Goal: Task Accomplishment & Management: Manage account settings

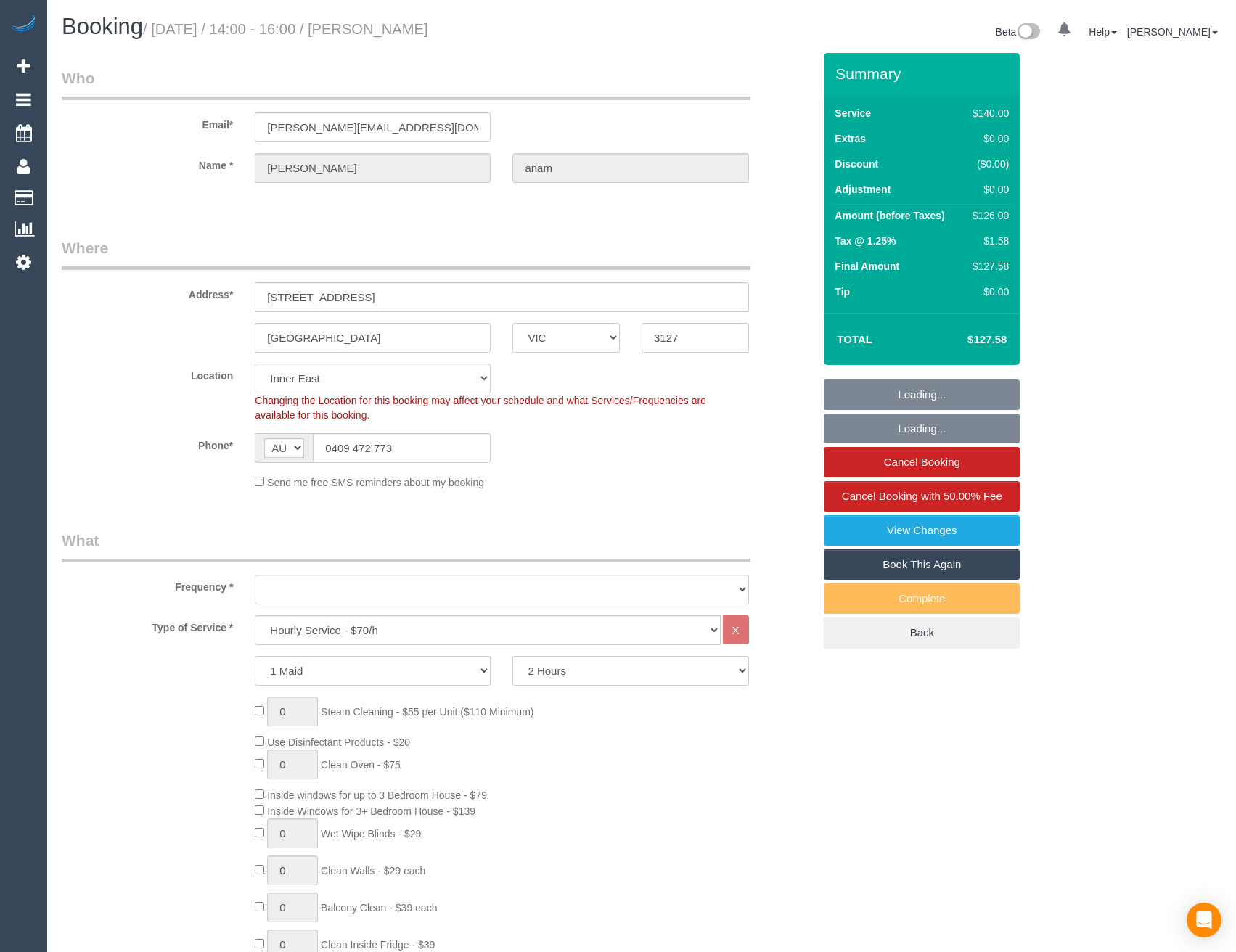
select select "VIC"
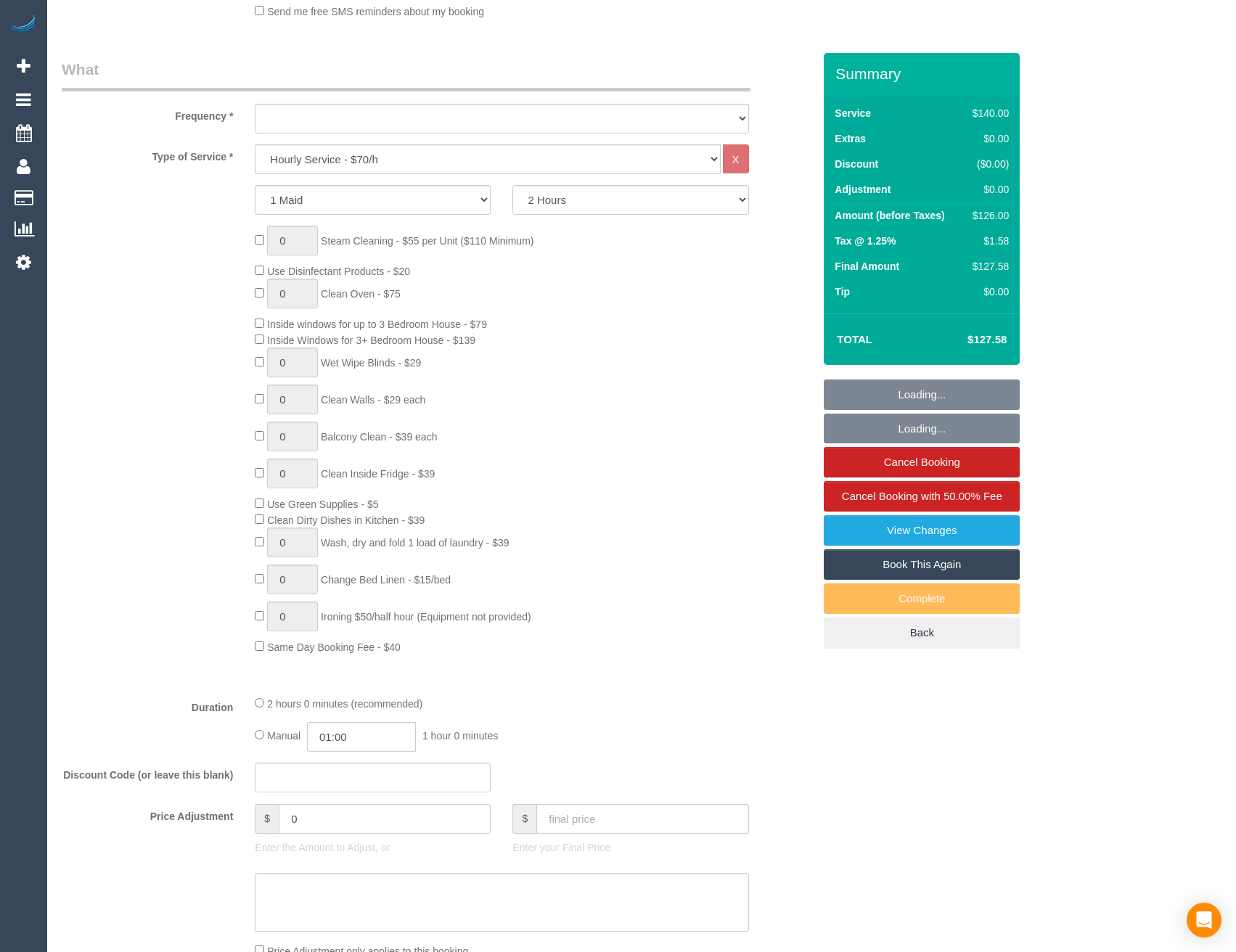
select select "object:1573"
select select "number:28"
select select "number:14"
select select "number:18"
select select "number:25"
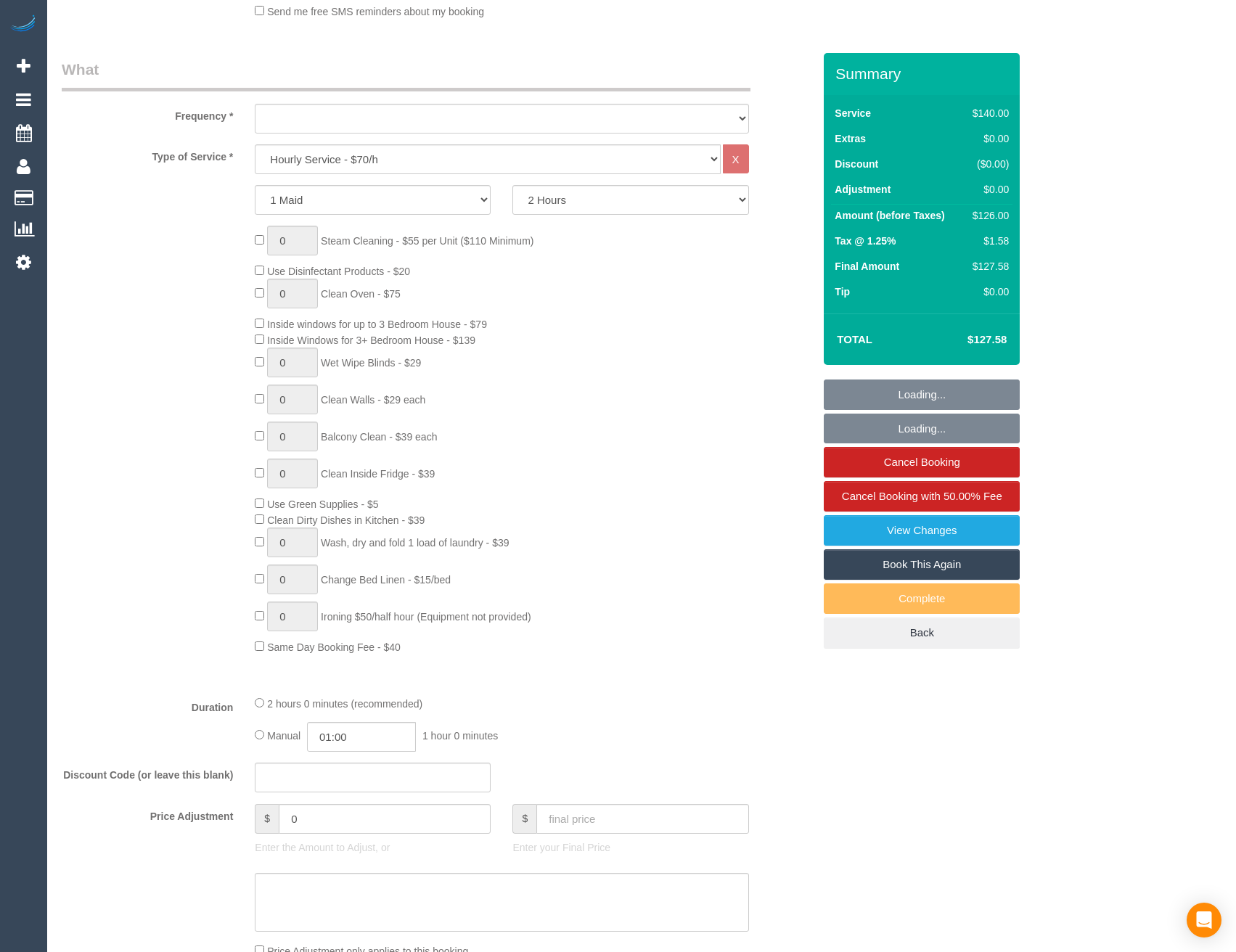
select select "number:35"
select select "number:12"
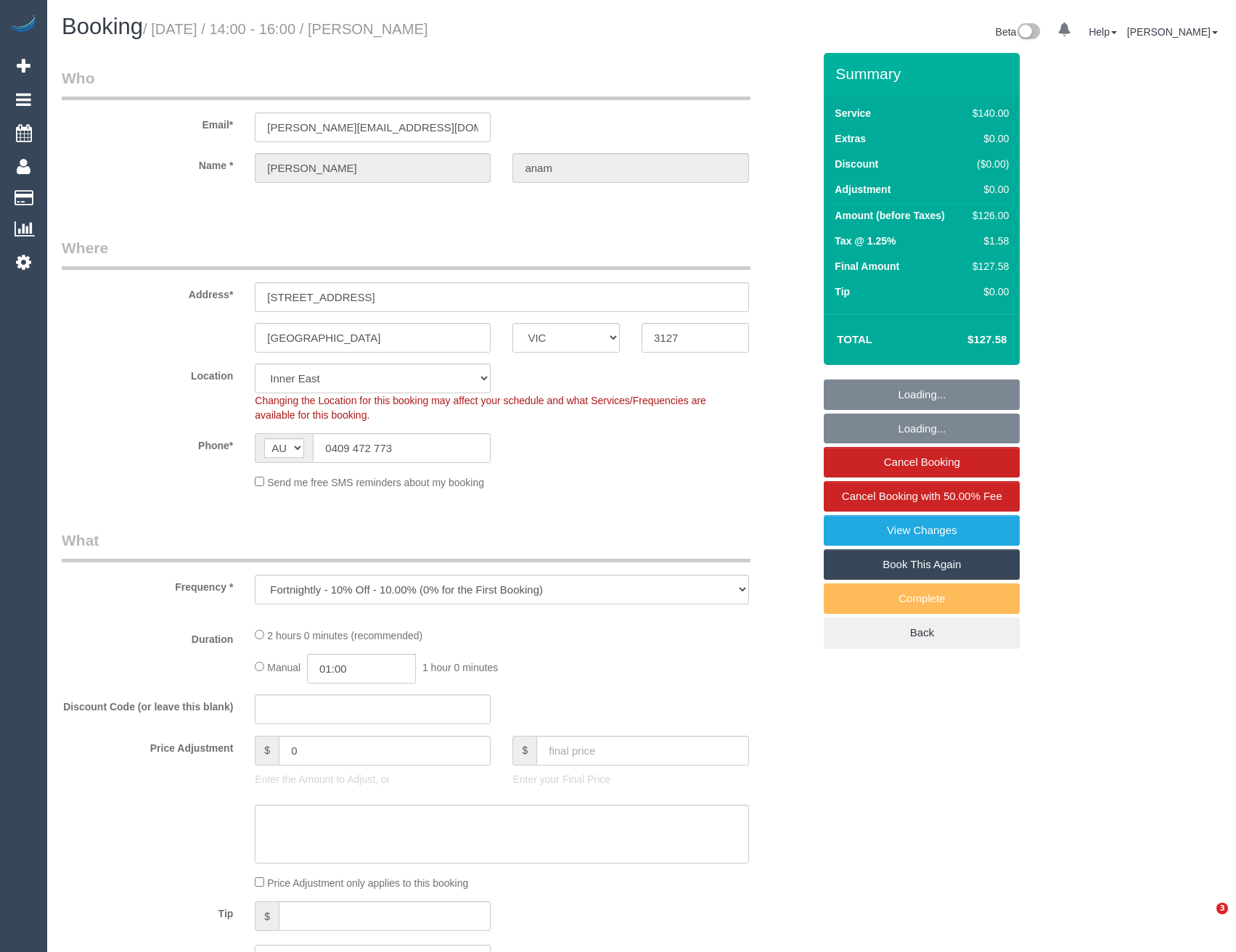
select select "VIC"
select select "number:28"
select select "number:14"
select select "number:18"
select select "number:25"
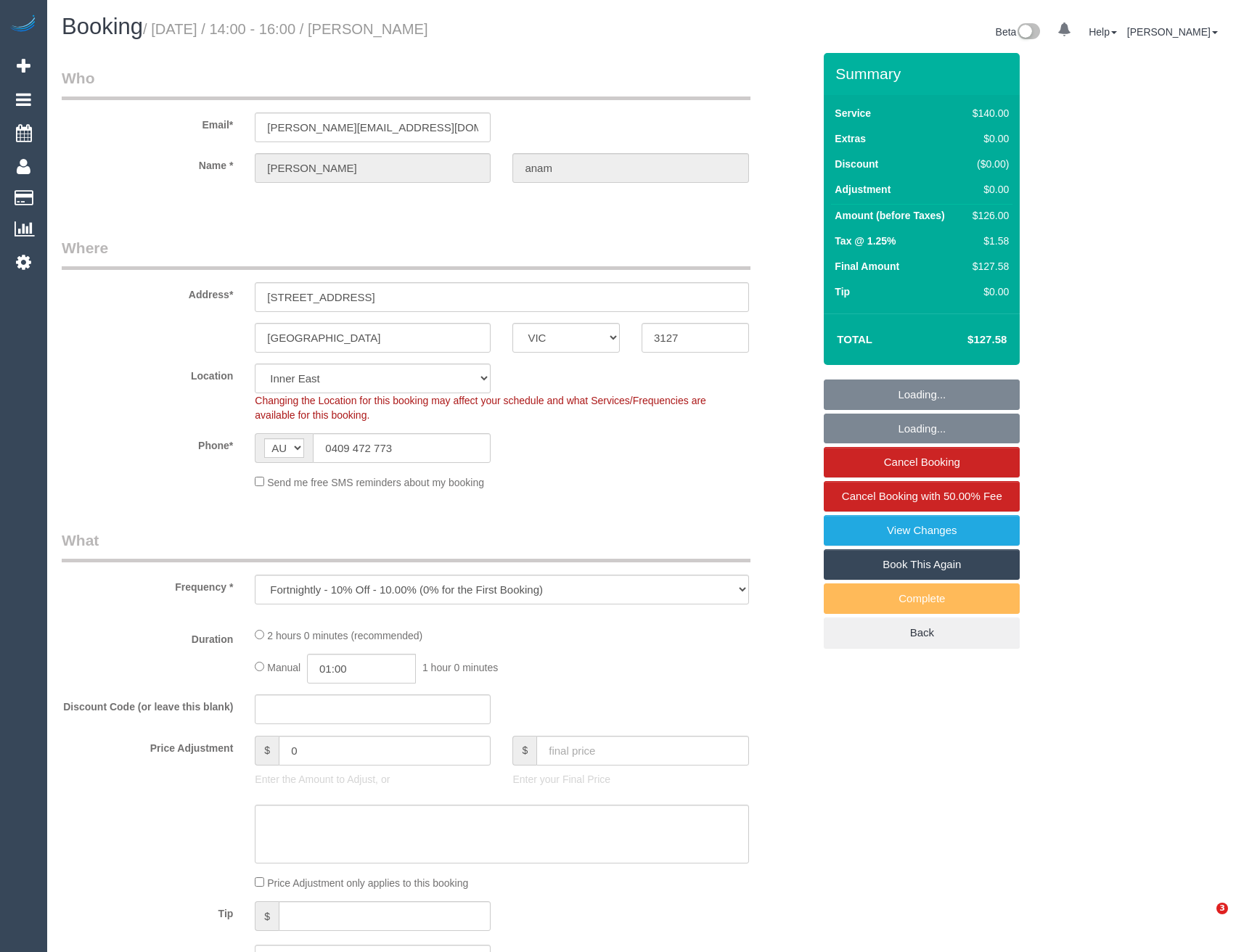
select select "number:35"
select select "number:12"
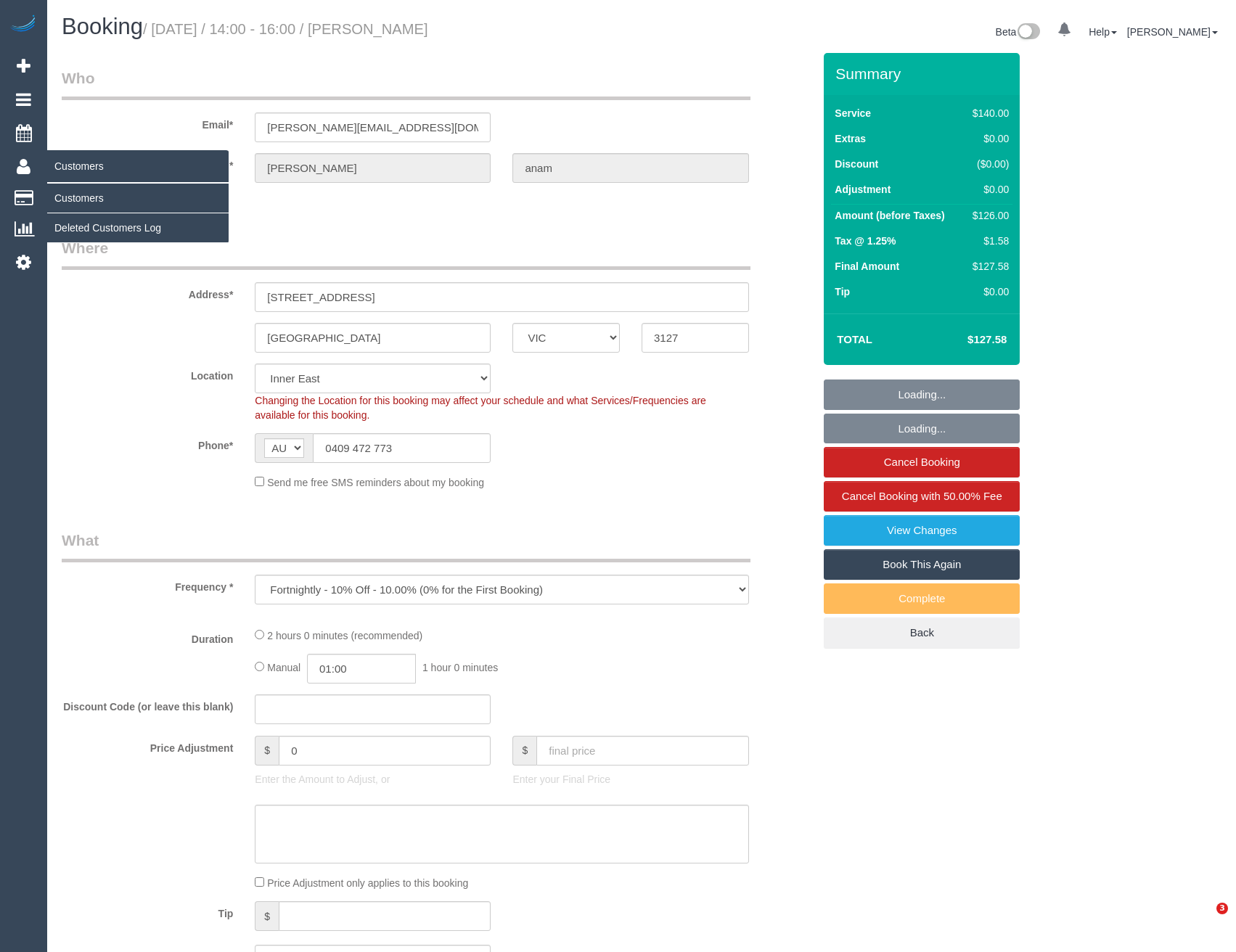
select select "object:799"
click at [74, 204] on link "Customers" at bounding box center [138, 198] width 182 height 29
select select "string:stripe-pm_1RPExR2GScqysDRVHdGaHHCK"
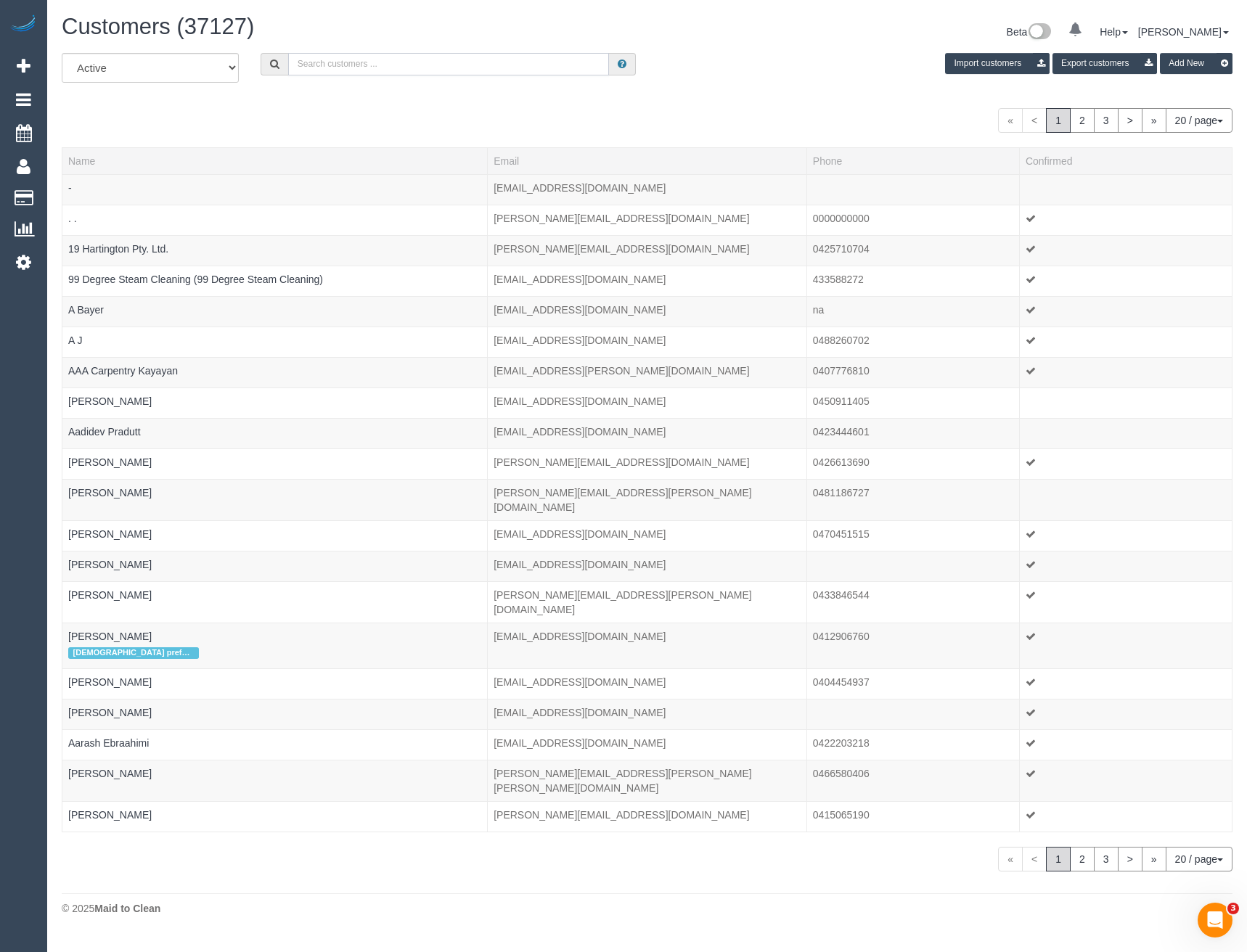
click at [355, 58] on input "text" at bounding box center [449, 63] width 322 height 22
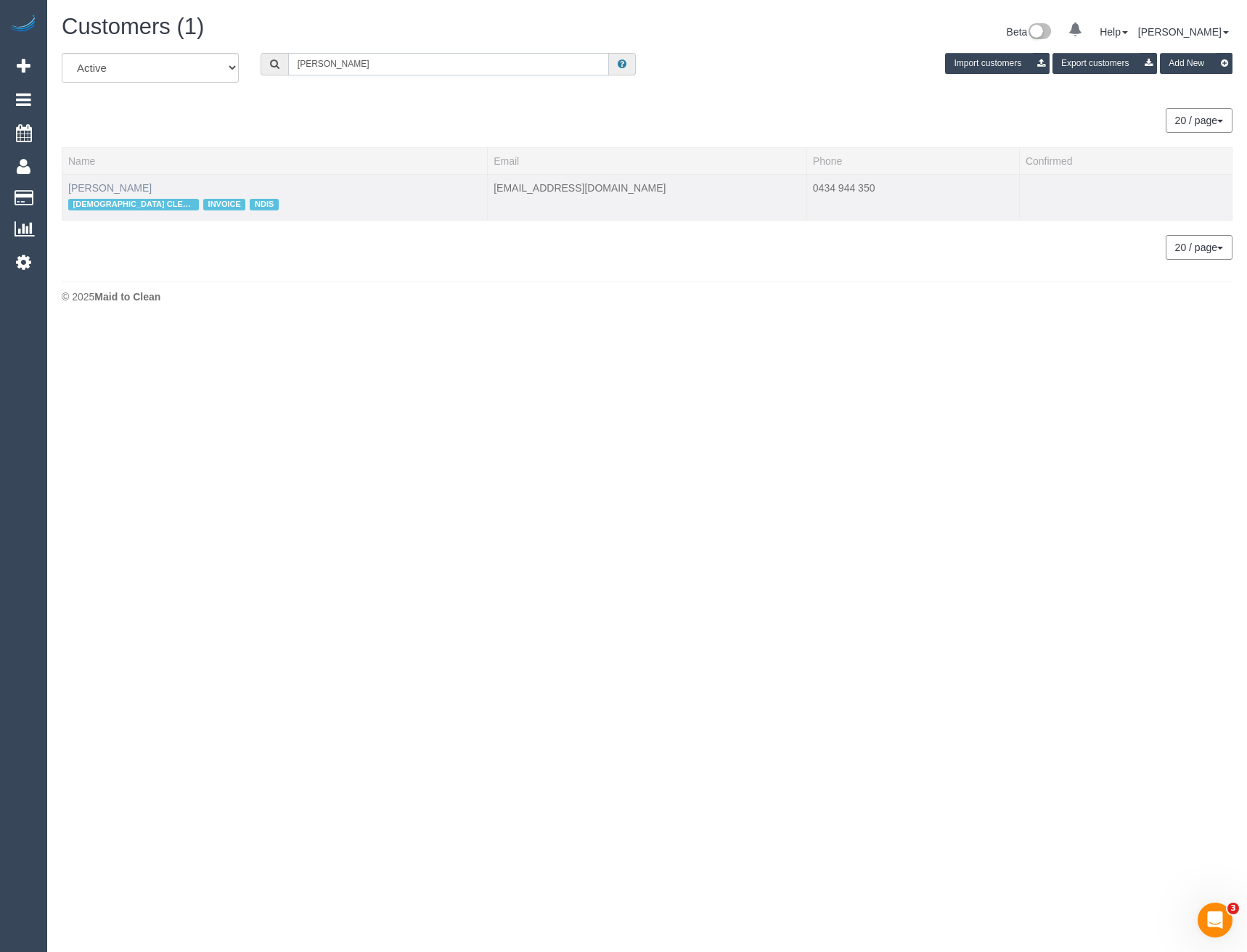
type input "Joel Sim"
click at [108, 190] on link "Joel Simons" at bounding box center [109, 188] width 83 height 11
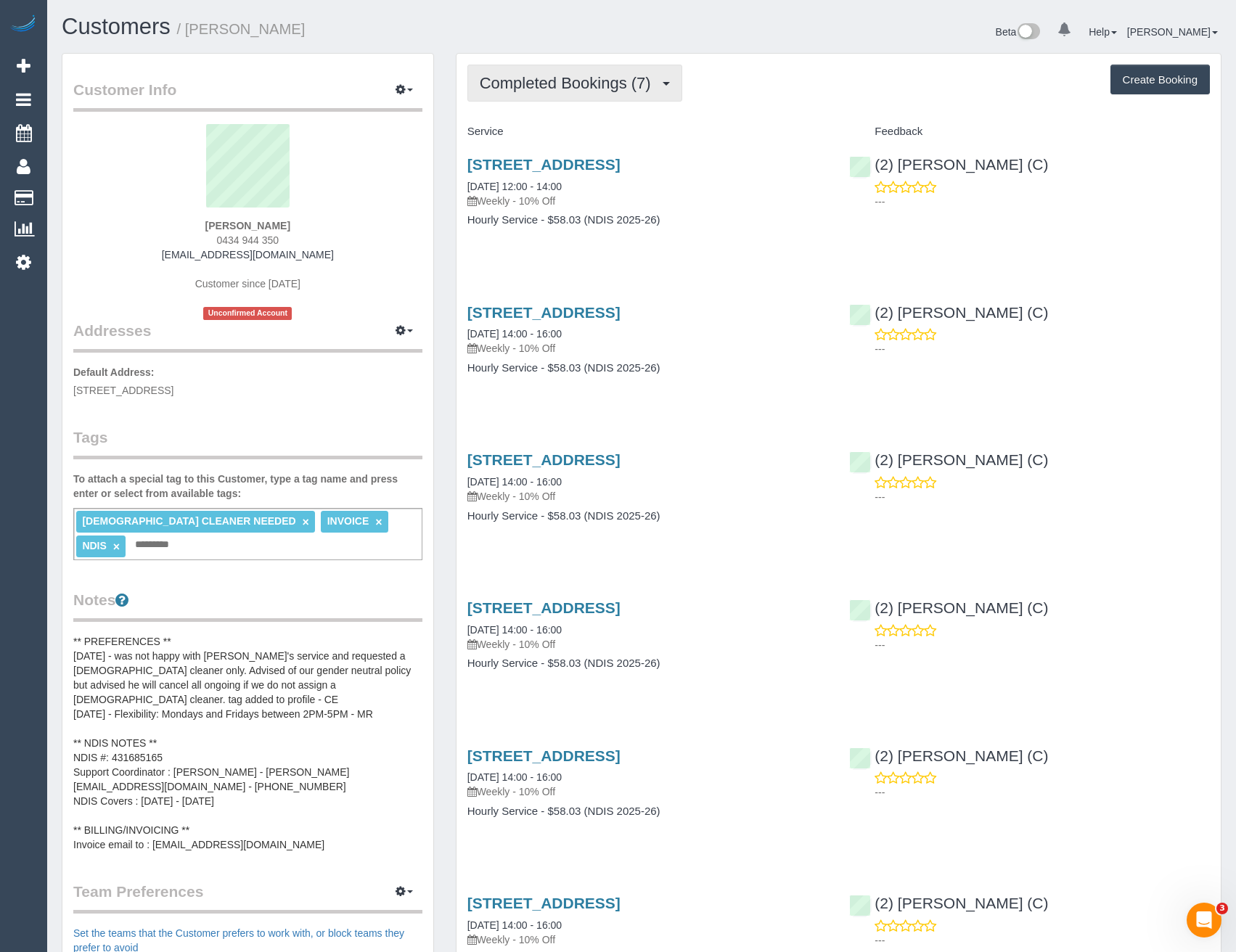
click at [656, 83] on span "Completed Bookings (7)" at bounding box center [569, 83] width 179 height 18
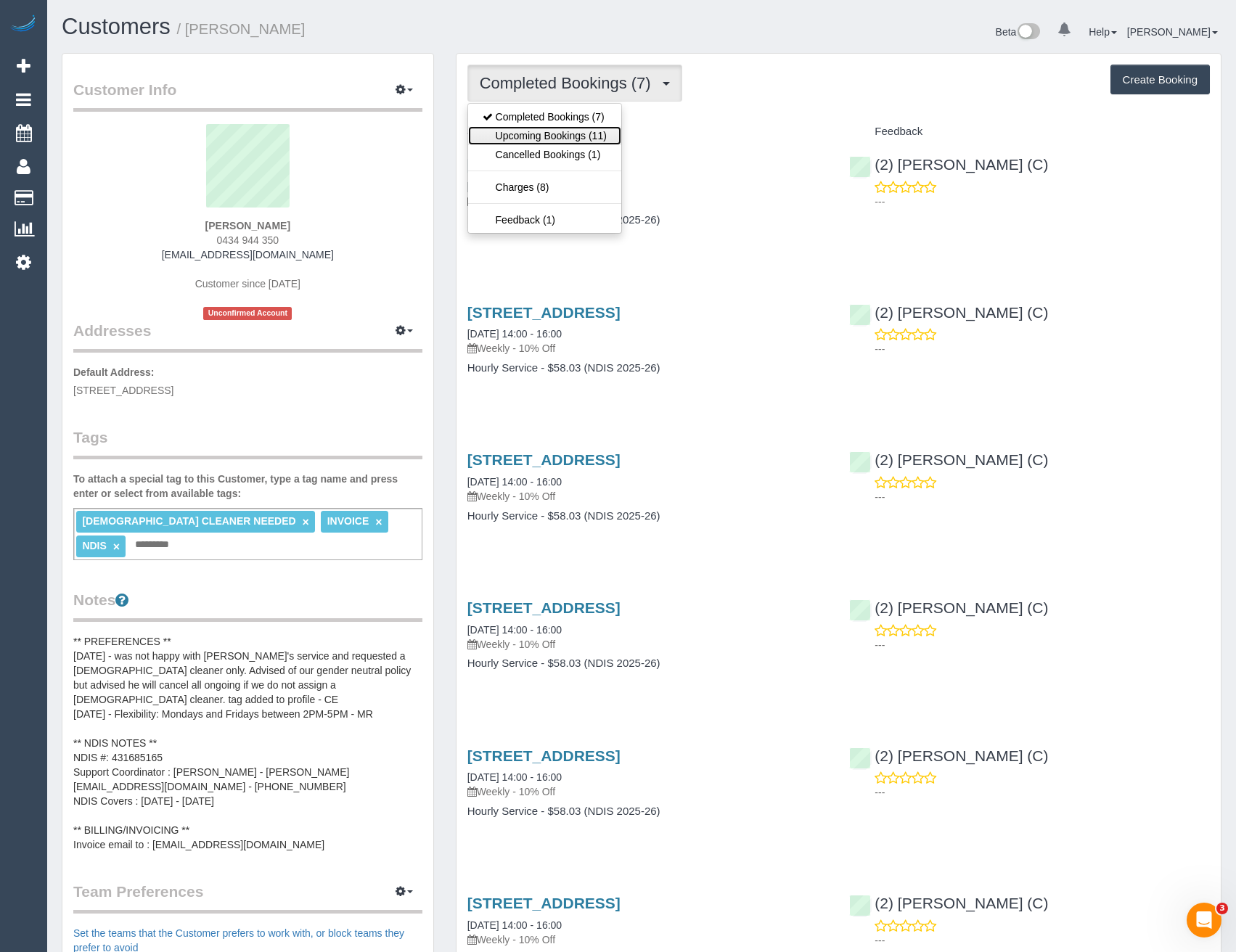
click at [609, 133] on link "Upcoming Bookings (11)" at bounding box center [545, 136] width 153 height 19
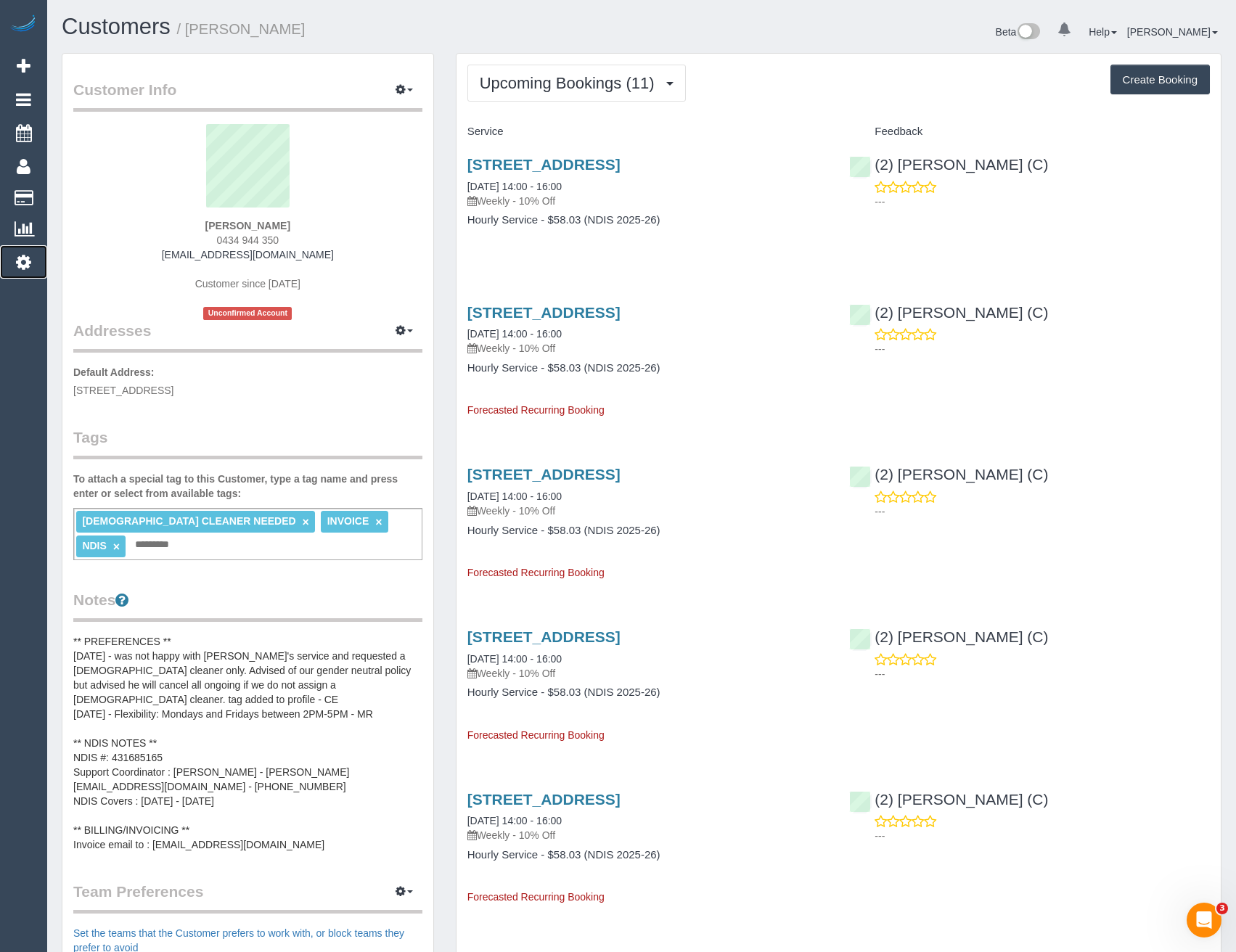
click at [28, 260] on icon at bounding box center [24, 262] width 15 height 18
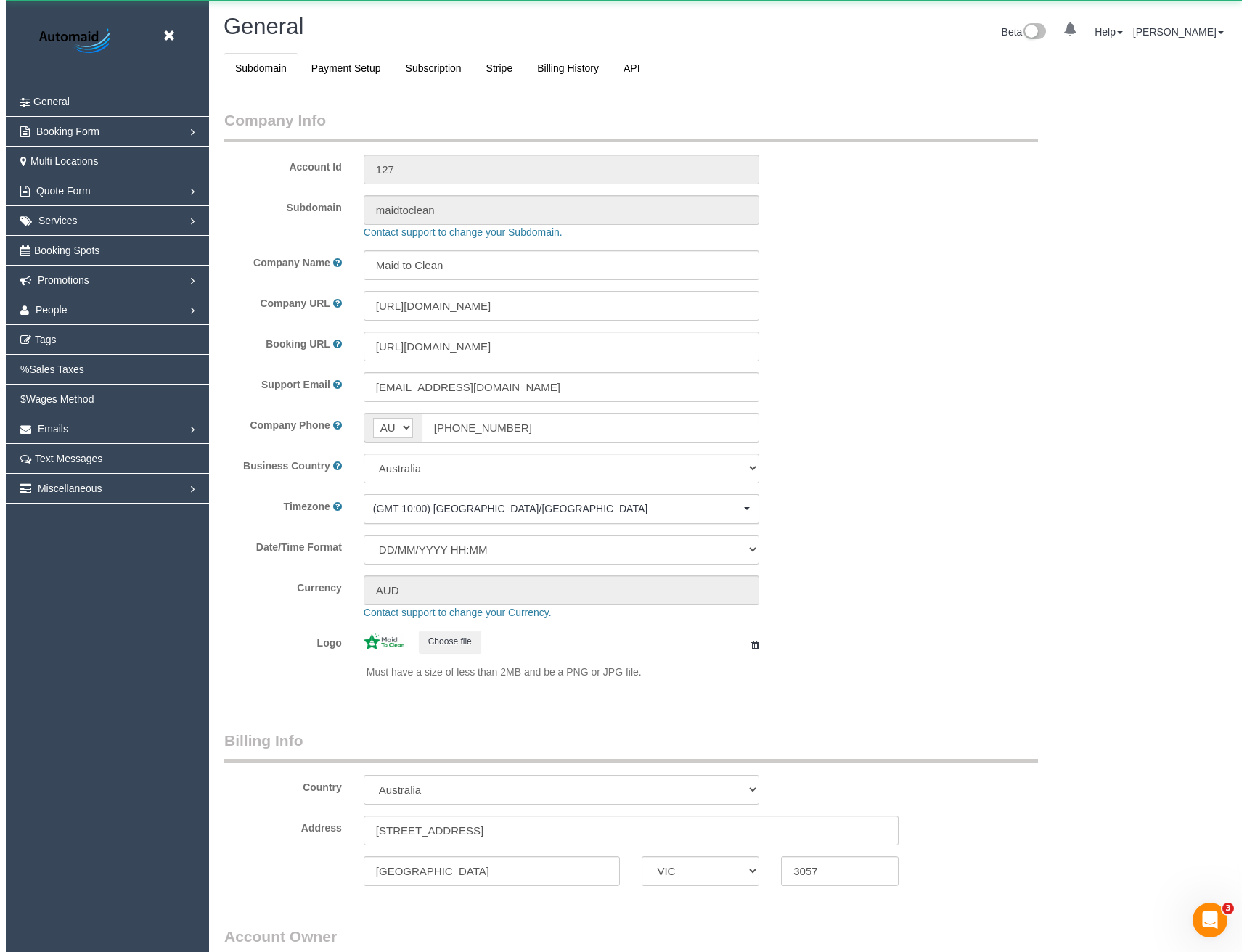
scroll to position [3318, 1236]
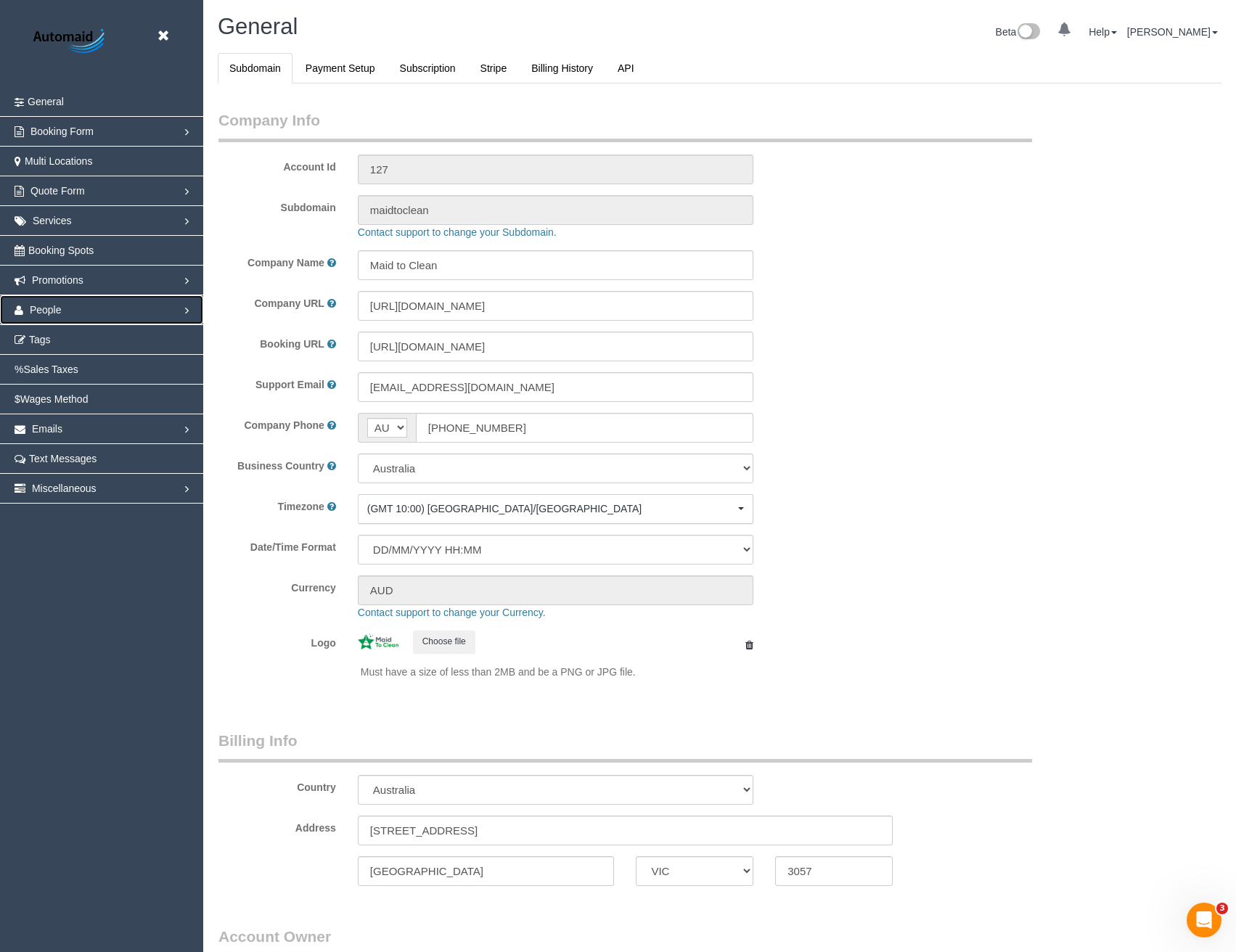
click at [62, 305] on link "People" at bounding box center [101, 310] width 203 height 29
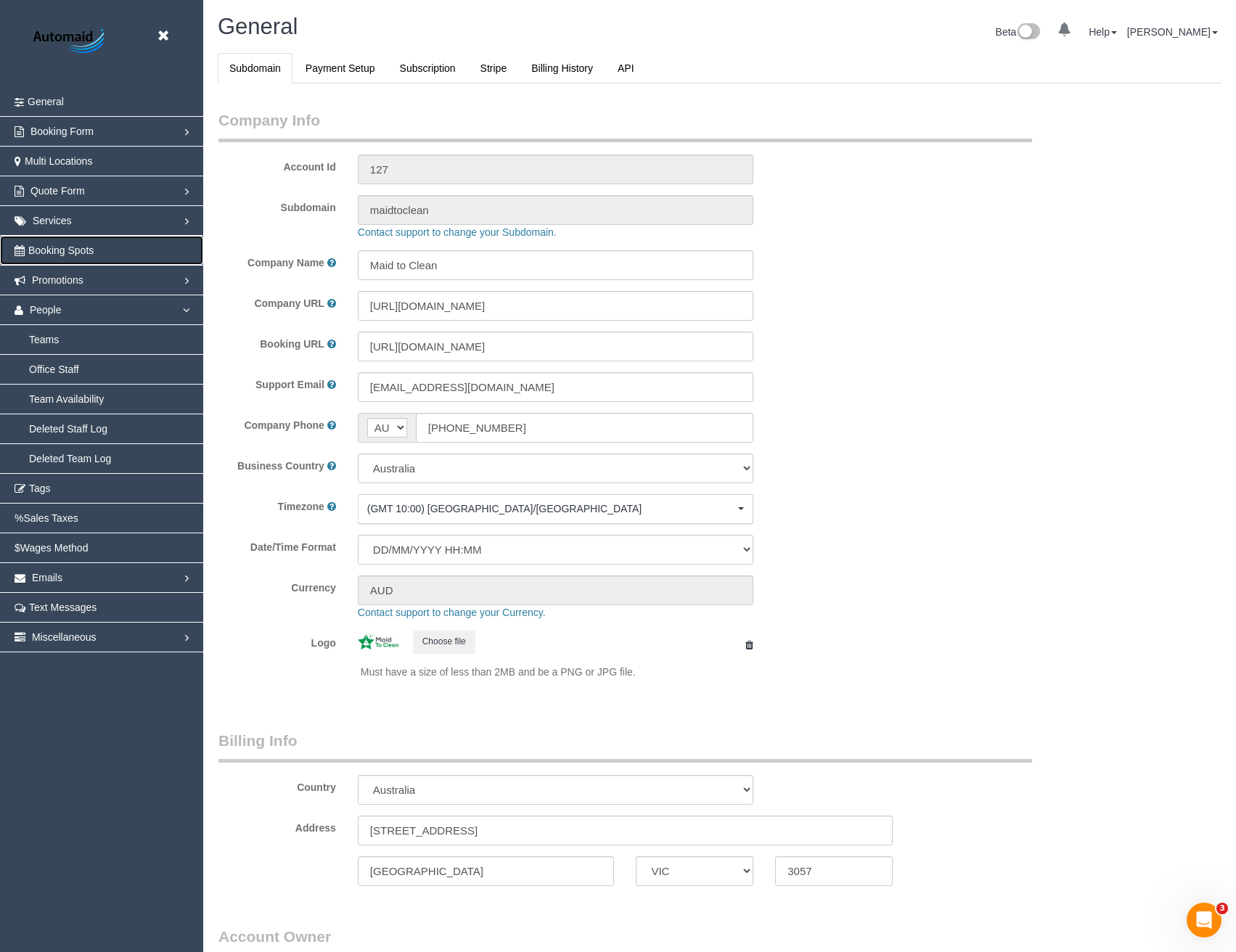
click at [71, 253] on span "Booking Spots" at bounding box center [61, 250] width 66 height 11
select select "1"
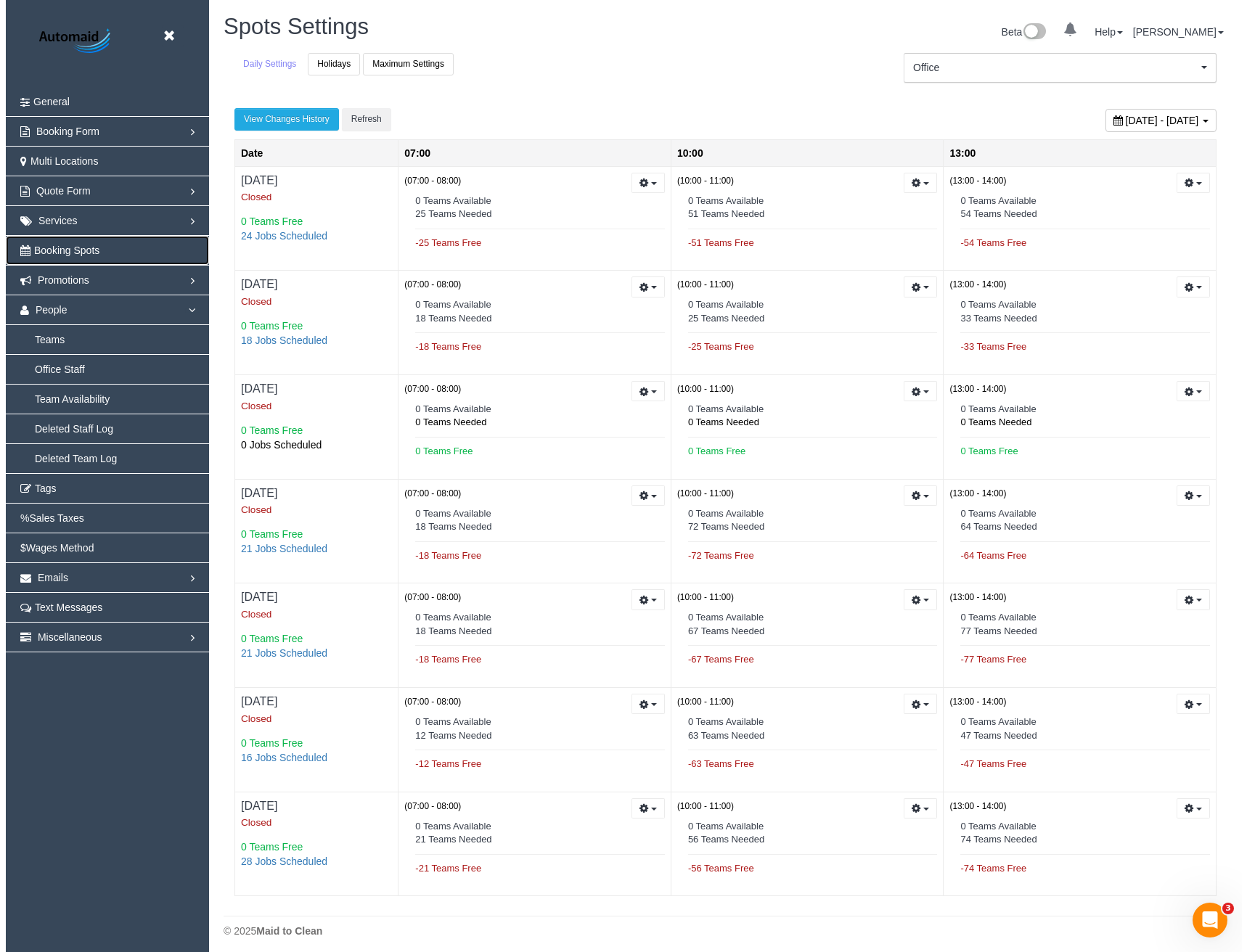
scroll to position [960, 1236]
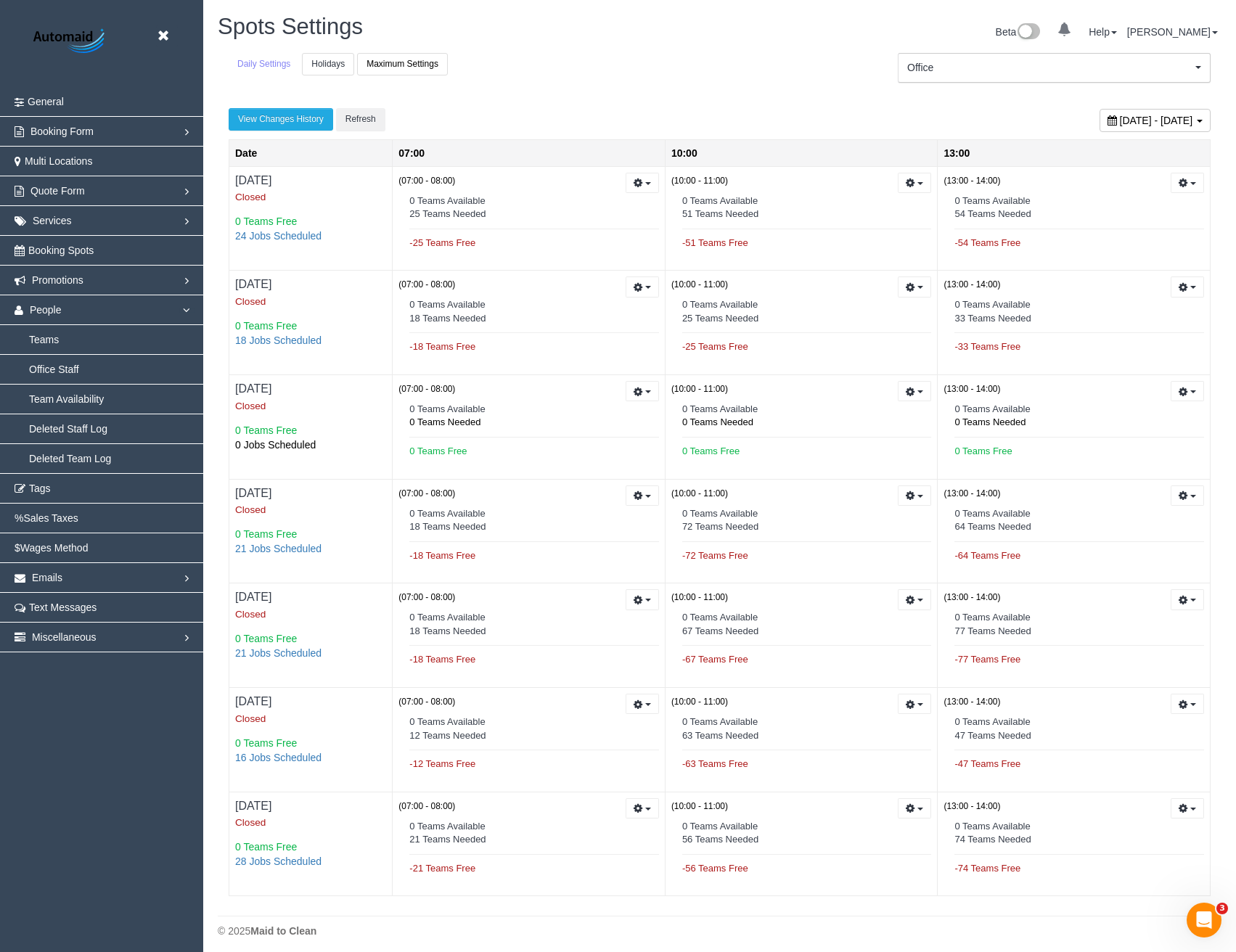
click at [327, 63] on link "Holidays" at bounding box center [328, 63] width 53 height 22
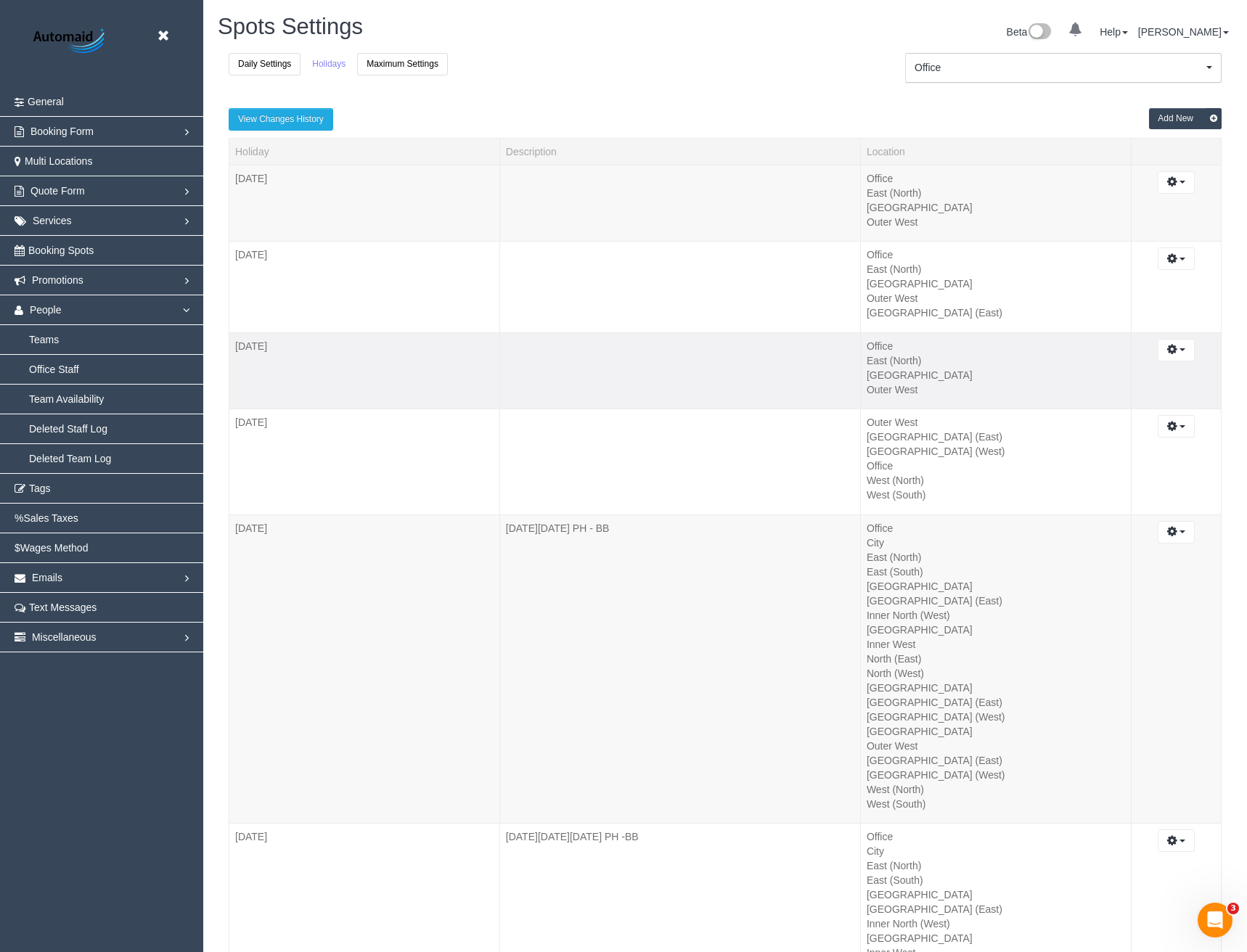
scroll to position [5331, 1236]
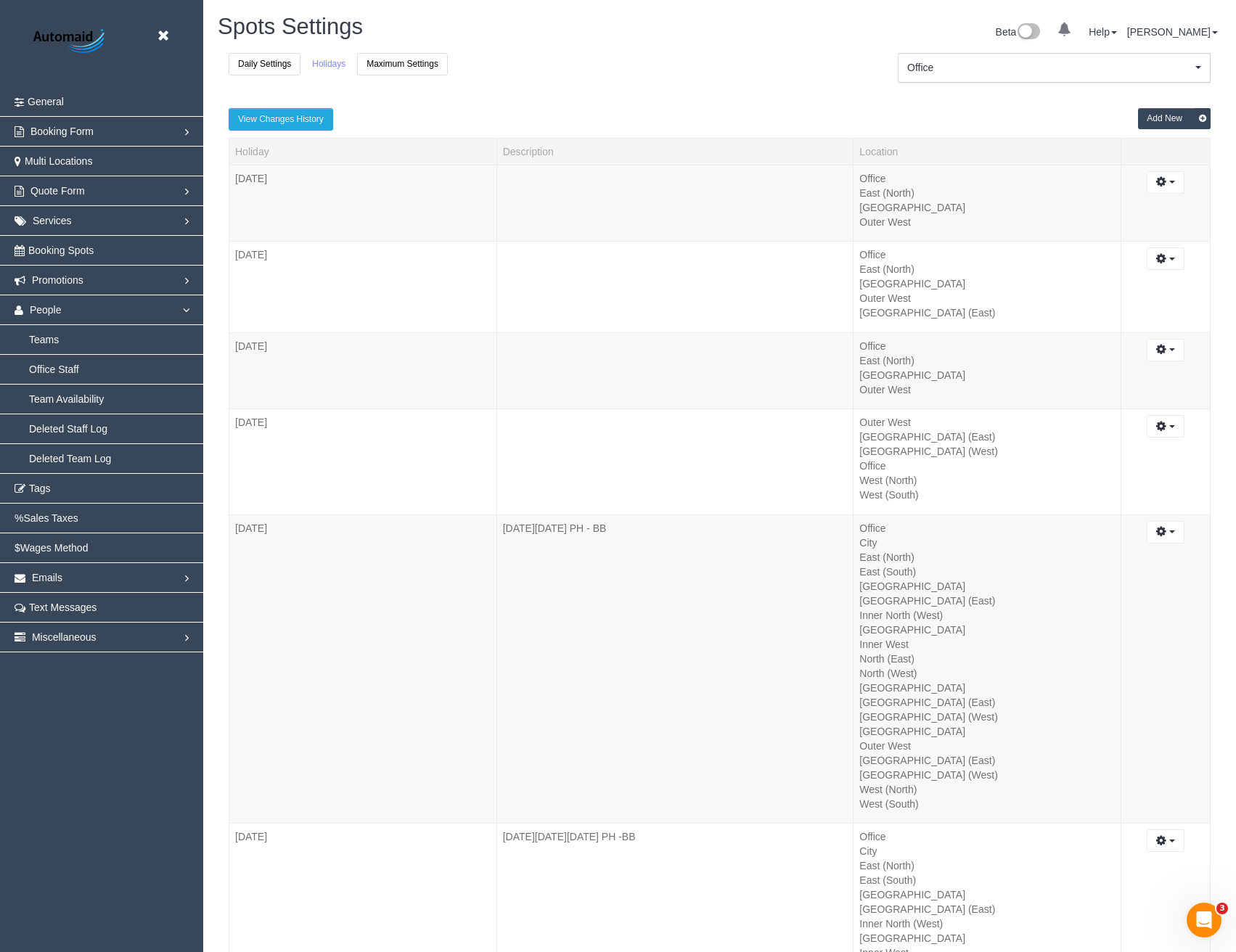
click at [1202, 123] on icon at bounding box center [1202, 119] width 16 height 21
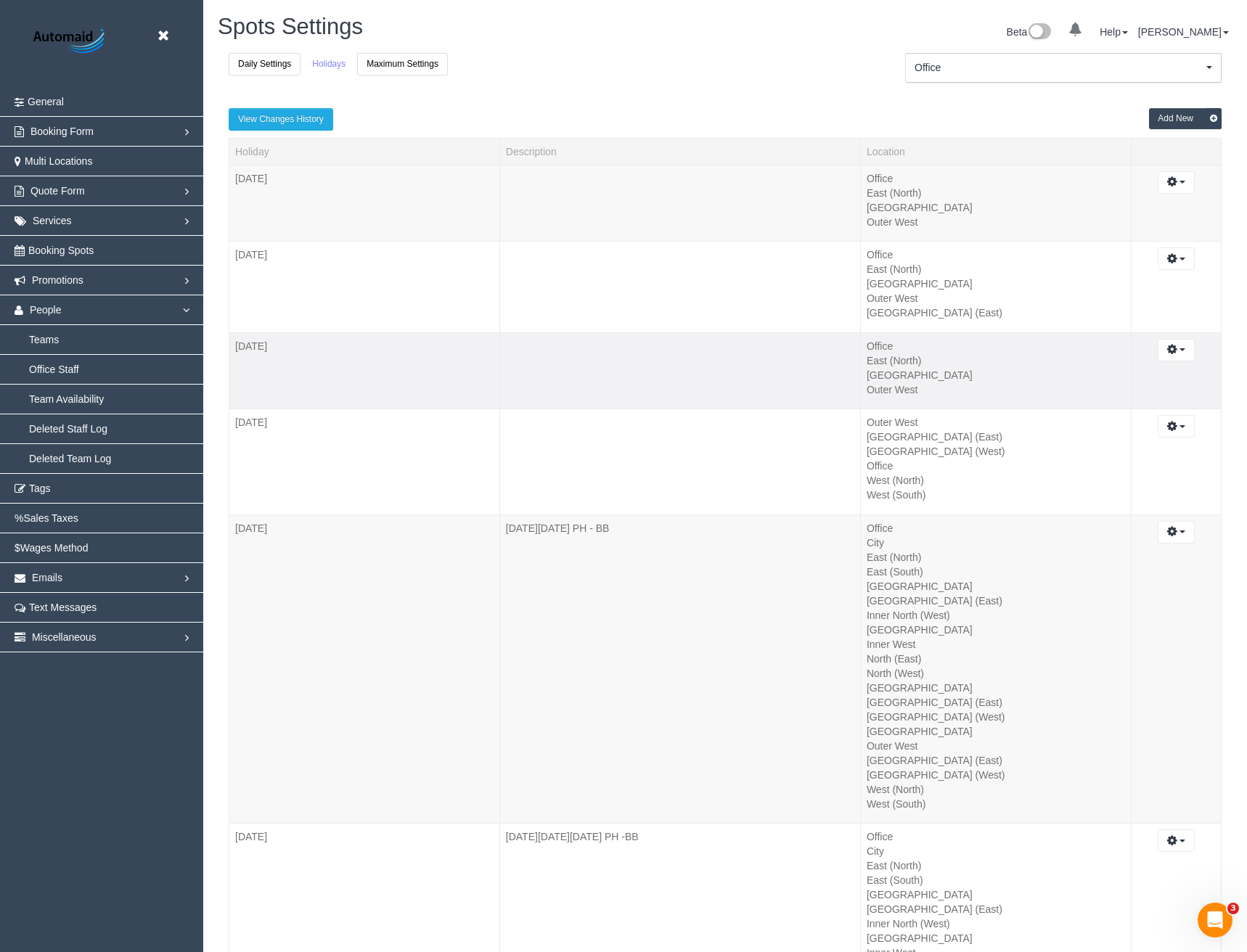
scroll to position [5331, 1247]
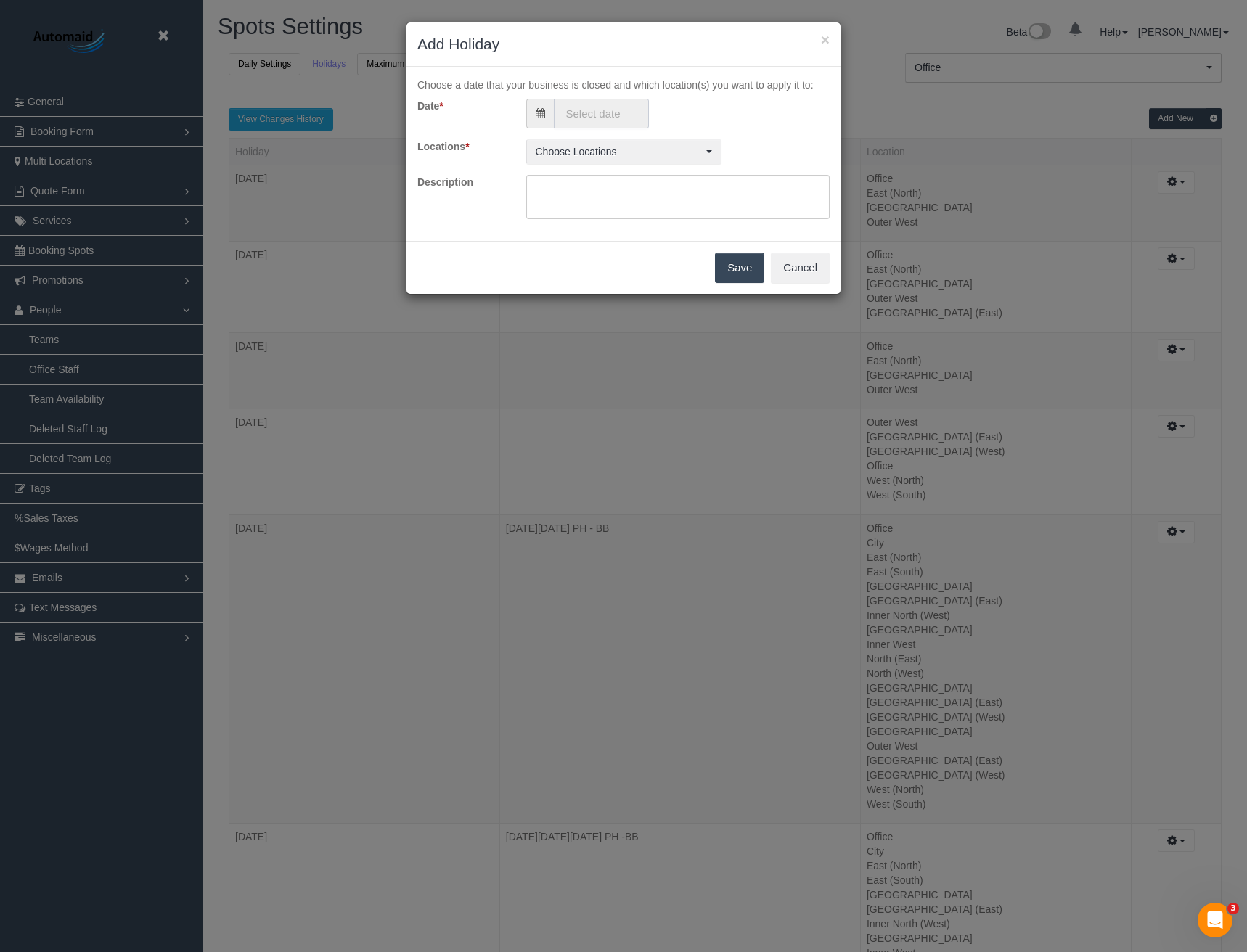
click at [582, 112] on input "text" at bounding box center [601, 113] width 95 height 30
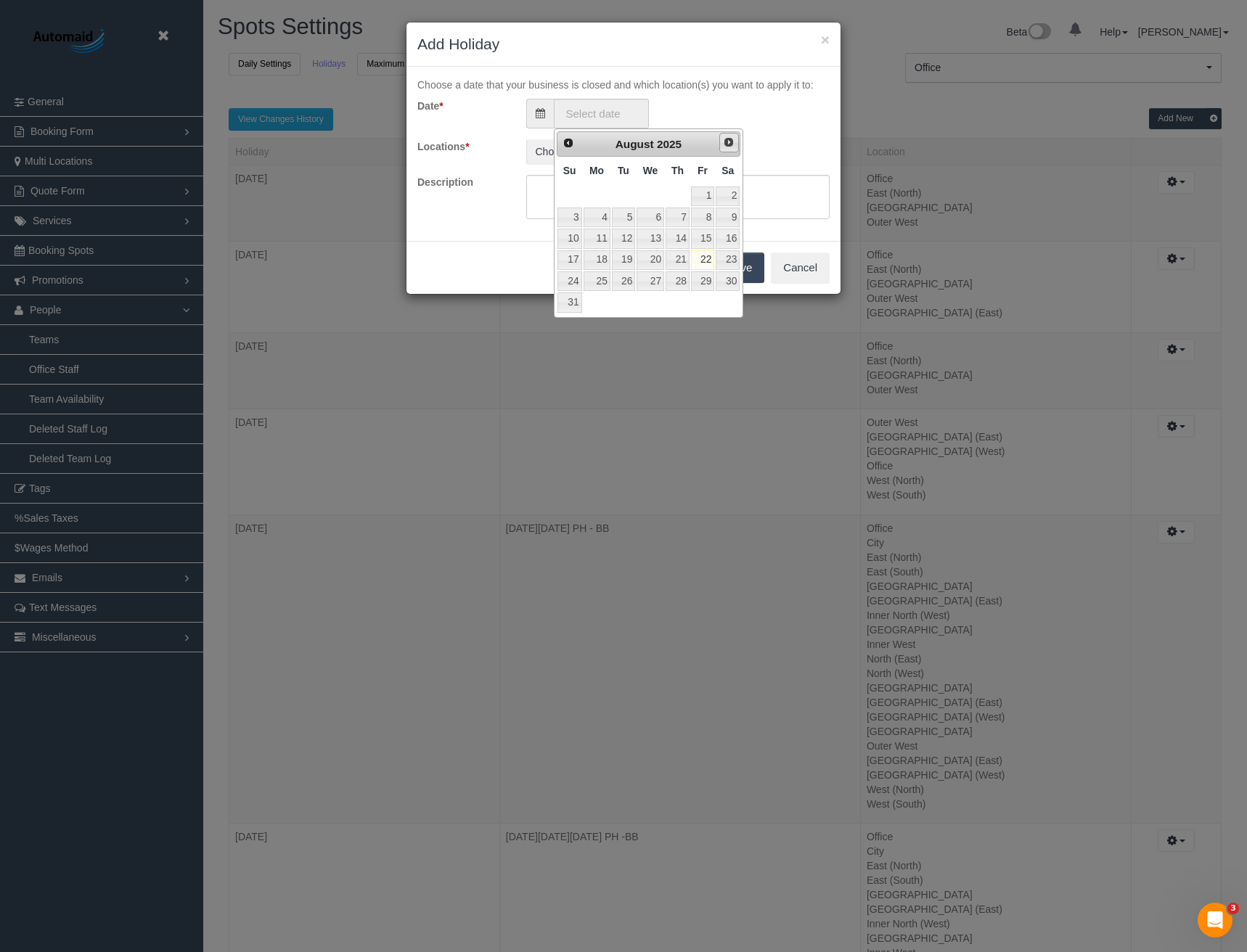
click at [729, 143] on span "Next" at bounding box center [728, 142] width 11 height 11
click at [706, 220] on link "12" at bounding box center [702, 217] width 23 height 20
type input "12/09/2025"
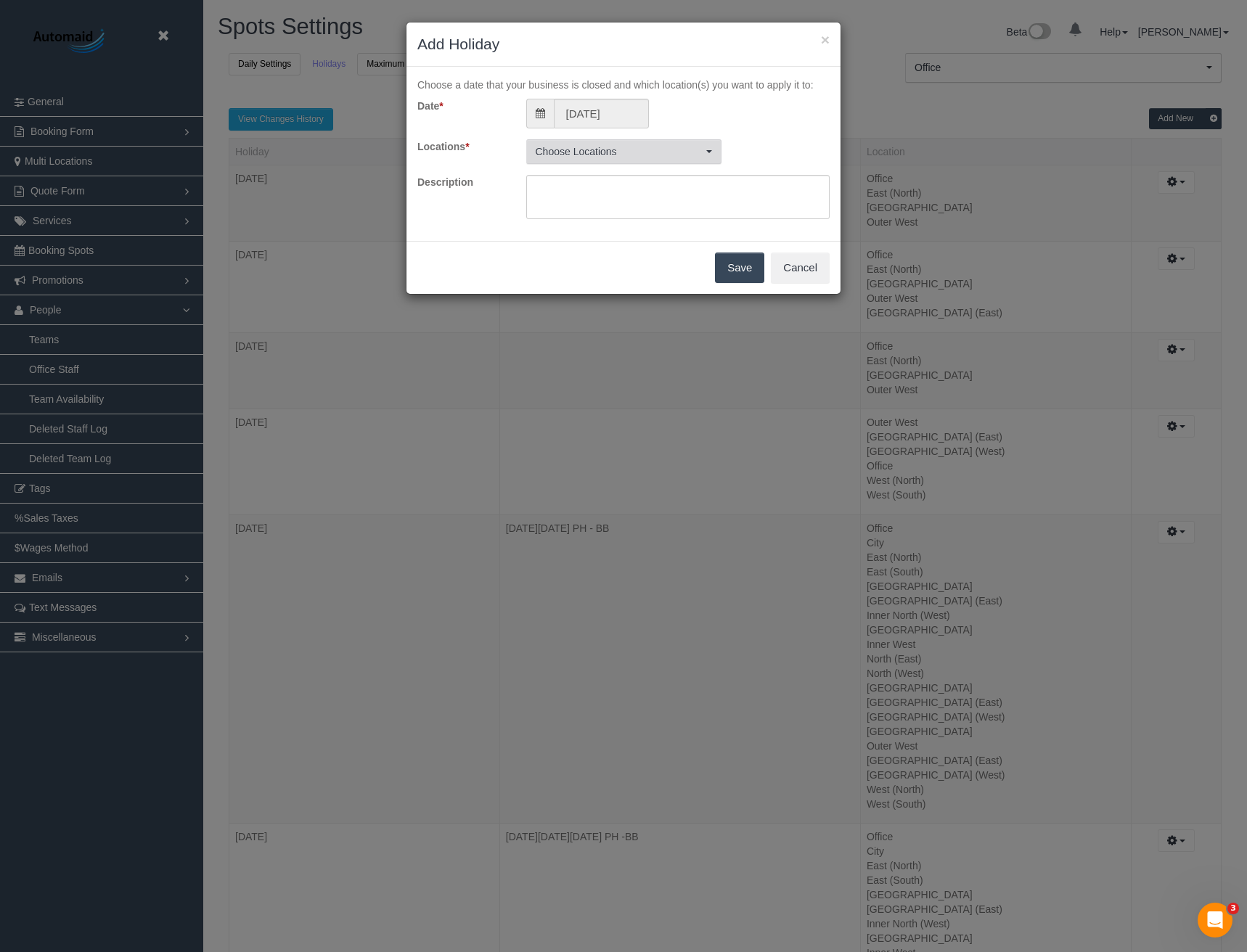
click at [627, 152] on span "Choose Locations" at bounding box center [619, 151] width 167 height 14
click at [576, 185] on button "All Active Locations" at bounding box center [578, 184] width 92 height 24
click at [760, 131] on div "Date * 12/09/2025 Locations * Office , City , East (North) , East (South) , Inn…" at bounding box center [623, 159] width 412 height 121
click at [680, 153] on span "Office , City , East (North) , East (South) , Inner East , Inner North (East) ,…" at bounding box center [619, 151] width 167 height 14
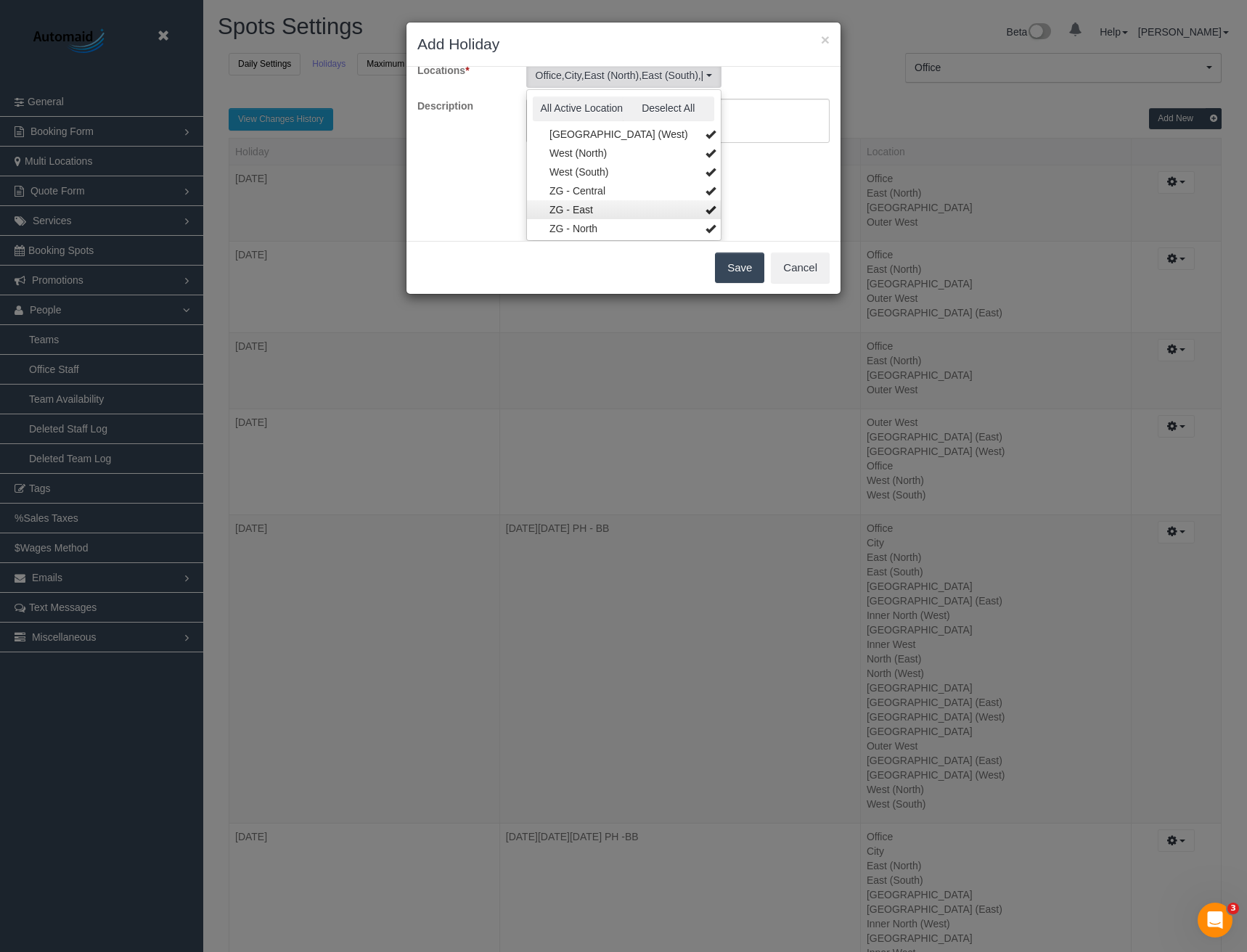
scroll to position [357, 0]
click at [598, 220] on link "ZG - South" at bounding box center [624, 227] width 194 height 19
click at [595, 210] on link "ZG - North" at bounding box center [624, 208] width 194 height 19
click at [593, 192] on link "ZG - East" at bounding box center [624, 189] width 194 height 19
click at [595, 169] on link "ZG - Central" at bounding box center [624, 170] width 194 height 19
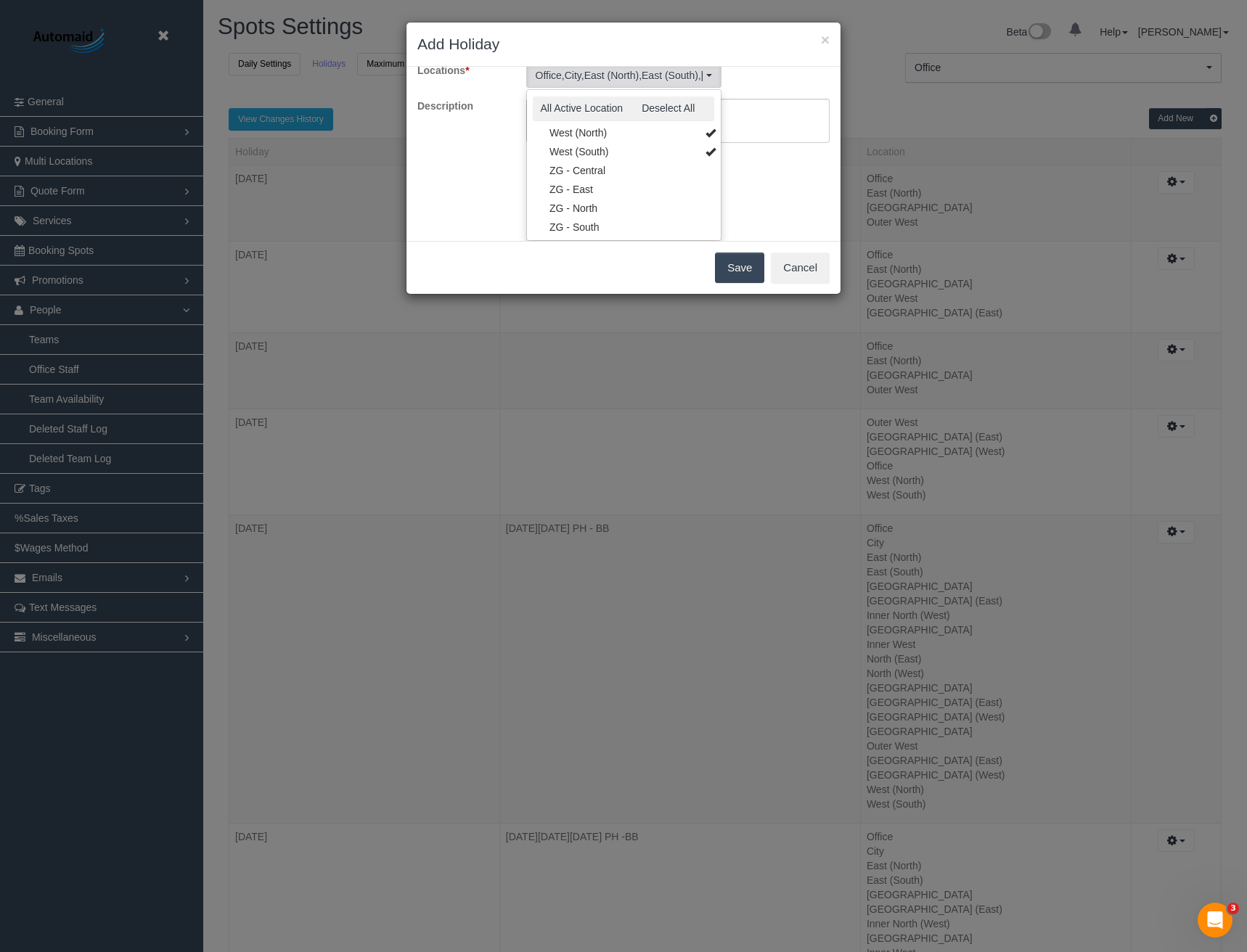
click at [754, 189] on div "Choose a date that your business is closed and which location(s) you want to ap…" at bounding box center [623, 154] width 434 height 174
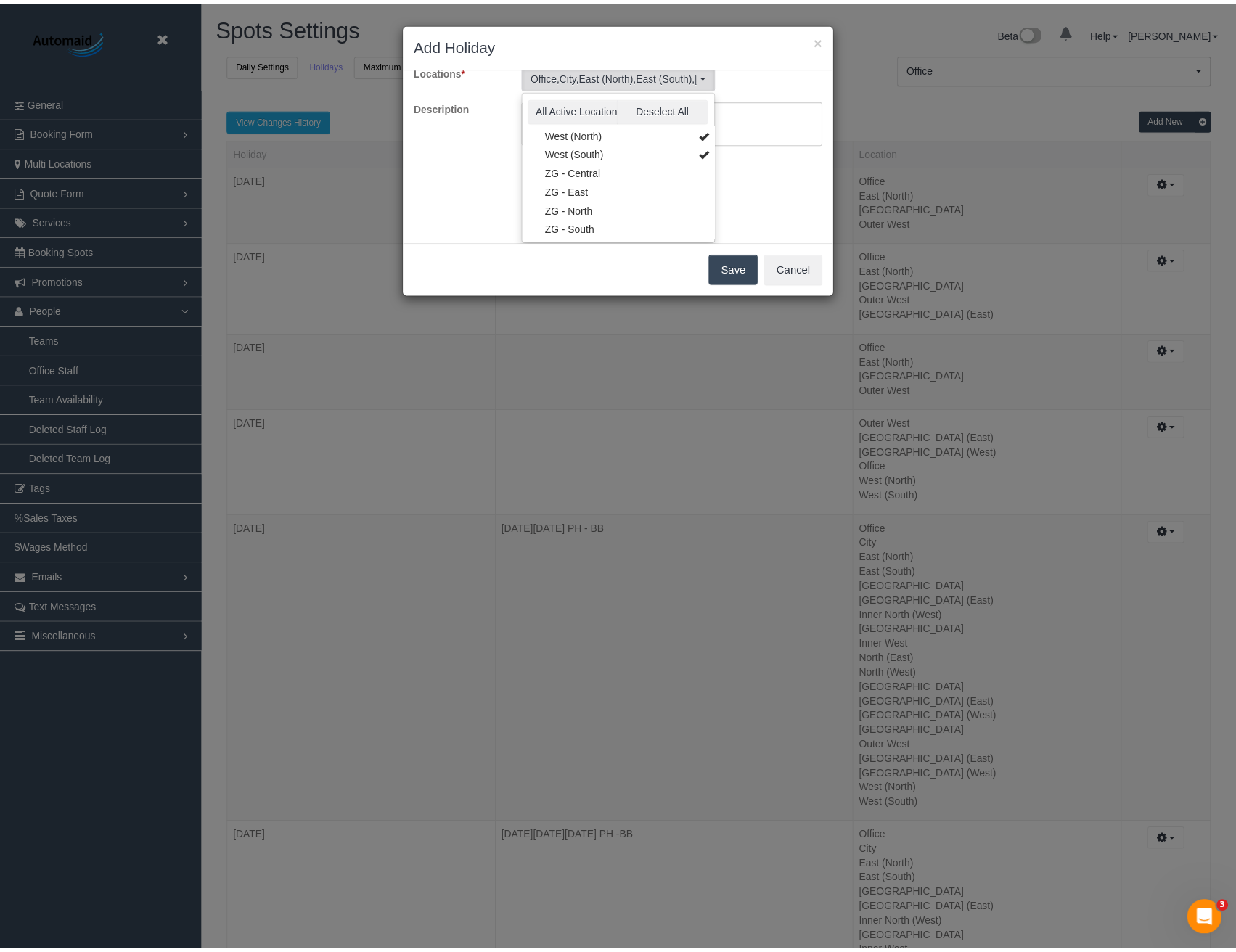
scroll to position [0, 0]
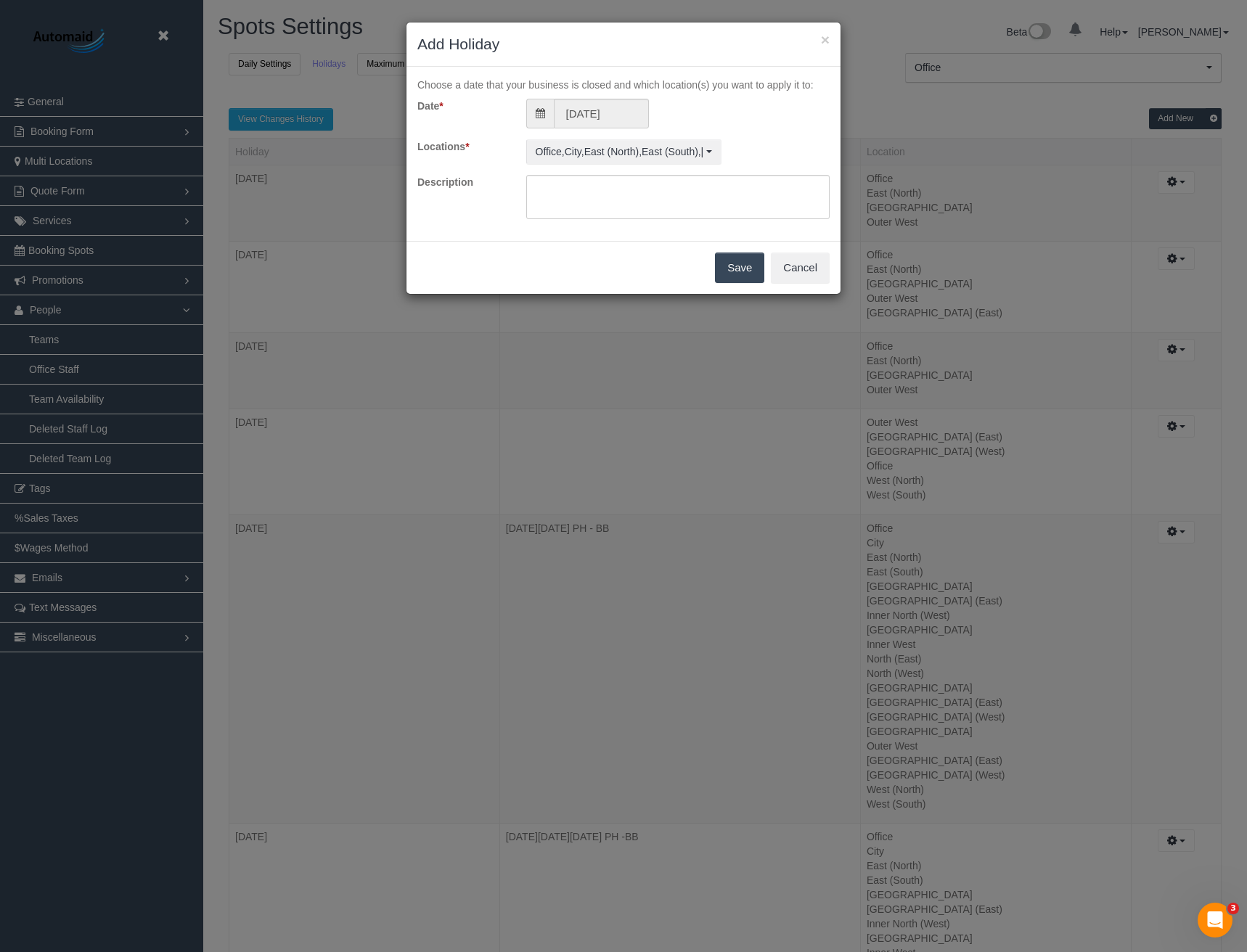
click at [745, 275] on button "Save" at bounding box center [739, 268] width 50 height 31
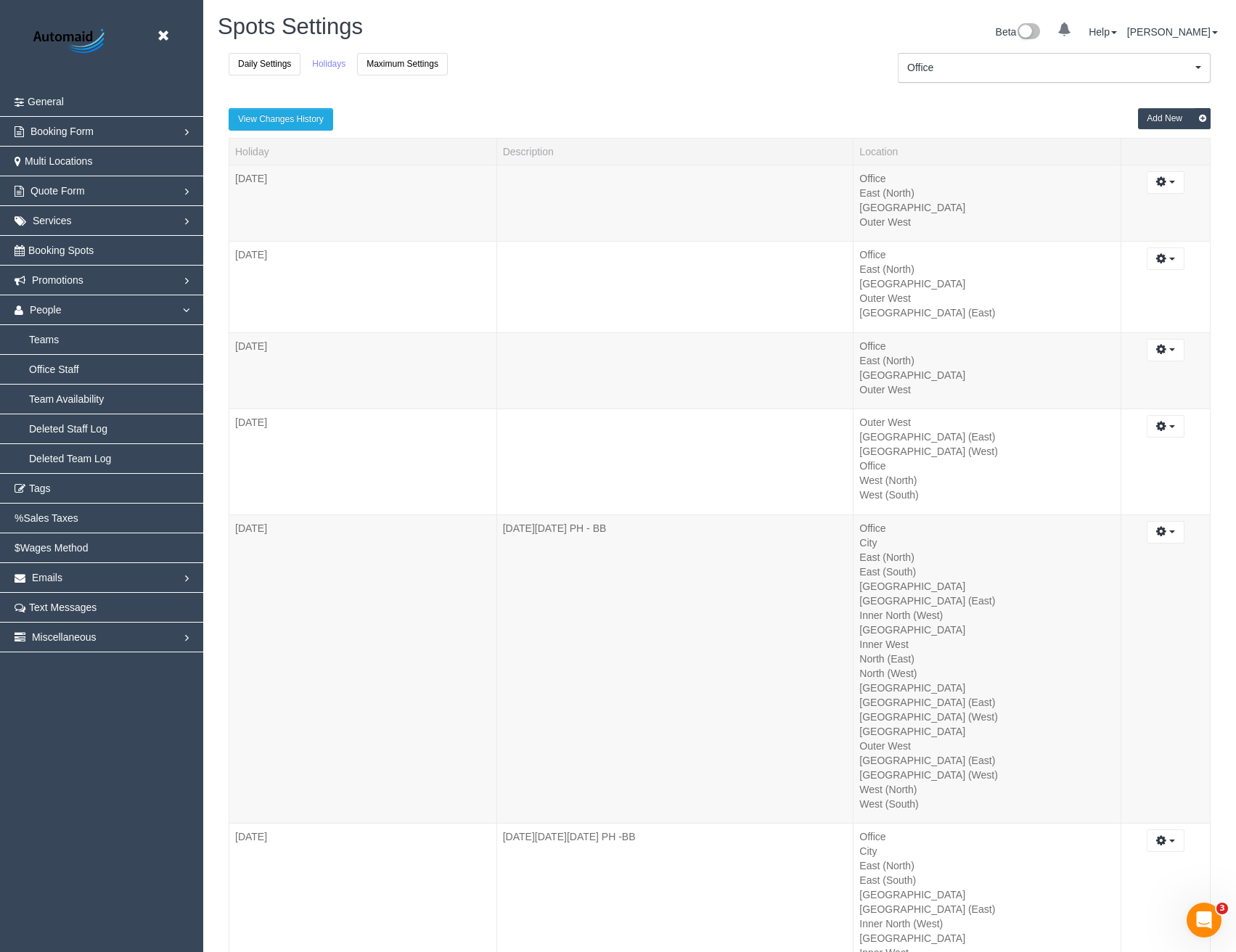
scroll to position [67253, 71361]
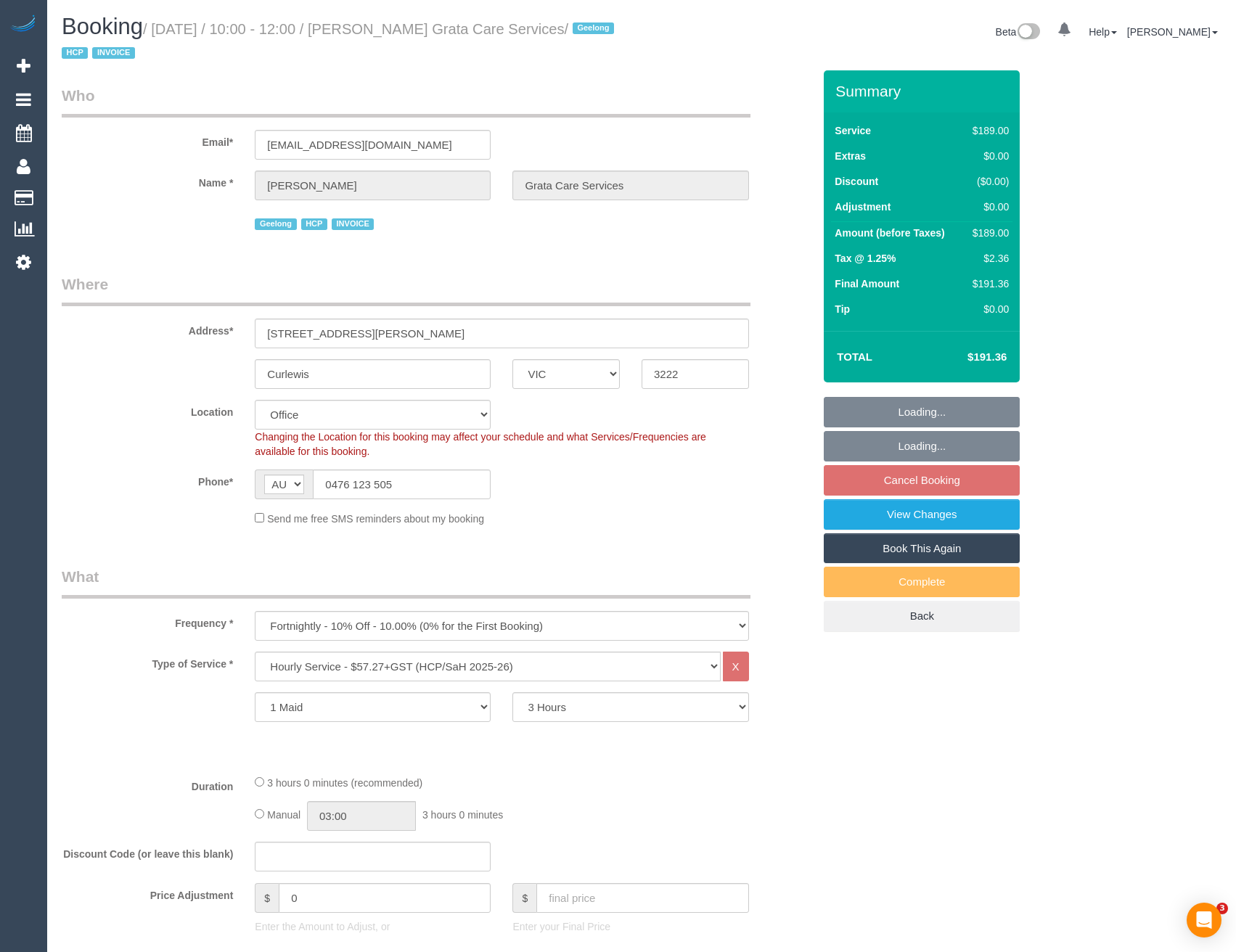
select select "VIC"
select select "180"
select select "number:27"
select select "number:14"
select select "number:19"
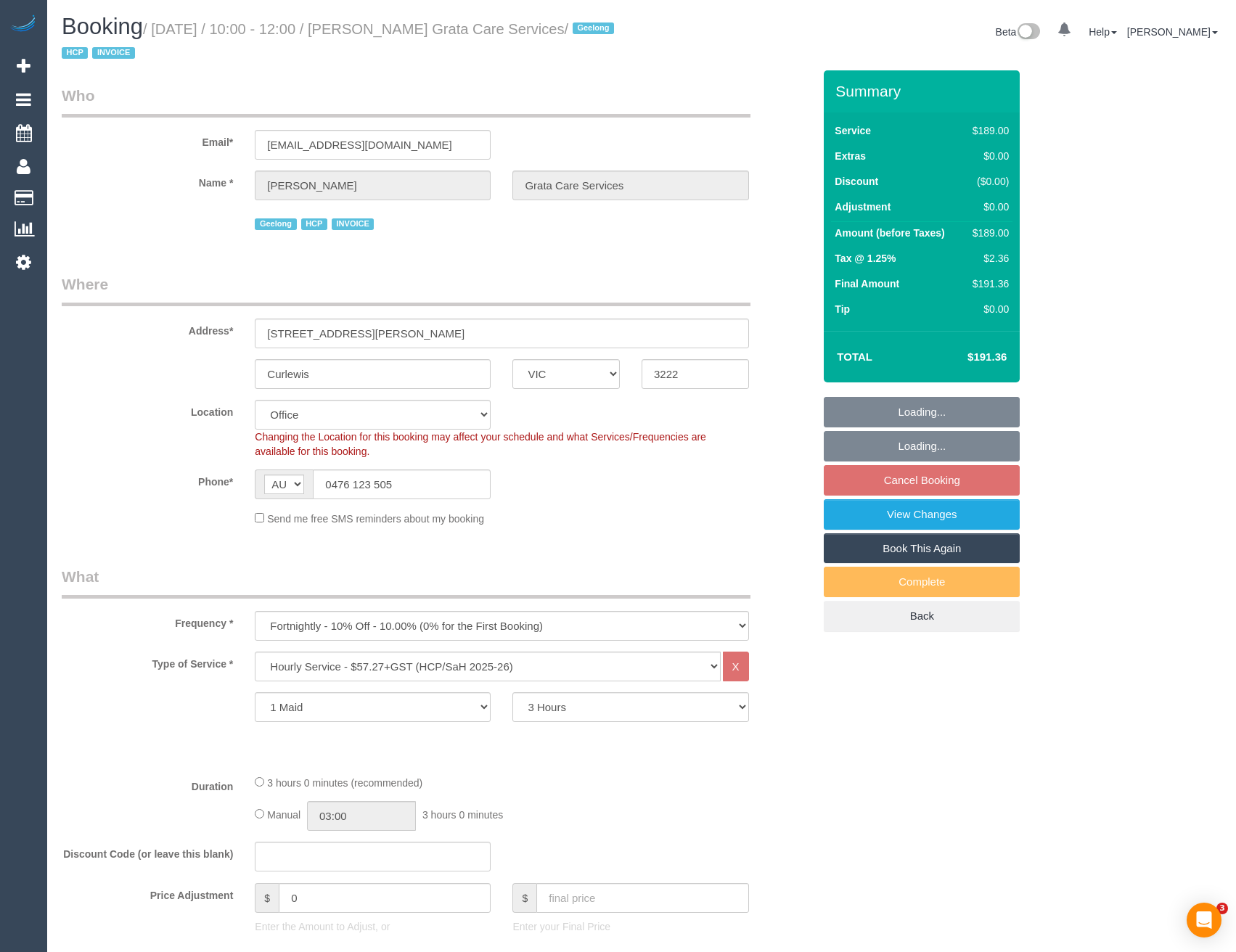
select select "number:36"
select select "number:35"
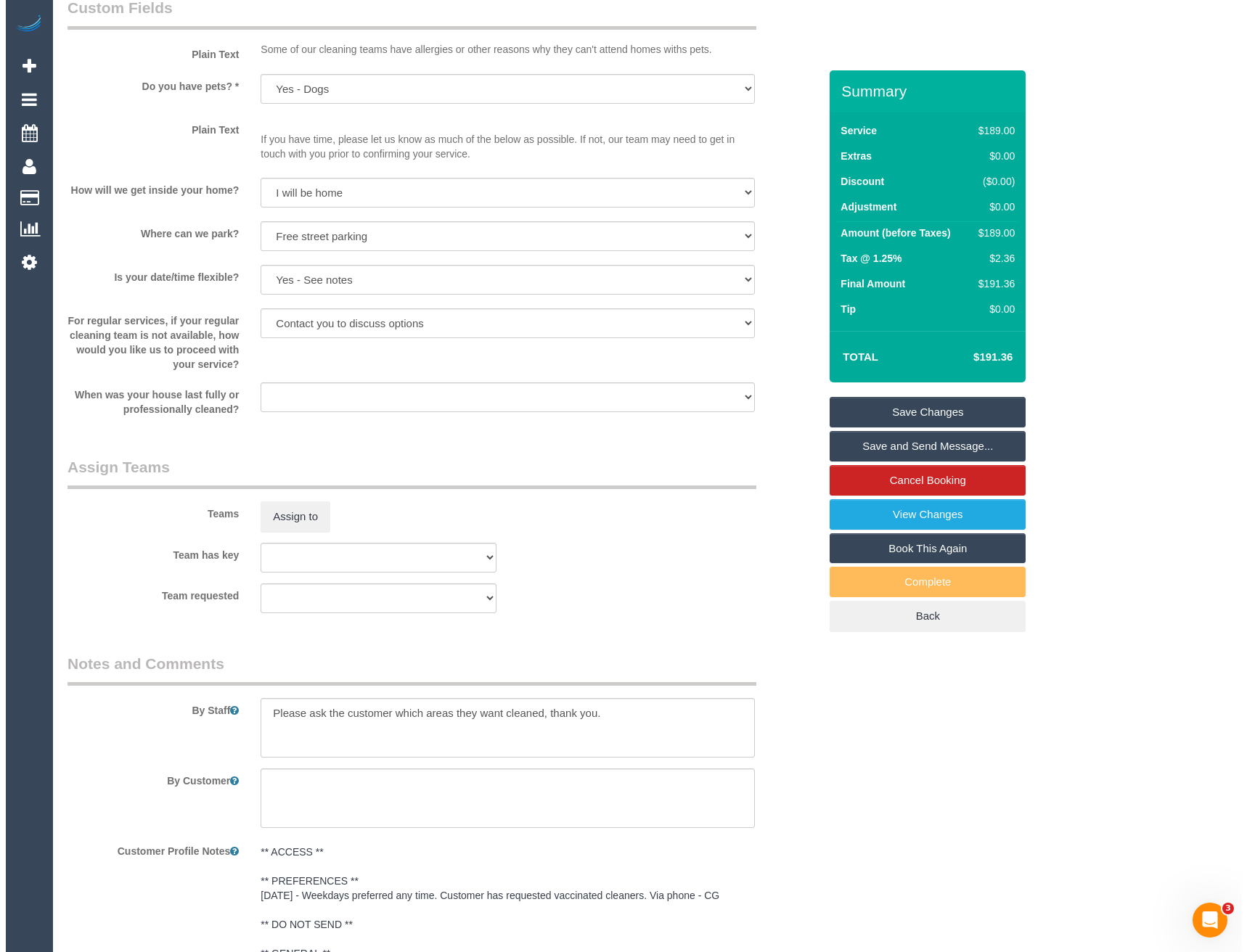
scroll to position [1524, 0]
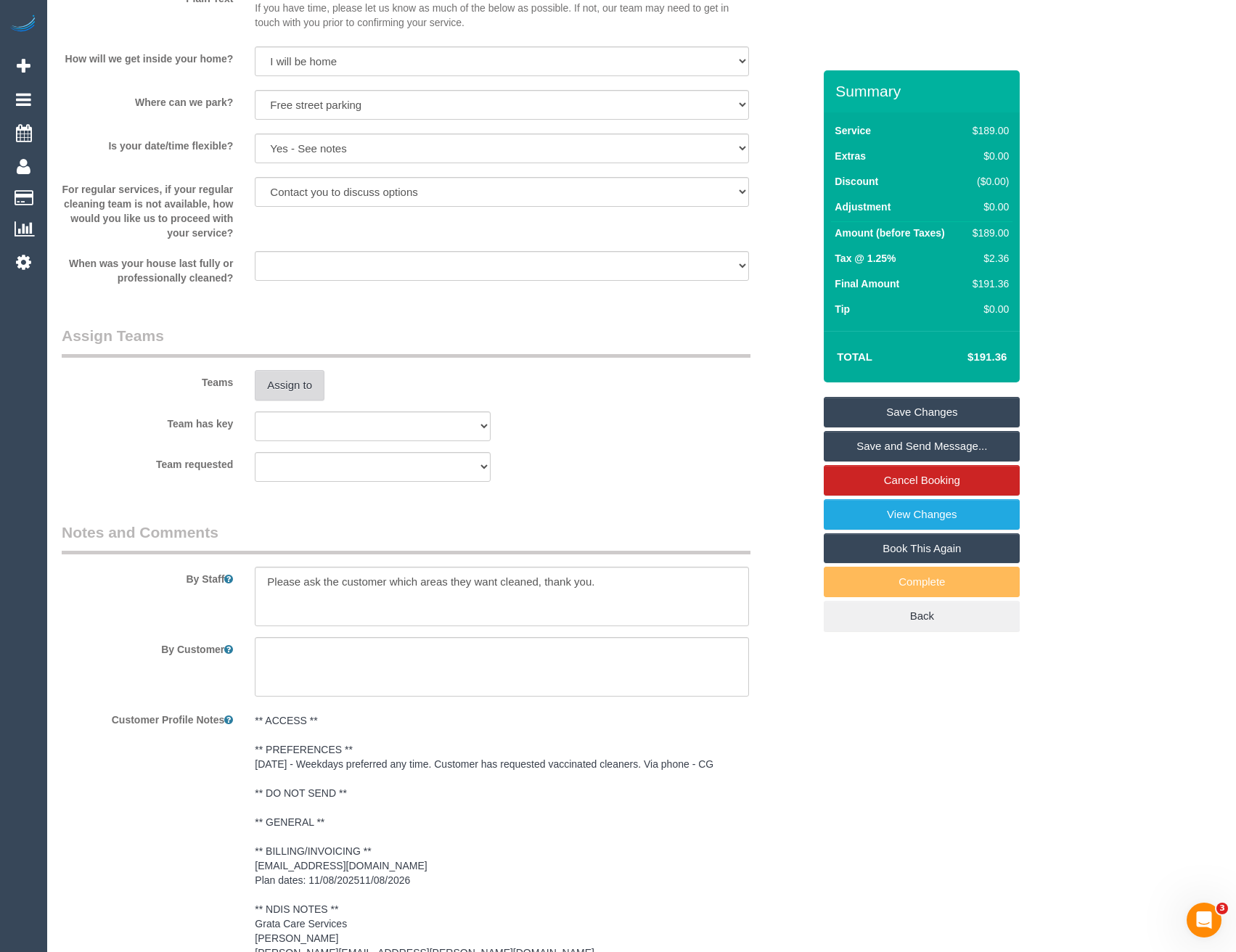
click at [291, 388] on button "Assign to" at bounding box center [289, 385] width 69 height 31
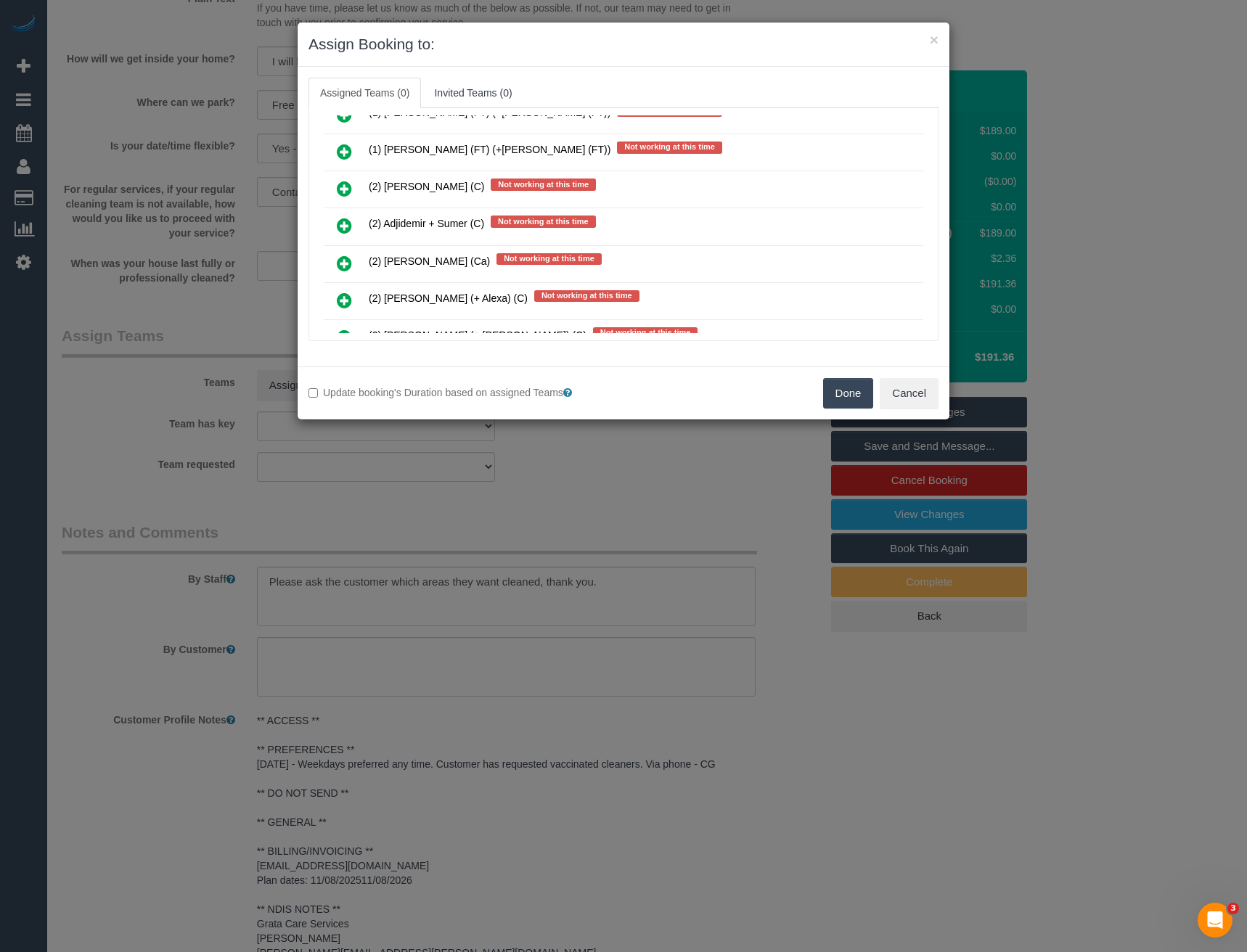
scroll to position [8627, 0]
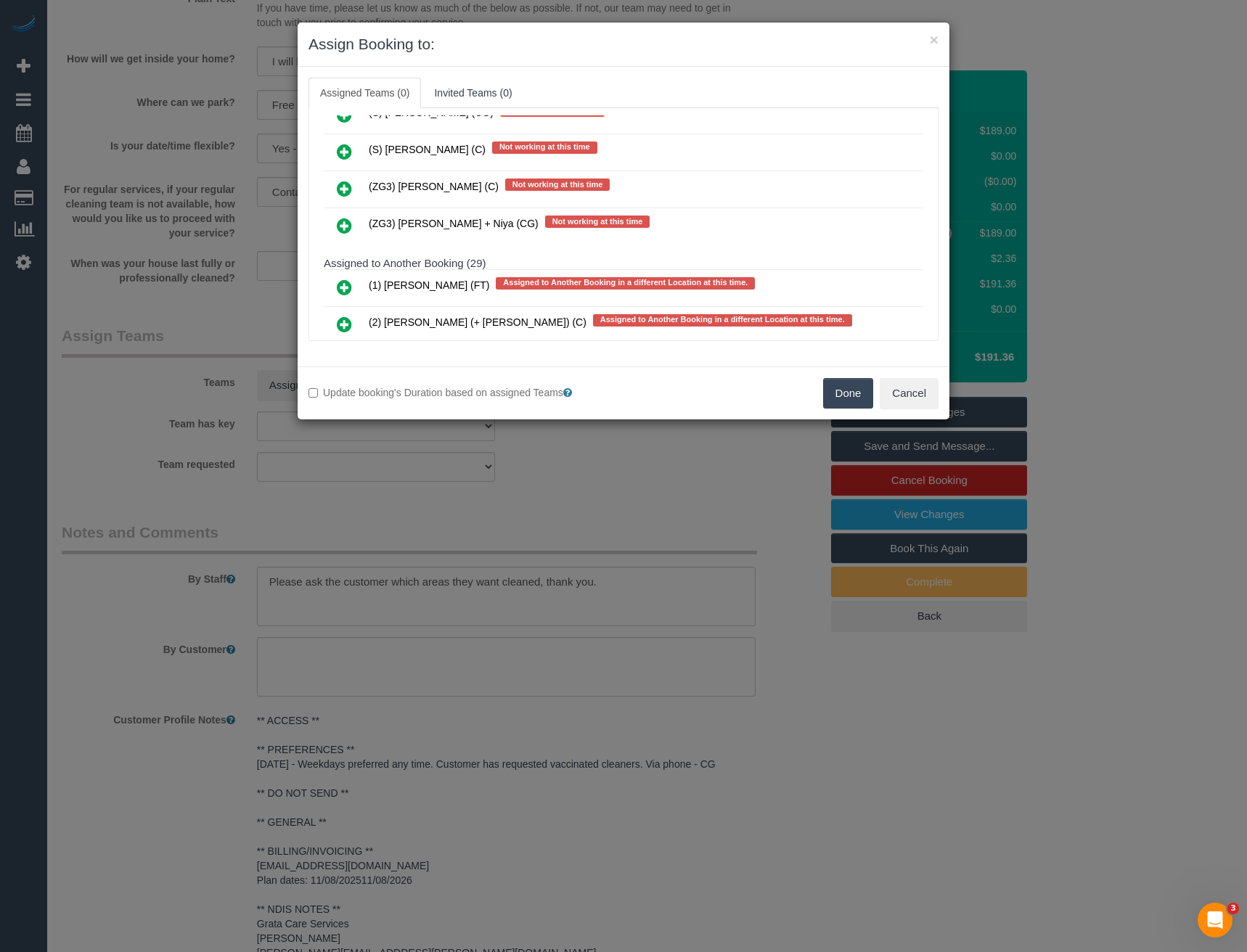
click at [348, 230] on icon at bounding box center [345, 226] width 15 height 18
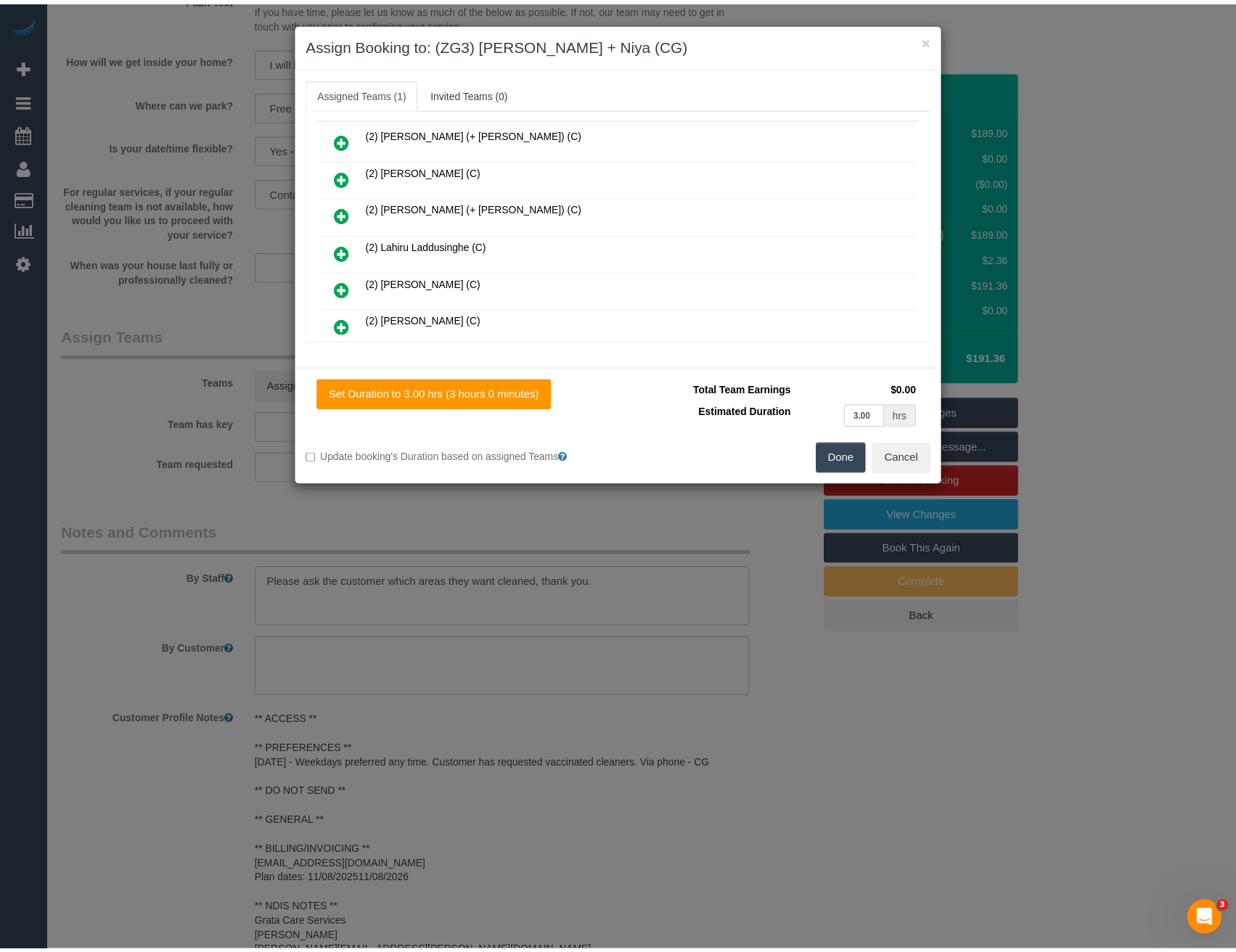
scroll to position [0, 0]
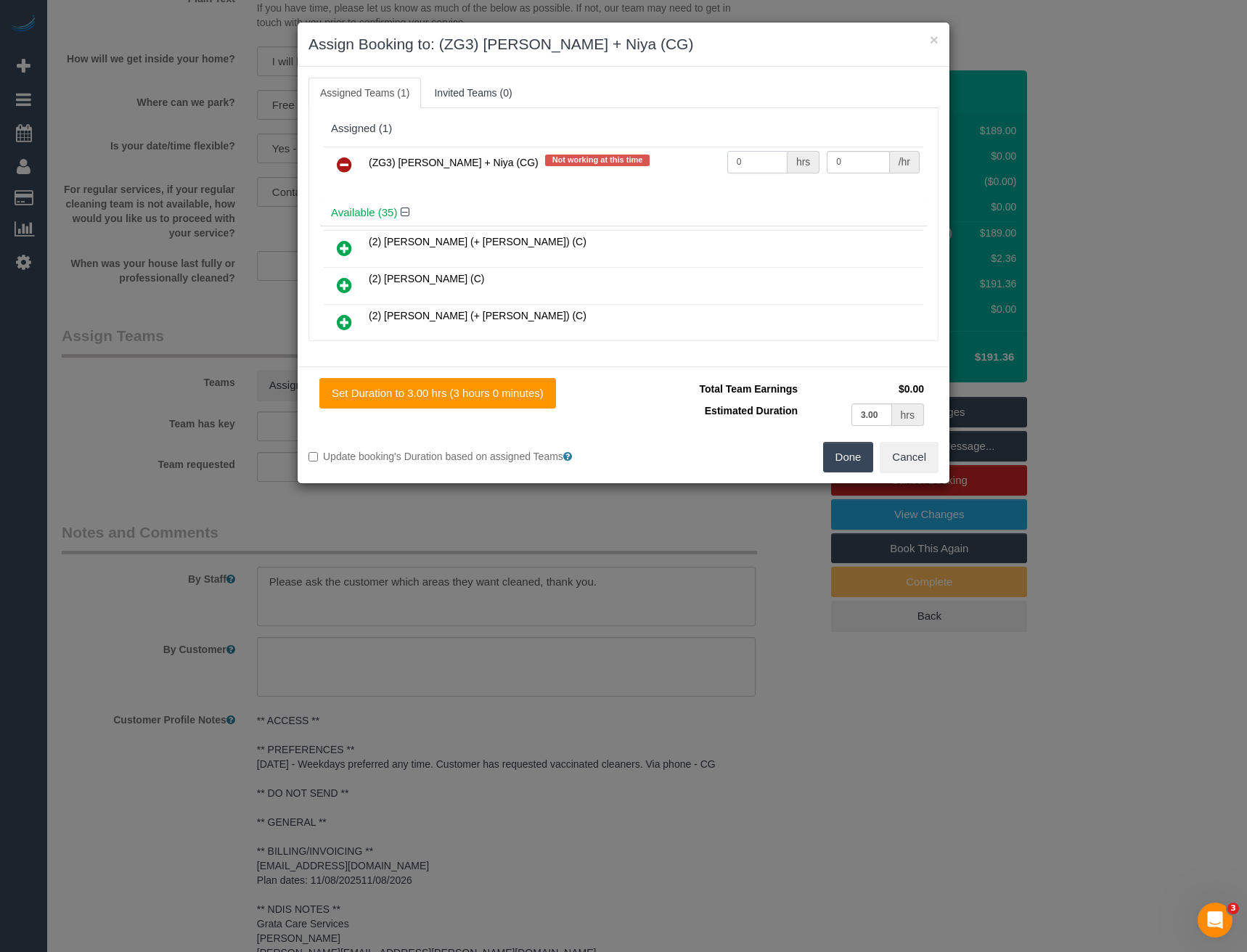
drag, startPoint x: 741, startPoint y: 161, endPoint x: 699, endPoint y: 172, distance: 43.4
click at [692, 175] on tr "(ZG3) Suneeth + Niya (CG) Not working at this time 0 hrs 0 /hr" at bounding box center [623, 165] width 599 height 37
type input "3"
type input "38.5"
click at [844, 461] on button "Done" at bounding box center [848, 457] width 51 height 31
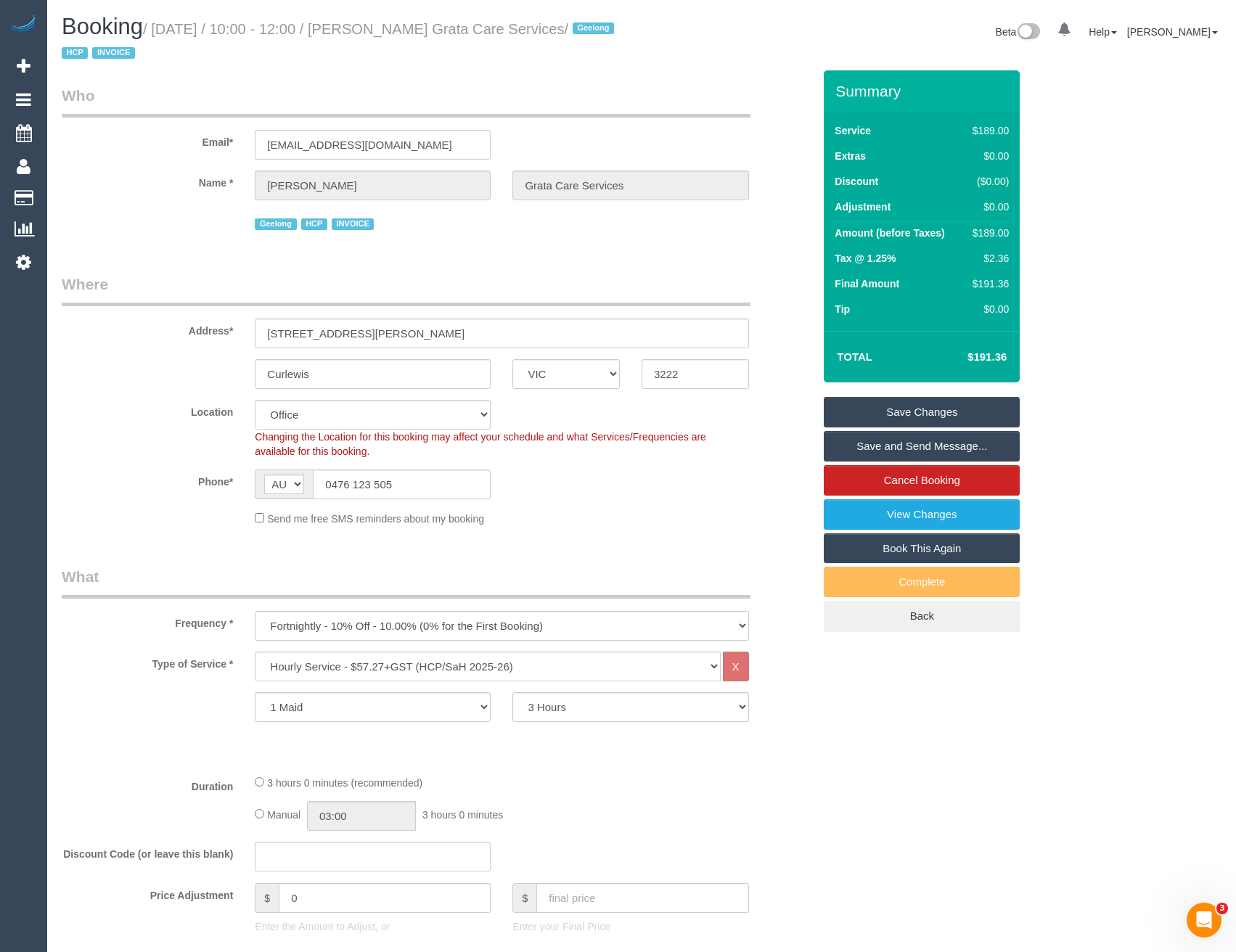
click at [929, 443] on link "Save and Send Message..." at bounding box center [922, 446] width 196 height 31
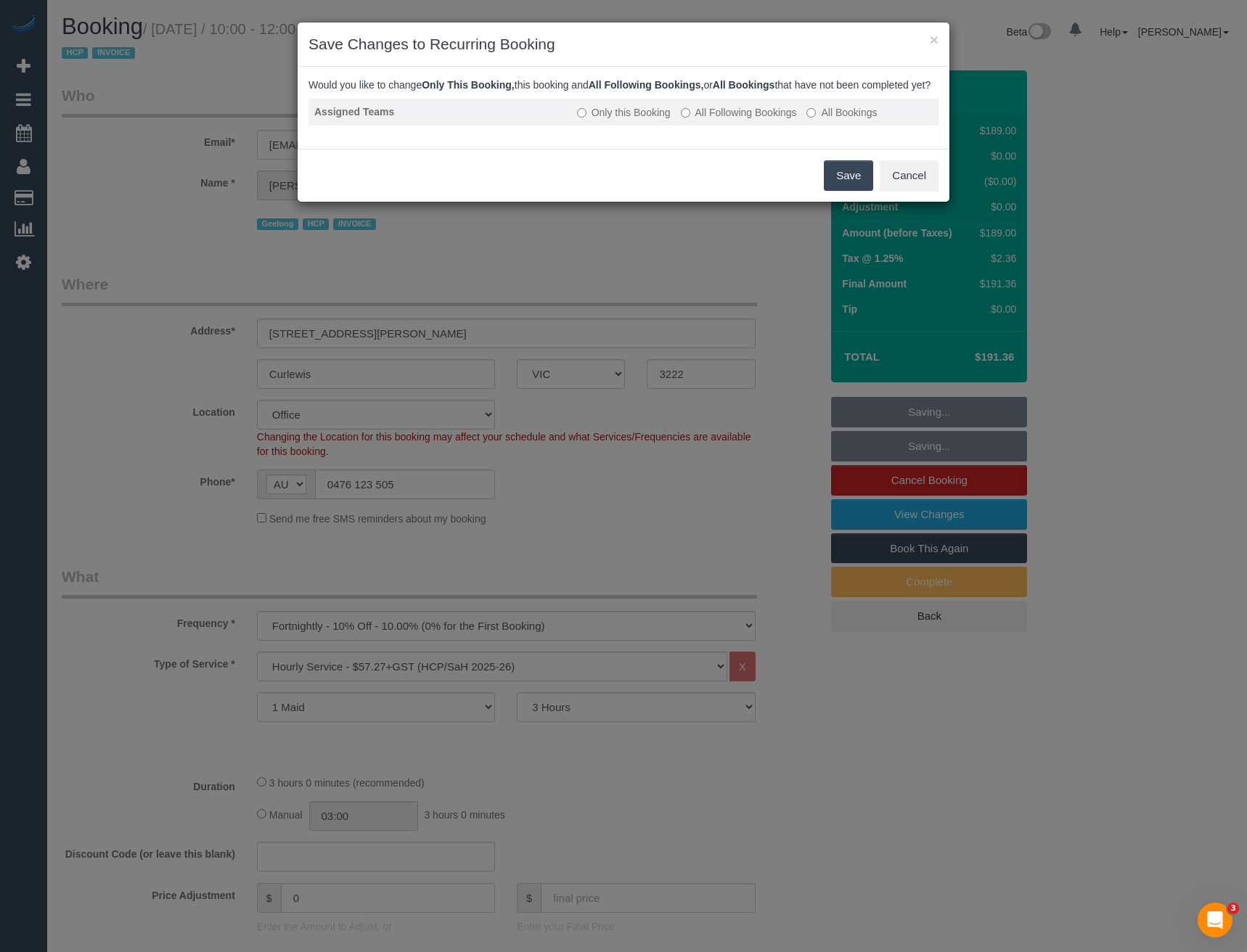
click at [760, 120] on label "All Following Bookings" at bounding box center [739, 112] width 116 height 14
click at [853, 191] on button "Save" at bounding box center [848, 175] width 50 height 31
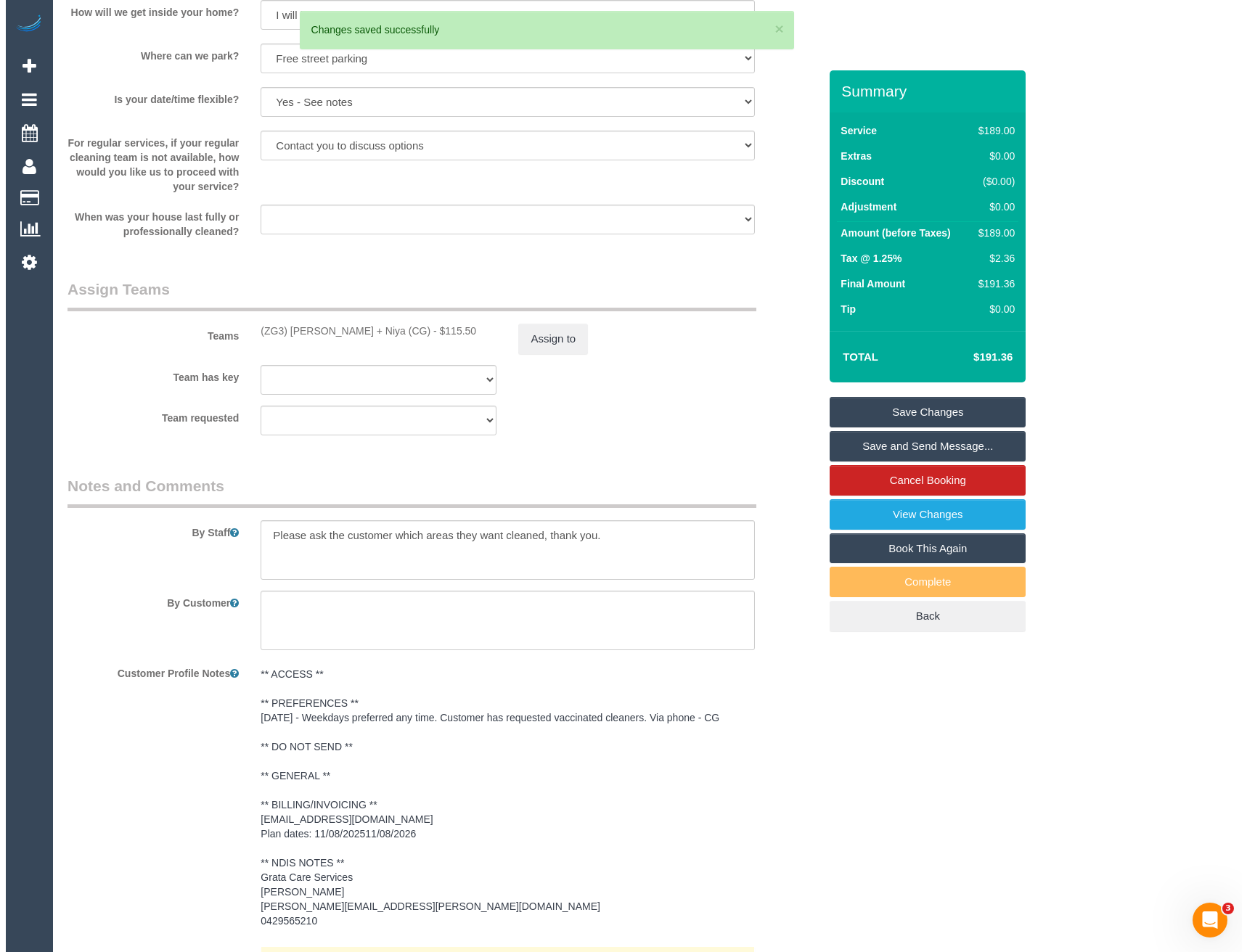
scroll to position [1950, 0]
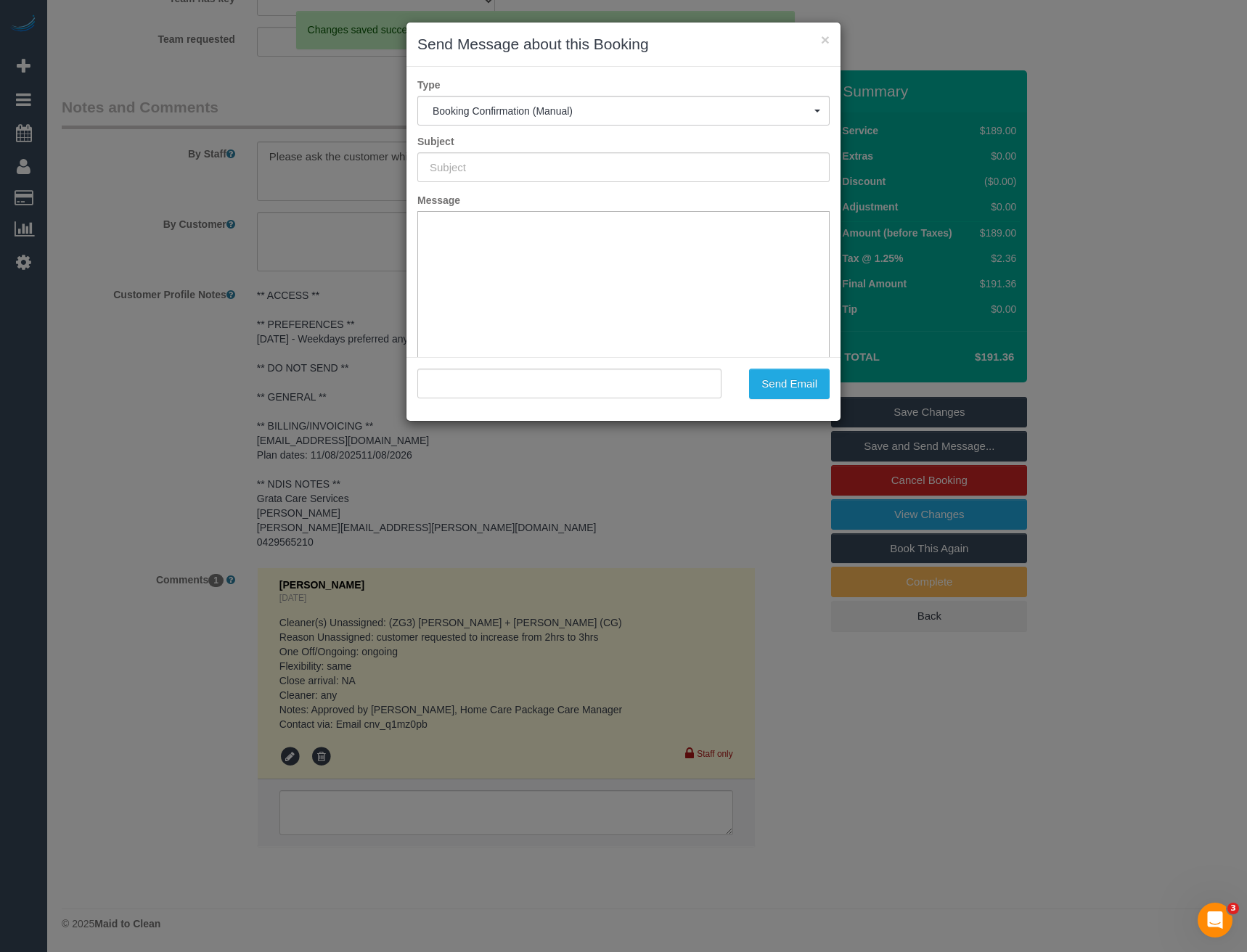
type input "Booking Confirmed"
type input ""Miranda Stokes Grata Care Services" <roxannestokes5@gmail.com>"
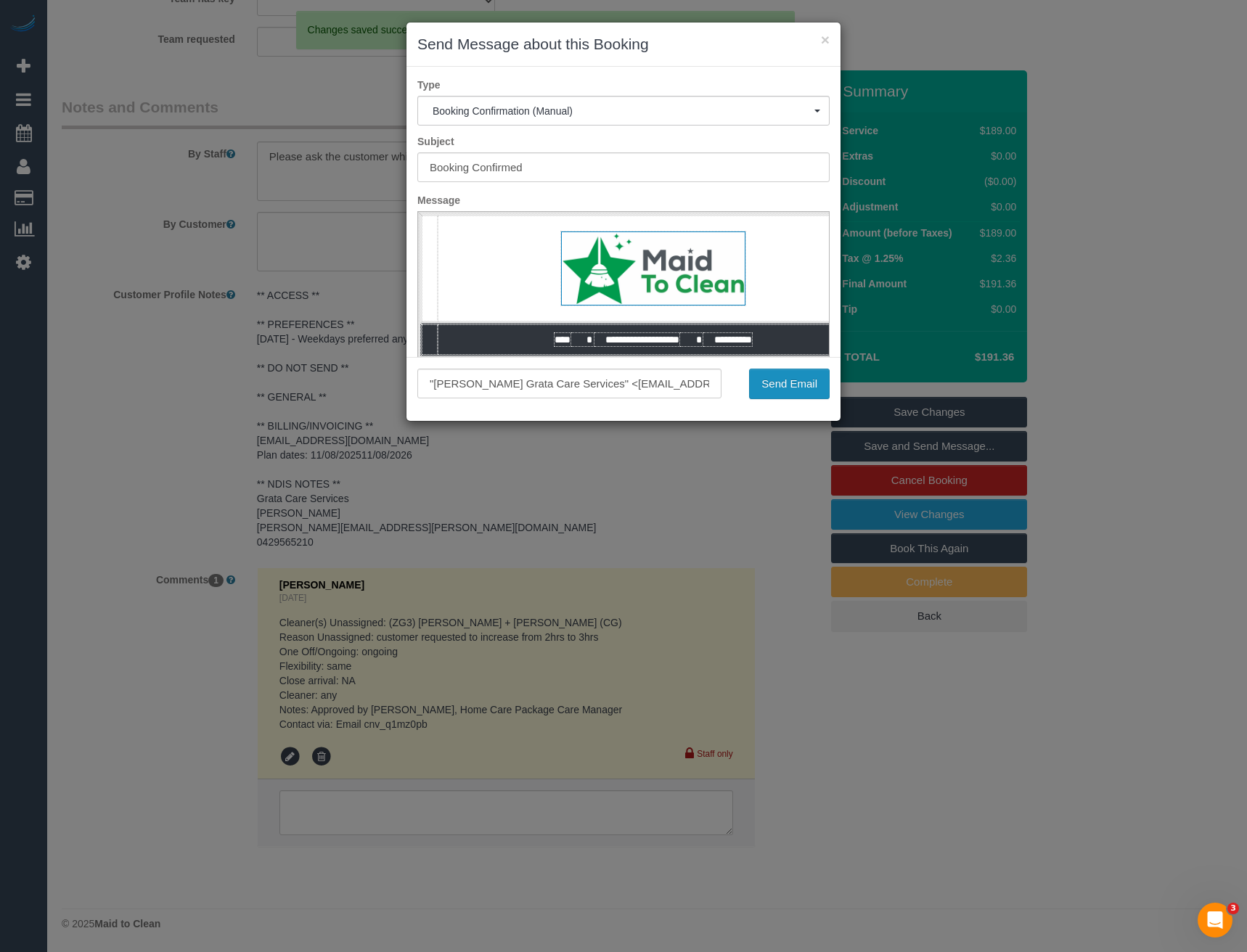
click at [783, 376] on button "Send Email" at bounding box center [789, 384] width 81 height 31
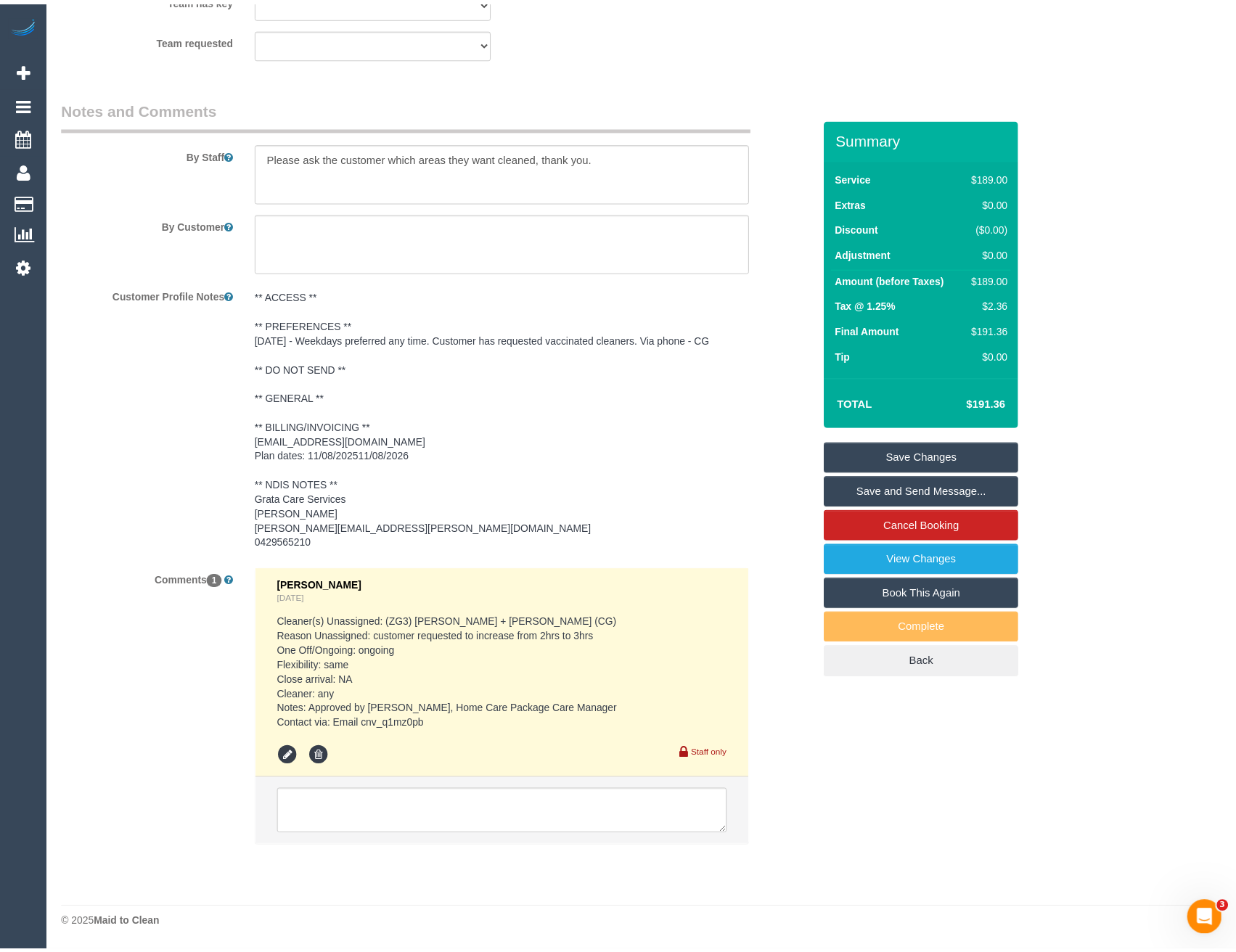
scroll to position [1997, 0]
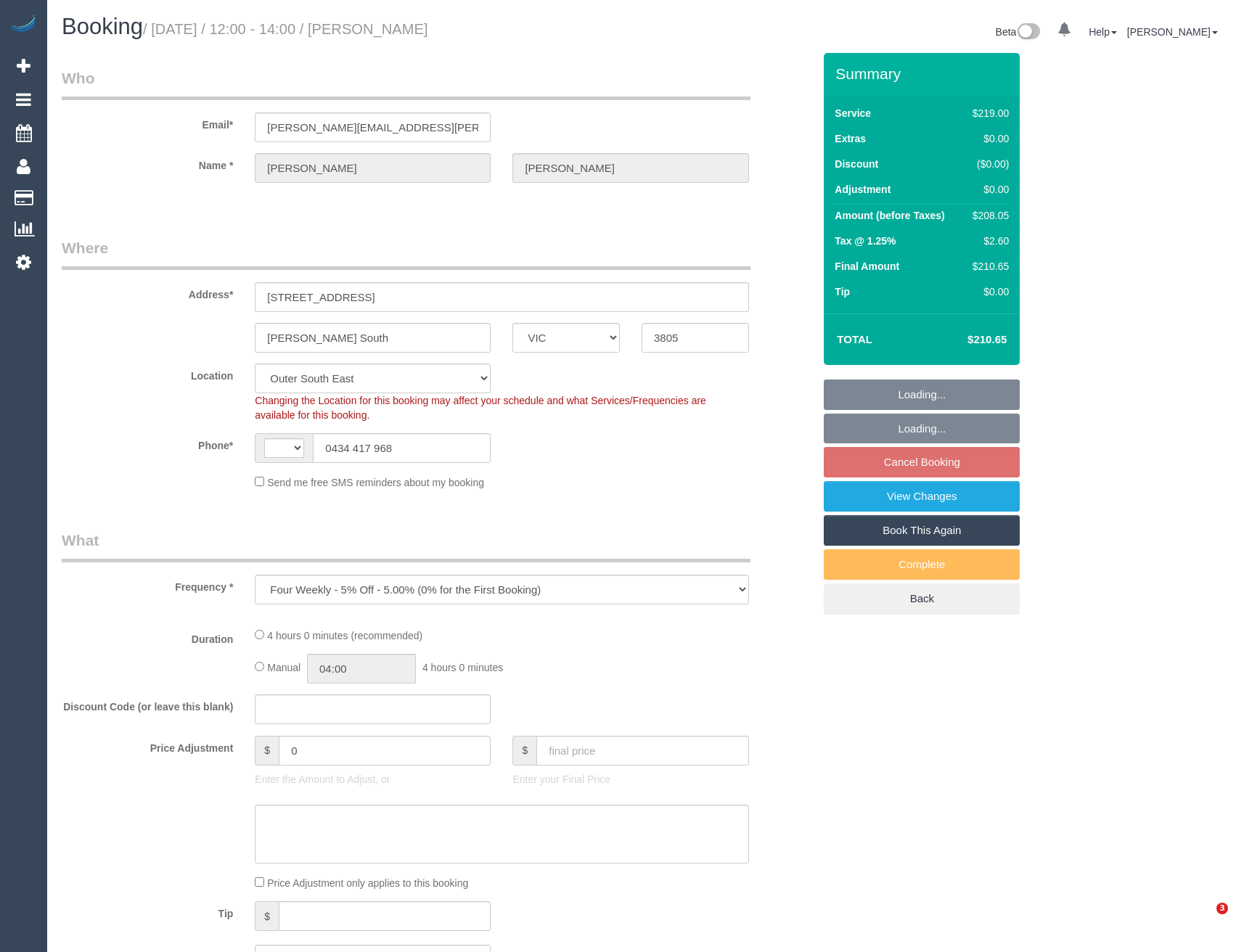
select select "VIC"
select select "object:428"
select select "string:AU"
select select "number:30"
select select "number:14"
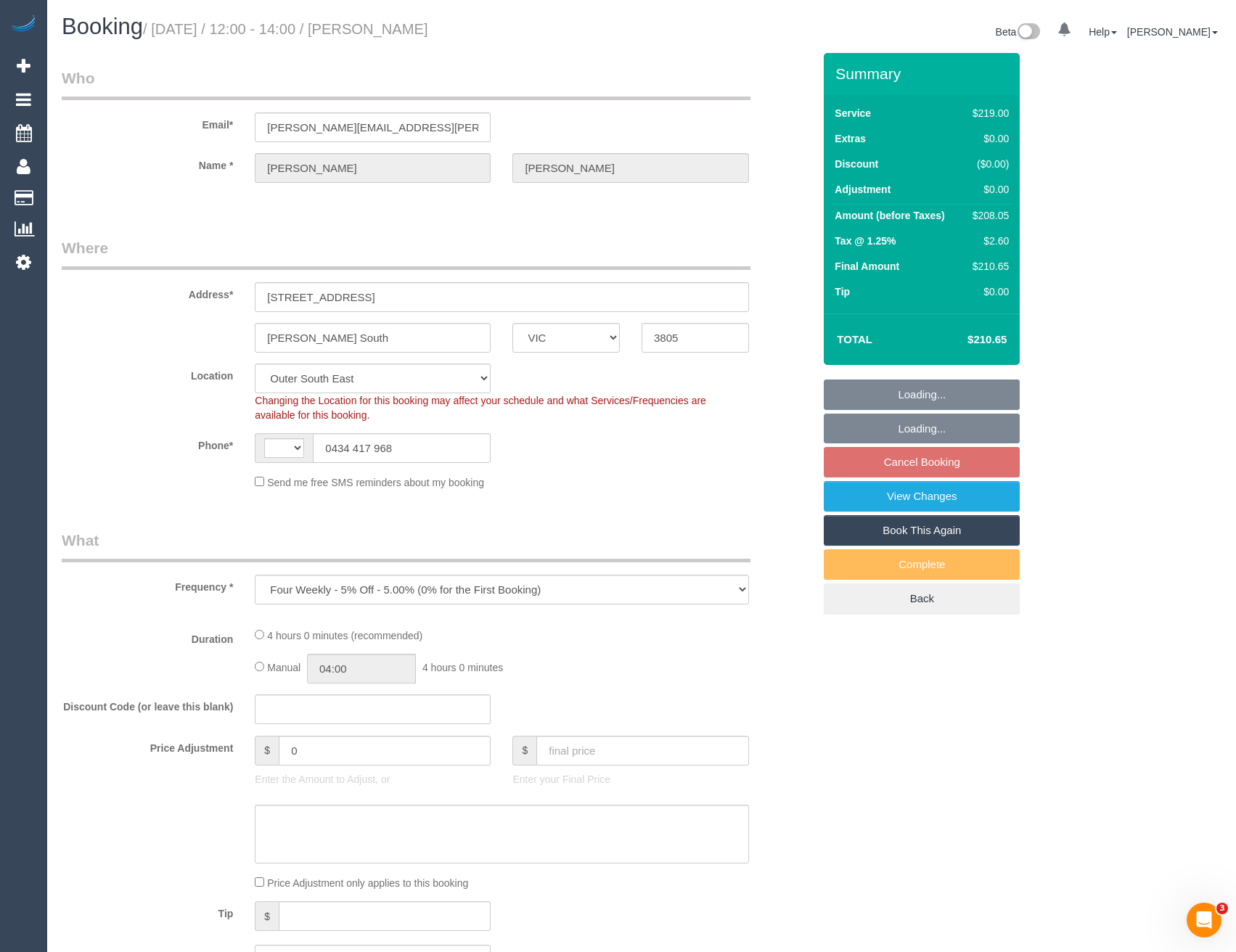
select select "number:18"
select select "number:36"
select select "number:34"
select select "number:13"
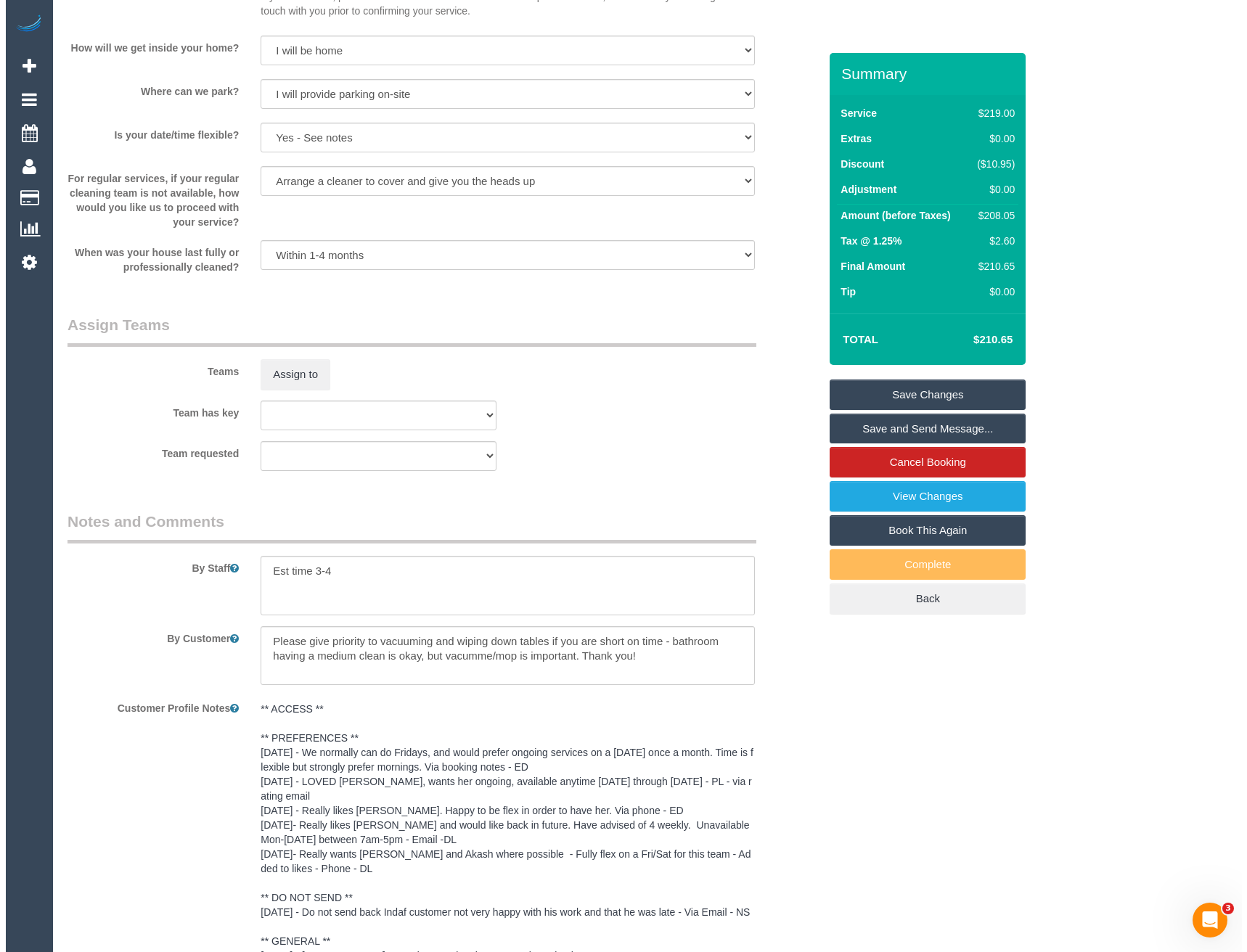
scroll to position [1835, 0]
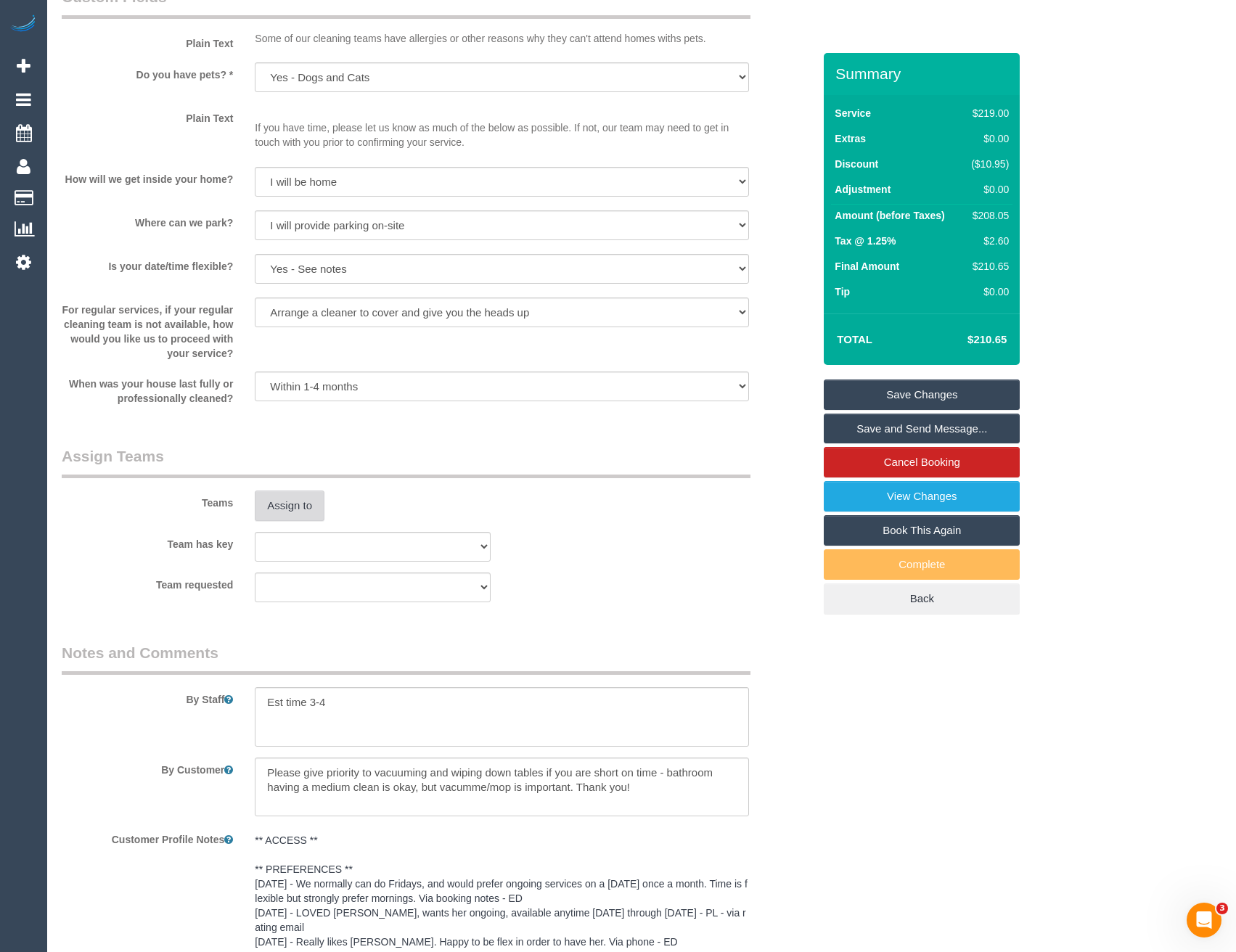
click at [299, 503] on button "Assign to" at bounding box center [289, 506] width 69 height 31
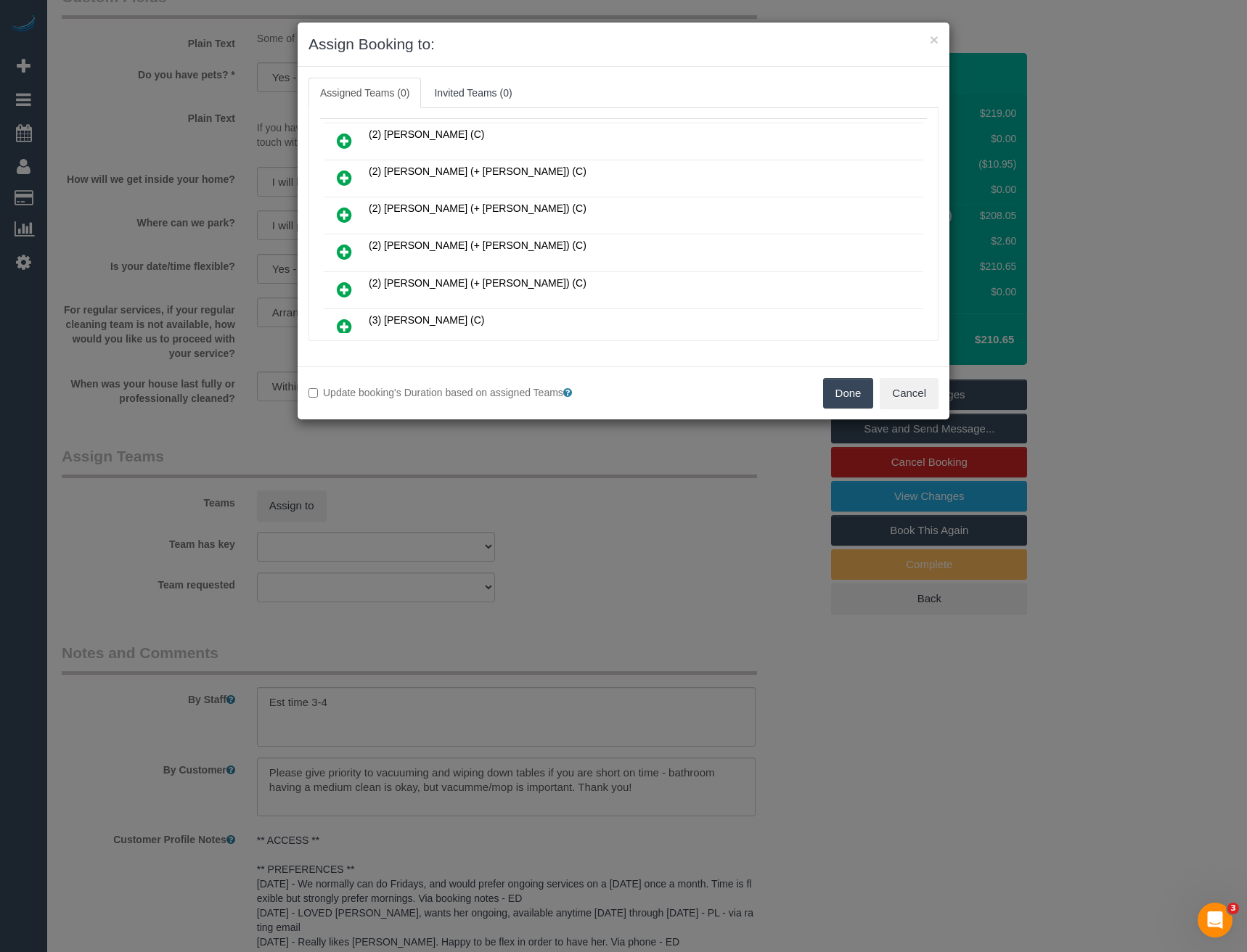
click at [342, 212] on icon at bounding box center [345, 214] width 15 height 18
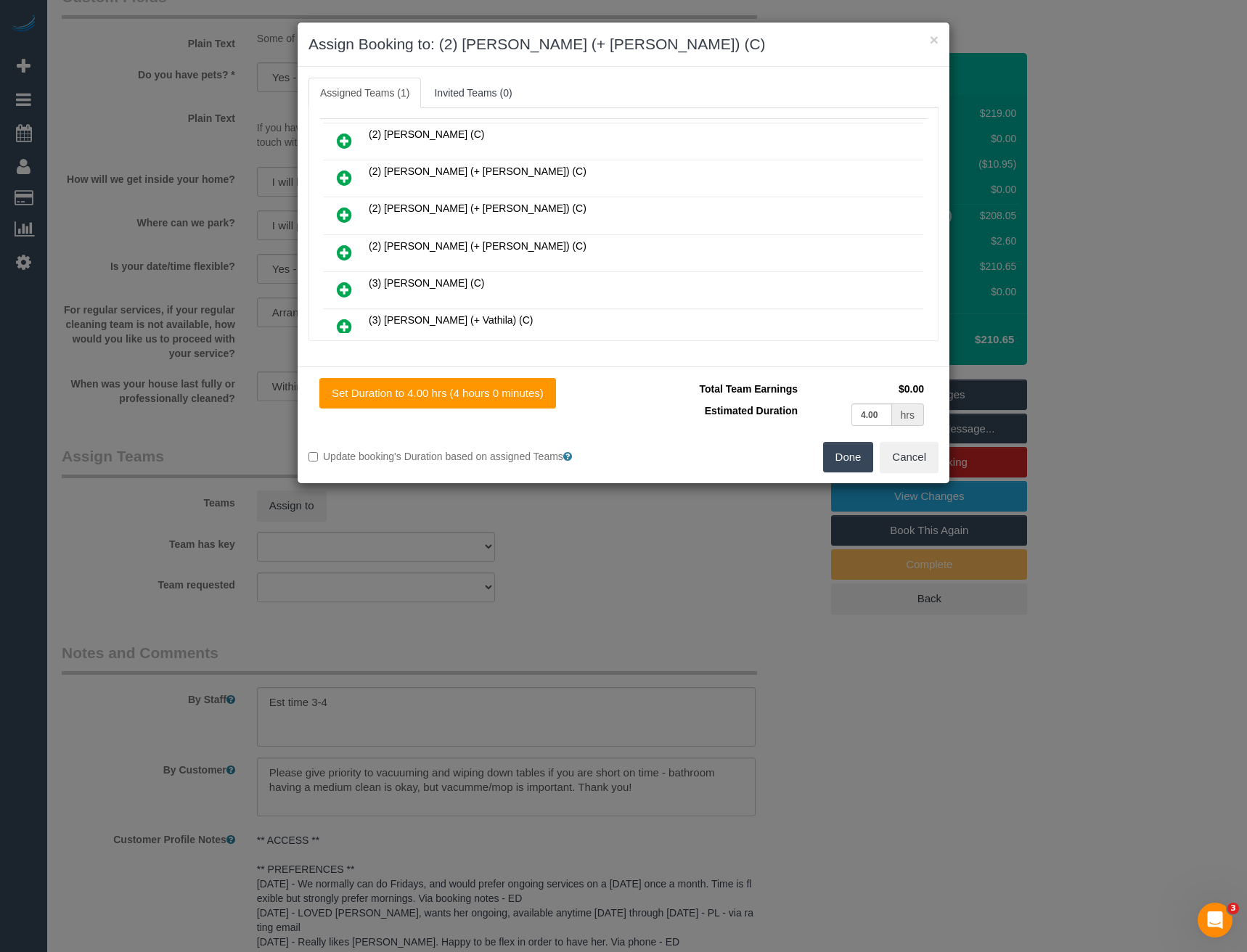
click at [345, 217] on icon at bounding box center [345, 214] width 15 height 18
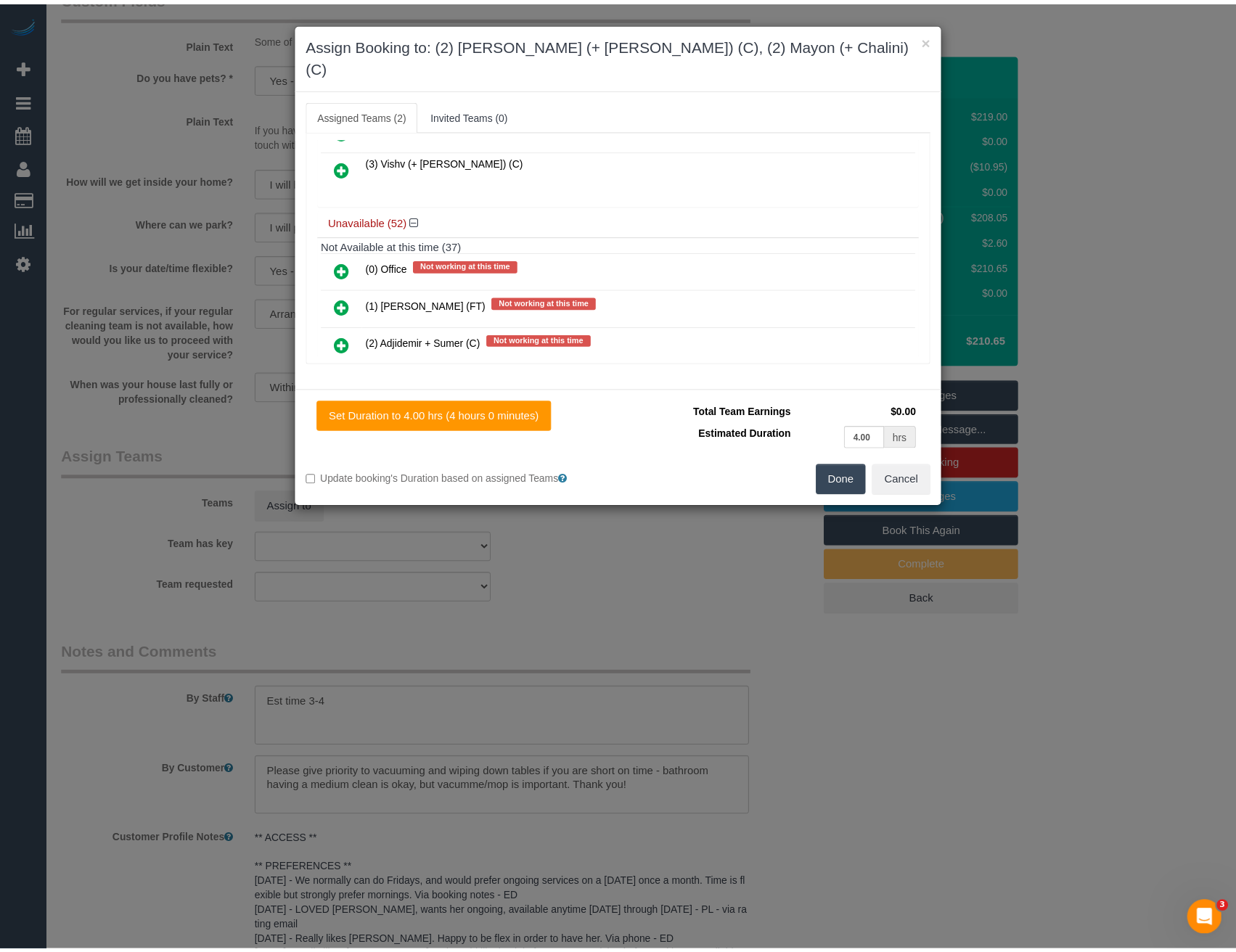
scroll to position [0, 0]
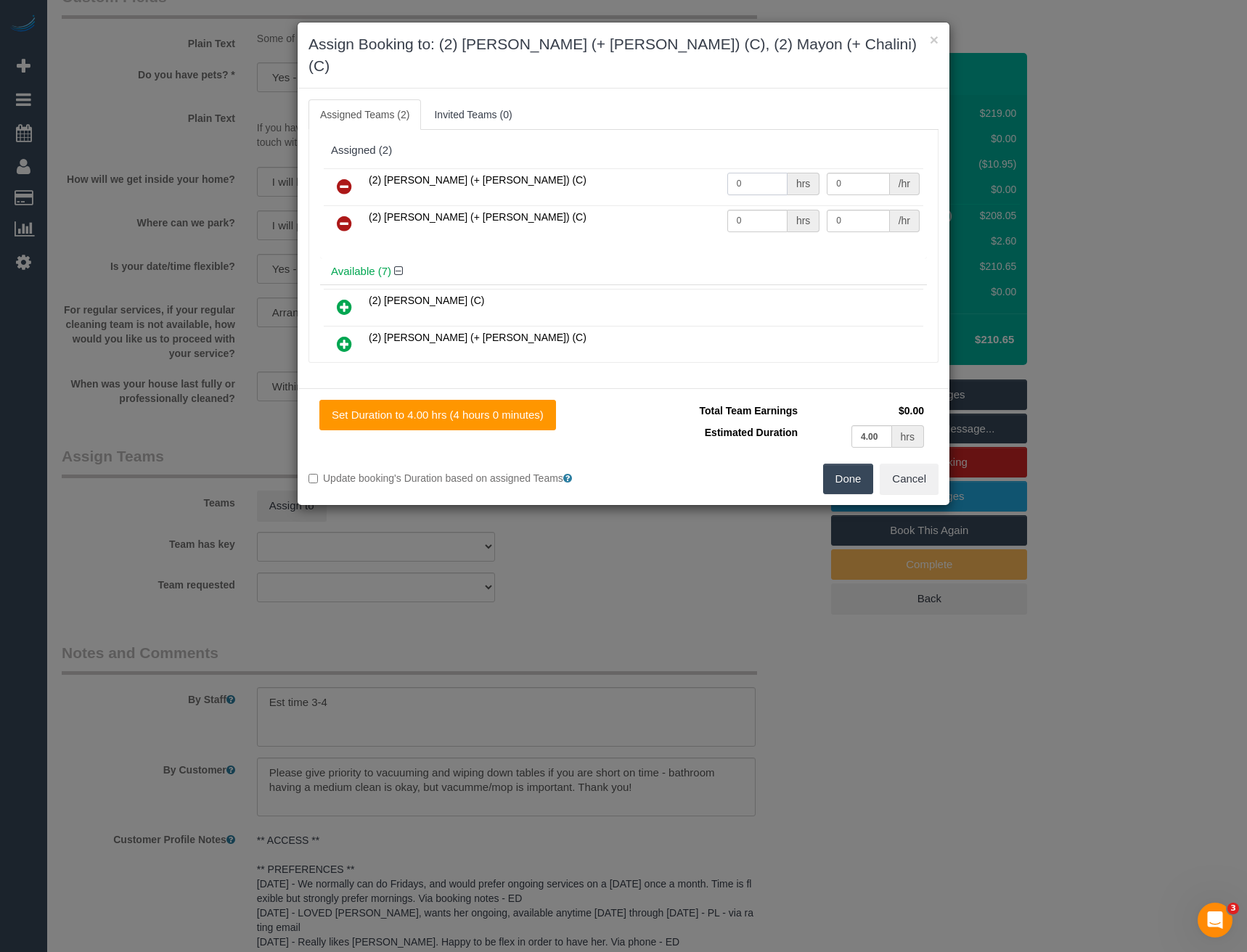
drag, startPoint x: 737, startPoint y: 160, endPoint x: 661, endPoint y: 188, distance: 81.0
click at [657, 172] on tr "(2) Chalini (+ Mayon) (C) 0 hrs 0 /hr" at bounding box center [623, 187] width 599 height 37
type input "1"
type input "65"
drag, startPoint x: 743, startPoint y: 204, endPoint x: 699, endPoint y: 215, distance: 45.4
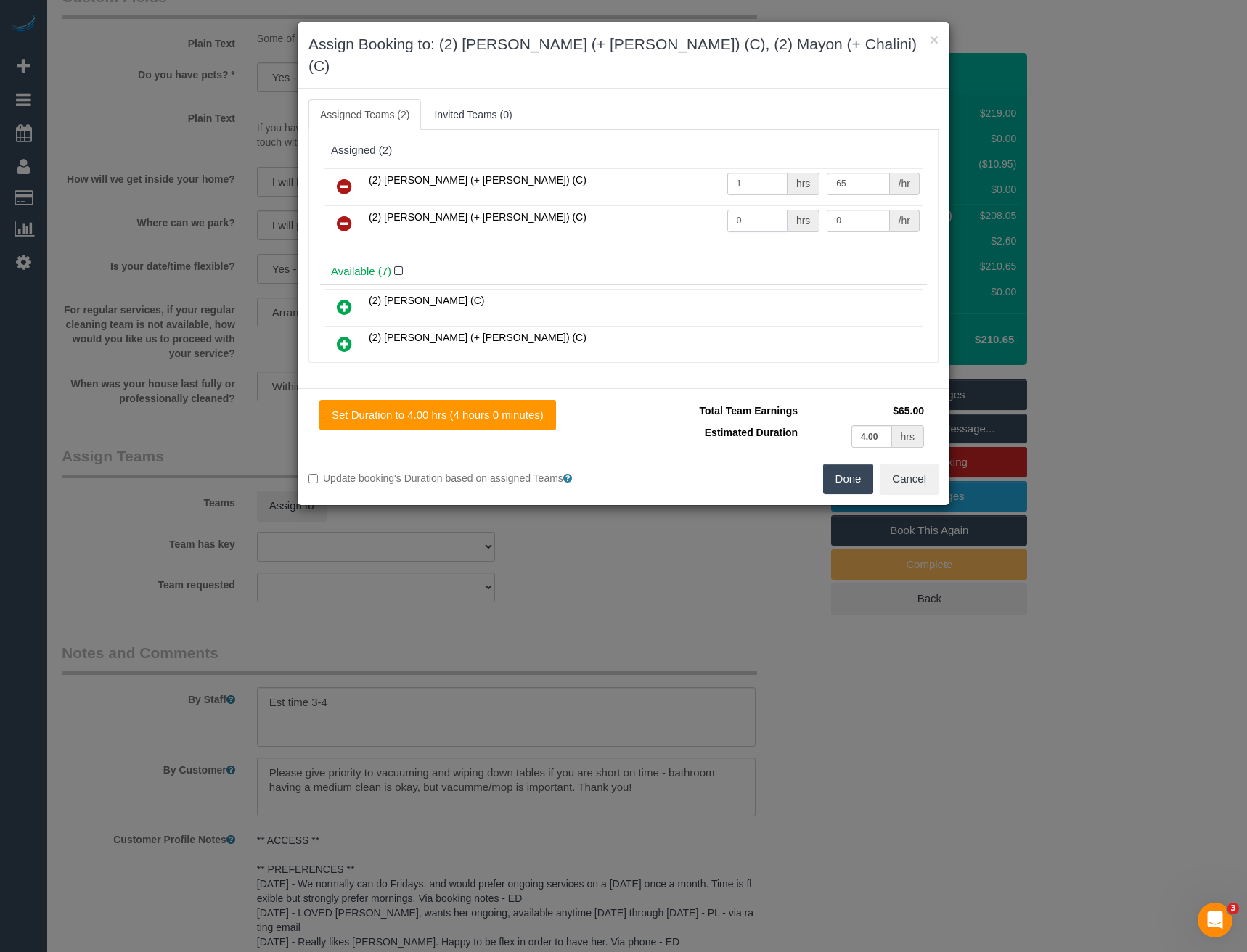
click at [699, 215] on tr "(2) Mayon (+ Chalini) (C) 0 hrs 0 /hr" at bounding box center [623, 224] width 599 height 37
type input "1"
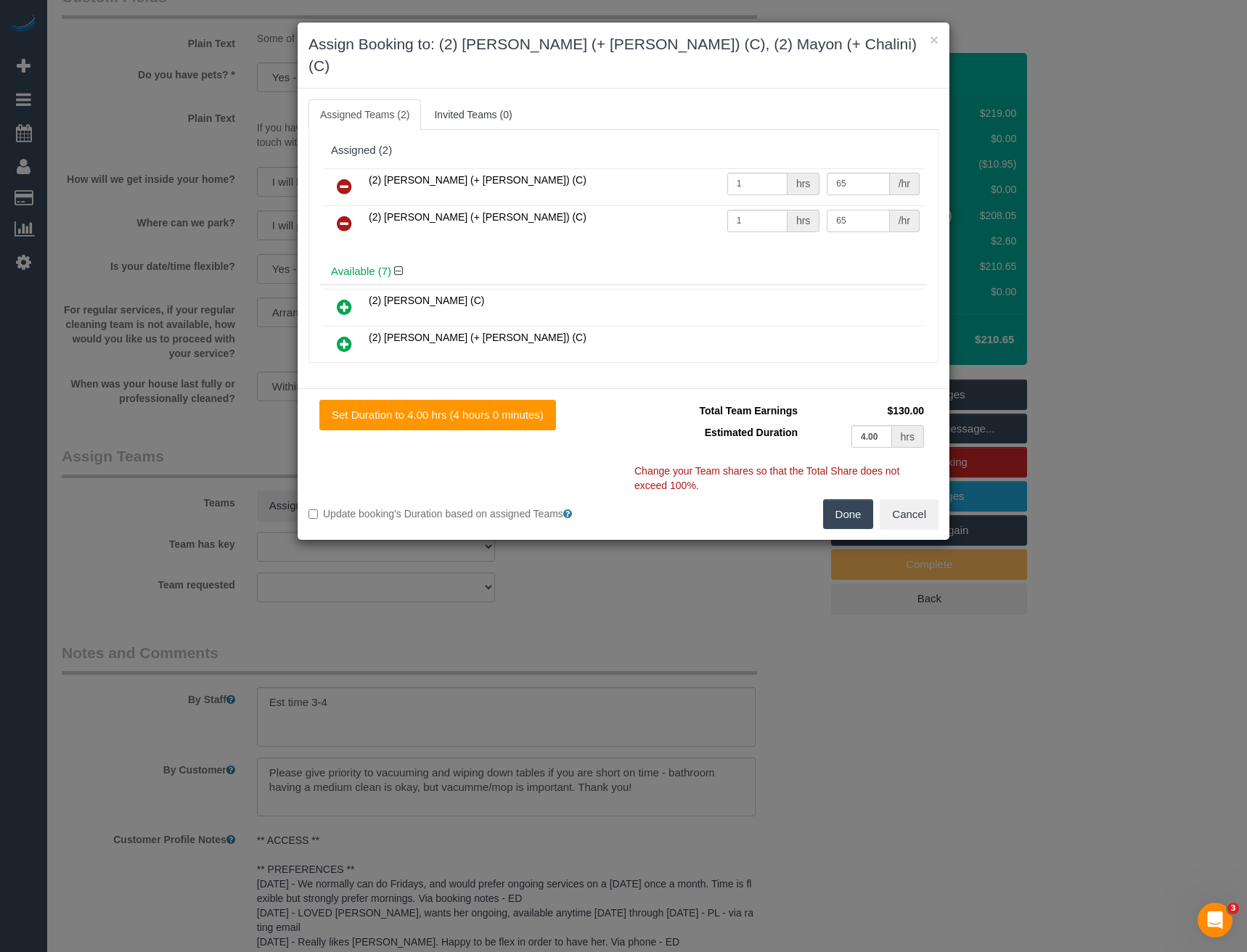
type input "65"
click at [846, 500] on button "Done" at bounding box center [848, 515] width 51 height 31
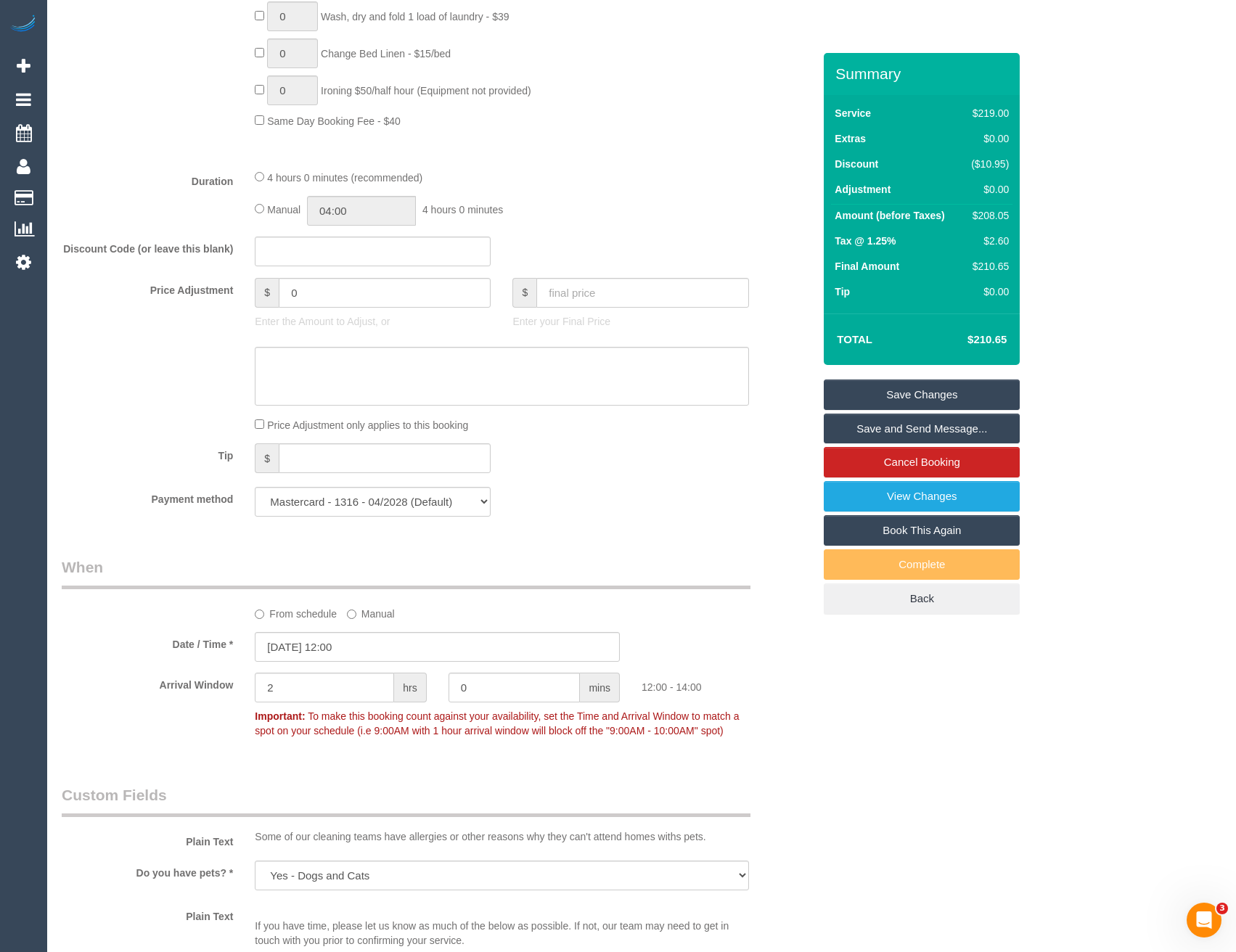
scroll to position [674, 0]
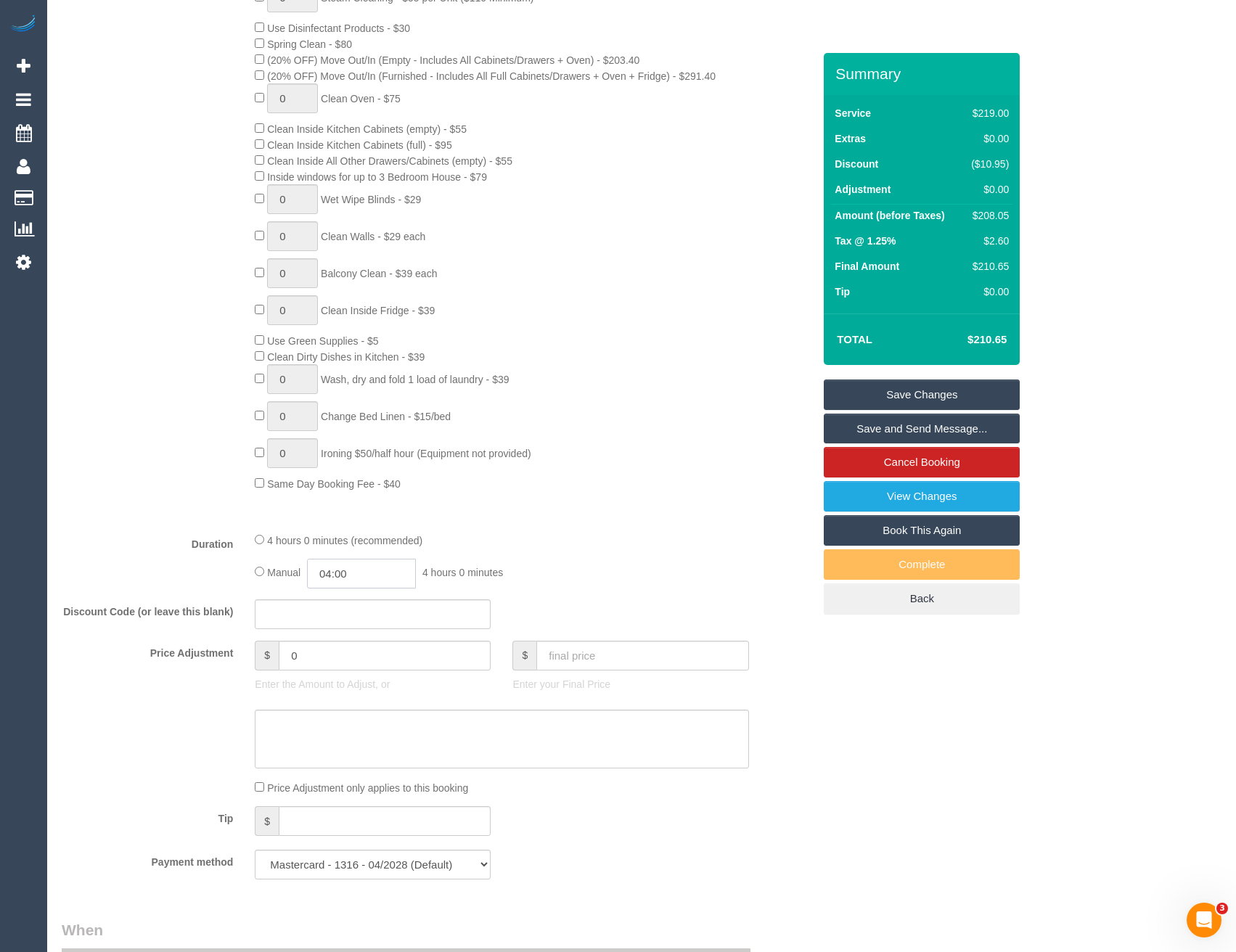
click at [394, 579] on input "04:00" at bounding box center [361, 574] width 109 height 30
click at [378, 596] on div "00:00 00:30 01:00 01:30 02:00 02:30 03:00 03:30 04:00 04:30 05:00 05:30 06:00 0…" at bounding box center [346, 643] width 66 height 109
type input "02:00"
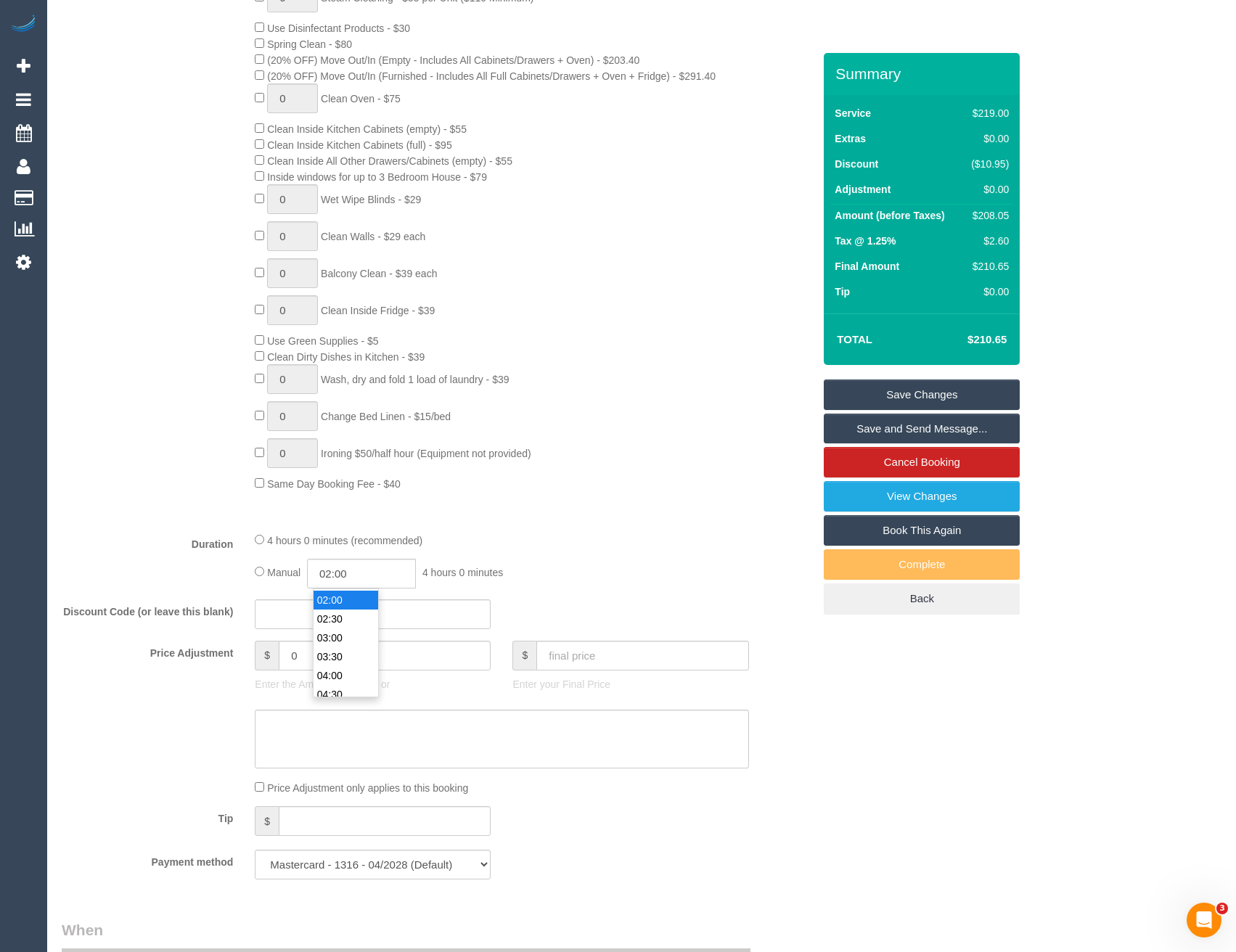
click at [351, 603] on li "02:00" at bounding box center [346, 600] width 65 height 19
click at [526, 539] on div "4 hours 0 minutes (recommended)" at bounding box center [501, 539] width 494 height 16
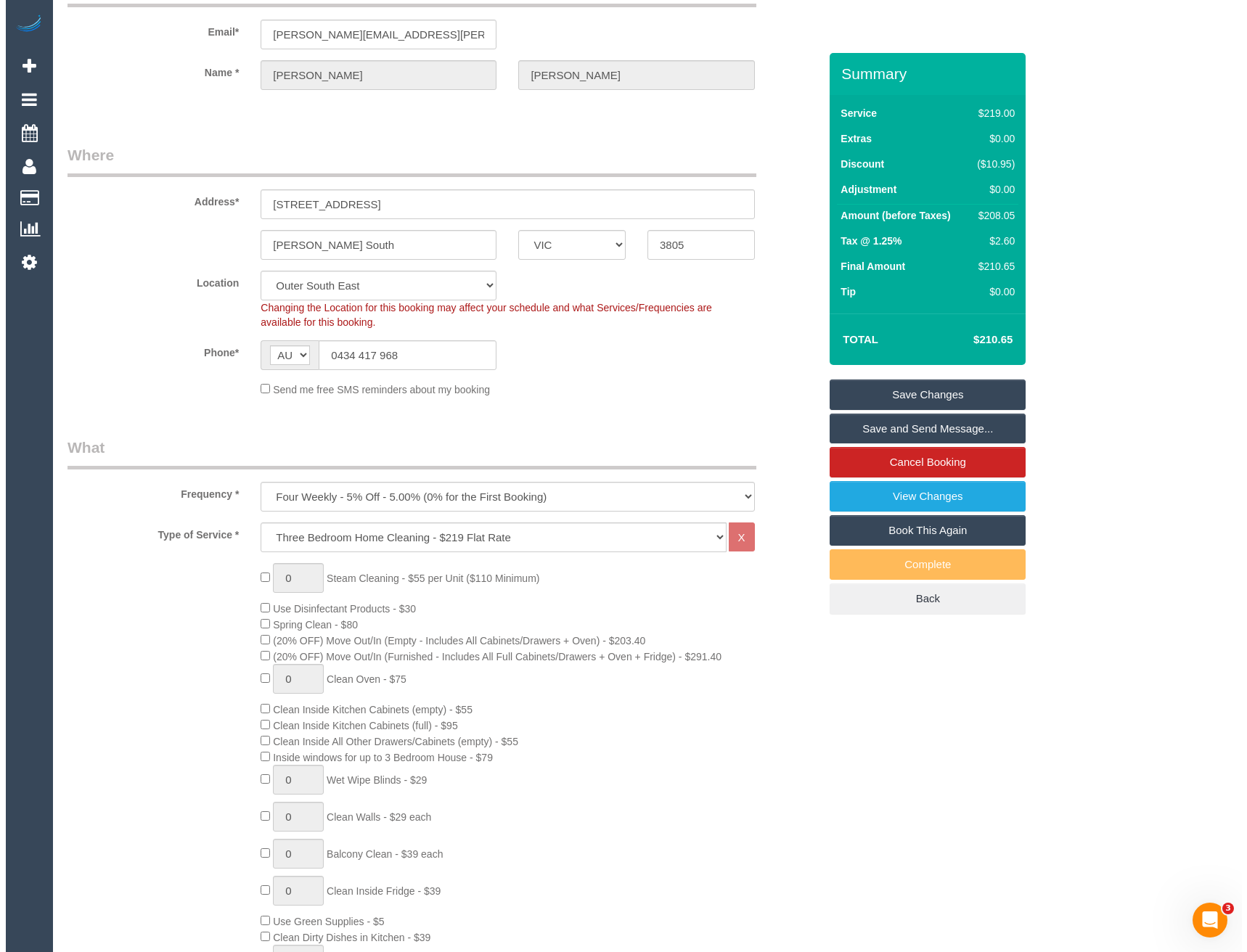
scroll to position [0, 0]
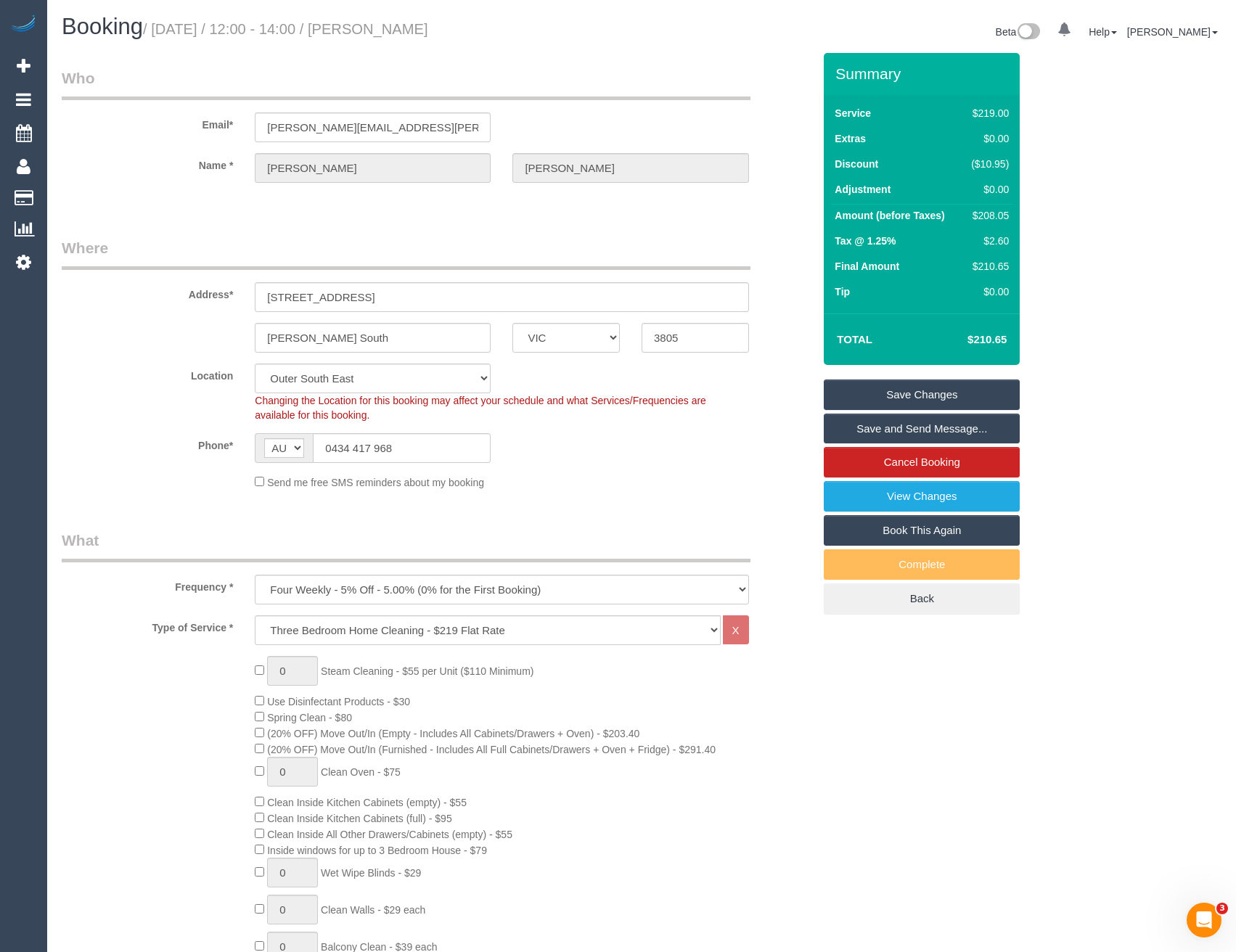
click at [871, 426] on link "Save and Send Message..." at bounding box center [922, 429] width 196 height 31
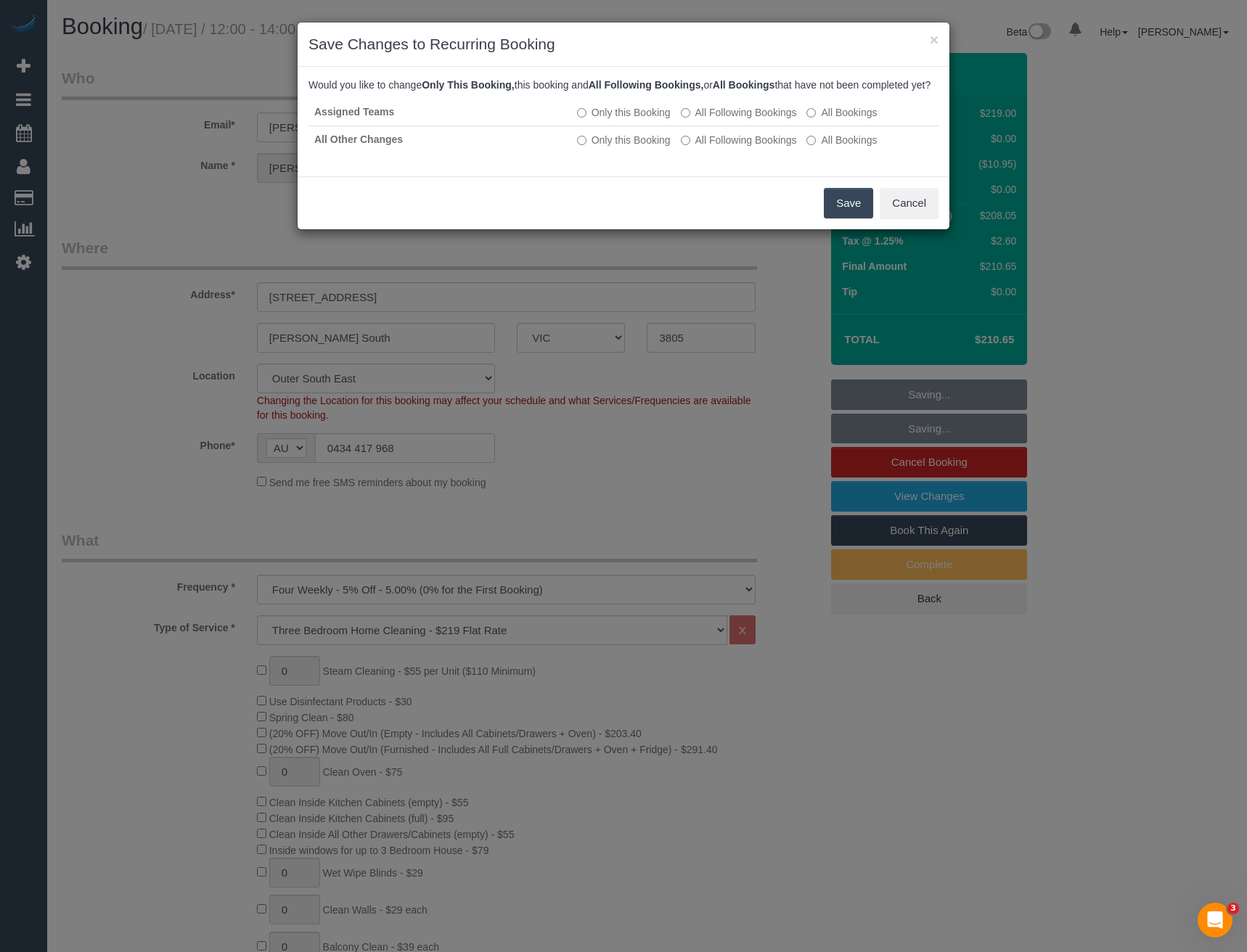
click at [843, 218] on button "Save" at bounding box center [848, 203] width 50 height 31
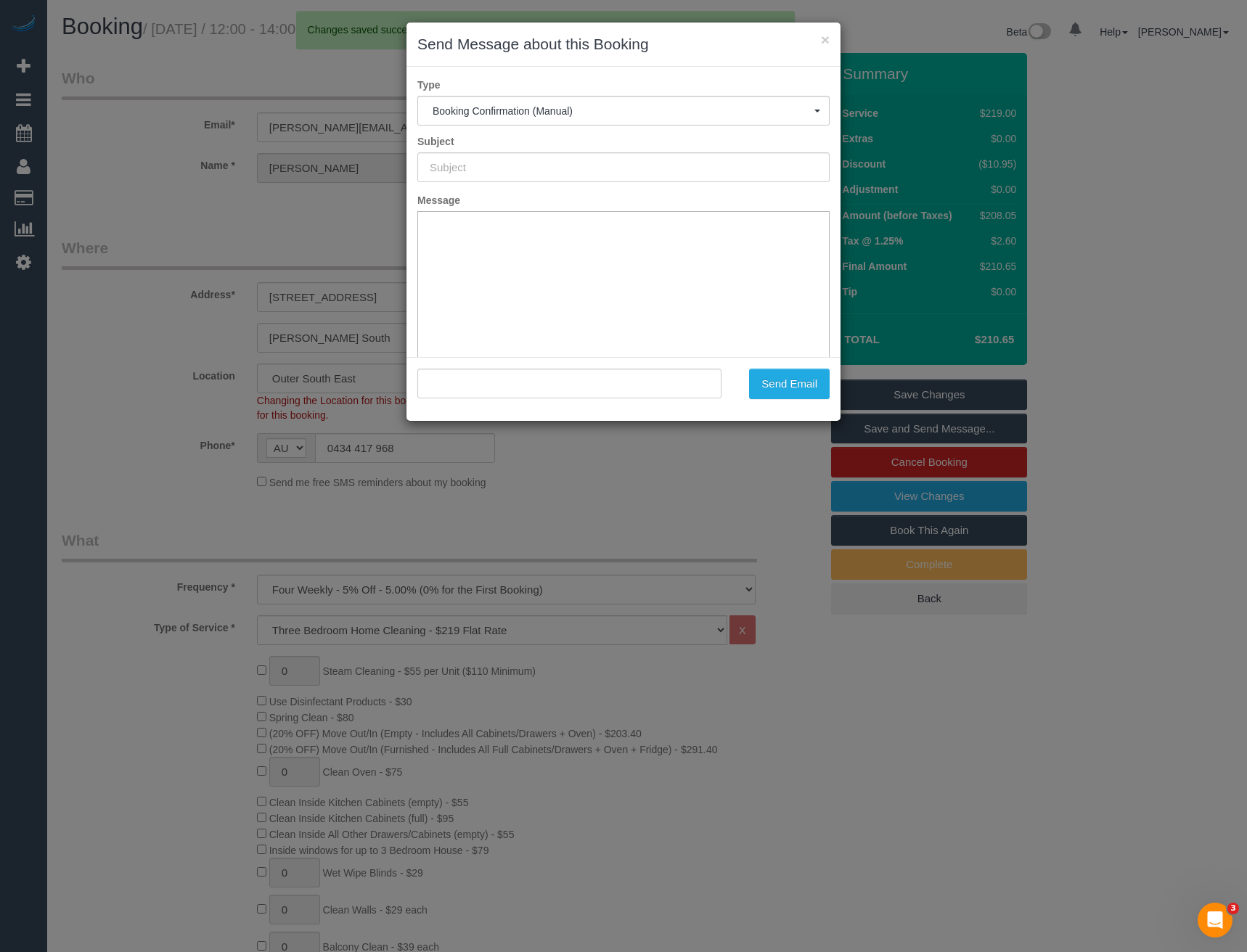
type input "Booking Confirmed"
type input ""Evangeline Alphonse" <evangeline.alphonse@gmail.com>"
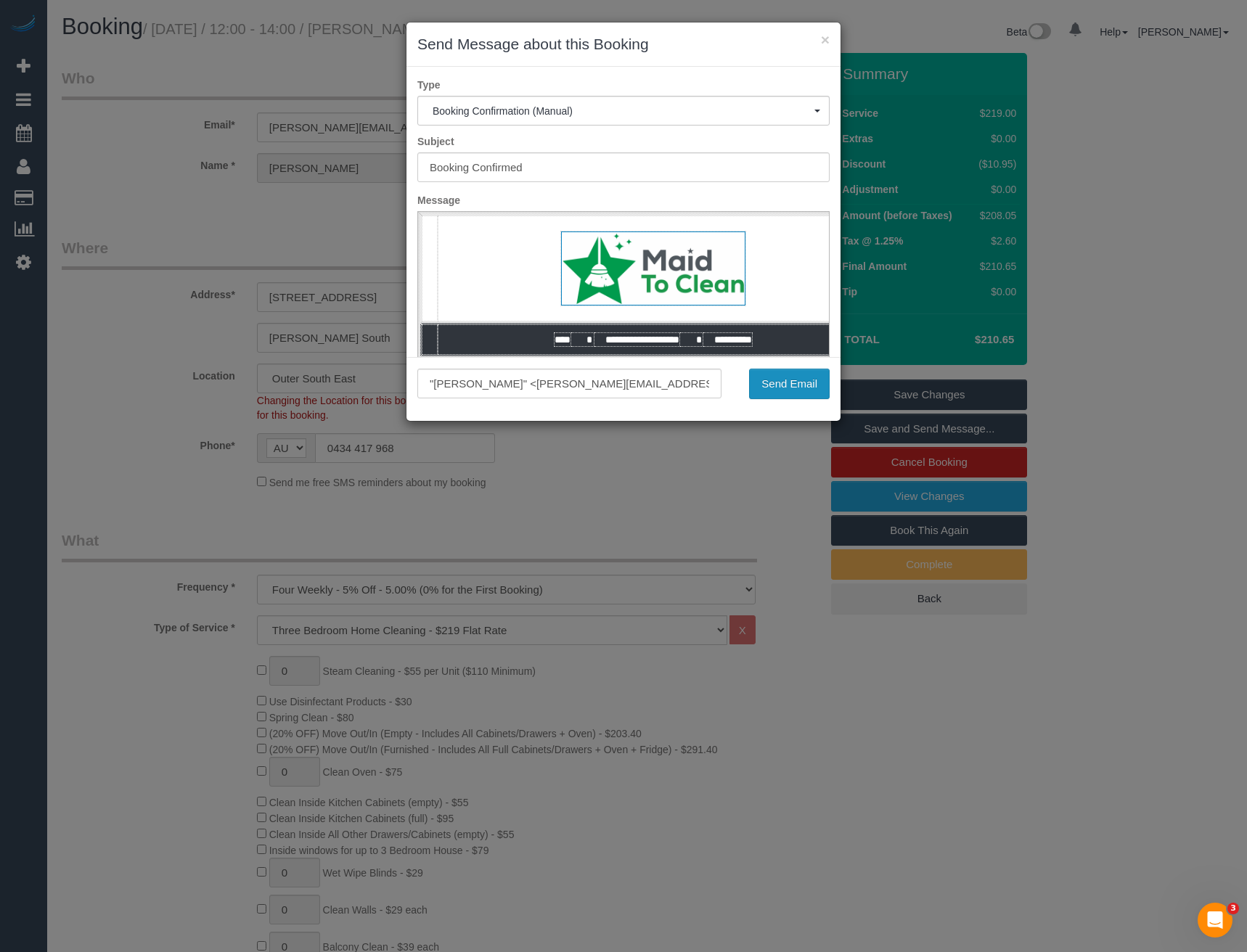
click at [790, 383] on button "Send Email" at bounding box center [789, 384] width 81 height 31
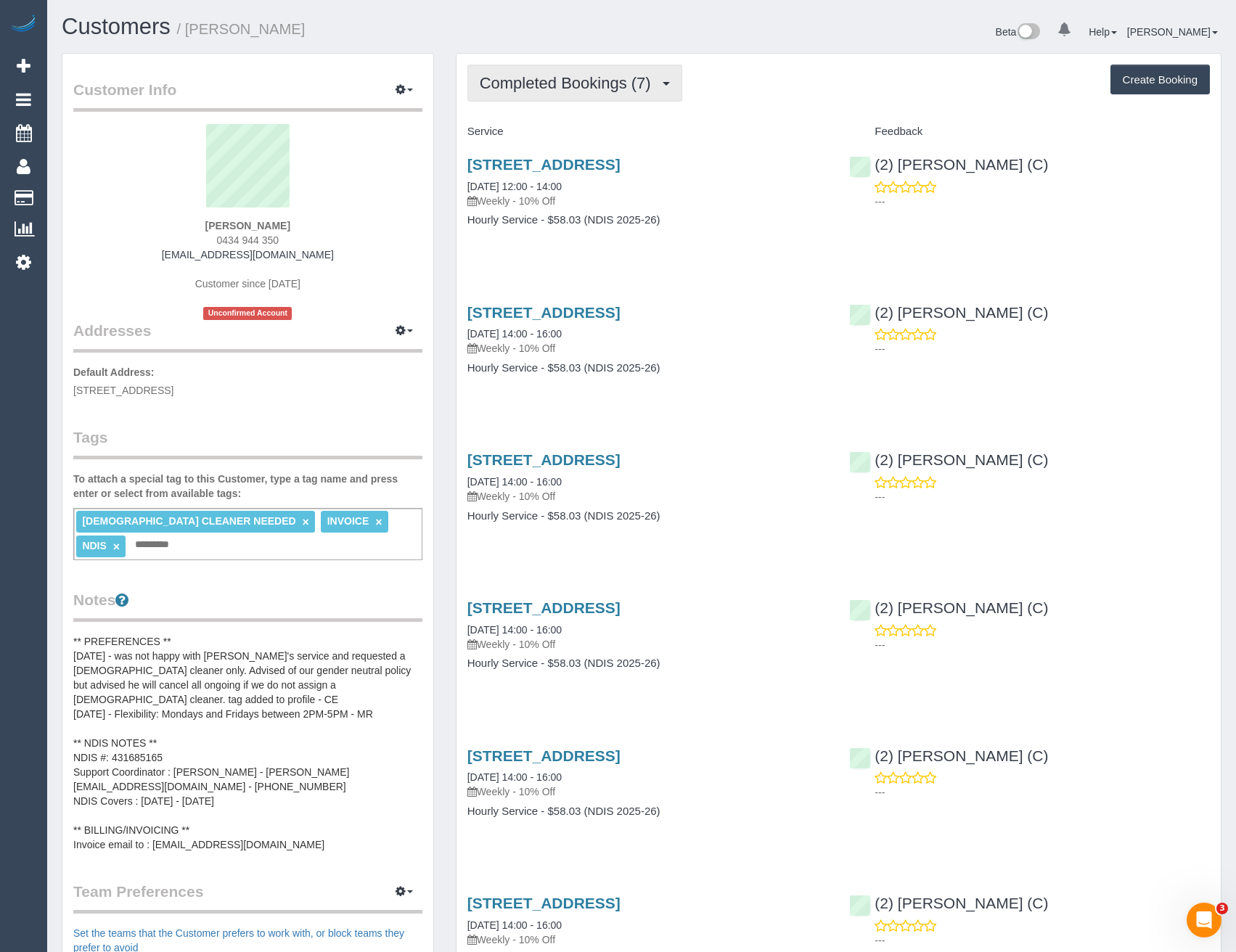
click at [640, 84] on span "Completed Bookings (7)" at bounding box center [569, 83] width 179 height 18
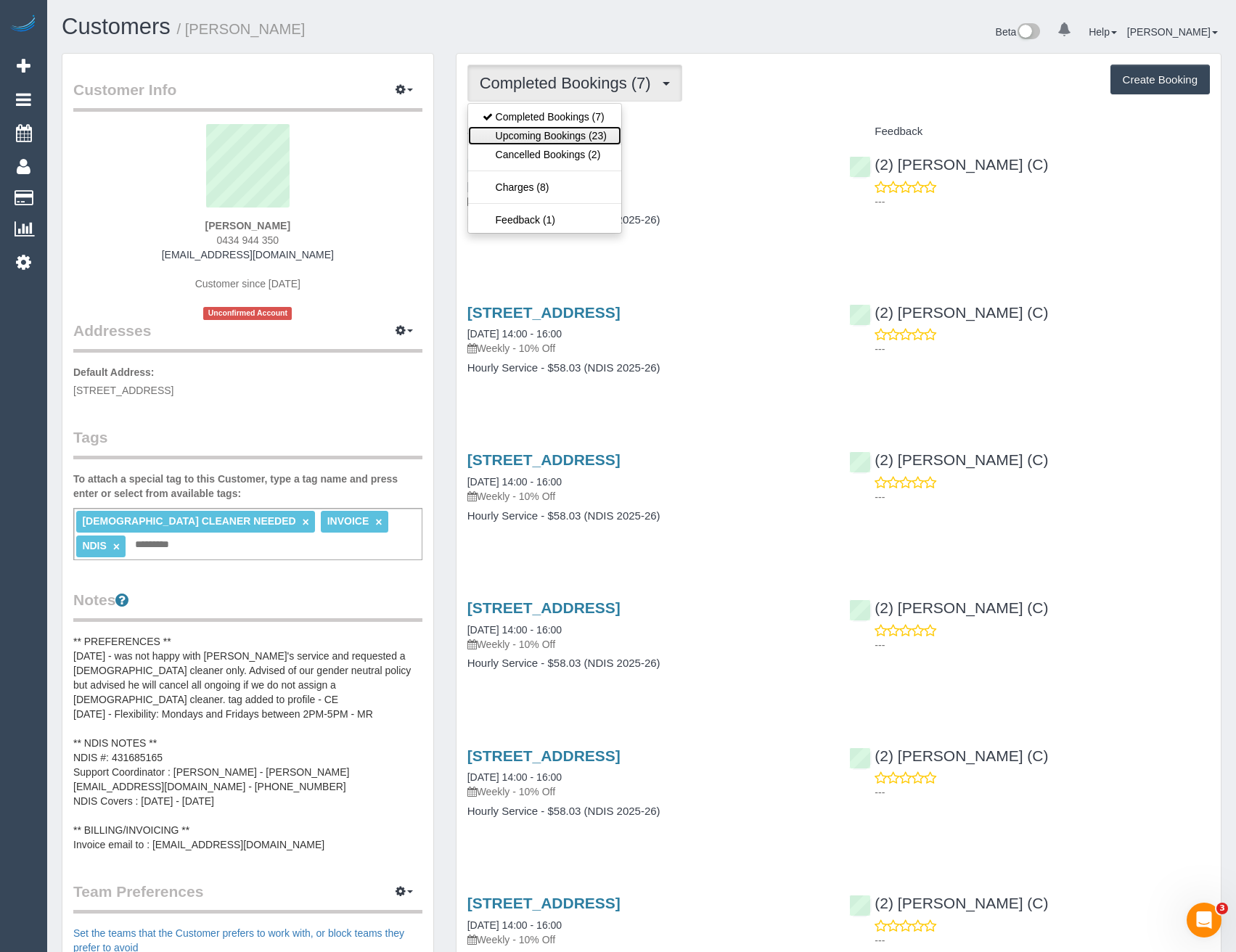
click at [613, 134] on link "Upcoming Bookings (23)" at bounding box center [545, 136] width 153 height 19
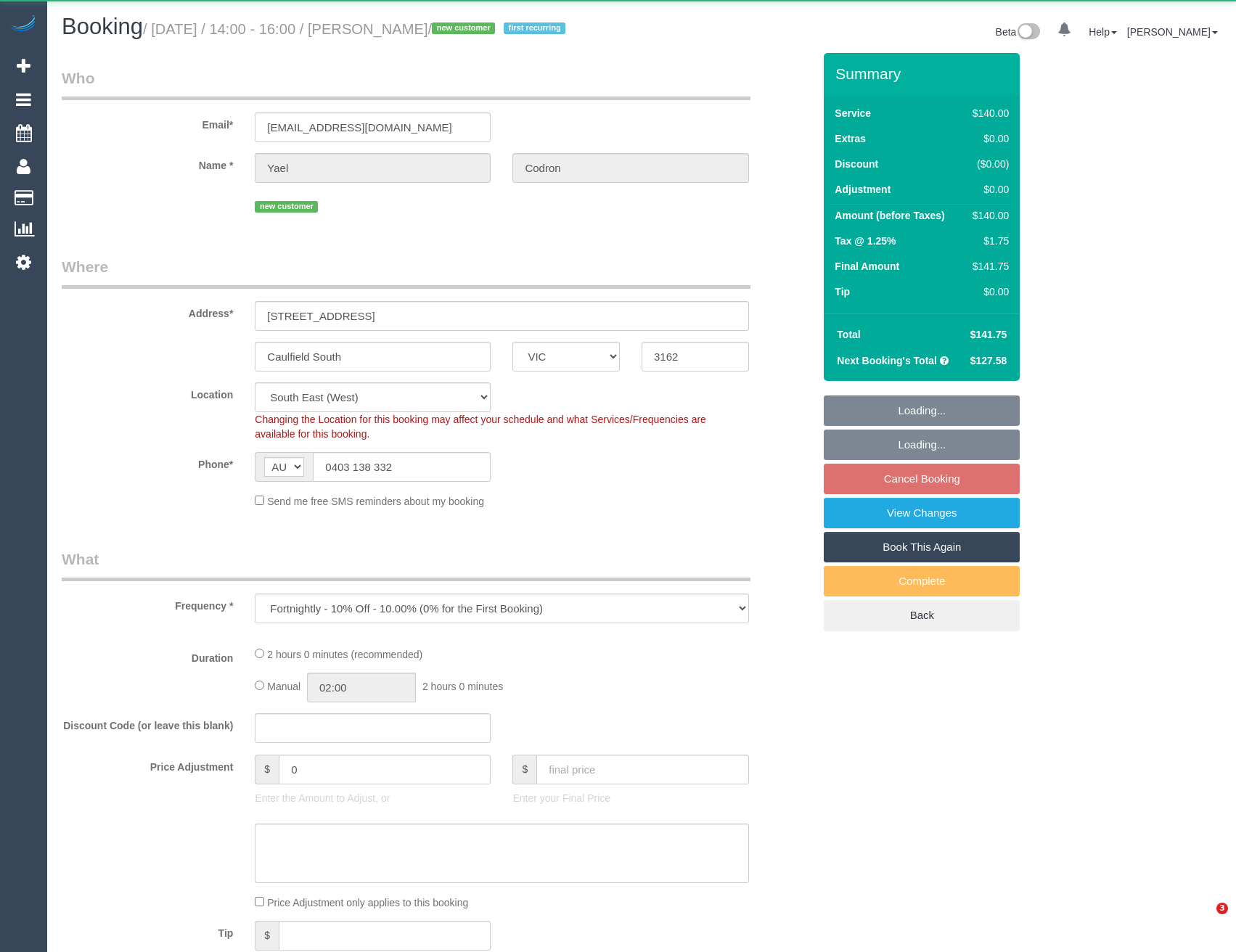
select select "VIC"
select select "number:28"
select select "number:14"
select select "number:19"
select select "number:25"
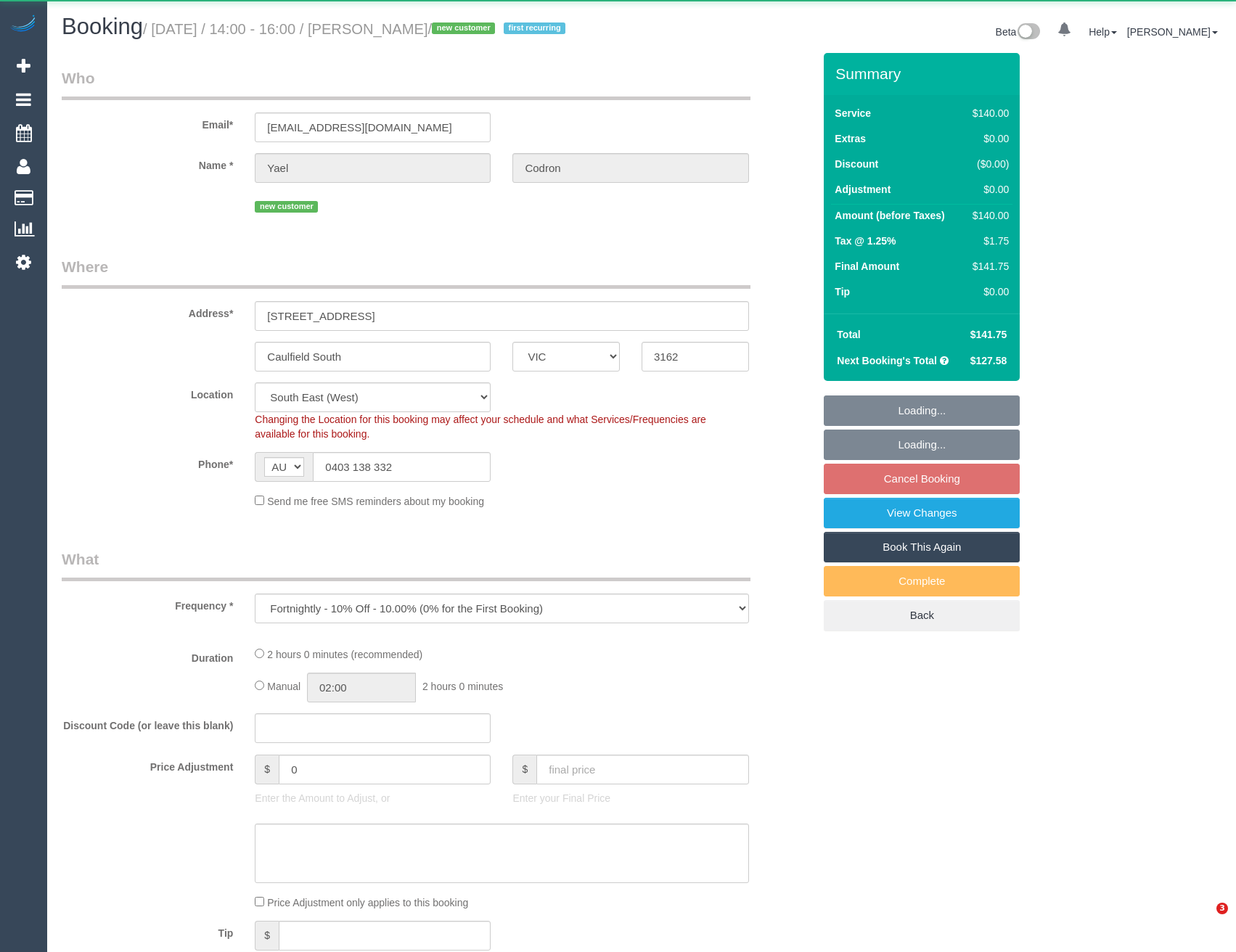
select select "number:34"
select select "object:710"
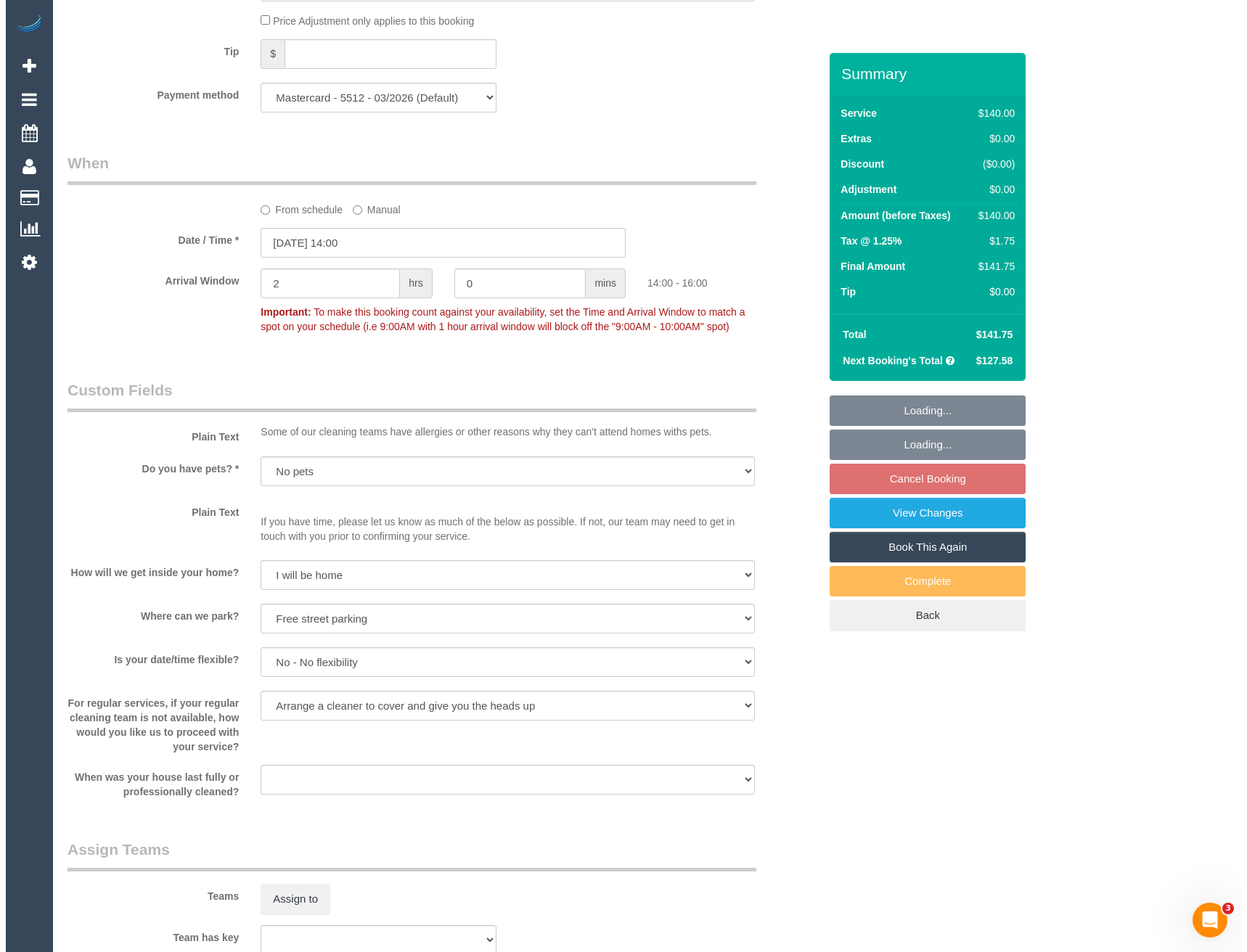
scroll to position [1815, 0]
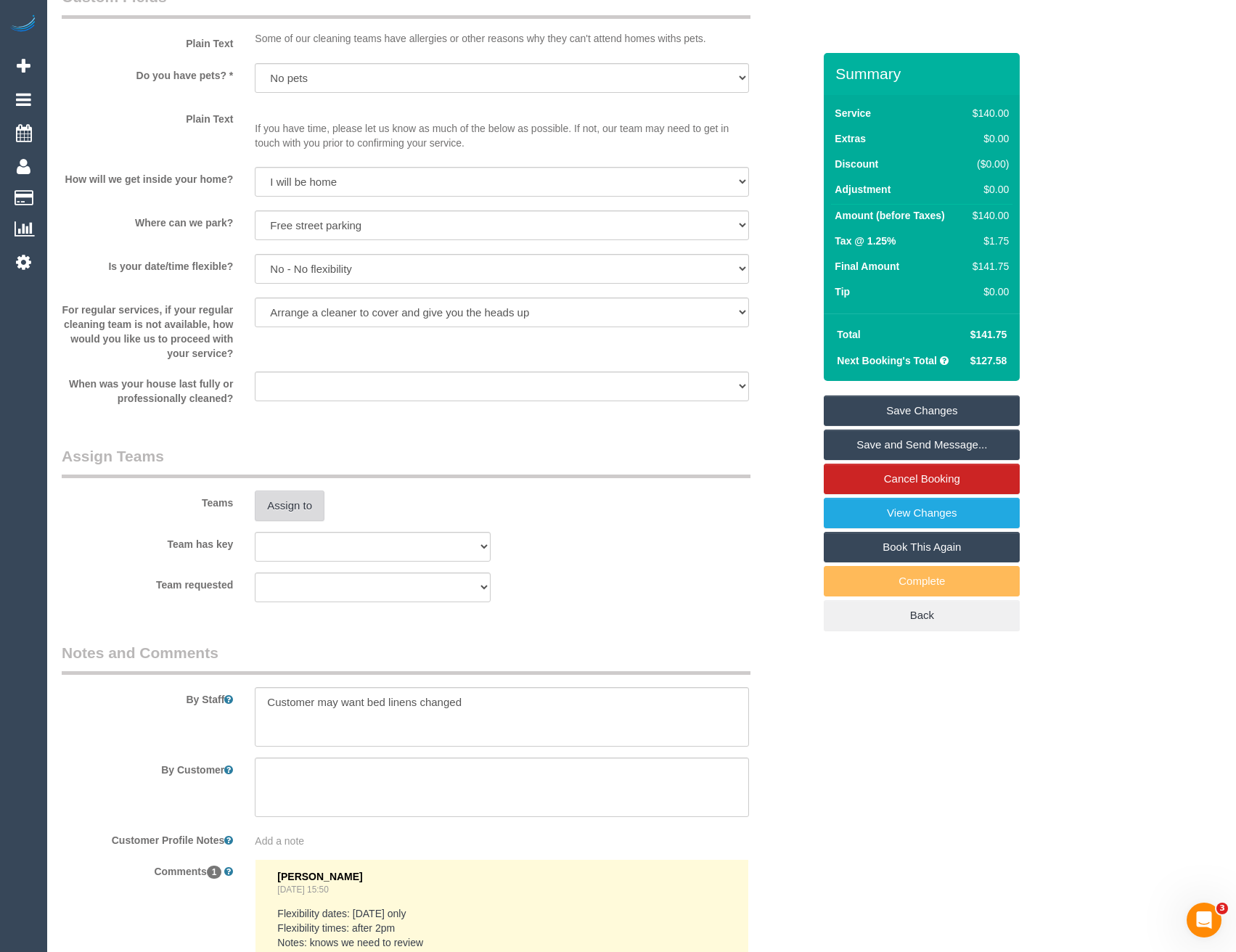
click at [294, 503] on button "Assign to" at bounding box center [289, 506] width 69 height 31
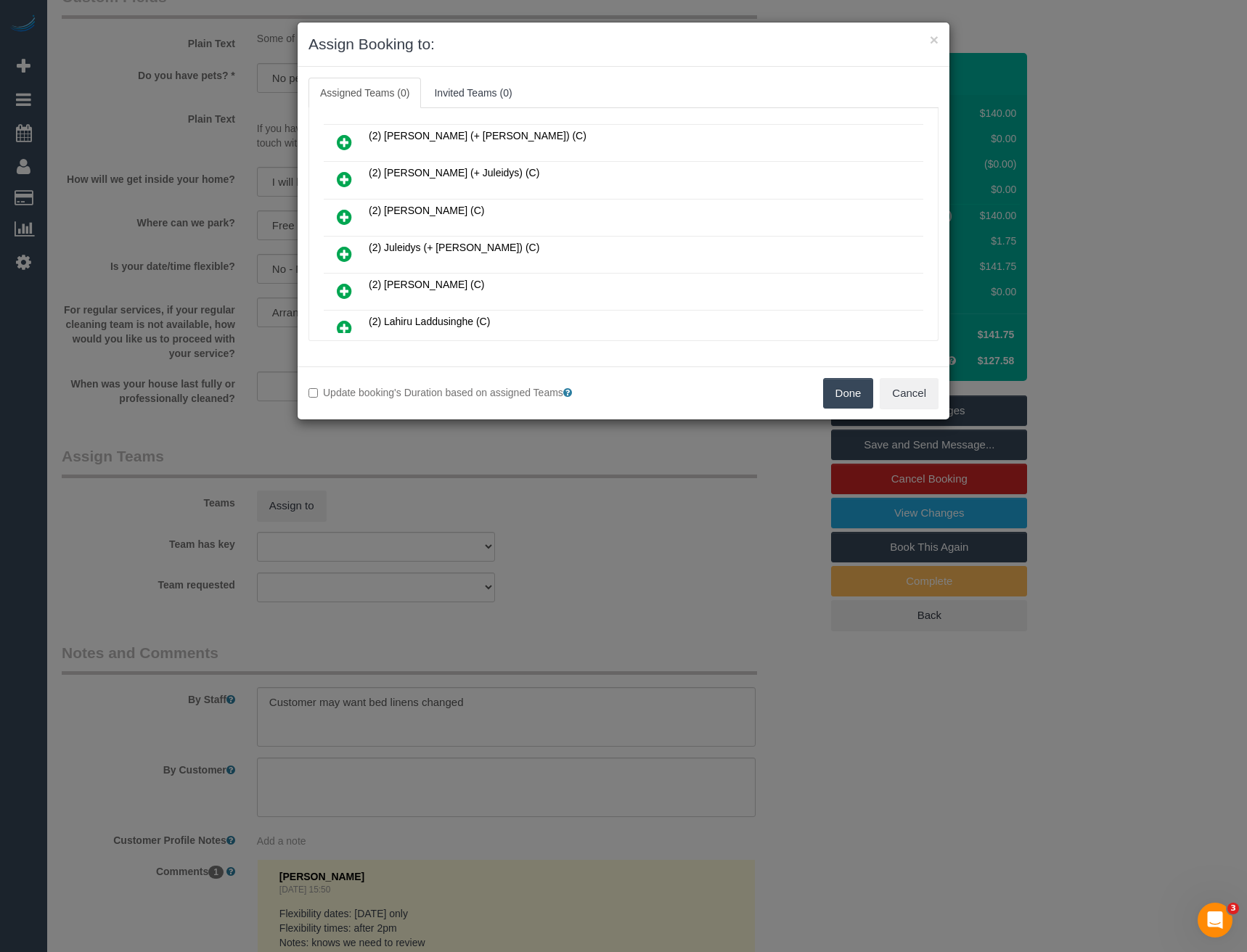
scroll to position [725, 0]
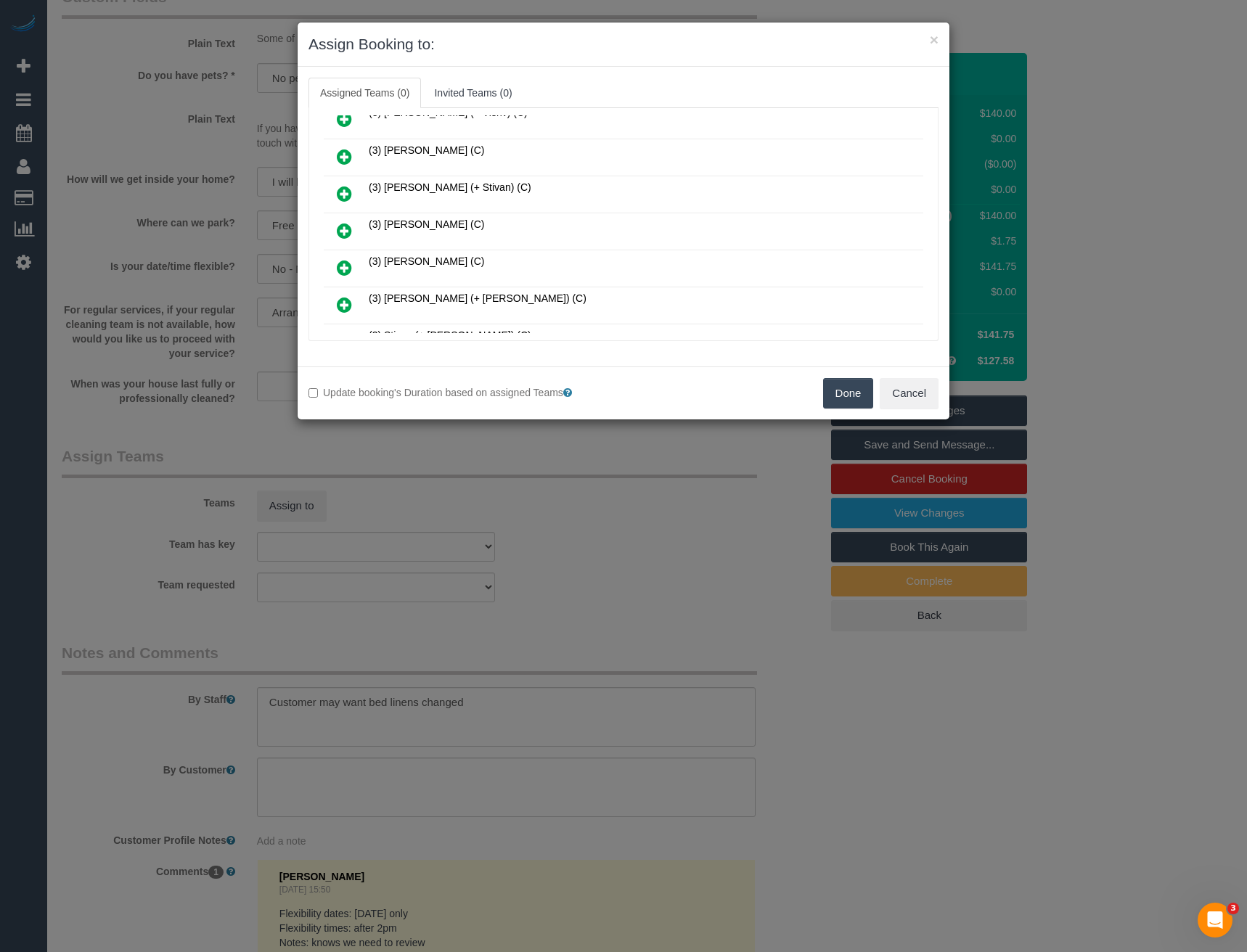
click at [349, 230] on icon at bounding box center [345, 230] width 15 height 18
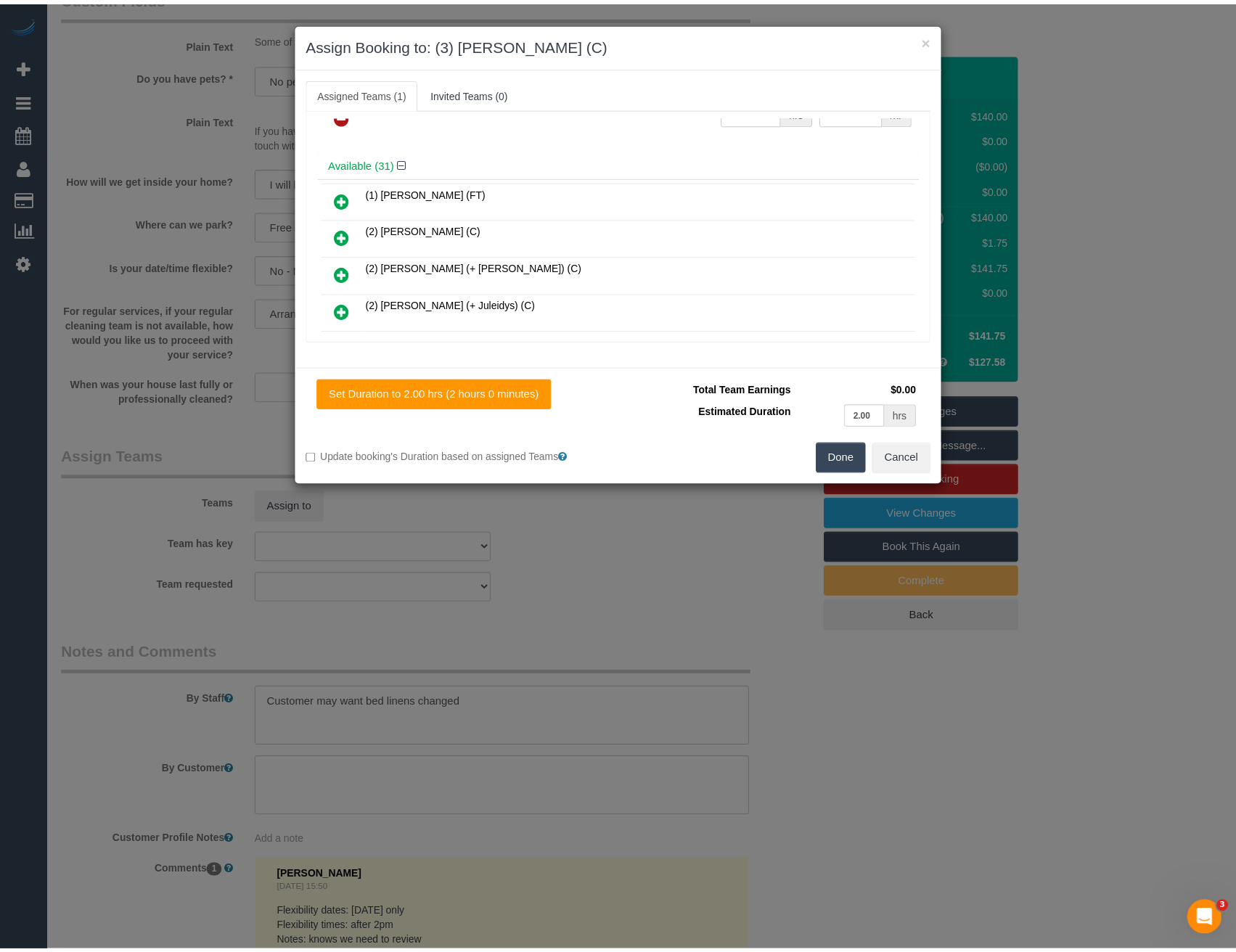
scroll to position [0, 0]
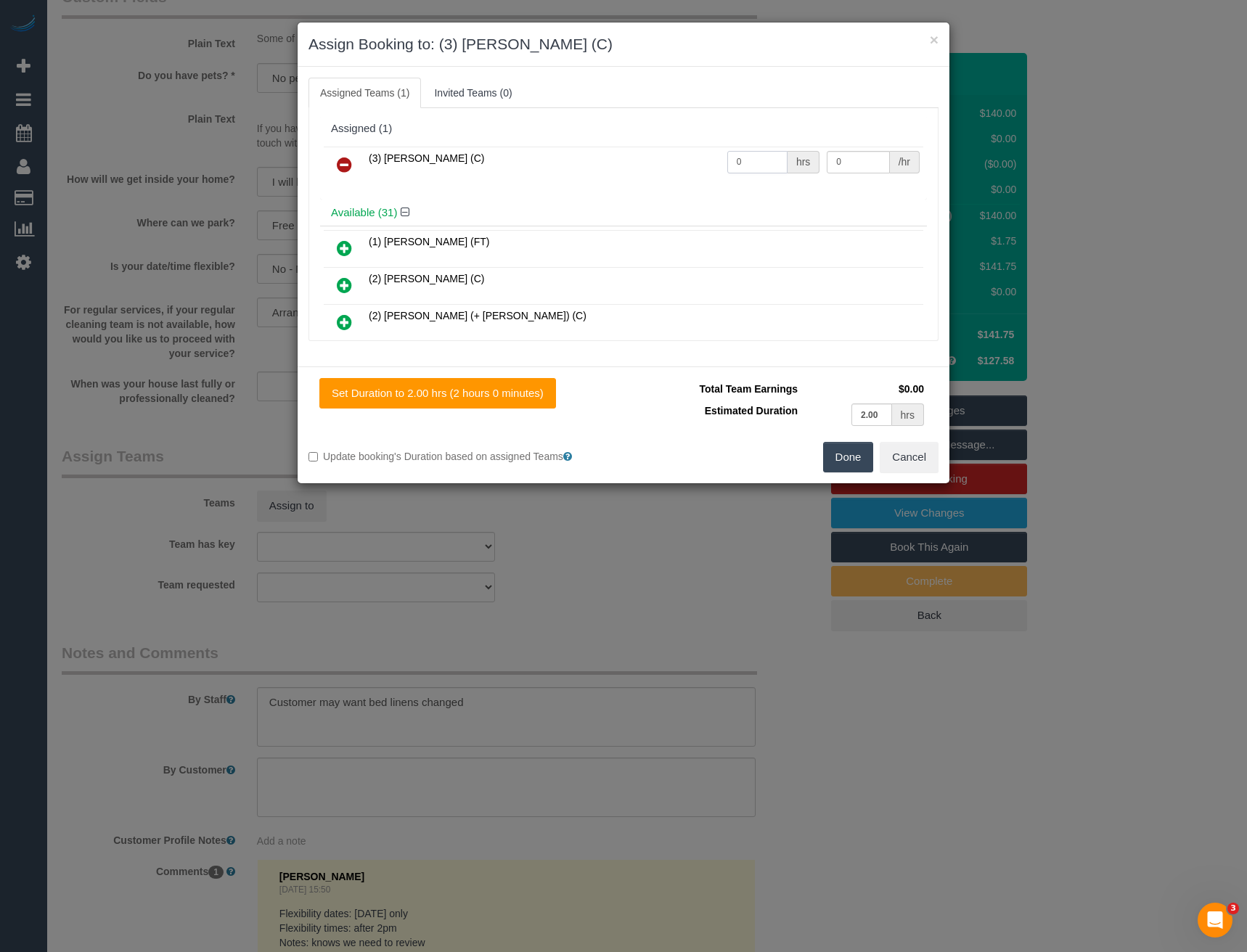
drag, startPoint x: 757, startPoint y: 170, endPoint x: 651, endPoint y: 152, distance: 107.5
click at [659, 153] on tr "(3) [PERSON_NAME] (C) 0 hrs 0 /hr" at bounding box center [623, 165] width 599 height 37
type input "2"
type input "35"
click at [835, 464] on button "Done" at bounding box center [848, 457] width 51 height 31
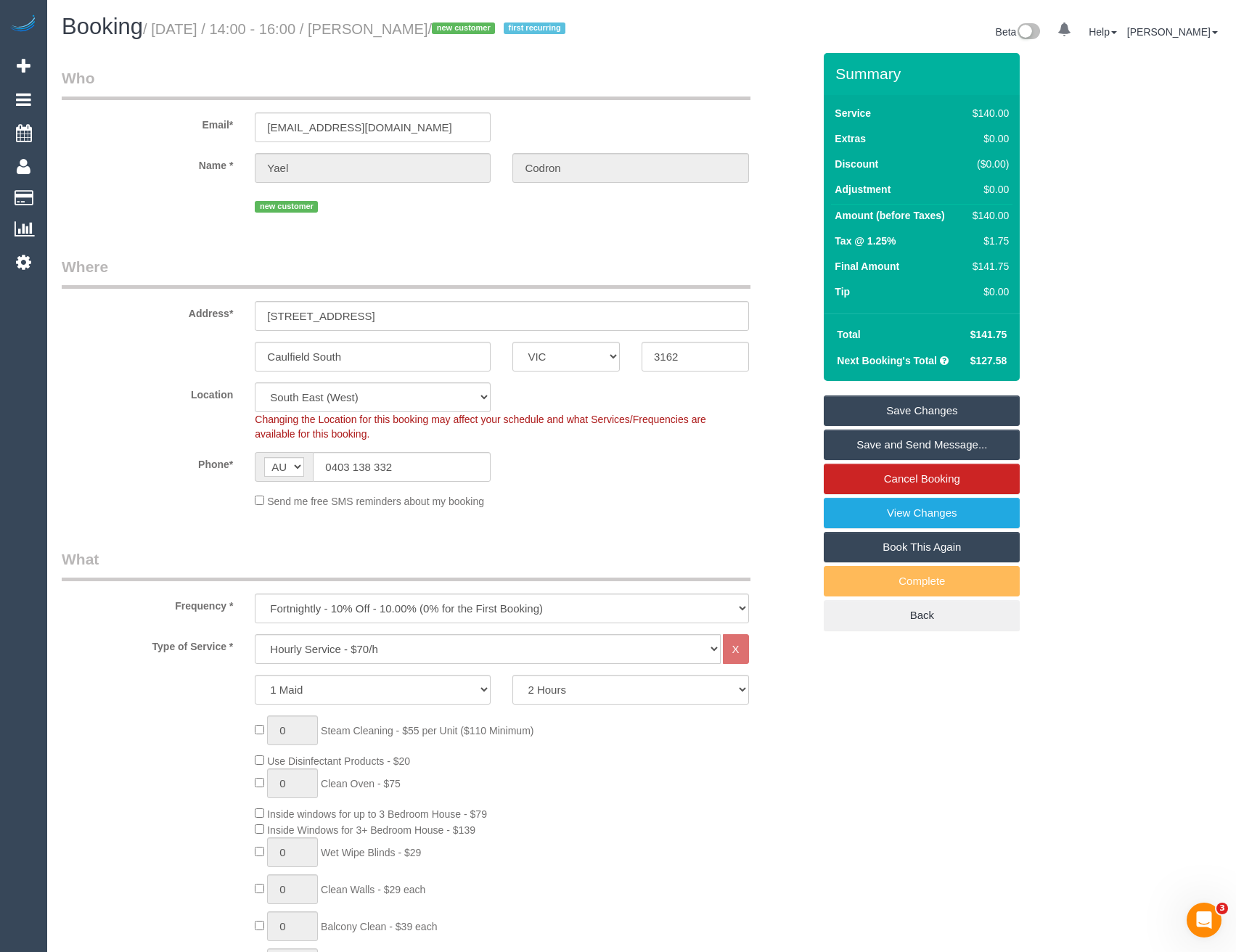
click at [867, 445] on link "Save and Send Message..." at bounding box center [922, 445] width 196 height 31
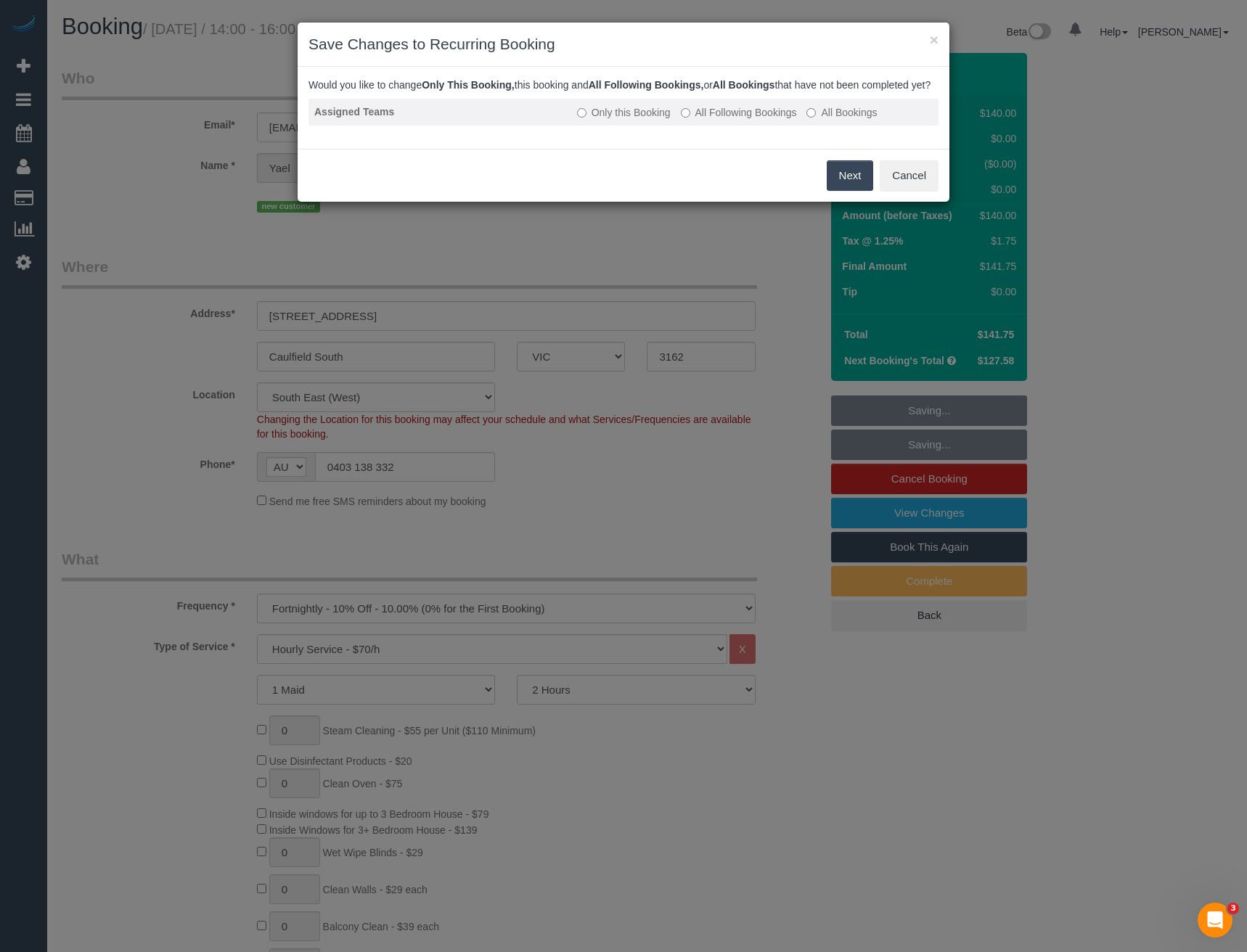
click at [712, 120] on label "All Following Bookings" at bounding box center [739, 112] width 116 height 14
click at [848, 191] on button "Save" at bounding box center [848, 175] width 50 height 31
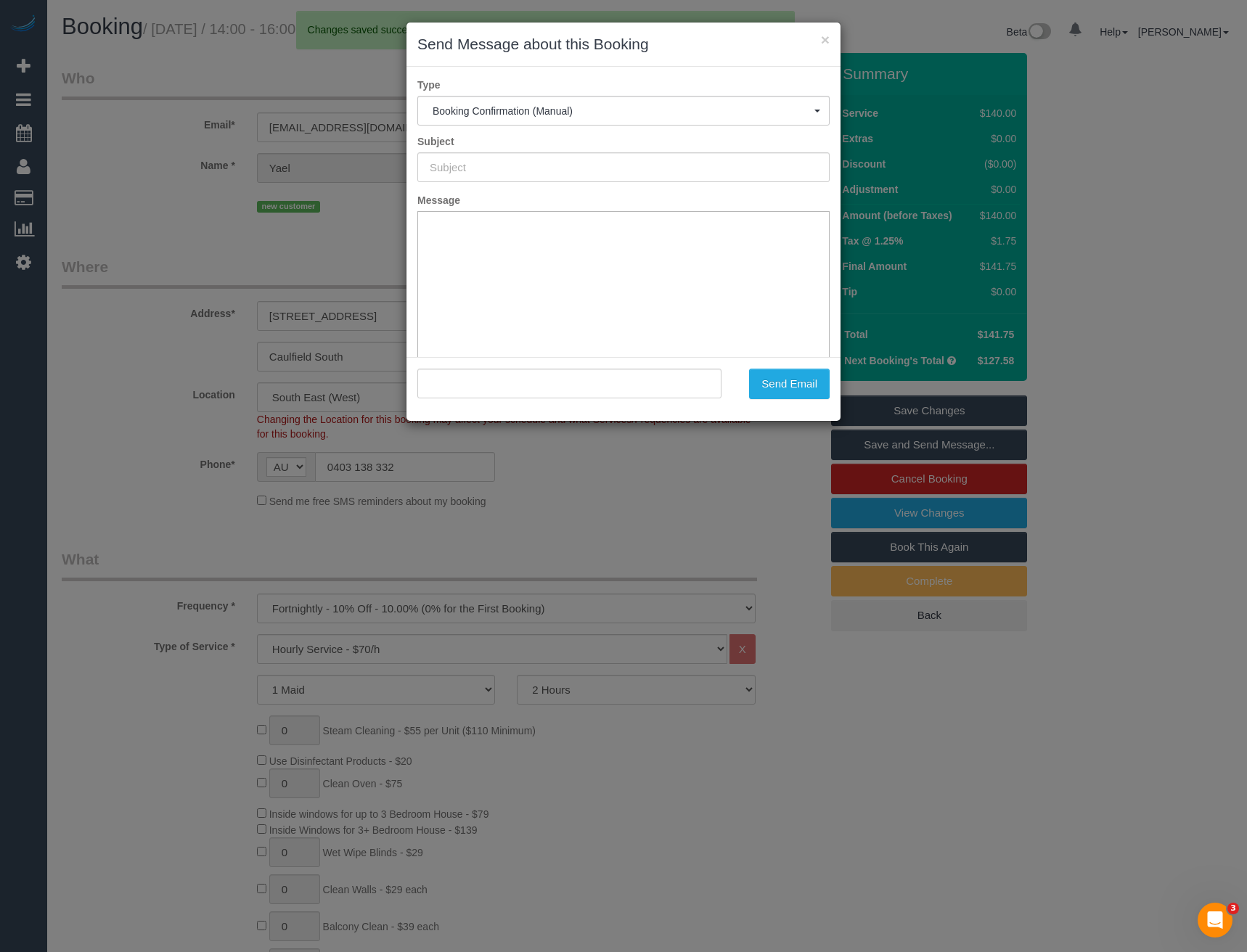
type input "Booking Confirmed"
type input ""[PERSON_NAME]" <[EMAIL_ADDRESS][DOMAIN_NAME]>"
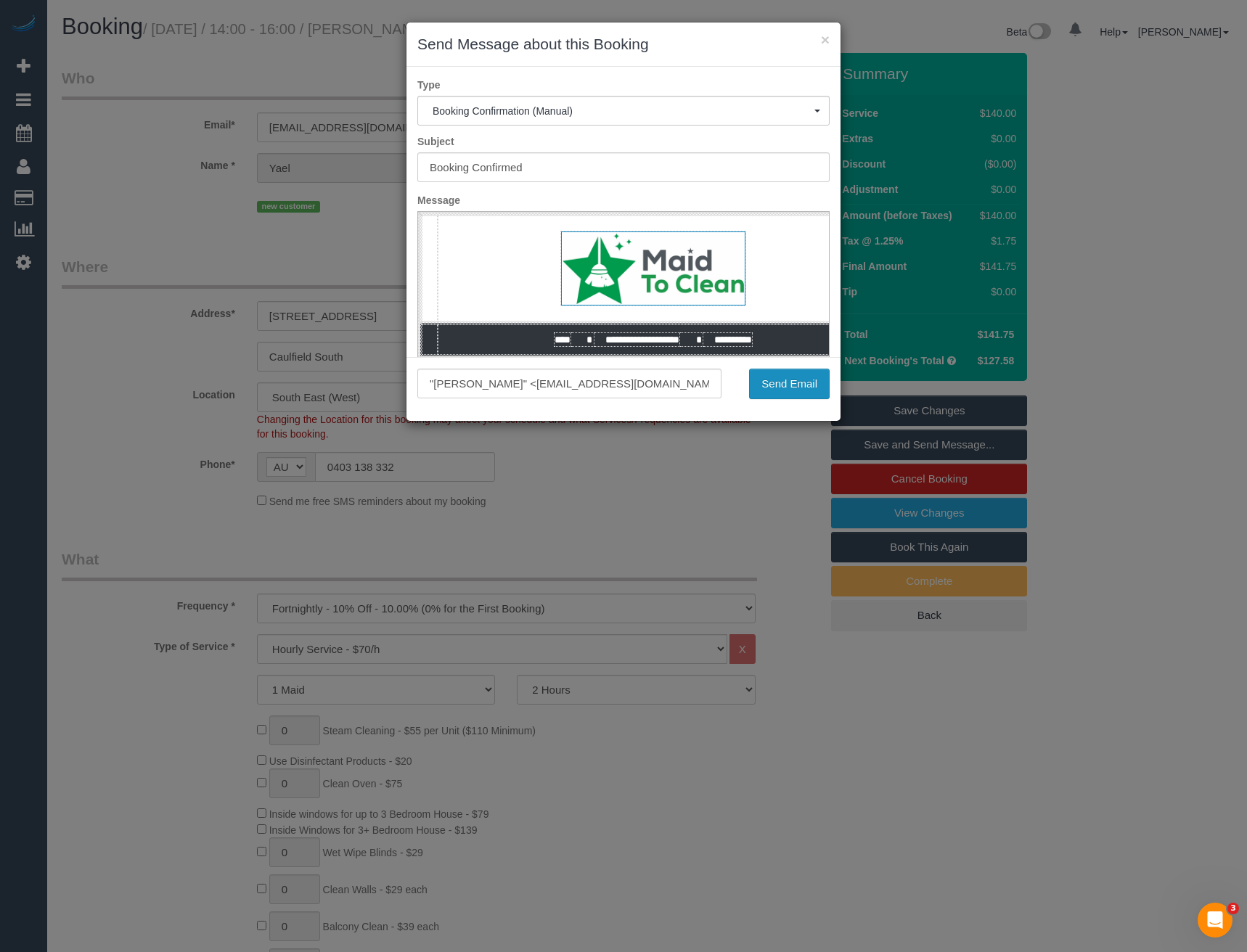
click at [786, 376] on button "Send Email" at bounding box center [789, 384] width 81 height 31
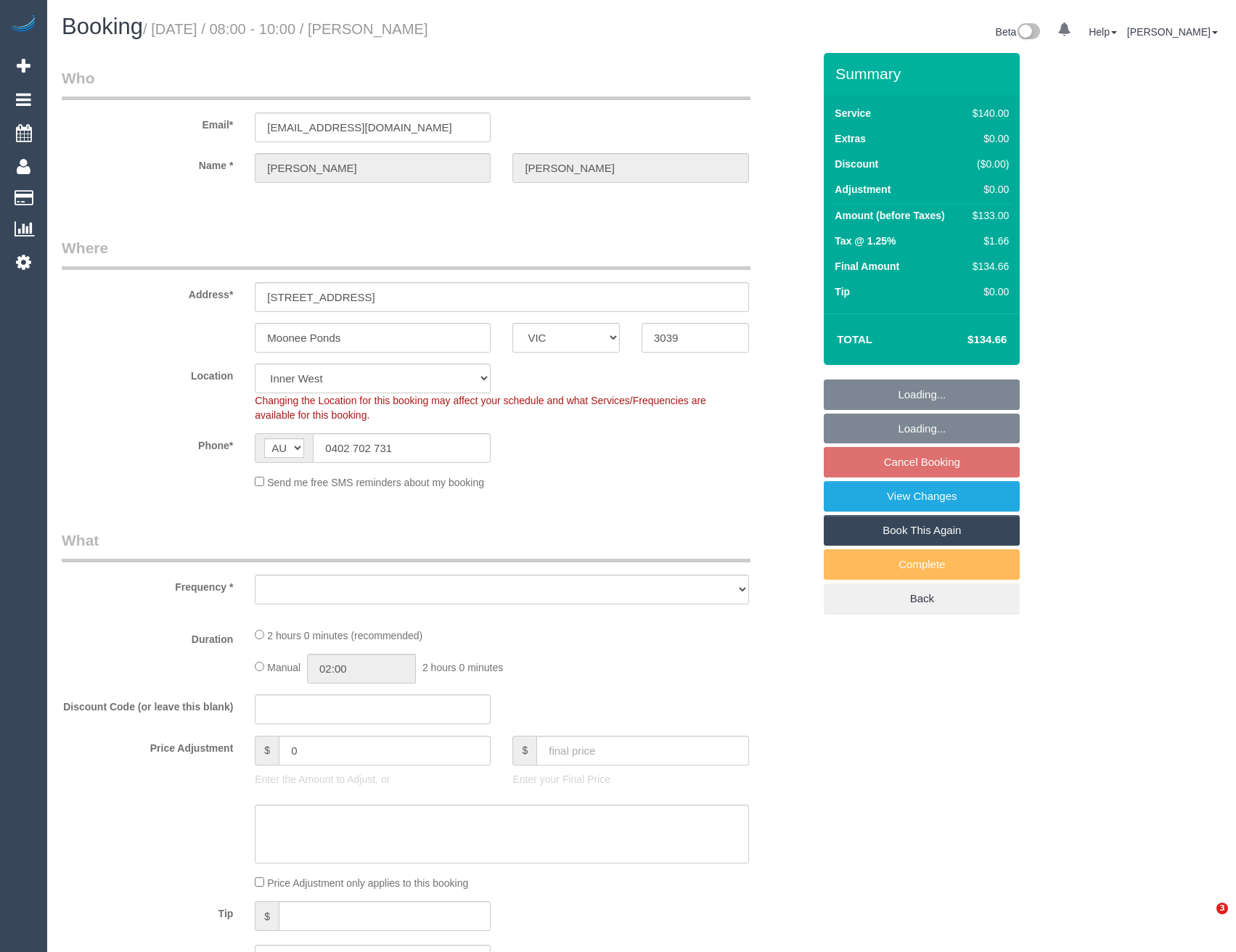
select select "VIC"
select select "string:stripe-pm_1HyAHe2GScqysDRVeRJaJbeH"
select select "object:538"
select select "number:27"
select select "number:14"
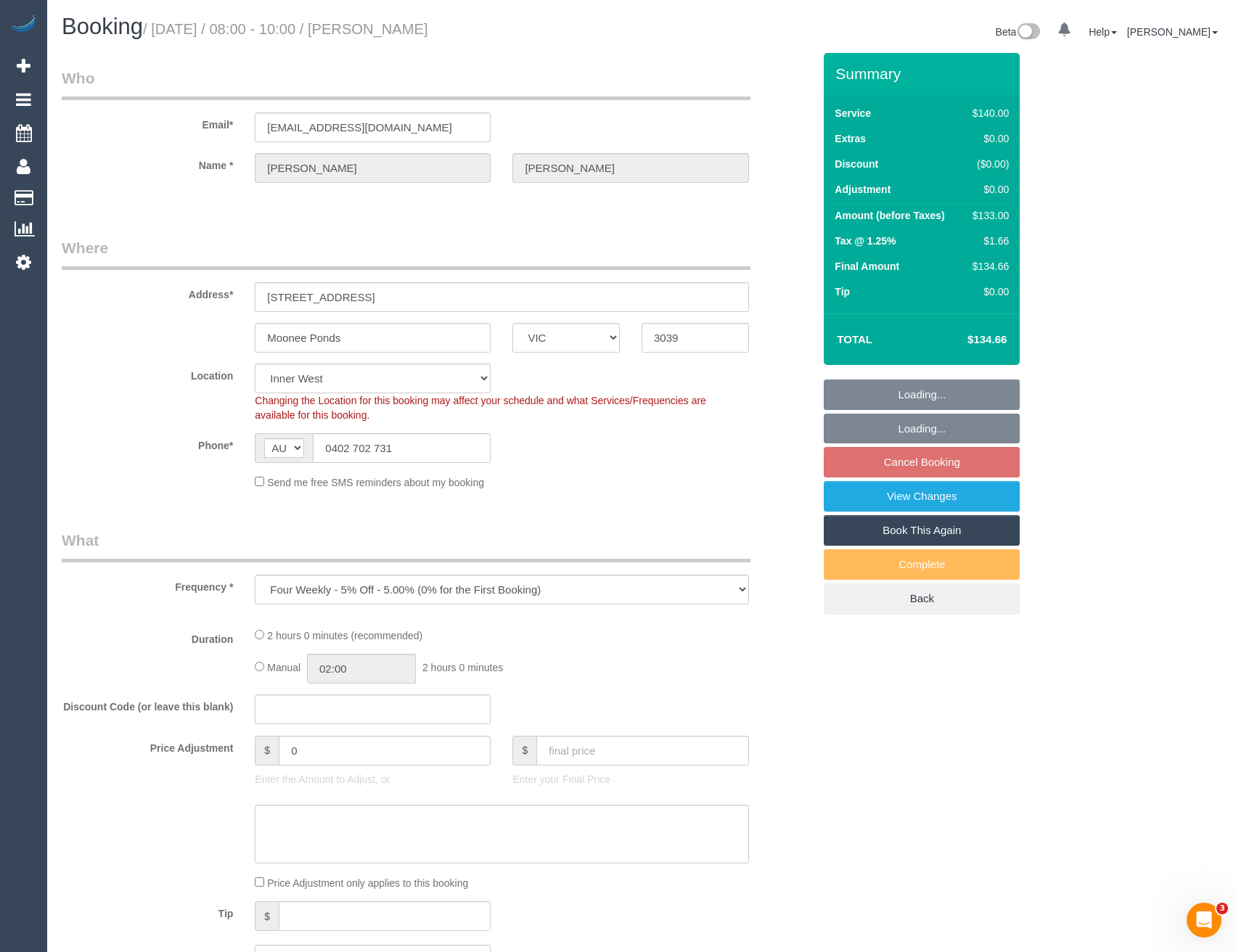
select select "number:19"
select select "number:25"
select select "number:34"
select select "number:13"
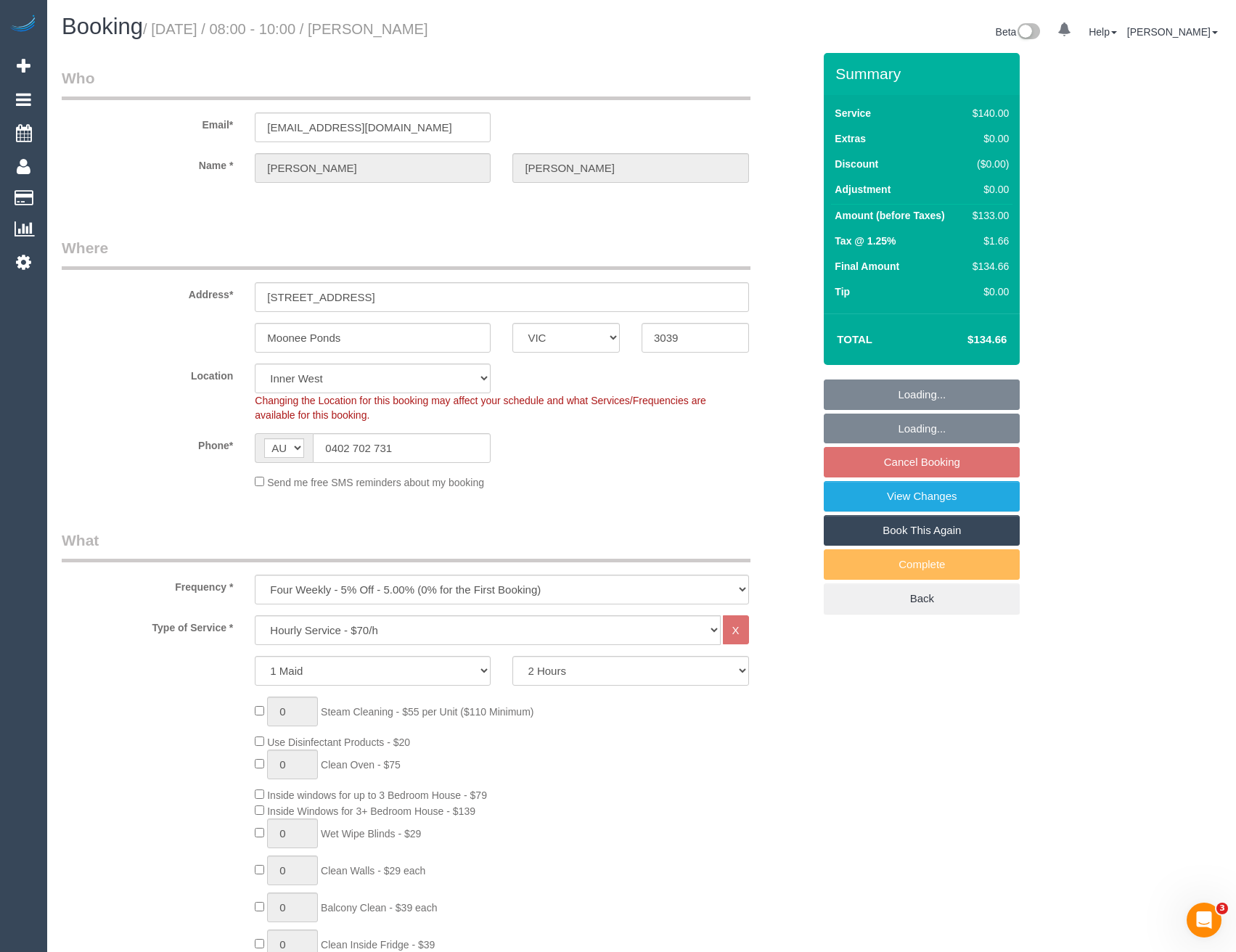
select select "object:1395"
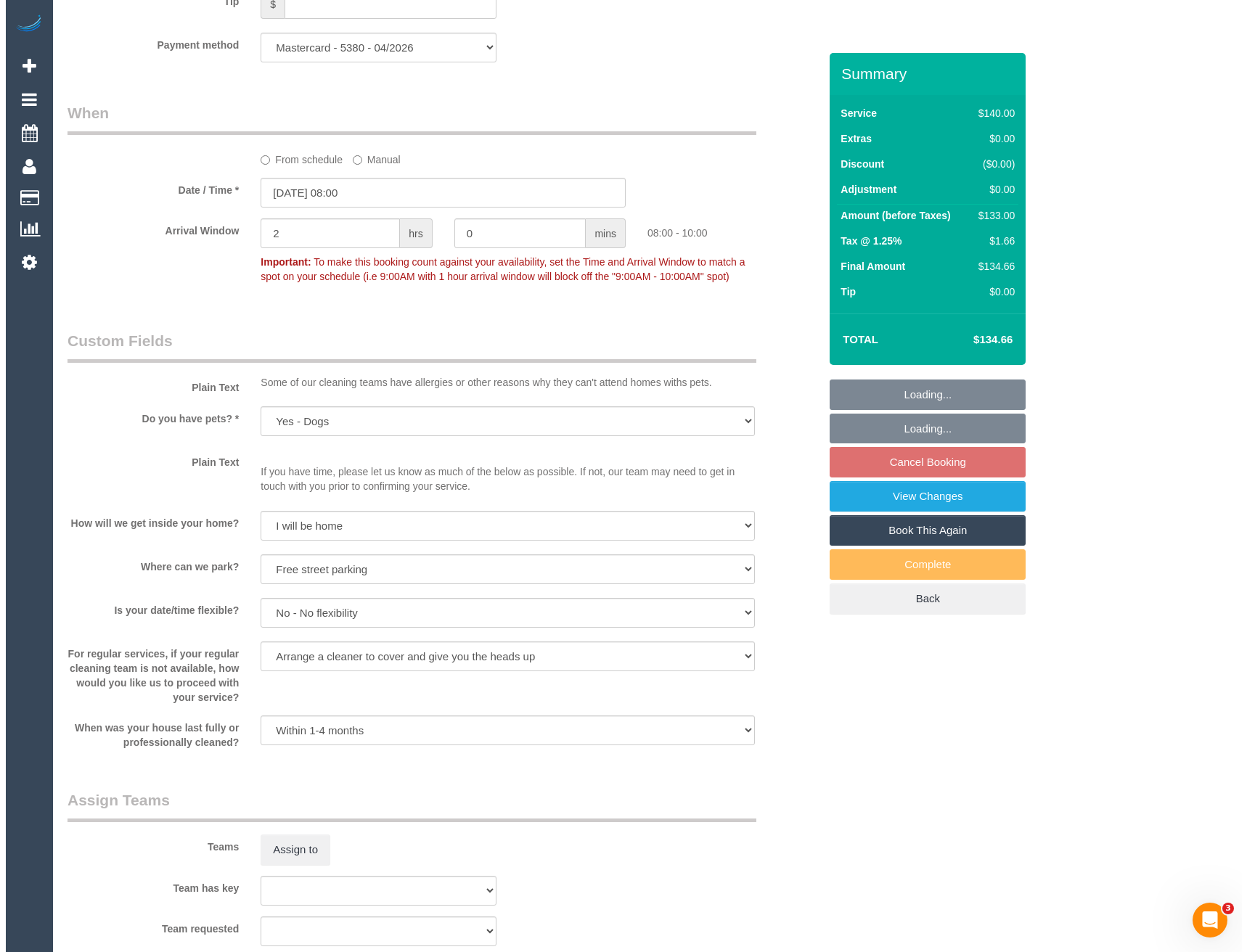
scroll to position [1960, 0]
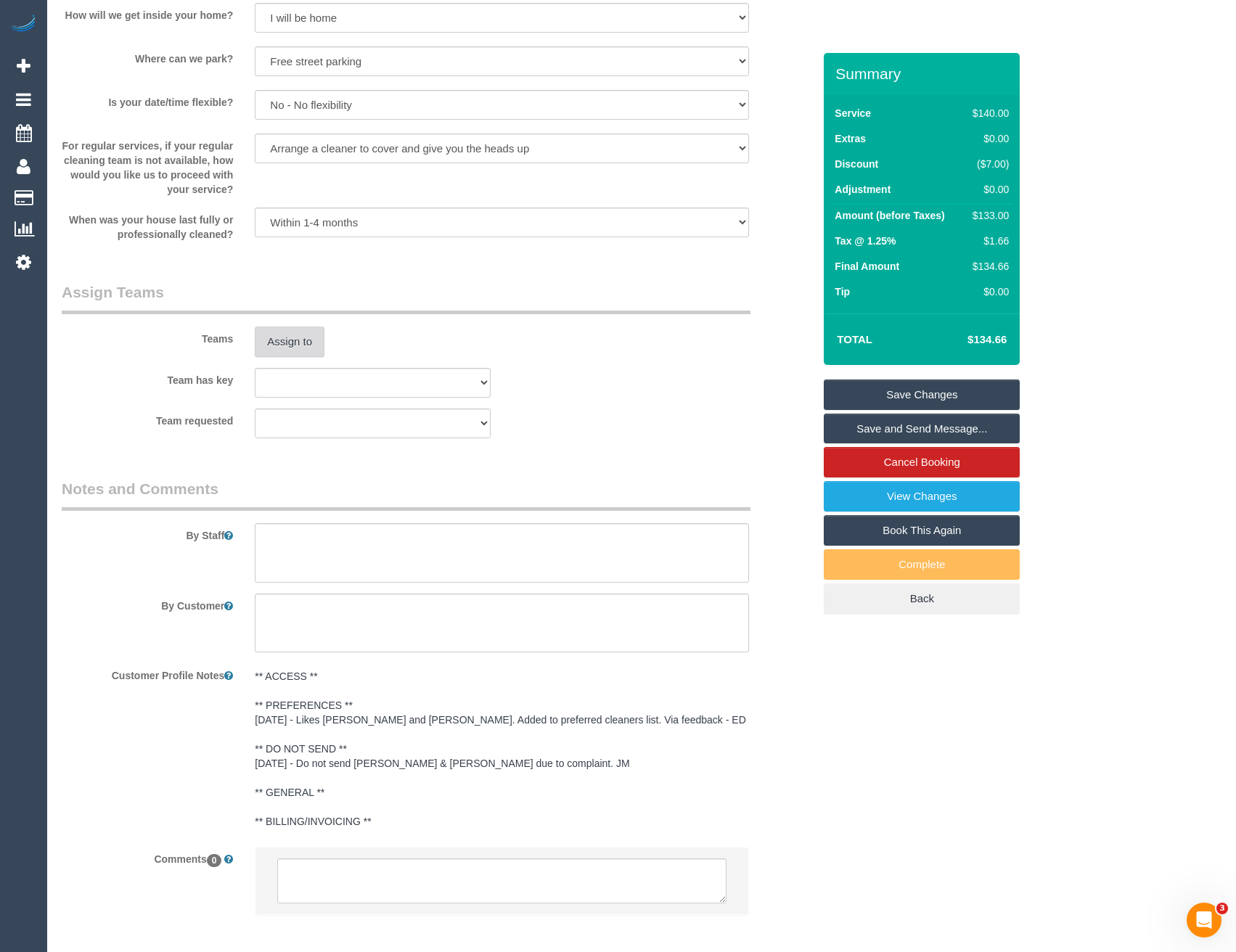
click at [285, 343] on button "Assign to" at bounding box center [289, 342] width 69 height 31
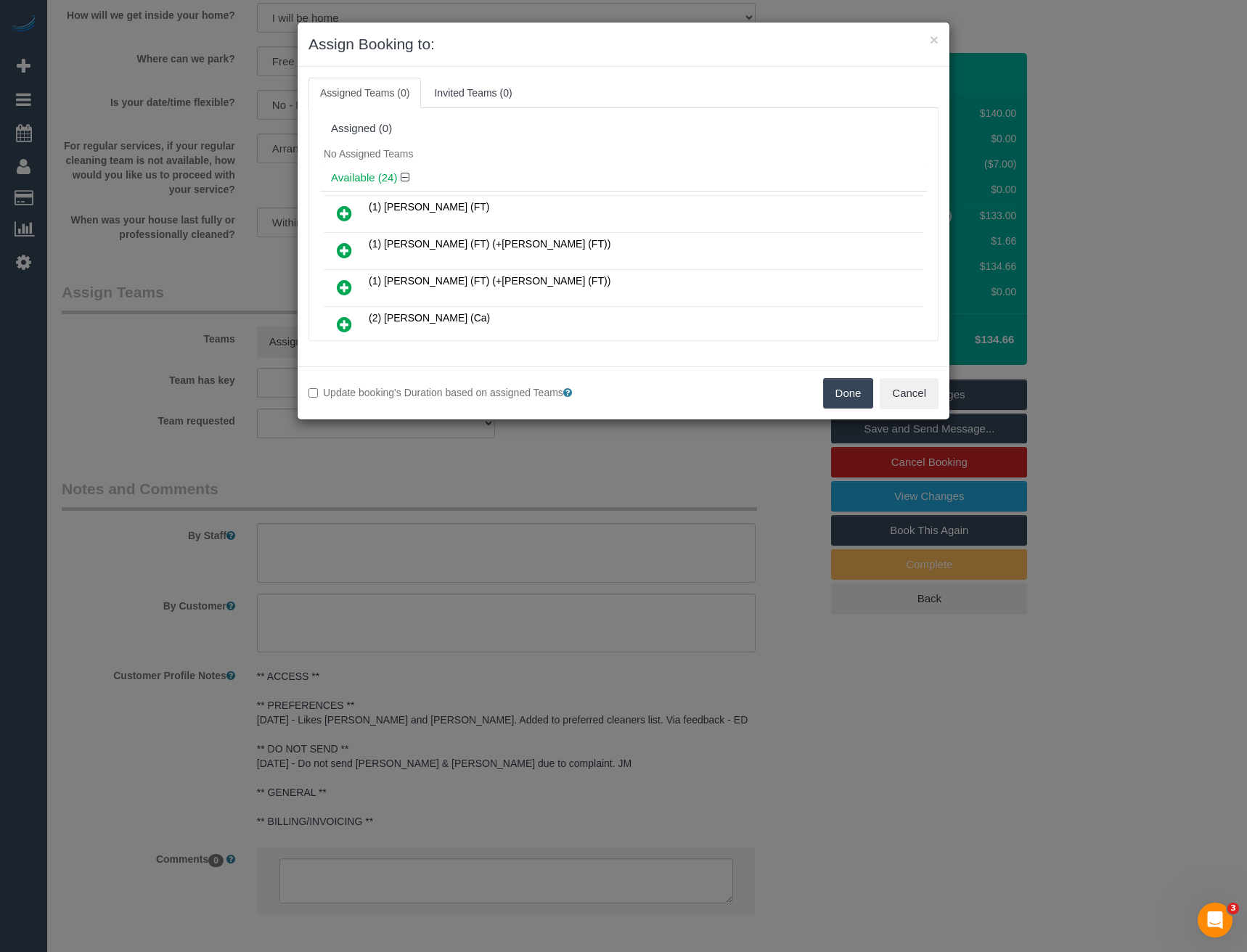
scroll to position [688, 0]
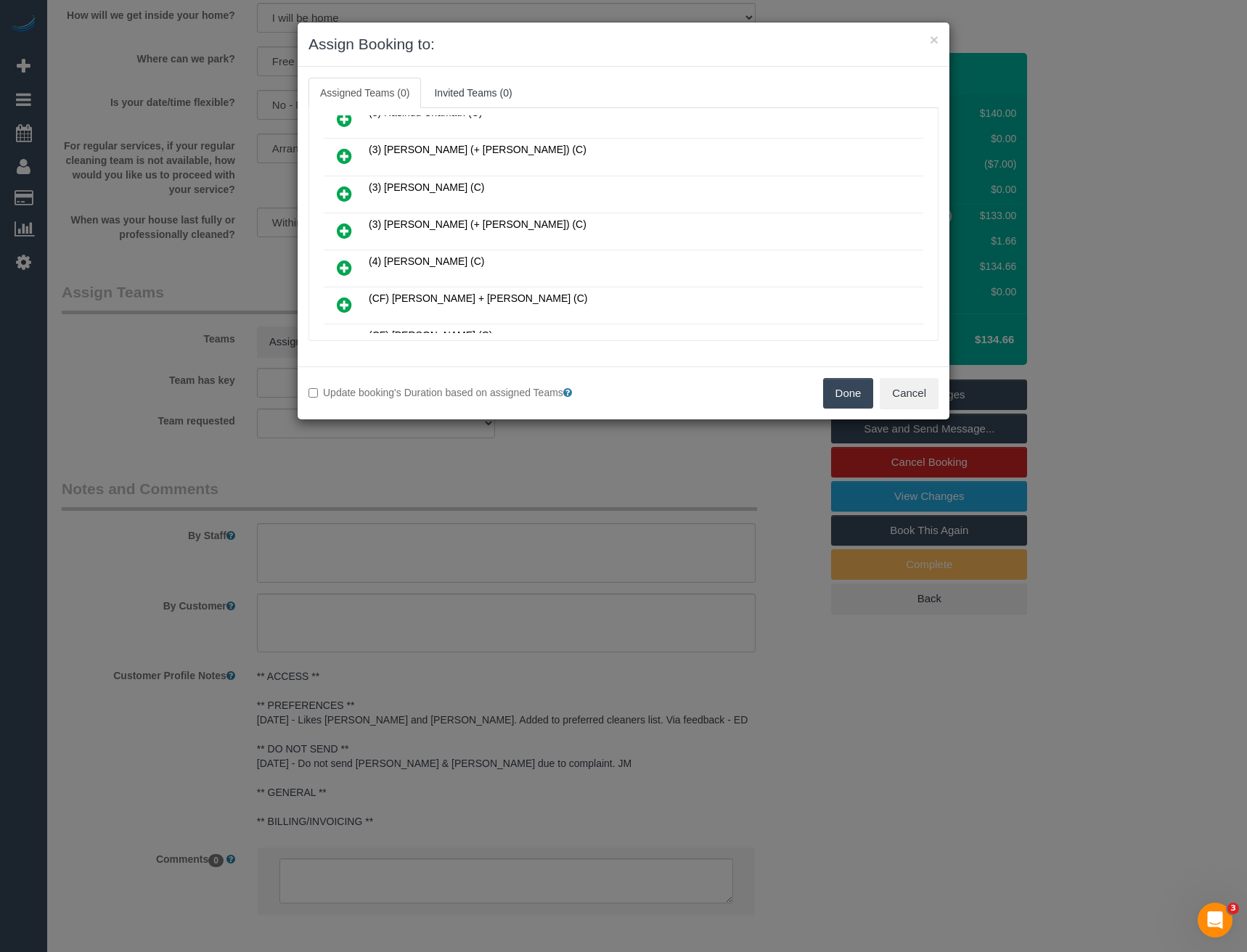
click at [345, 233] on icon at bounding box center [345, 230] width 15 height 18
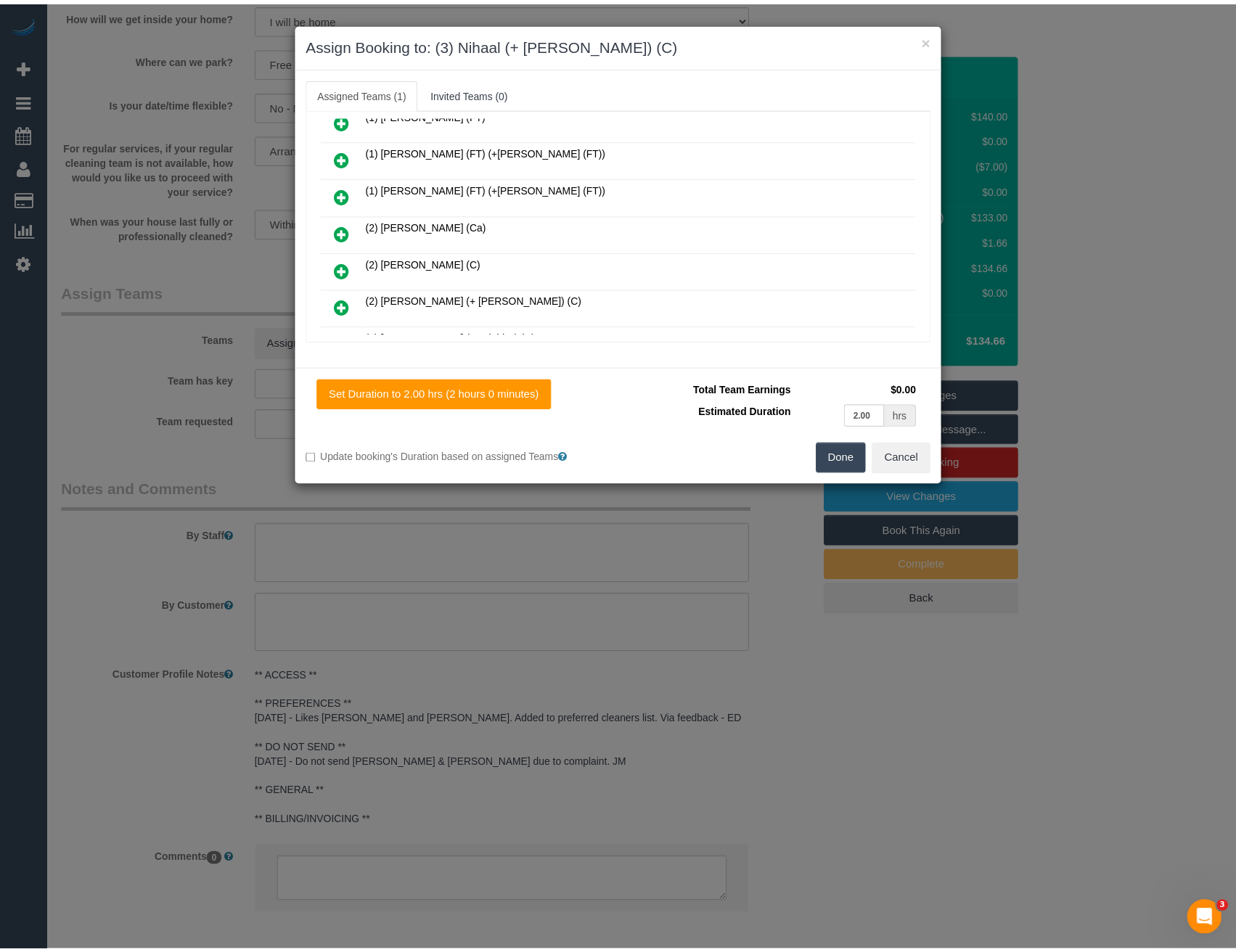
scroll to position [0, 0]
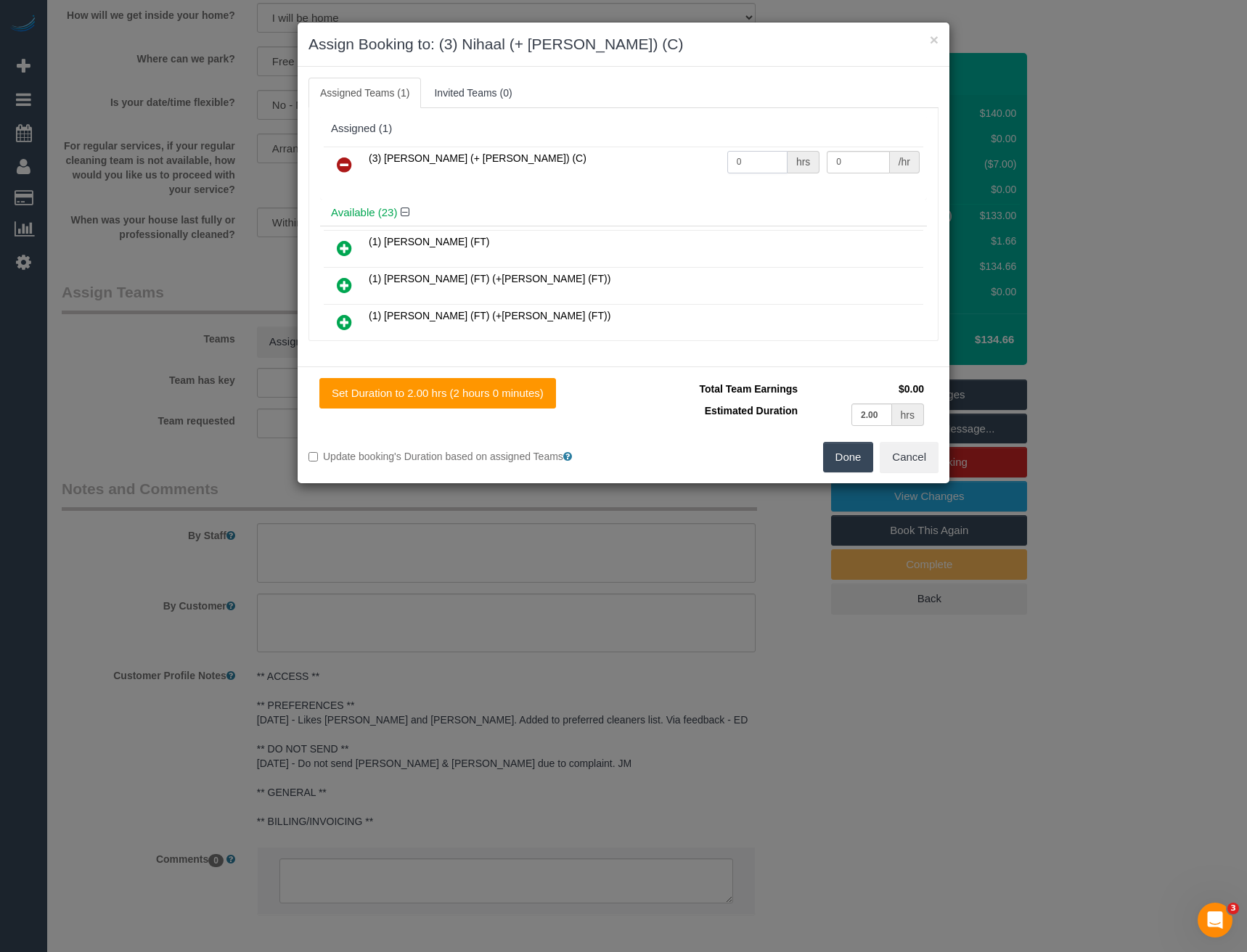
drag, startPoint x: 760, startPoint y: 164, endPoint x: 642, endPoint y: 172, distance: 118.3
click at [651, 171] on tr "(3) [PERSON_NAME] (+ [PERSON_NAME]) (C) 0 hrs 0 /hr" at bounding box center [623, 165] width 599 height 37
type input "2"
type input "35"
click at [856, 453] on button "Done" at bounding box center [848, 457] width 51 height 31
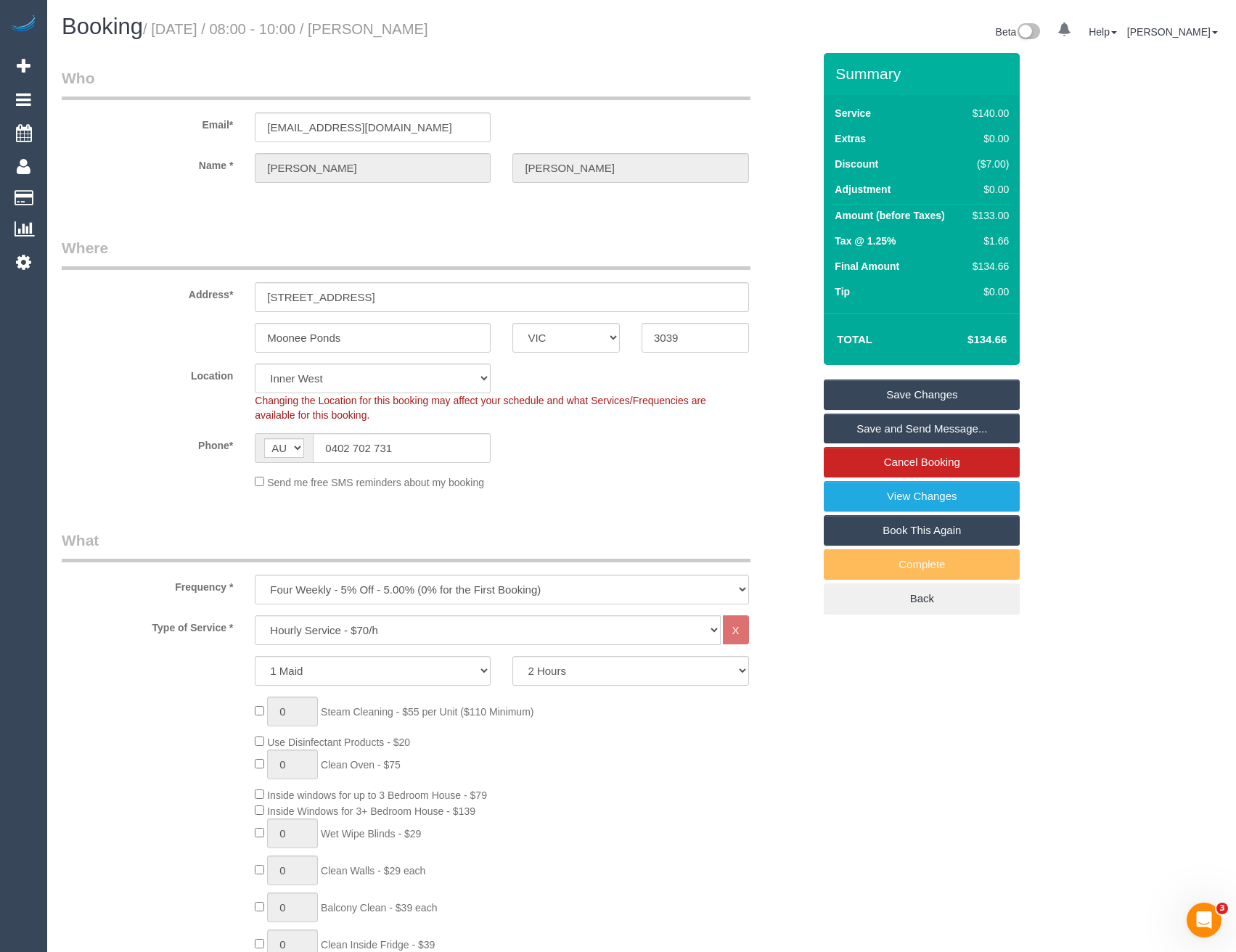
click at [850, 389] on link "Save Changes" at bounding box center [922, 395] width 196 height 31
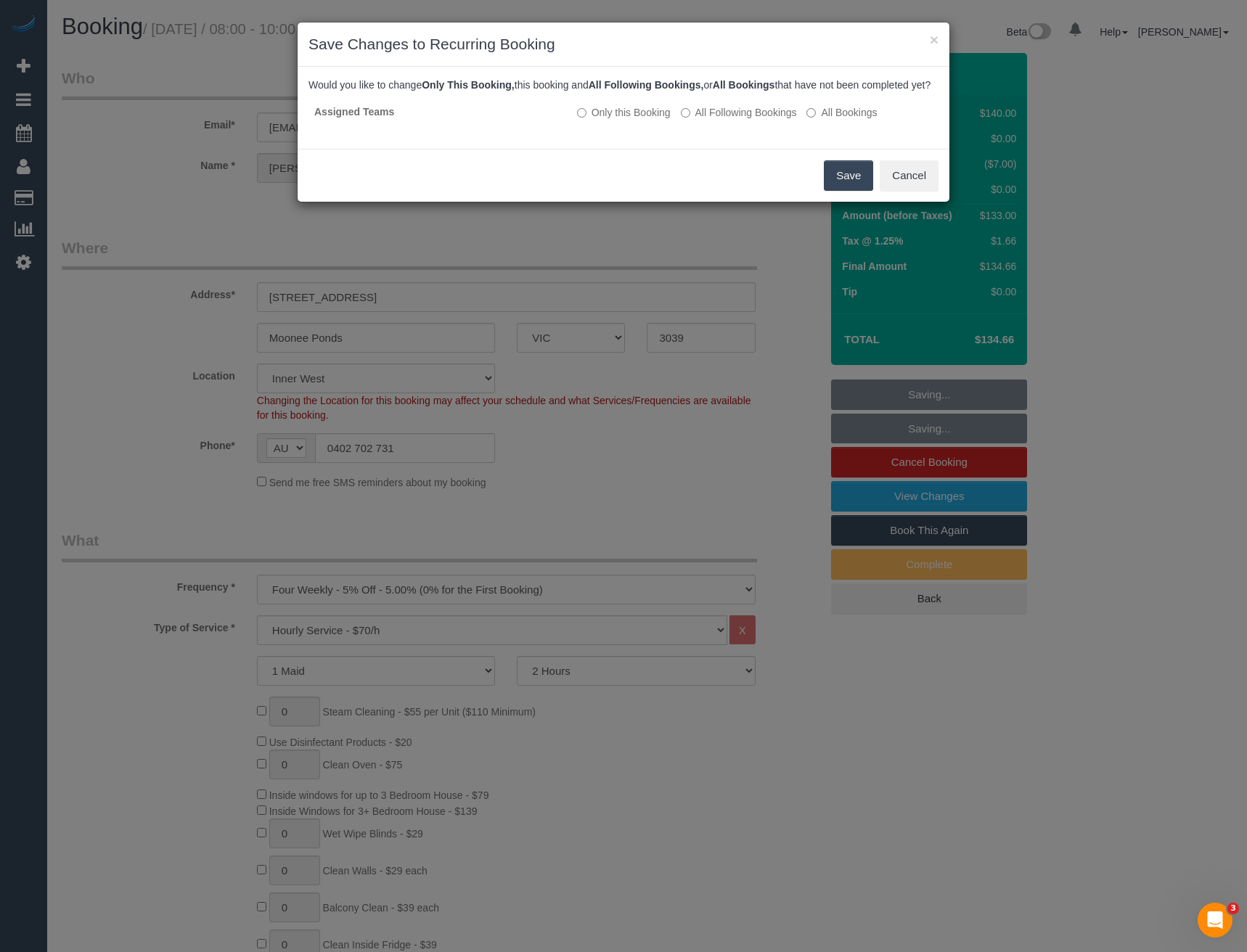
drag, startPoint x: 842, startPoint y: 191, endPoint x: 817, endPoint y: 169, distance: 33.3
click at [842, 191] on button "Save" at bounding box center [848, 175] width 50 height 31
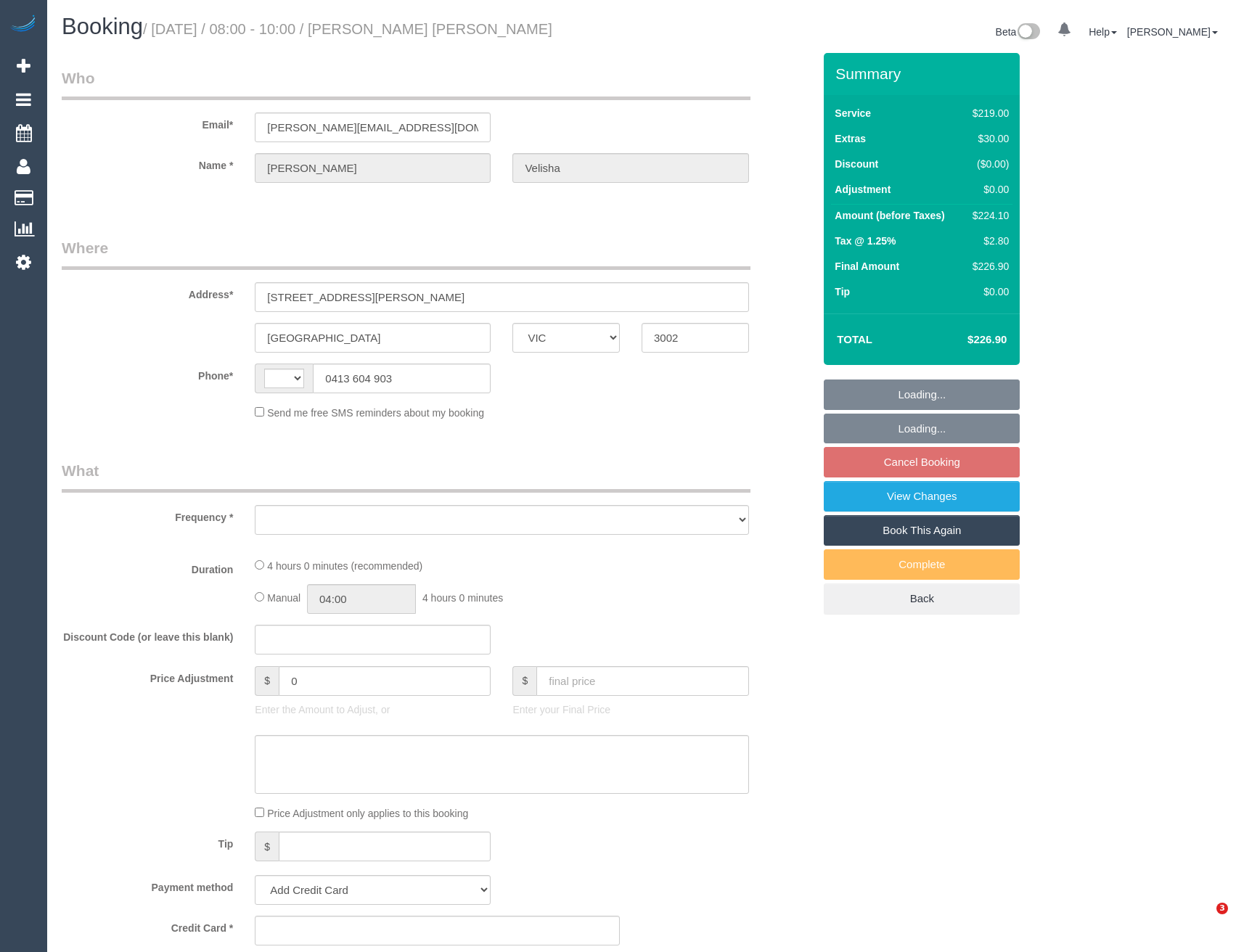
select select "VIC"
select select "string:AU"
select select "string:stripe-pm_1Qcc5X2GScqysDRVJ1eBLbZS"
select select "object:543"
select select "number:29"
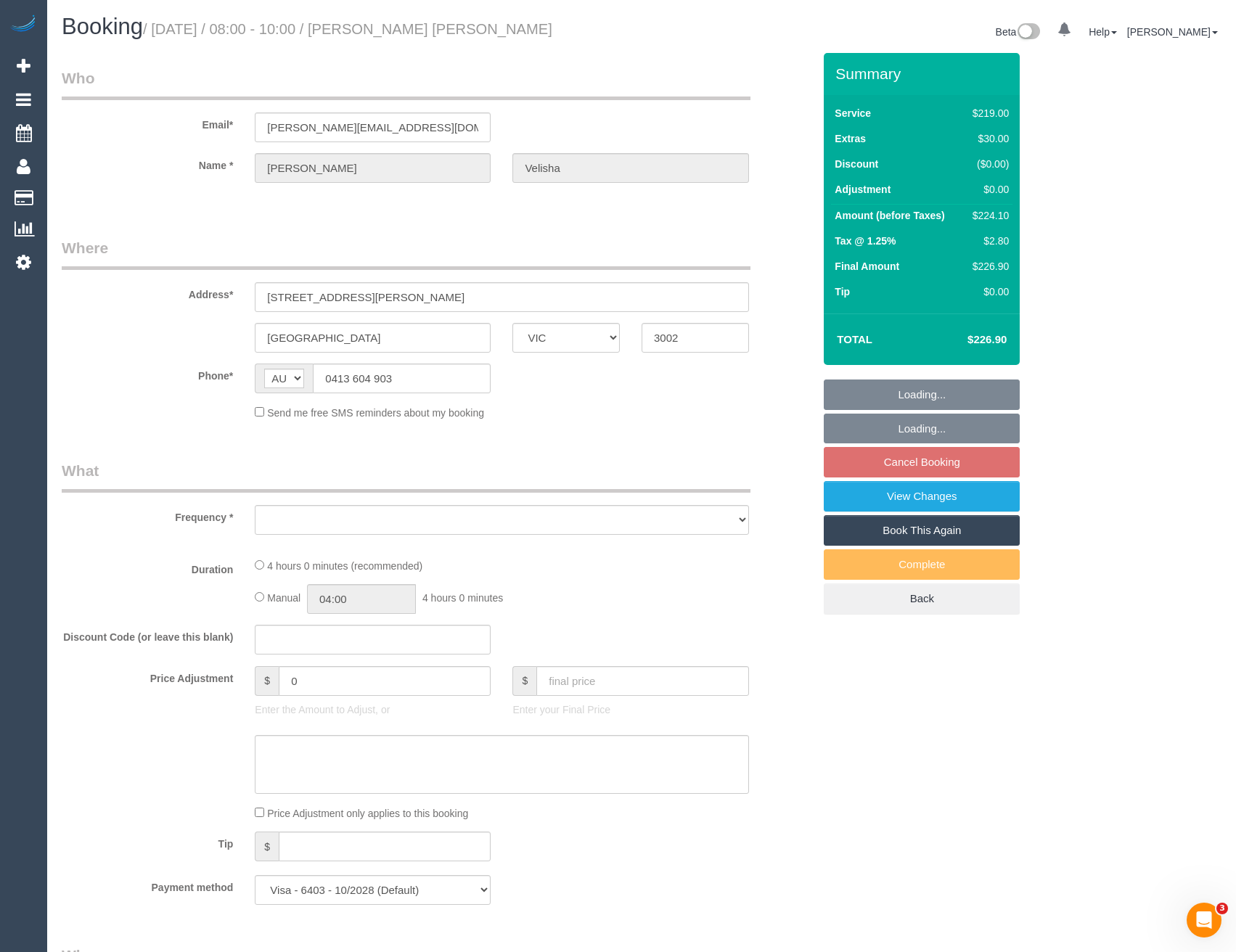
select select "number:15"
select select "number:21"
select select "number:24"
select select "number:33"
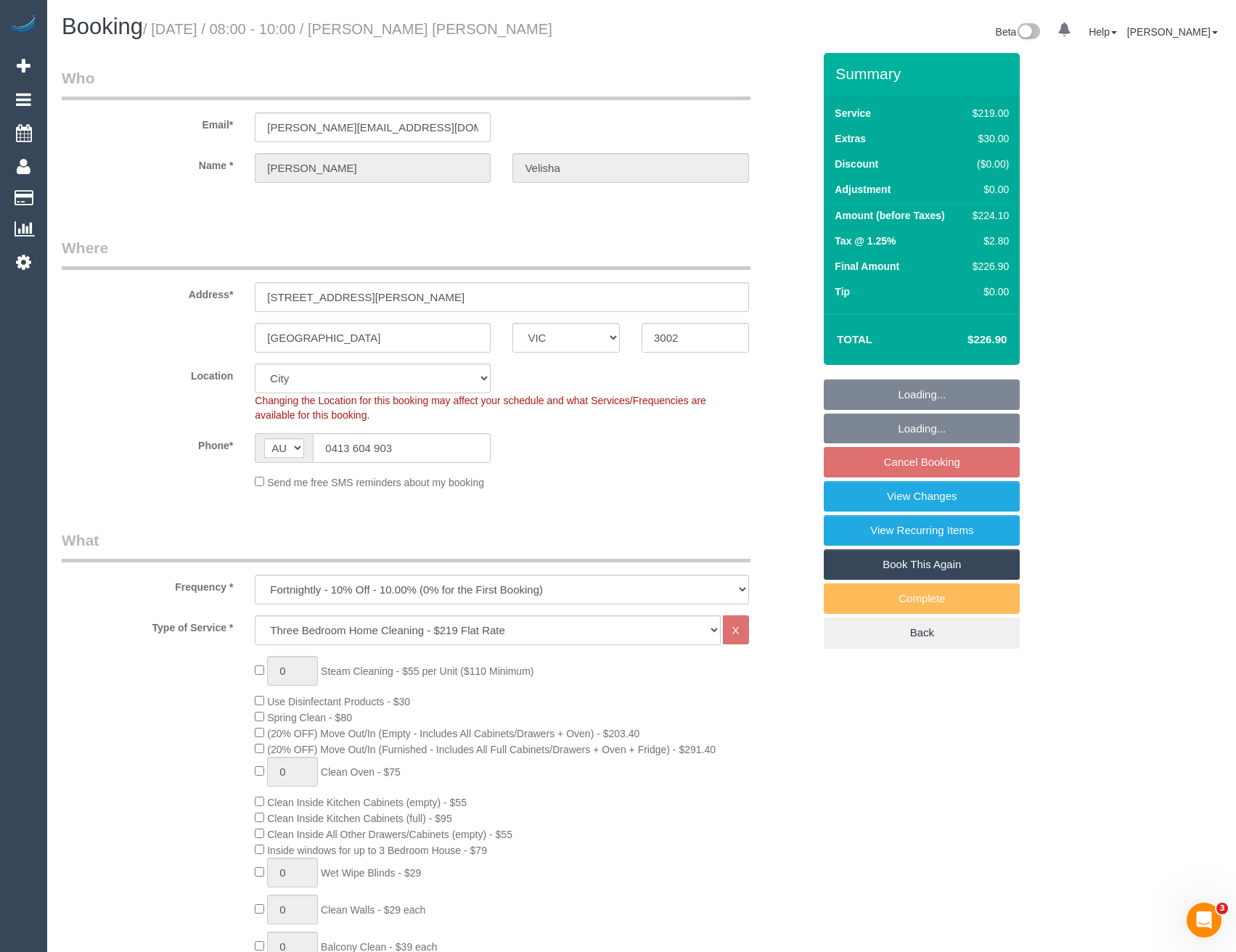
select select "object:1214"
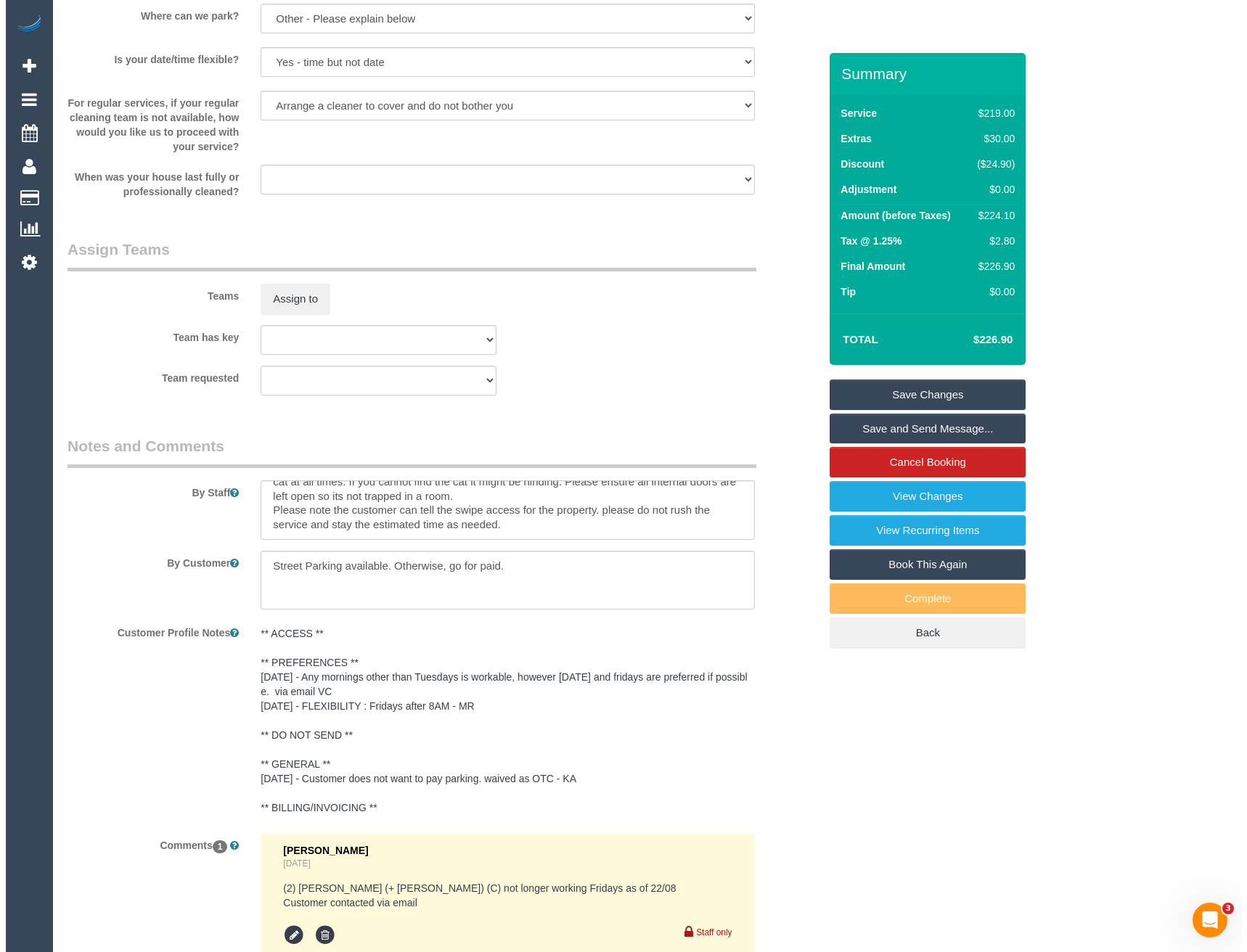
scroll to position [1930, 0]
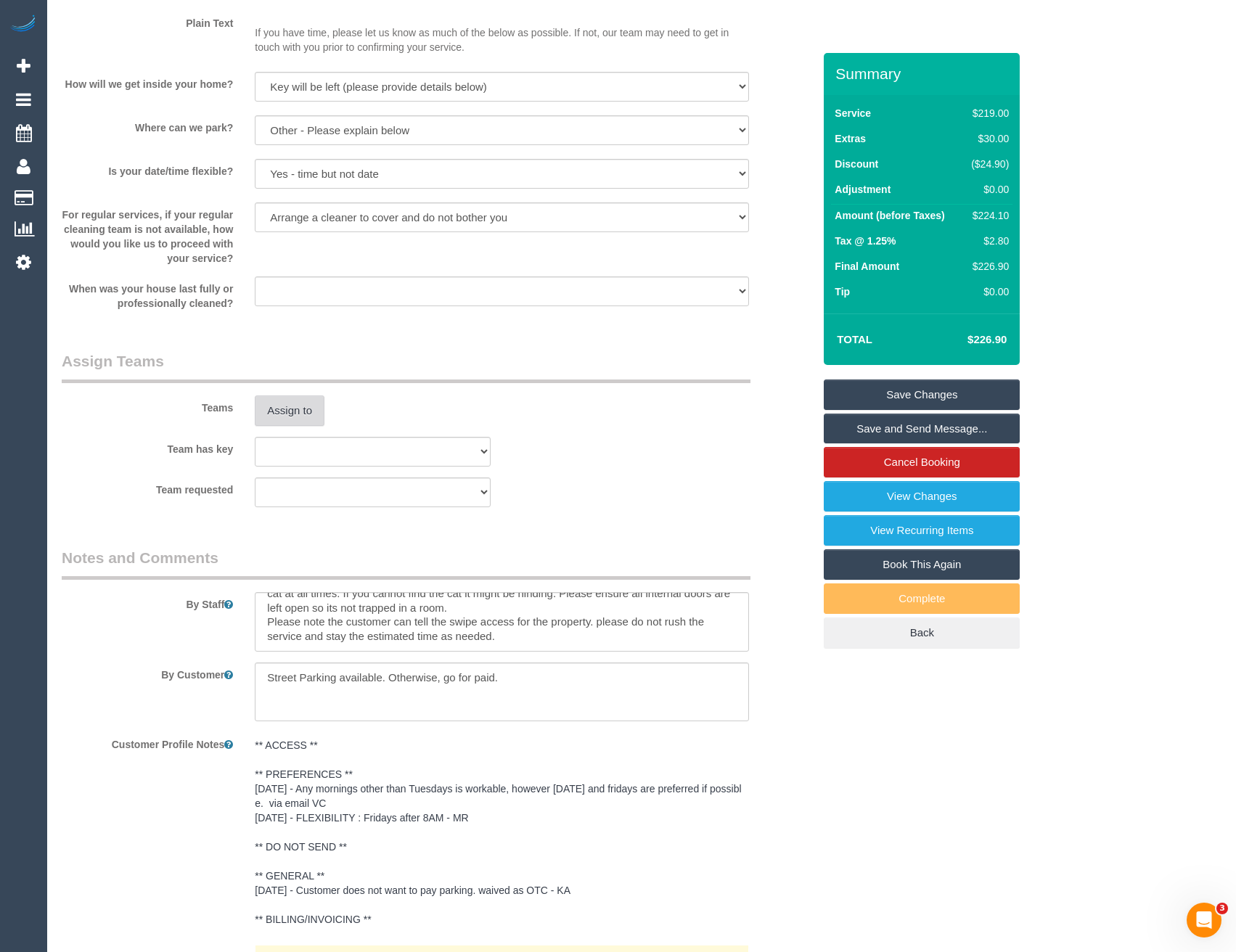
click at [304, 413] on button "Assign to" at bounding box center [289, 411] width 69 height 31
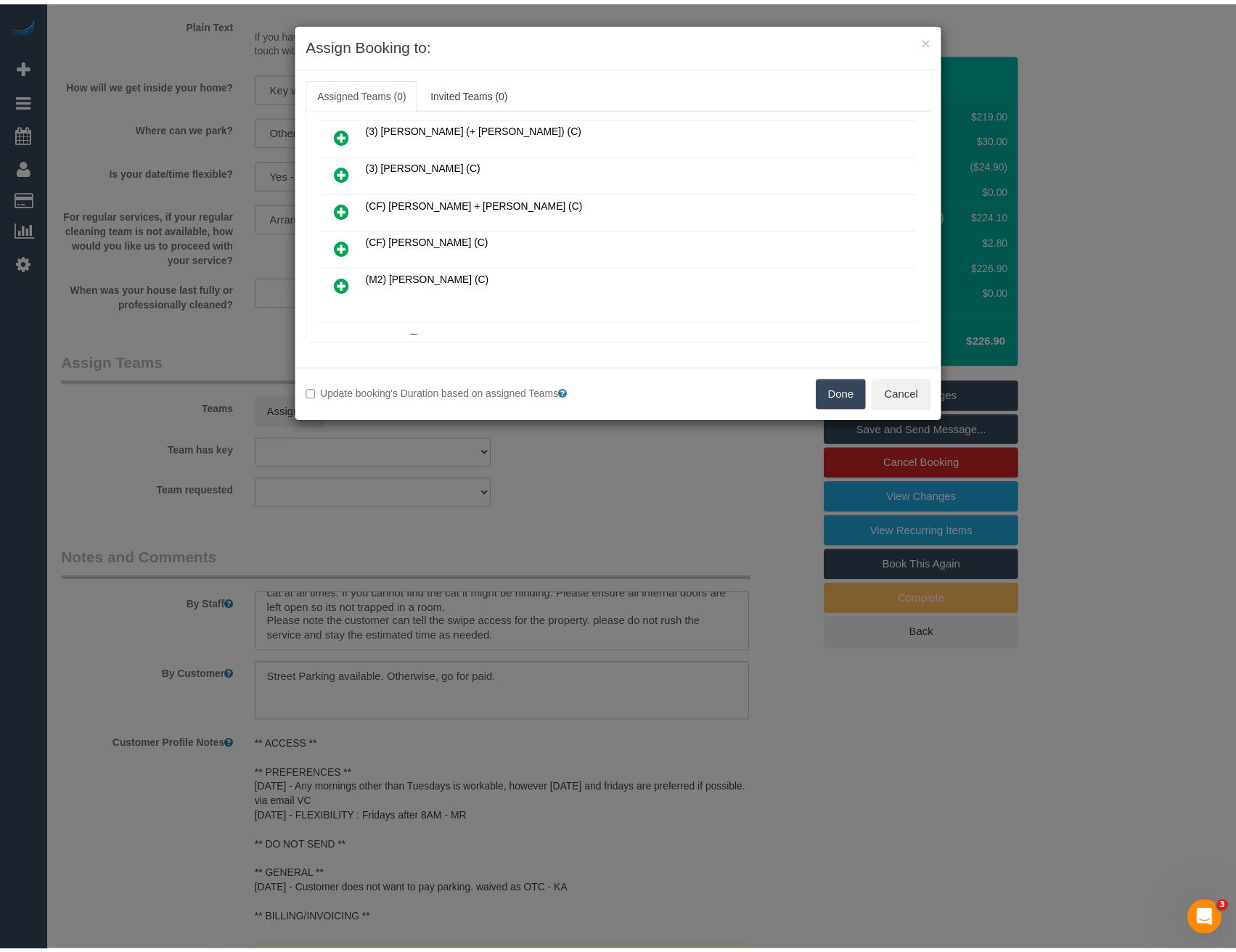
scroll to position [436, 0]
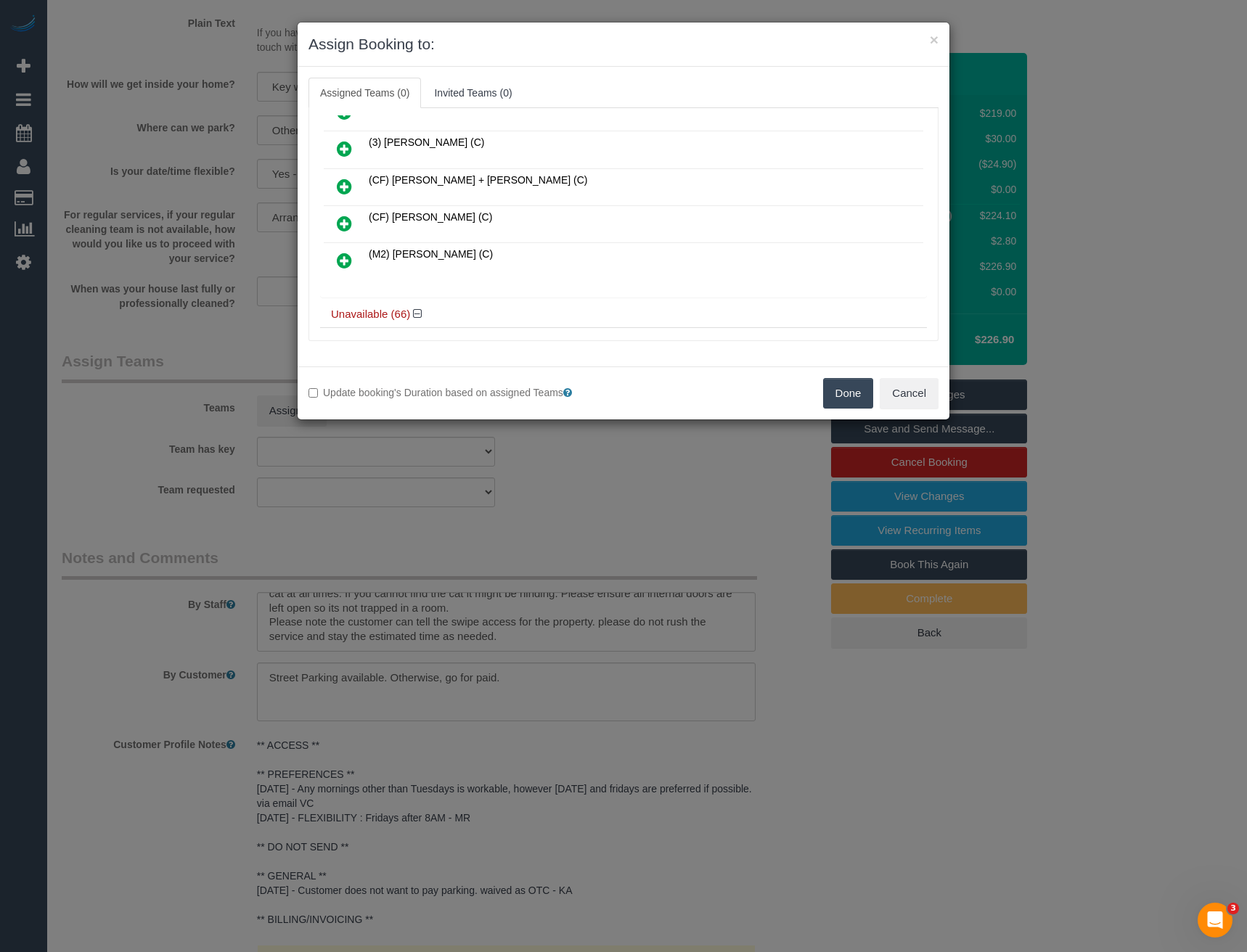
click at [681, 471] on div "× Assign Booking to: Assigned Teams (0) Invited Teams (0) Assigned (0) No Assig…" at bounding box center [623, 476] width 1247 height 952
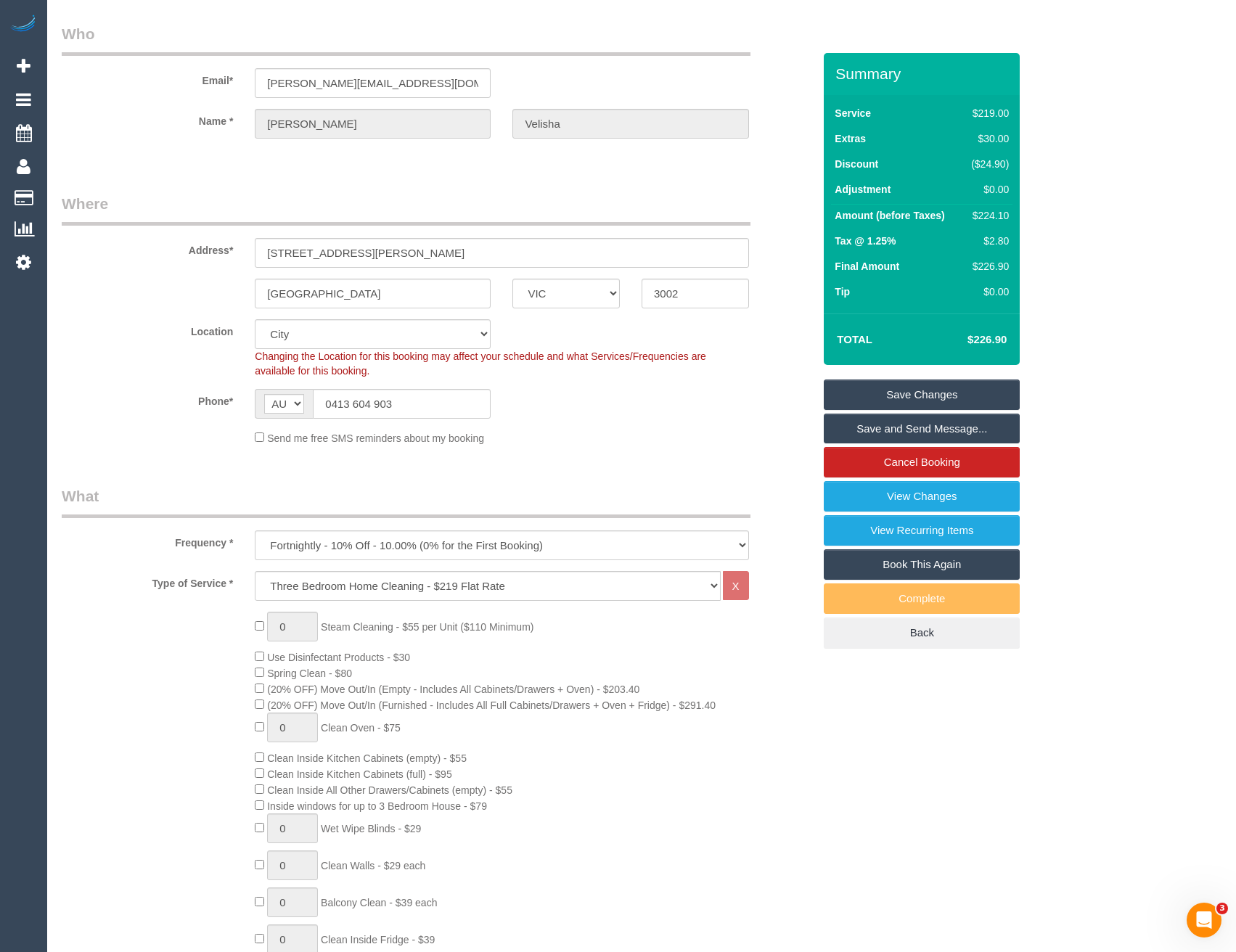
scroll to position [0, 0]
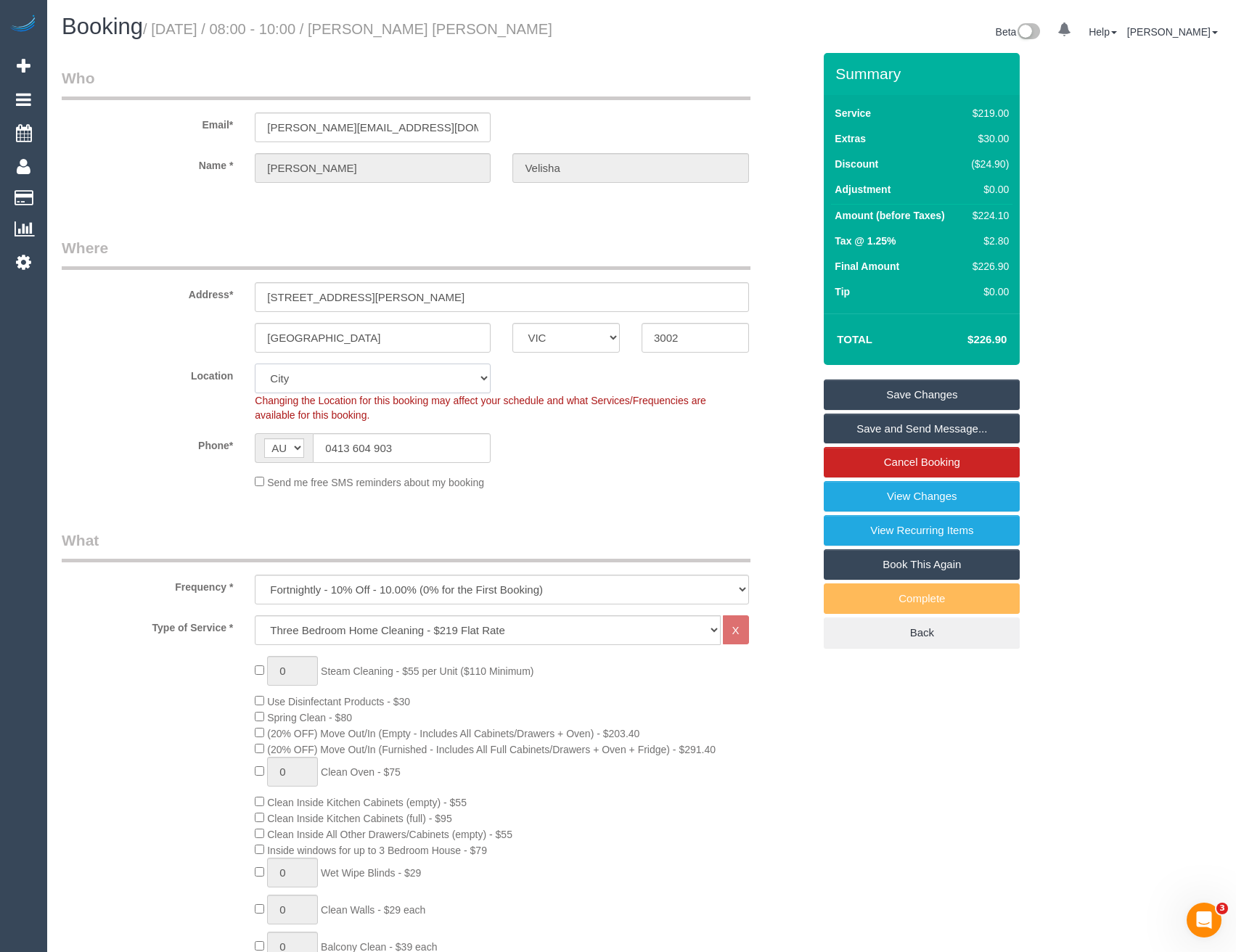
click at [321, 378] on select "Office City East (North) East (South) Inner East Inner North (East) Inner North…" at bounding box center [372, 378] width 236 height 30
select select "50"
click at [255, 364] on select "Office City East (North) East (South) Inner East Inner North (East) Inner North…" at bounding box center [372, 378] width 236 height 30
click at [663, 452] on div "Phone* AF AL DZ AD AO AI AQ AG AR AM AW AU AT AZ BS BH BD BB BY BE BZ BJ BM BT …" at bounding box center [437, 448] width 773 height 30
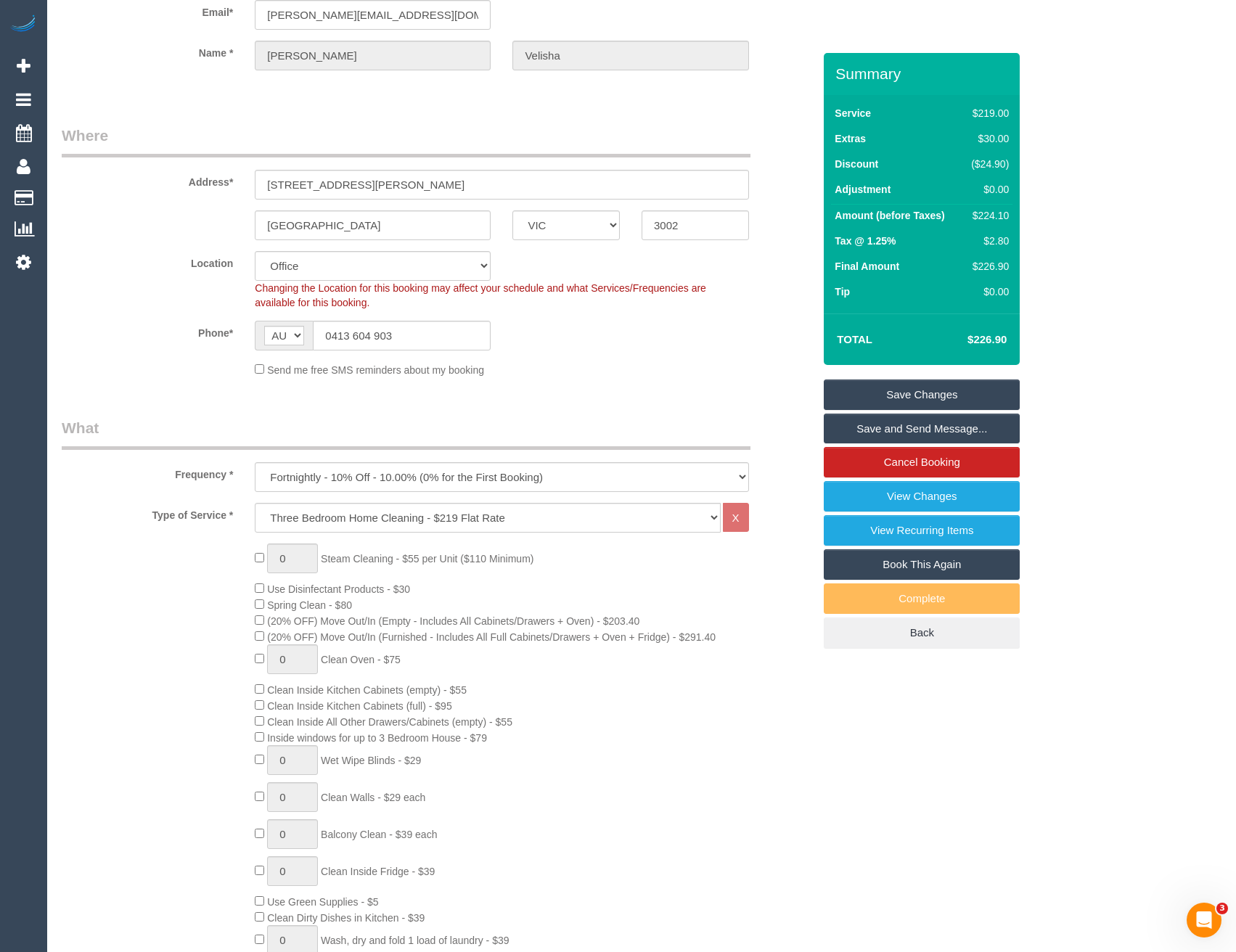
select select "object:3069"
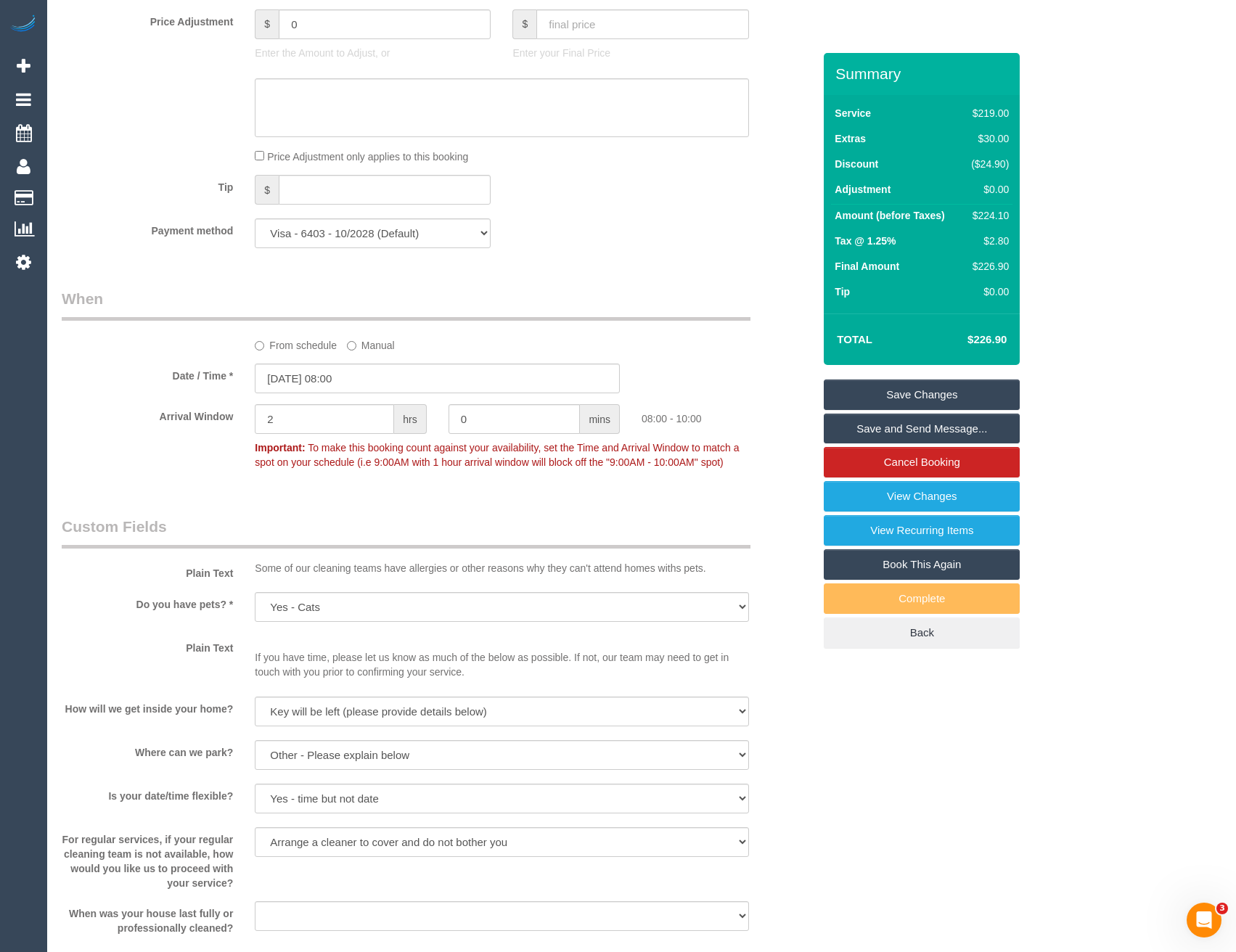
scroll to position [1629, 0]
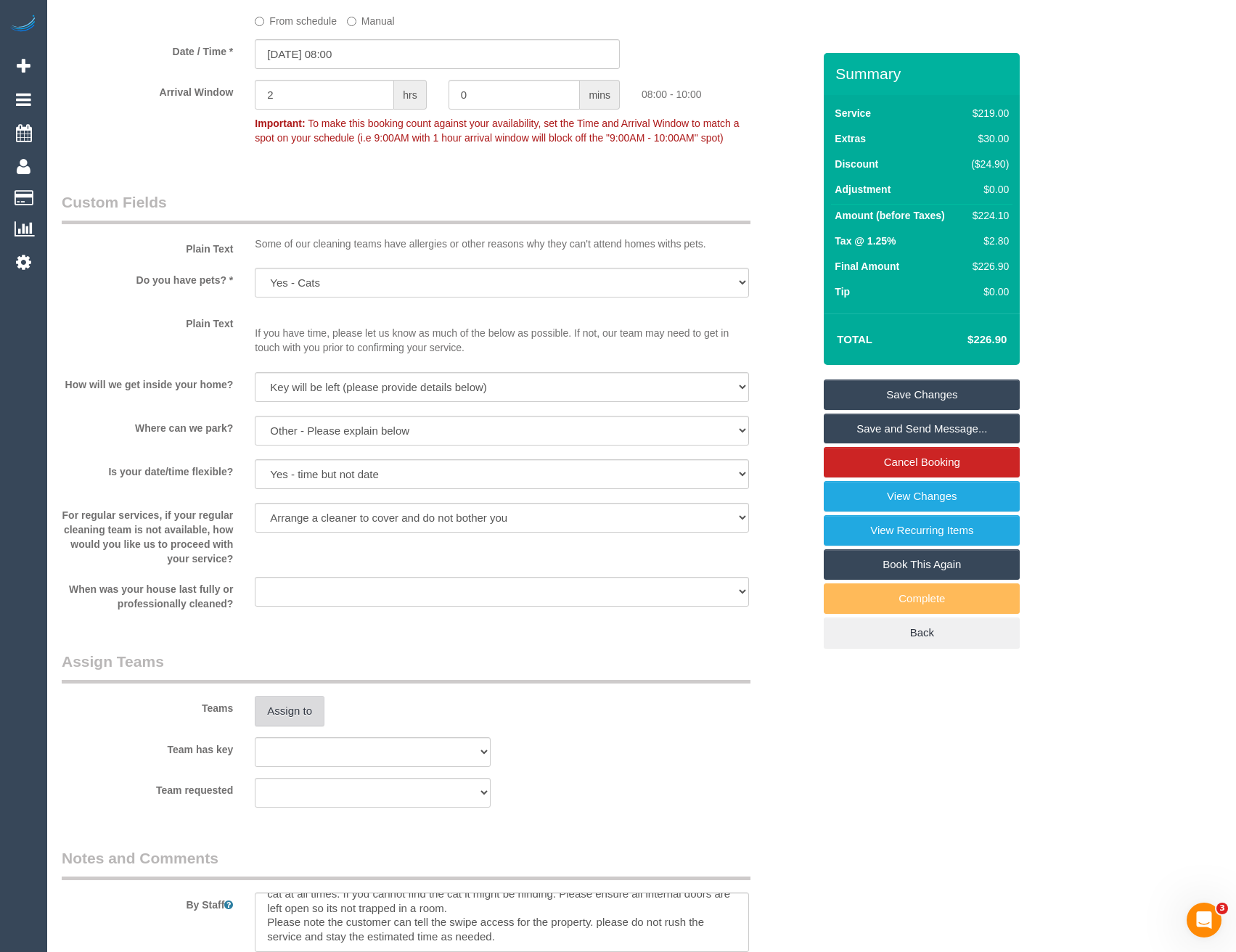
click at [291, 696] on button "Assign to" at bounding box center [289, 712] width 69 height 31
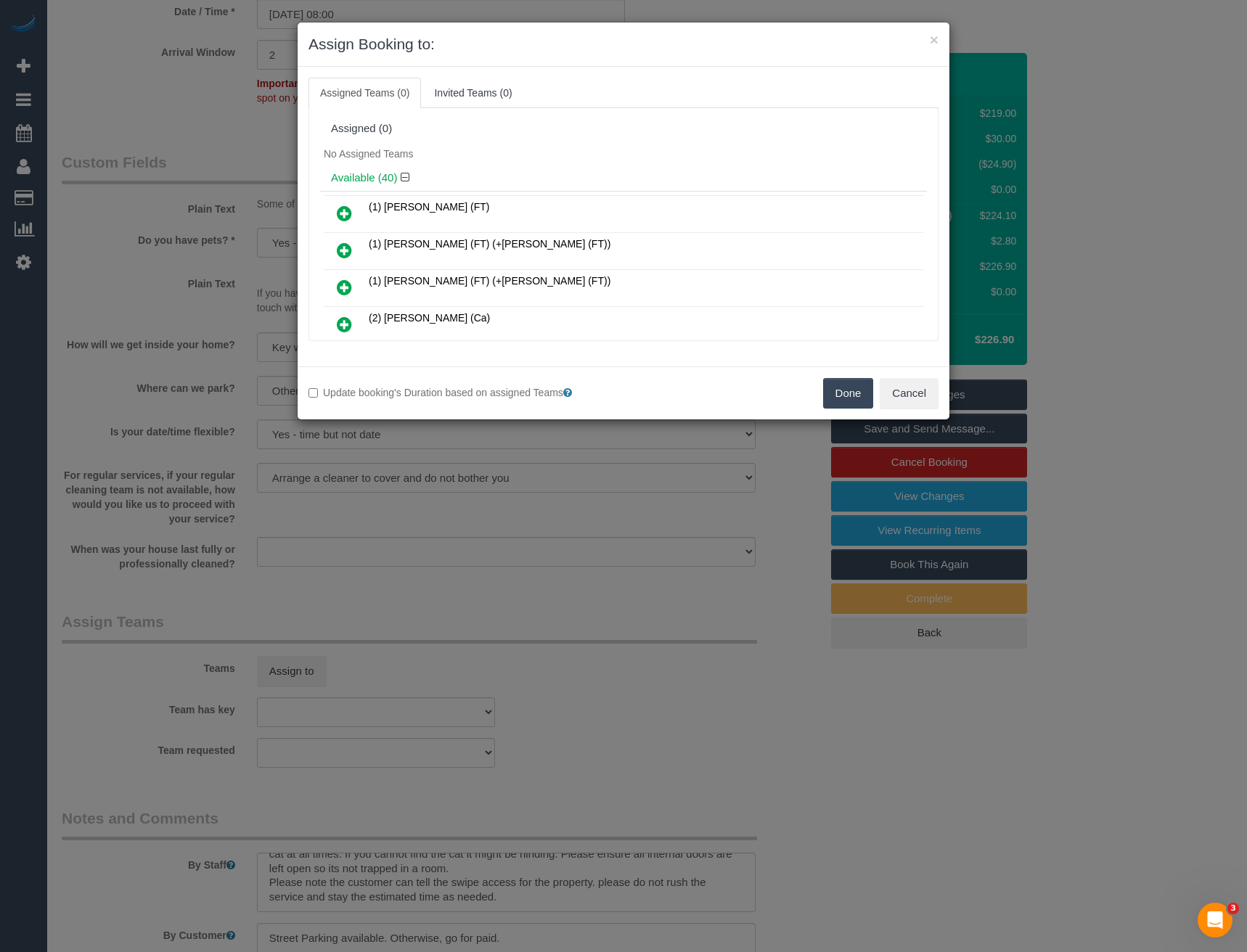
scroll to position [8541, 0]
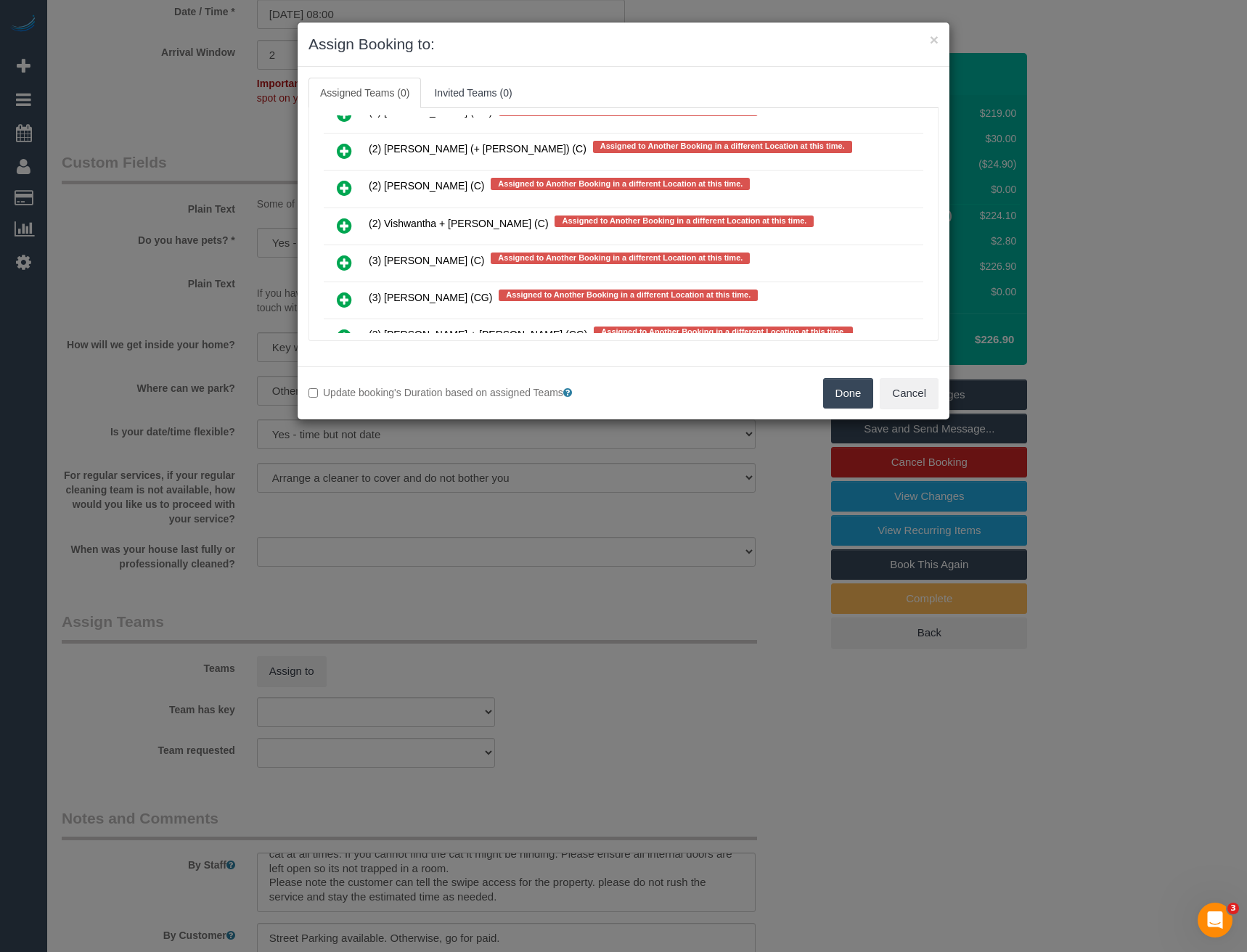
click at [340, 223] on icon at bounding box center [345, 226] width 15 height 18
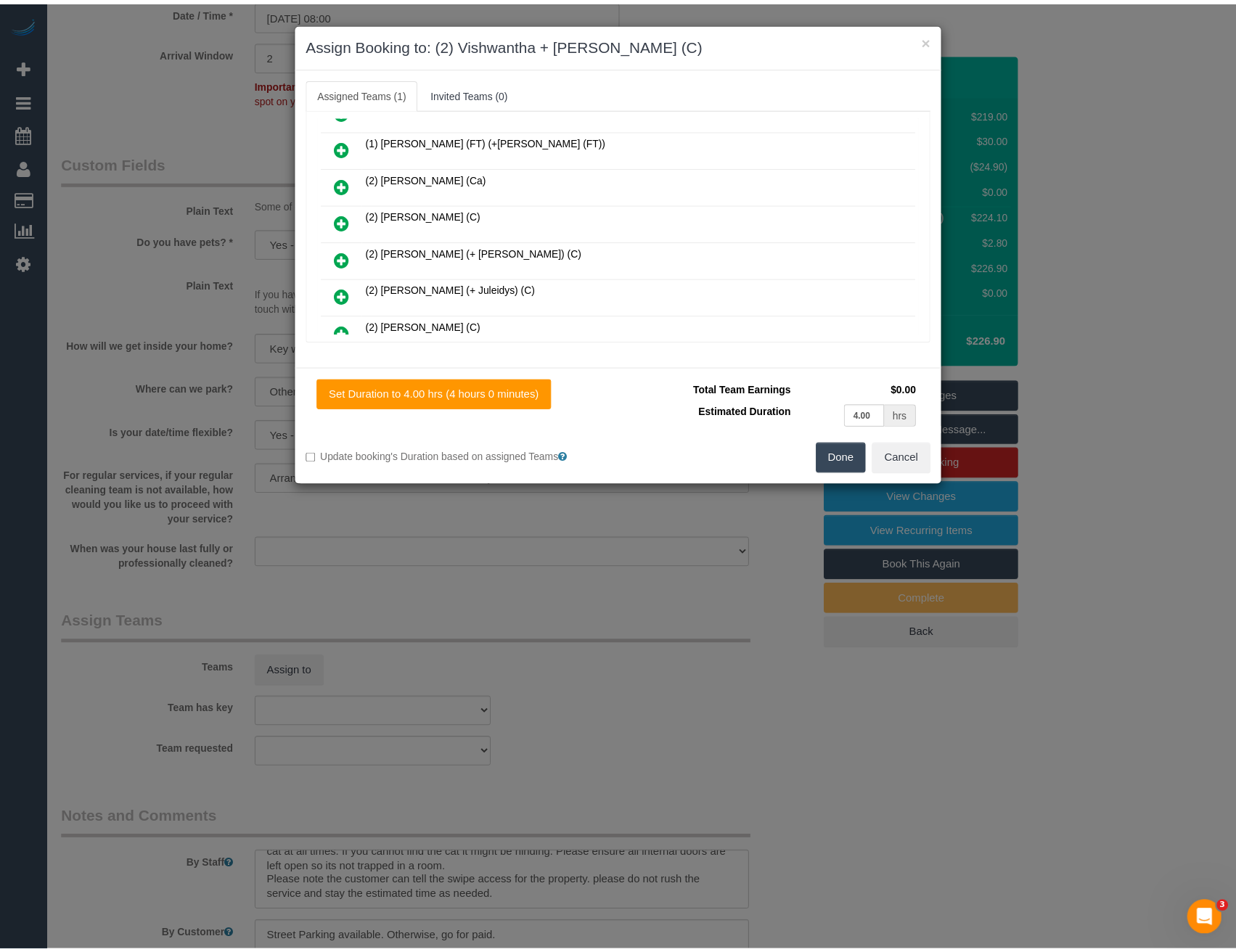
scroll to position [0, 0]
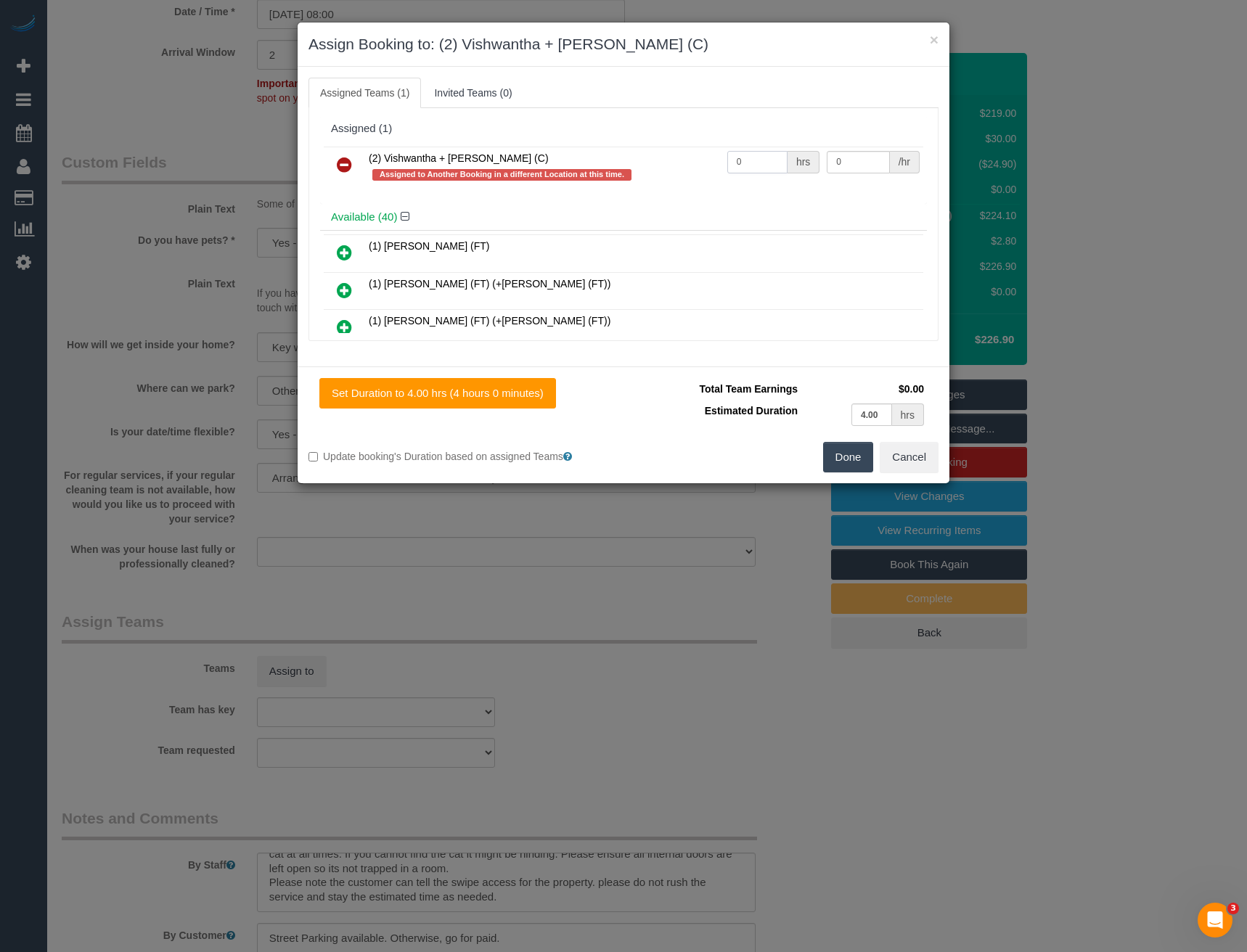
drag, startPoint x: 755, startPoint y: 152, endPoint x: 670, endPoint y: 166, distance: 86.1
click at [671, 164] on tr "(2) Vishwantha + [PERSON_NAME] (C) Assigned to Another Booking in a different L…" at bounding box center [623, 167] width 599 height 41
type input "1"
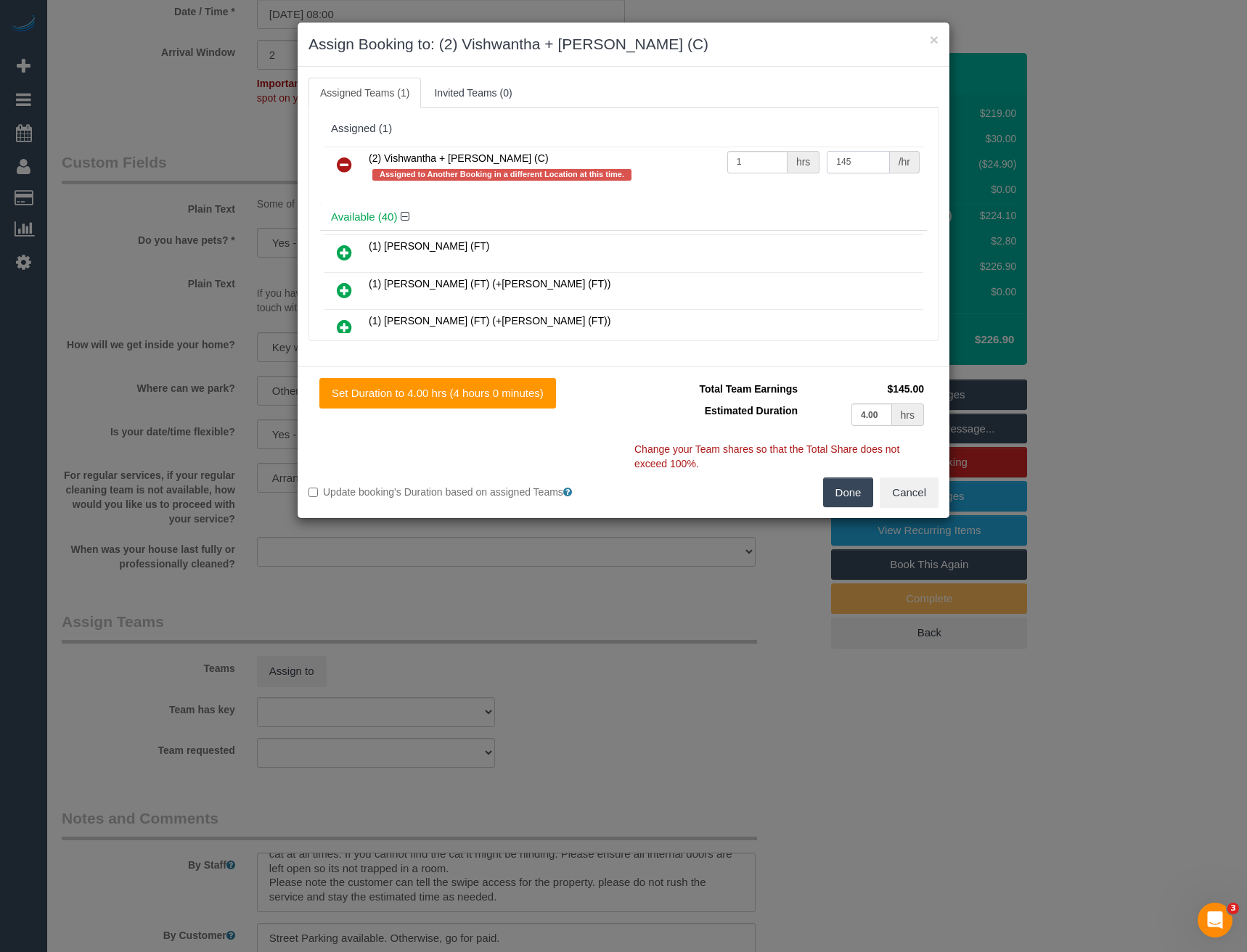
type input "145"
click at [837, 498] on button "Done" at bounding box center [848, 493] width 51 height 31
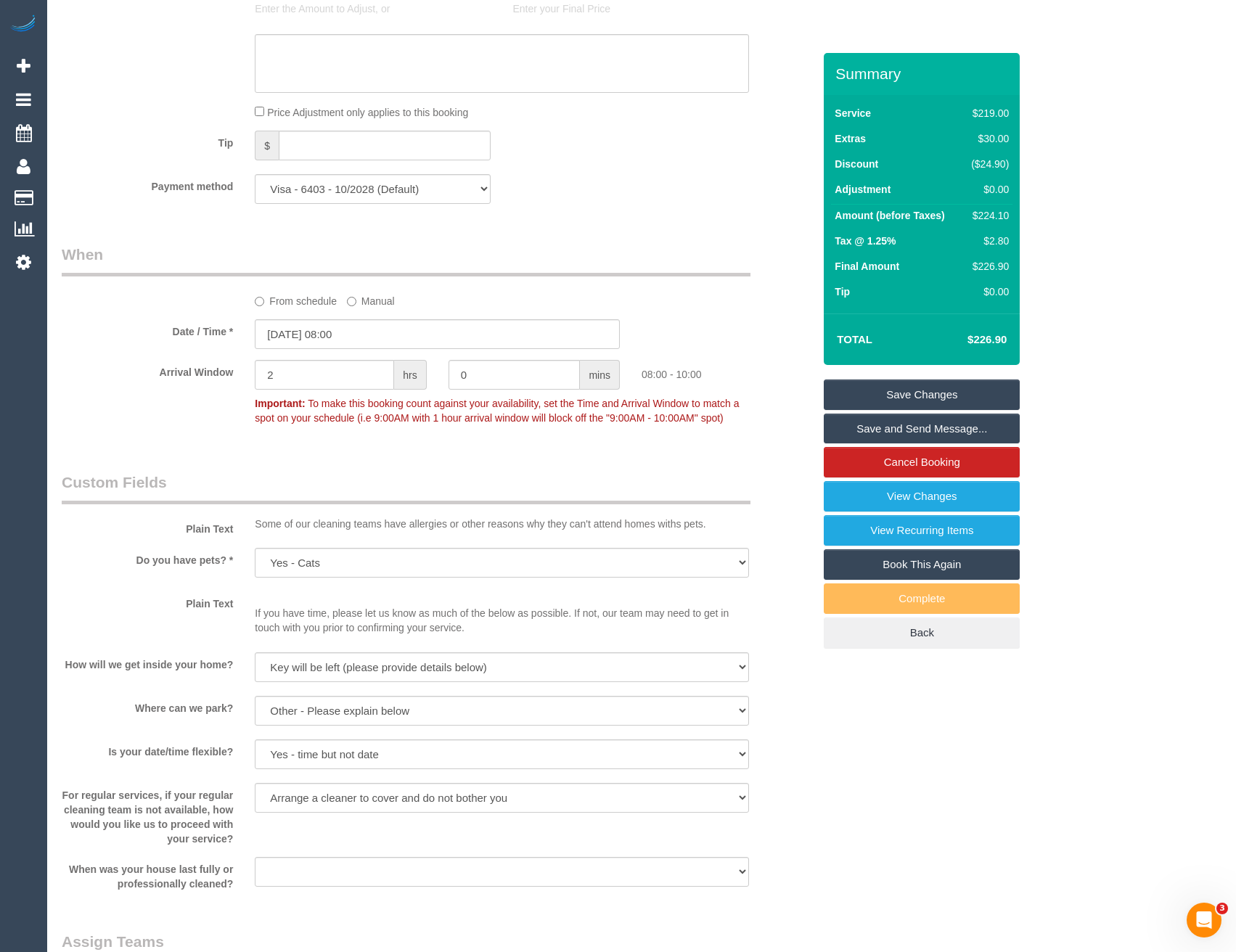
scroll to position [986, 0]
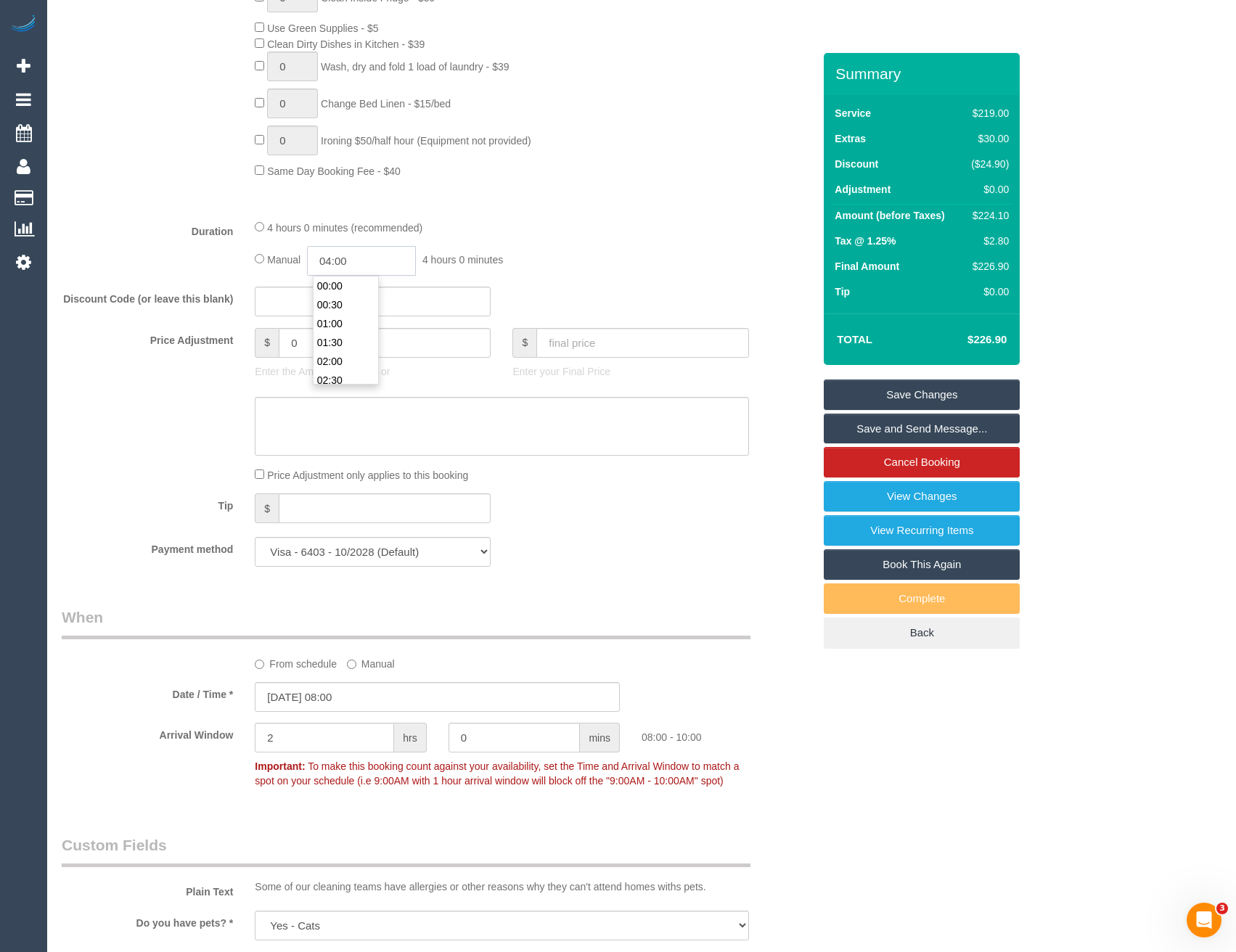
click at [387, 263] on input "04:00" at bounding box center [361, 261] width 109 height 30
type input "02:00"
click at [359, 290] on li "02:00" at bounding box center [346, 287] width 65 height 19
click at [503, 258] on span "2 hours 0 minutes" at bounding box center [463, 259] width 81 height 11
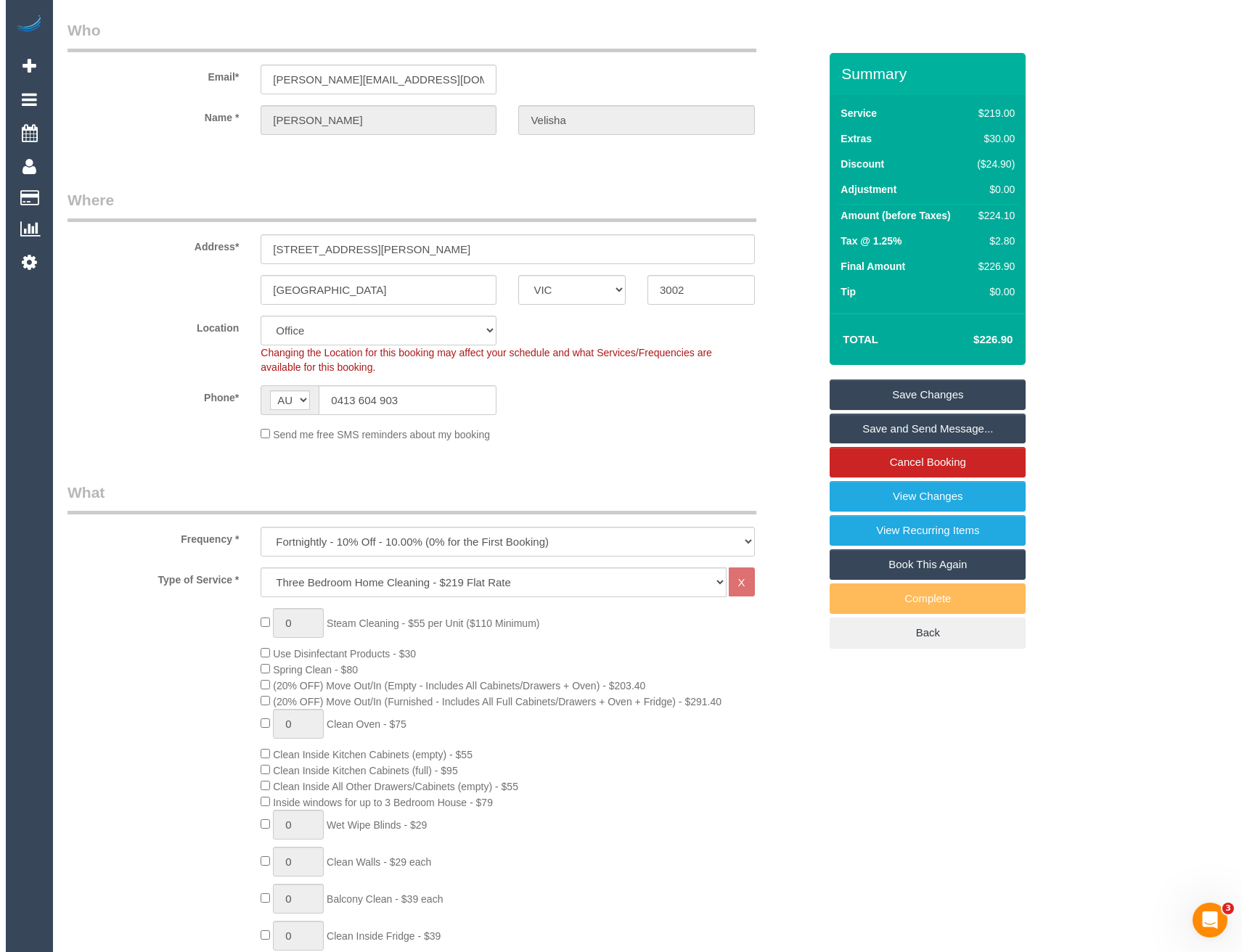
scroll to position [0, 0]
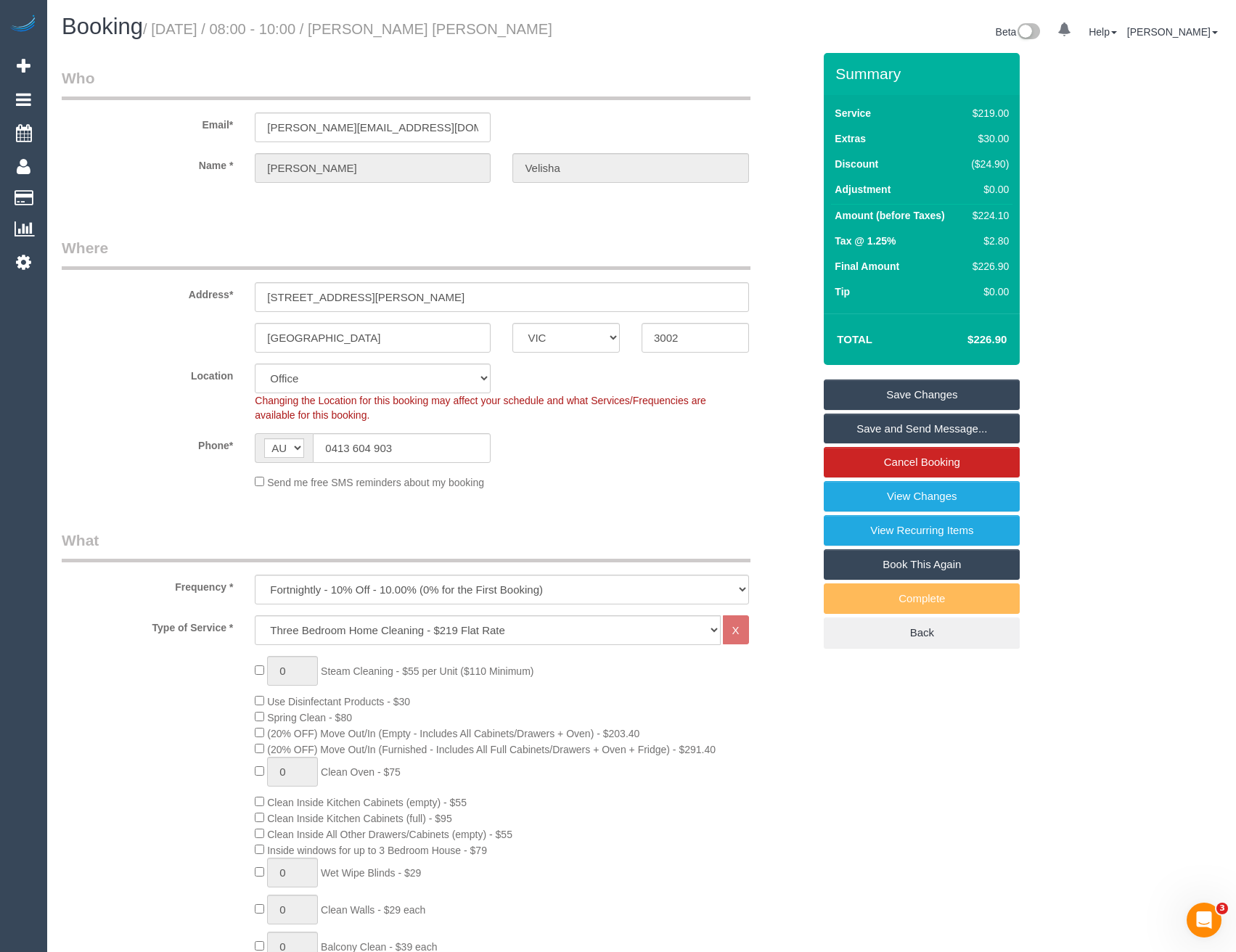
click at [879, 435] on link "Save and Send Message..." at bounding box center [922, 429] width 196 height 31
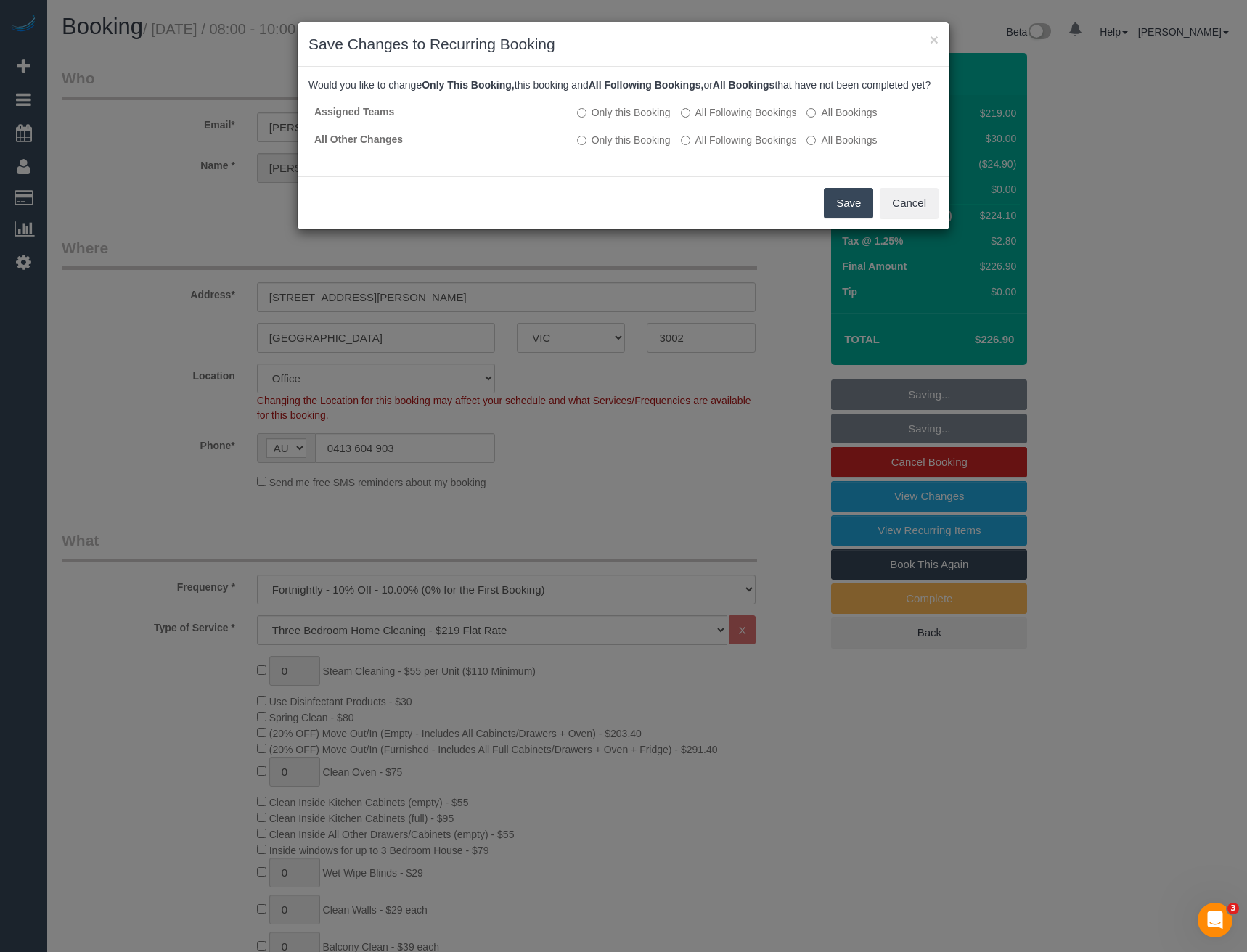
click at [856, 218] on button "Save" at bounding box center [848, 203] width 50 height 31
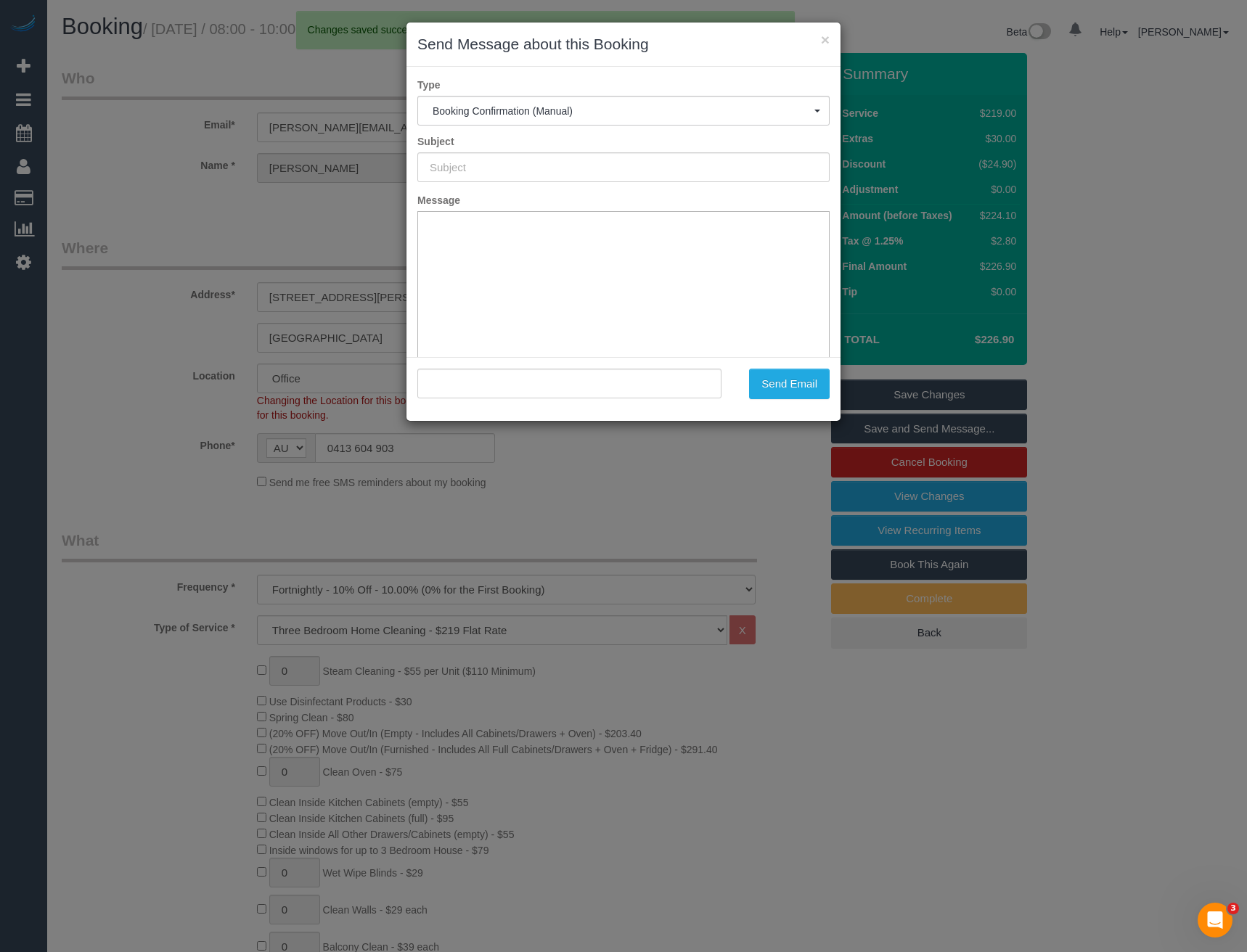
type input "Booking Confirmed"
type input ""Catherine Velisha" <catherine@velishafarms.com>"
click at [606, 484] on div "× Send Message about this Booking Type Booking Confirmation (Manual) Booking Co…" at bounding box center [623, 476] width 1247 height 952
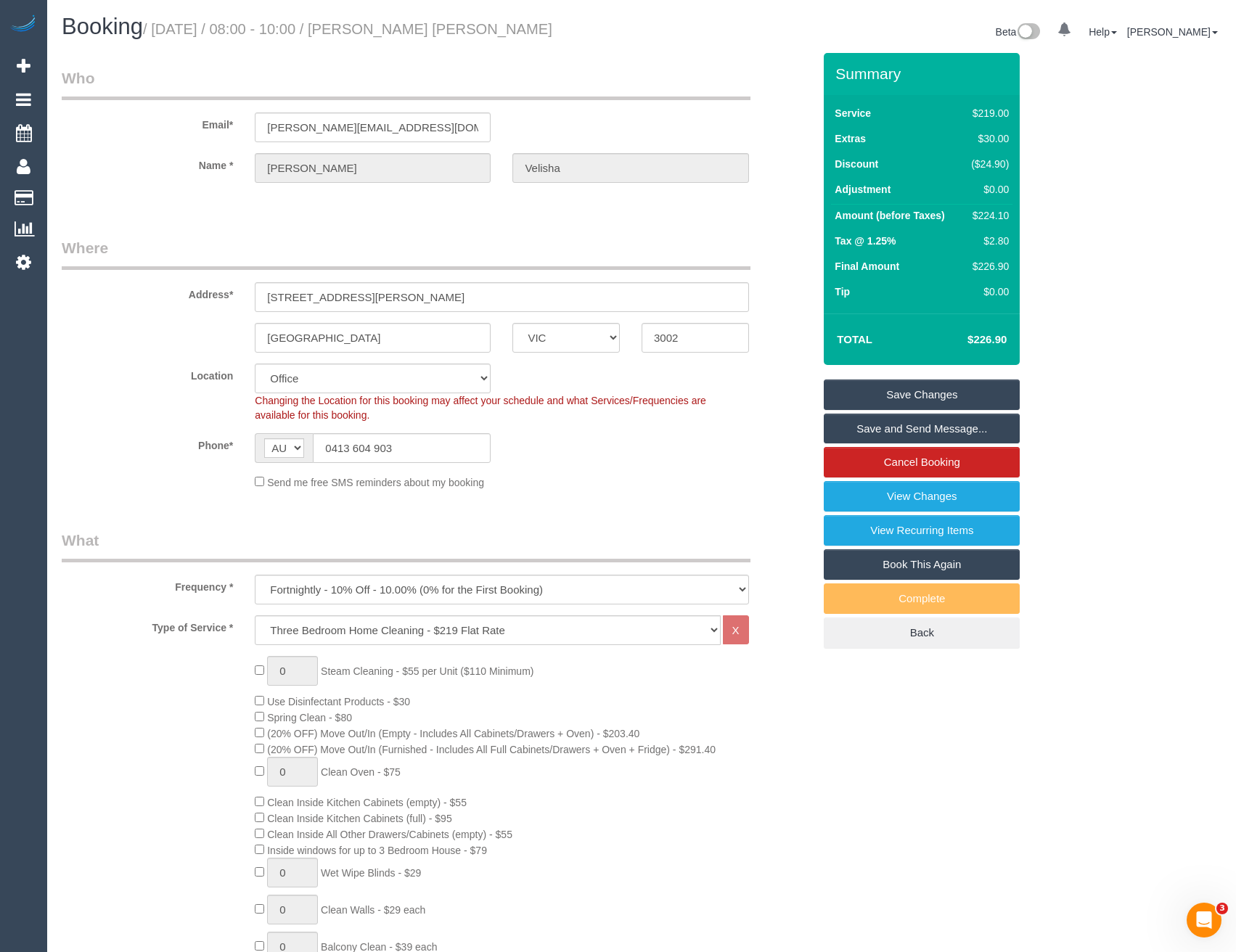
click at [871, 426] on link "Save and Send Message..." at bounding box center [922, 429] width 196 height 31
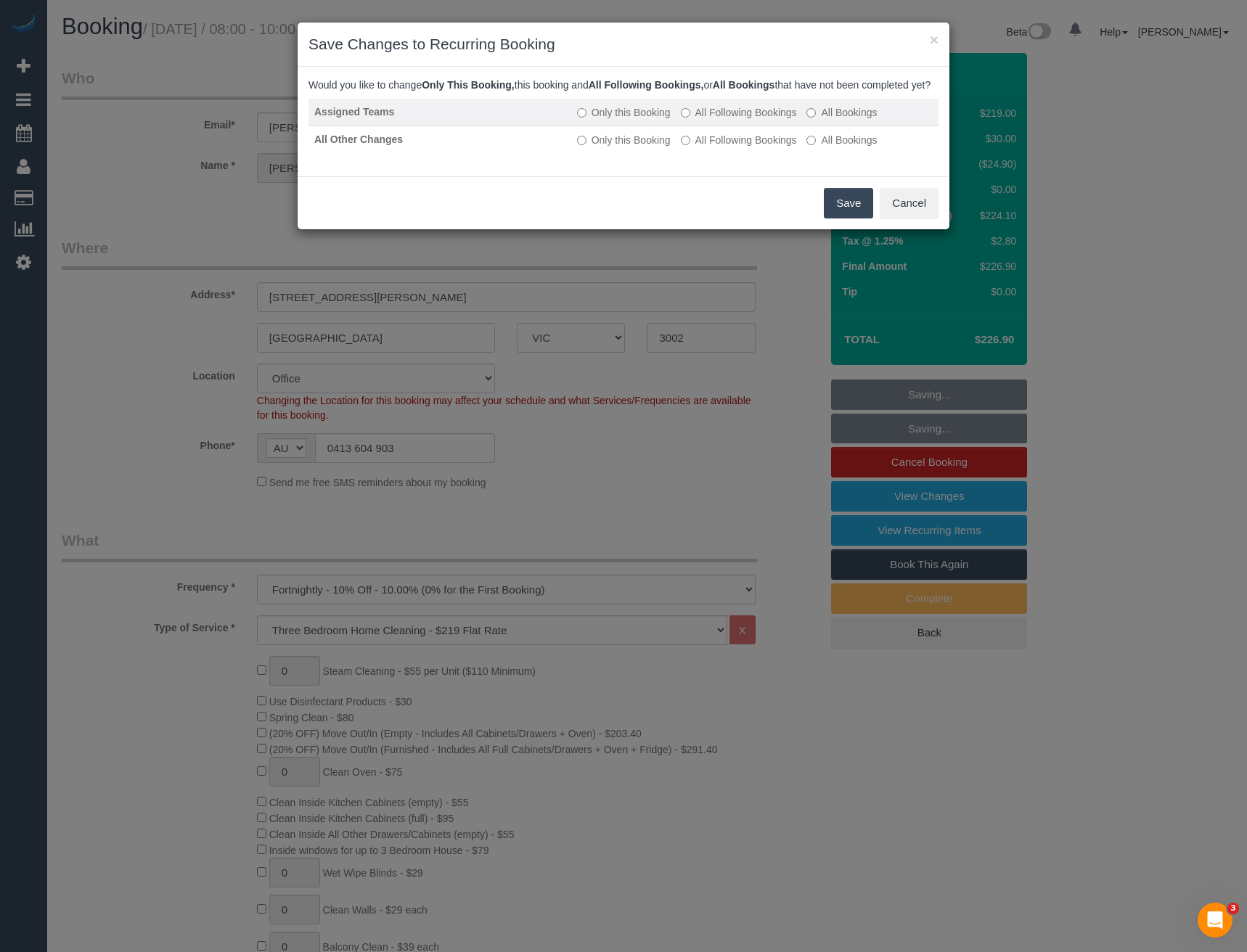
click at [711, 120] on label "All Following Bookings" at bounding box center [739, 112] width 116 height 14
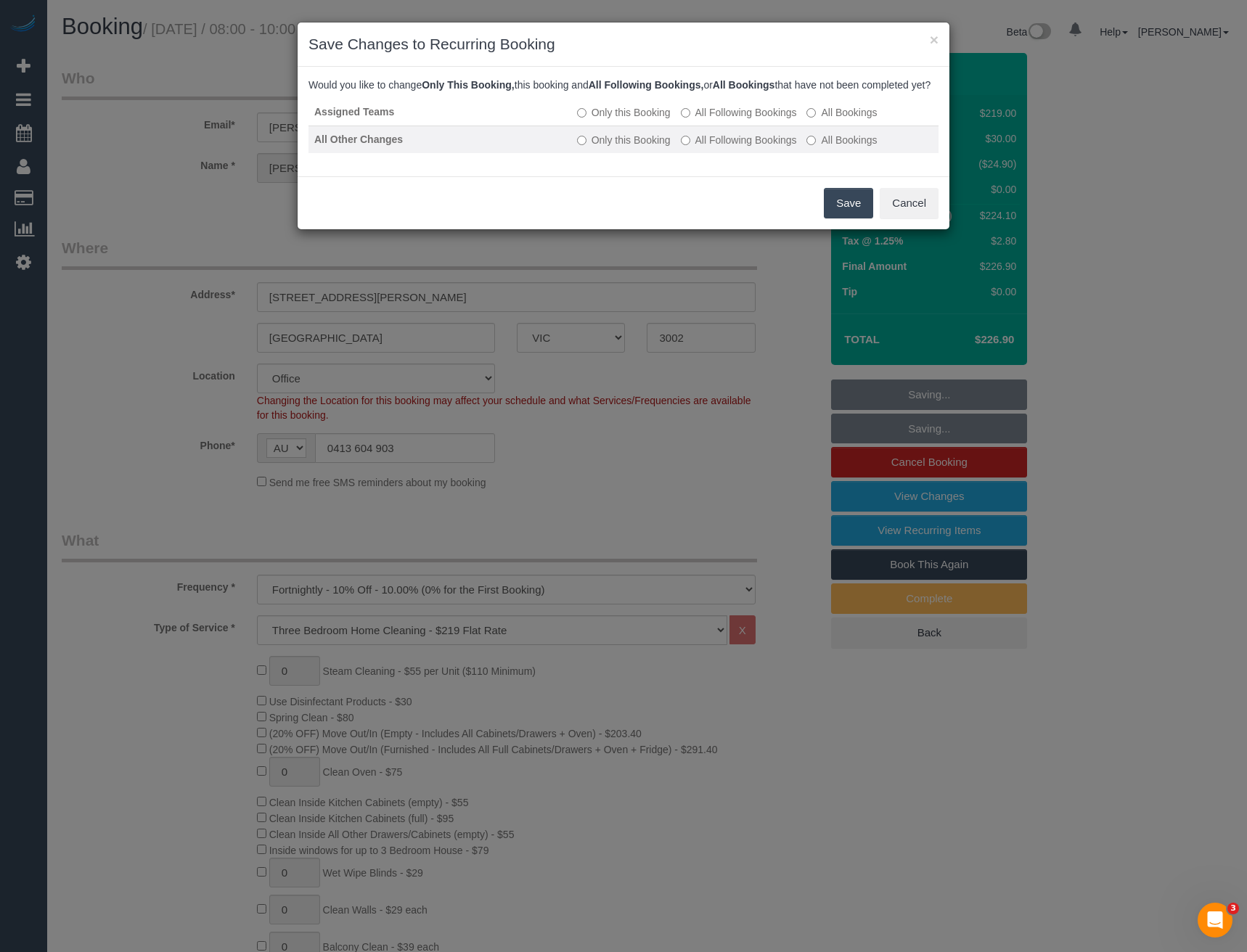
click at [717, 153] on td "Only this Booking All Following Bookings All Bookings" at bounding box center [754, 140] width 367 height 27
click at [741, 147] on label "All Following Bookings" at bounding box center [739, 140] width 116 height 14
click at [847, 217] on button "Save" at bounding box center [848, 203] width 50 height 31
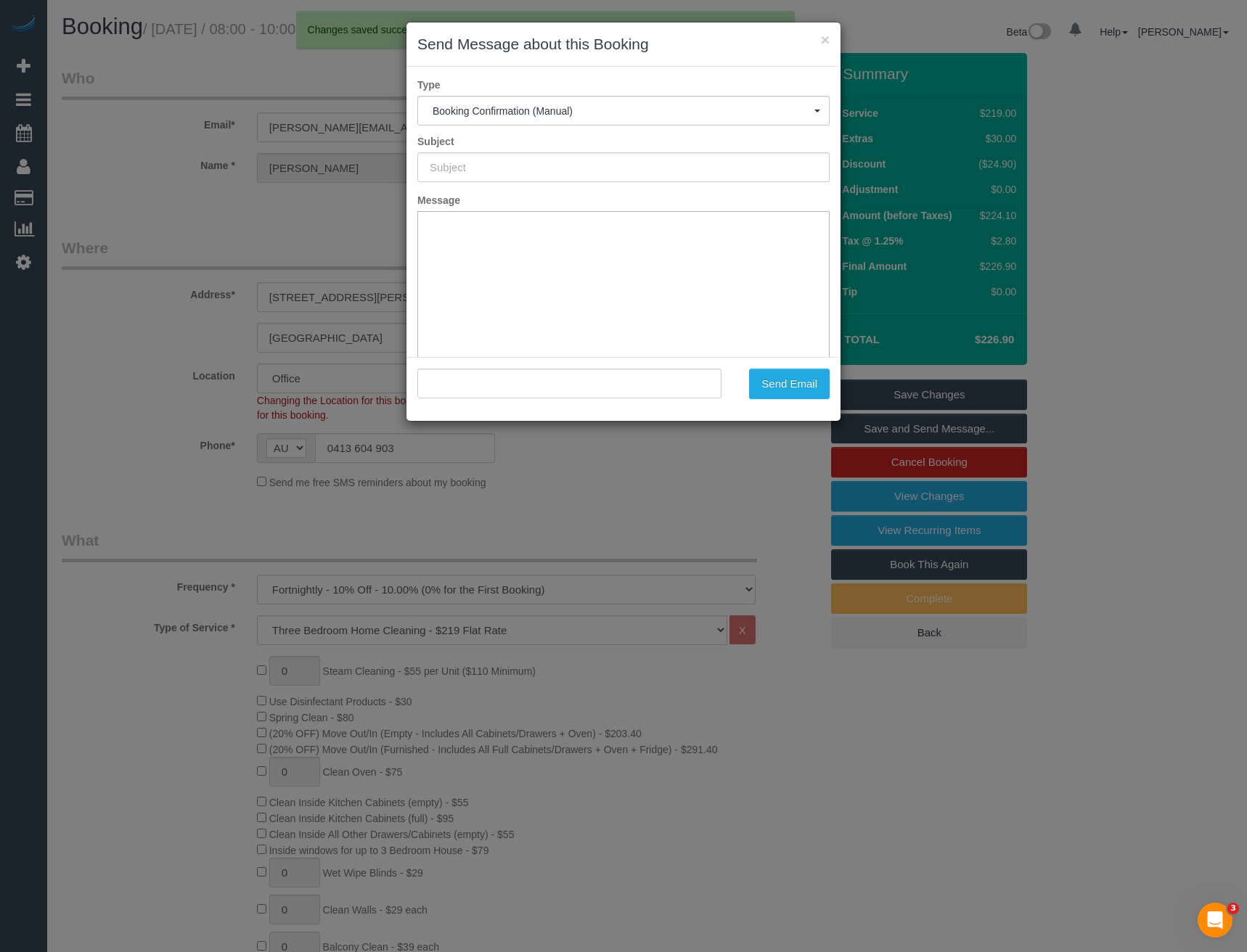
type input "Booking Confirmed"
type input ""Catherine Velisha" <catherine@velishafarms.com>"
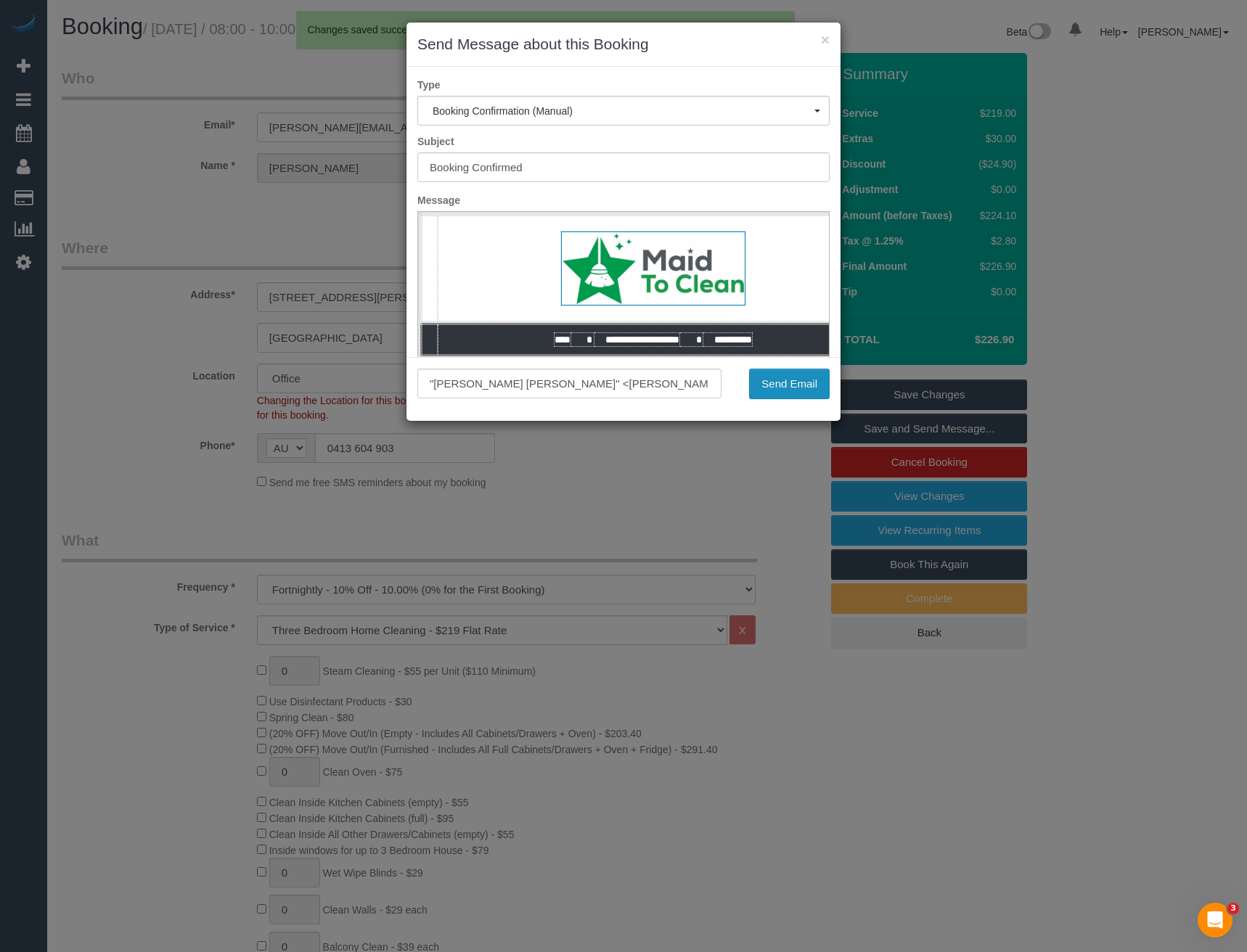
click at [786, 388] on button "Send Email" at bounding box center [789, 384] width 81 height 31
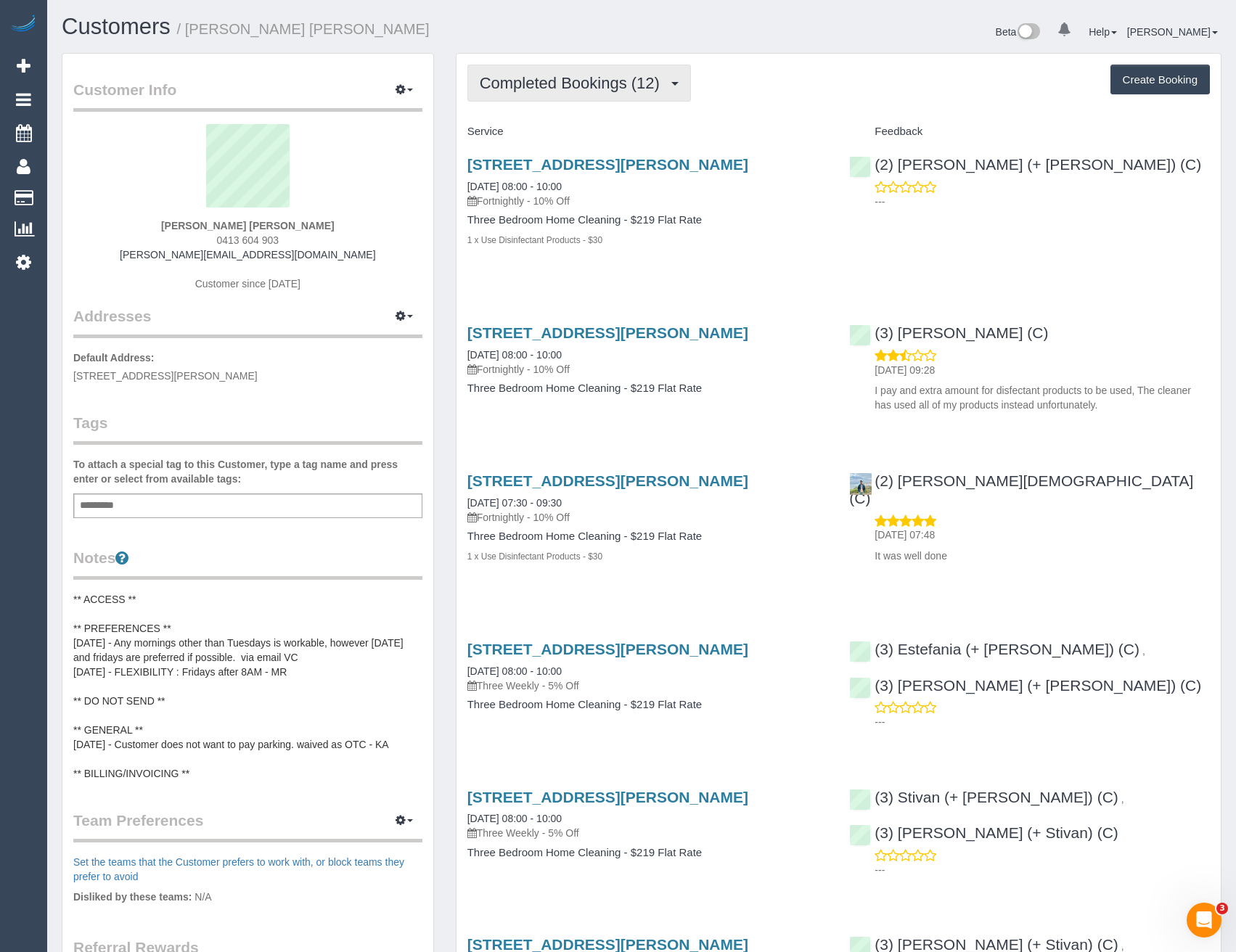
click at [614, 82] on span "Completed Bookings (12)" at bounding box center [573, 83] width 187 height 18
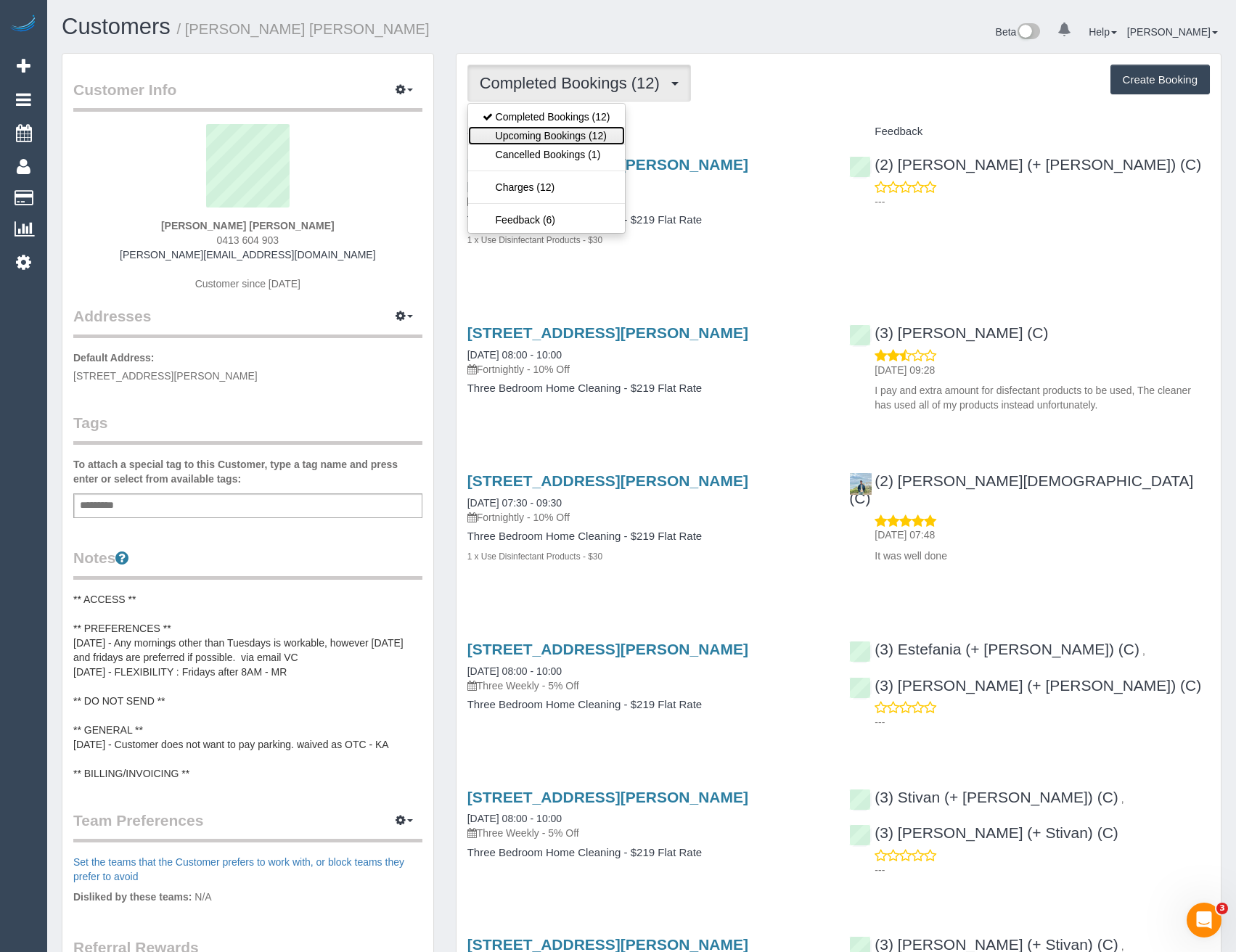
click at [560, 136] on link "Upcoming Bookings (12)" at bounding box center [547, 136] width 157 height 19
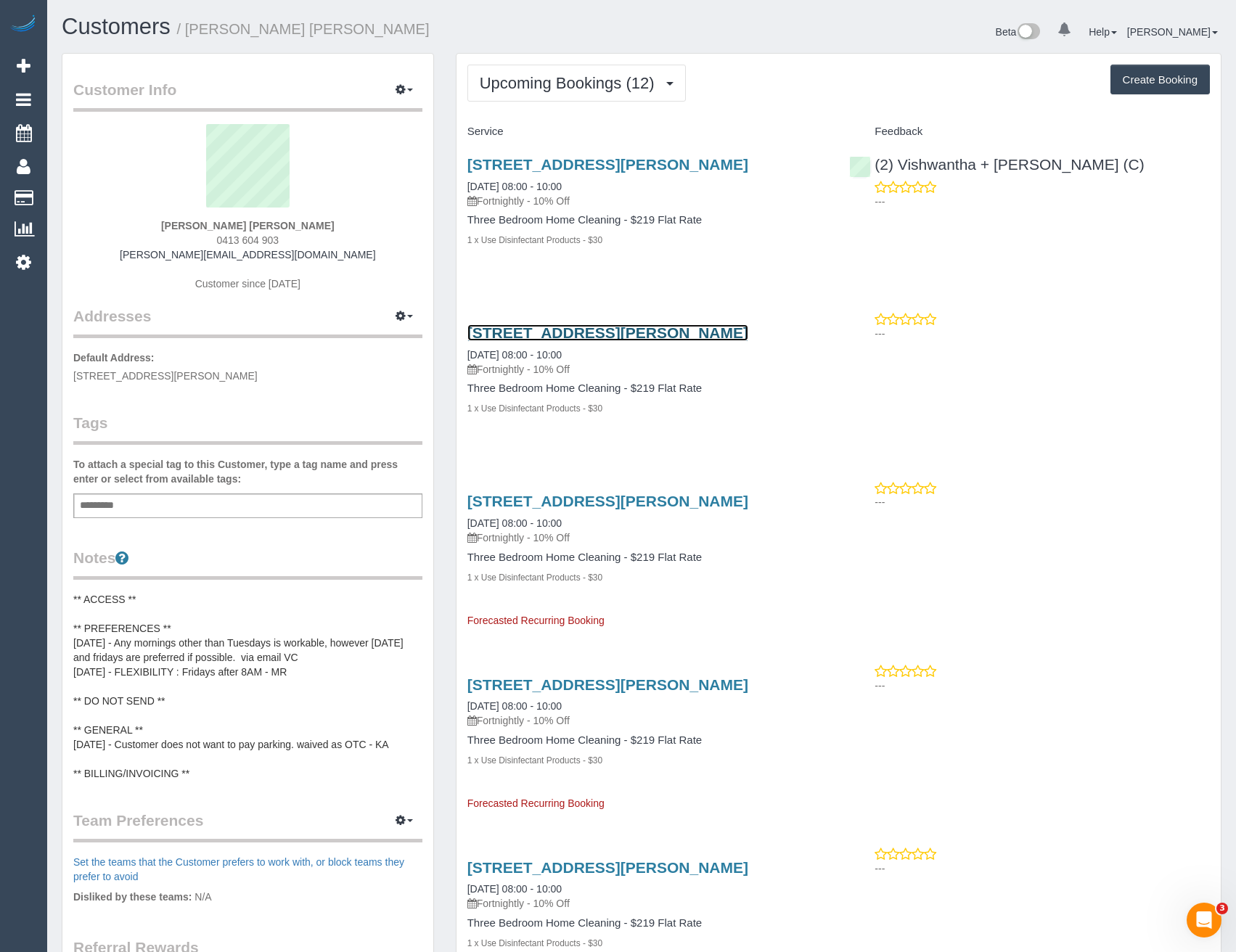
click at [685, 332] on link "[STREET_ADDRESS][PERSON_NAME]" at bounding box center [608, 333] width 281 height 17
click at [577, 87] on span "Upcoming Bookings (12)" at bounding box center [571, 83] width 182 height 18
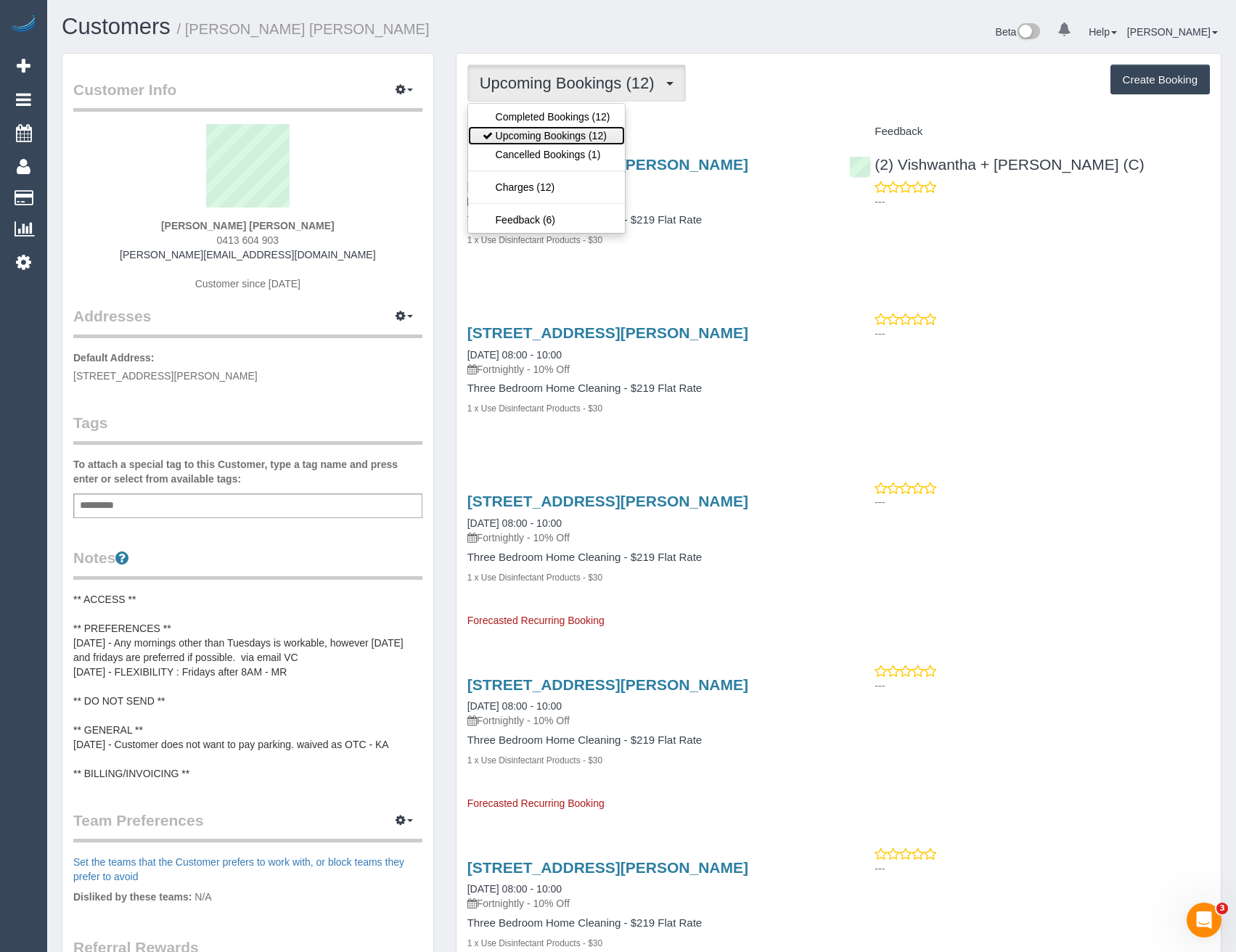
click at [557, 128] on link "Upcoming Bookings (12)" at bounding box center [547, 136] width 157 height 19
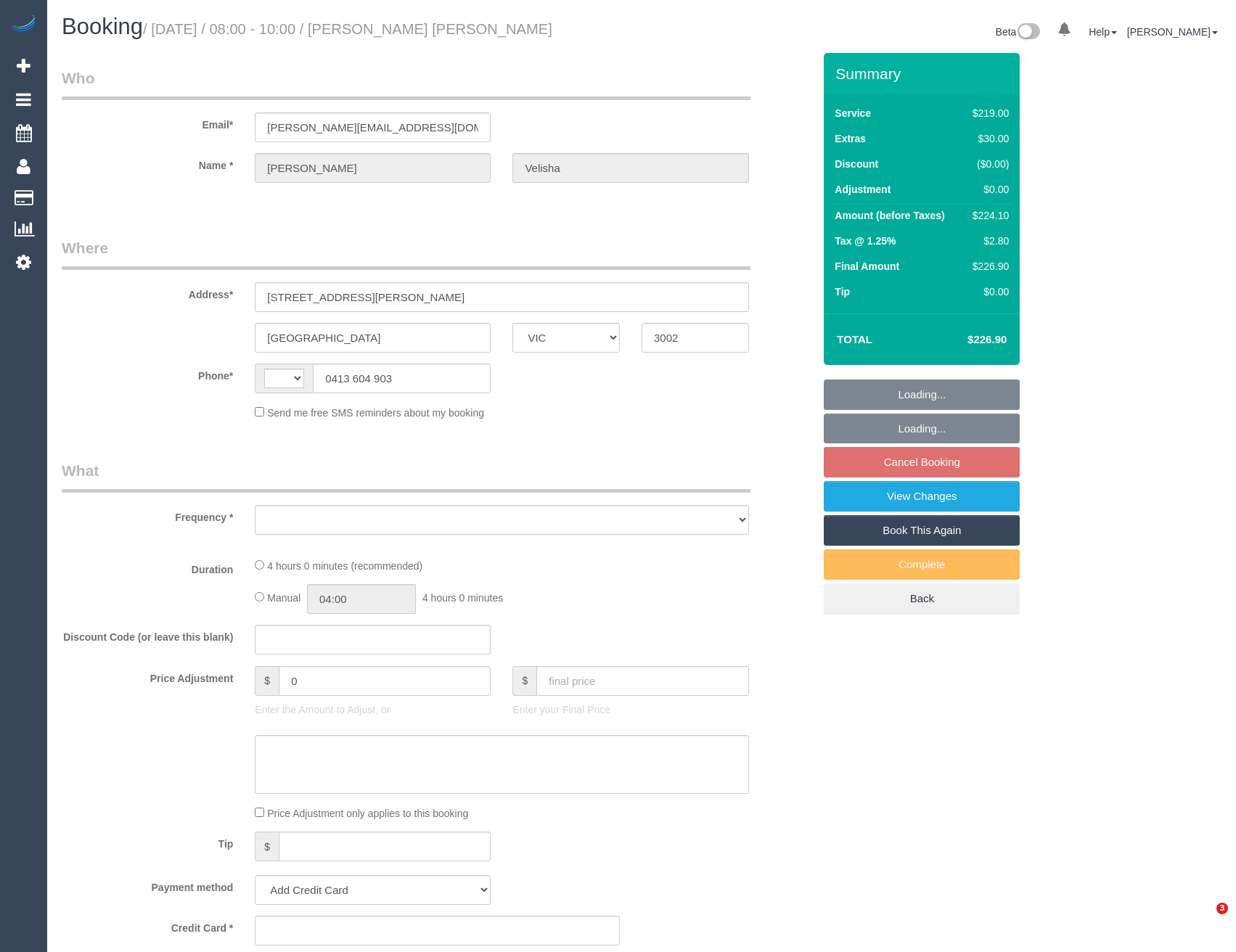
select select "VIC"
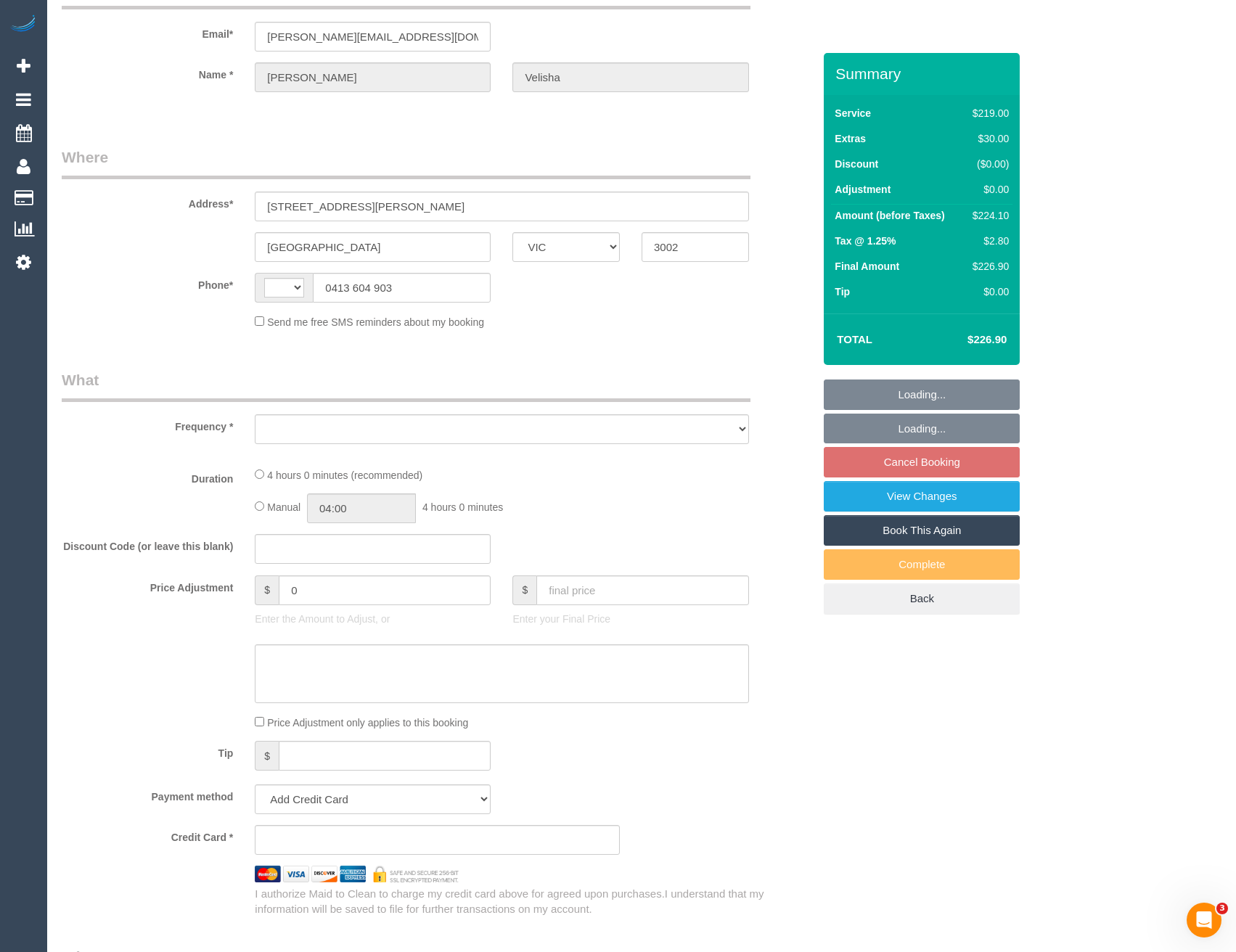
select select "object:277"
select select "string:stripe-pm_1Qcc5X2GScqysDRVJ1eBLbZS"
select select "number:29"
select select "number:15"
select select "number:21"
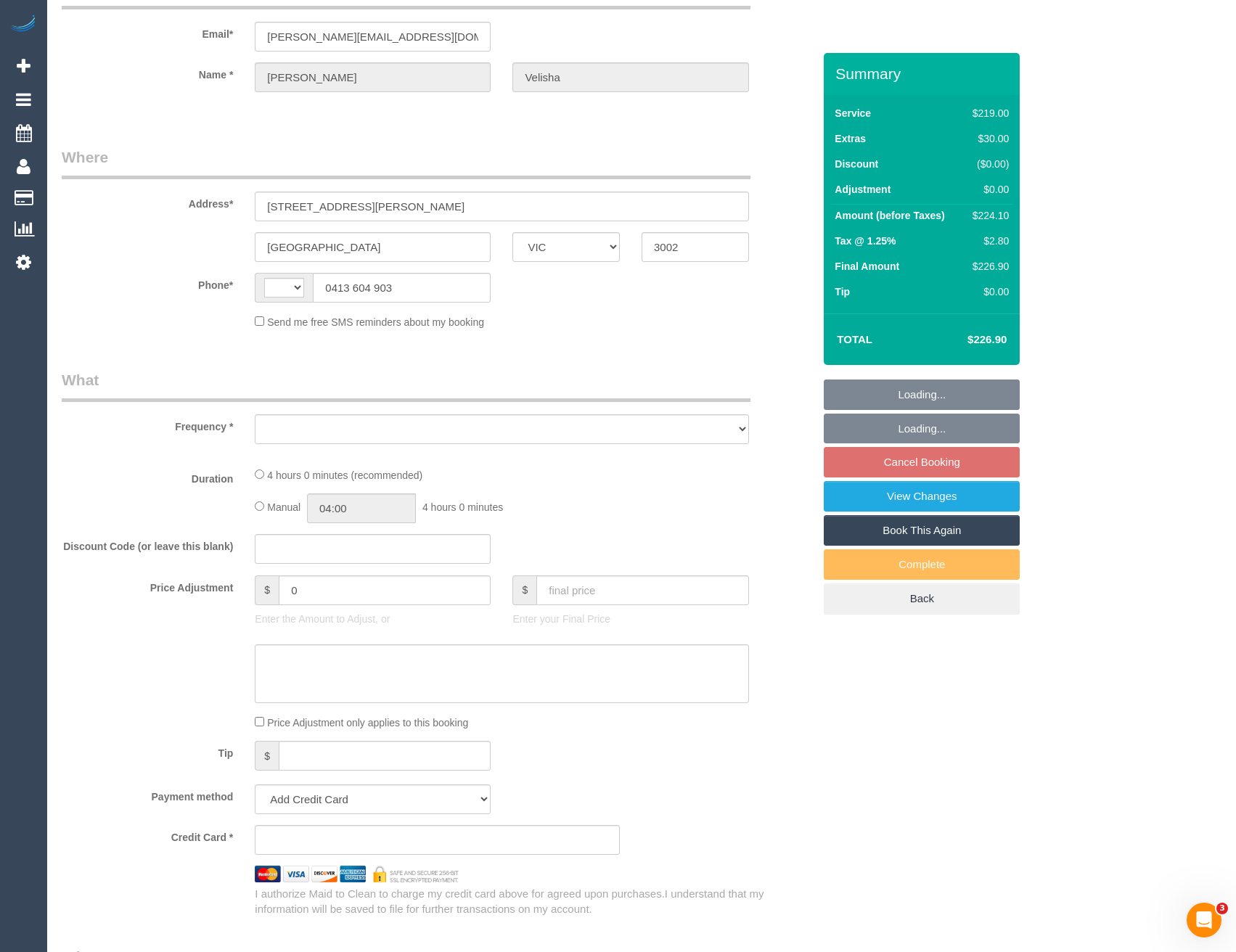
select select "number:24"
select select "number:33"
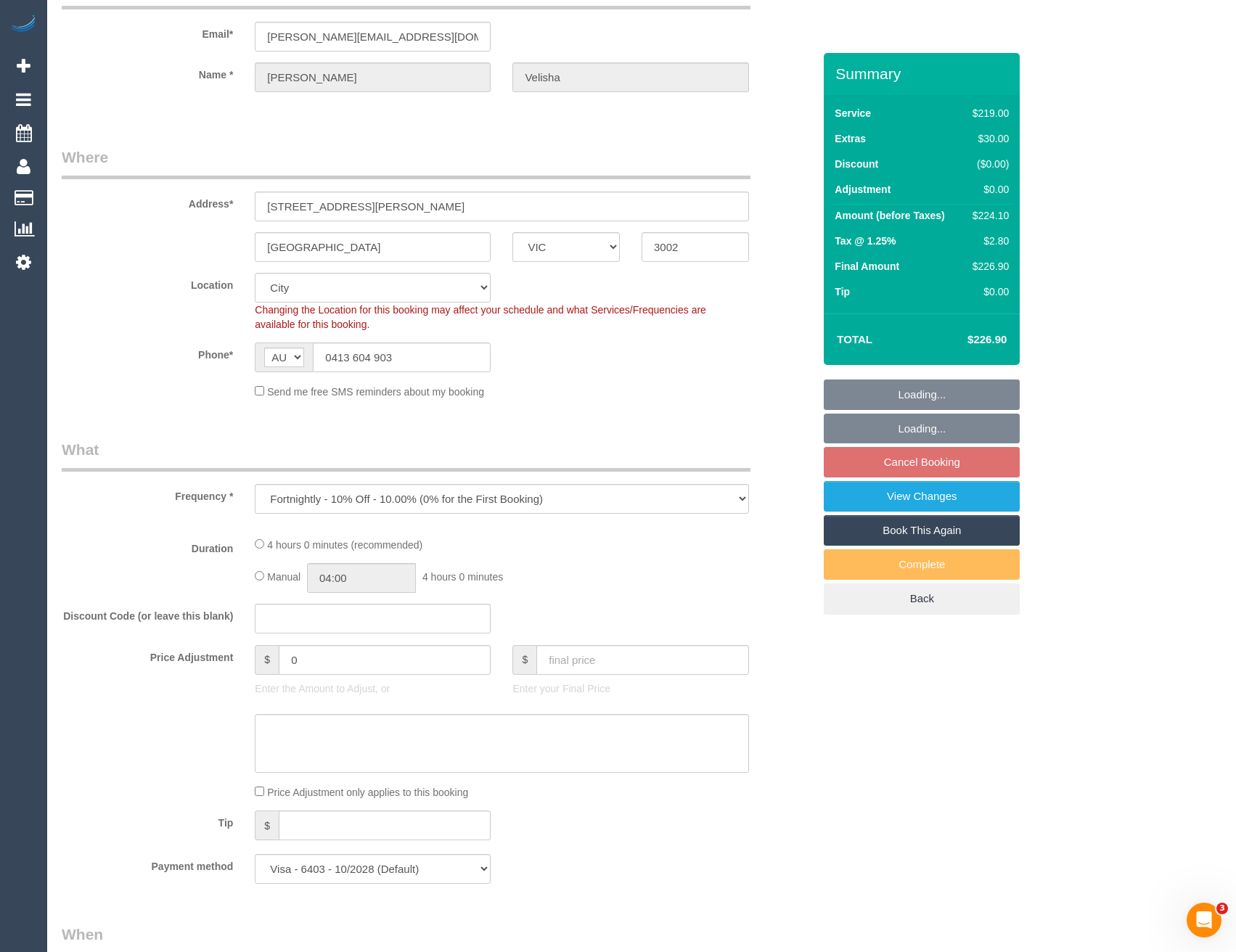
select select "string:AU"
select select "object:675"
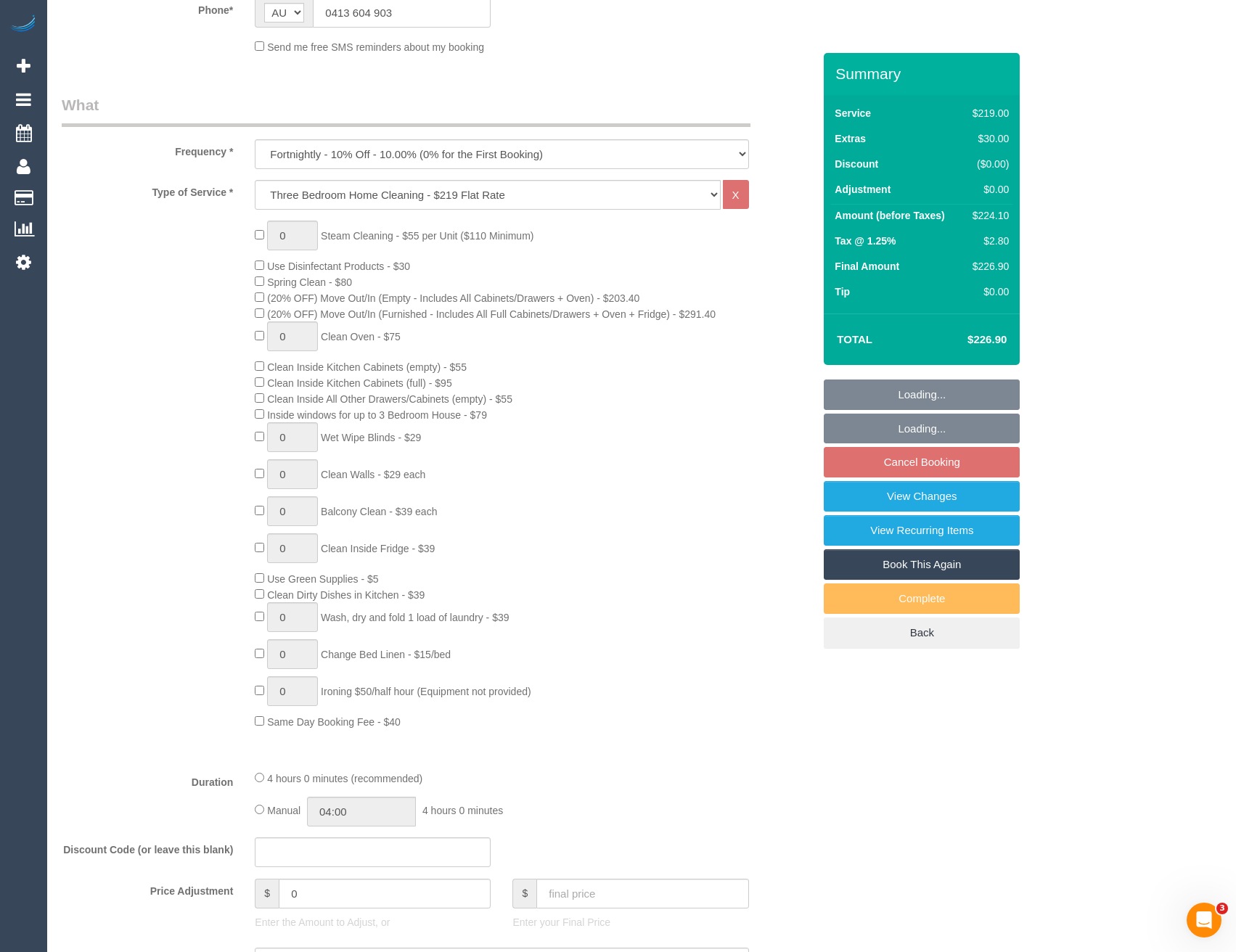
scroll to position [653, 0]
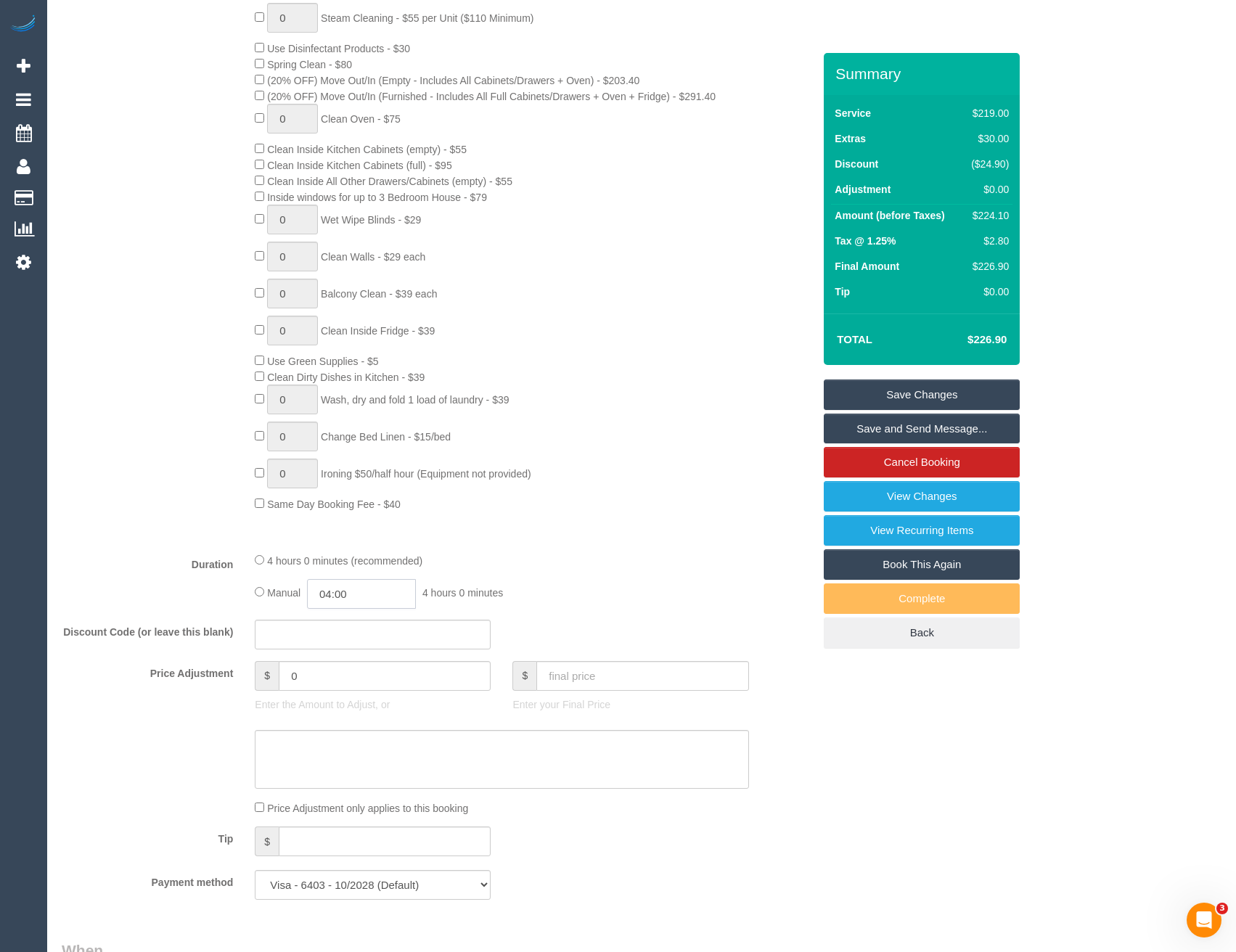
click at [370, 591] on input "04:00" at bounding box center [361, 593] width 109 height 30
type input "02:00"
click at [349, 622] on li "02:00" at bounding box center [346, 620] width 65 height 19
click at [600, 555] on div "4 hours 0 minutes (recommended)" at bounding box center [501, 560] width 494 height 16
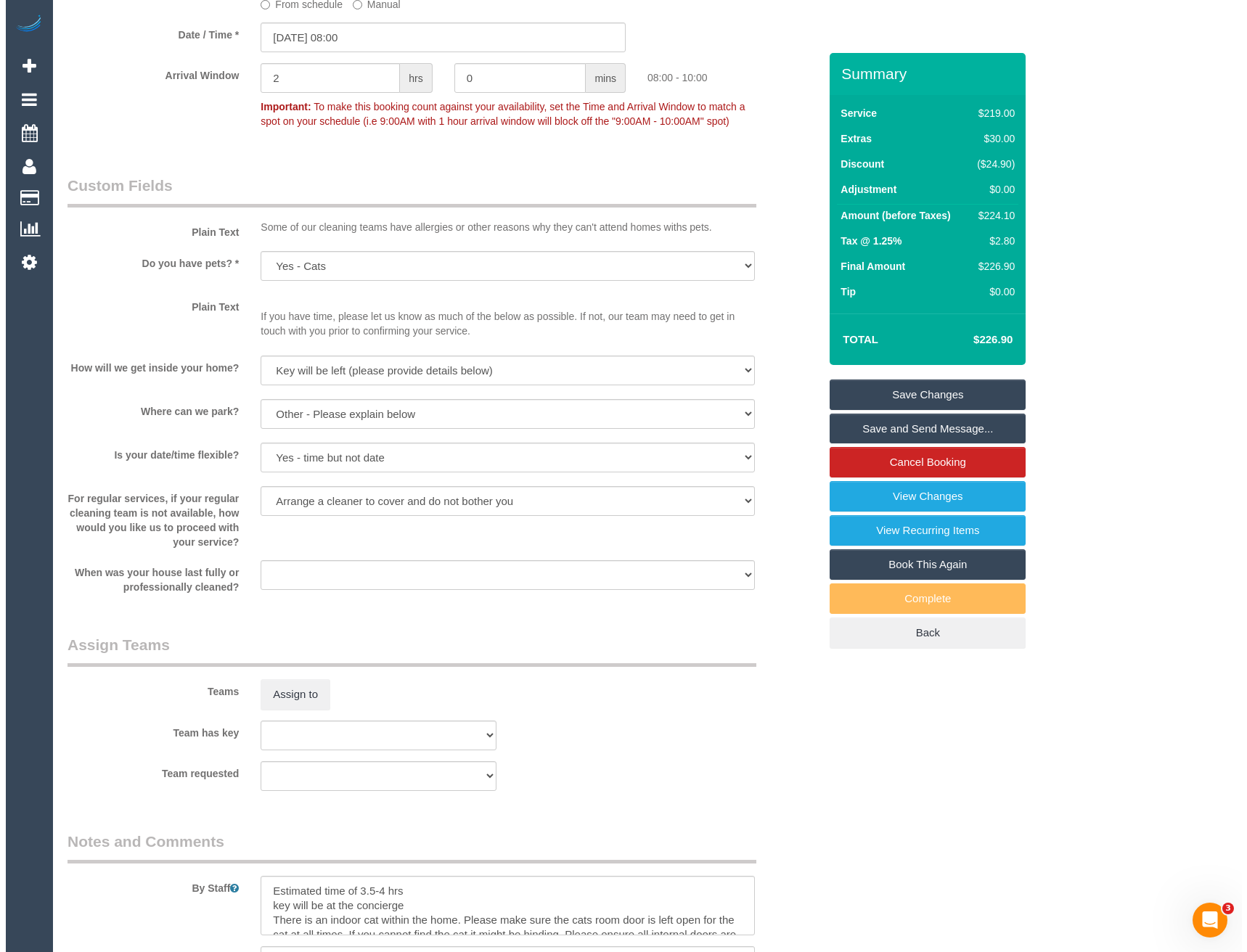
scroll to position [1742, 0]
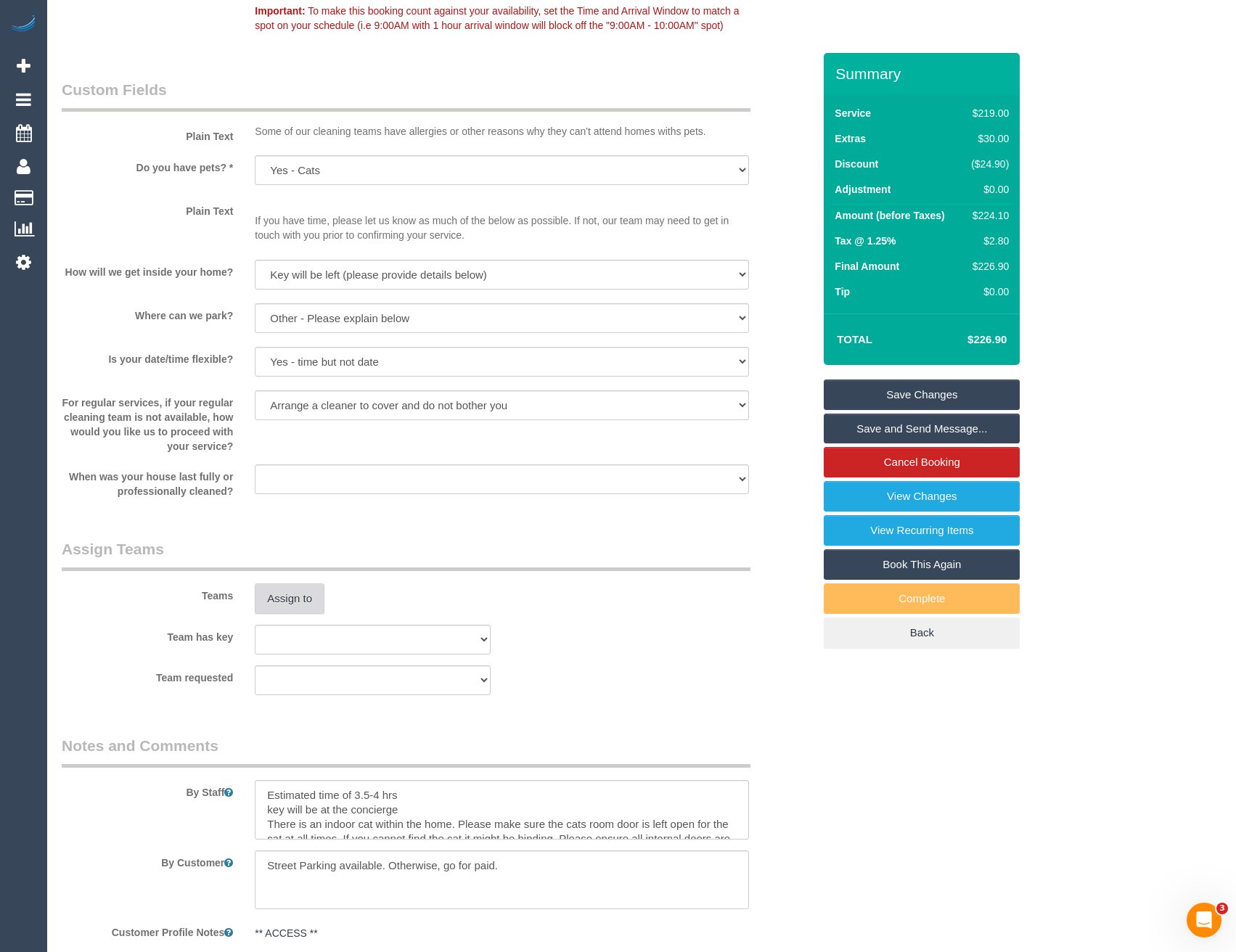
click at [298, 596] on button "Assign to" at bounding box center [289, 599] width 69 height 31
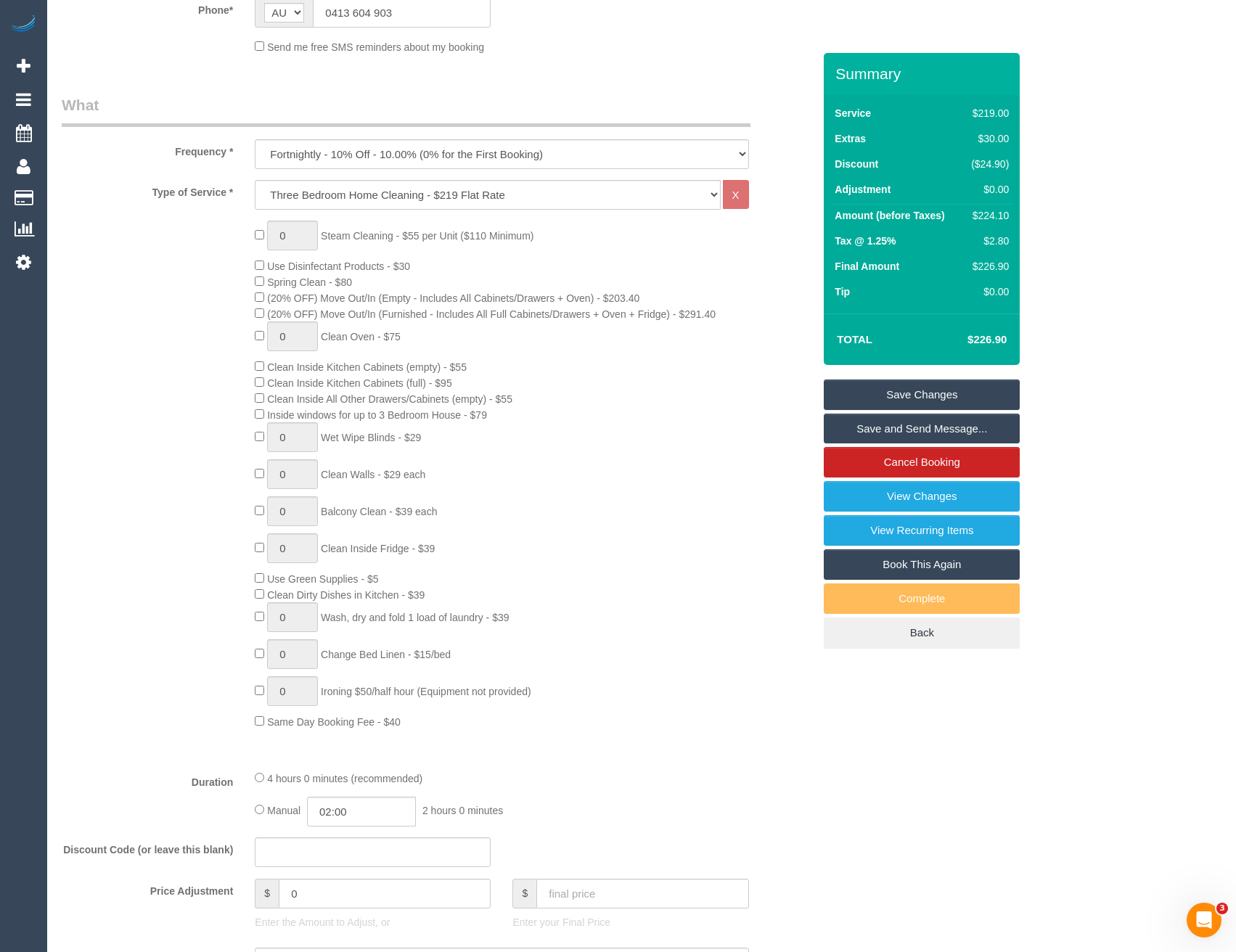
scroll to position [145, 0]
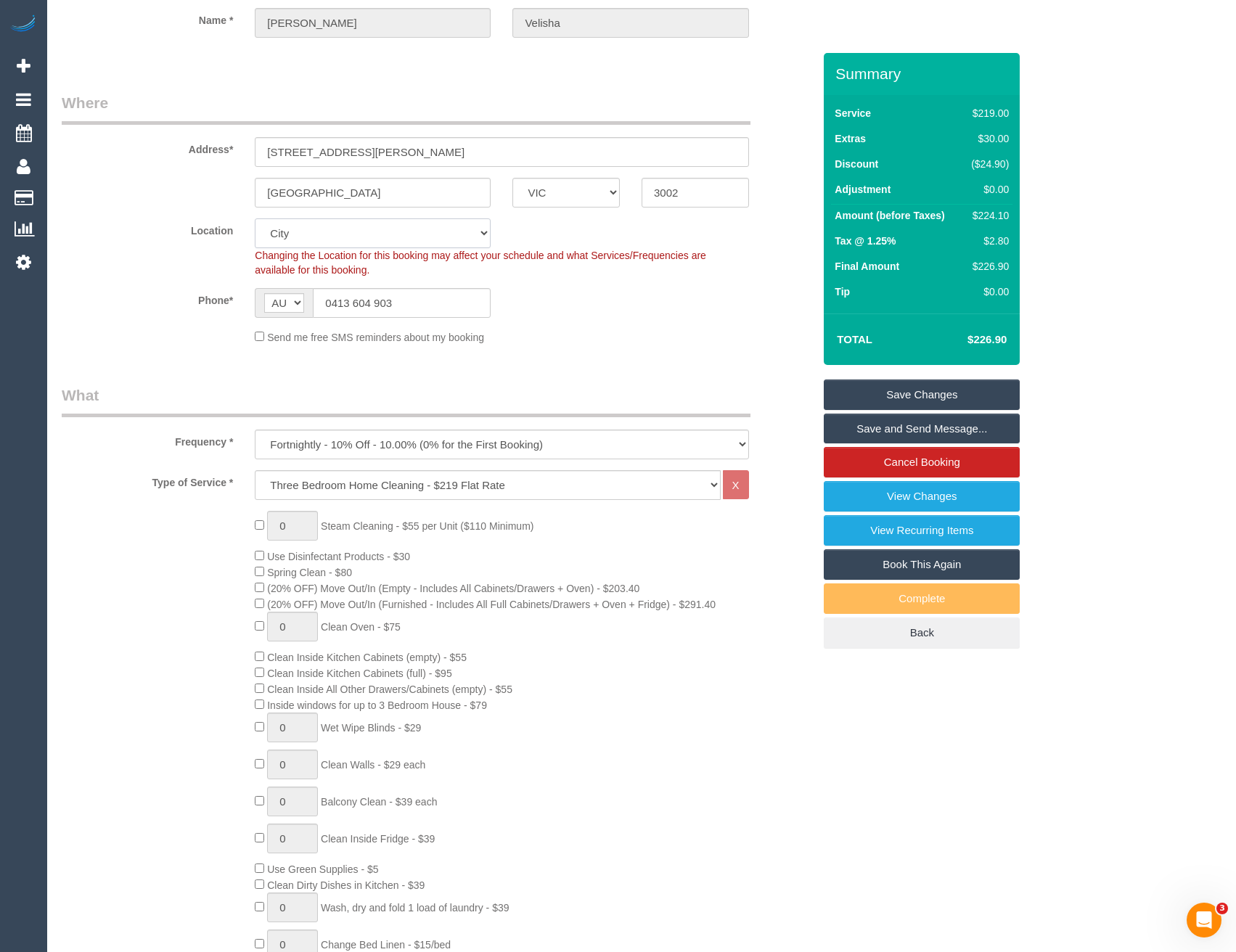
drag, startPoint x: 343, startPoint y: 219, endPoint x: 342, endPoint y: 230, distance: 11.0
click at [343, 219] on select "Office [GEOGRAPHIC_DATA] (North) East (South) [GEOGRAPHIC_DATA] (East) [GEOGRAP…" at bounding box center [372, 233] width 236 height 30
select select "50"
click at [255, 218] on select "Office [GEOGRAPHIC_DATA] (North) East (South) [GEOGRAPHIC_DATA] (East) [GEOGRAP…" at bounding box center [372, 233] width 236 height 30
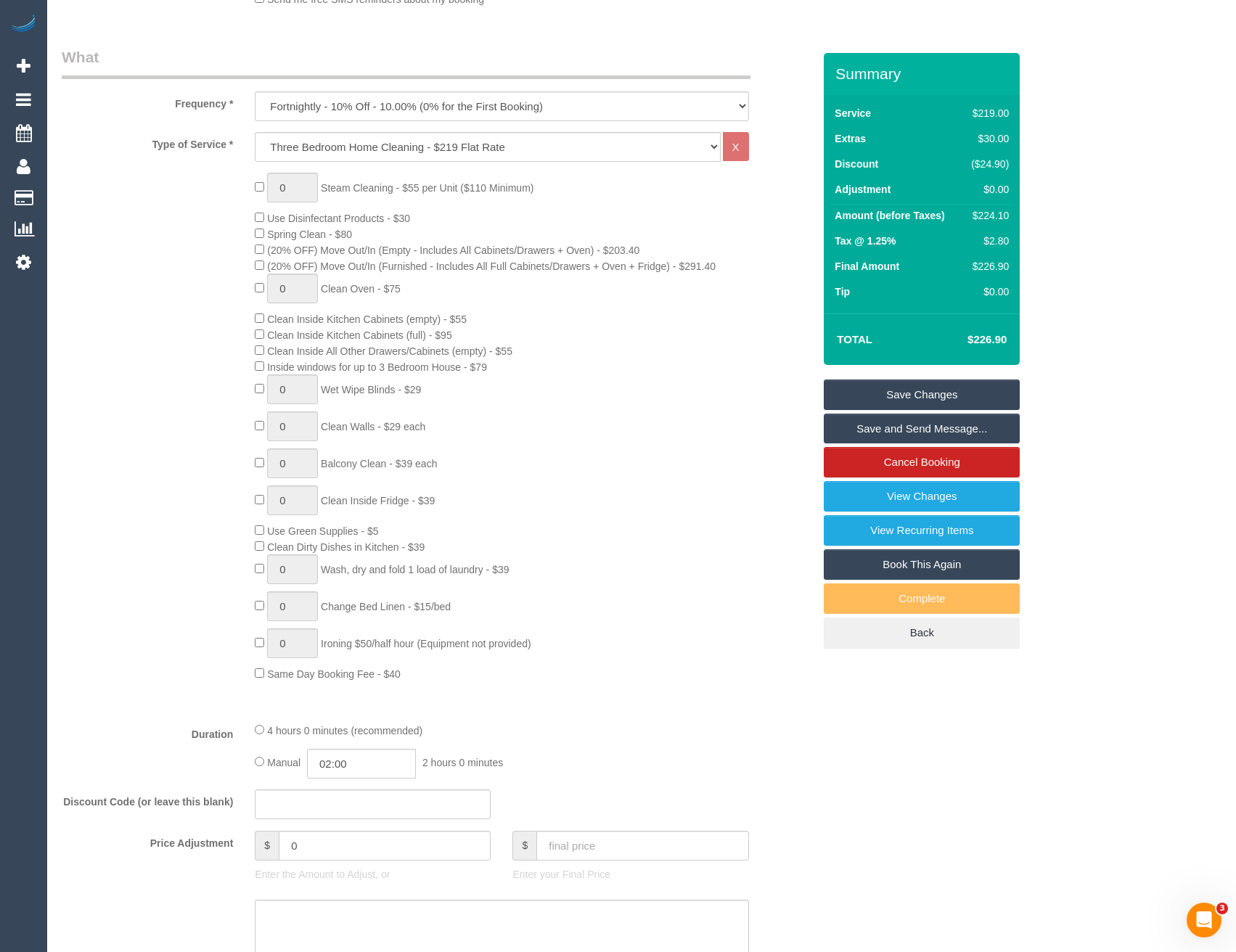
select select "object:3034"
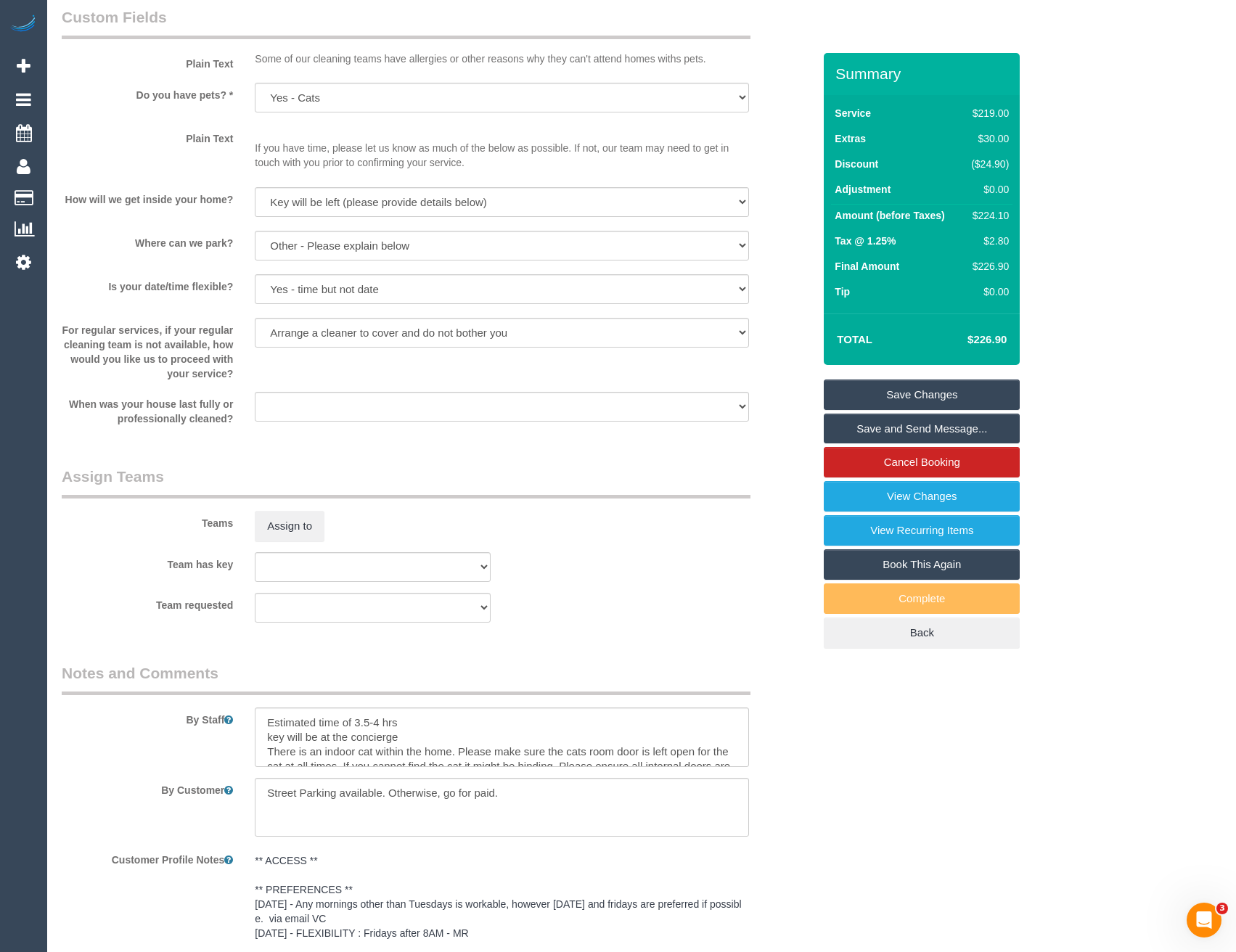
scroll to position [1918, 0]
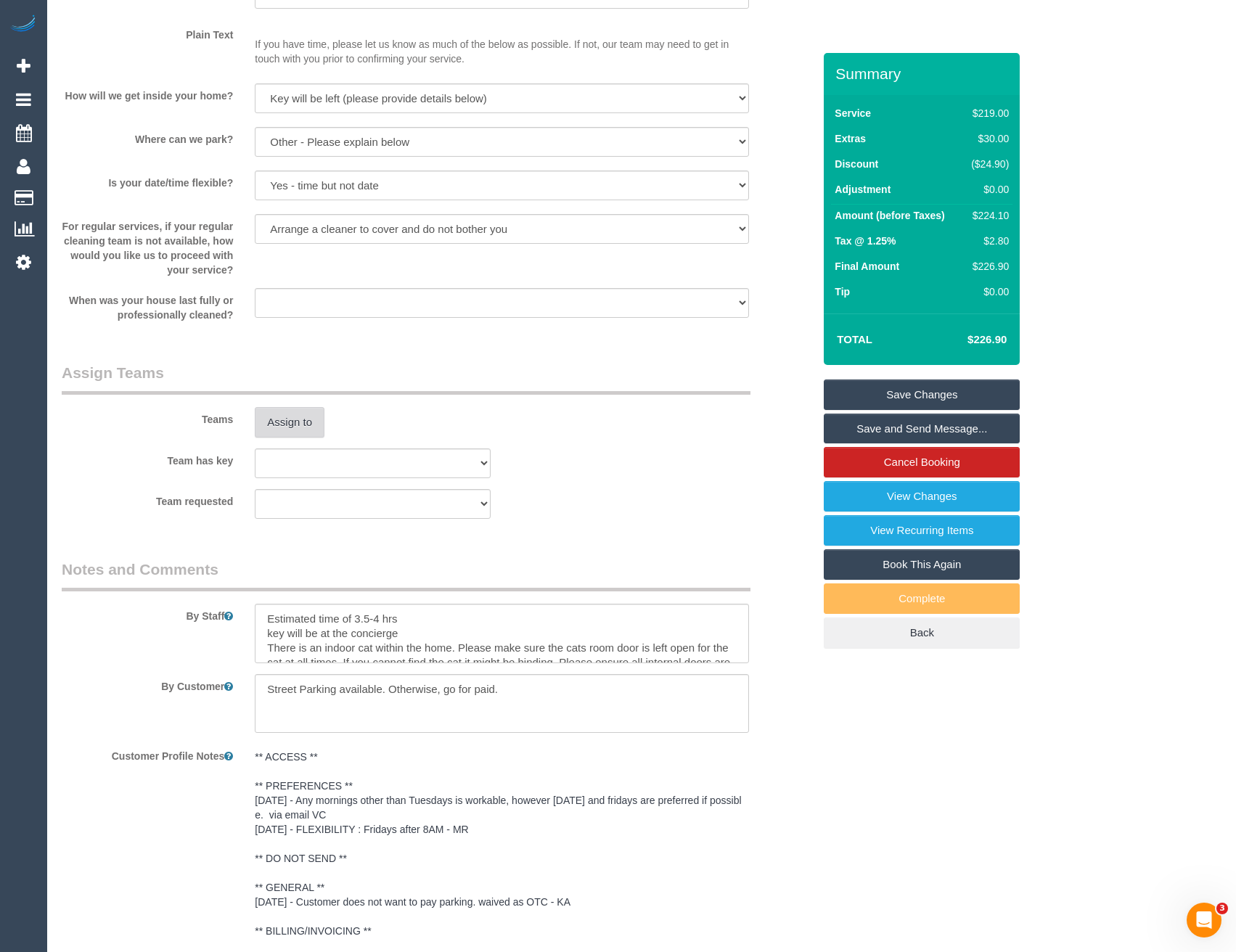
click at [304, 407] on button "Assign to" at bounding box center [289, 423] width 69 height 31
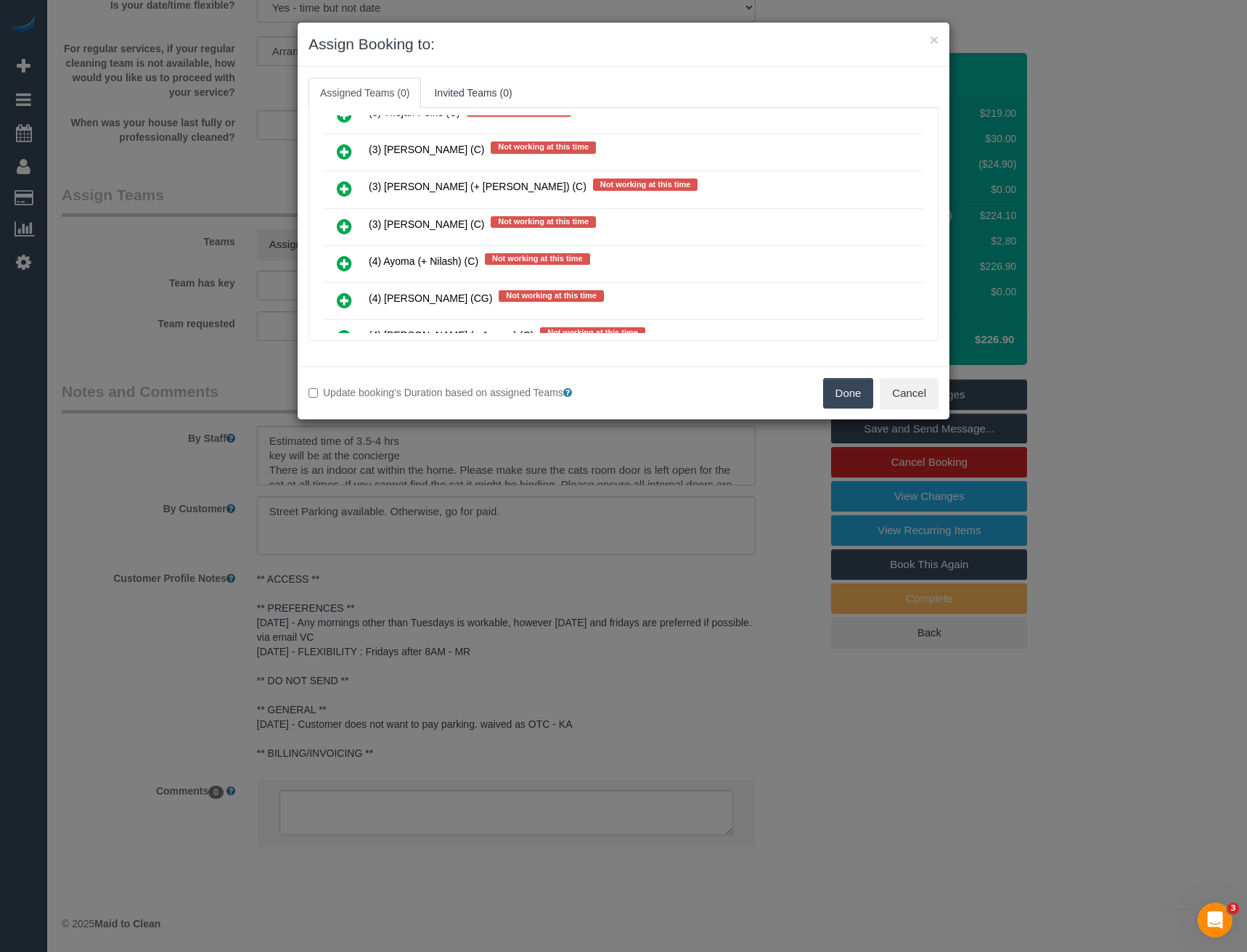
scroll to position [8577, 0]
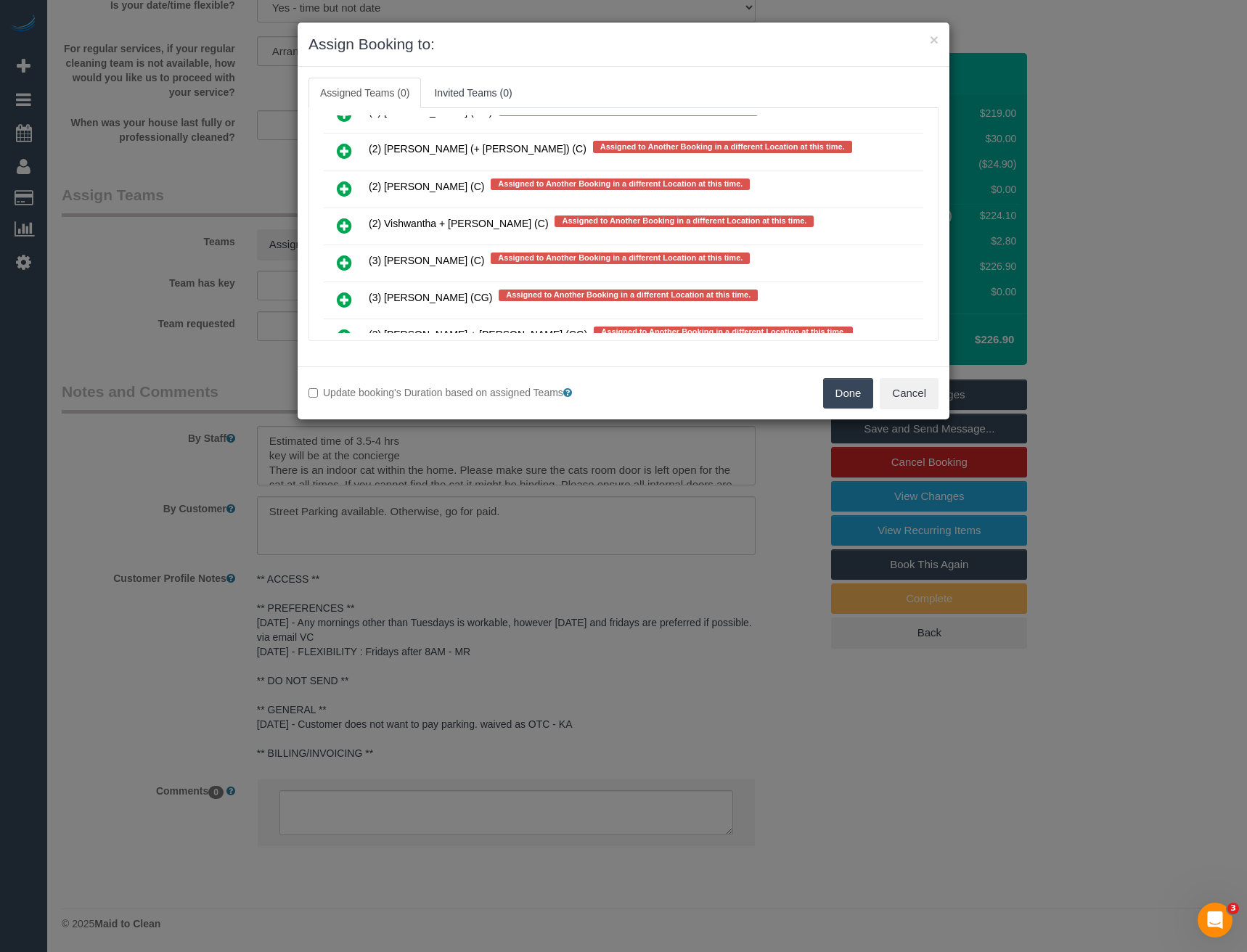
click at [349, 224] on icon at bounding box center [345, 226] width 15 height 18
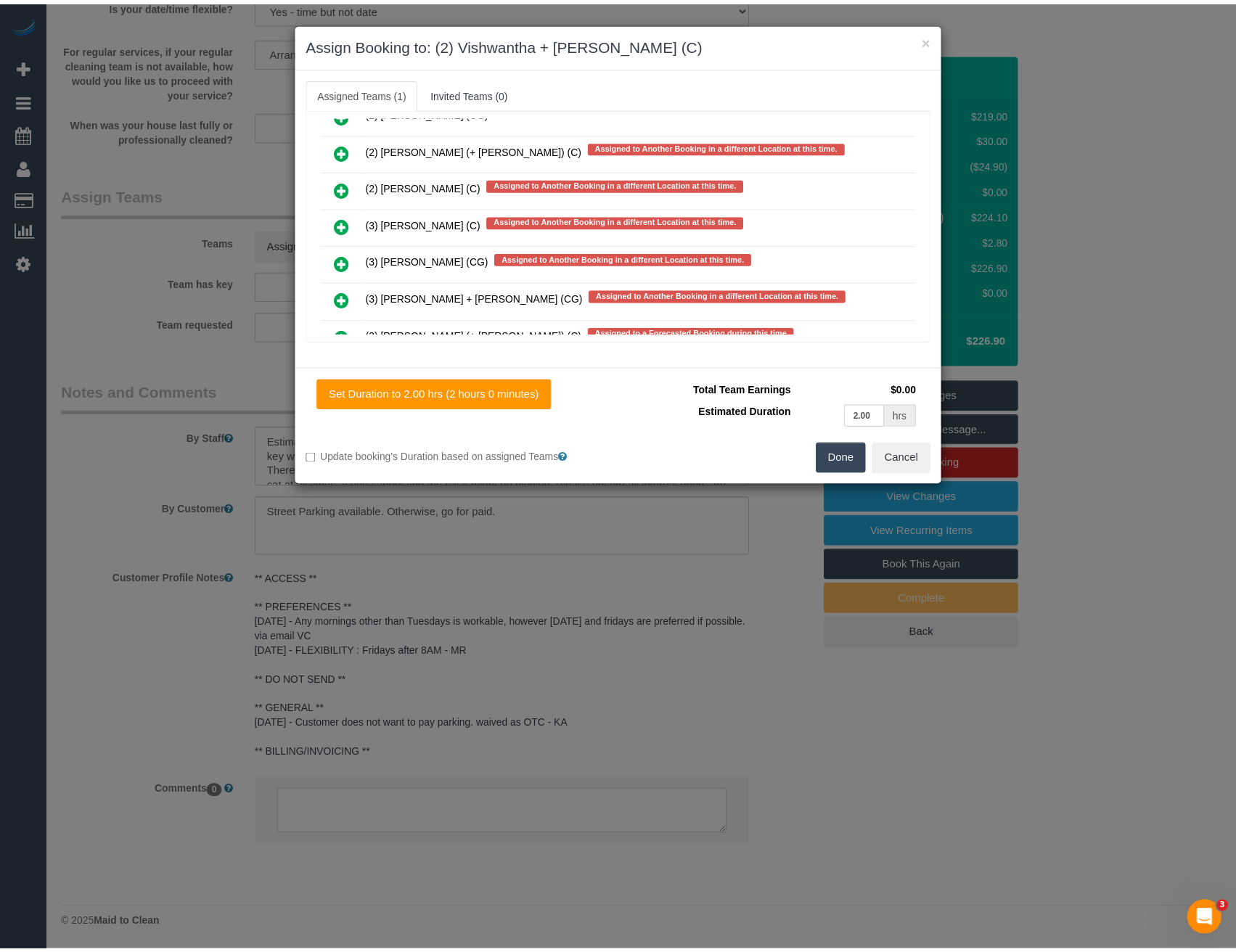
scroll to position [0, 0]
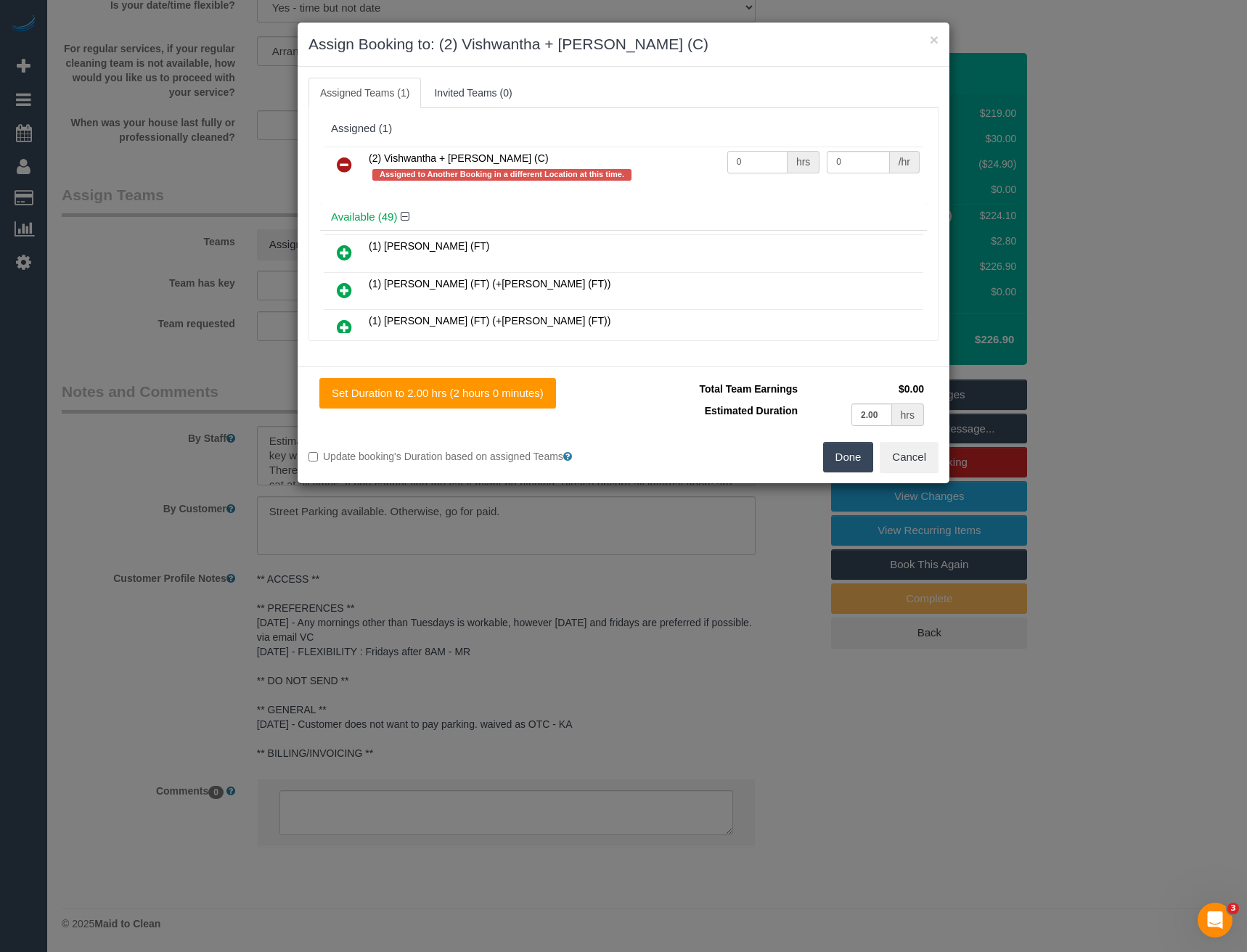
drag, startPoint x: 765, startPoint y: 162, endPoint x: 601, endPoint y: 161, distance: 164.0
click at [659, 167] on tr "(2) Vishwantha + [PERSON_NAME] (C) Assigned to Another Booking in a different L…" at bounding box center [623, 167] width 599 height 41
type input "1"
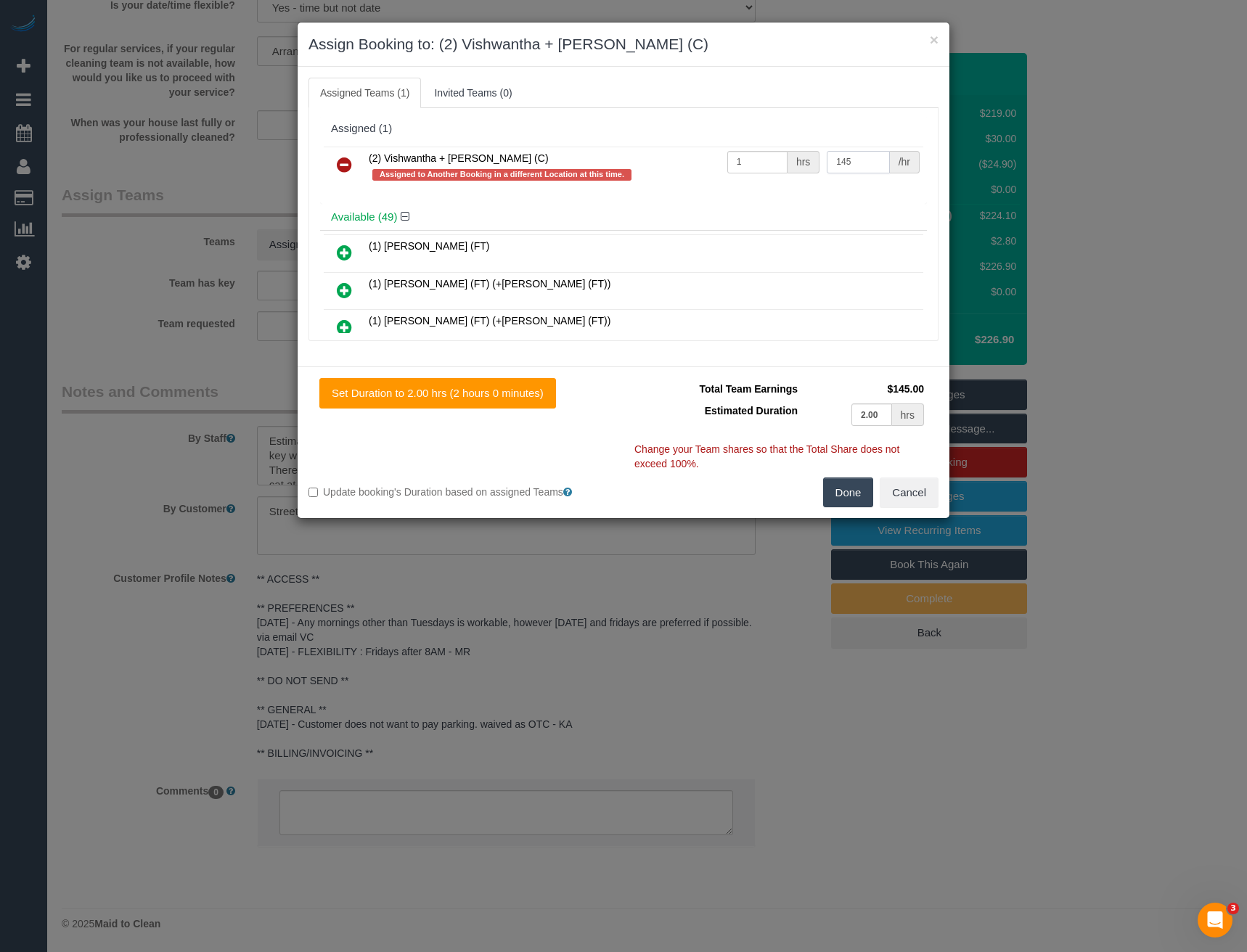
type input "145"
click at [842, 486] on button "Done" at bounding box center [848, 493] width 51 height 31
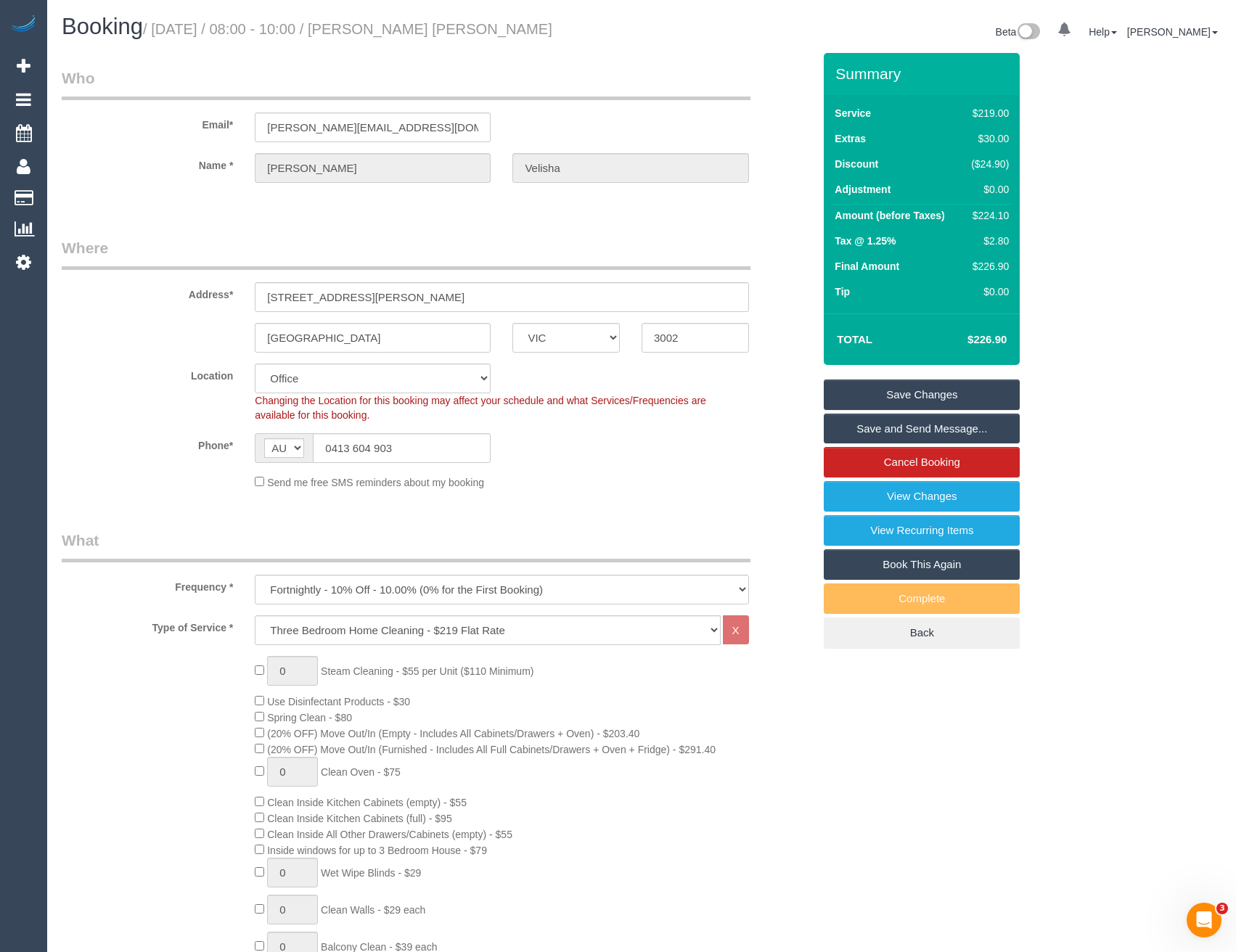
click at [877, 394] on link "Save Changes" at bounding box center [922, 395] width 196 height 31
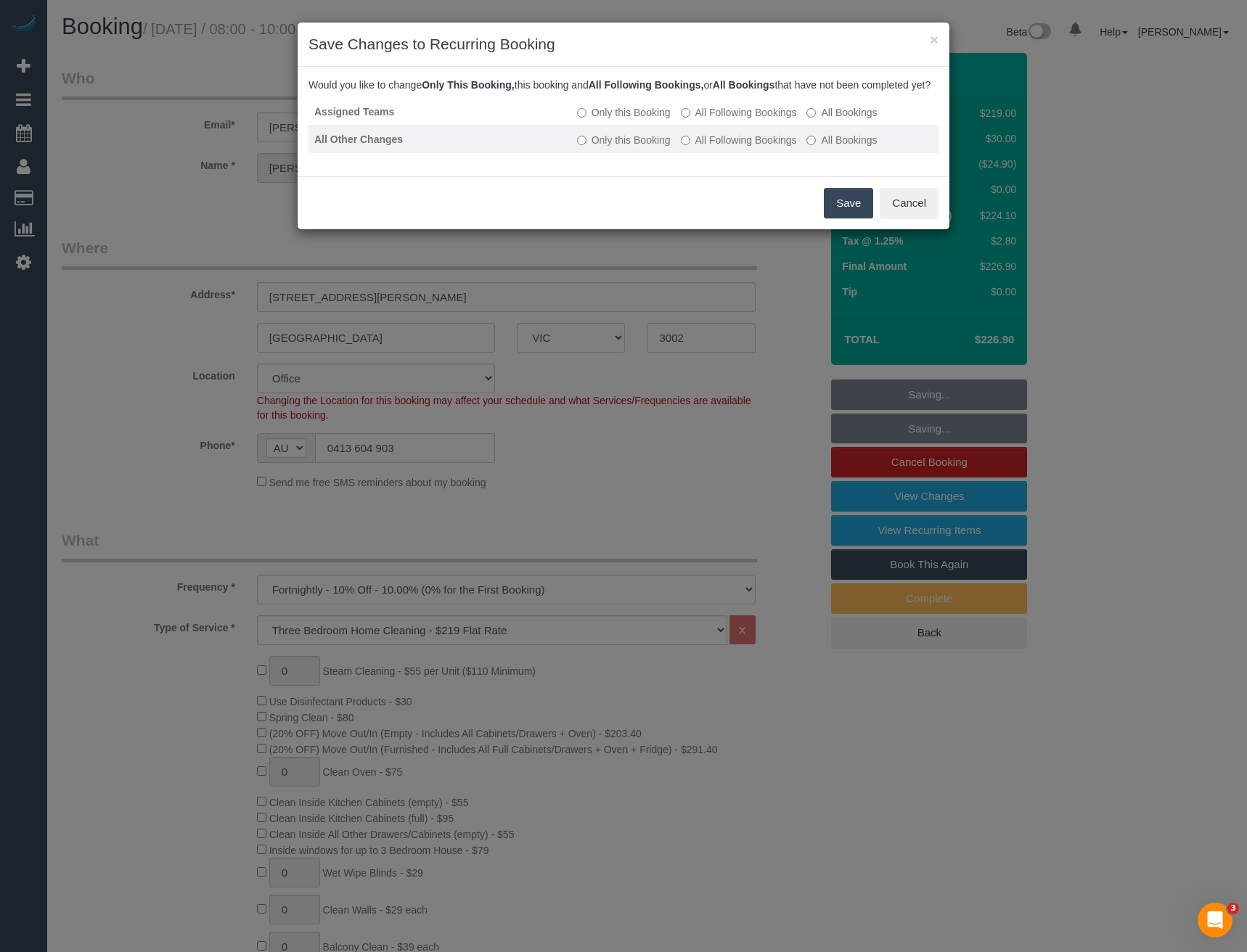
drag, startPoint x: 702, startPoint y: 127, endPoint x: 705, endPoint y: 153, distance: 26.2
click at [702, 120] on label "All Following Bookings" at bounding box center [739, 112] width 116 height 14
click at [705, 147] on label "All Following Bookings" at bounding box center [739, 140] width 116 height 14
click at [853, 217] on button "Save" at bounding box center [848, 203] width 50 height 31
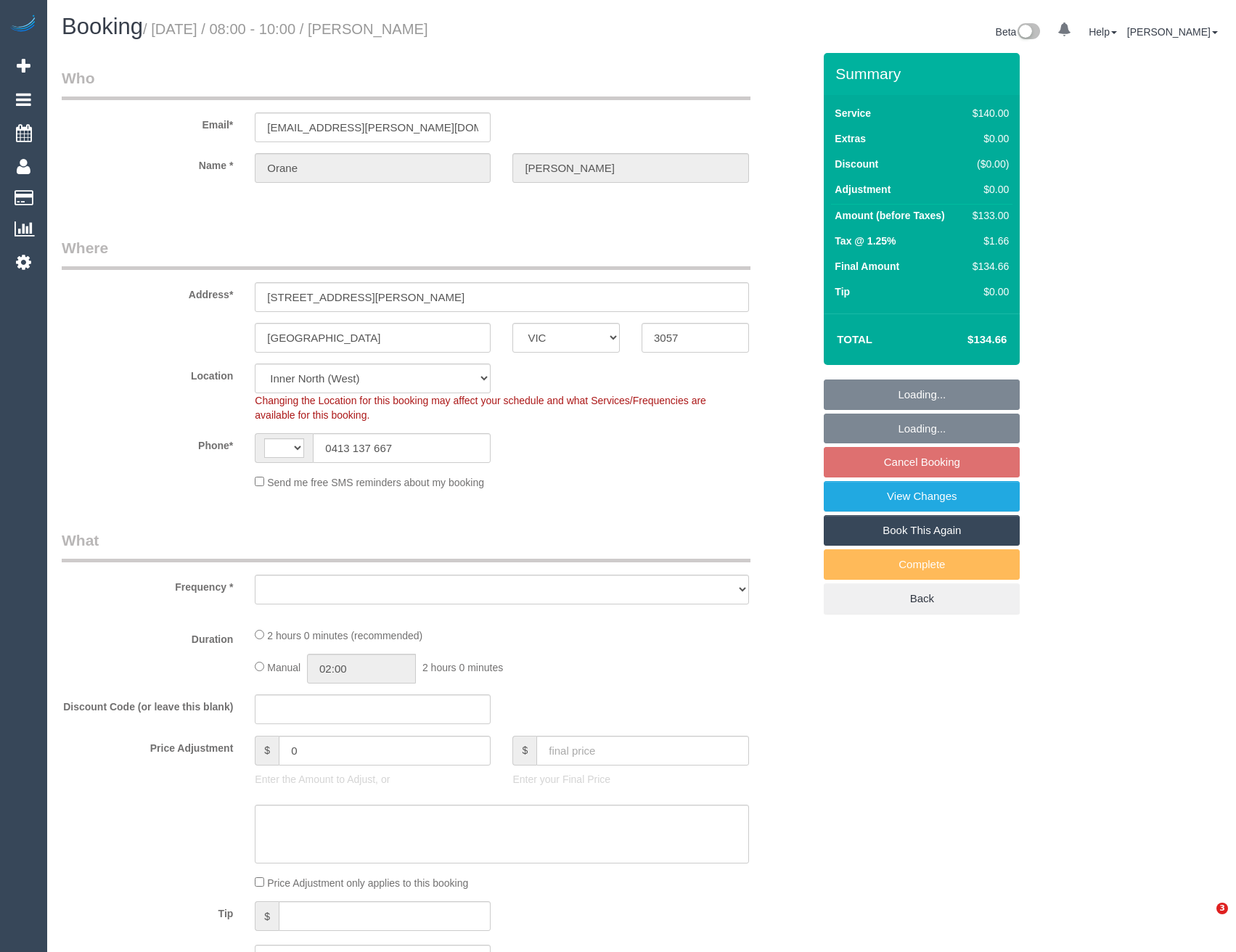
select select "VIC"
select select "number:27"
select select "number:14"
select select "number:18"
select select "number:24"
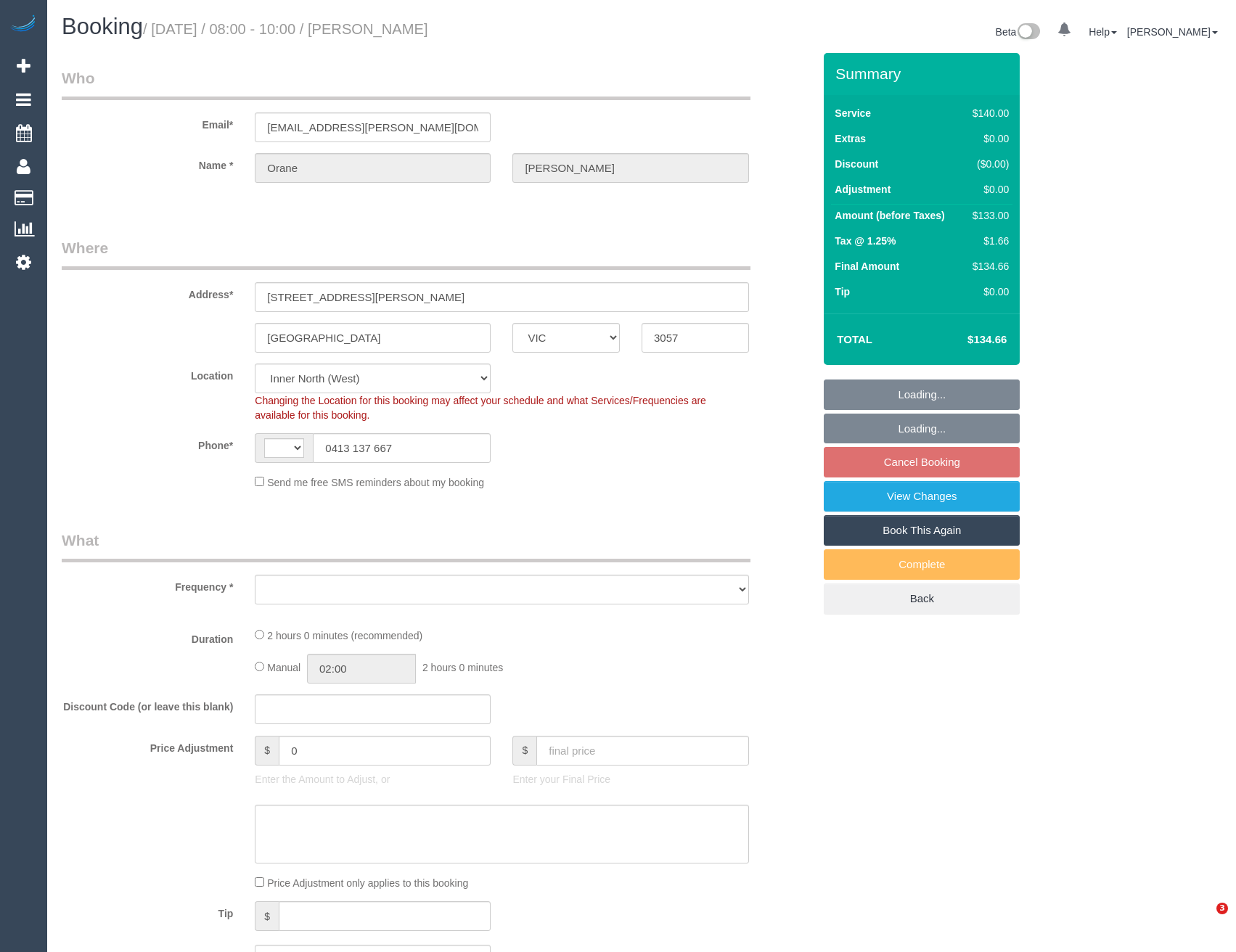
select select "number:33"
select select "number:13"
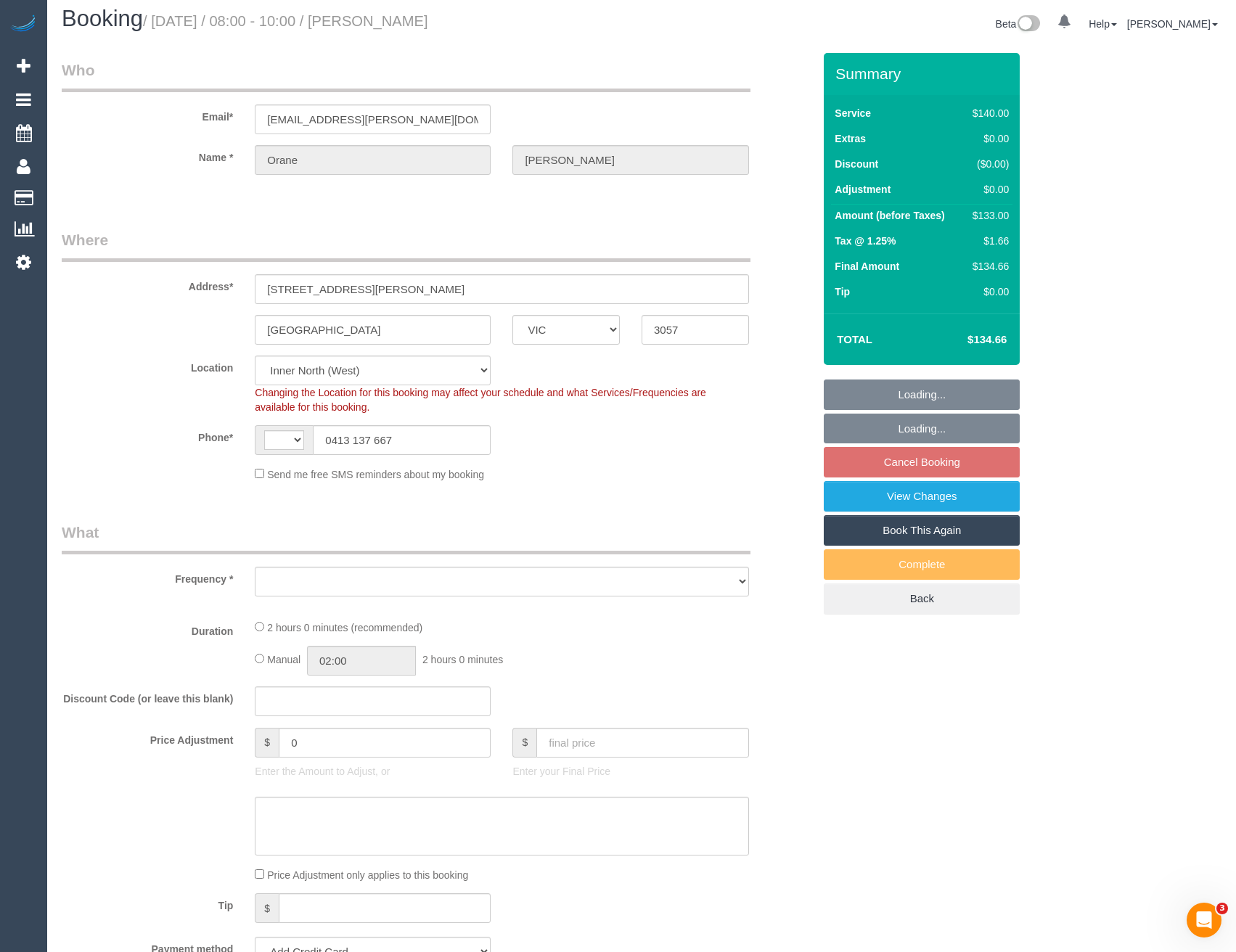
select select "string:AU"
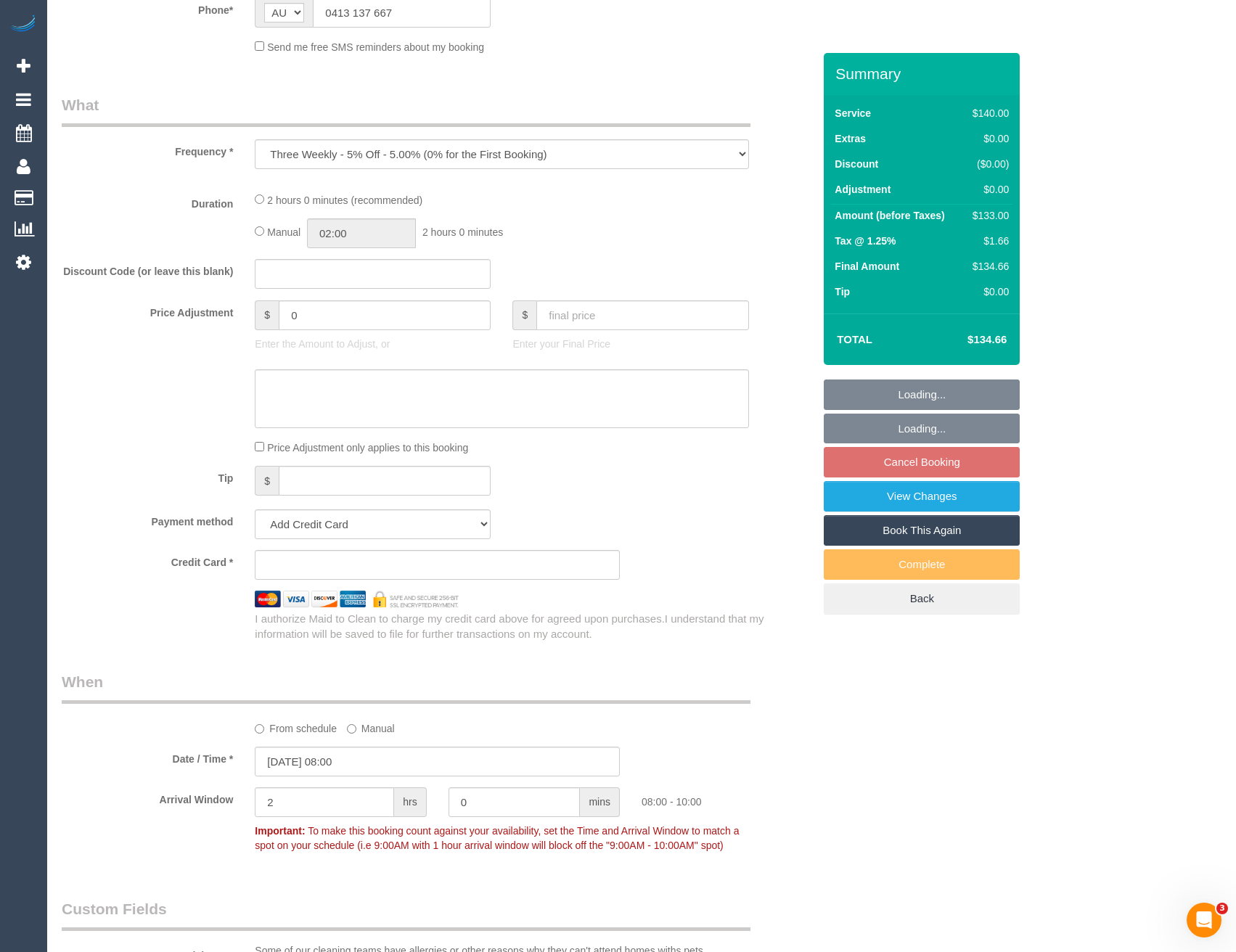
select select "object:689"
select select "string:stripe-pm_1QtGv82GScqysDRVDnC5746W"
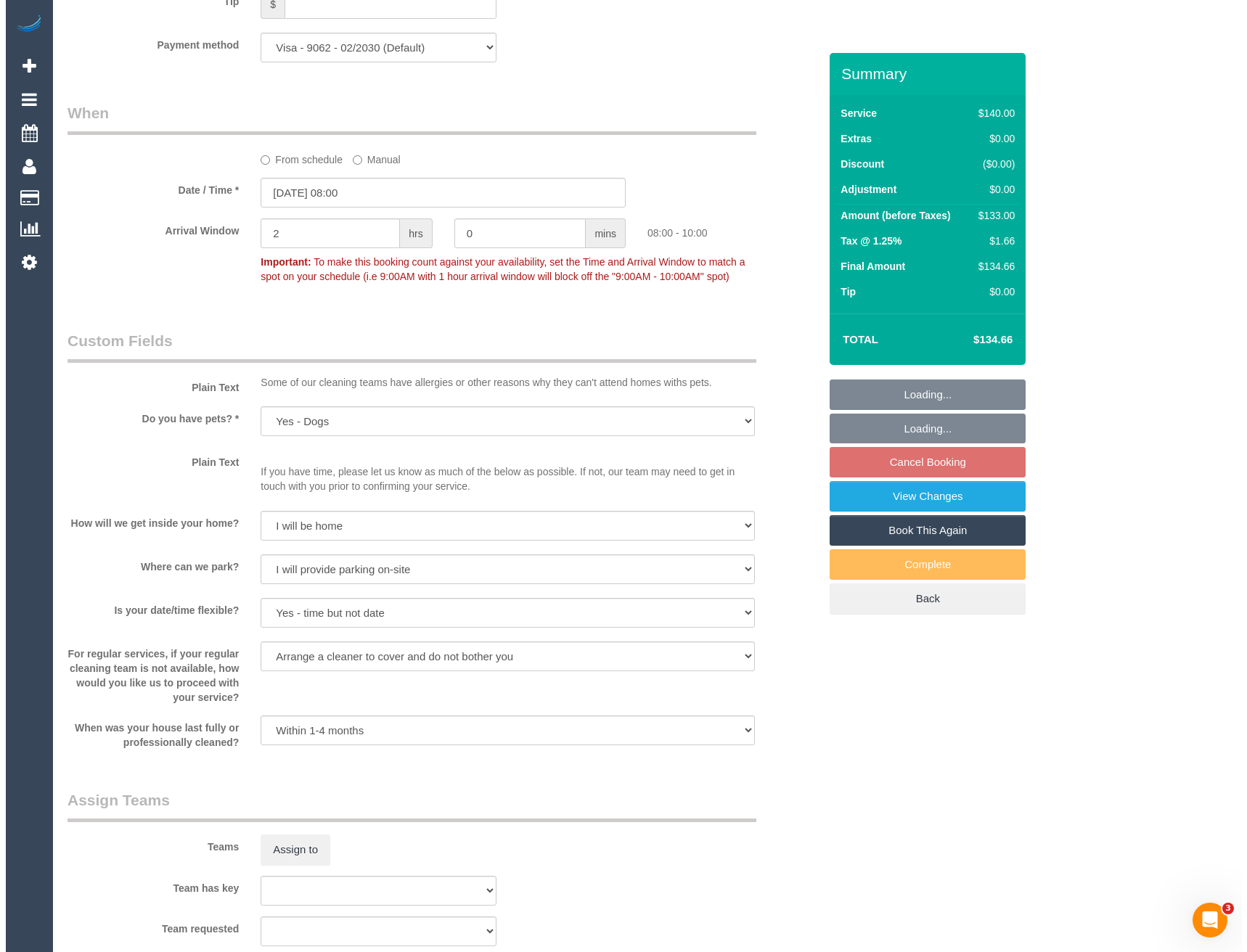
scroll to position [1876, 0]
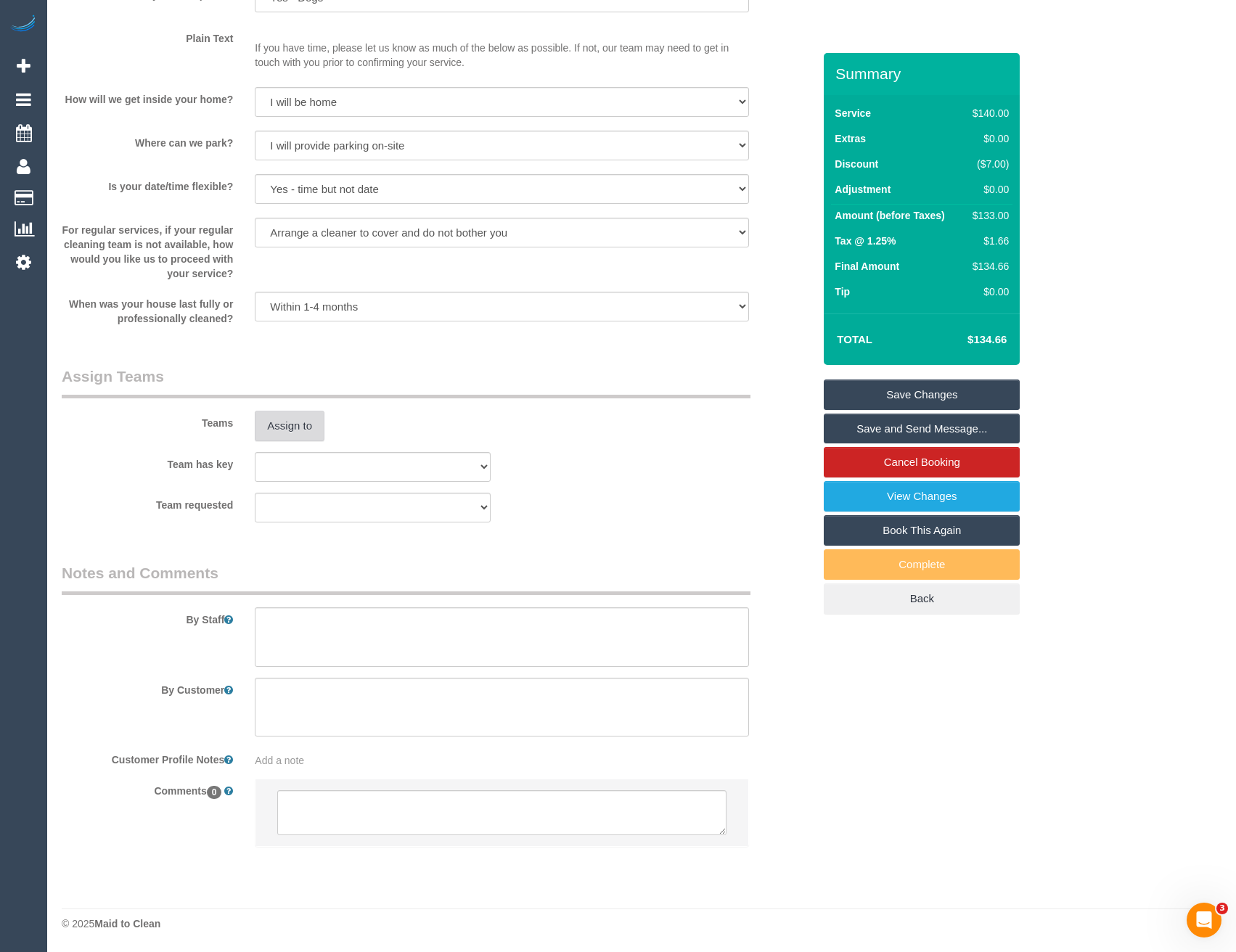
click at [301, 424] on button "Assign to" at bounding box center [289, 426] width 69 height 31
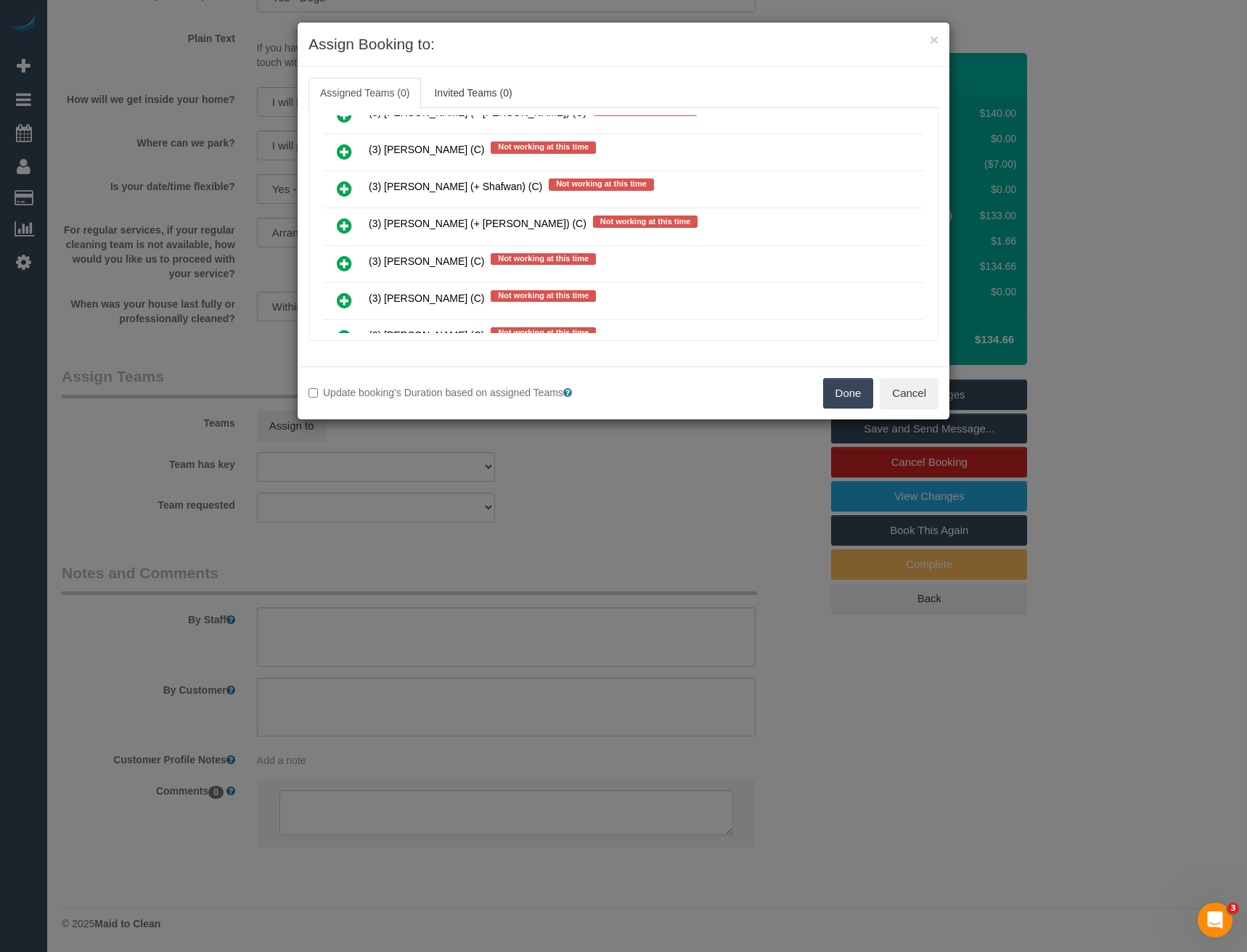
scroll to position [502, 0]
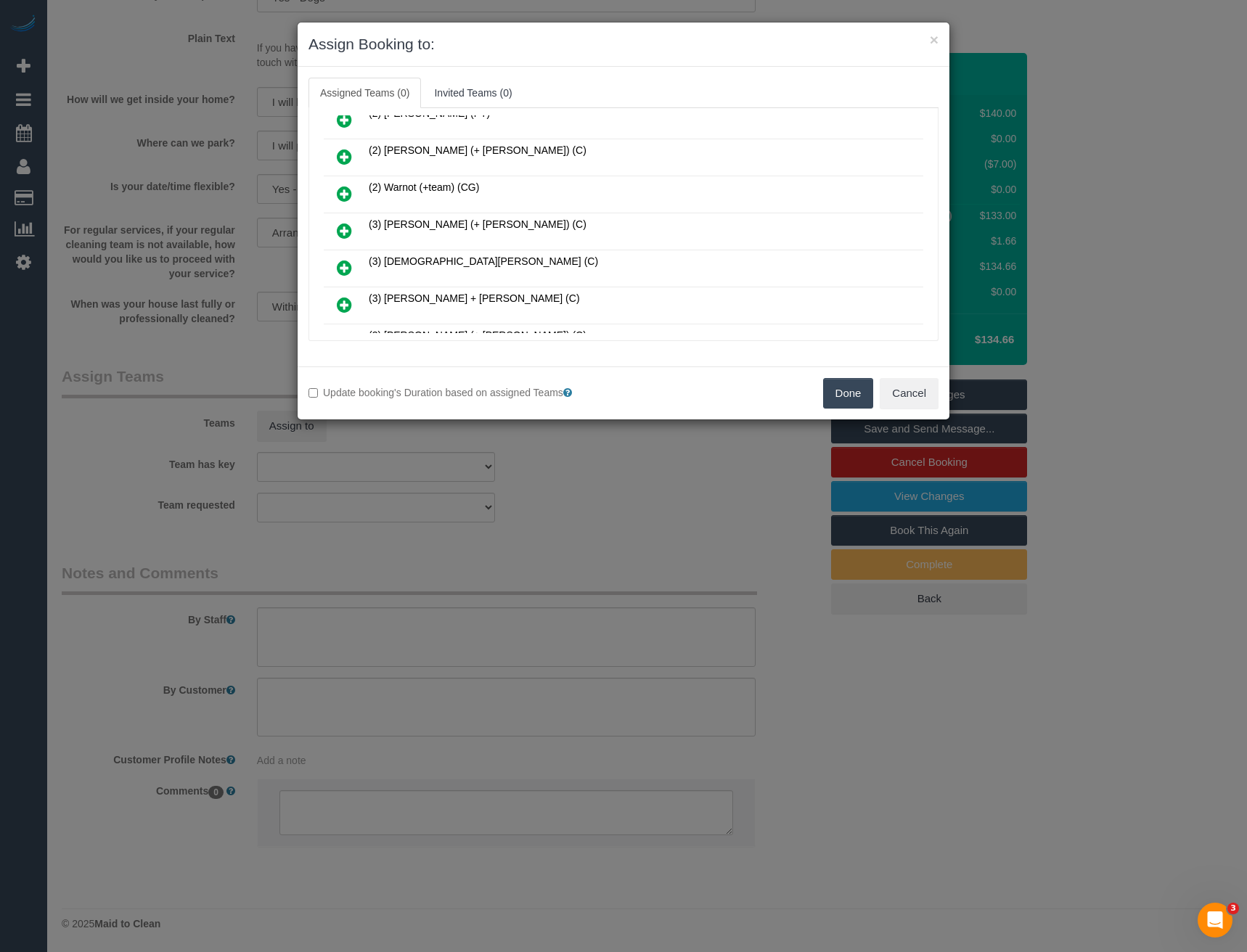
click at [348, 233] on icon at bounding box center [345, 230] width 15 height 18
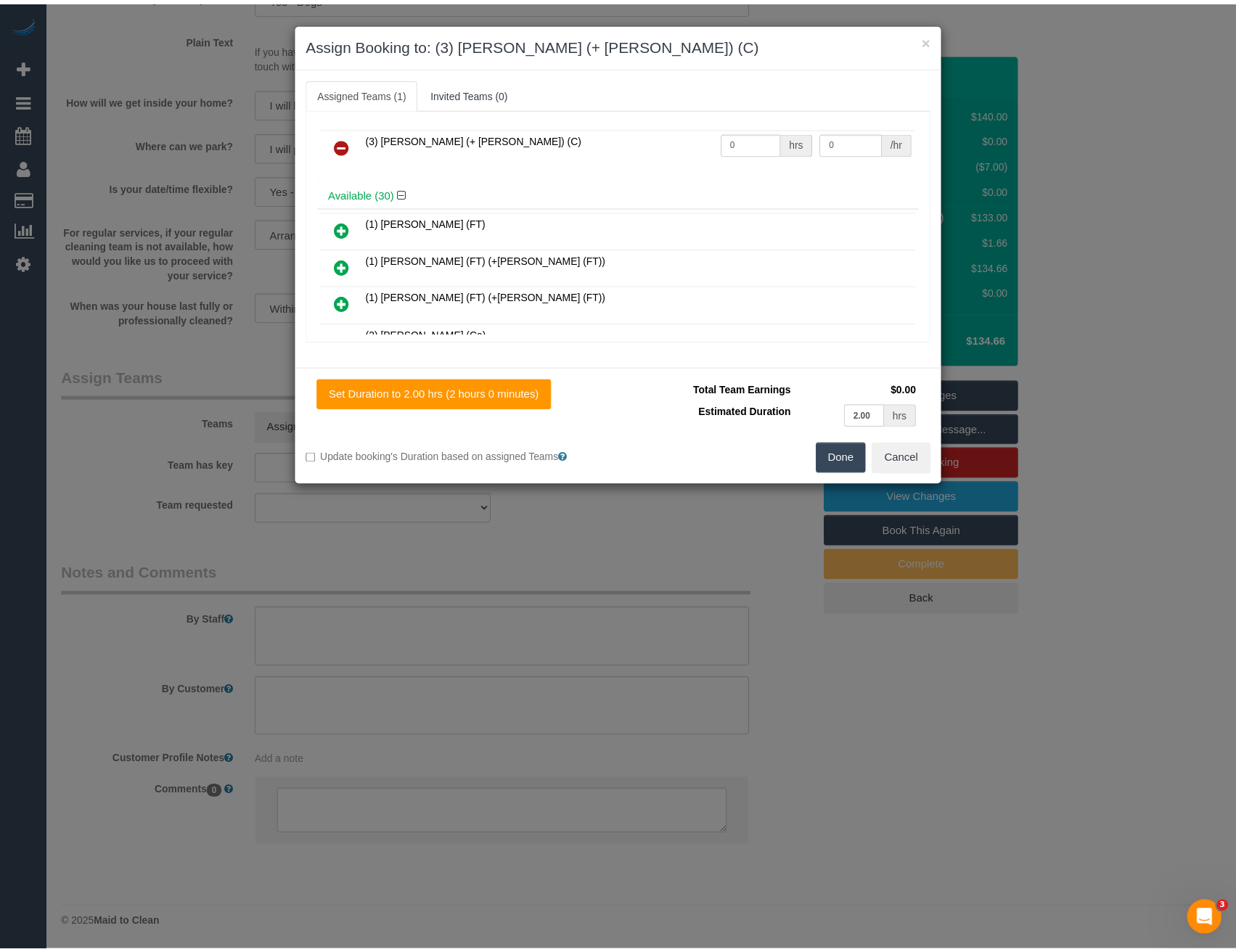
scroll to position [0, 0]
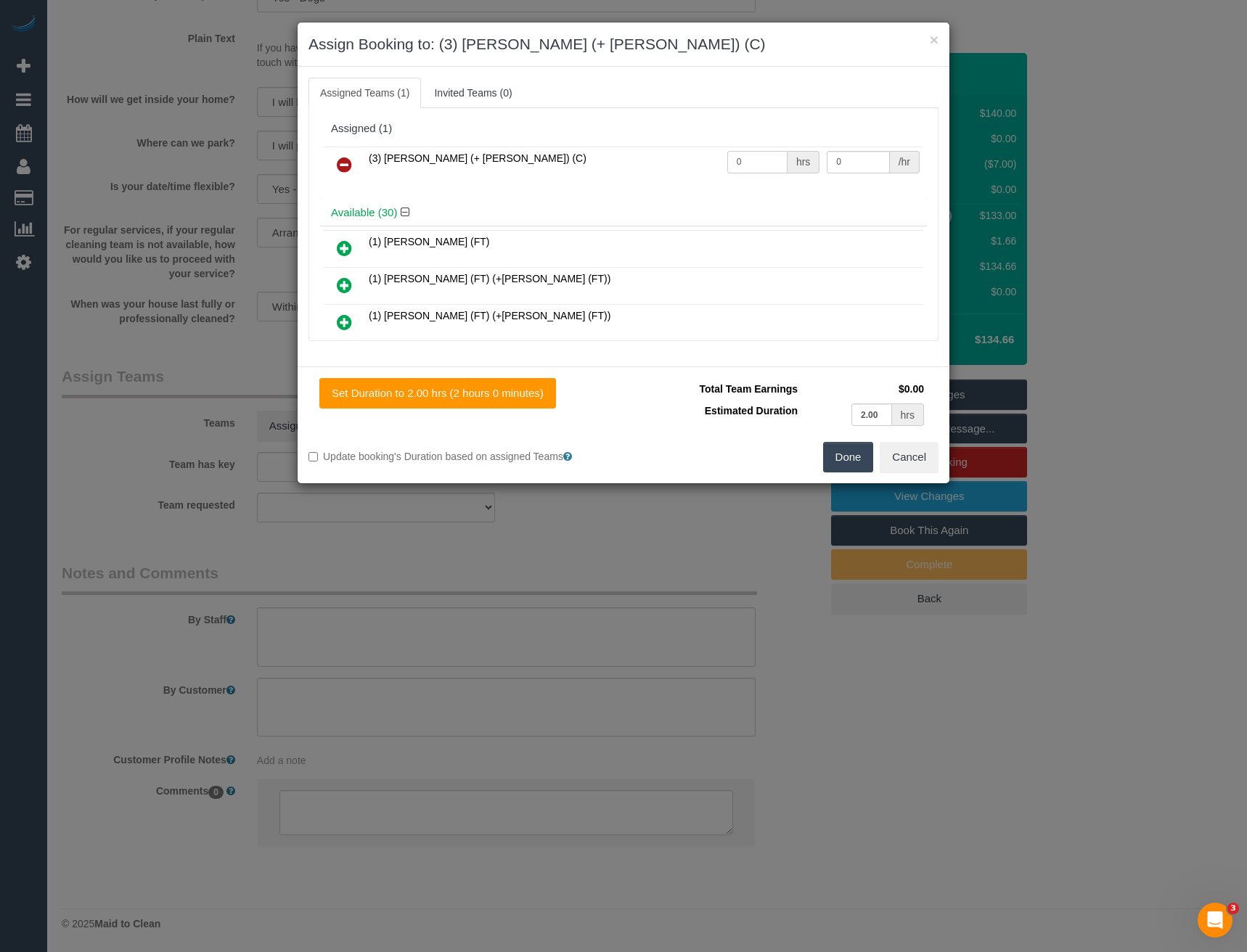
drag, startPoint x: 765, startPoint y: 161, endPoint x: 476, endPoint y: 139, distance: 289.8
click at [487, 140] on div "Assigned (1) (3) Arifin (+ Fatema) (C) 0 hrs 0 /hr" at bounding box center [623, 157] width 606 height 84
type input "2"
type input "35"
click at [852, 455] on button "Done" at bounding box center [848, 457] width 51 height 31
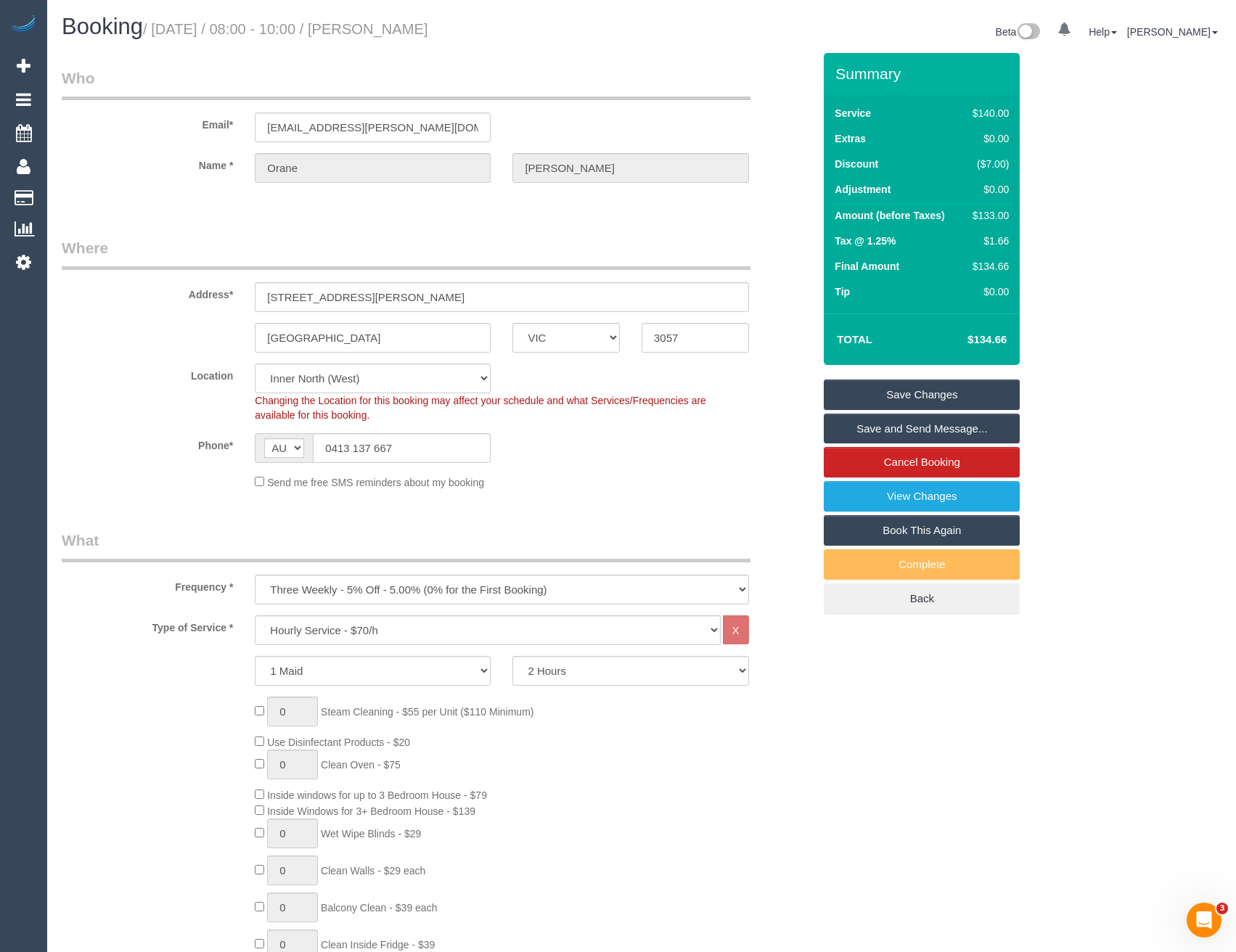
click at [878, 433] on link "Save and Send Message..." at bounding box center [922, 429] width 196 height 31
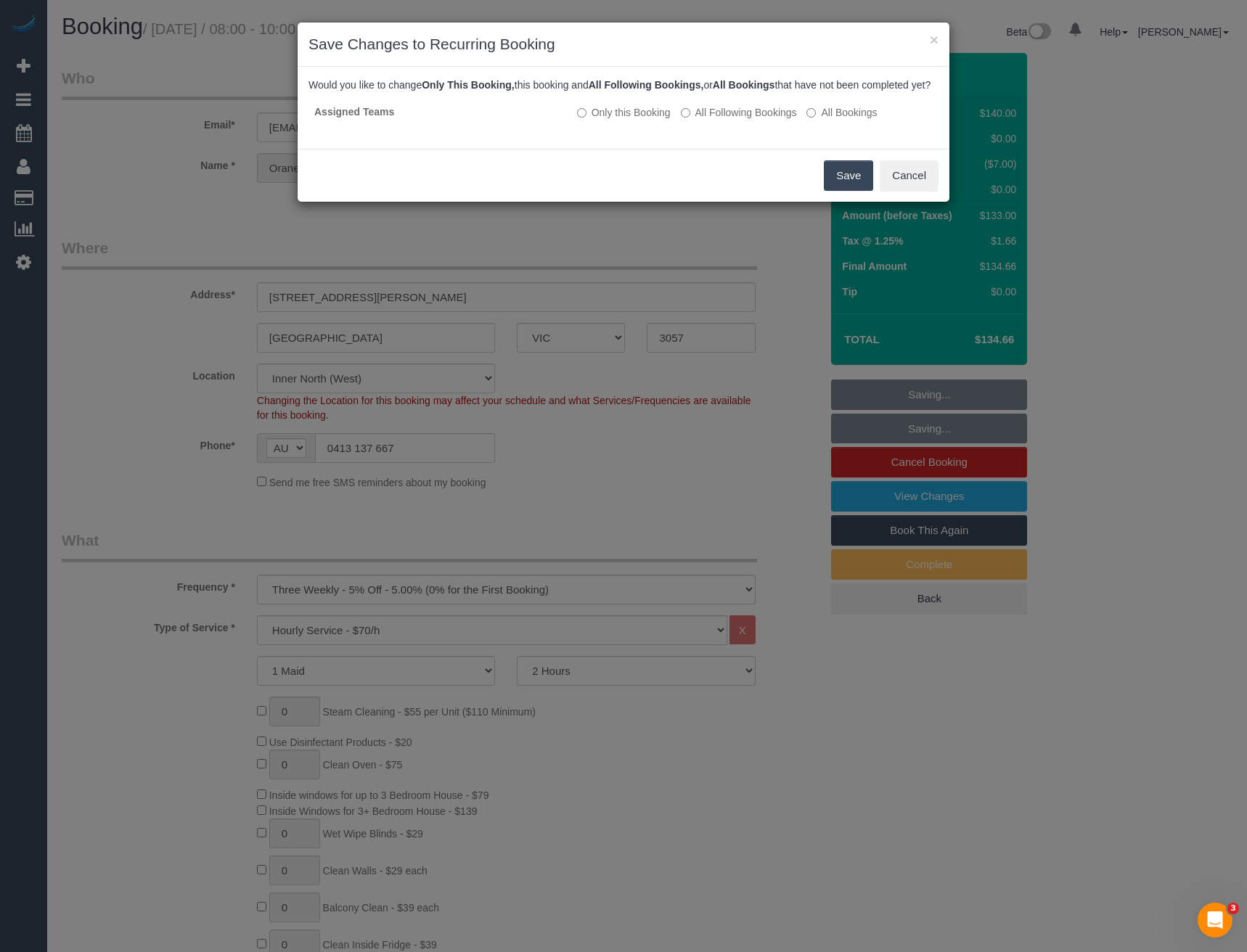
click at [837, 191] on button "Save" at bounding box center [848, 175] width 50 height 31
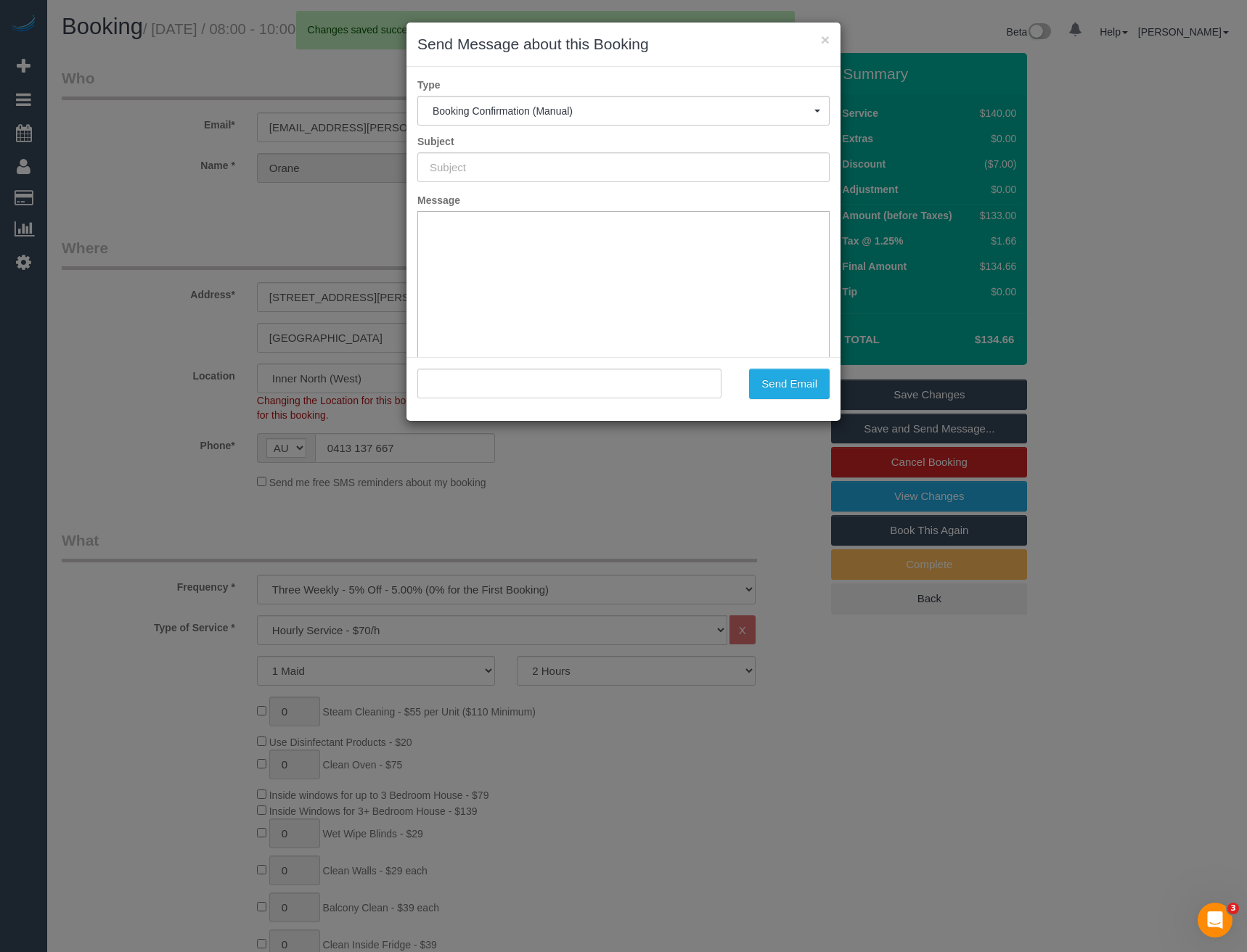
type input "Booking Confirmed"
type input ""Orane Reuland" <orane@reuland.ch>"
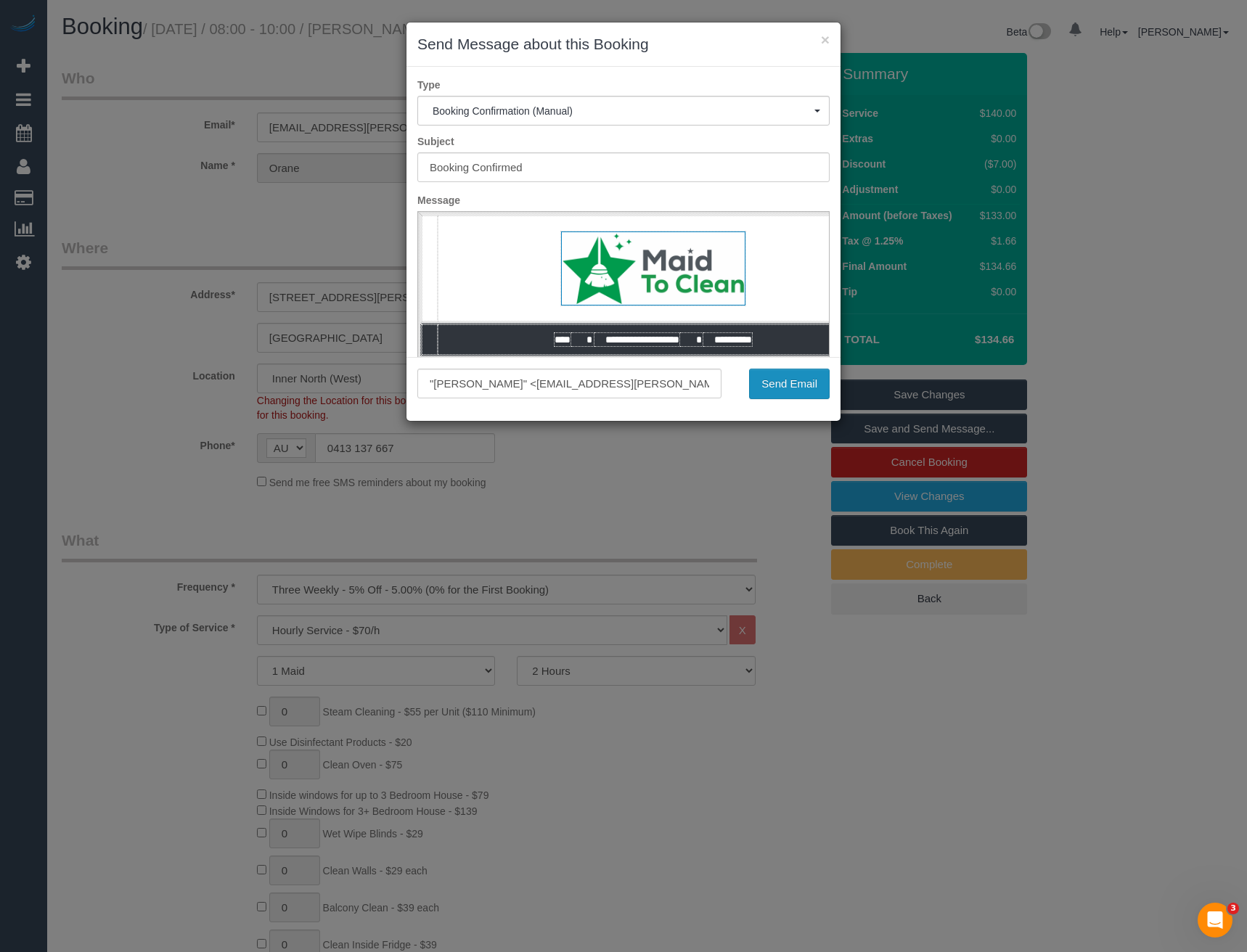
click at [810, 382] on button "Send Email" at bounding box center [789, 384] width 81 height 31
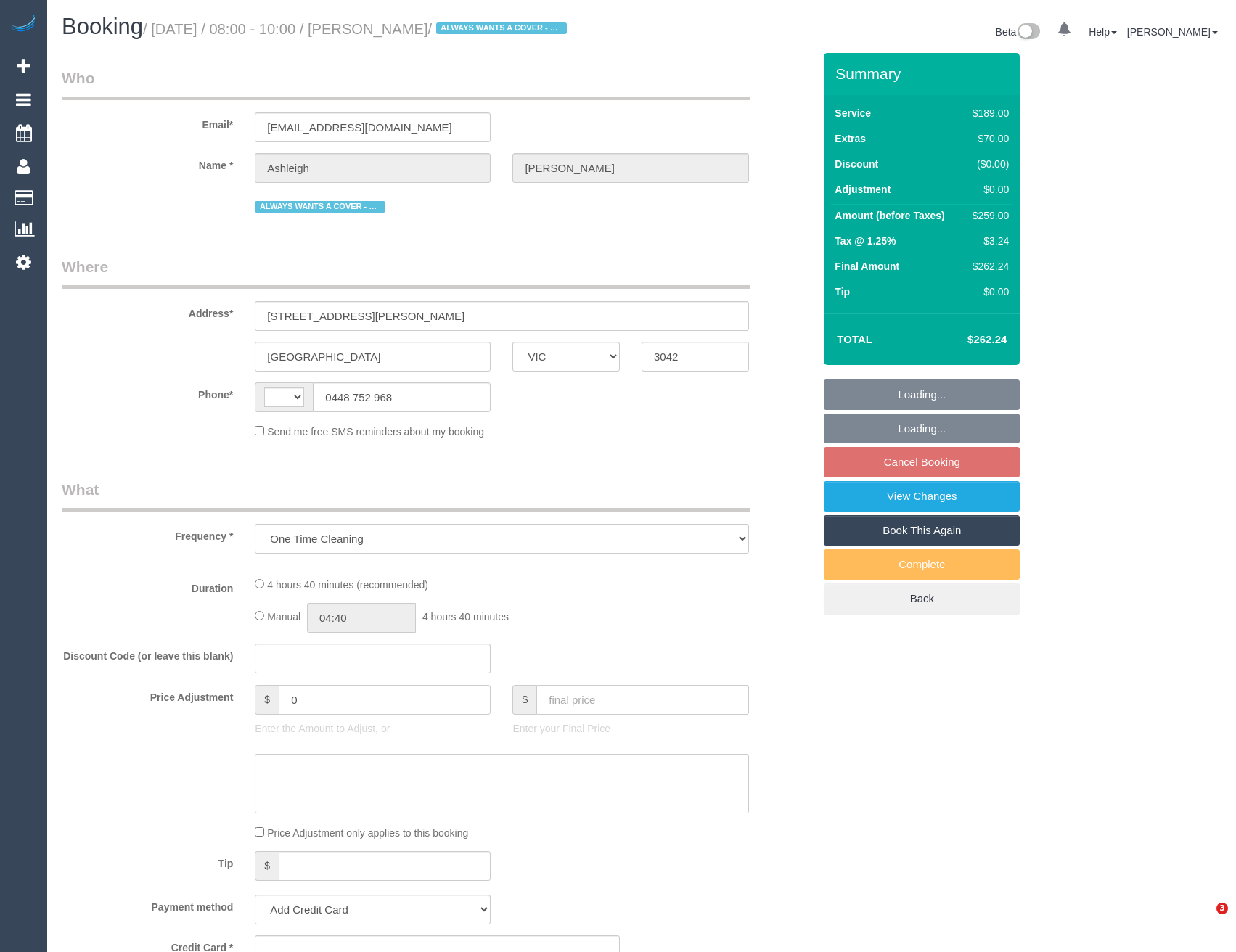
select select "VIC"
select select "string:AU"
select select "string:stripe-pm_1MhS9J2GScqysDRVgZPvZHqM"
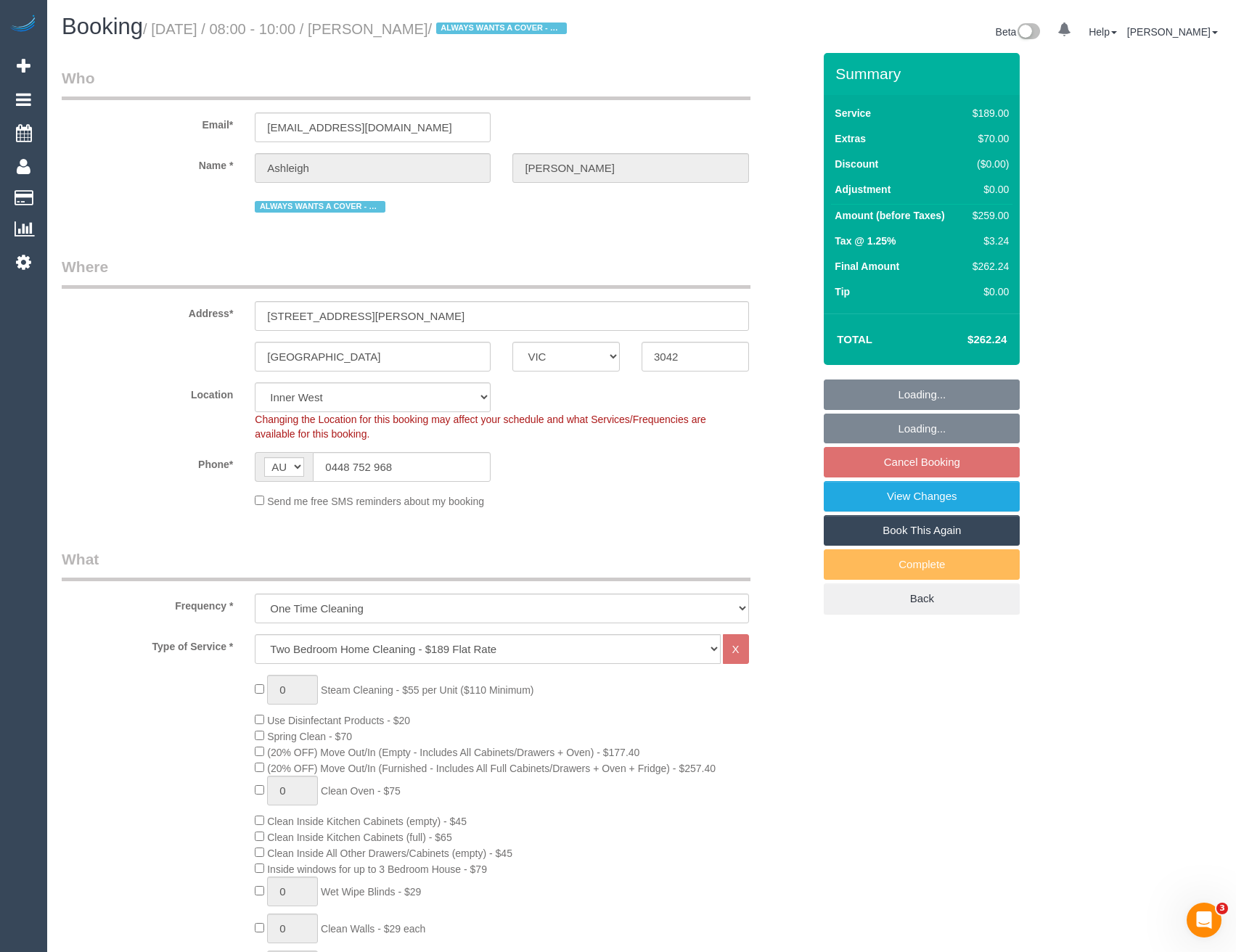
select select "number:29"
select select "number:14"
select select "number:19"
select select "number:24"
select select "number:33"
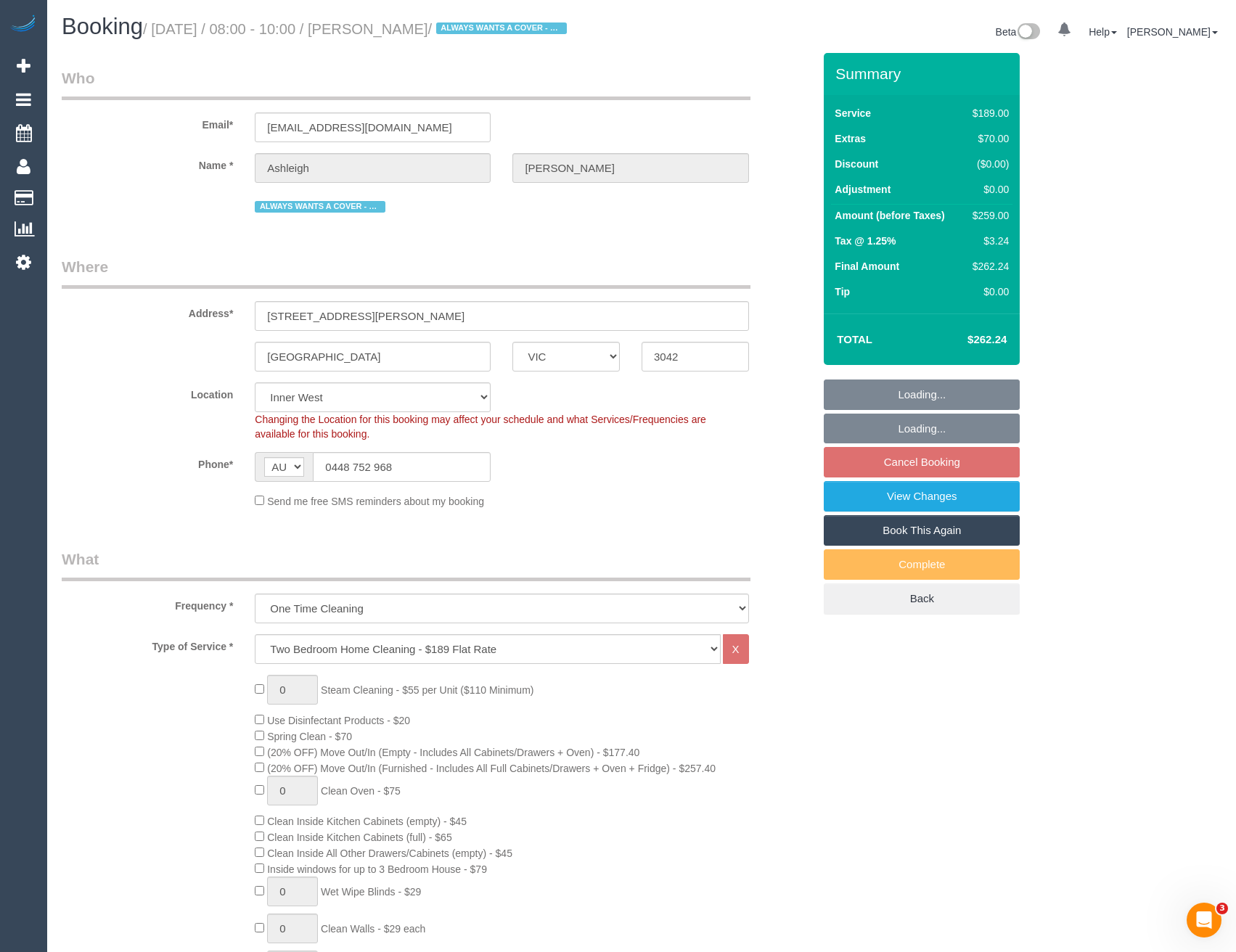
select select "number:13"
select select "object:1500"
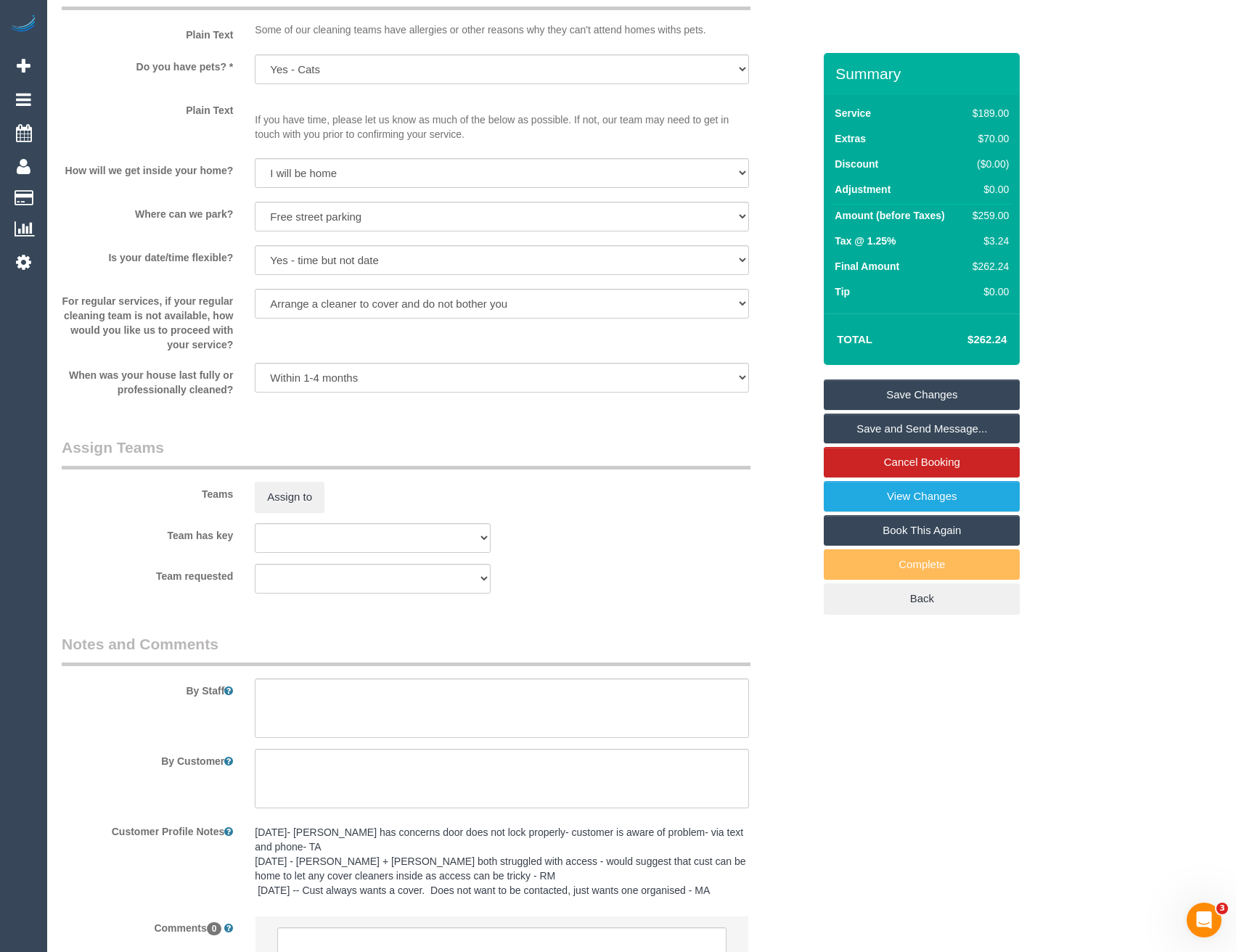
scroll to position [1960, 0]
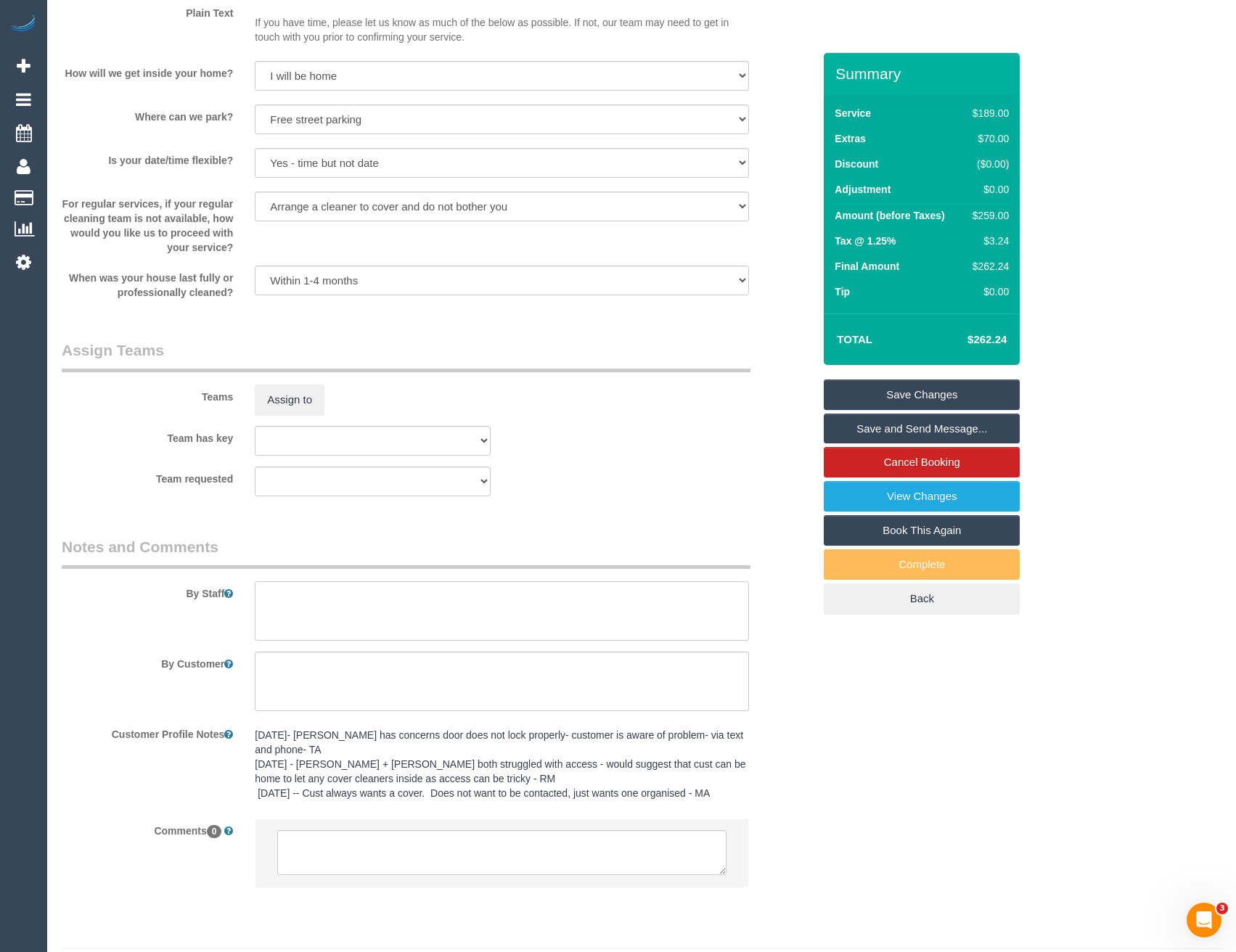
click at [296, 605] on textarea at bounding box center [501, 611] width 494 height 60
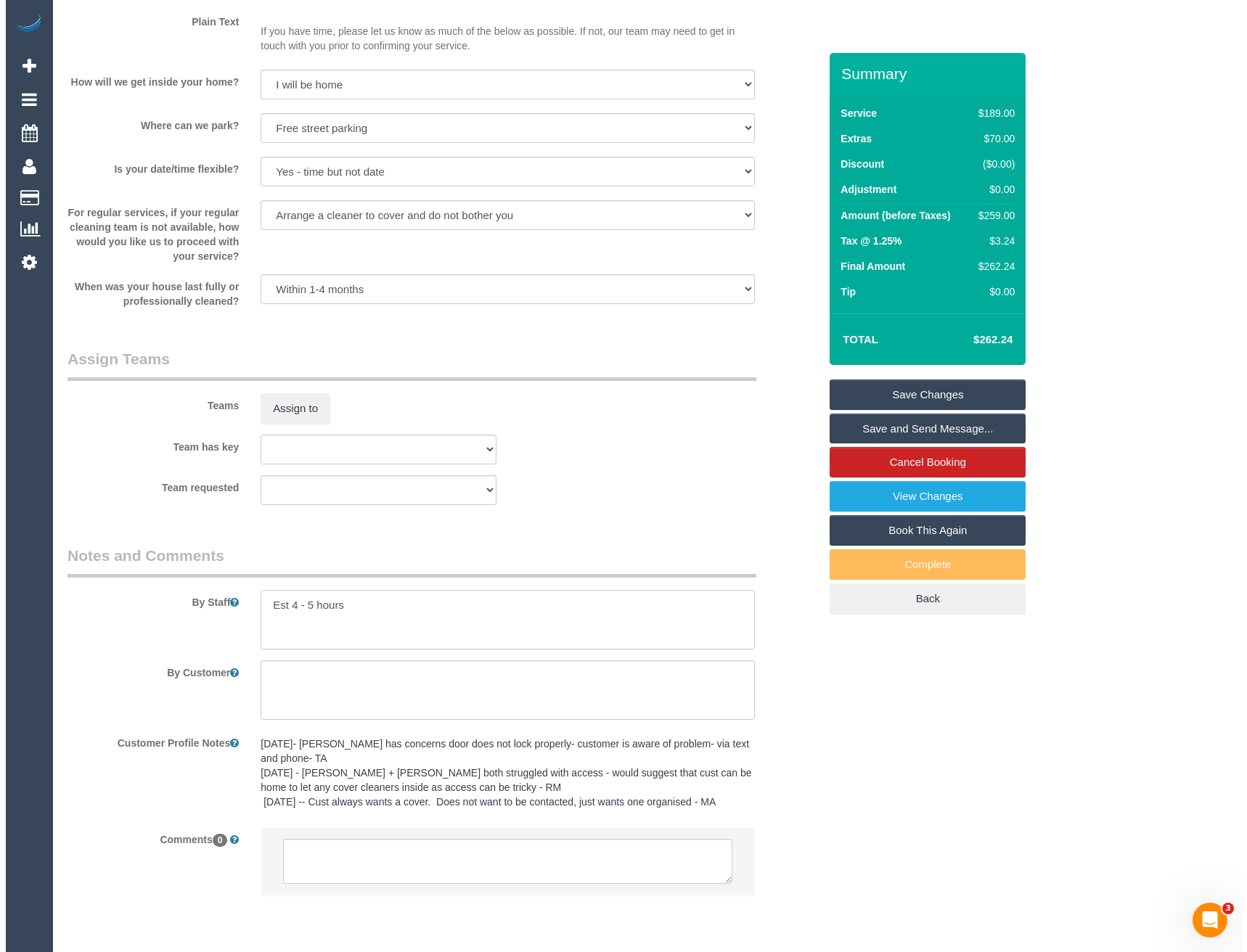
scroll to position [1927, 0]
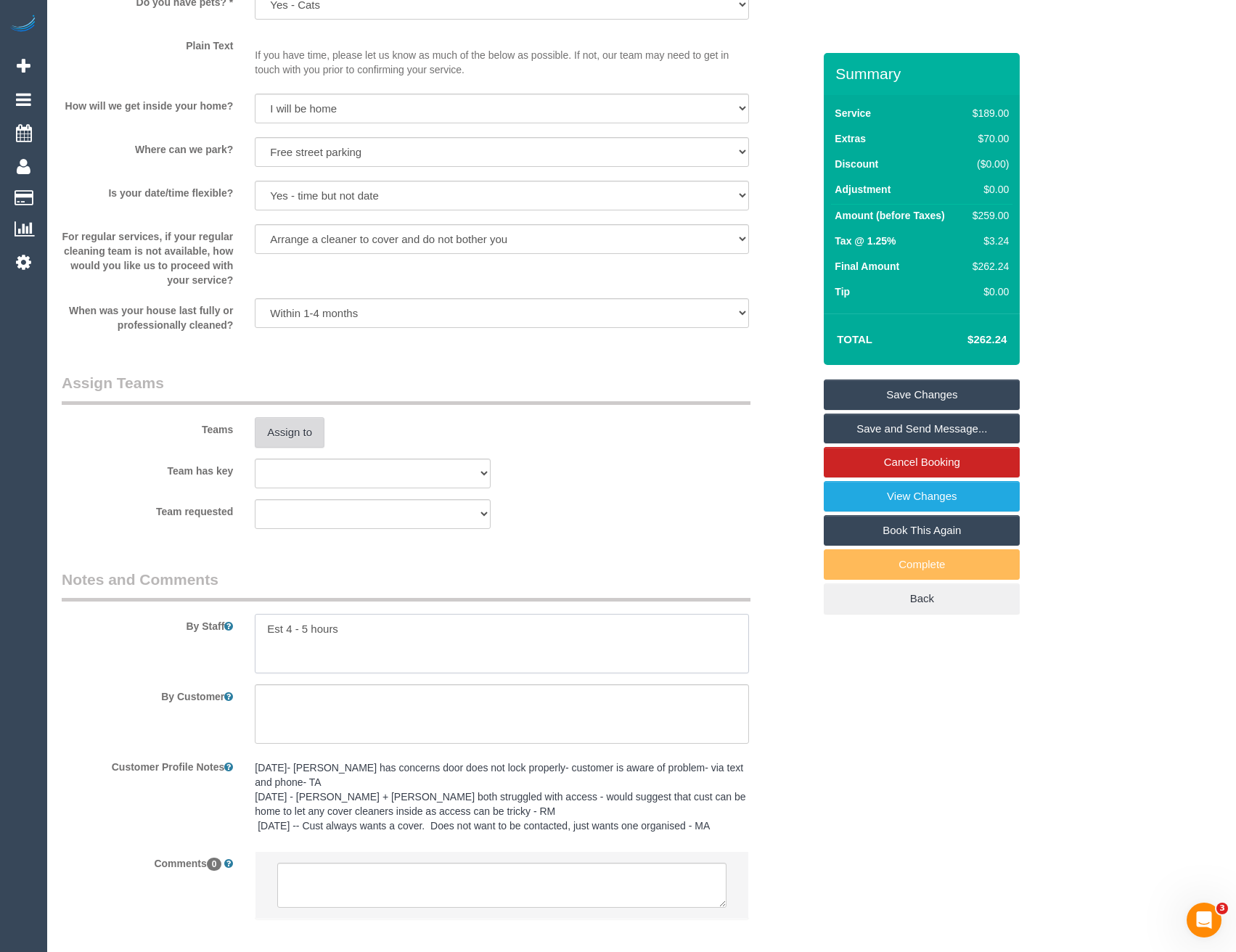
type textarea "Est 4 - 5 hours"
click at [282, 419] on button "Assign to" at bounding box center [289, 433] width 69 height 31
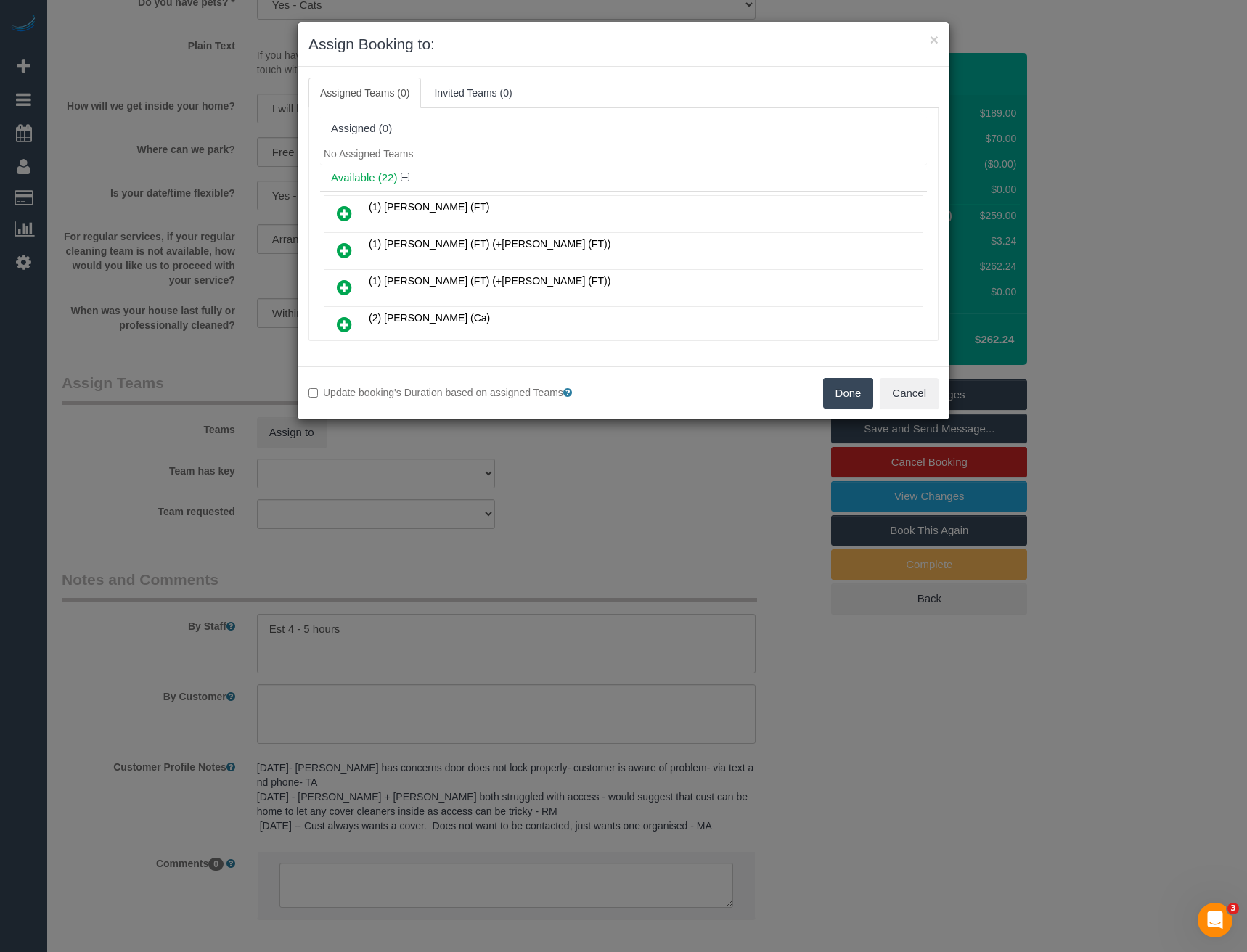
scroll to position [428, 0]
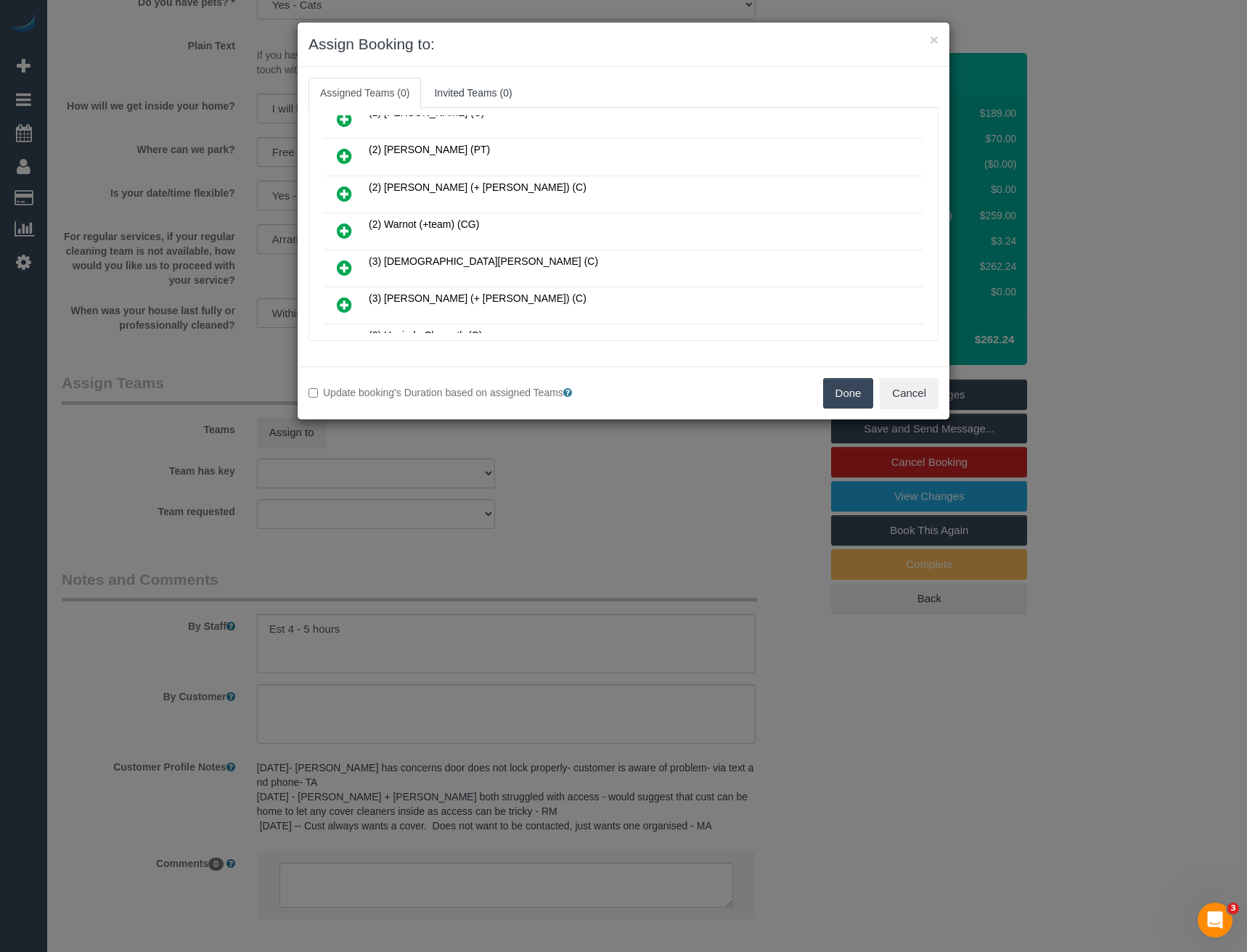
click at [345, 233] on icon at bounding box center [345, 230] width 15 height 18
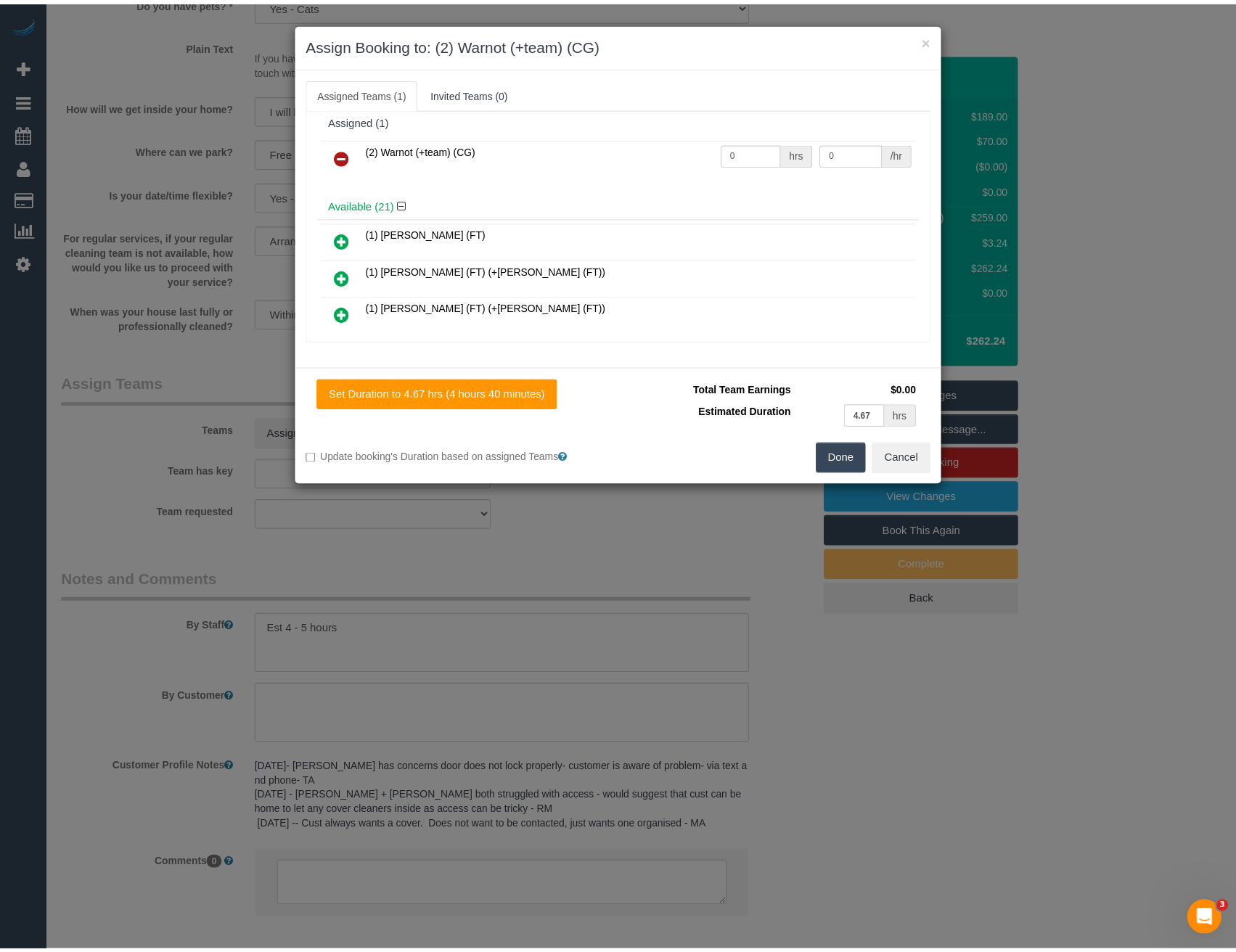
scroll to position [0, 0]
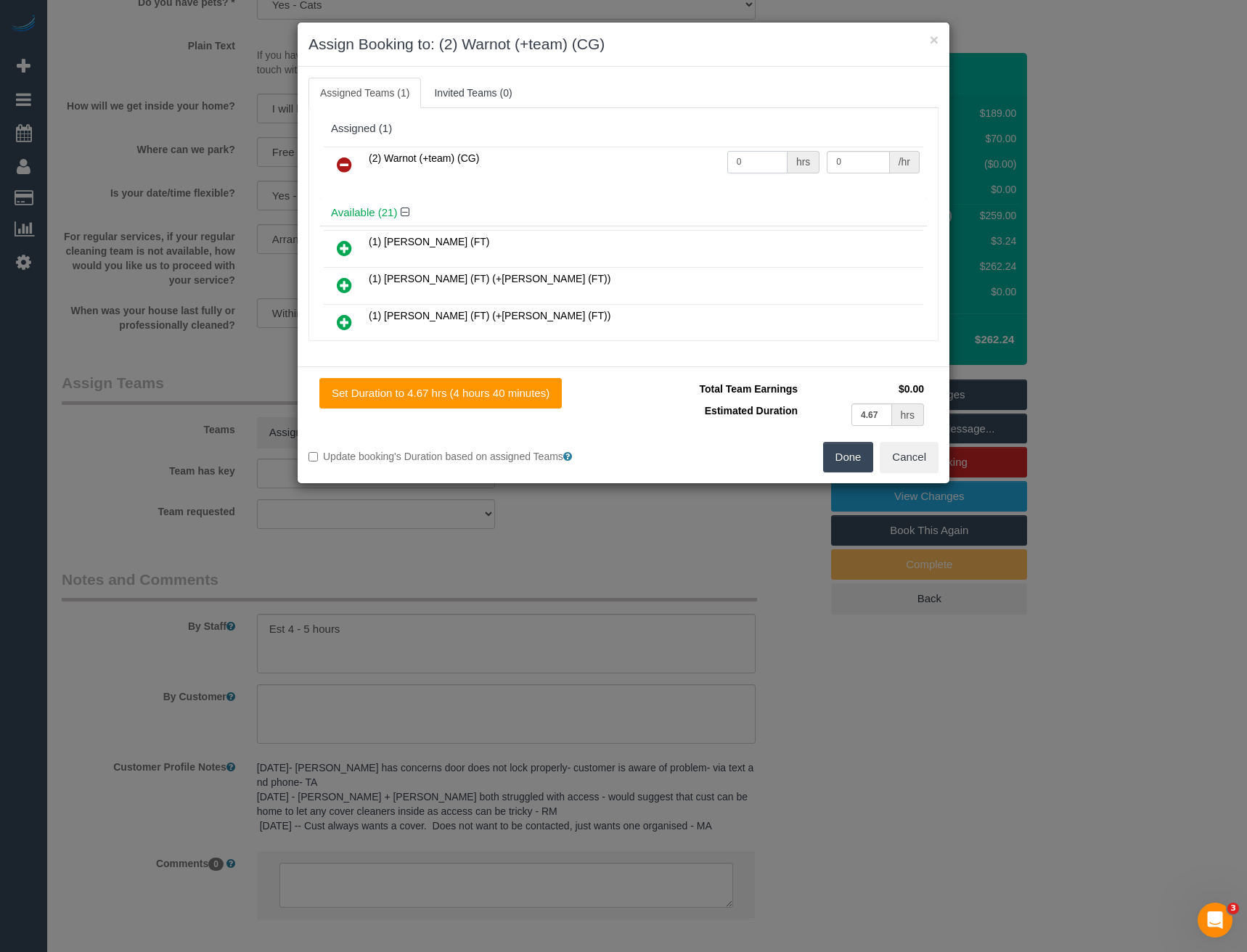
drag, startPoint x: 754, startPoint y: 161, endPoint x: 606, endPoint y: 161, distance: 148.0
click at [620, 166] on tr "(2) Warnot (+team) (CG) 0 hrs 0 /hr" at bounding box center [623, 165] width 599 height 37
type input "1"
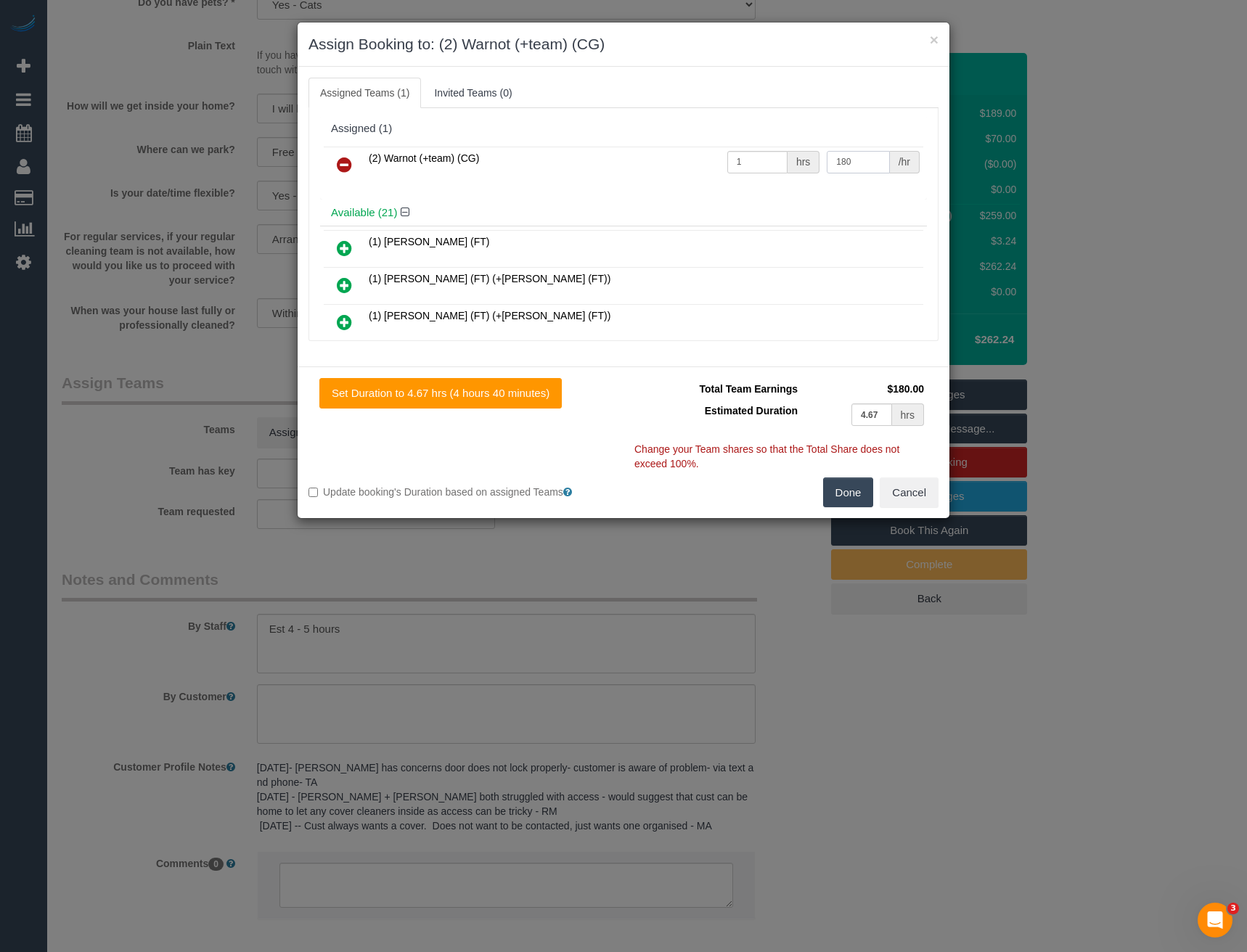
type input "180"
click at [834, 495] on button "Done" at bounding box center [848, 493] width 51 height 31
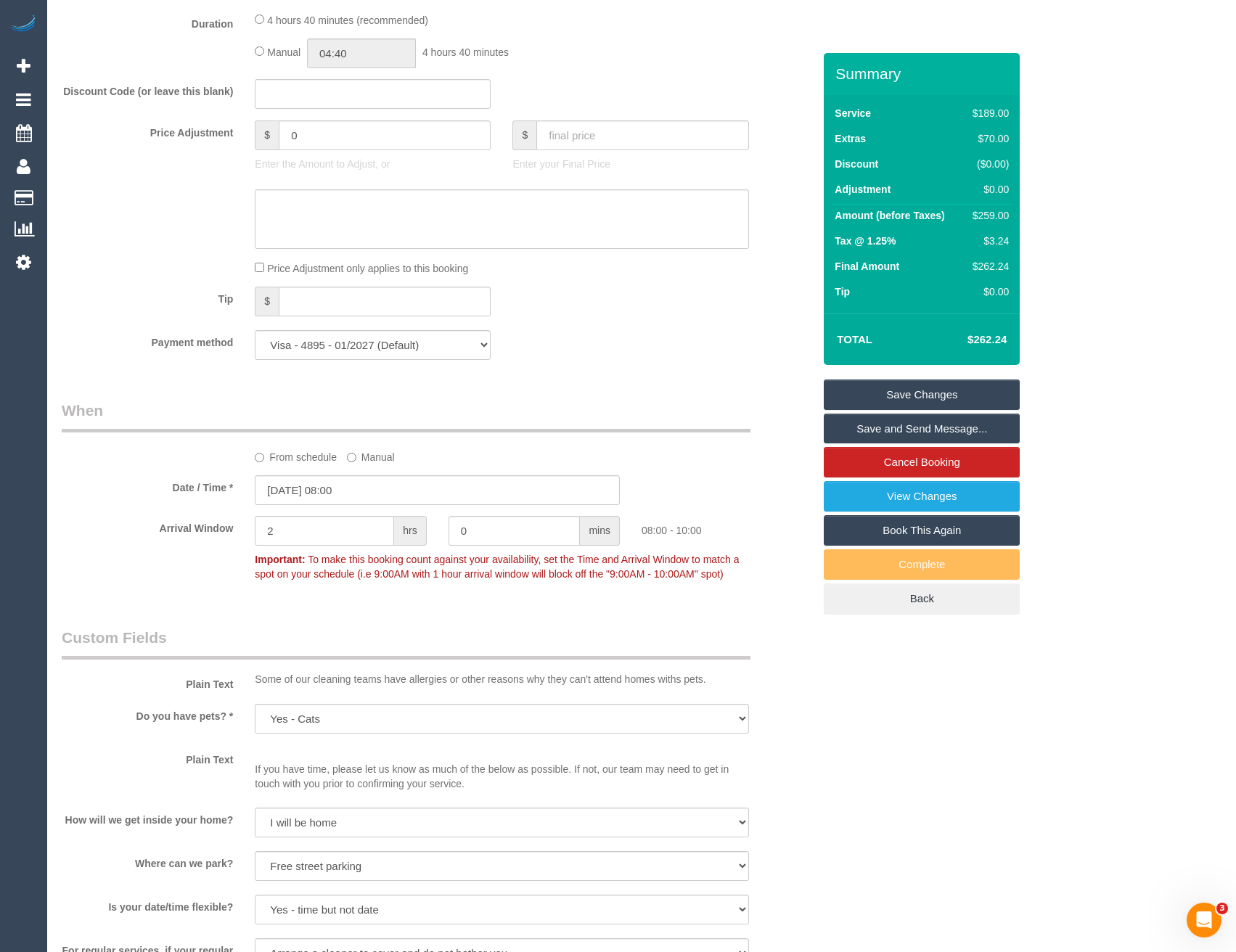
scroll to position [911, 0]
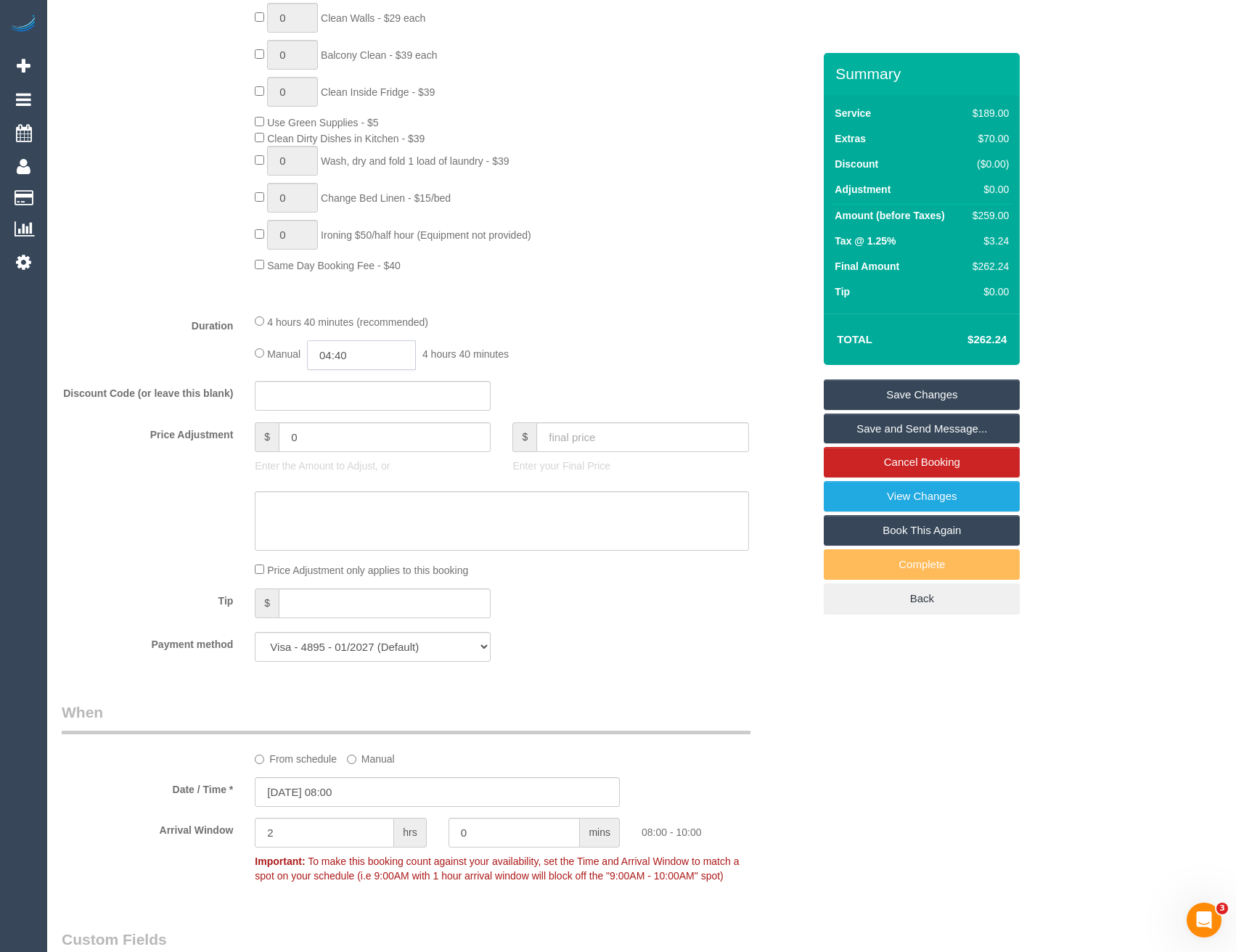
click at [367, 356] on input "04:40" at bounding box center [361, 355] width 109 height 30
type input "05:00"
click at [346, 418] on li "05:00" at bounding box center [346, 423] width 65 height 19
click at [511, 332] on div "4 hours 40 minutes (recommended) Manual 05:00 5 hours 0 minutes" at bounding box center [502, 342] width 516 height 56
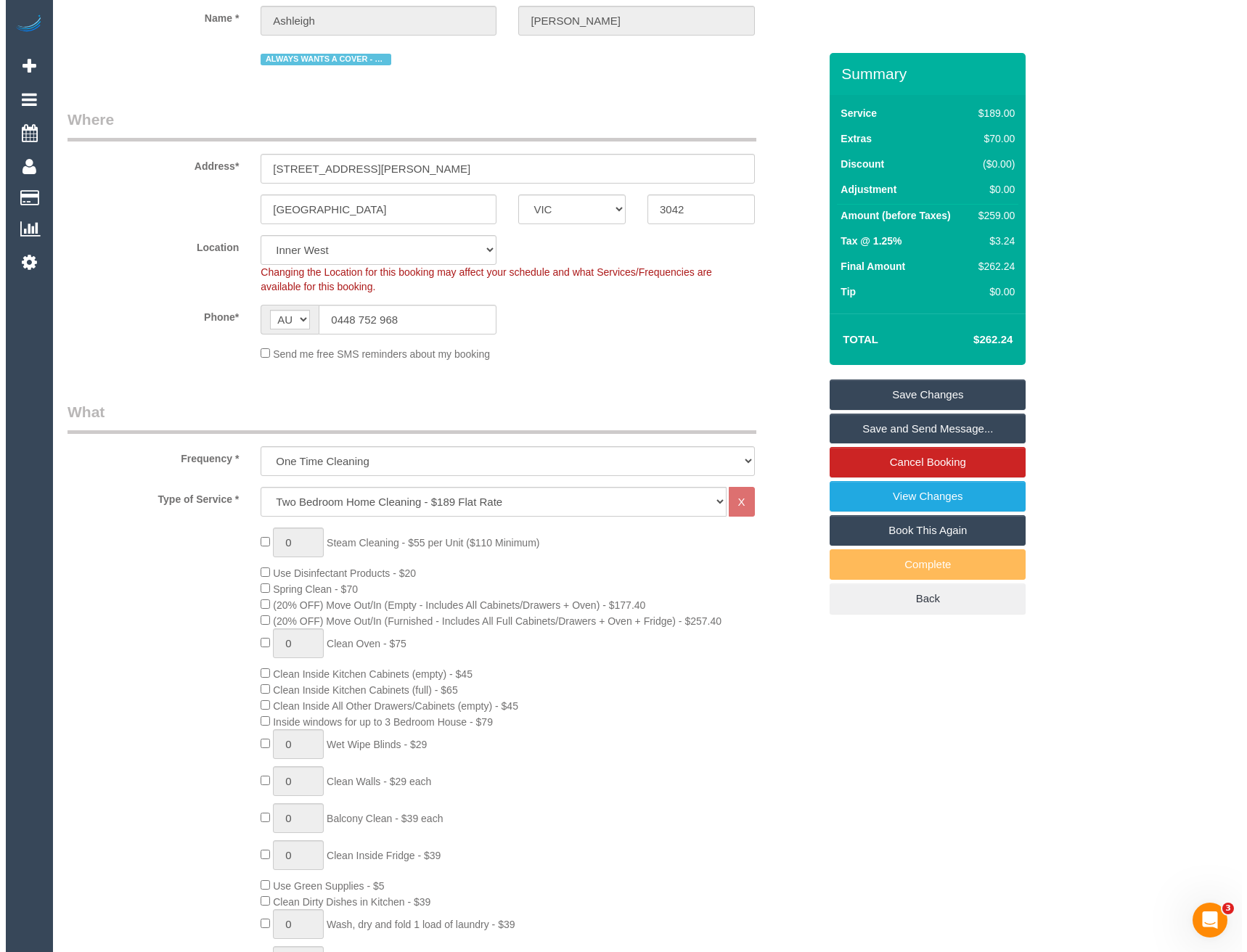
scroll to position [0, 0]
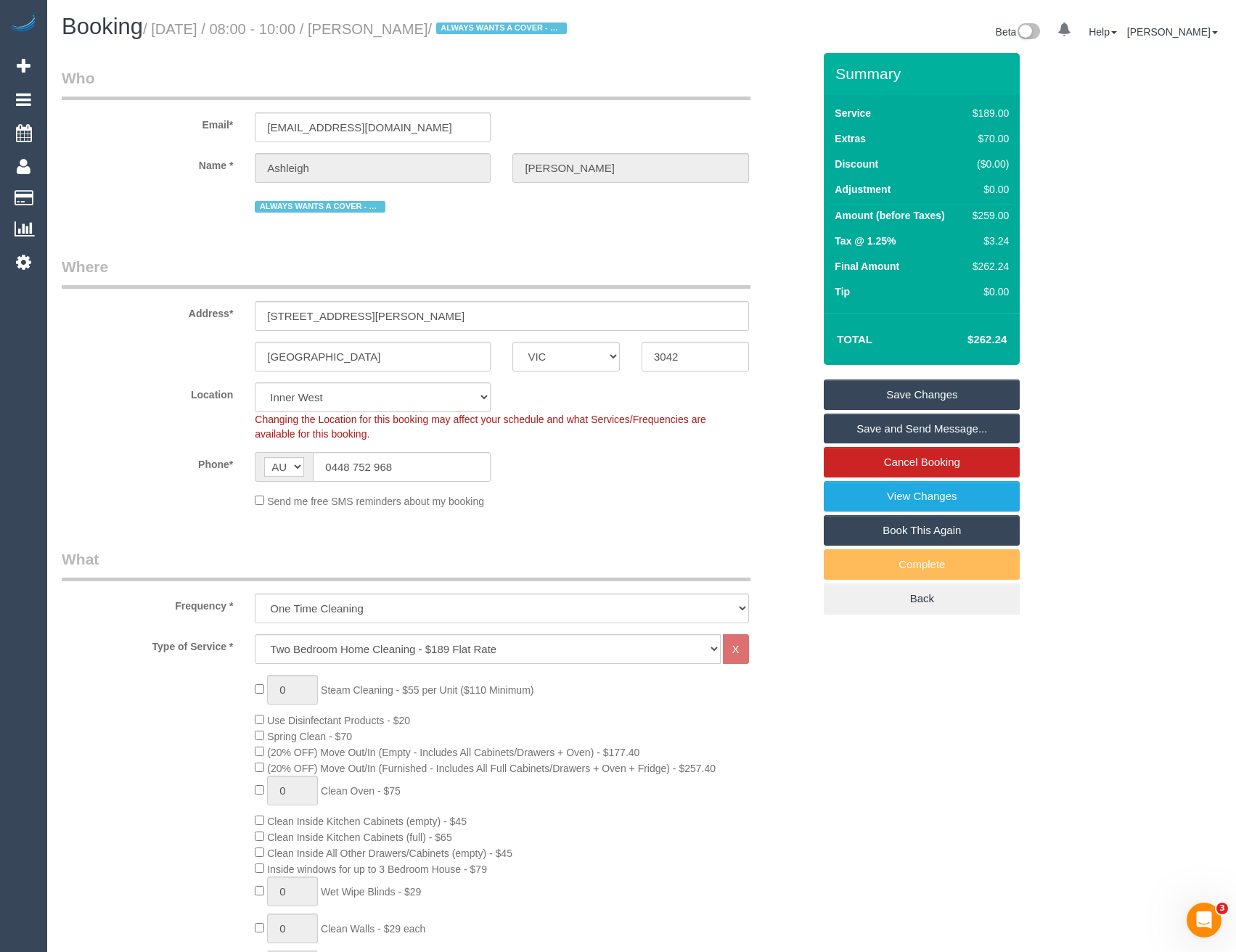
click at [861, 428] on link "Save and Send Message..." at bounding box center [922, 429] width 196 height 31
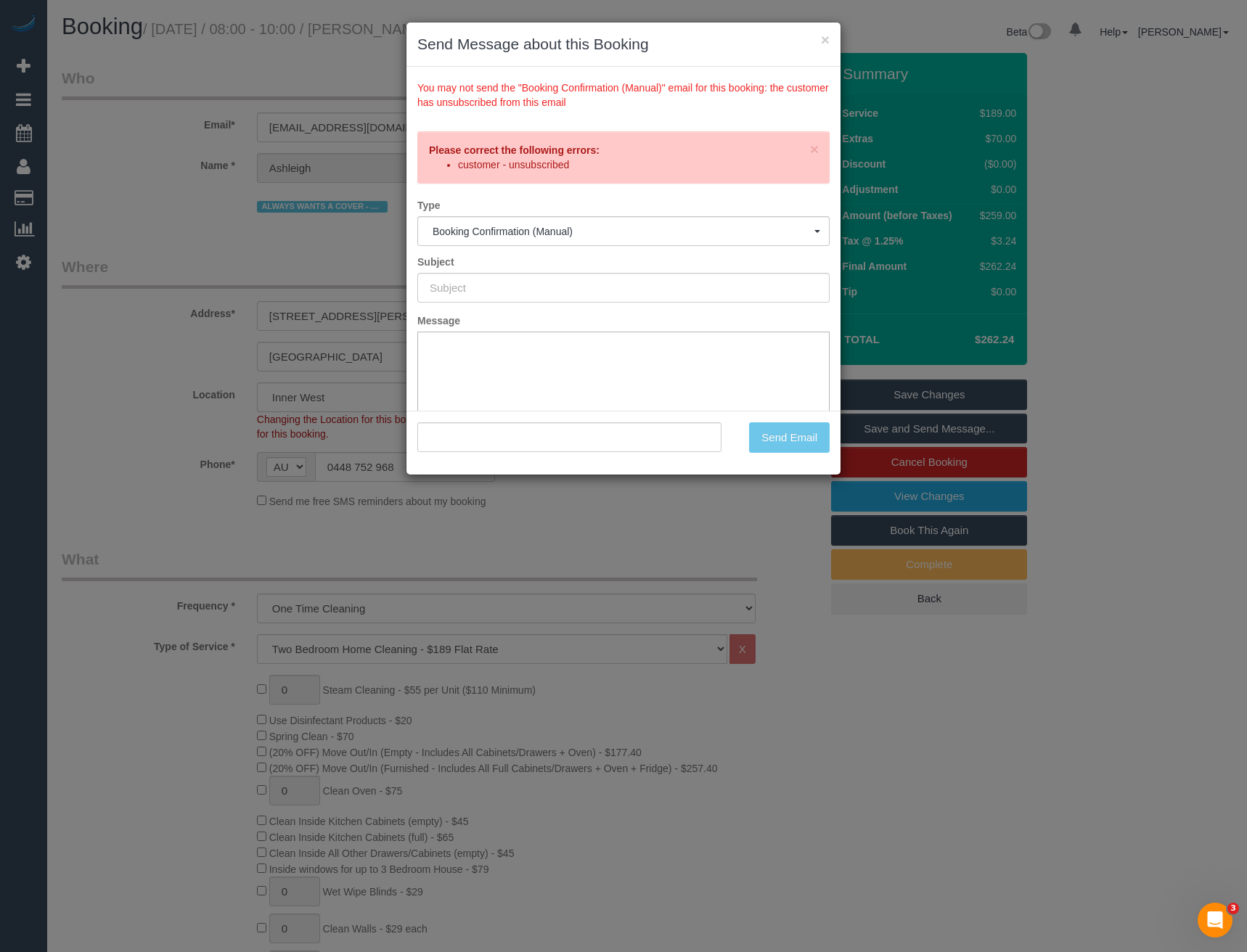
click at [562, 542] on div "× Send Message about this Booking You may not send the "Booking Confirmation (M…" at bounding box center [623, 476] width 1247 height 952
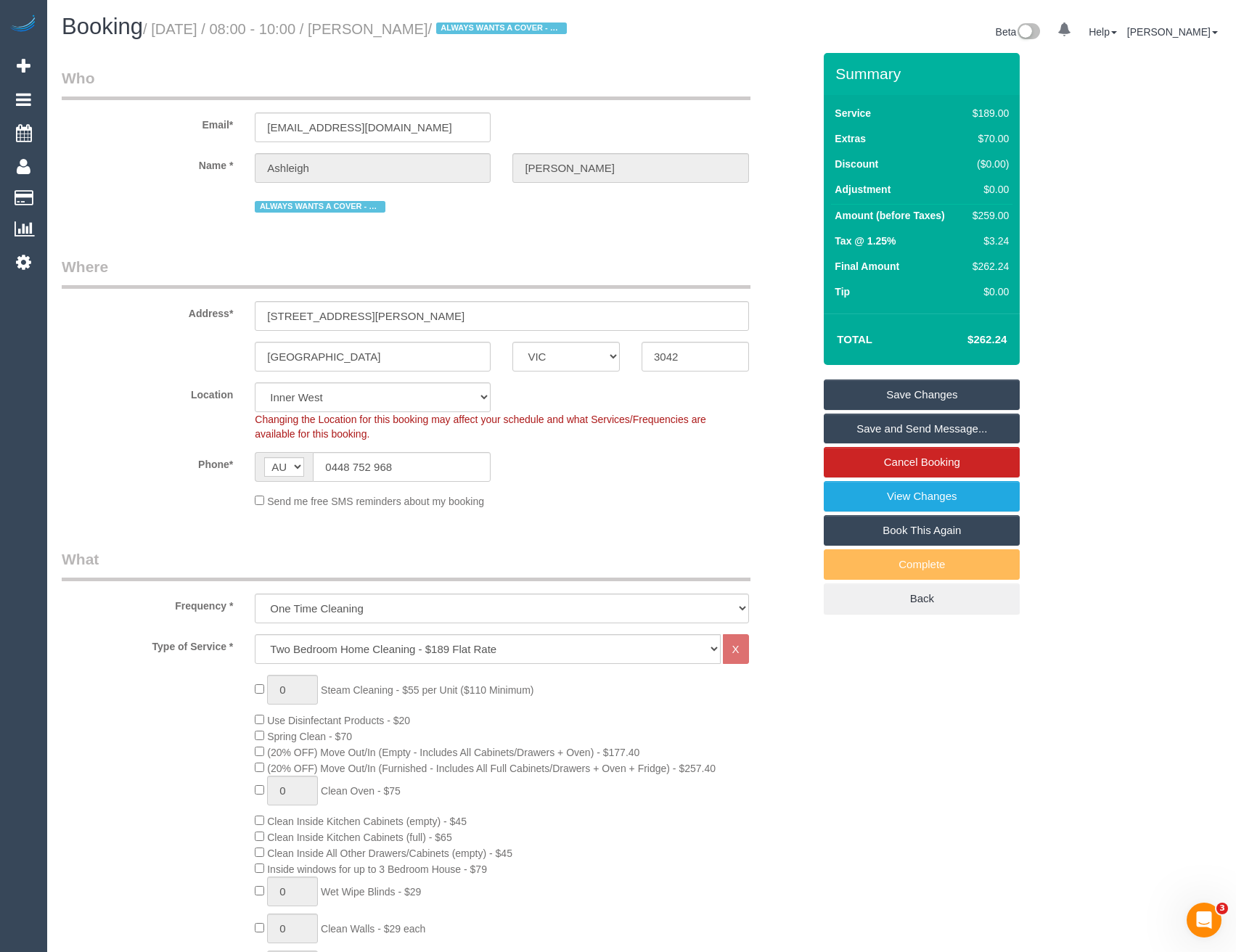
click at [871, 394] on link "Save Changes" at bounding box center [922, 395] width 196 height 31
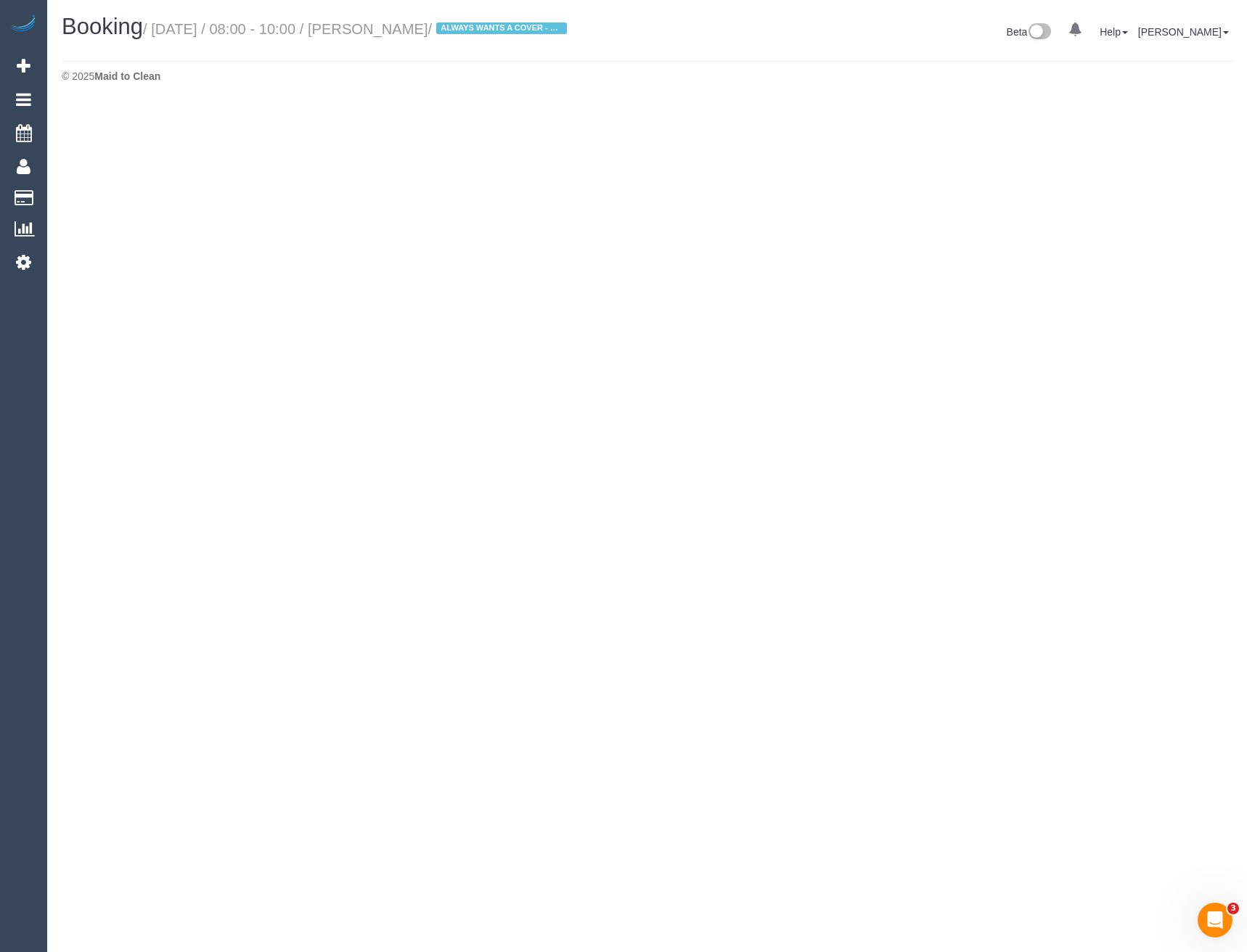
select select "VIC"
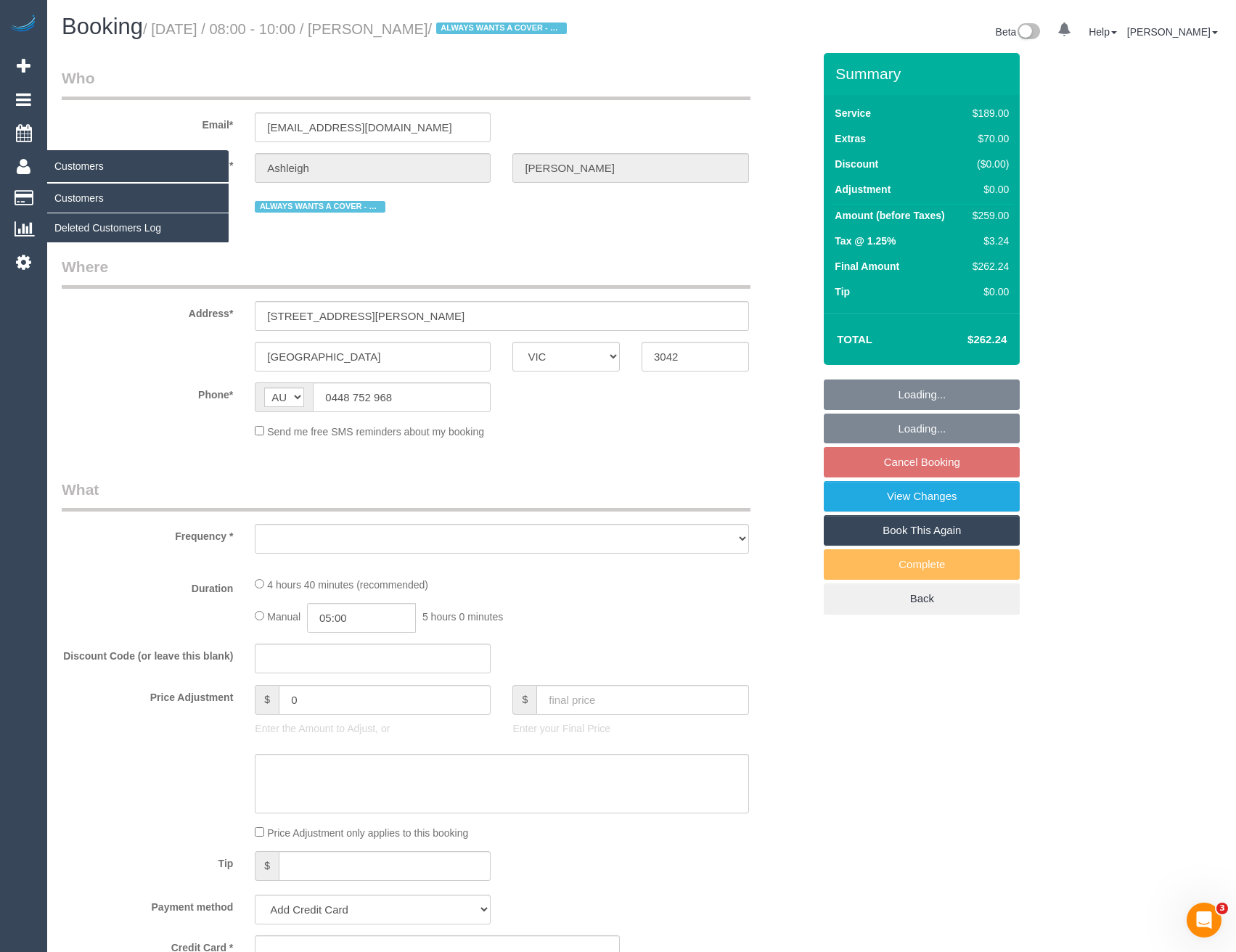
select select "string:stripe-pm_1MhS9J2GScqysDRVgZPvZHqM"
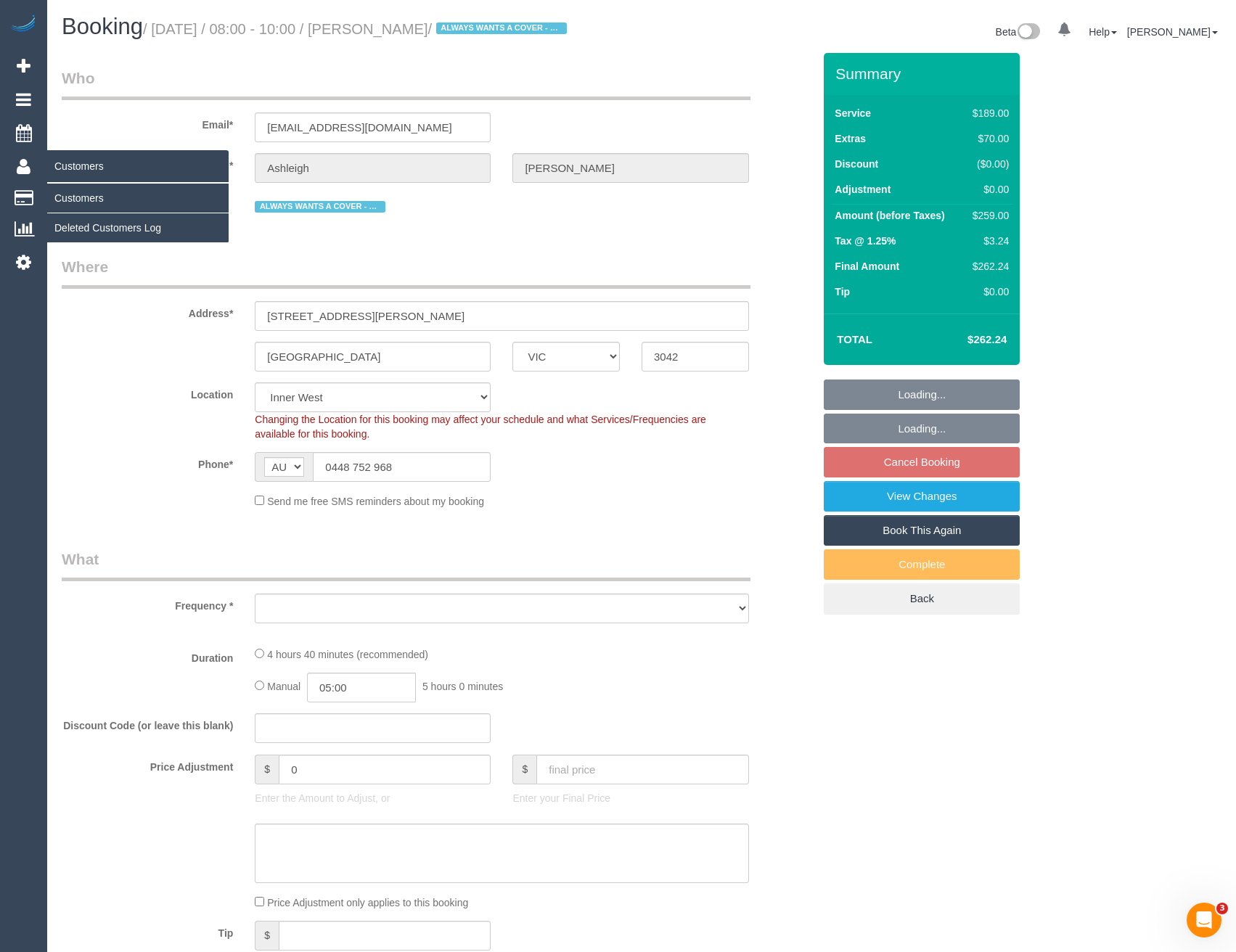
select select "number:29"
select select "number:14"
select select "number:19"
select select "number:24"
select select "number:33"
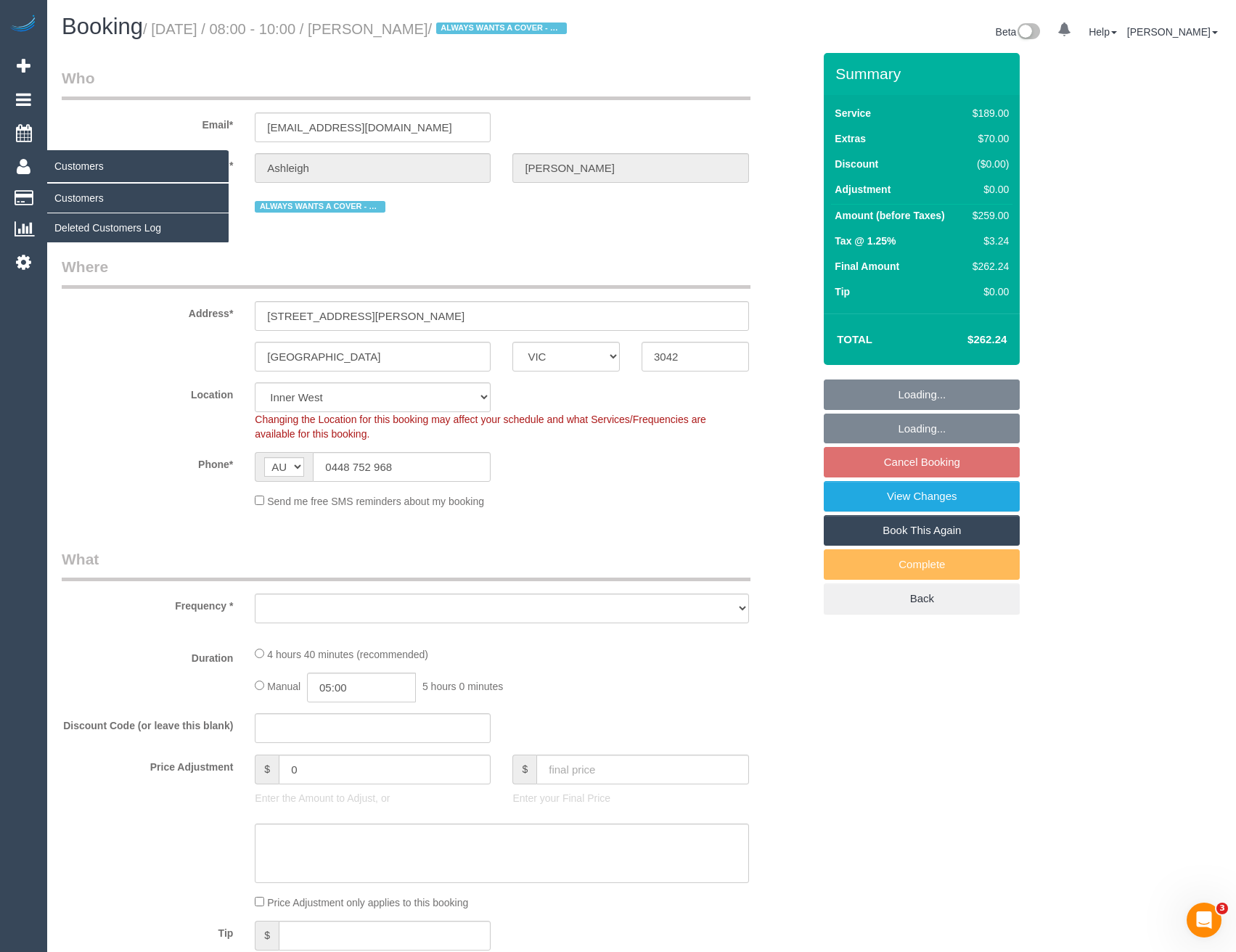
select select "number:13"
select select "object:6468"
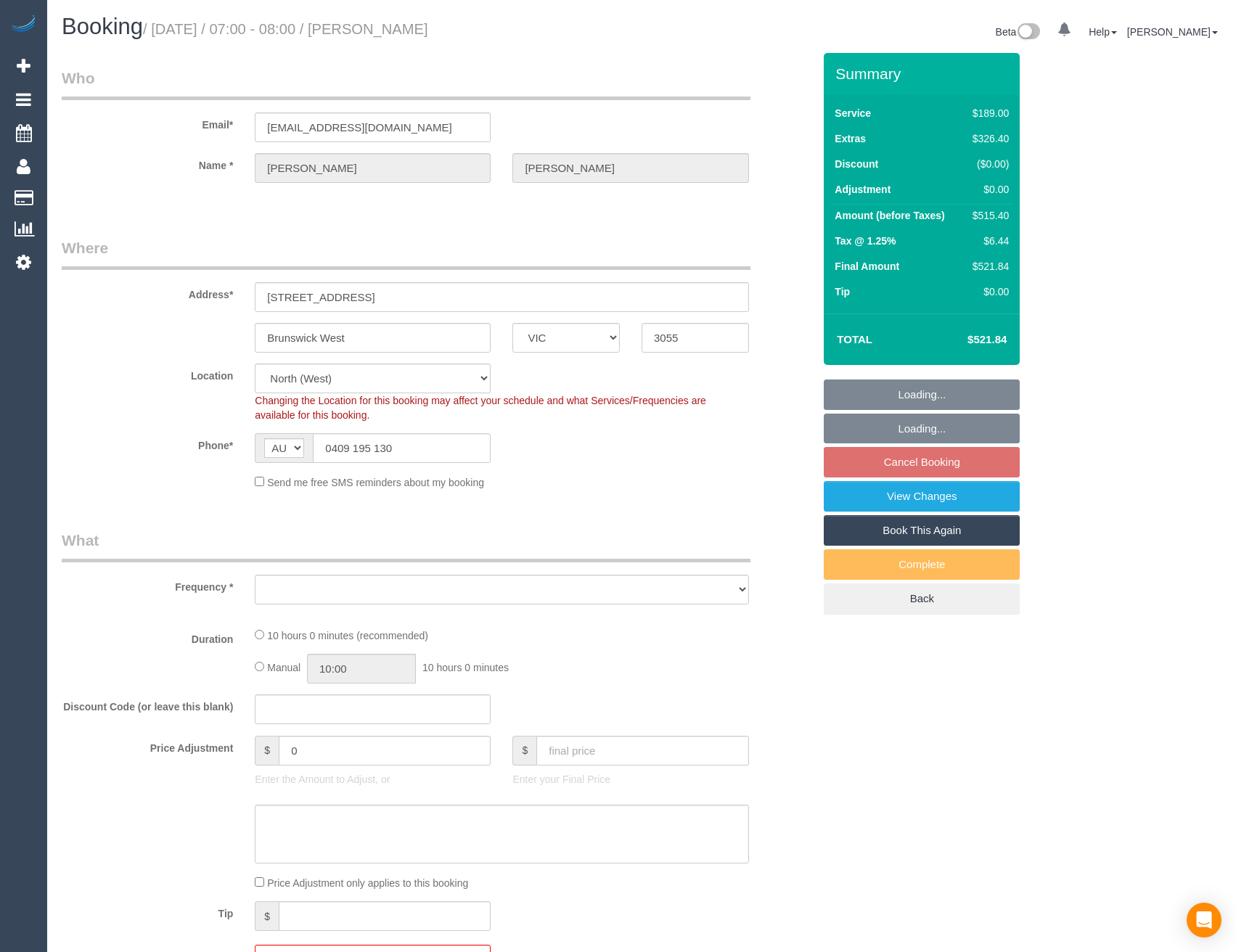
select select "VIC"
select select "string:stripe"
select select "object:546"
select select "number:28"
select select "number:14"
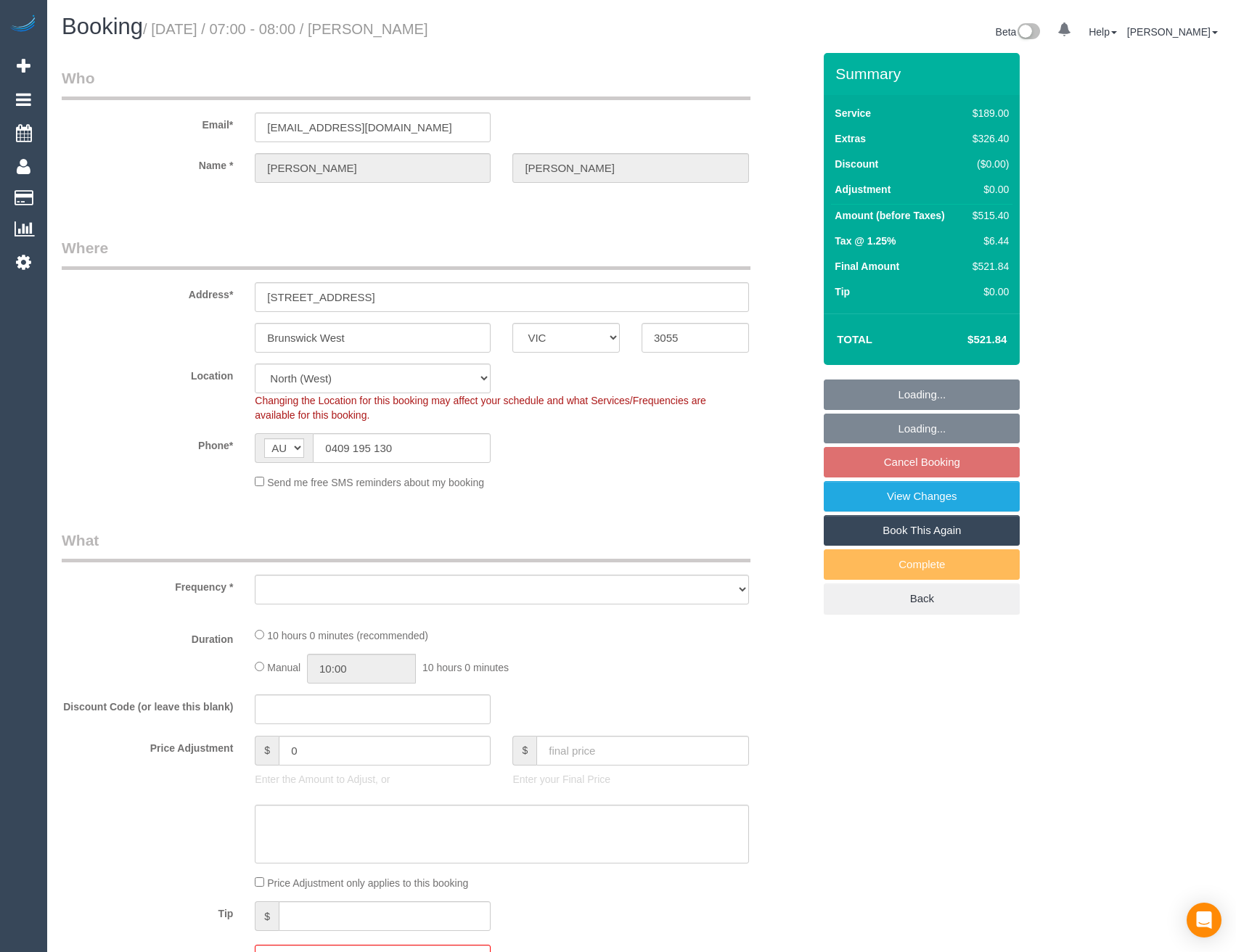
select select "number:18"
select select "number:36"
select select "object:1458"
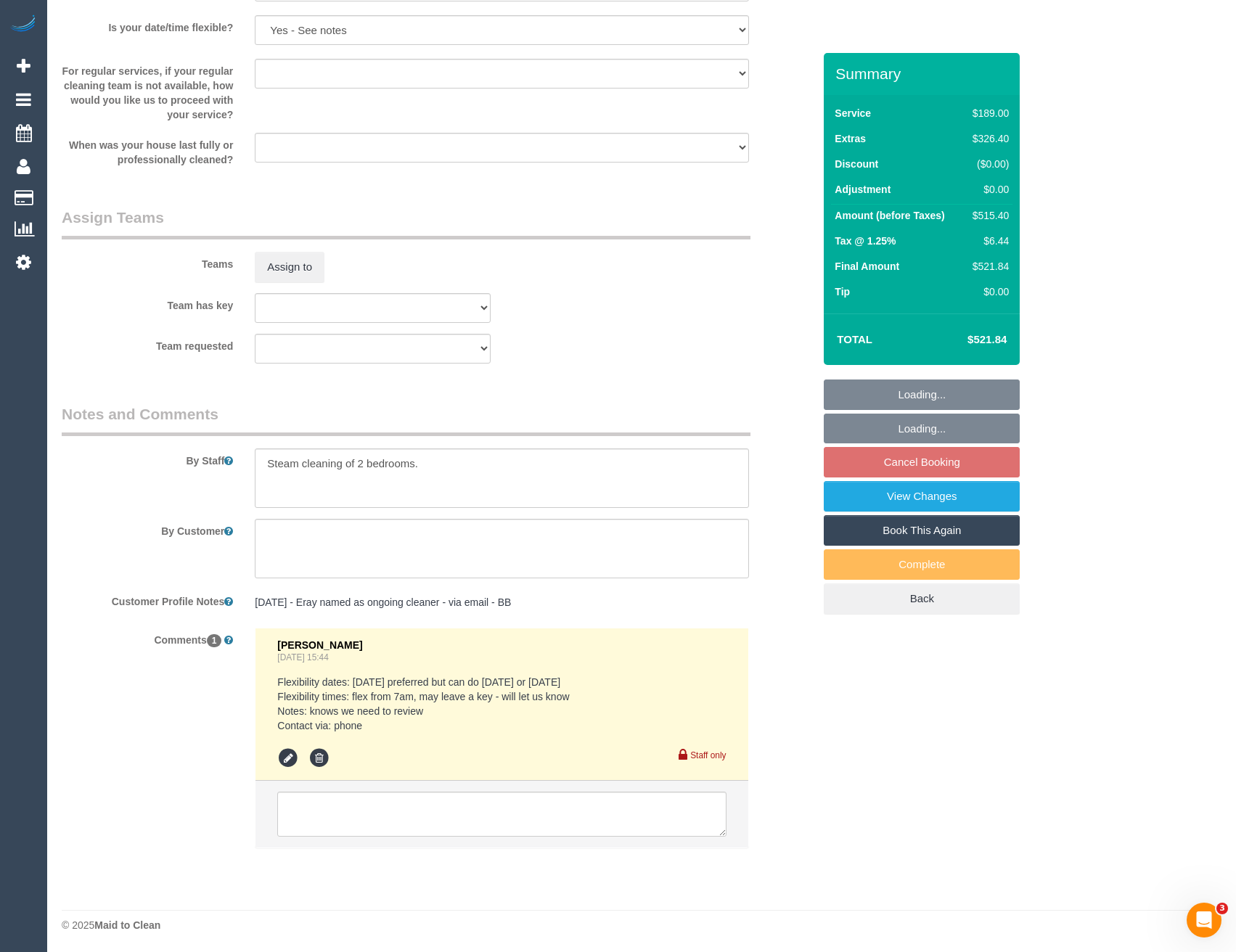
scroll to position [2184, 0]
click at [410, 812] on textarea at bounding box center [501, 812] width 449 height 45
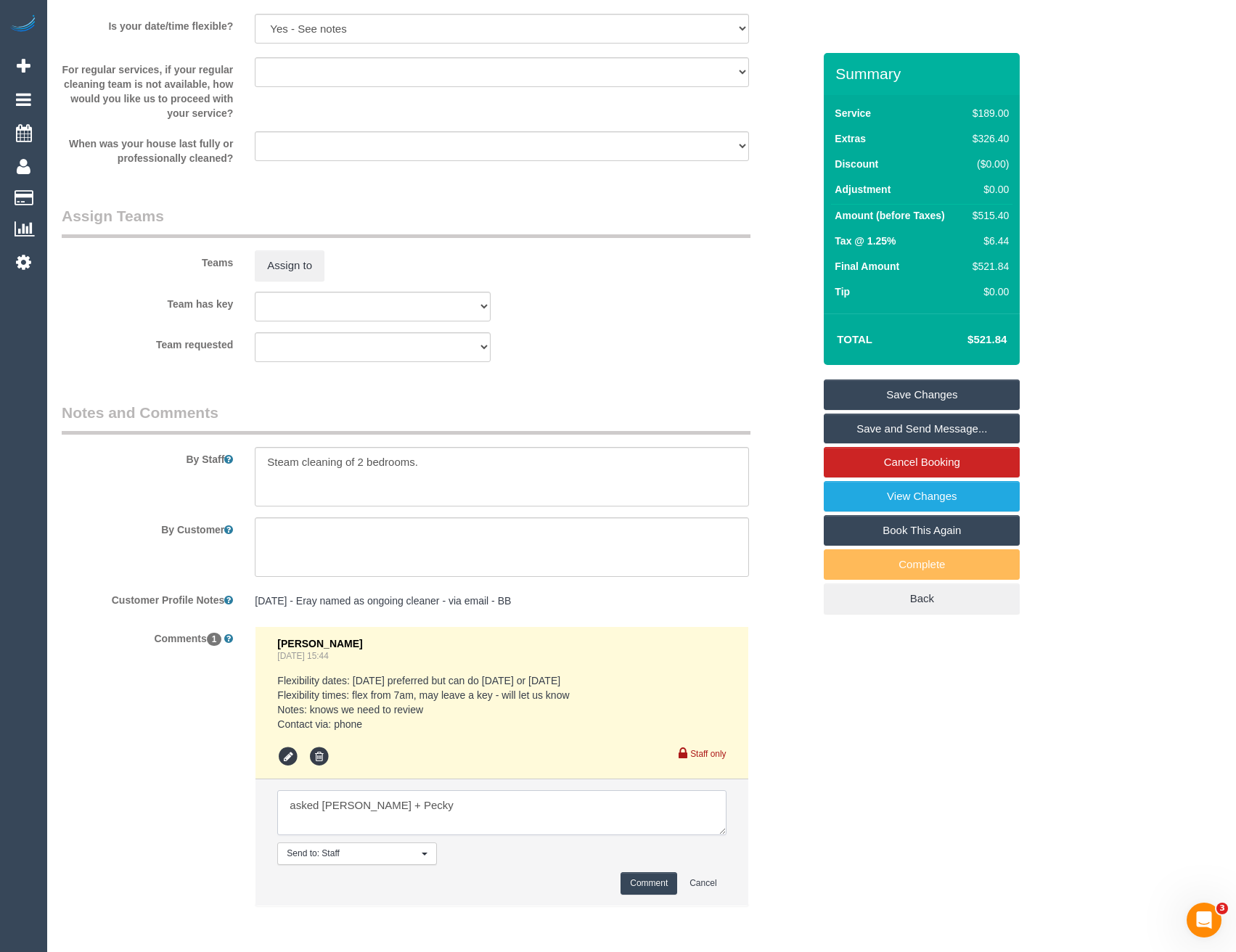
type textarea "asked [PERSON_NAME] + Pecky"
click at [651, 889] on button "Comment" at bounding box center [649, 883] width 56 height 22
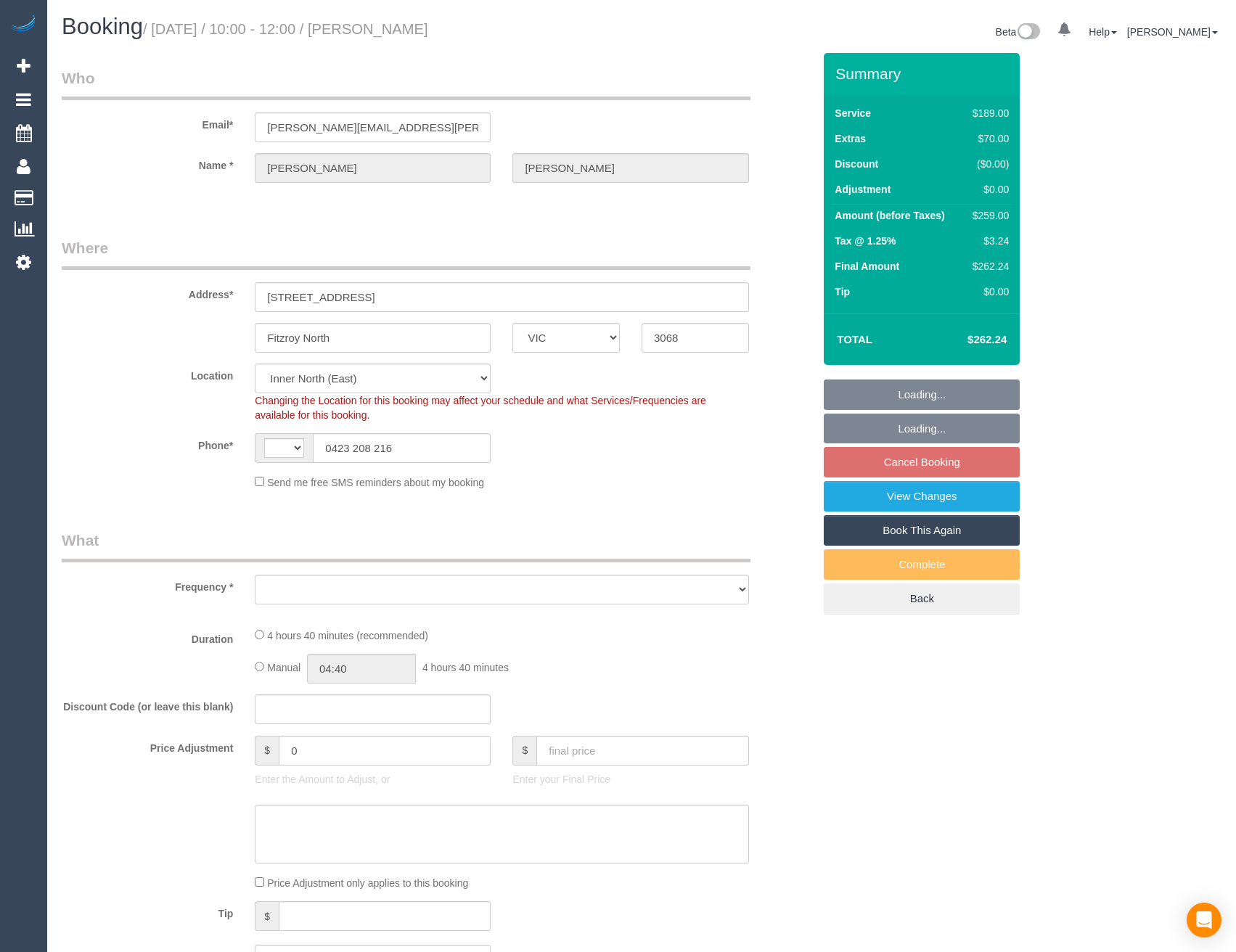
select select "VIC"
select select "string:AU"
select select "object:524"
select select "number:29"
select select "number:14"
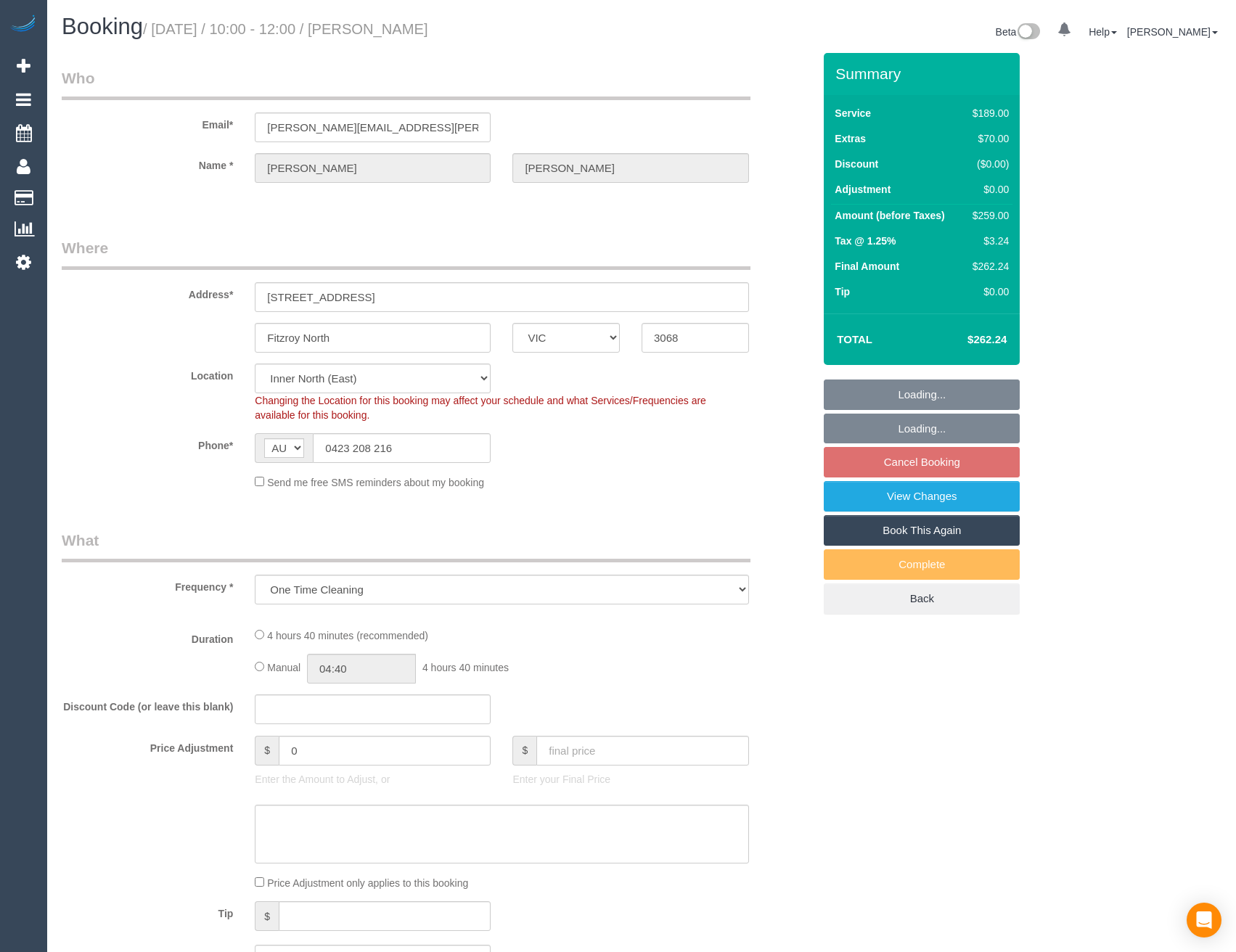
select select "number:19"
select select "number:24"
select select "number:13"
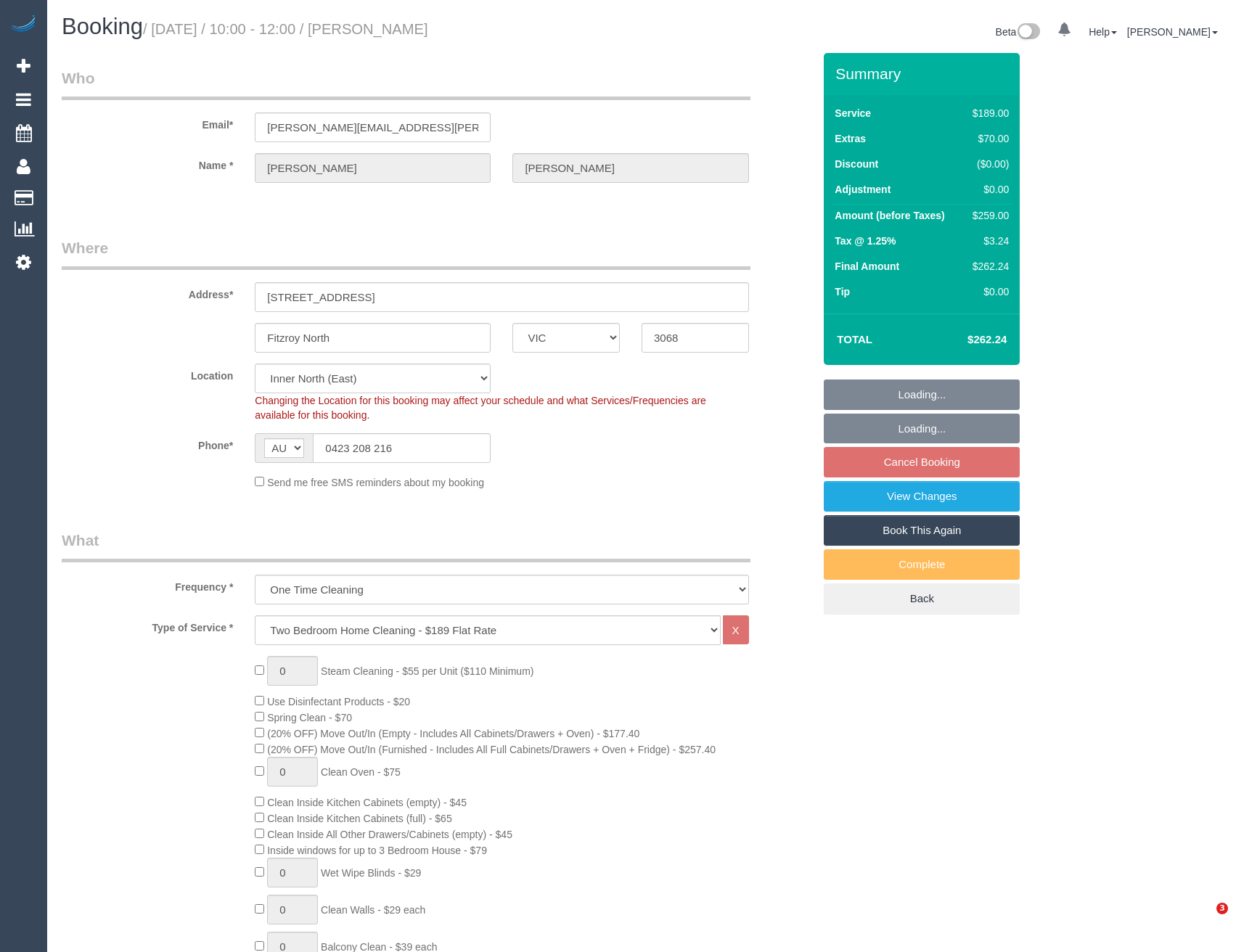
select select "object:1582"
select select "string:stripe-pm_1RvqoM2GScqysDRVBvkOR5e3"
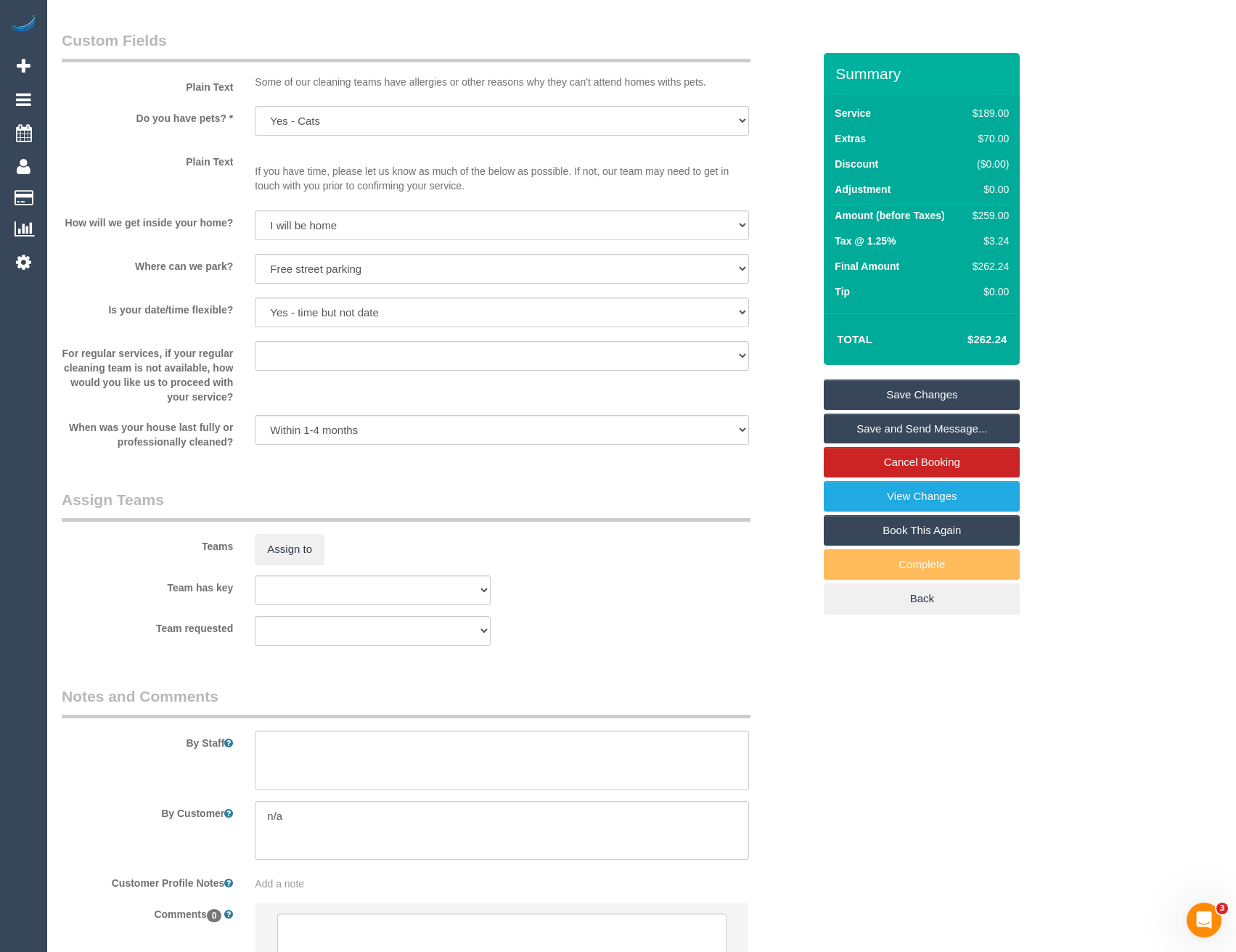
scroll to position [1915, 0]
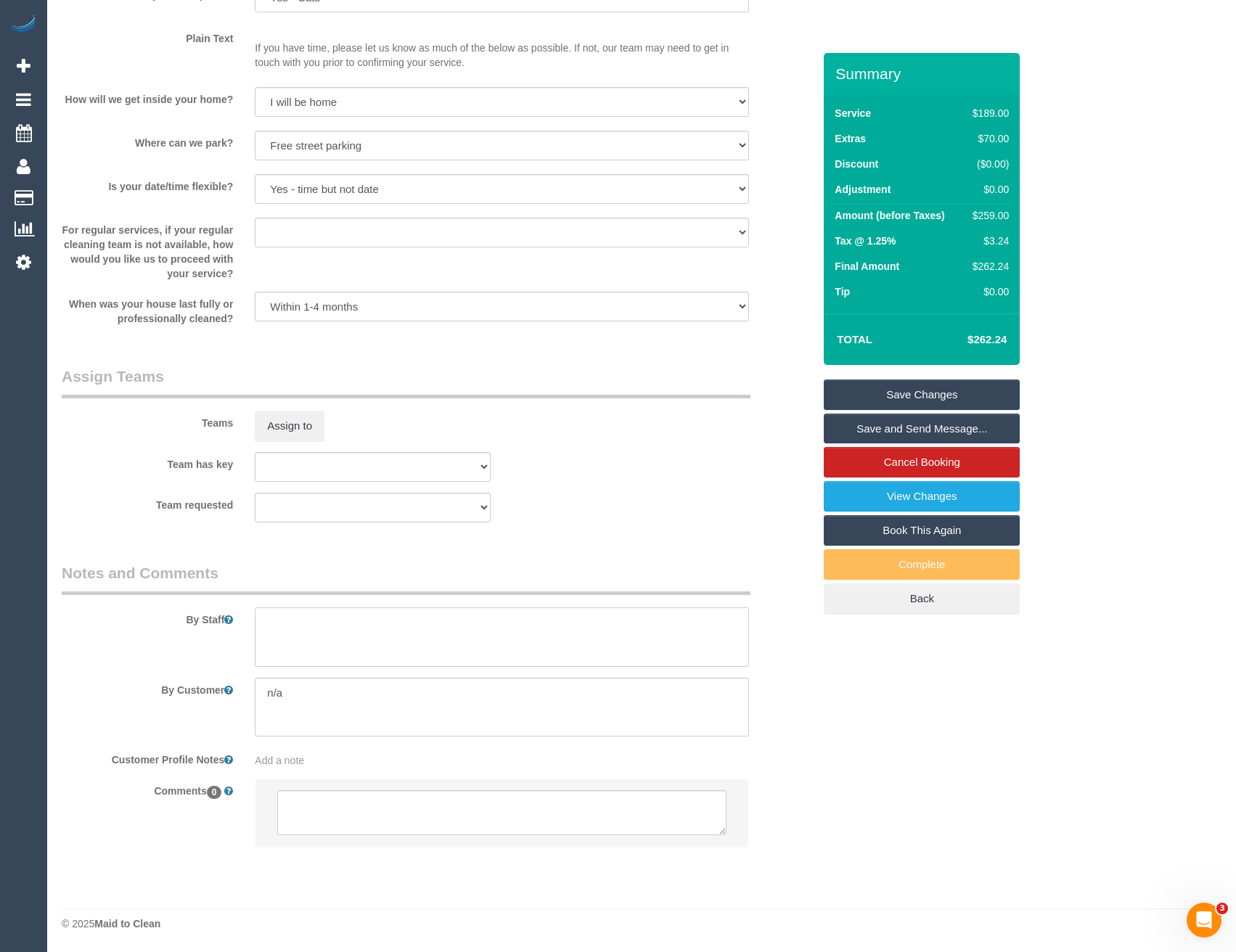
click at [378, 644] on textarea at bounding box center [501, 637] width 494 height 60
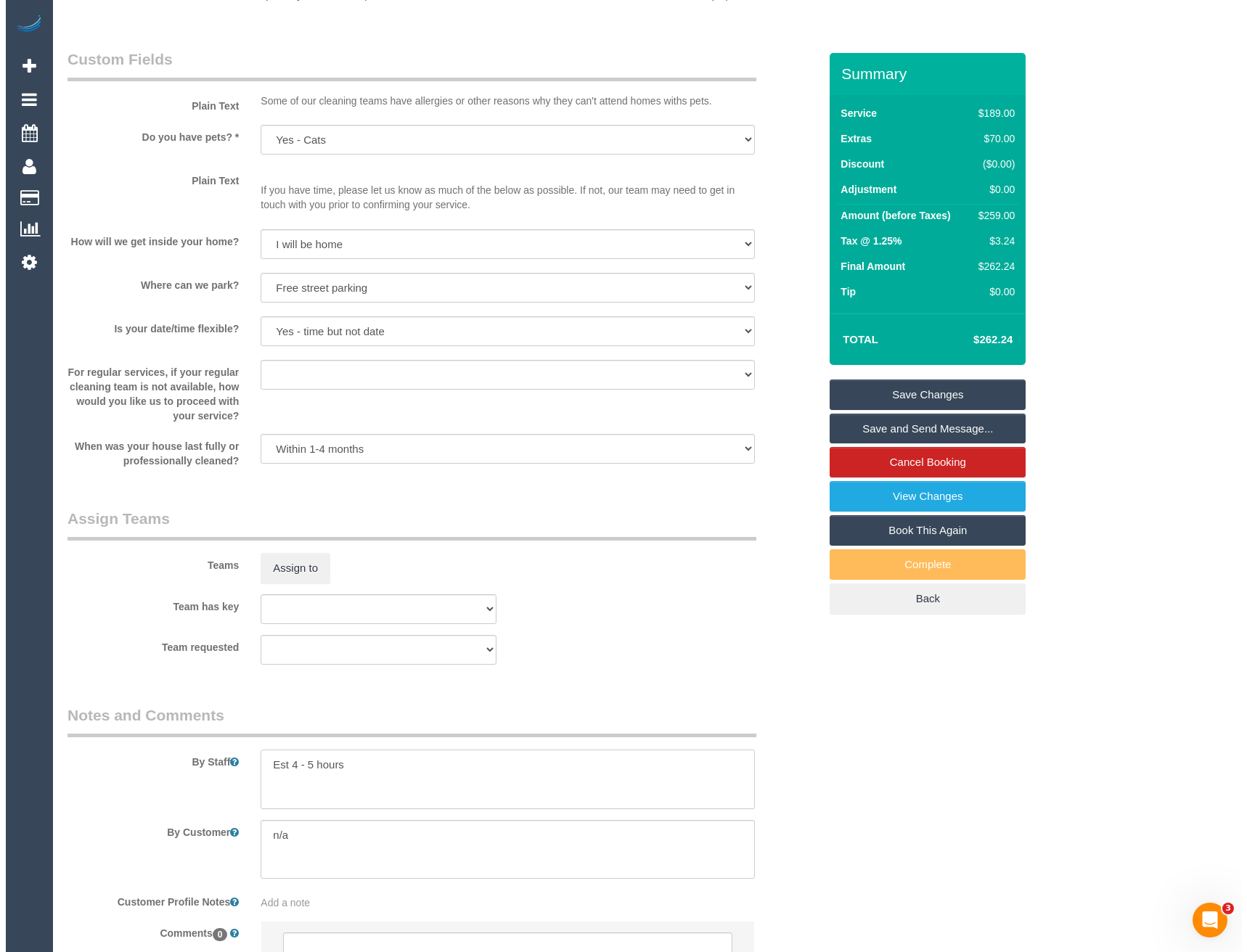
scroll to position [1770, 0]
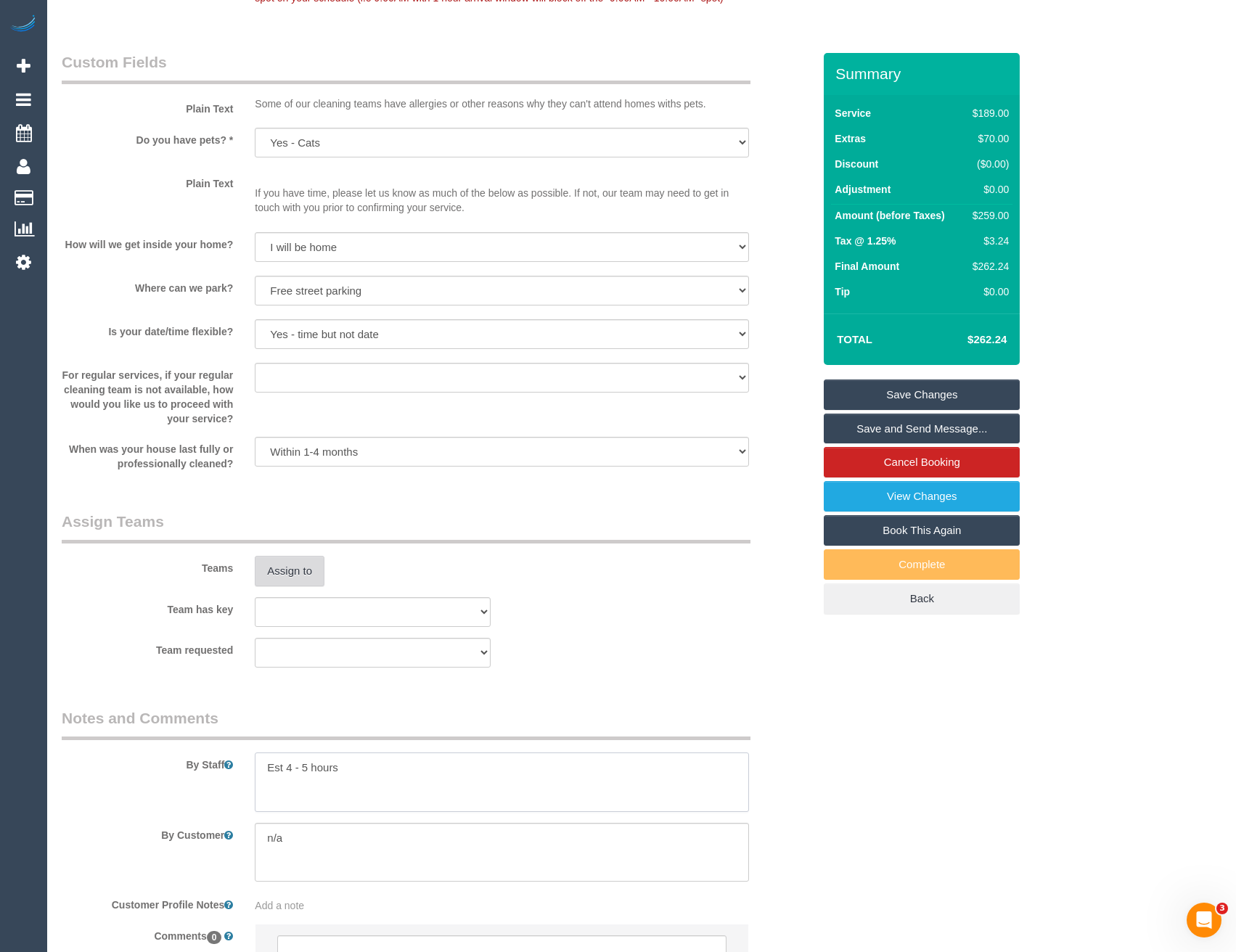
type textarea "Est 4 - 5 hours"
click at [278, 566] on button "Assign to" at bounding box center [289, 571] width 69 height 31
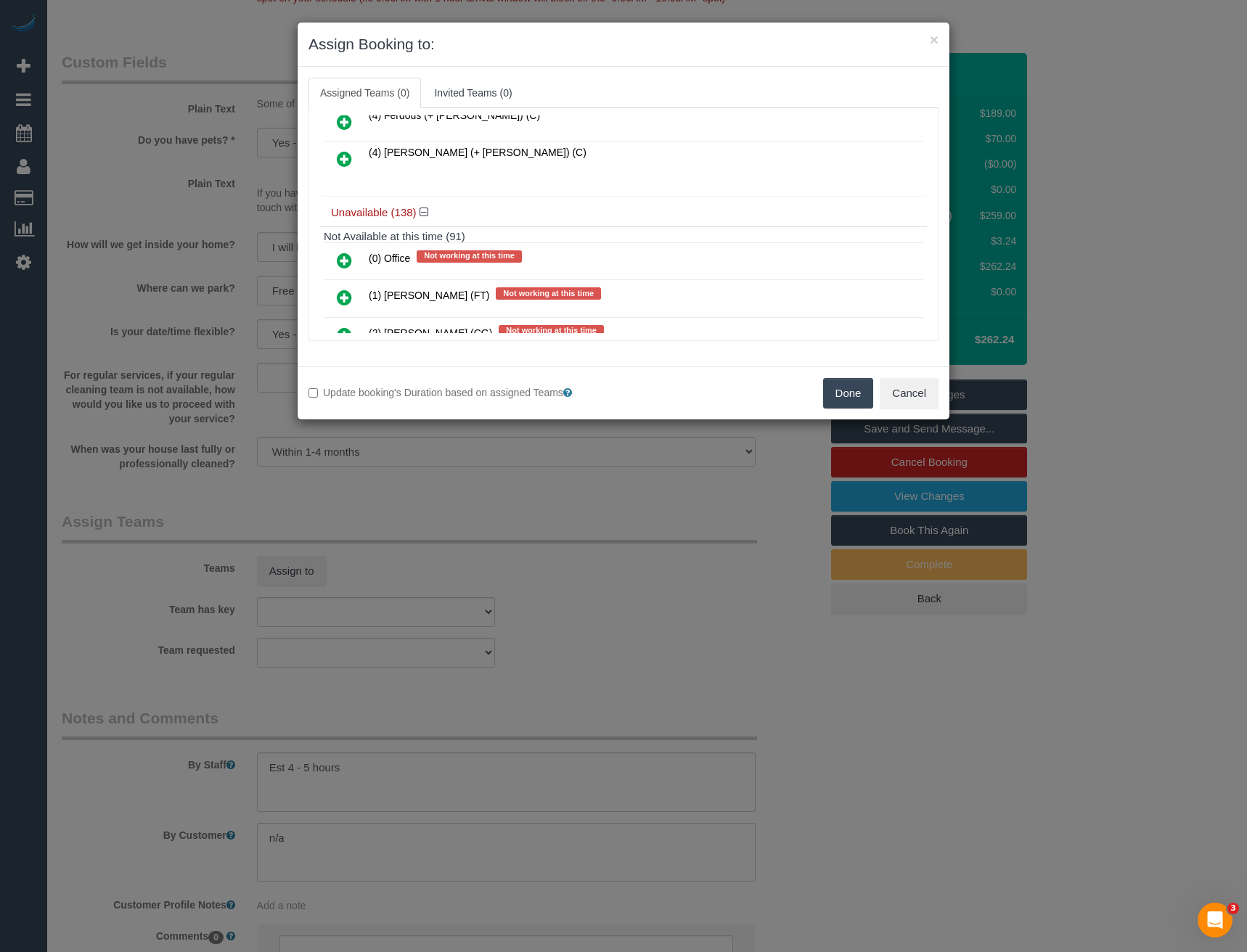
click at [346, 160] on icon at bounding box center [345, 159] width 15 height 18
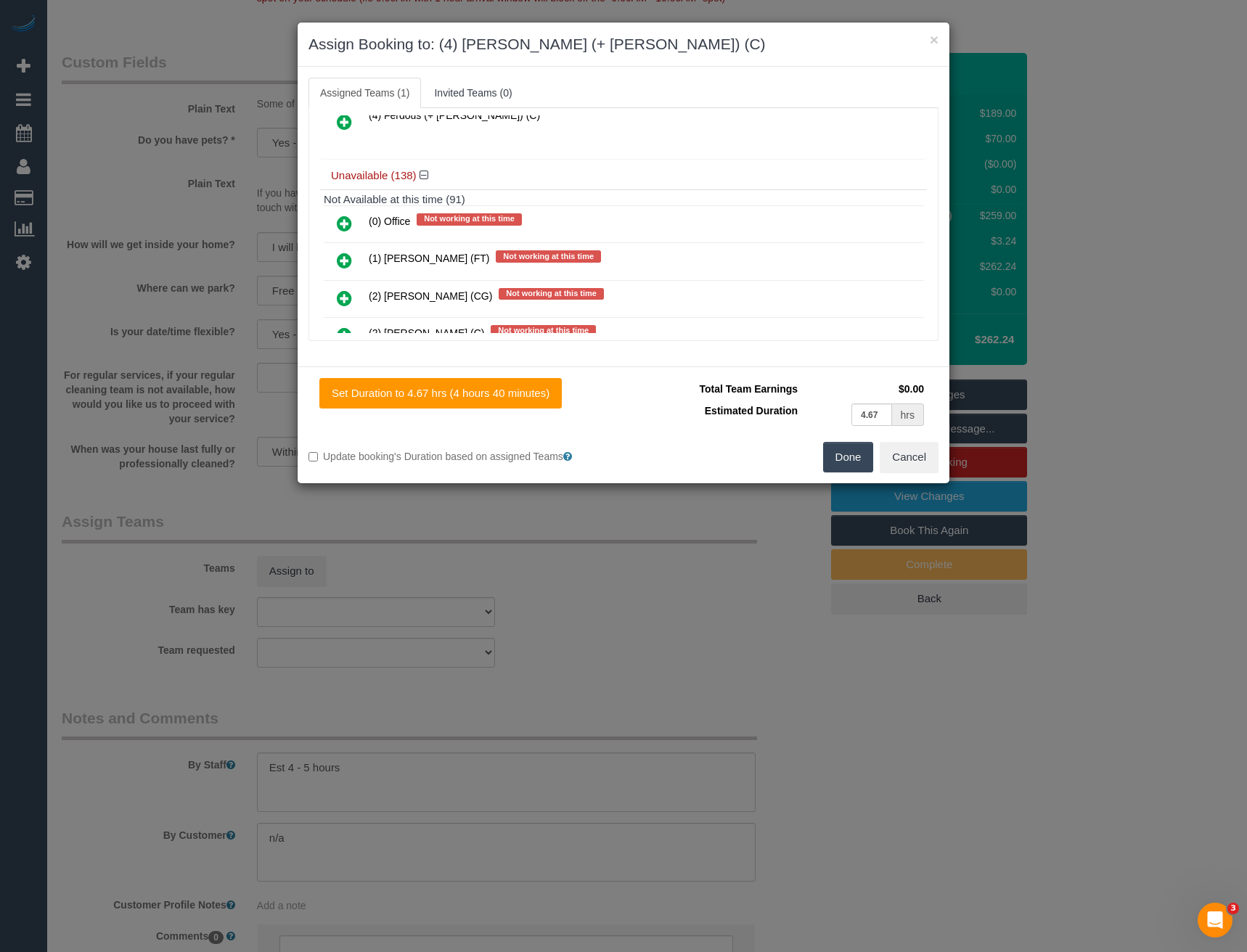
click at [345, 127] on icon at bounding box center [345, 121] width 15 height 18
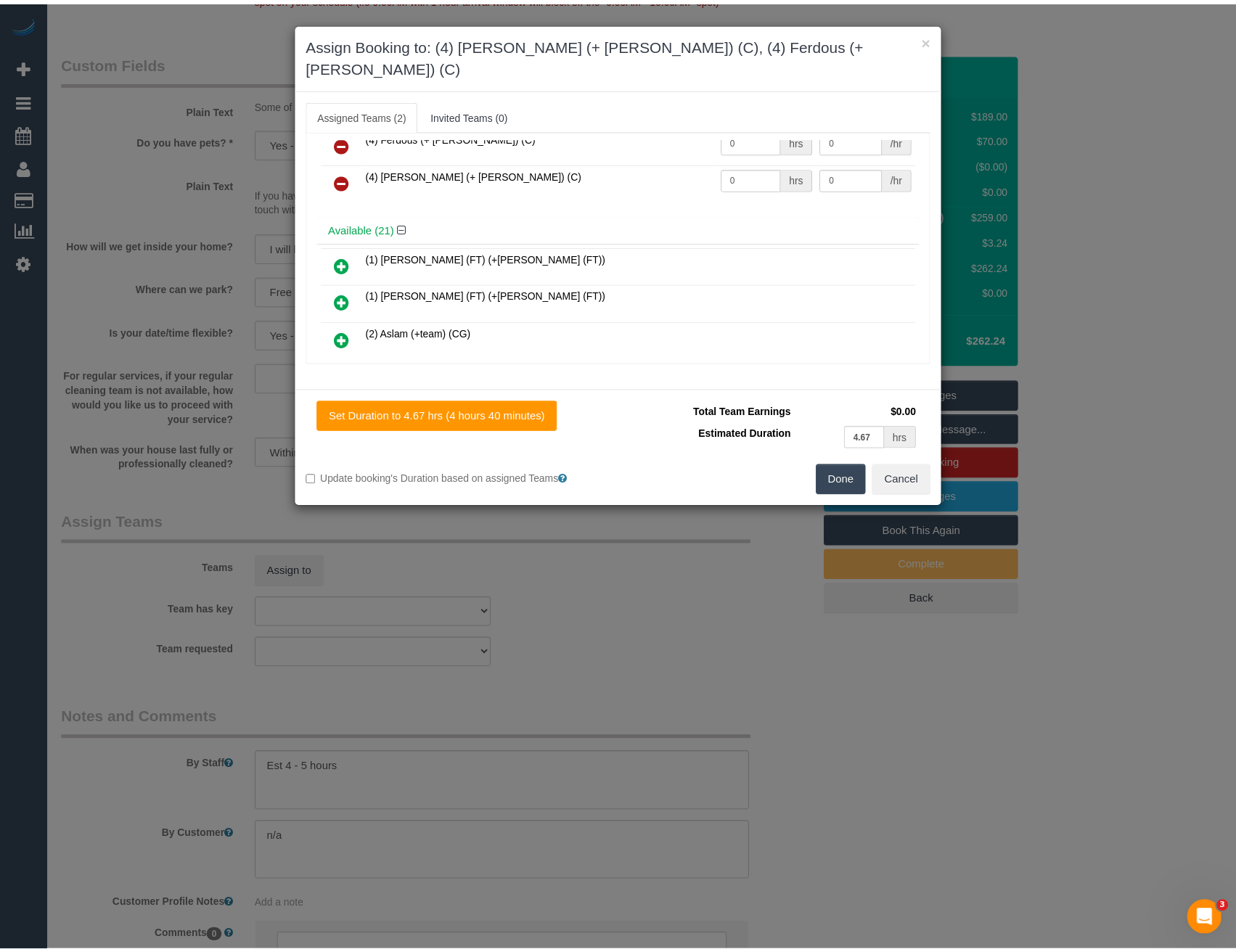
scroll to position [0, 0]
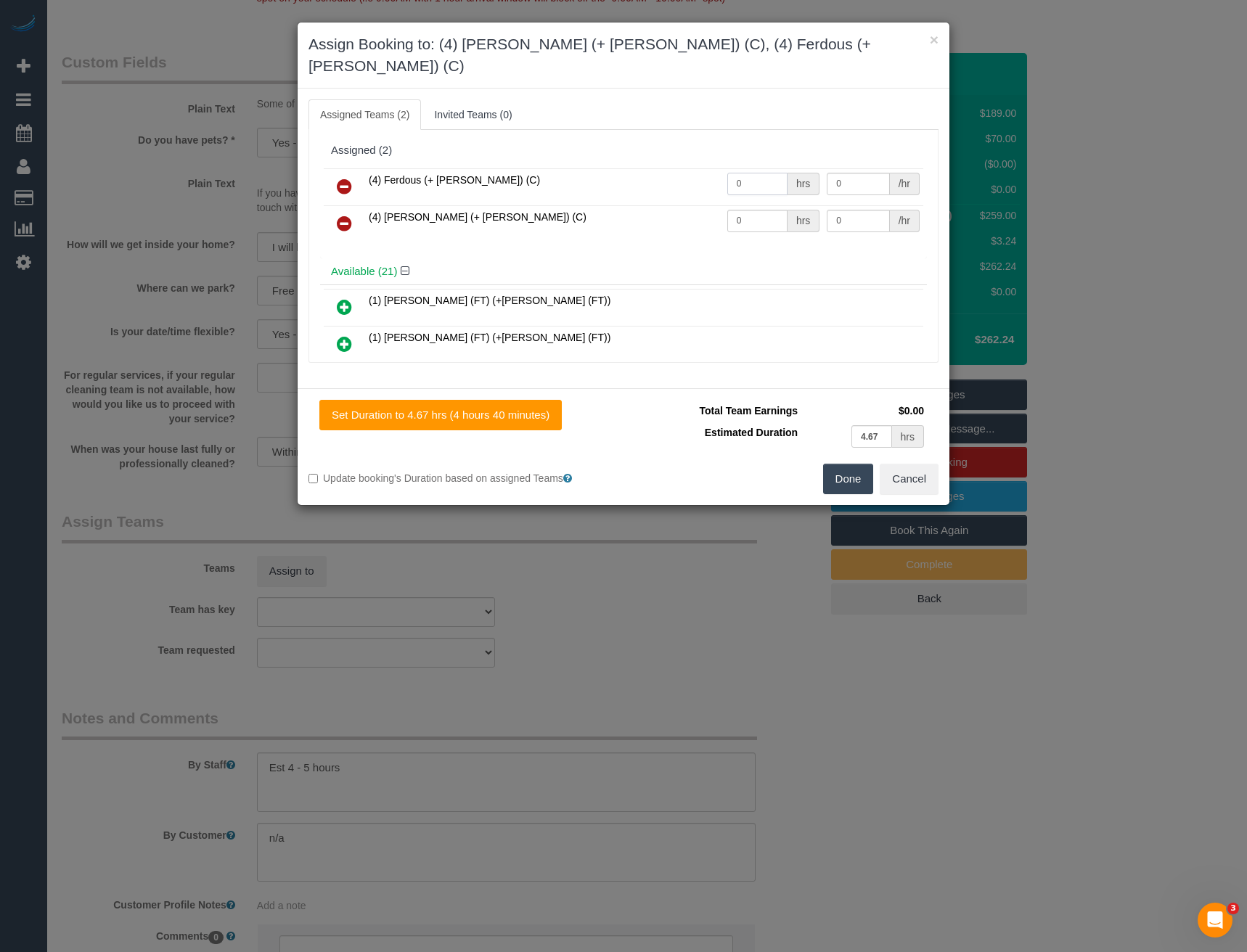
drag, startPoint x: 750, startPoint y: 161, endPoint x: 648, endPoint y: 169, distance: 102.3
click at [648, 169] on tr "(4) Ferdous (+ Forkan) (C) 0 hrs 0 /hr" at bounding box center [623, 187] width 599 height 37
type input "1"
type input "82.5"
drag, startPoint x: 744, startPoint y: 204, endPoint x: 674, endPoint y: 229, distance: 74.3
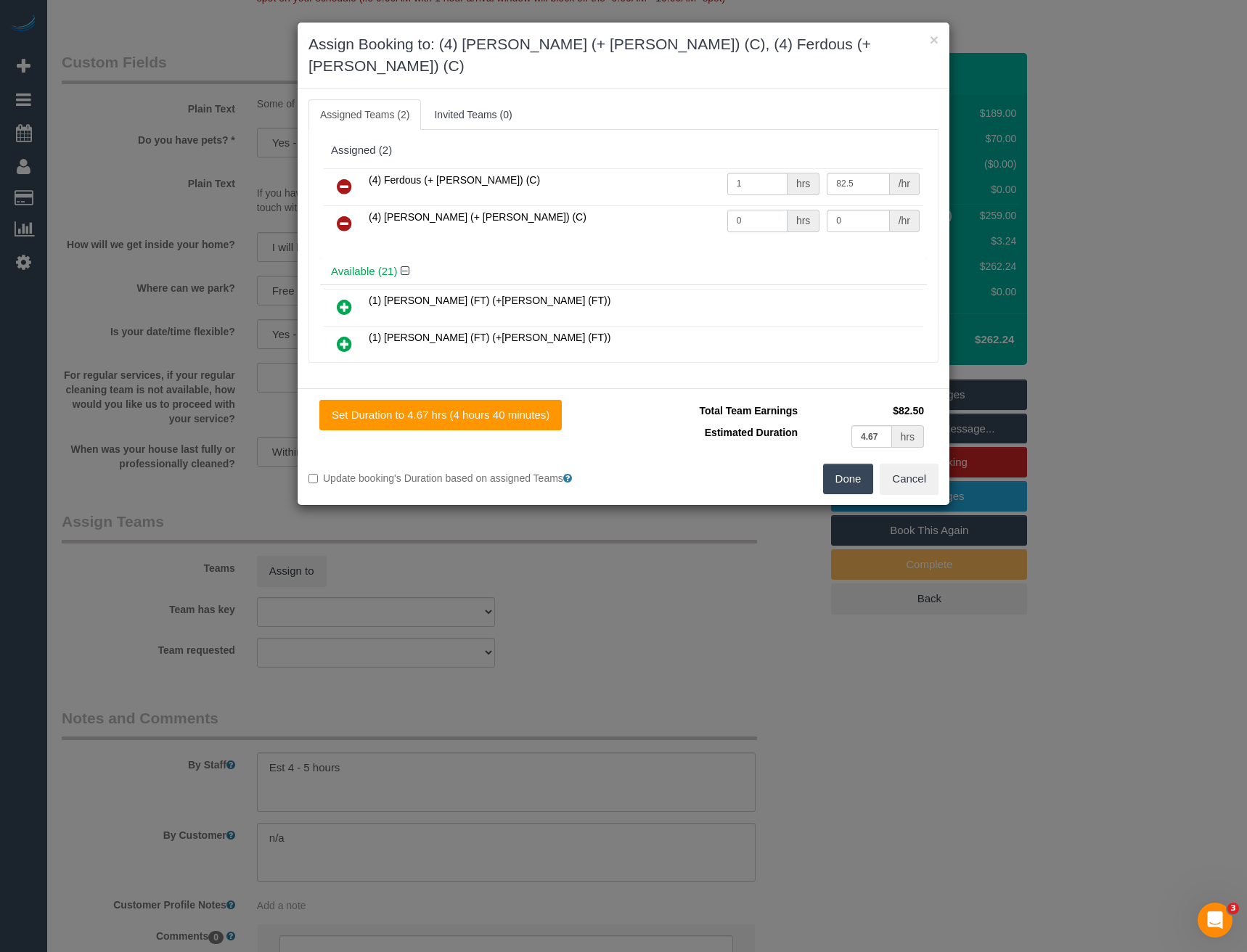
click at [676, 229] on div "(4) Ferdous (+ Forkan) (C) 1 hrs 82.5 /hr (4) Forkan (+ Ferdous) (C) 0 hrs 0 /hr" at bounding box center [623, 211] width 606 height 94
type input "1"
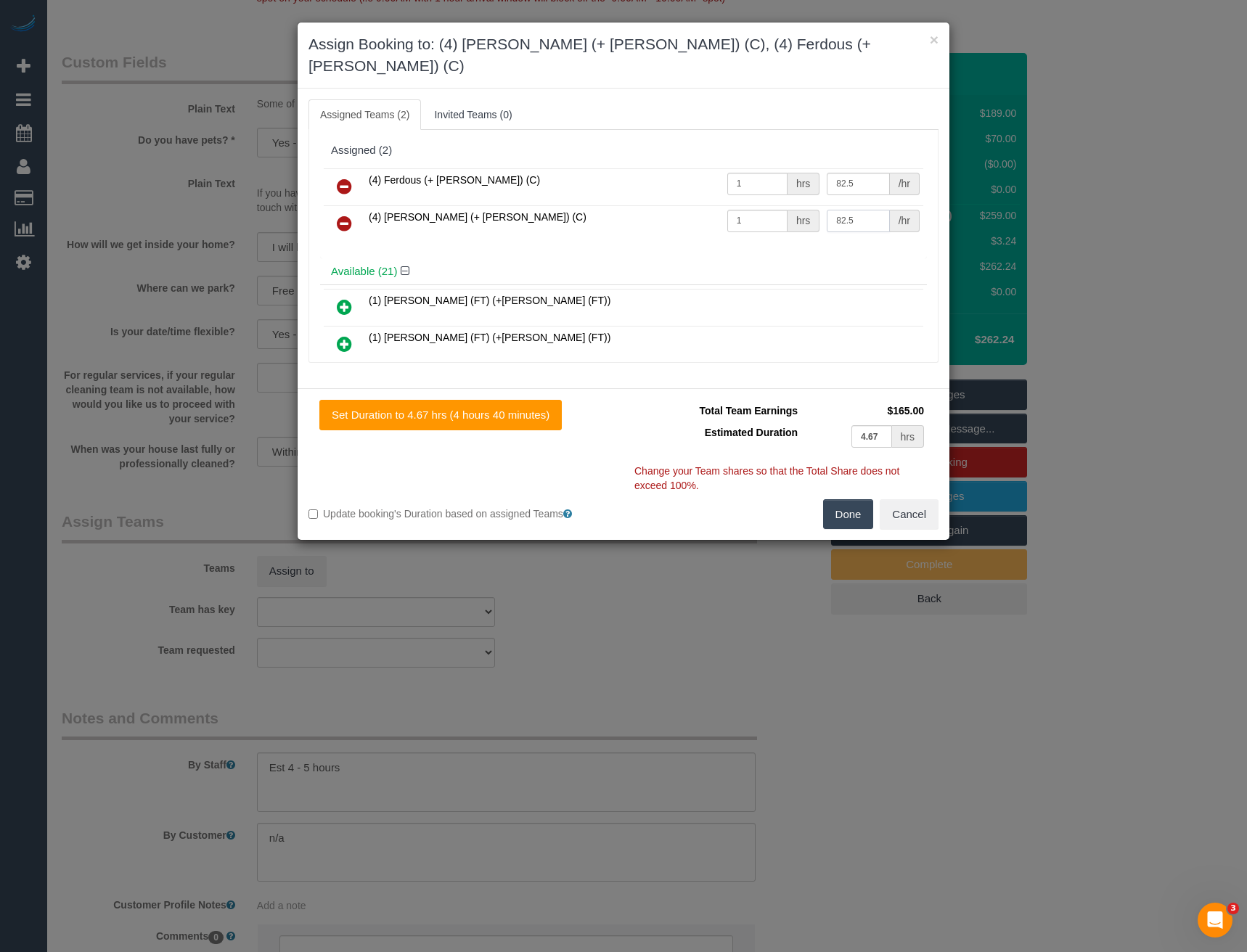
type input "82.5"
click at [852, 500] on button "Done" at bounding box center [848, 515] width 51 height 31
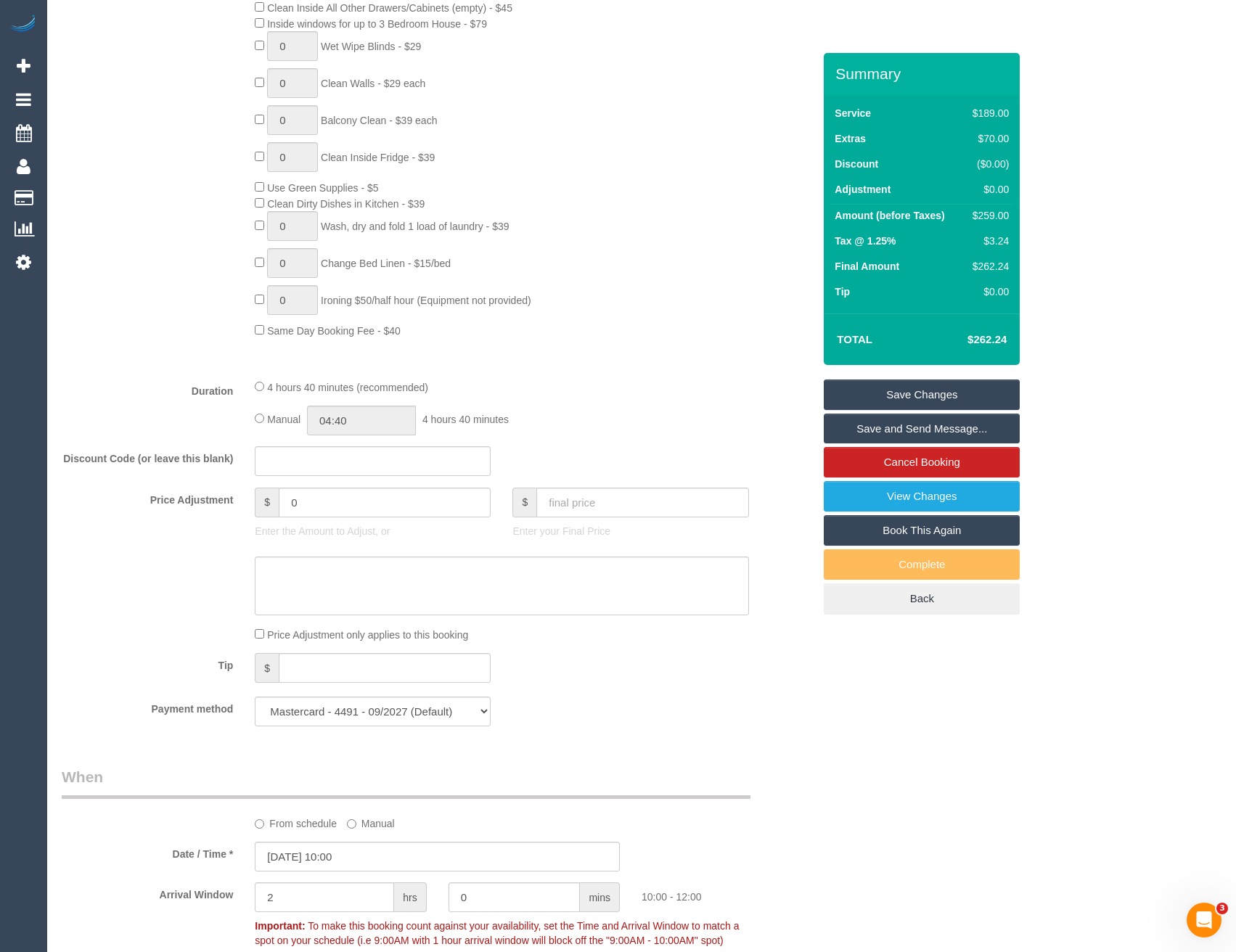
scroll to position [826, 0]
click at [372, 416] on input "04:40" at bounding box center [361, 421] width 109 height 30
type input "02:30"
click at [357, 538] on li "02:30" at bounding box center [346, 541] width 65 height 19
click at [611, 376] on fieldset "What Frequency * One Time Cleaning Weekly - 10% Off - 10.00% (0% for the First …" at bounding box center [437, 221] width 752 height 1035
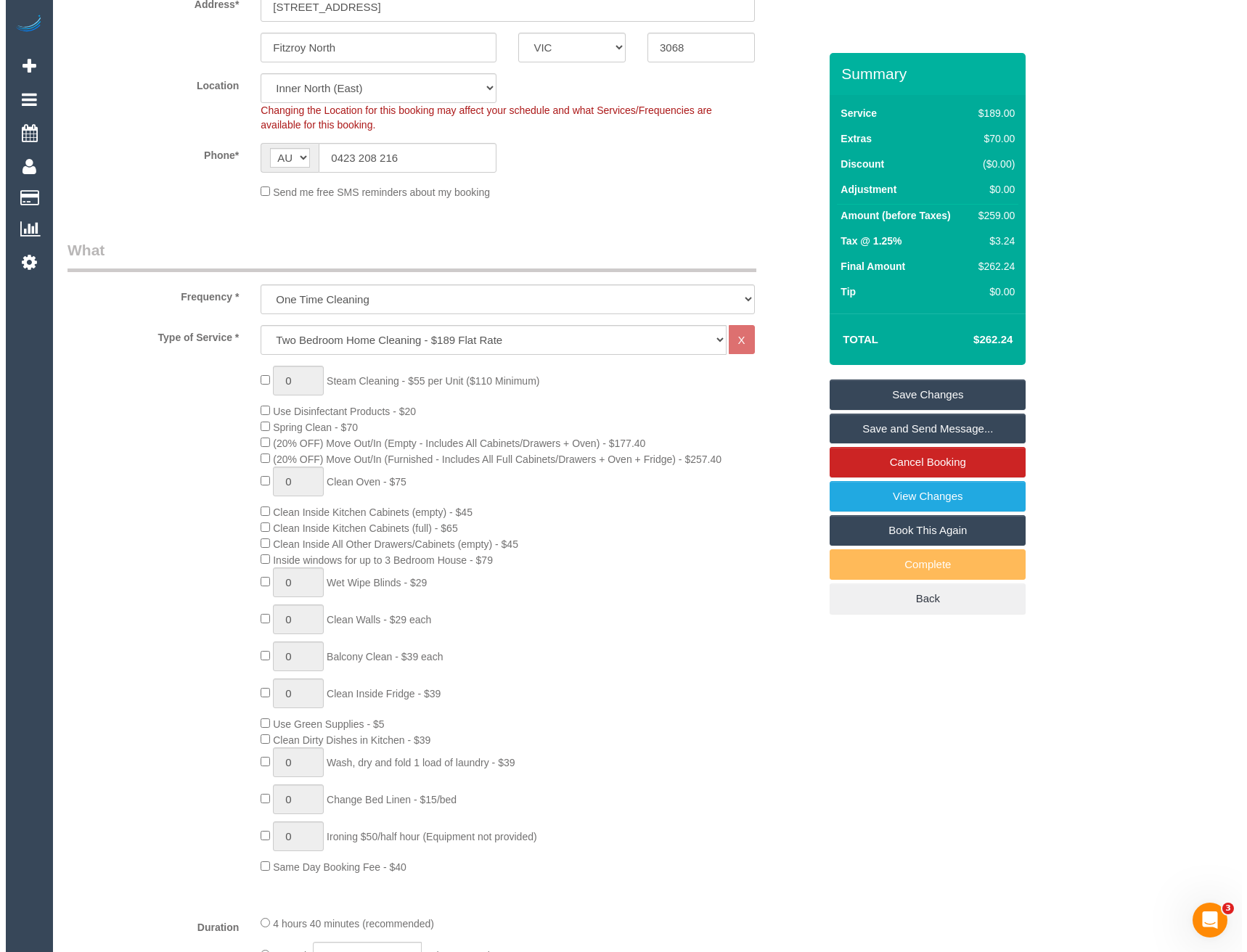
scroll to position [0, 0]
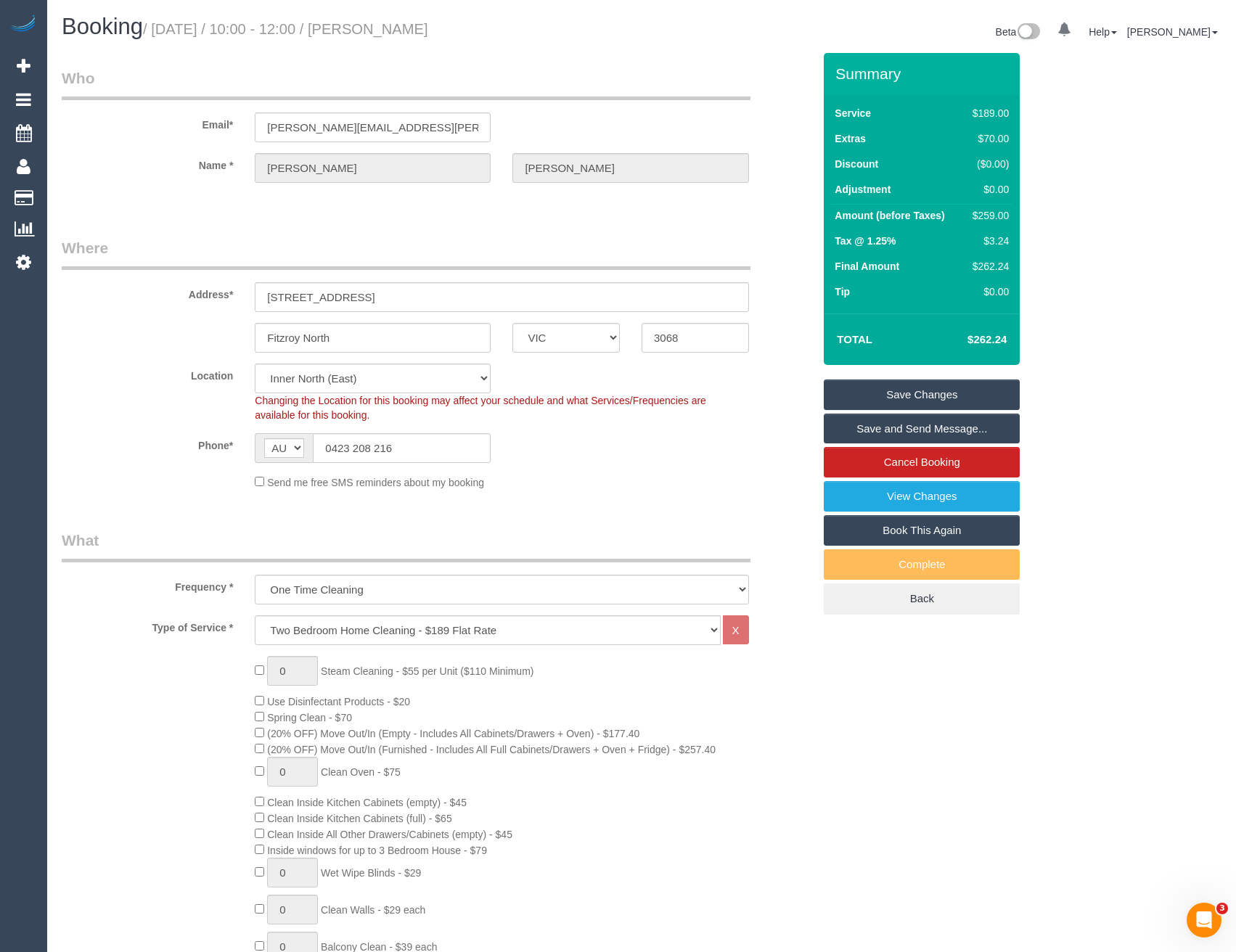
click at [876, 421] on link "Save and Send Message..." at bounding box center [922, 429] width 196 height 31
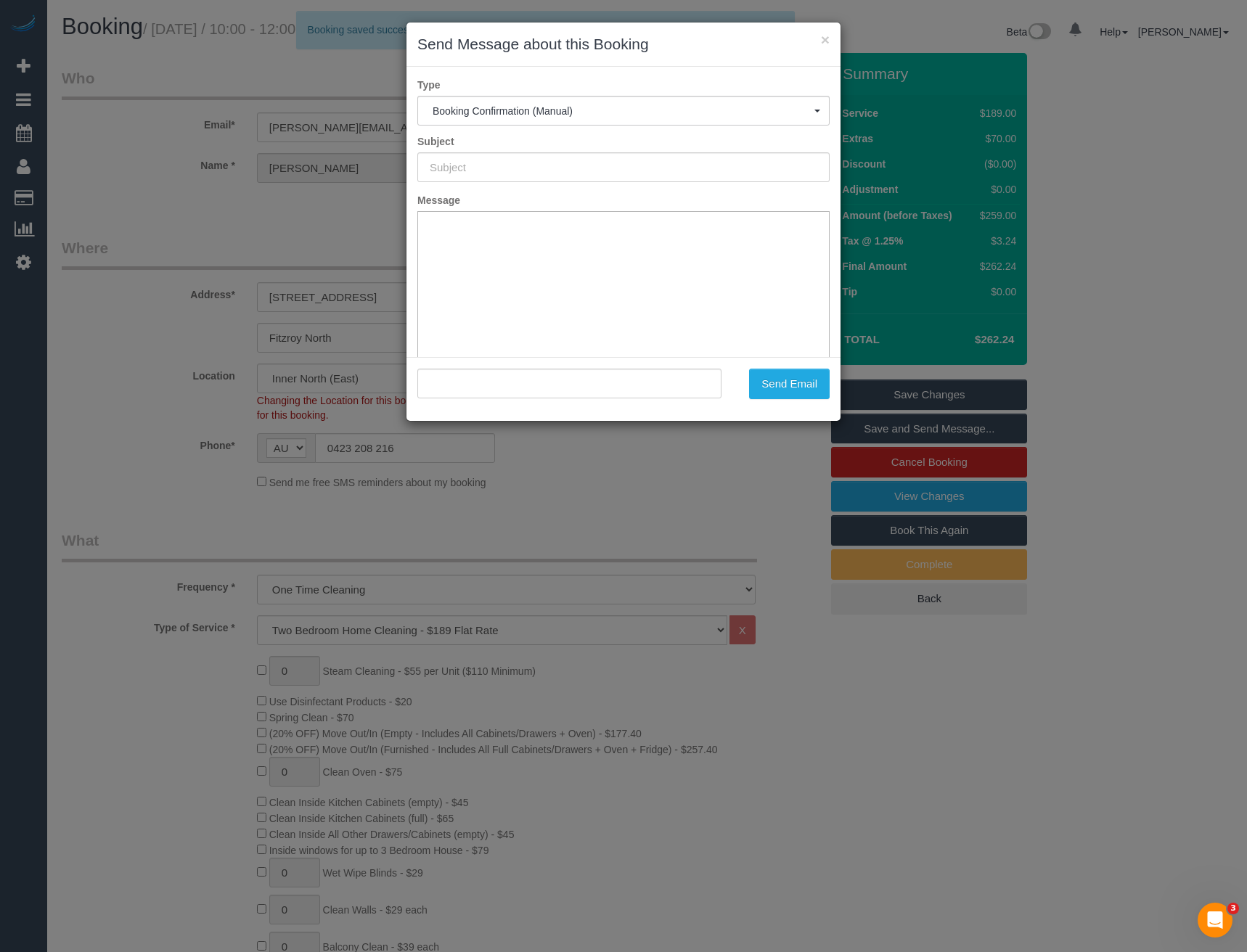
type input "Booking Confirmed"
type input ""Samuel Collis" <samuel.n.collis@gmail.com>"
drag, startPoint x: 632, startPoint y: 483, endPoint x: 643, endPoint y: 479, distance: 11.7
click at [632, 483] on div "× Send Message about this Booking Type Booking Confirmation (Manual) Booking Co…" at bounding box center [623, 476] width 1247 height 952
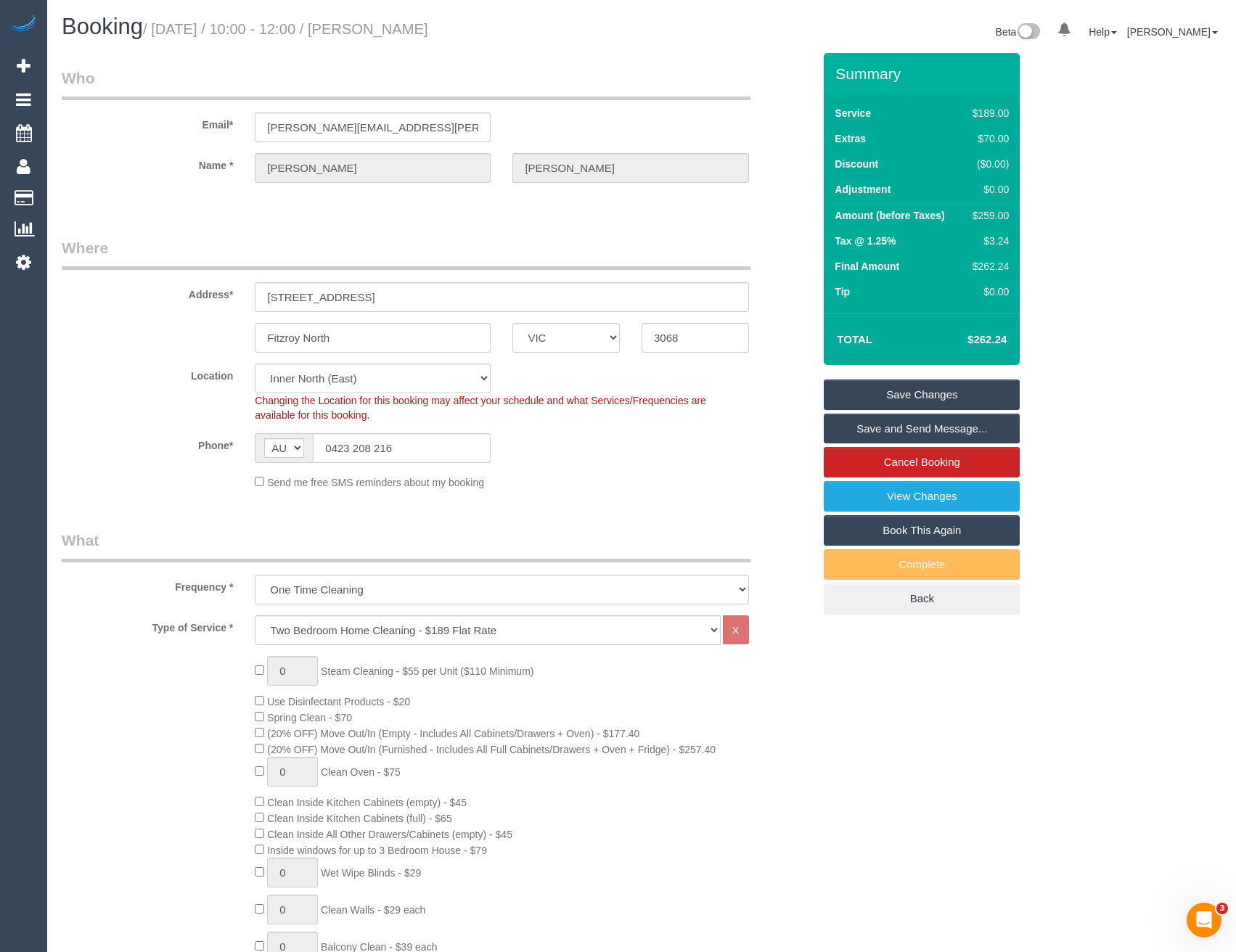
click at [893, 429] on link "Save and Send Message..." at bounding box center [922, 429] width 196 height 31
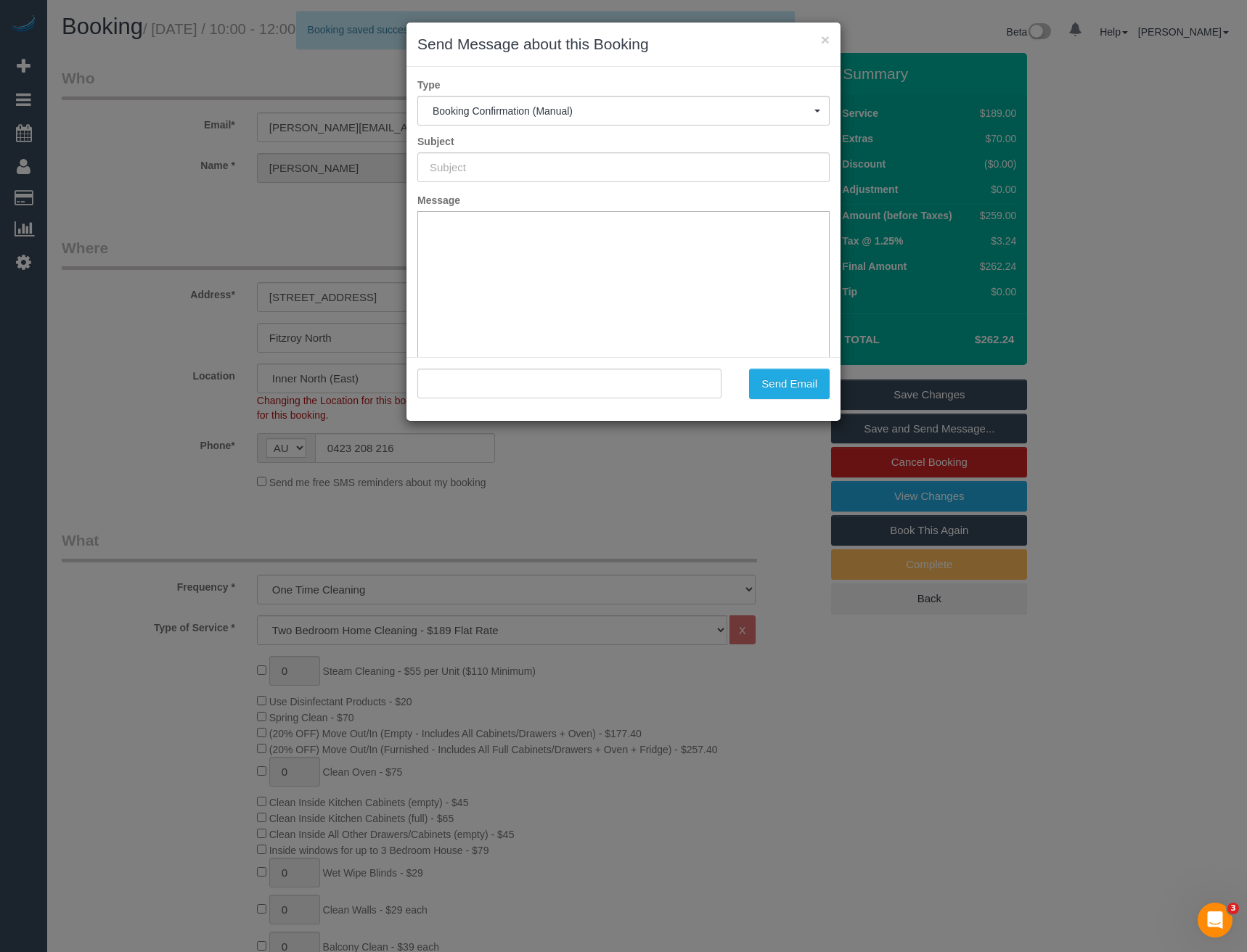
type input "Booking Confirmed"
type input ""Samuel Collis" <samuel.n.collis@gmail.com>"
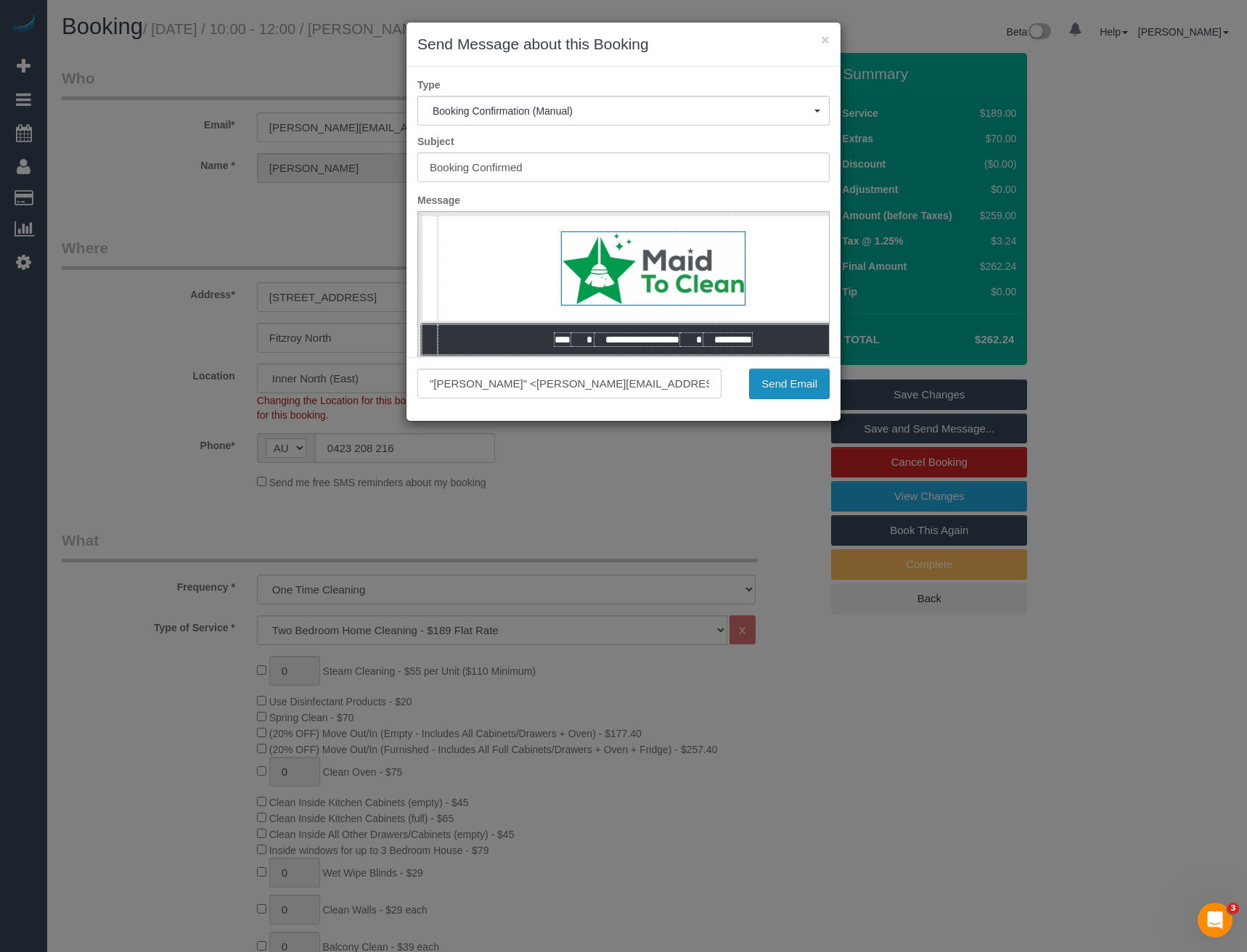
click at [769, 378] on button "Send Email" at bounding box center [789, 384] width 81 height 31
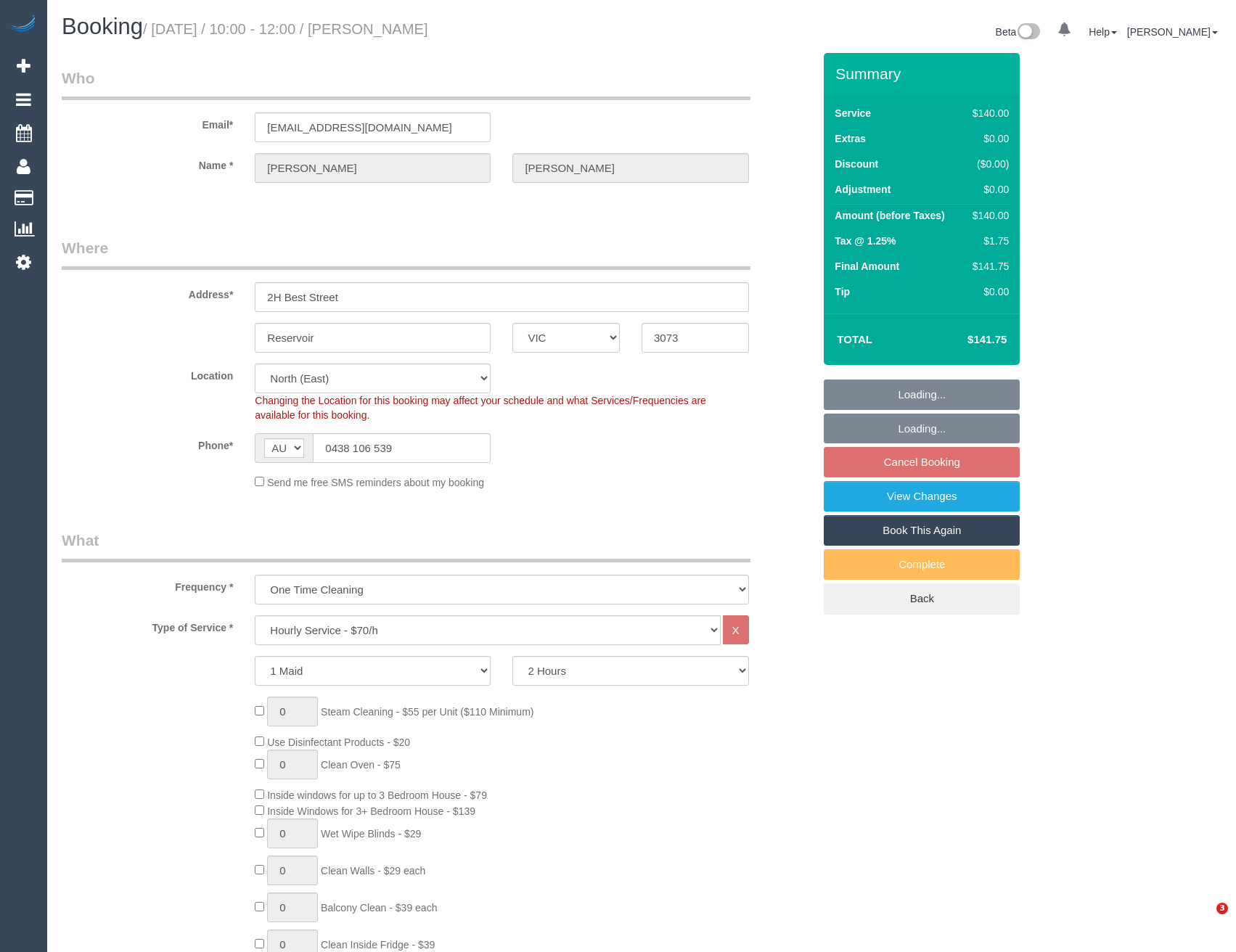
select select "VIC"
select select "number:27"
select select "number:14"
select select "number:19"
select select "number:25"
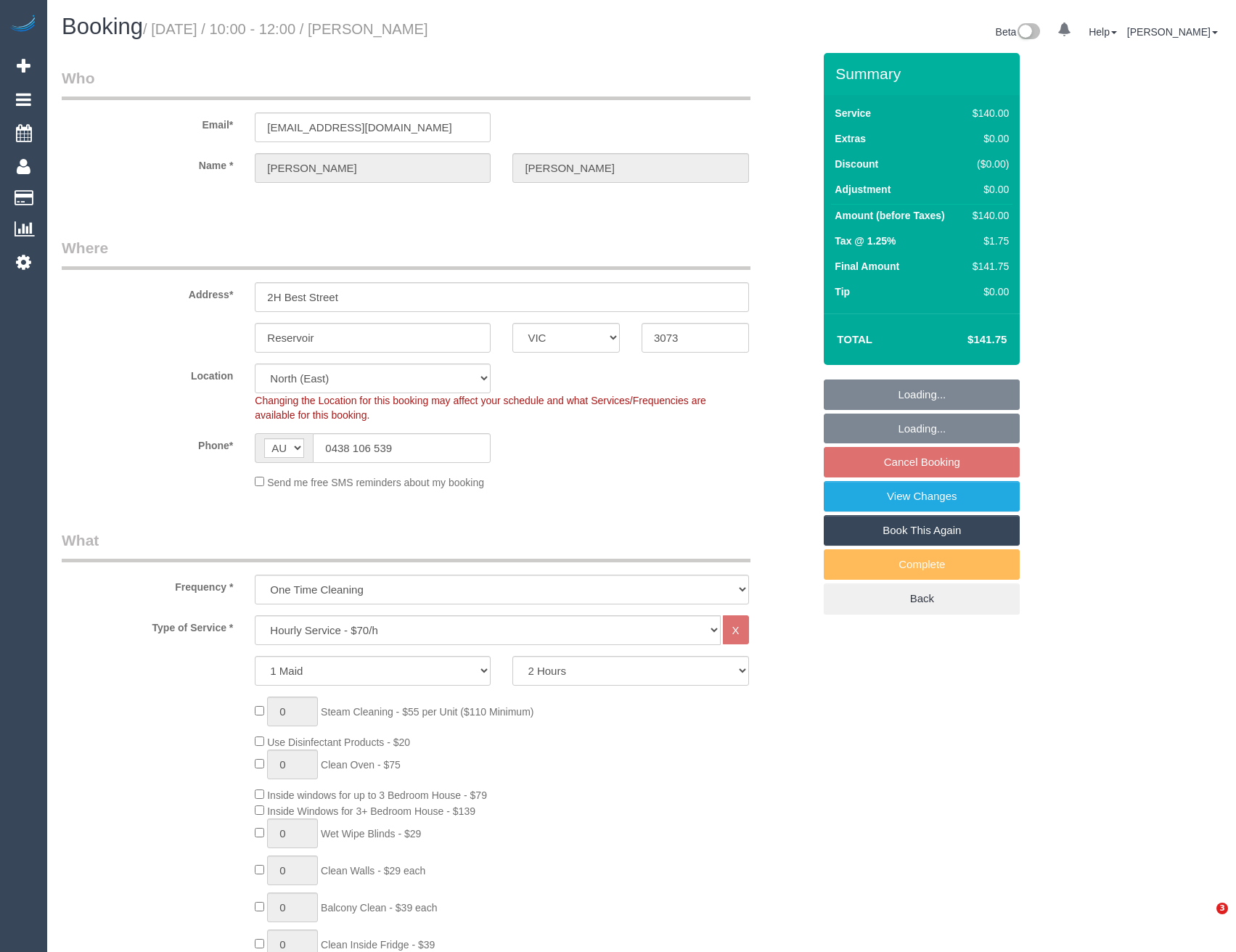
select select "number:33"
select select "number:12"
select select "object:1494"
select select "string:stripe-pm_1PjDdl2GScqysDRVTILzfgOC"
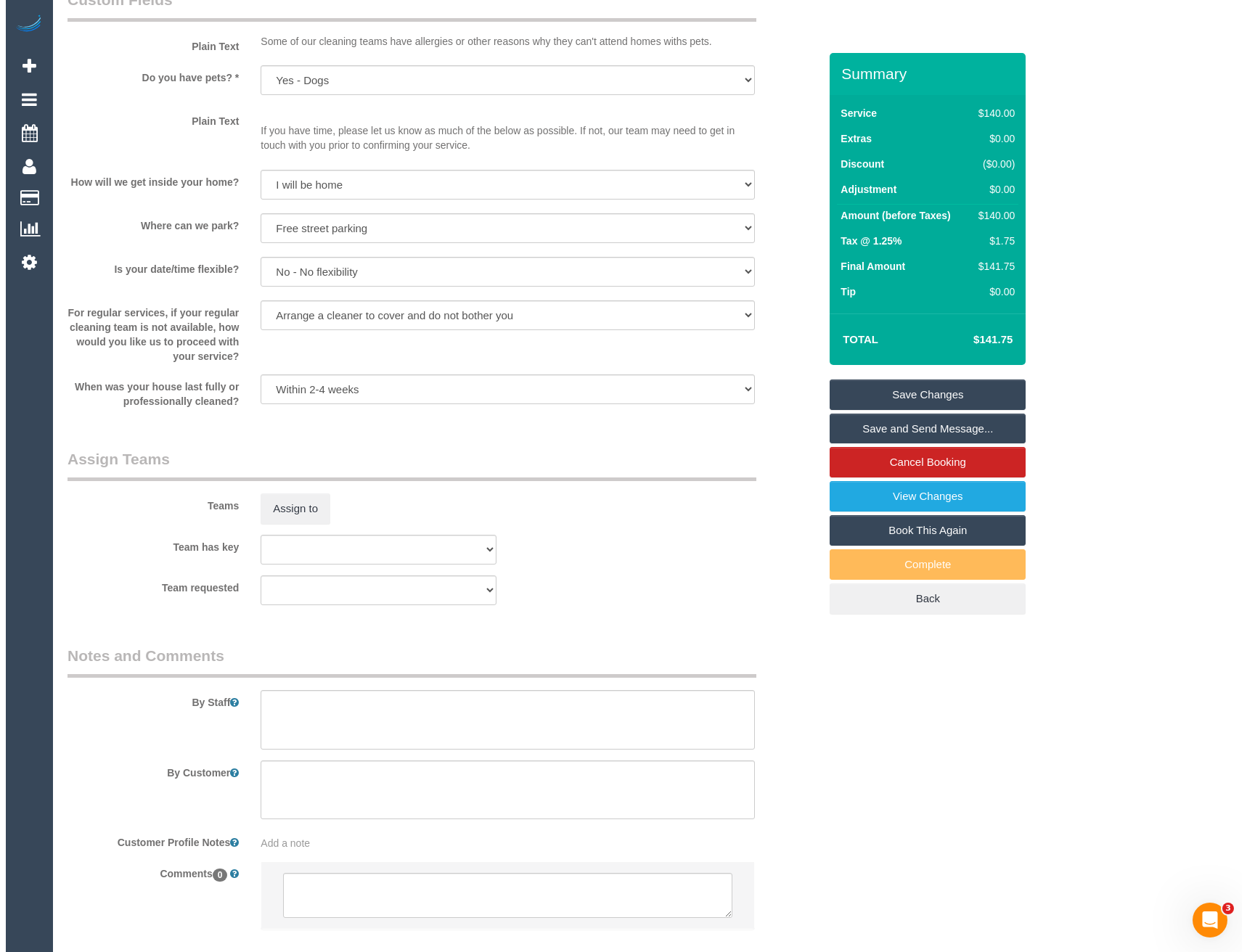
scroll to position [1876, 0]
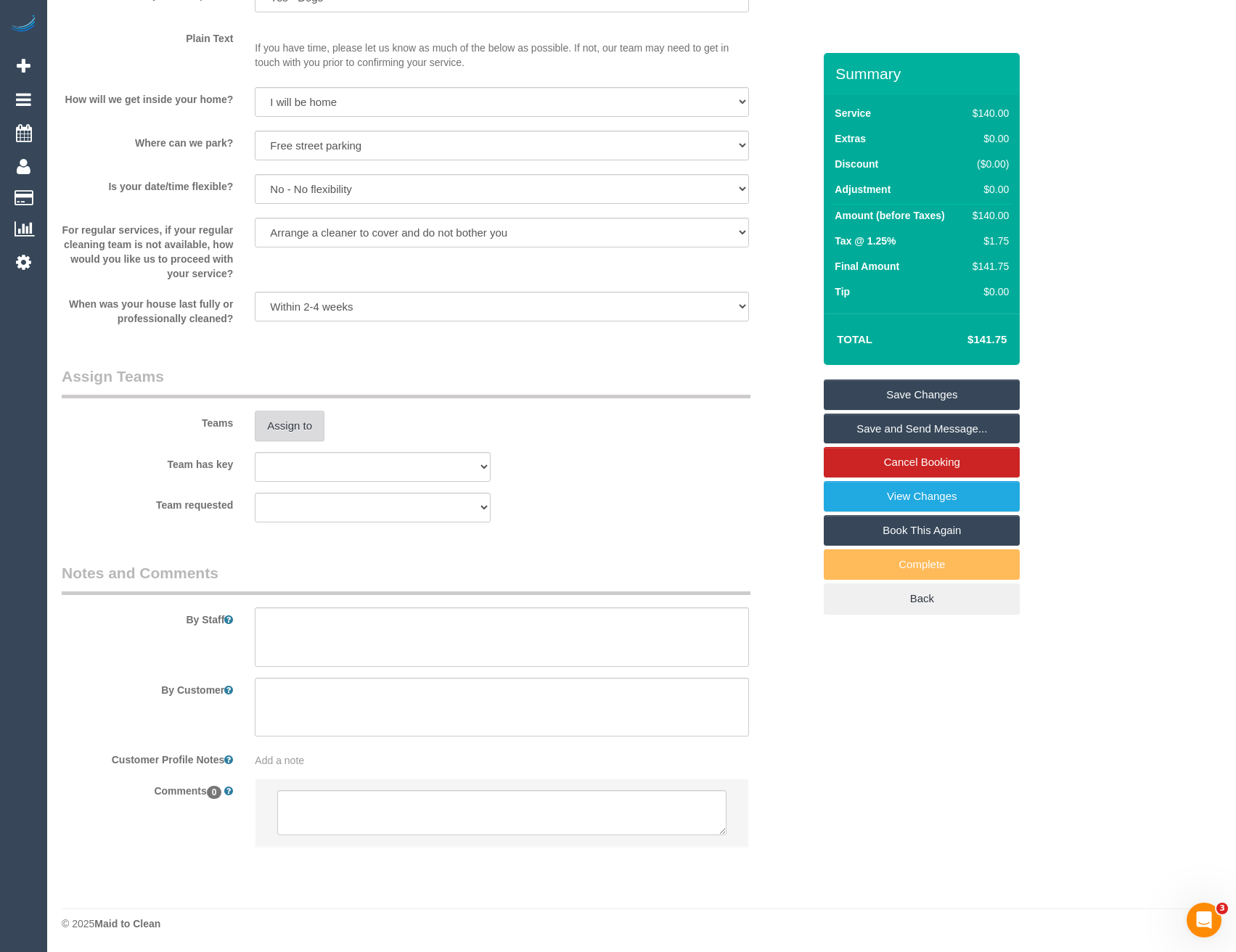
click at [298, 421] on button "Assign to" at bounding box center [289, 426] width 69 height 31
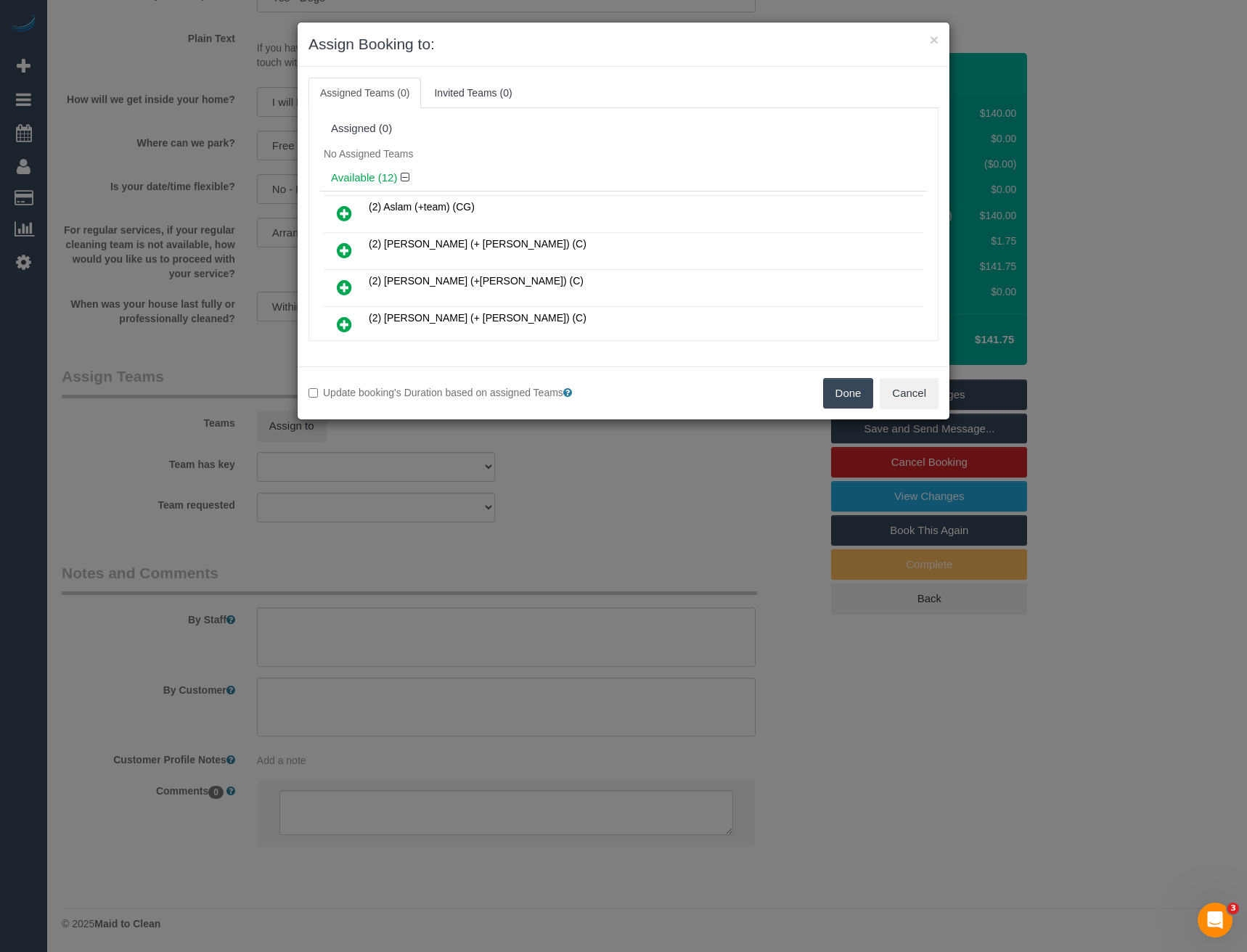
scroll to position [354, 0]
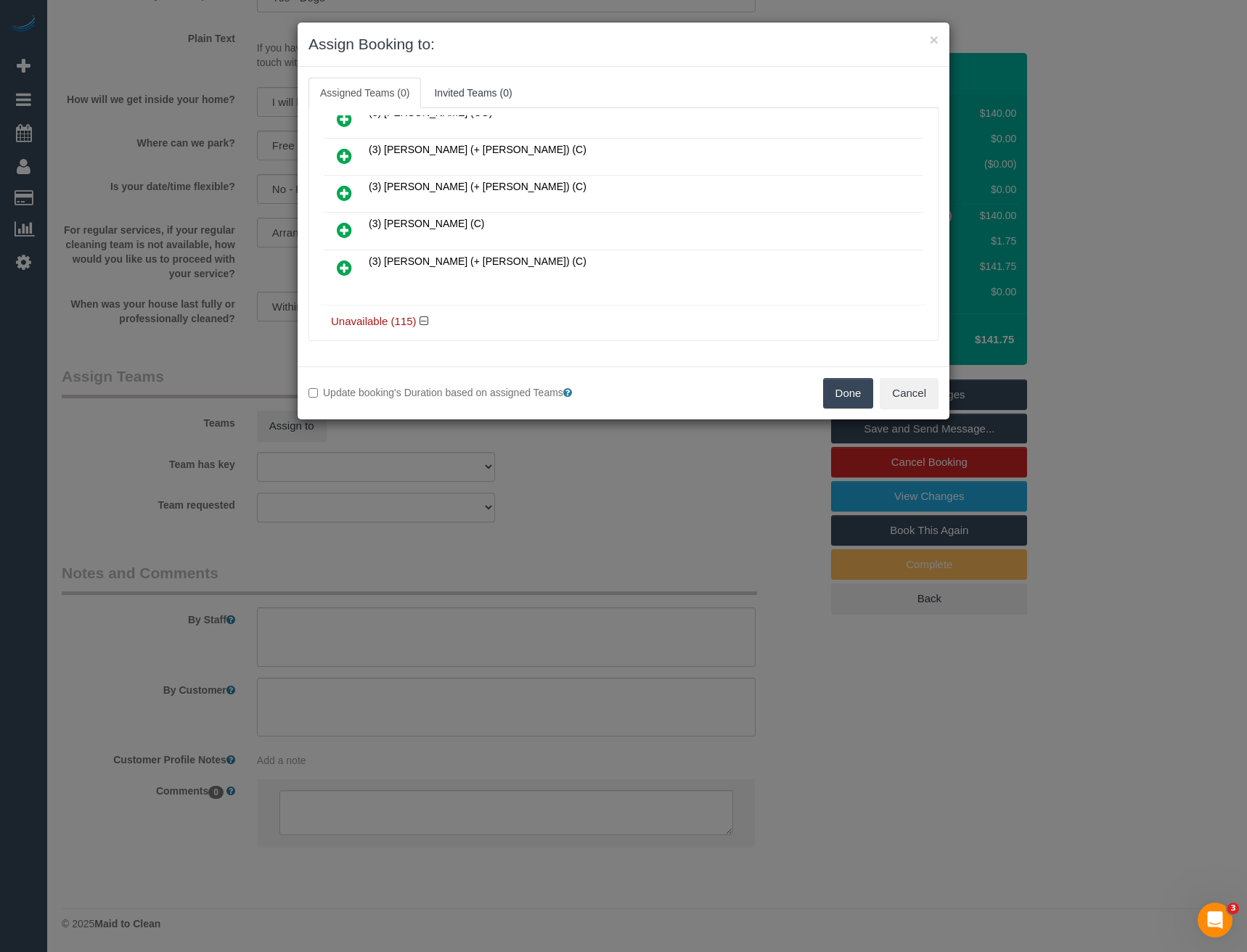
click at [341, 225] on icon at bounding box center [345, 230] width 15 height 18
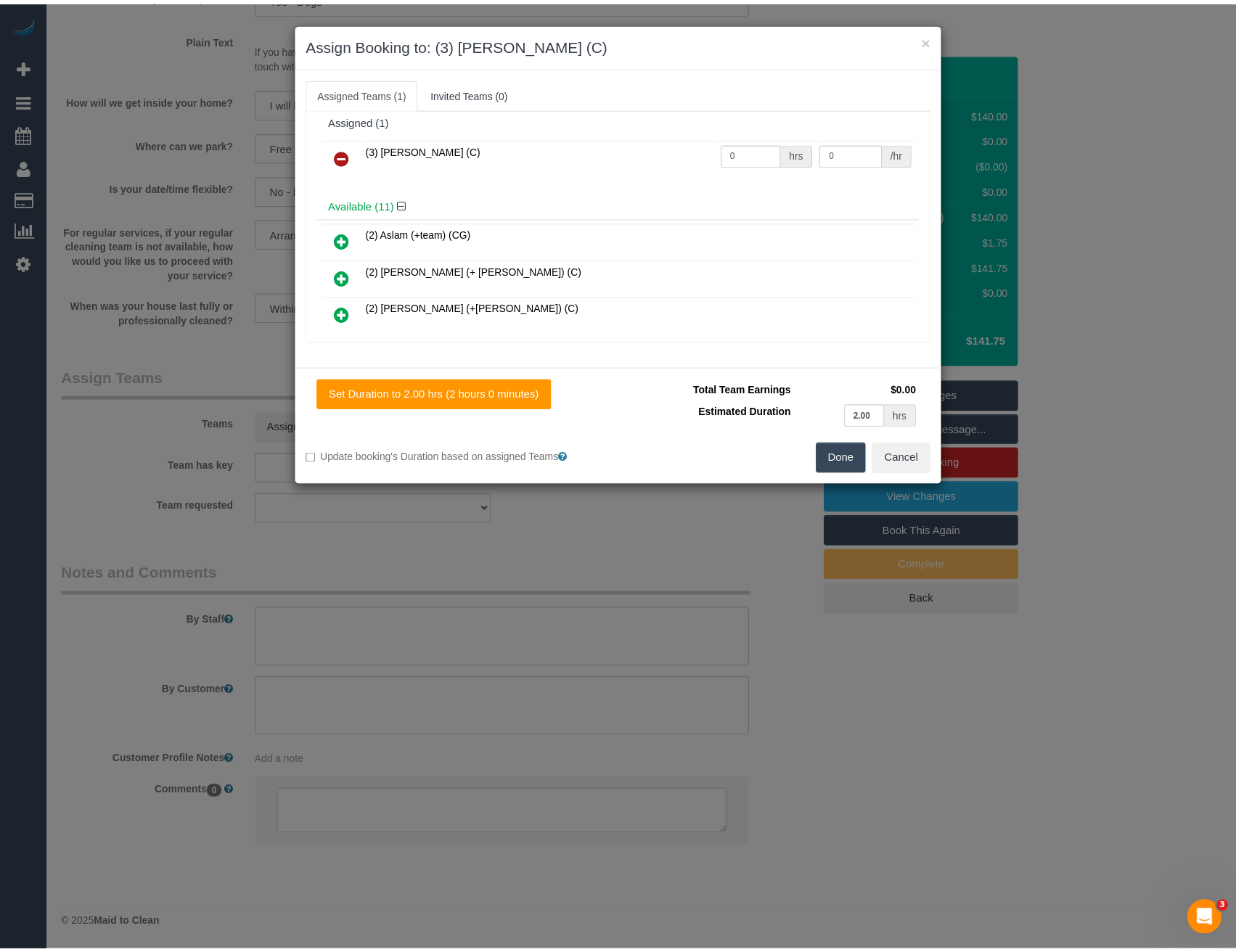
scroll to position [0, 0]
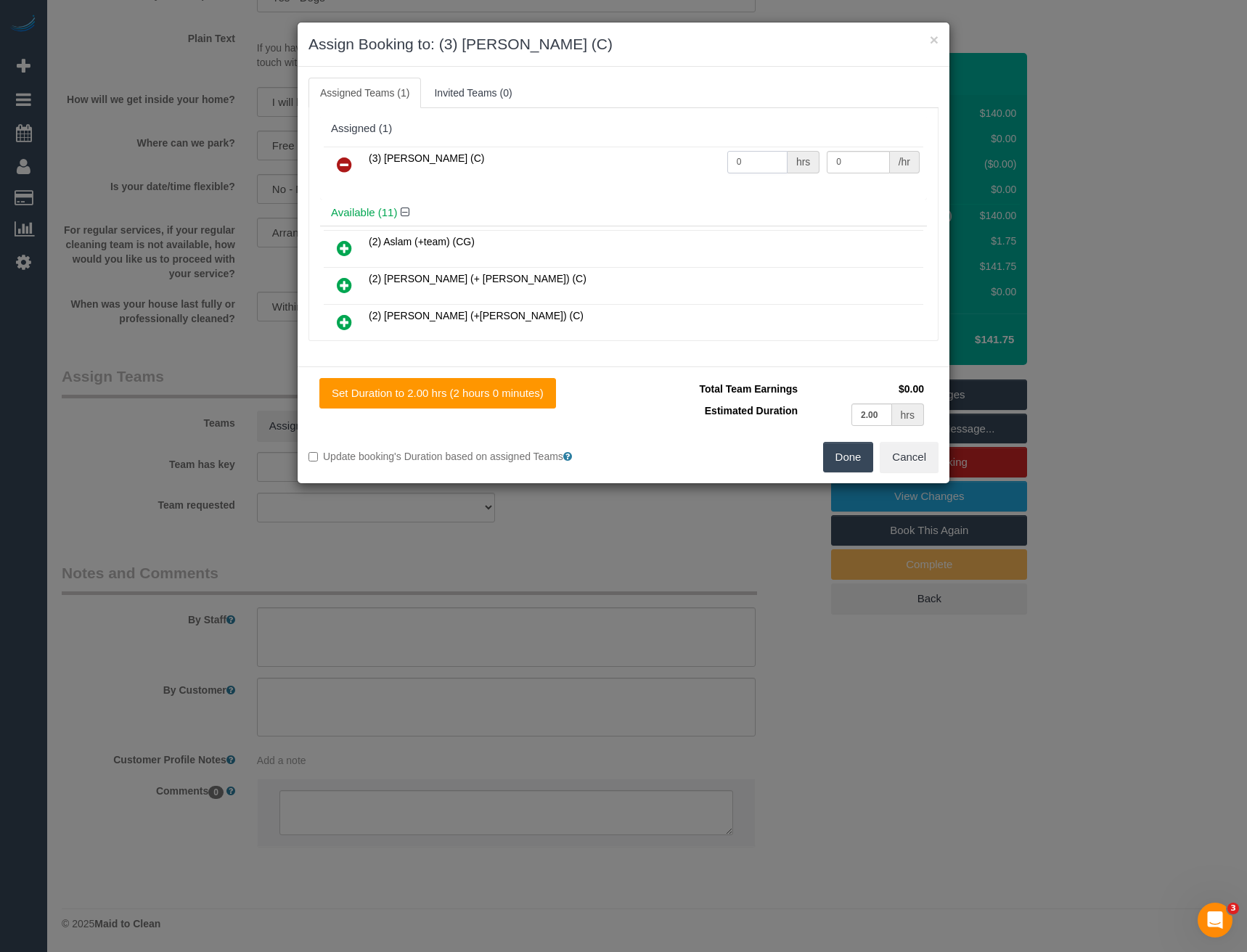
drag, startPoint x: 749, startPoint y: 167, endPoint x: 660, endPoint y: 166, distance: 89.0
click at [667, 167] on tr "(3) Pratham Bagga (C) 0 hrs 0 /hr" at bounding box center [623, 165] width 599 height 37
type input "2"
type input "35"
click at [856, 459] on button "Done" at bounding box center [848, 457] width 51 height 31
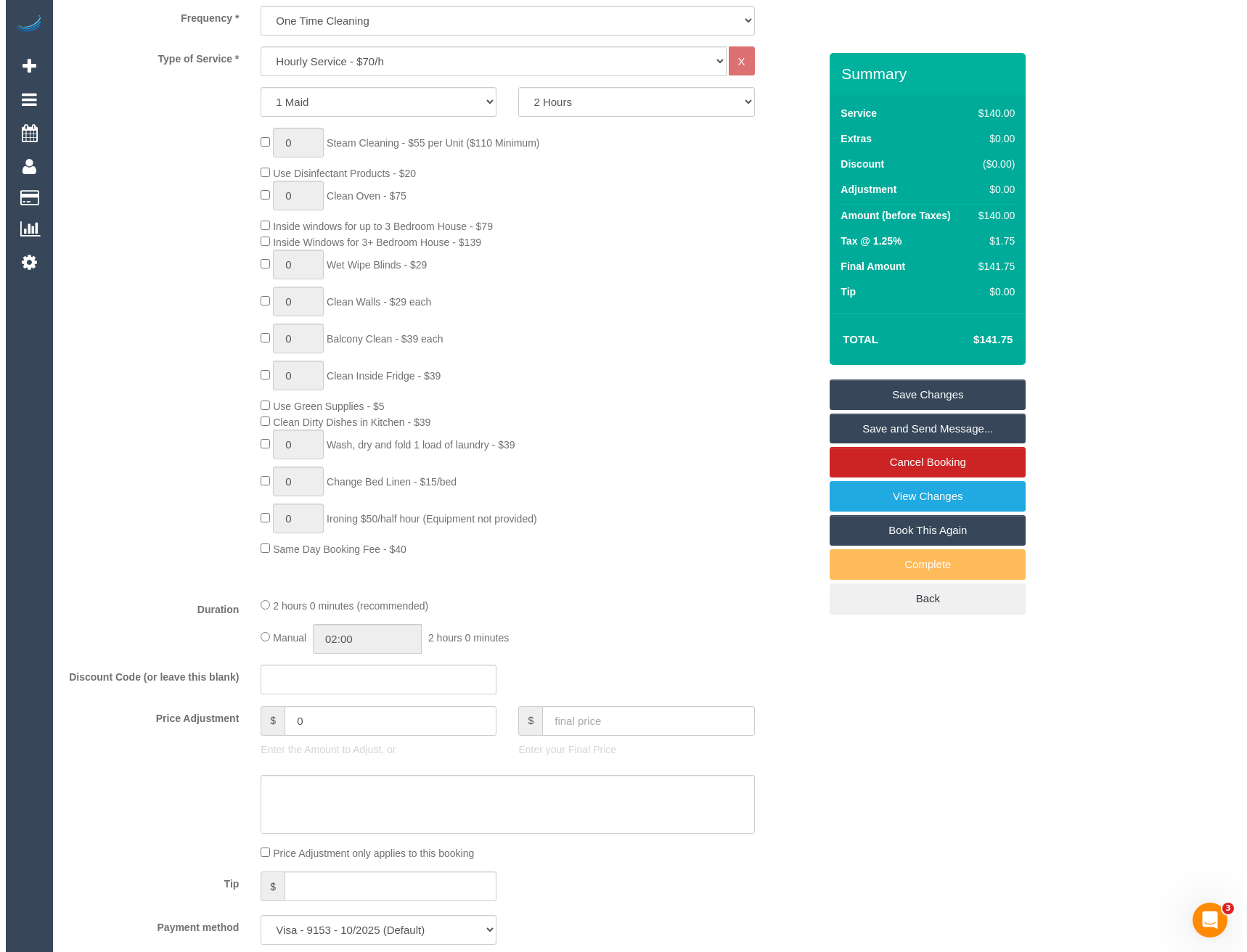
scroll to position [61, 0]
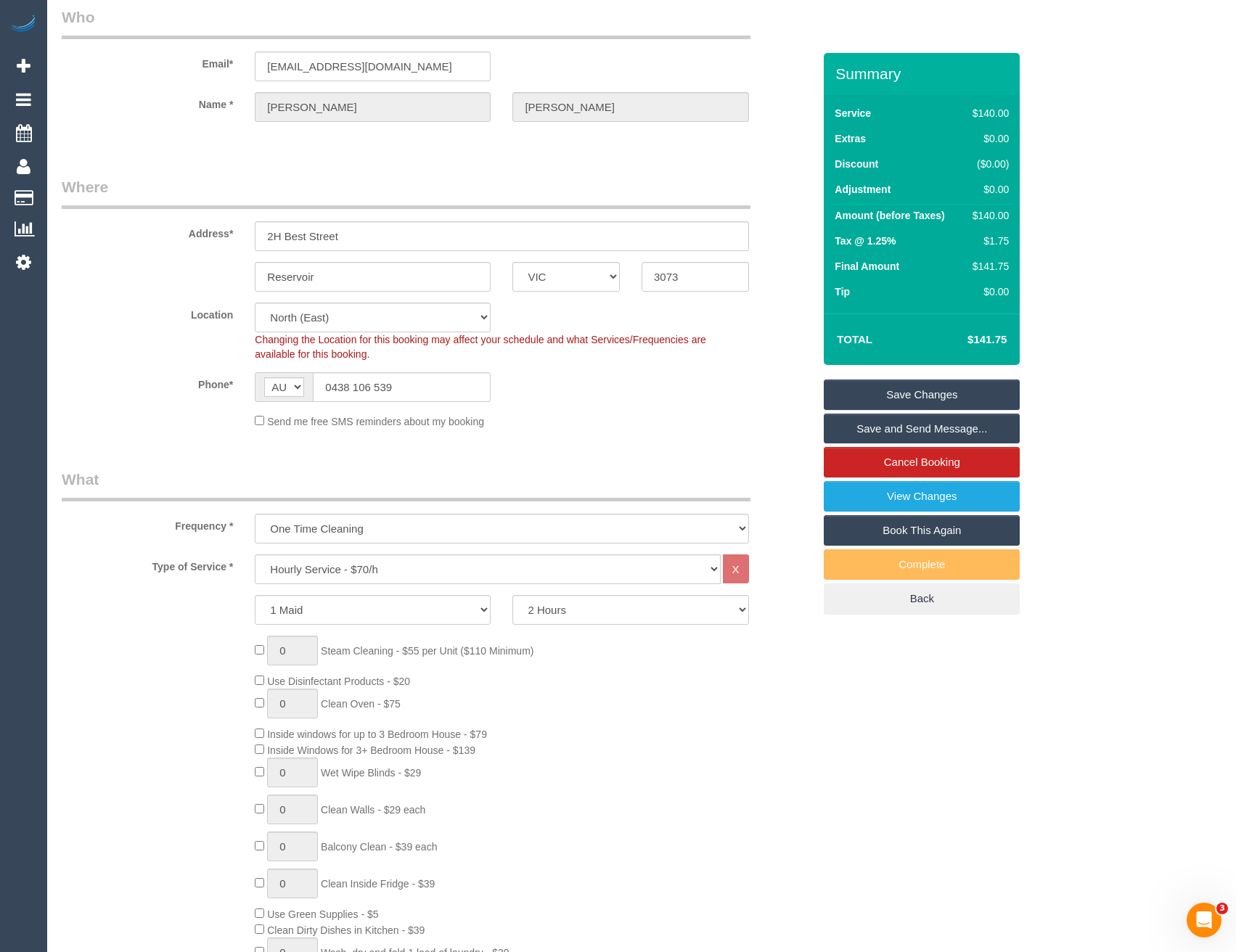
click at [872, 419] on link "Save and Send Message..." at bounding box center [922, 429] width 196 height 31
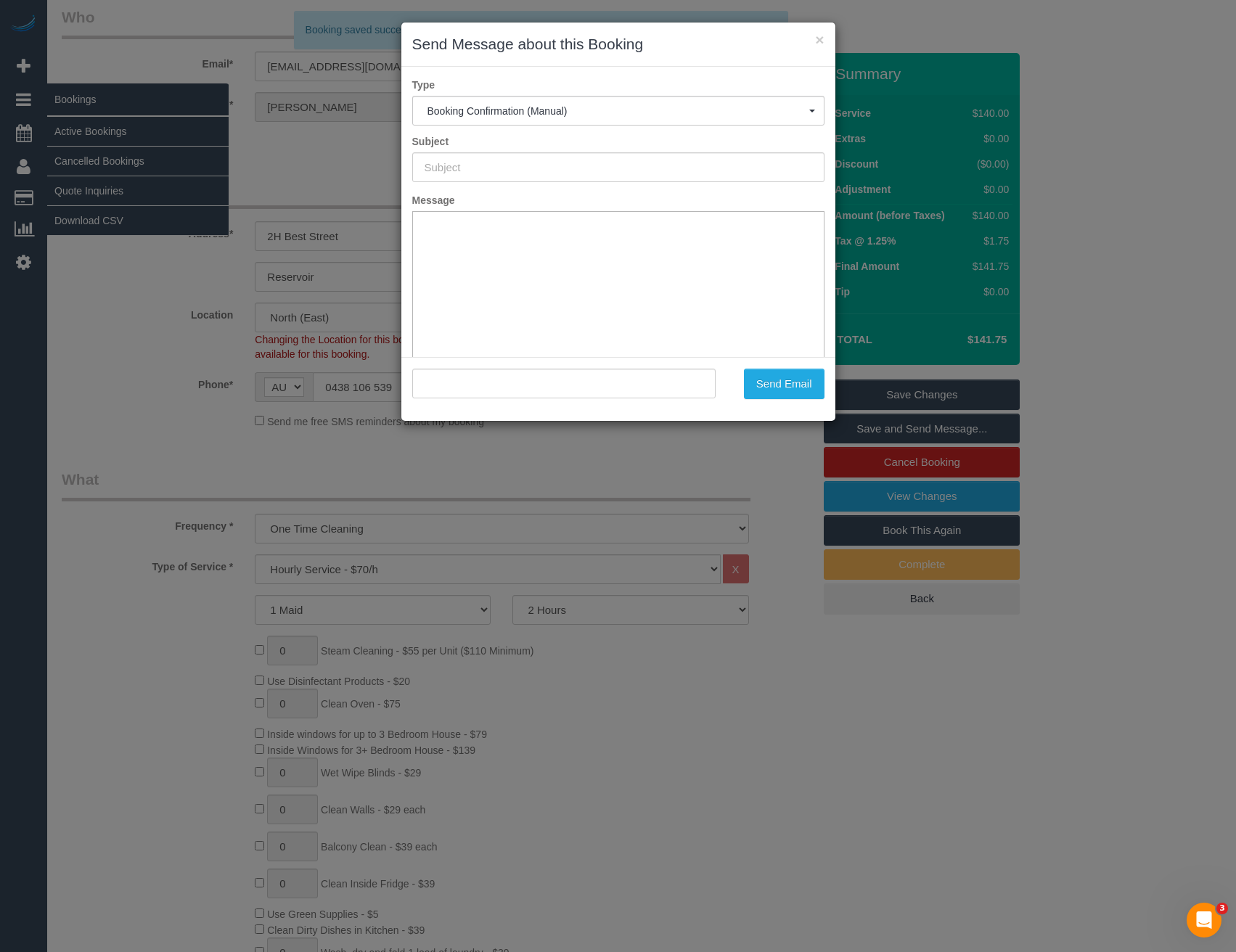
type input "Booking Confirmed"
type input ""Tracy Thompson" <tracythompson79@hotmail.com>"
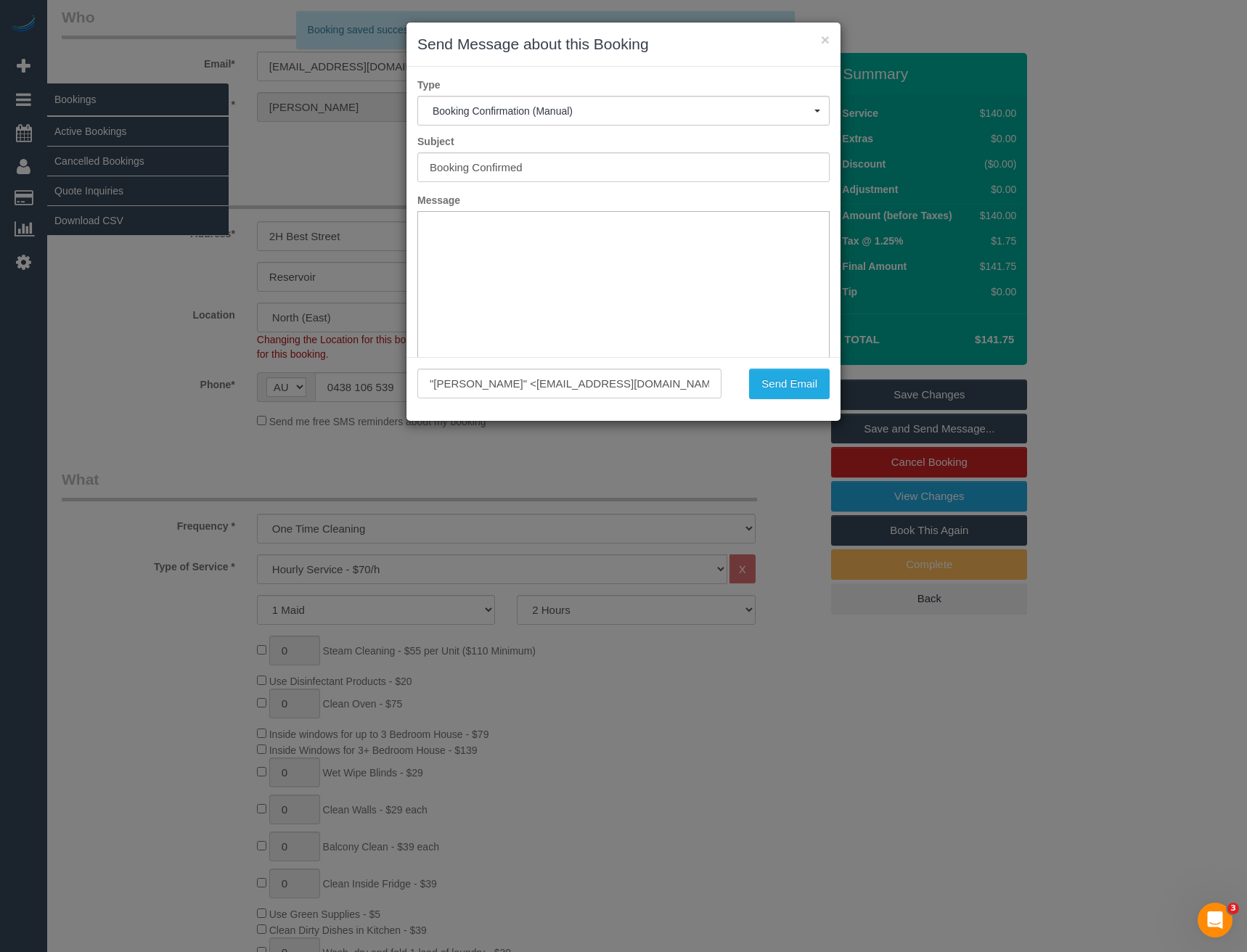
scroll to position [0, 0]
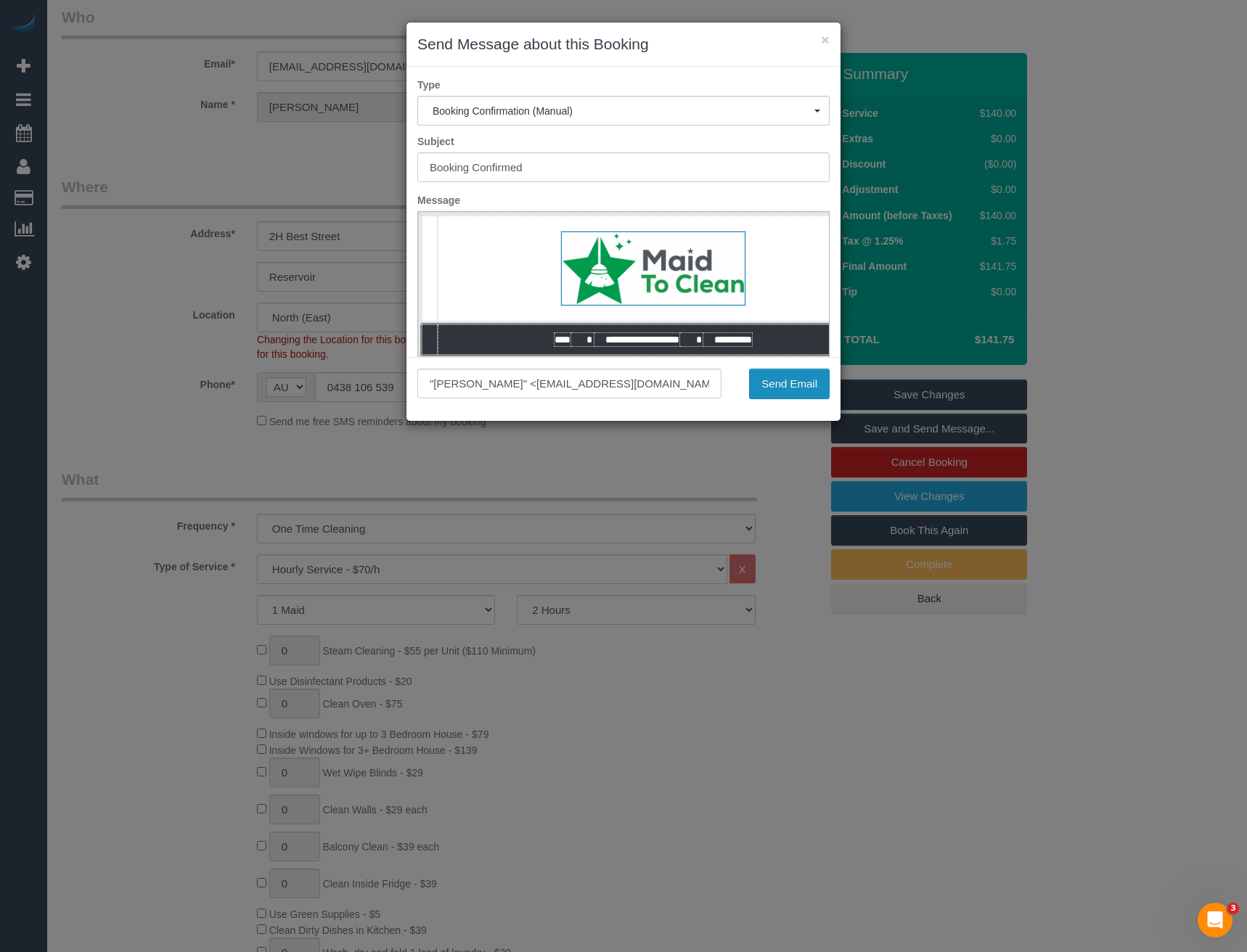
click at [809, 388] on button "Send Email" at bounding box center [789, 384] width 81 height 31
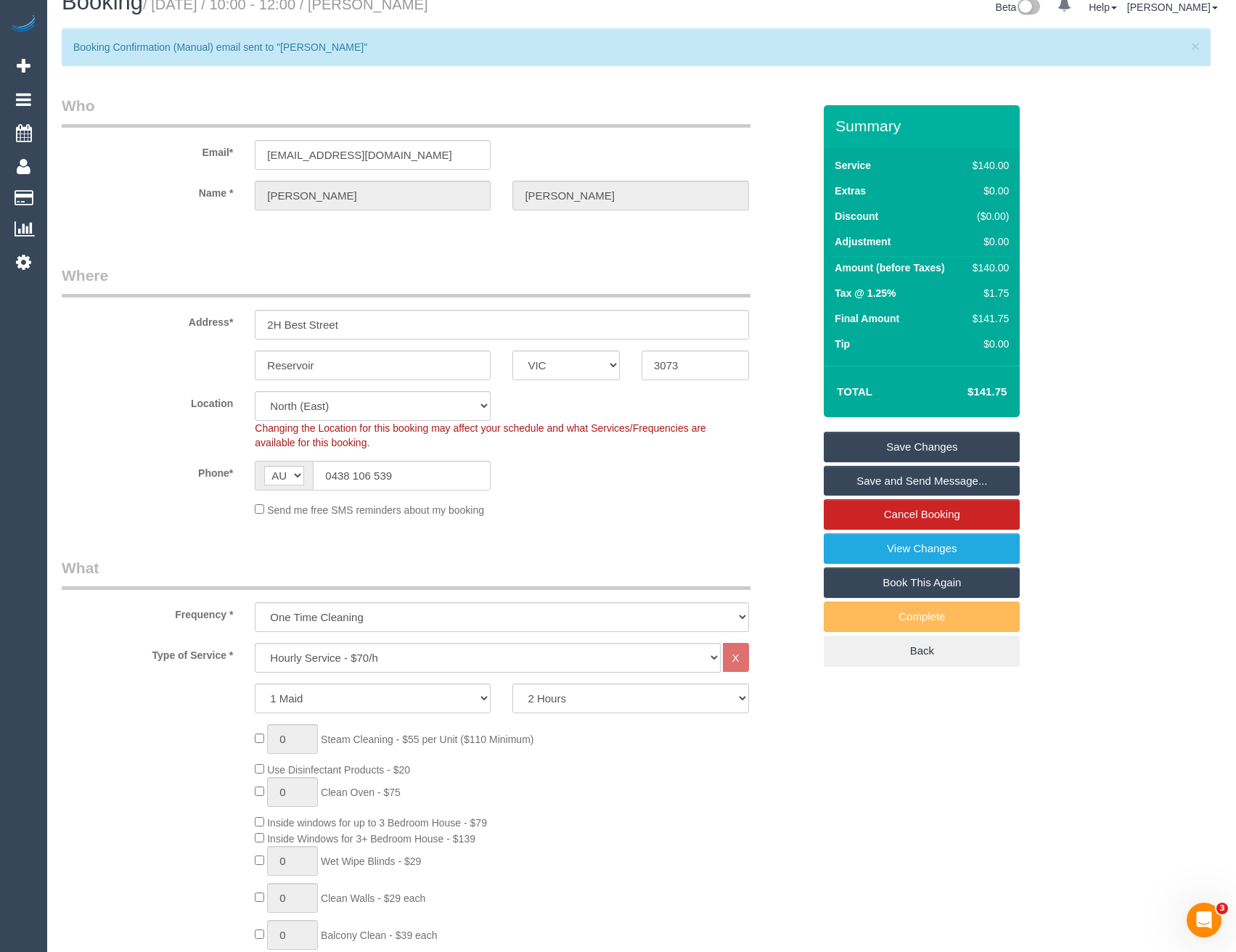
scroll to position [72, 0]
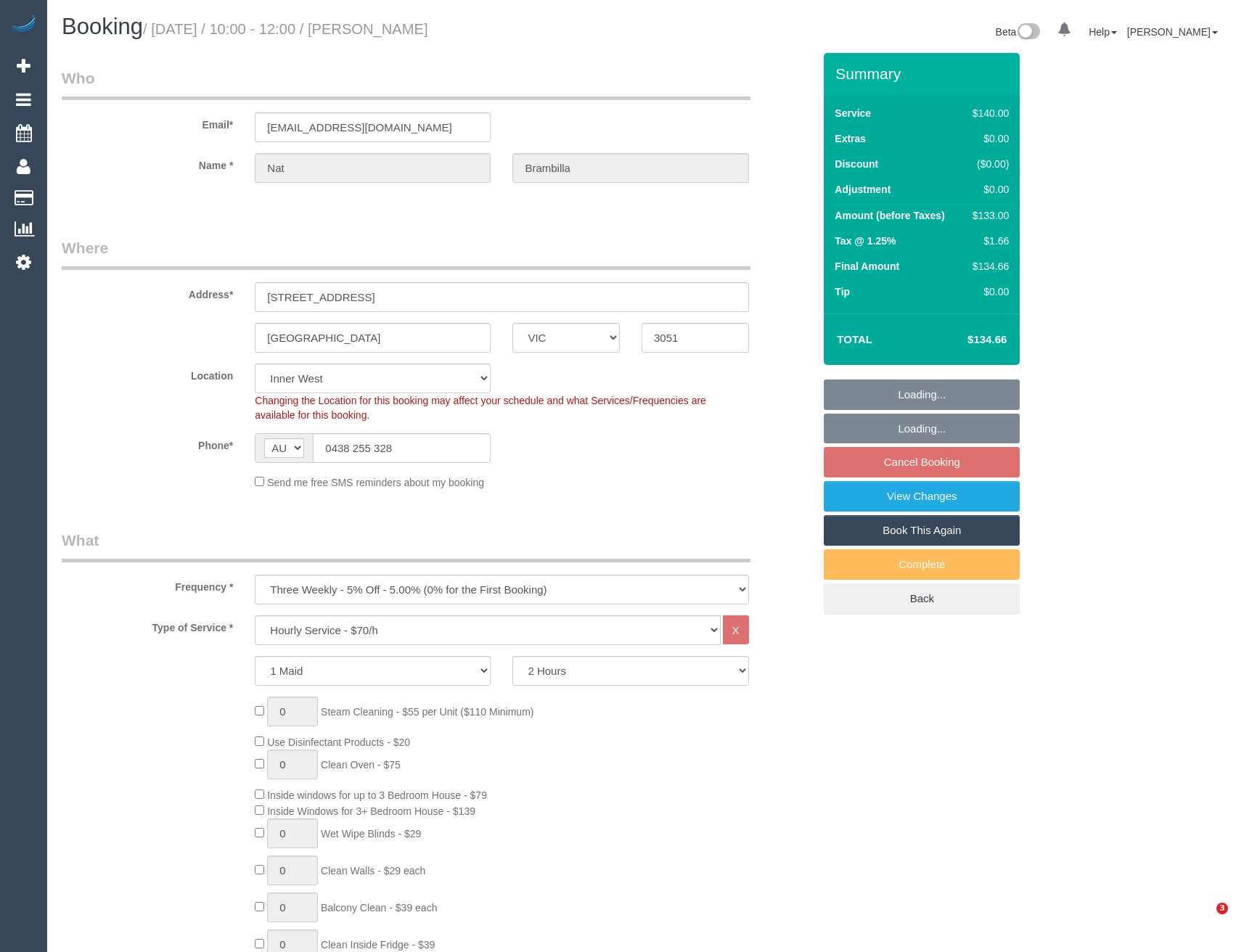
select select "VIC"
select select "number:27"
select select "number:17"
select select "number:19"
select select "number:36"
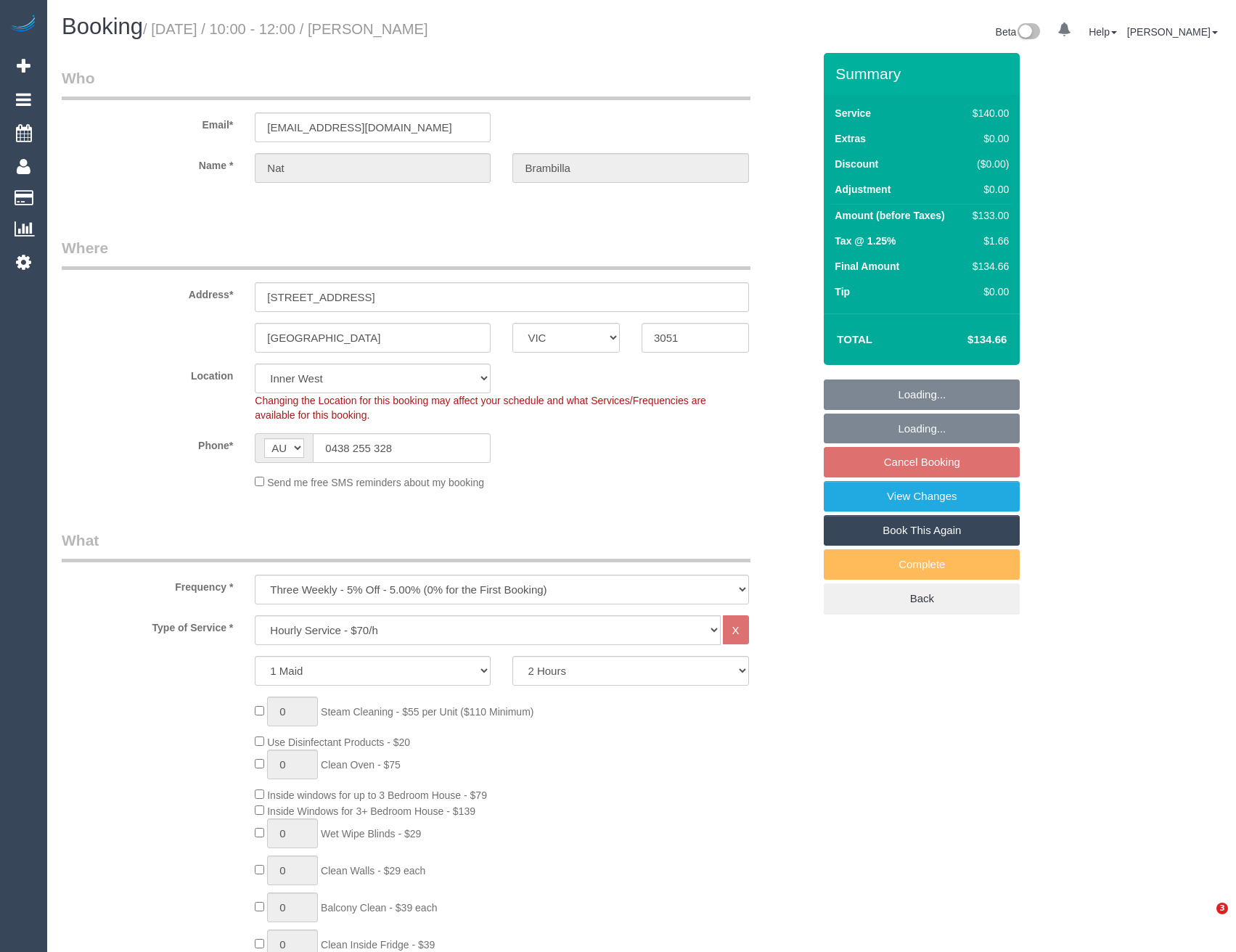
select select "object:1559"
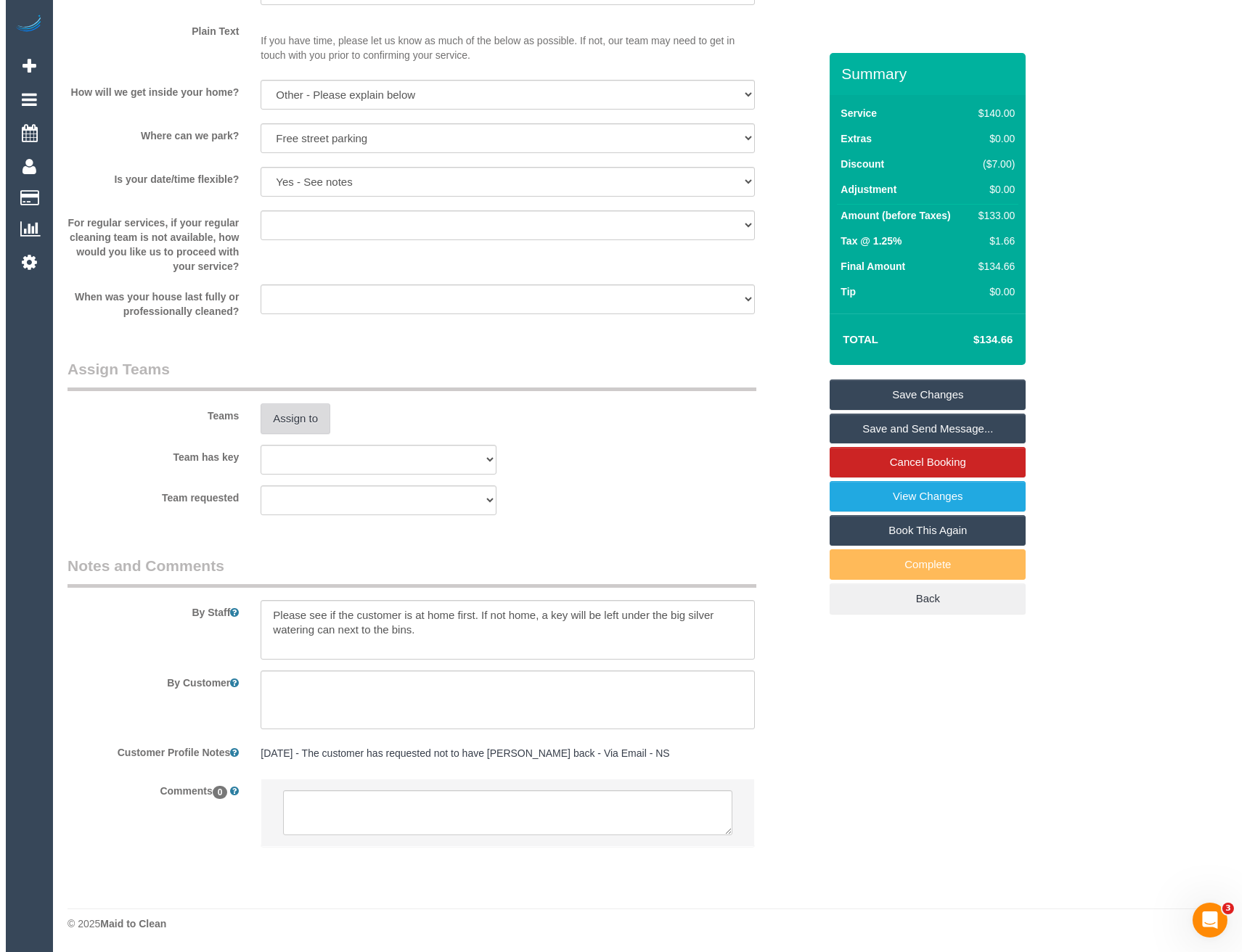
scroll to position [1738, 0]
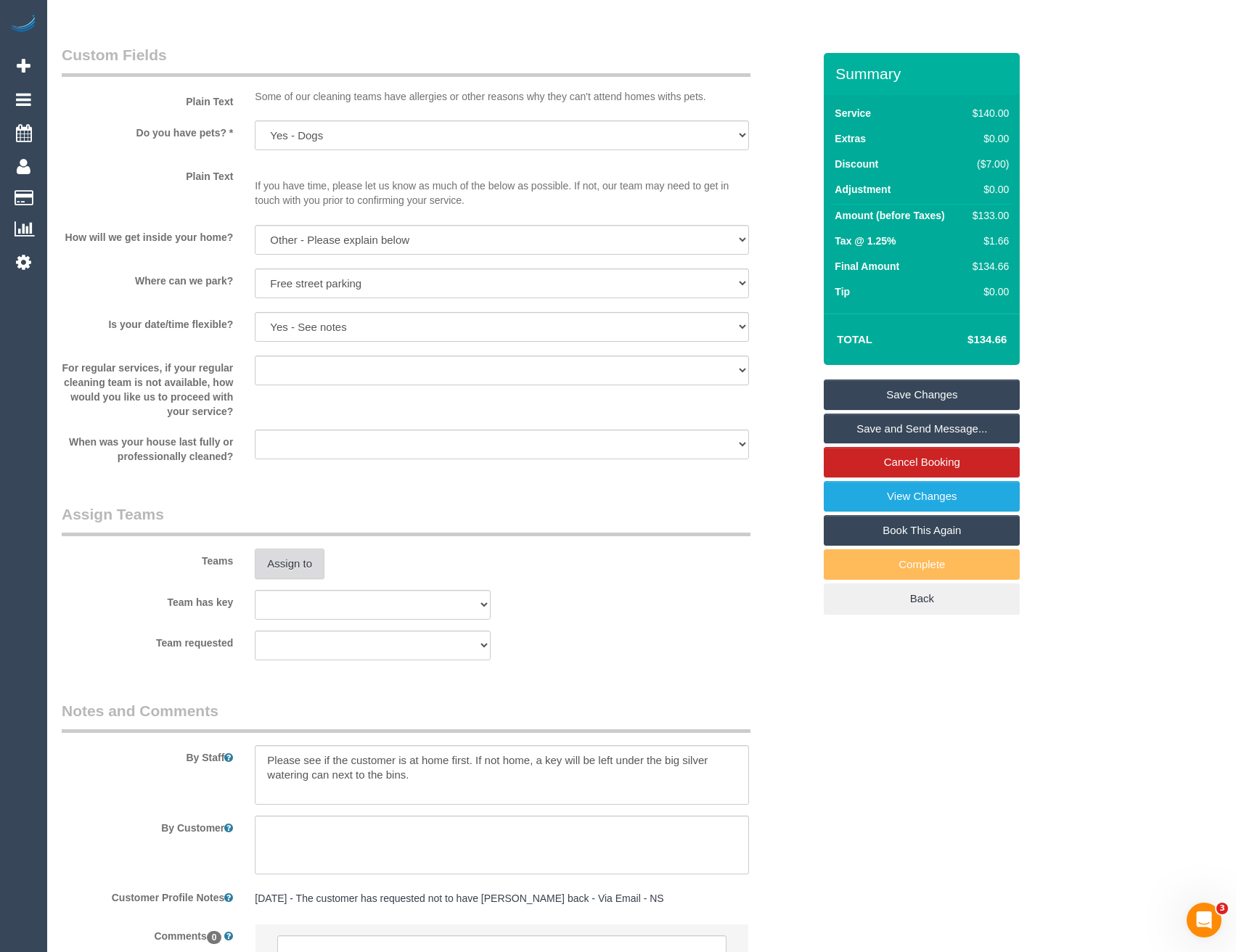
click at [295, 571] on button "Assign to" at bounding box center [289, 564] width 69 height 31
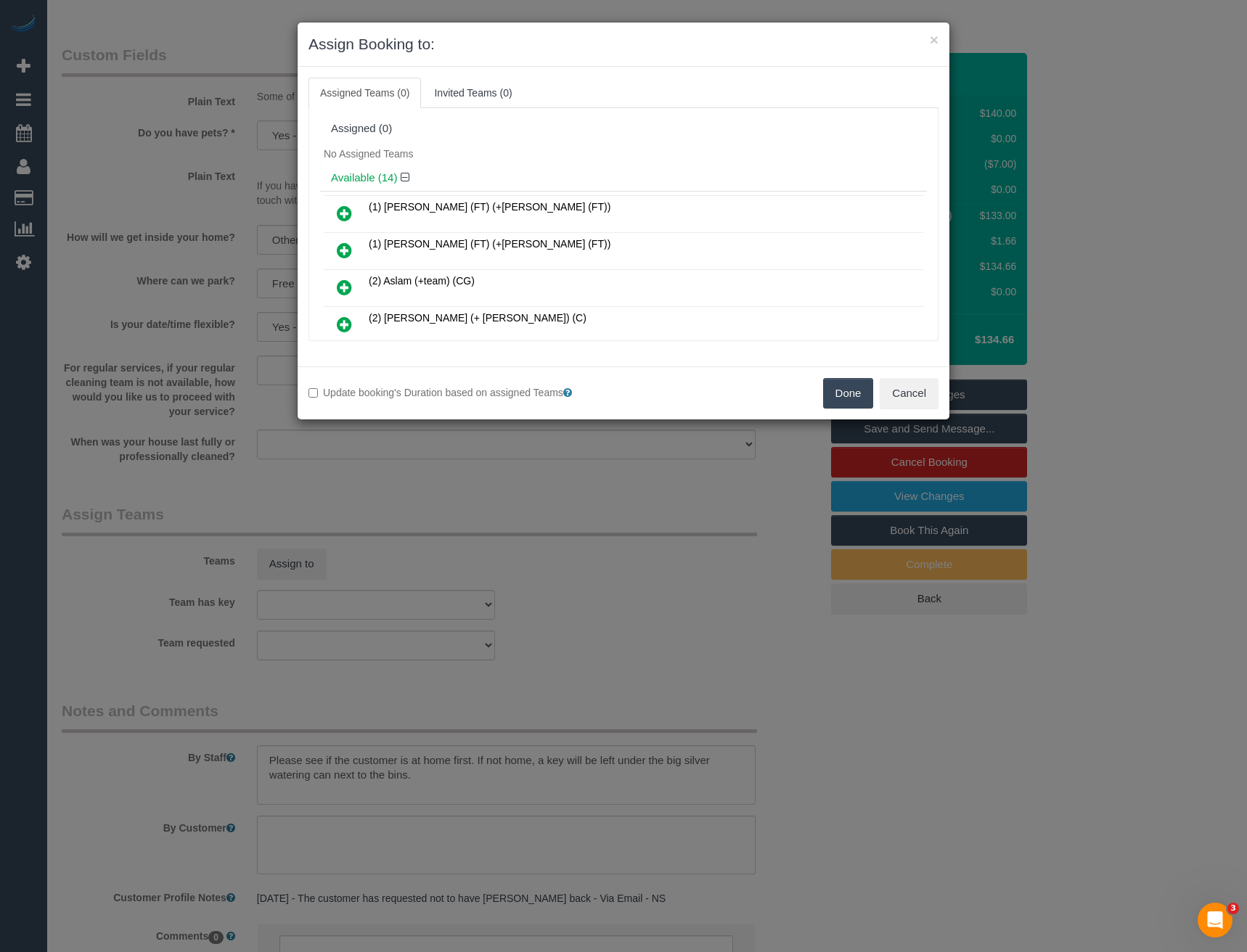
scroll to position [280, 0]
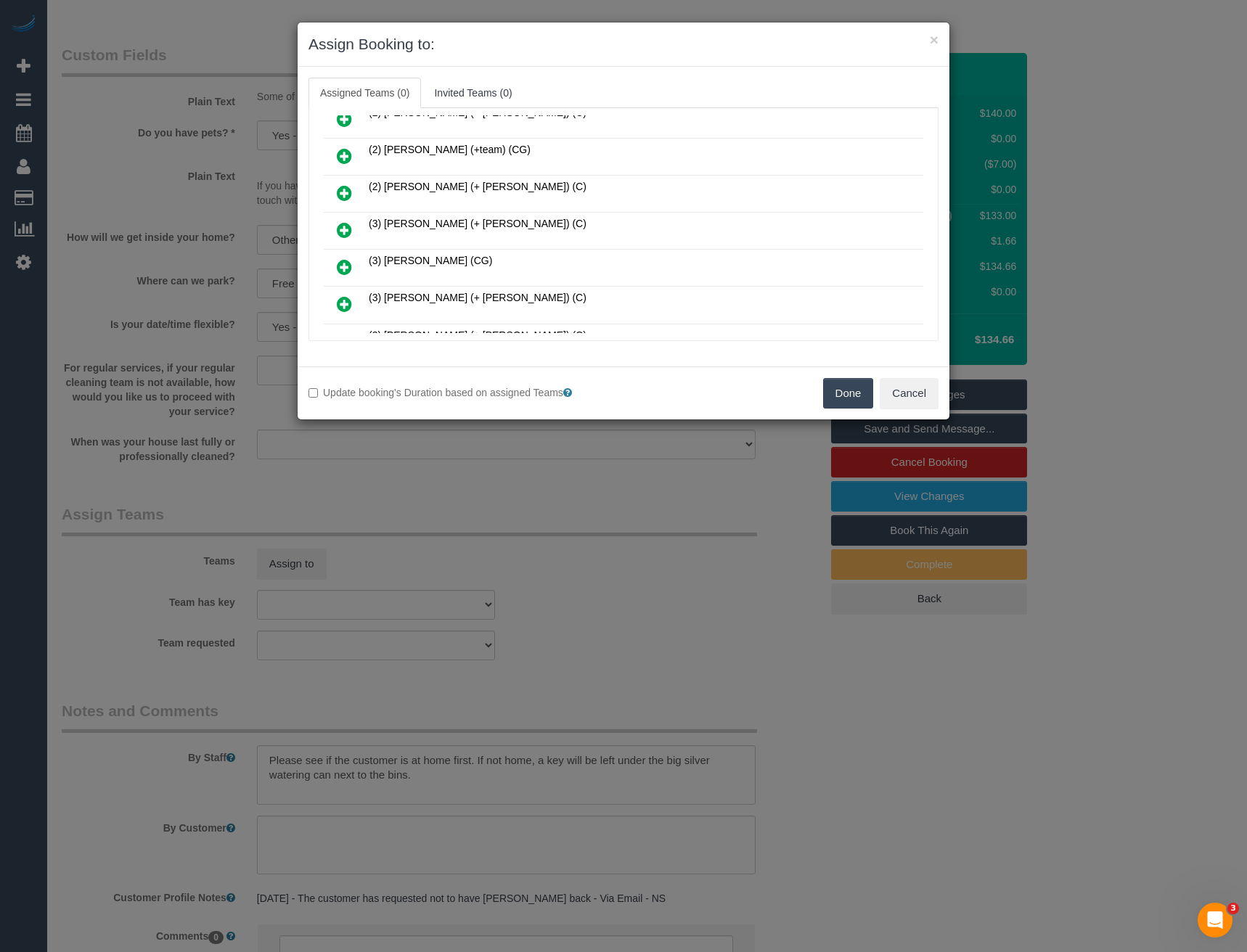
click at [342, 230] on icon at bounding box center [345, 230] width 15 height 18
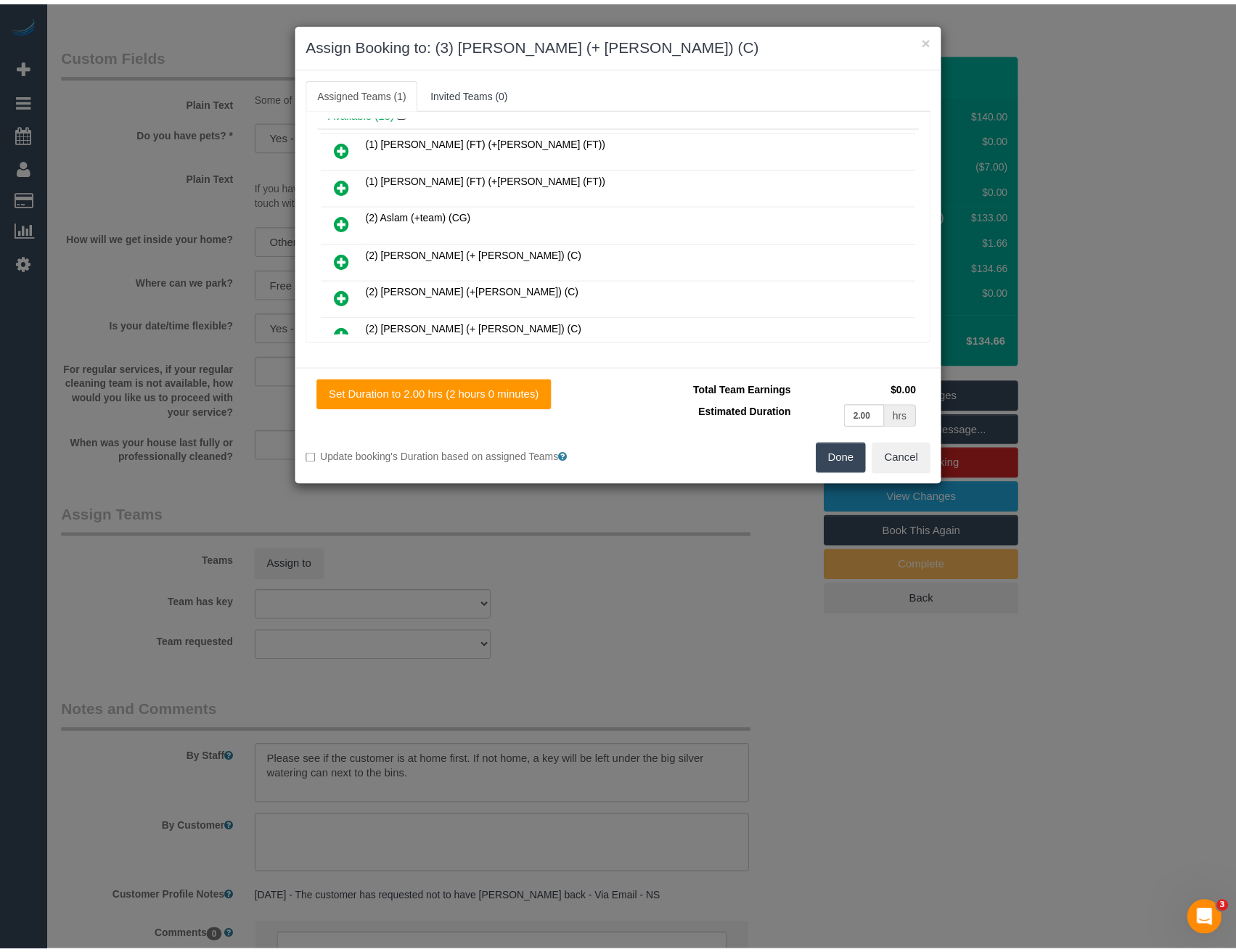
scroll to position [0, 0]
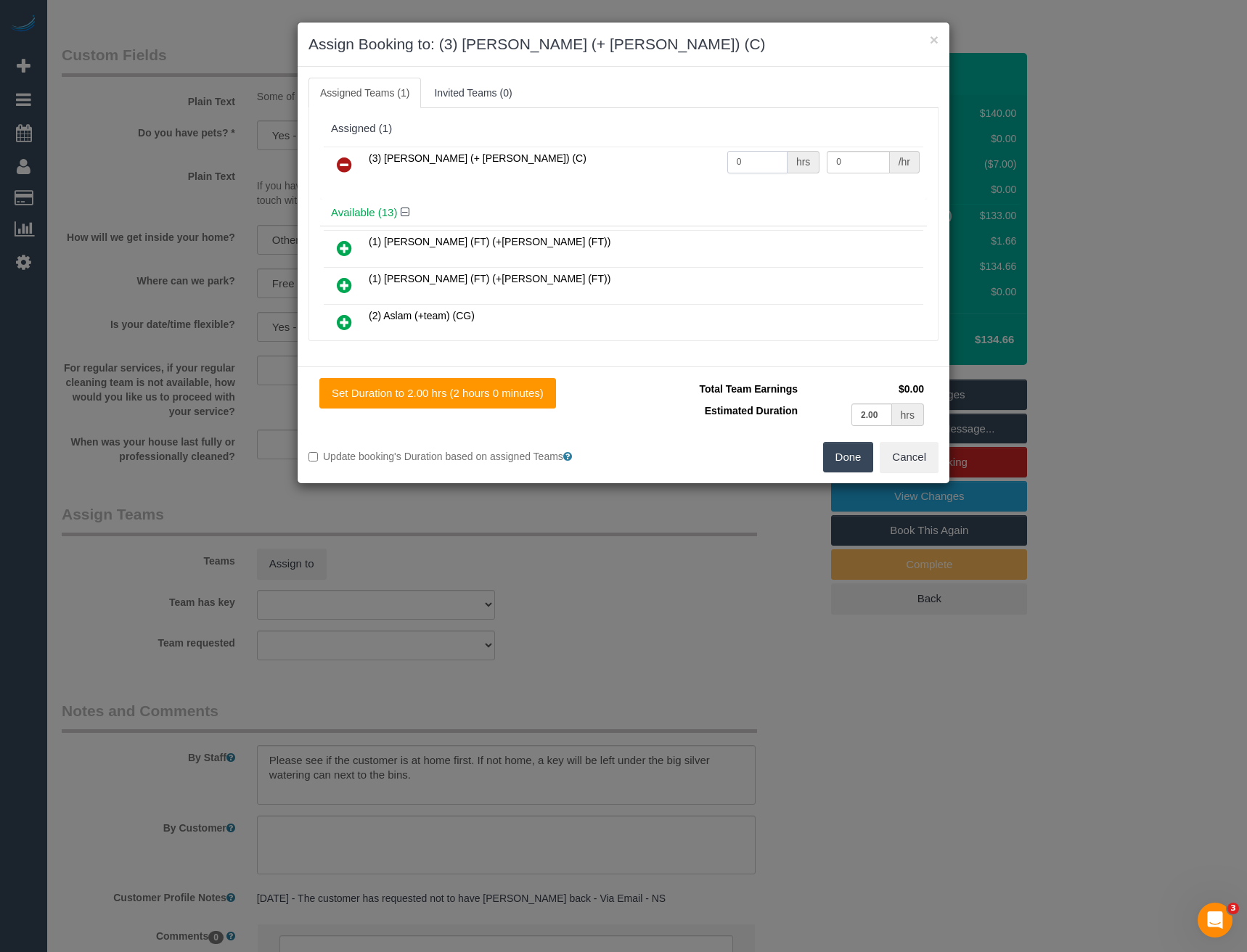
drag, startPoint x: 744, startPoint y: 157, endPoint x: 695, endPoint y: 156, distance: 49.0
click at [699, 159] on tr "(3) Arifin (+ Fatema) (C) 0 hrs 0 /hr" at bounding box center [623, 165] width 599 height 37
type input "2"
type input "35"
click at [857, 453] on button "Done" at bounding box center [848, 457] width 51 height 31
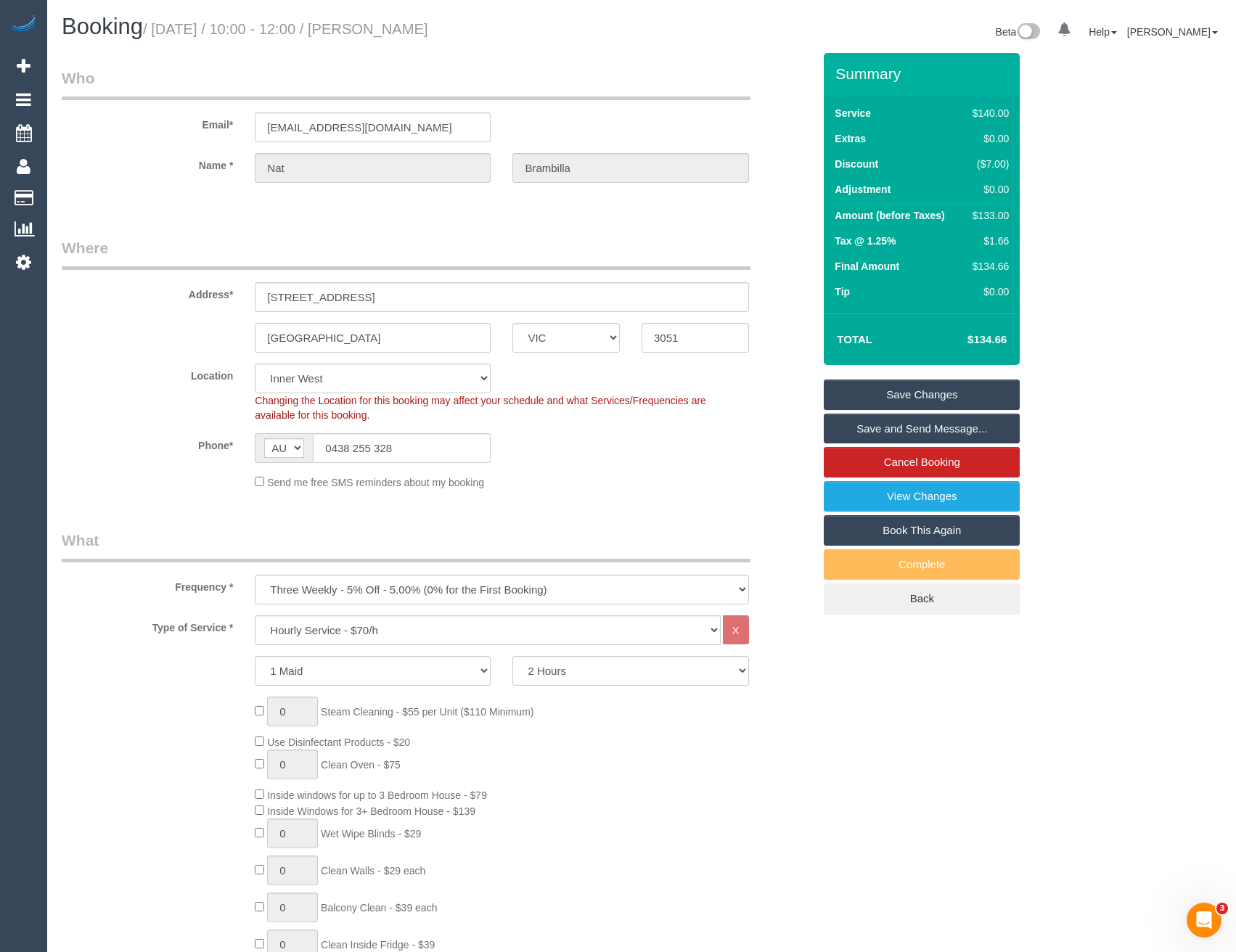
click at [885, 429] on link "Save and Send Message..." at bounding box center [922, 429] width 196 height 31
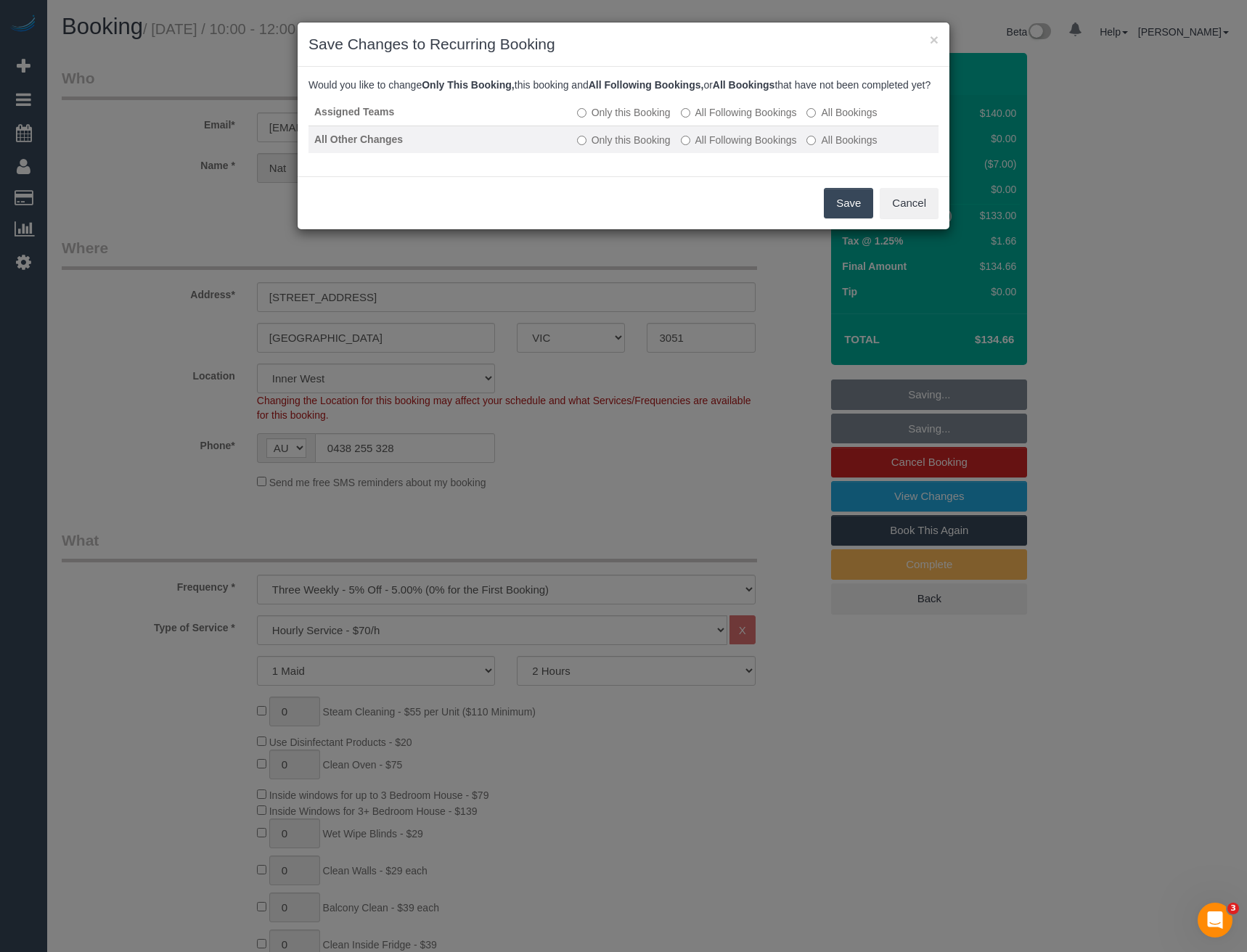
drag, startPoint x: 841, startPoint y: 214, endPoint x: 667, endPoint y: 123, distance: 196.4
click at [841, 214] on button "Save" at bounding box center [848, 203] width 50 height 31
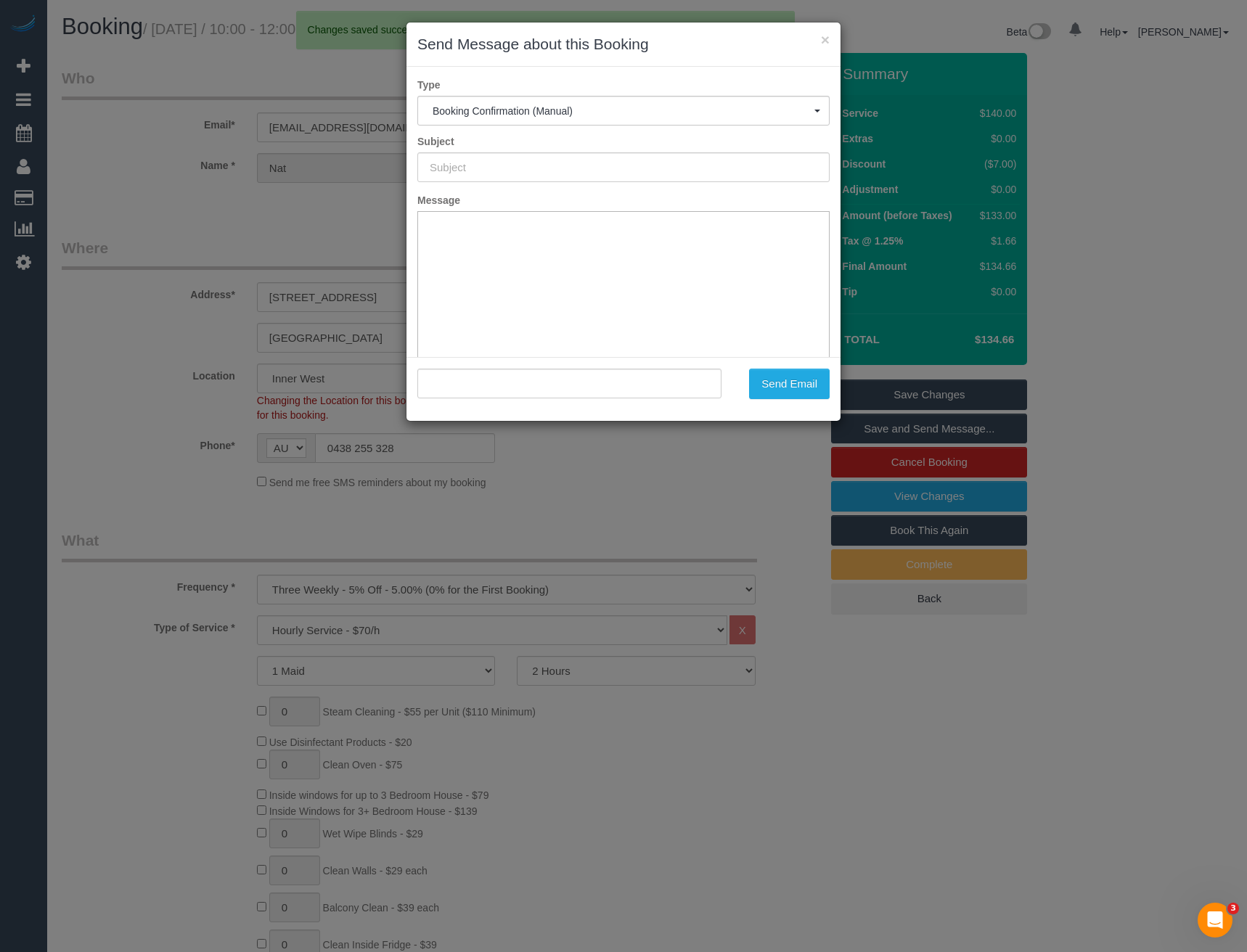
type input "Booking Confirmed"
type input ""Nat Brambilla" <natbram@hotmail.com>"
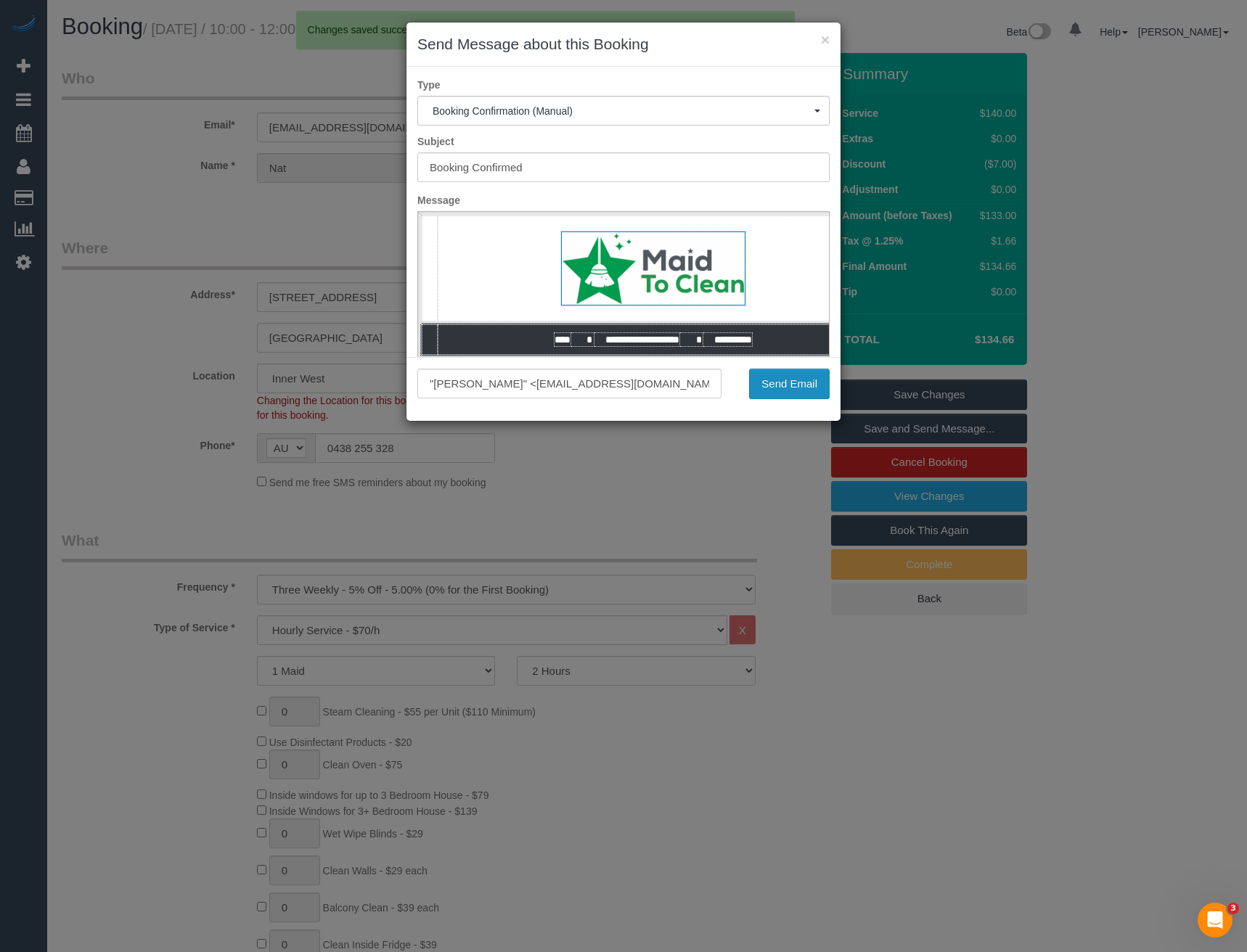
click at [770, 378] on button "Send Email" at bounding box center [789, 384] width 81 height 31
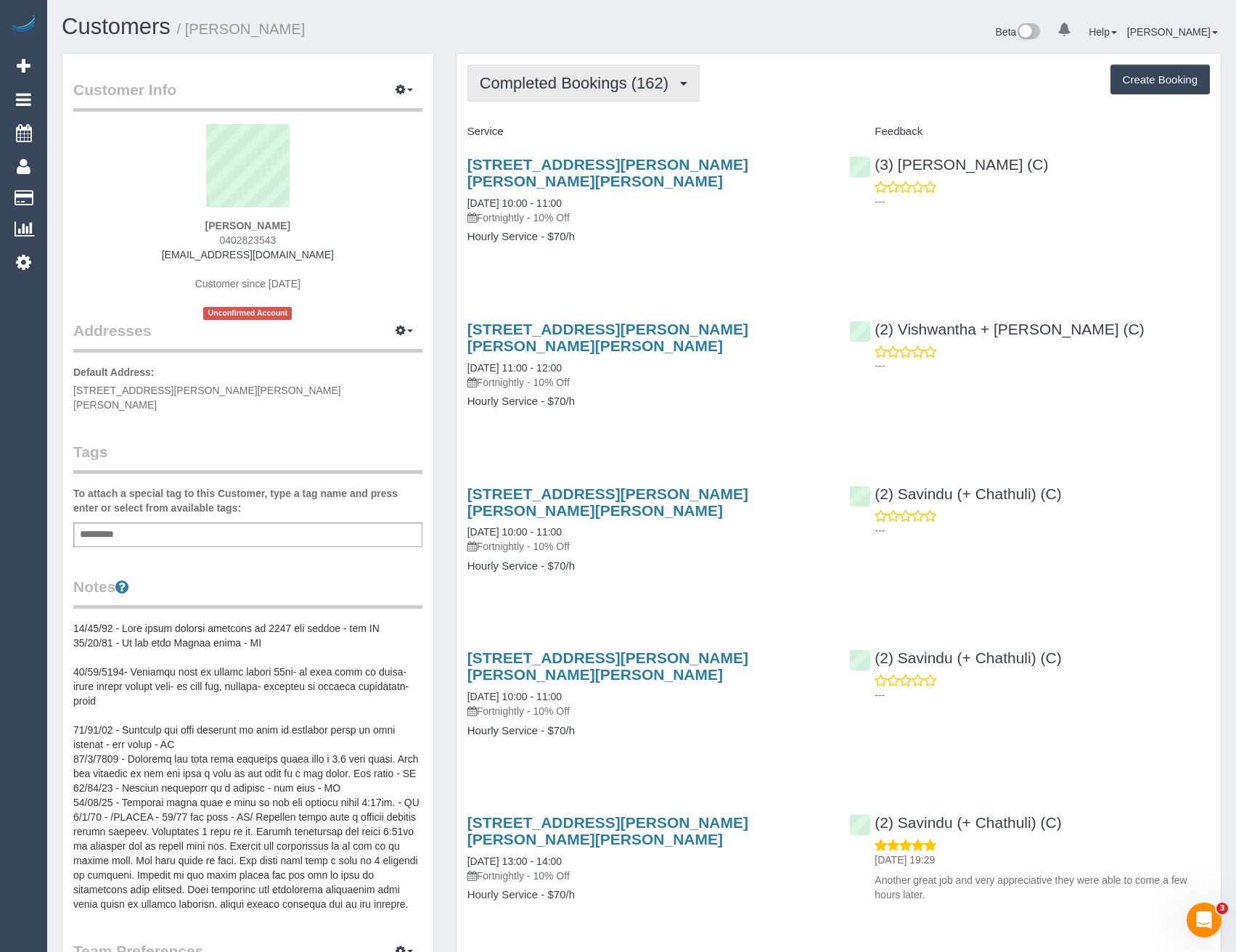
click at [657, 77] on span "Completed Bookings (162)" at bounding box center [578, 83] width 196 height 18
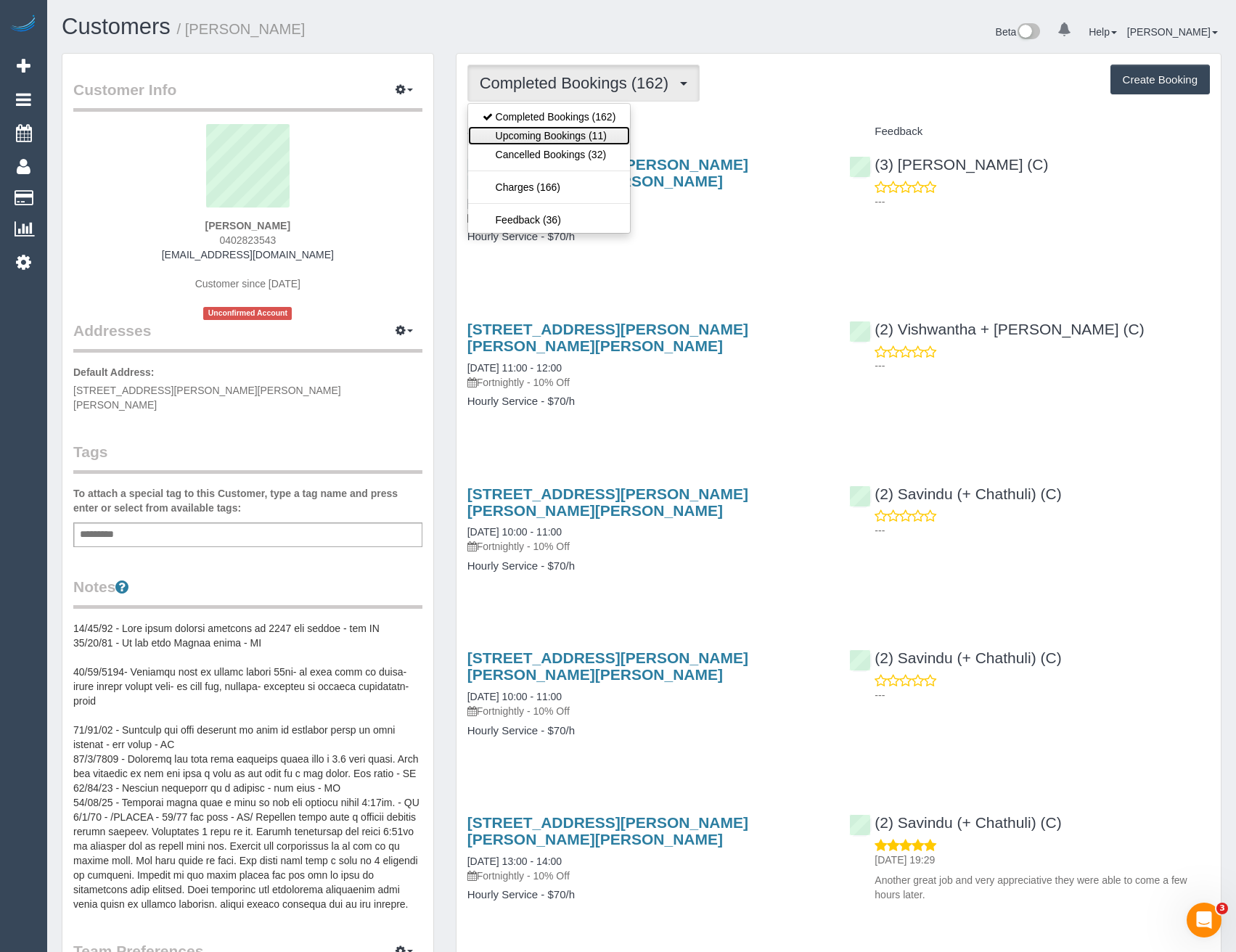
click at [609, 133] on link "Upcoming Bookings (11)" at bounding box center [549, 136] width 163 height 19
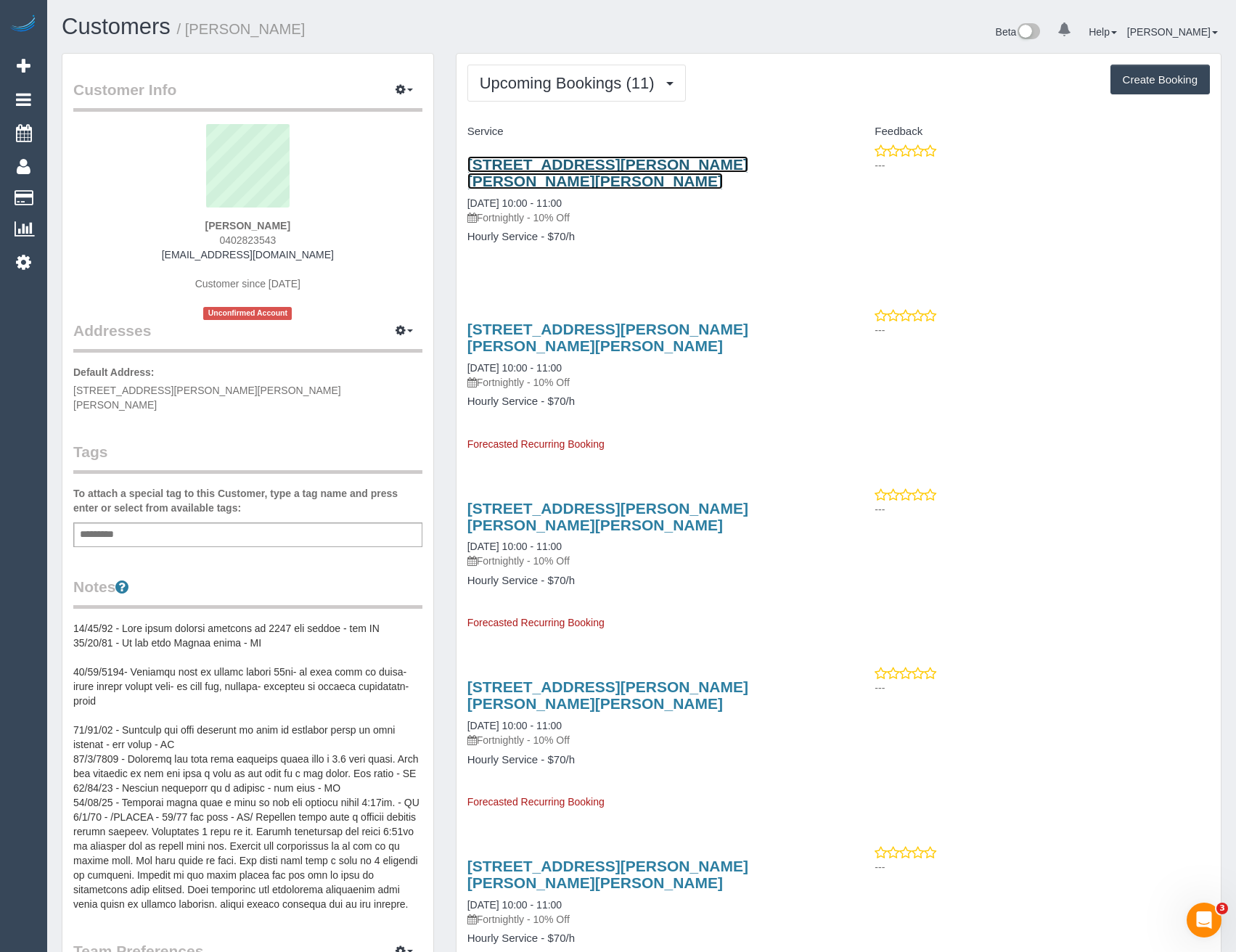
click at [622, 168] on link "[STREET_ADDRESS][PERSON_NAME][PERSON_NAME][PERSON_NAME]" at bounding box center [608, 173] width 281 height 34
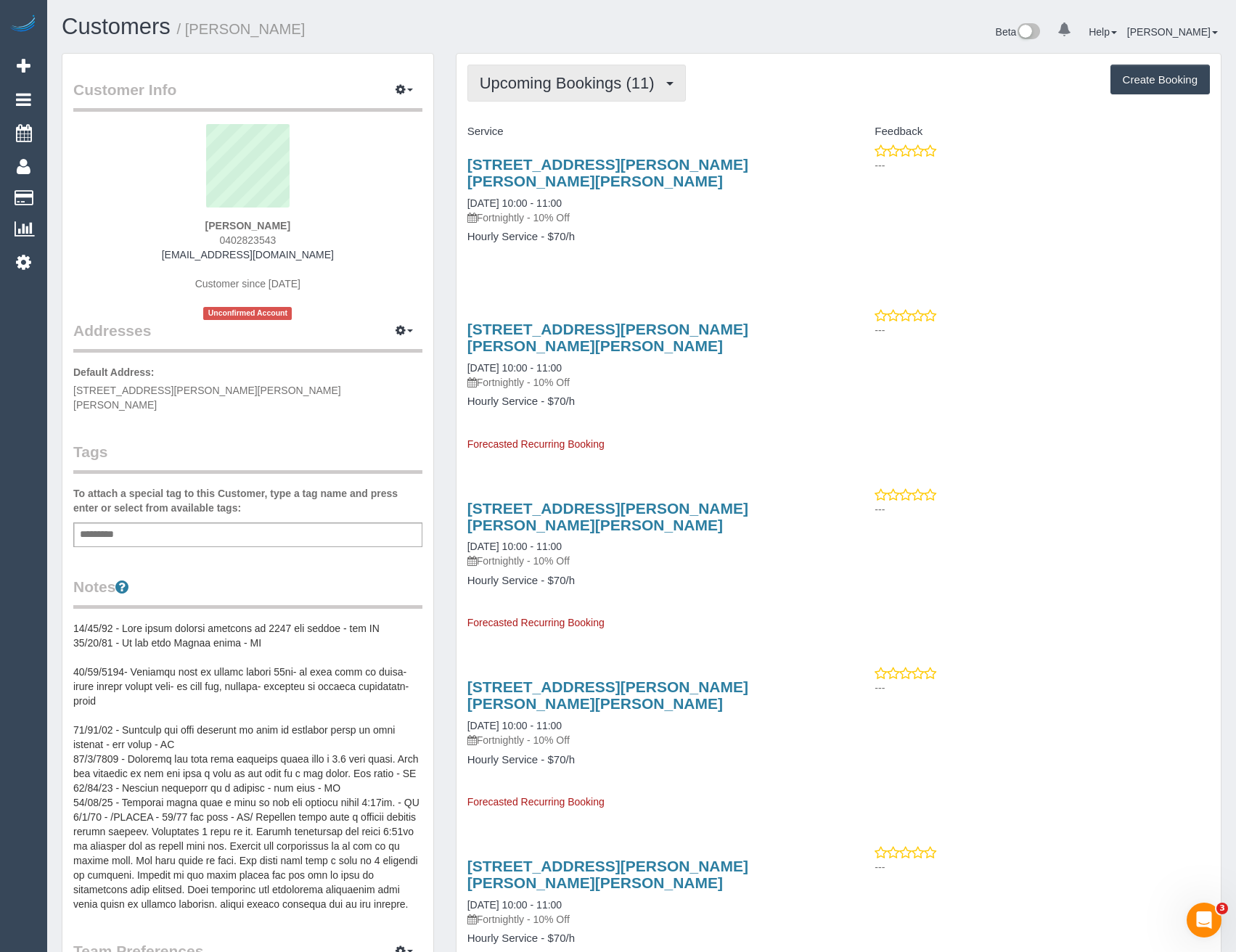
click at [535, 90] on span "Upcoming Bookings (11)" at bounding box center [571, 83] width 182 height 18
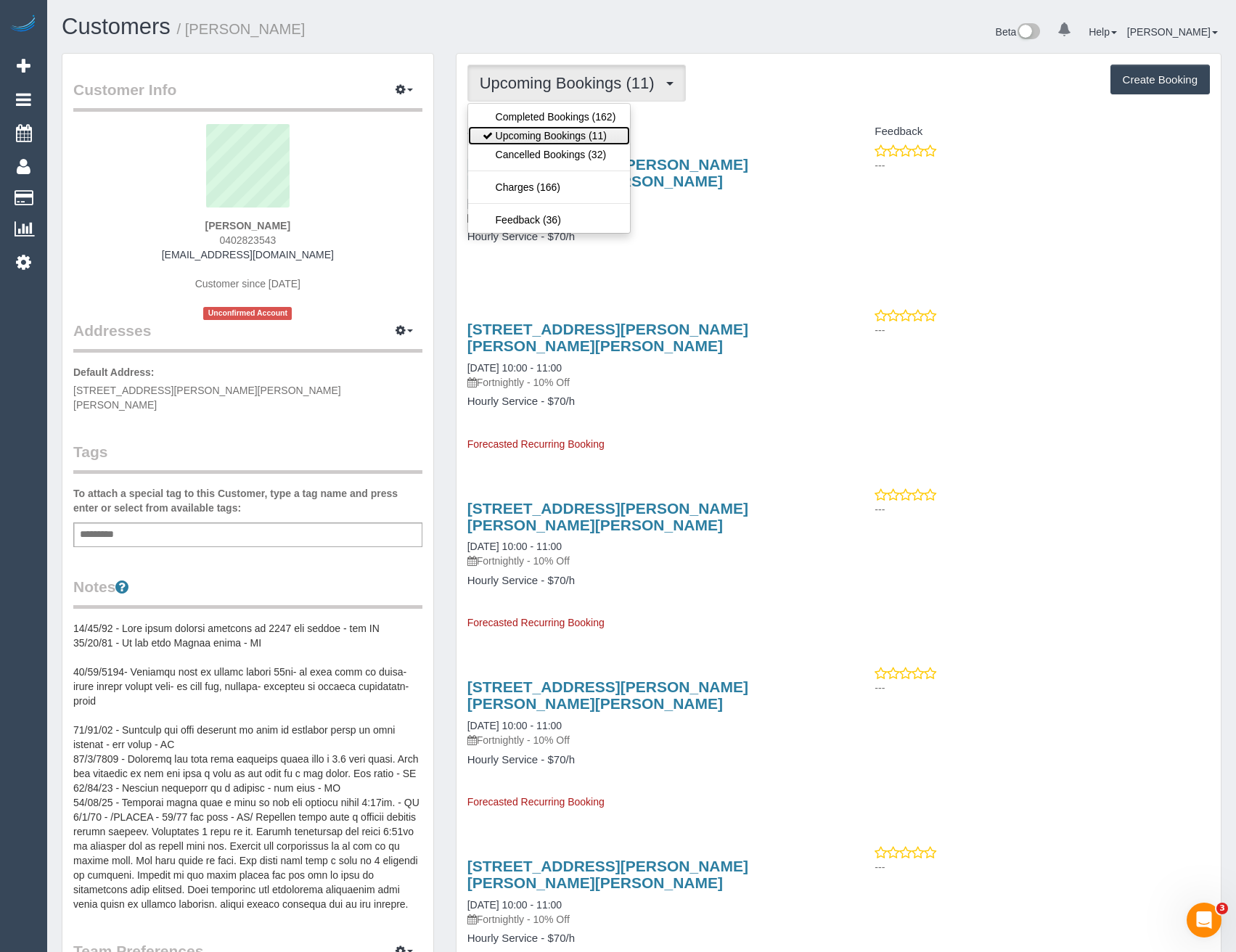
click at [537, 135] on link "Upcoming Bookings (11)" at bounding box center [549, 136] width 163 height 19
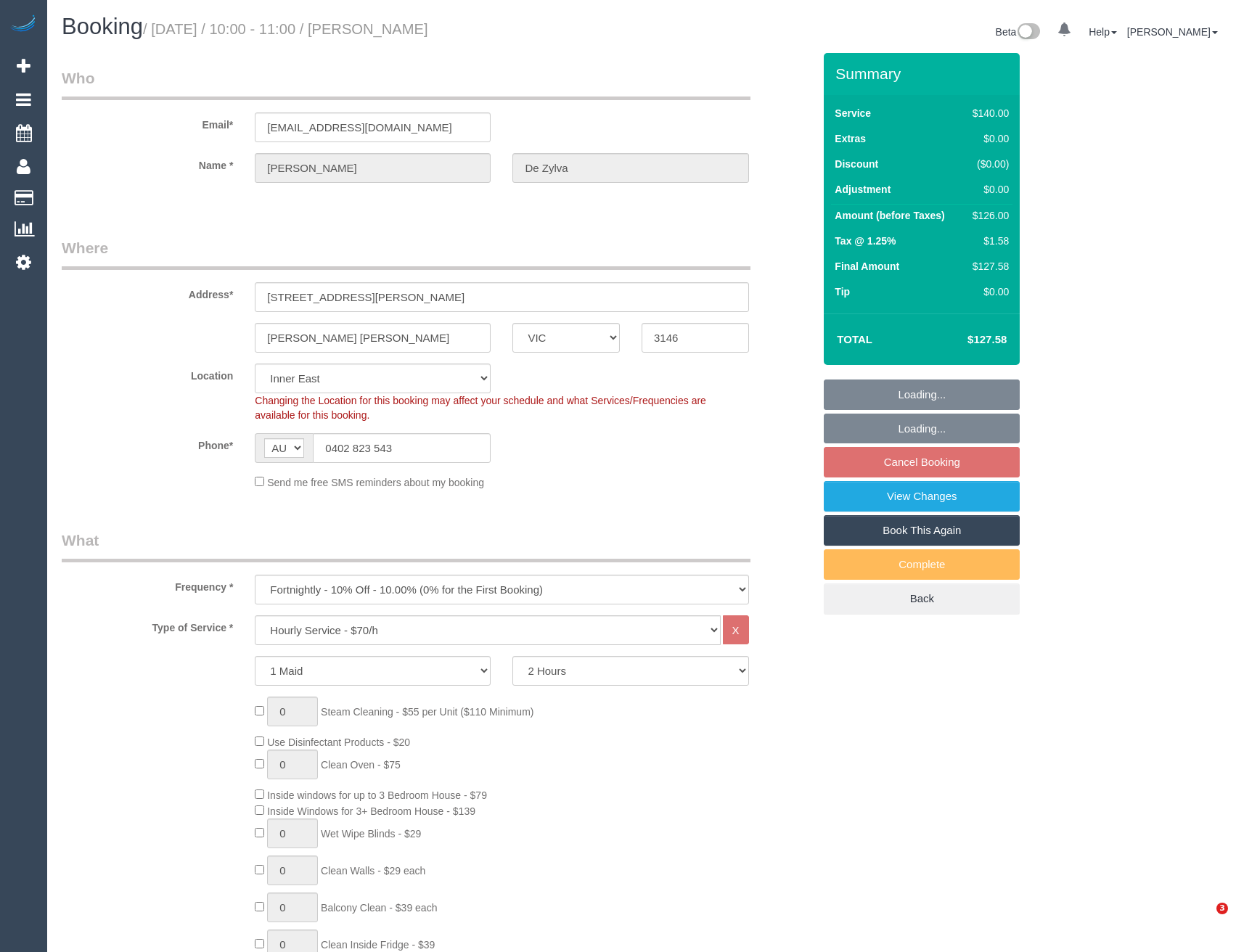
select select "VIC"
select select "number:27"
select select "number:14"
select select "number:19"
select select "number:22"
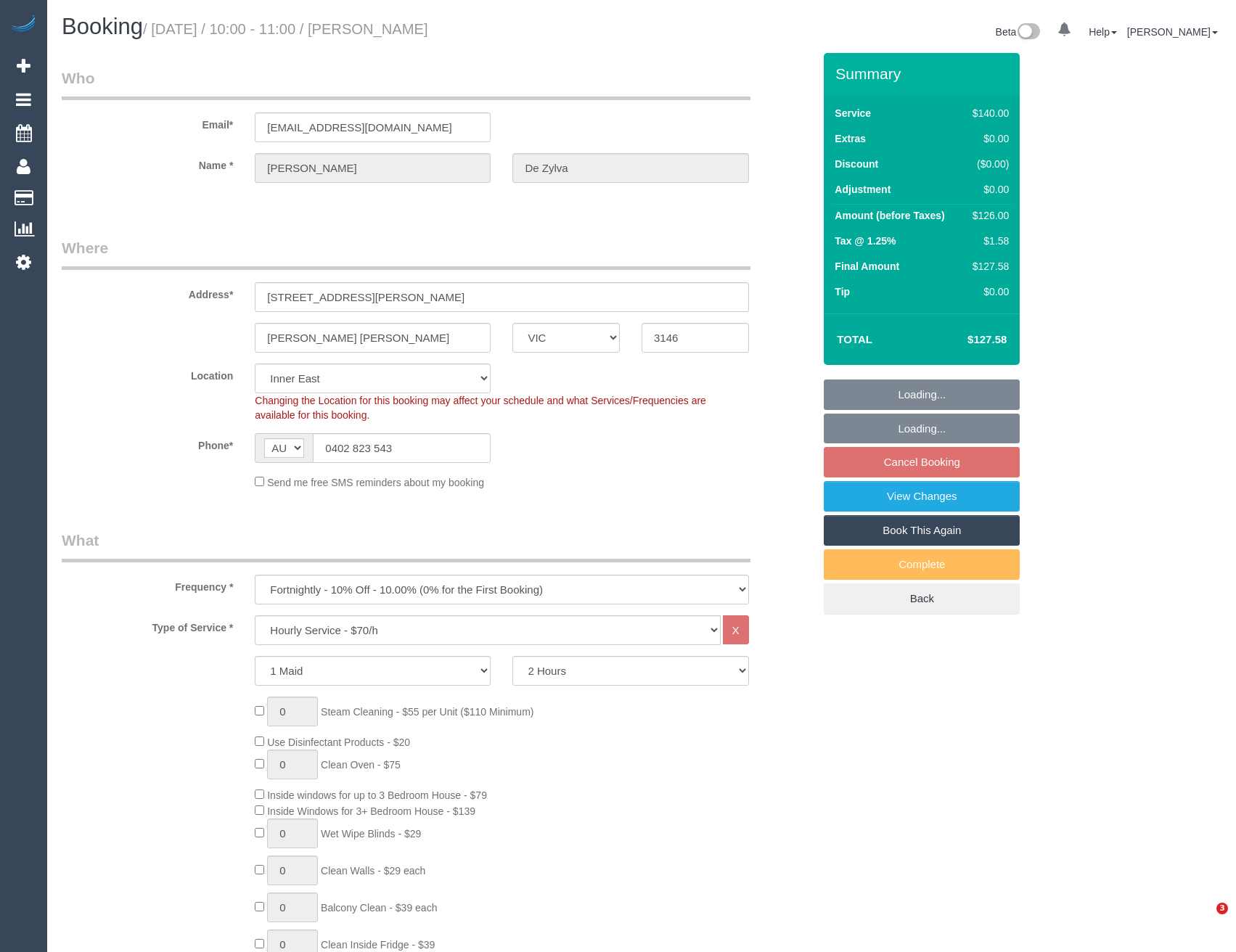
select select "object:853"
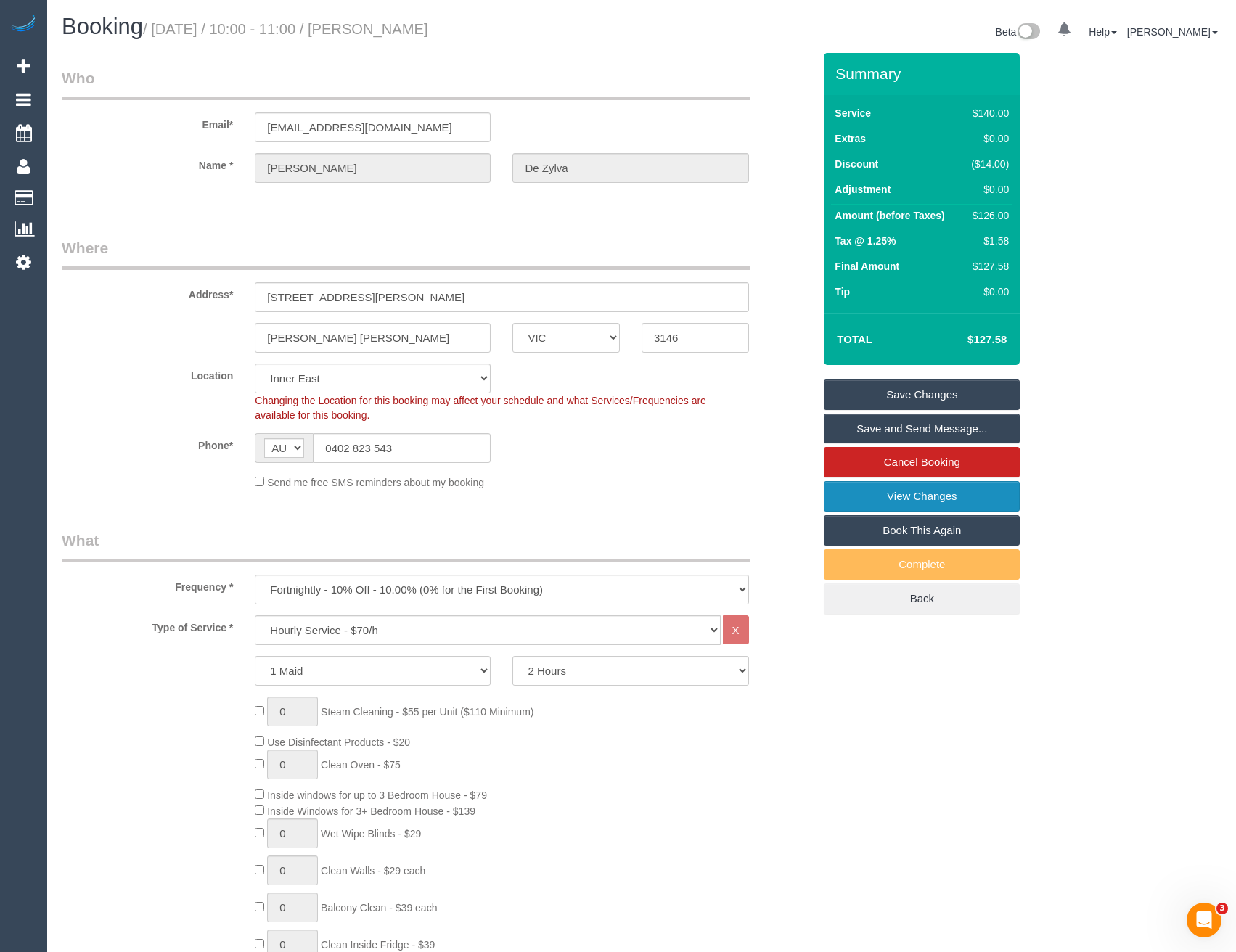
click at [935, 500] on link "View Changes" at bounding box center [922, 497] width 196 height 31
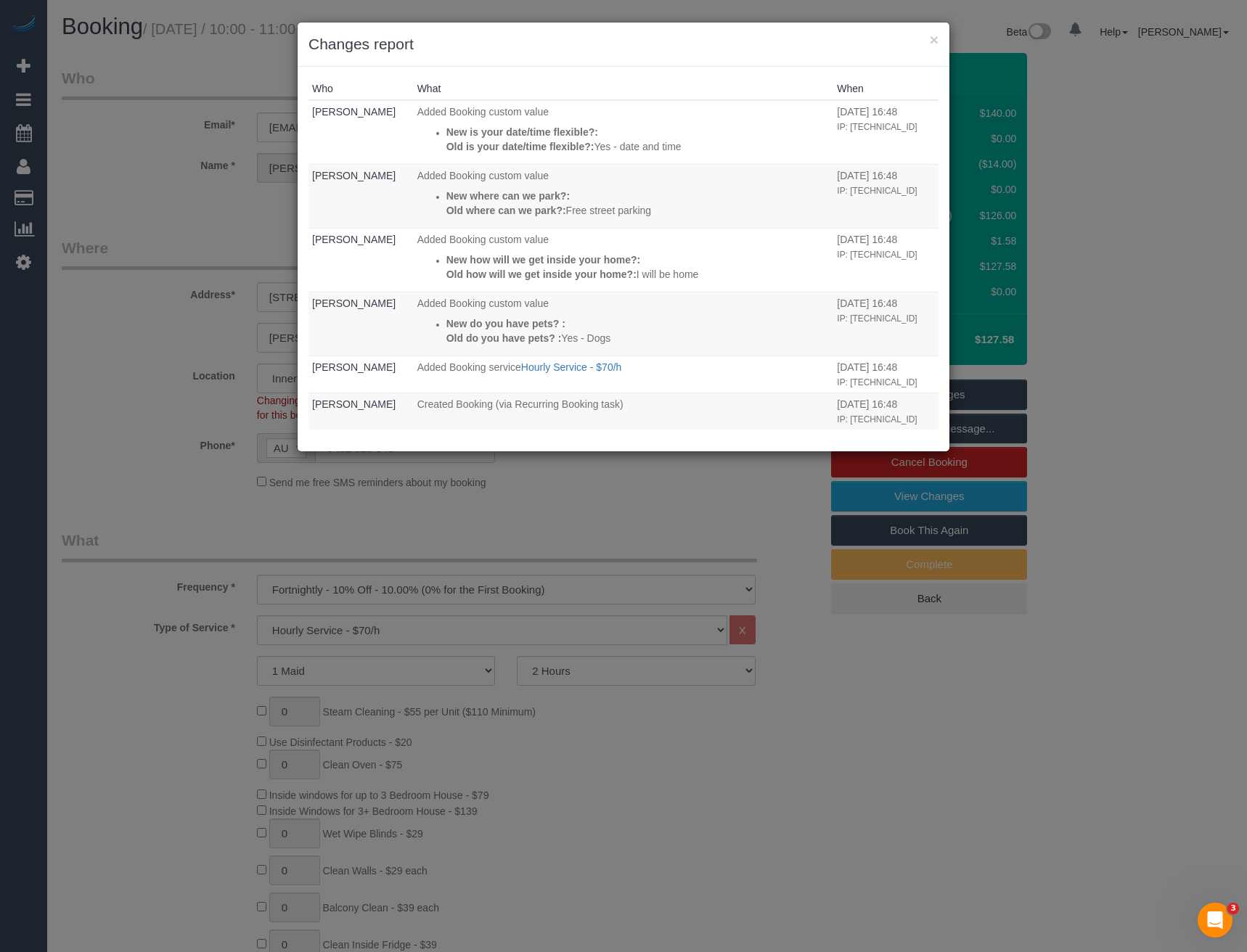
click at [562, 504] on div "× Changes report Who What When [PERSON_NAME] Added Booking custom value New is …" at bounding box center [623, 476] width 1247 height 952
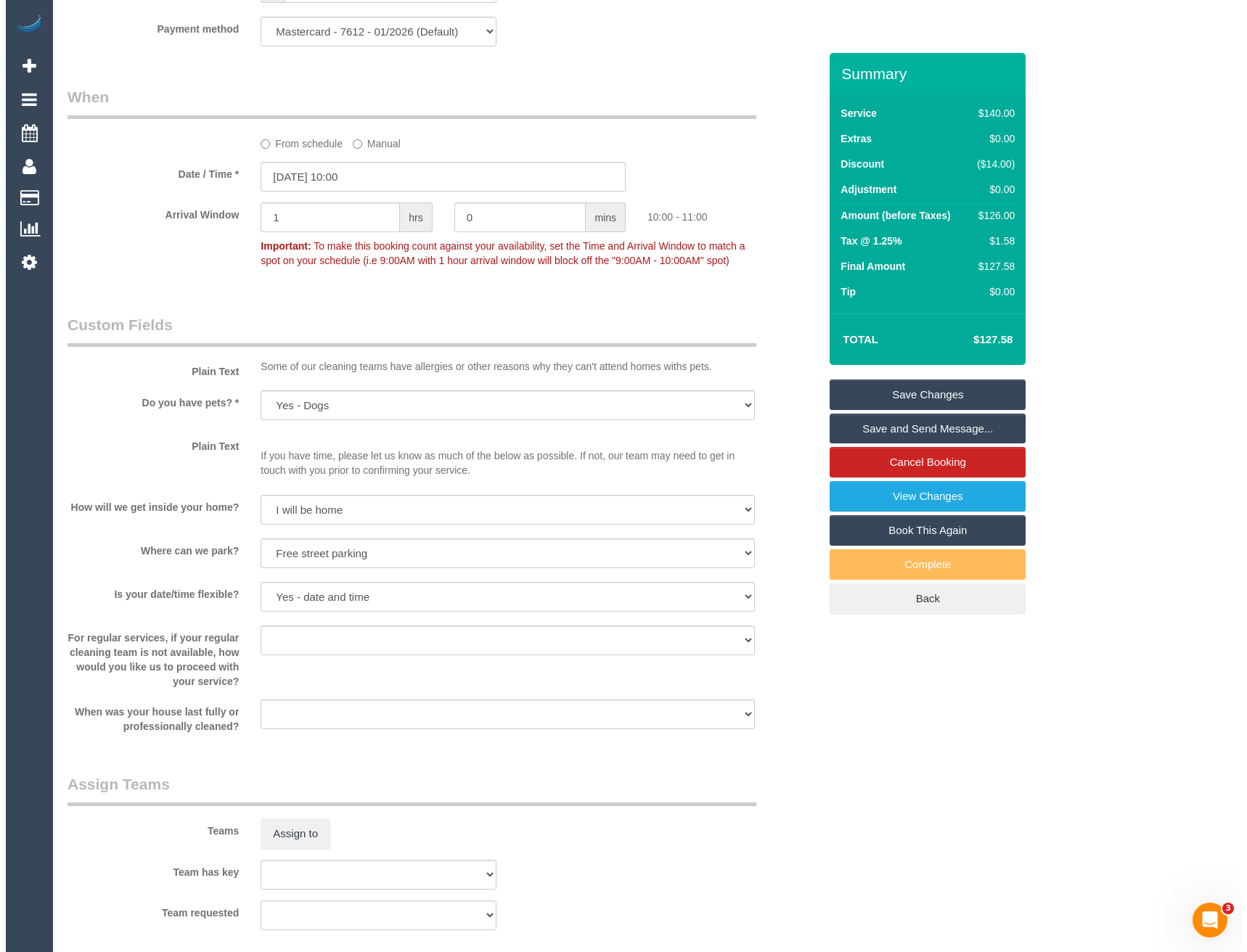
scroll to position [1597, 0]
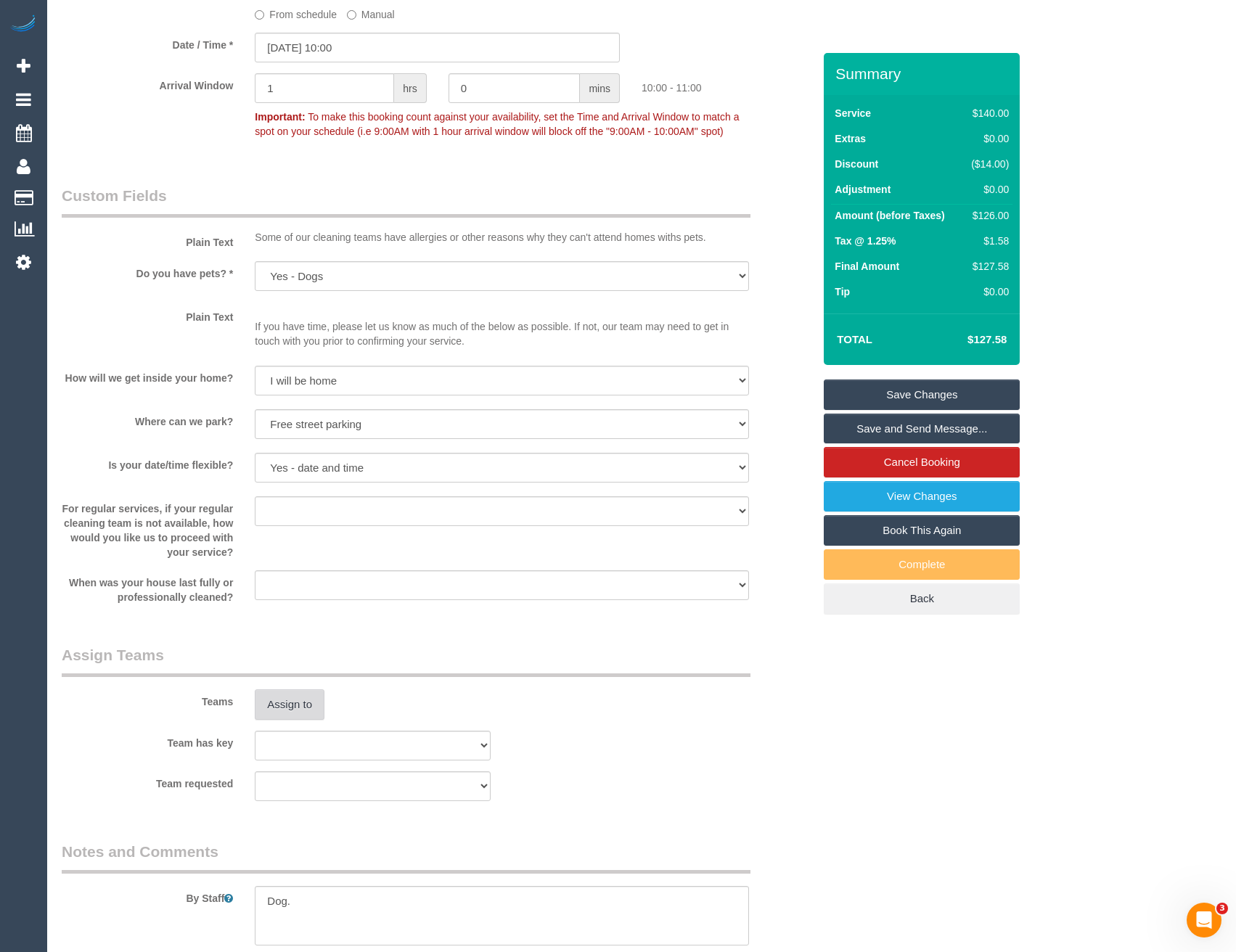
click at [299, 702] on button "Assign to" at bounding box center [289, 705] width 69 height 31
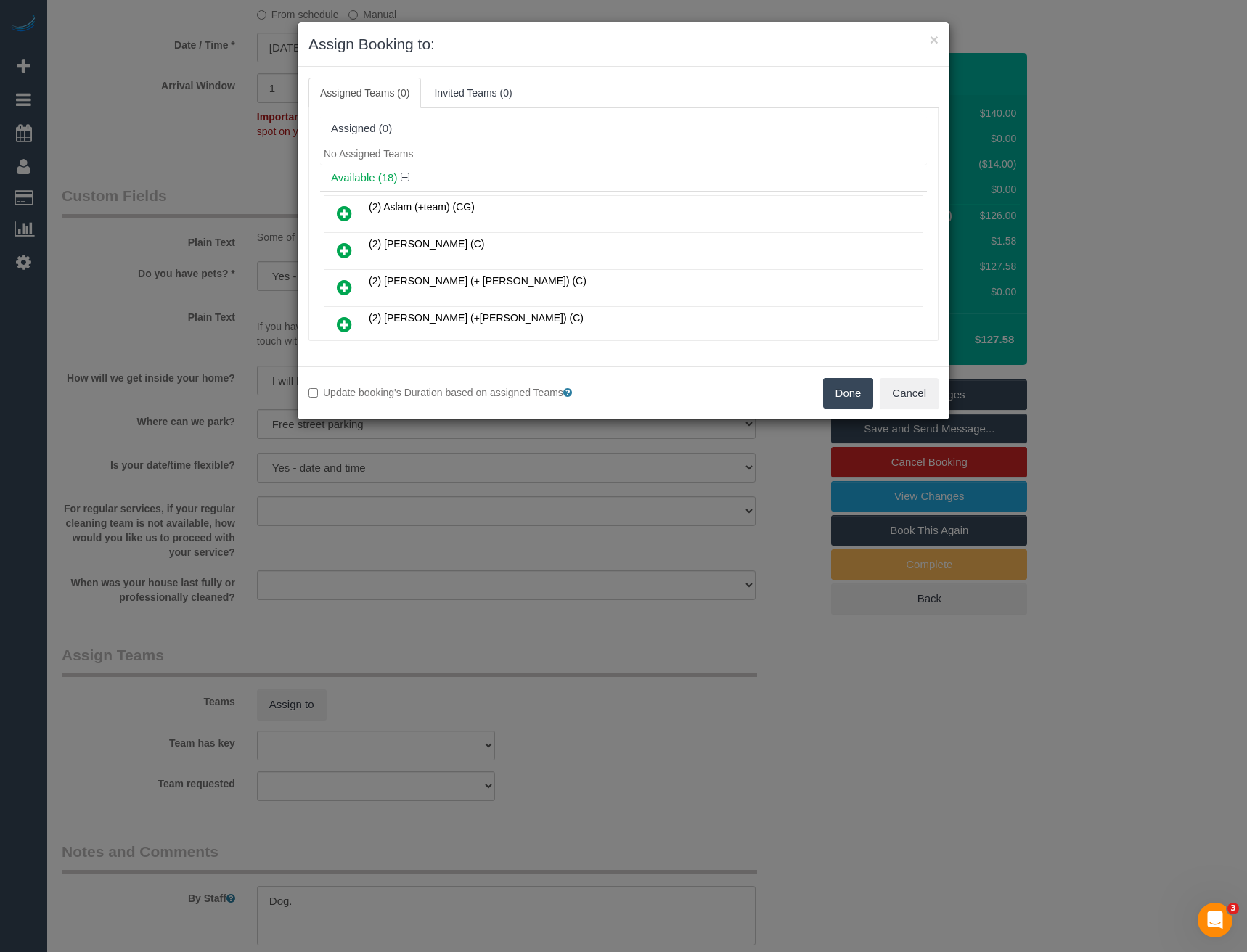
scroll to position [391, 0]
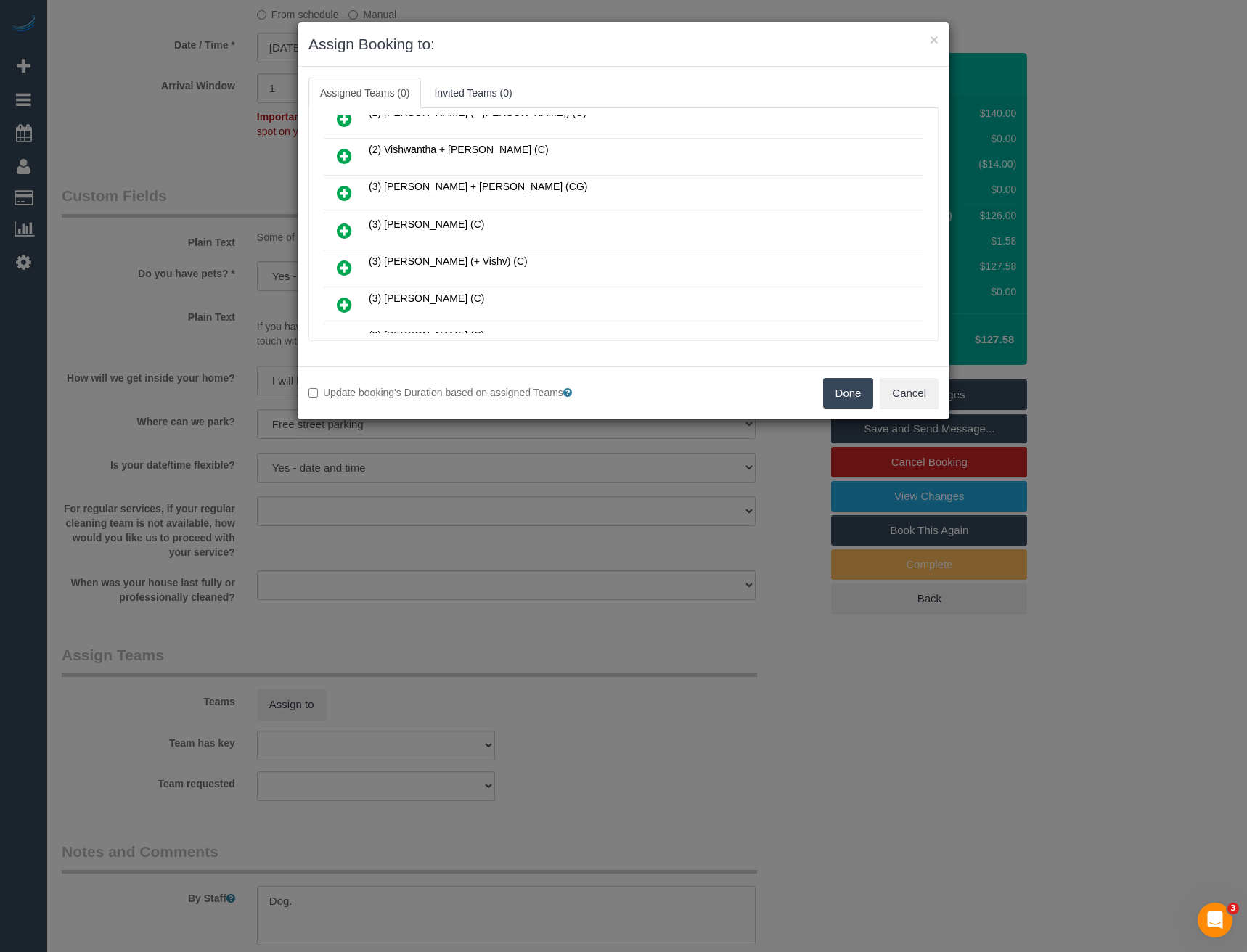
click at [345, 232] on icon at bounding box center [345, 230] width 15 height 18
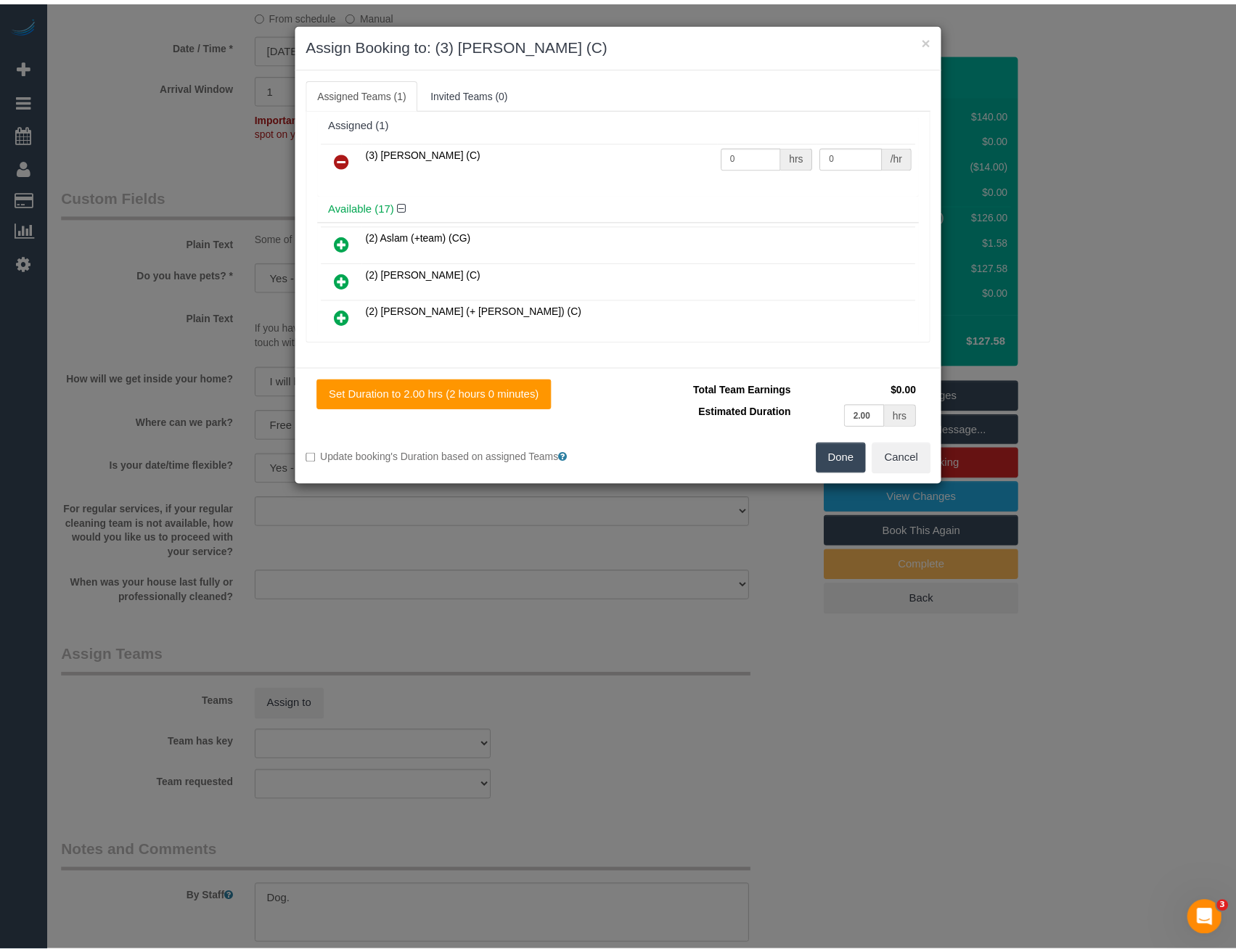
scroll to position [0, 0]
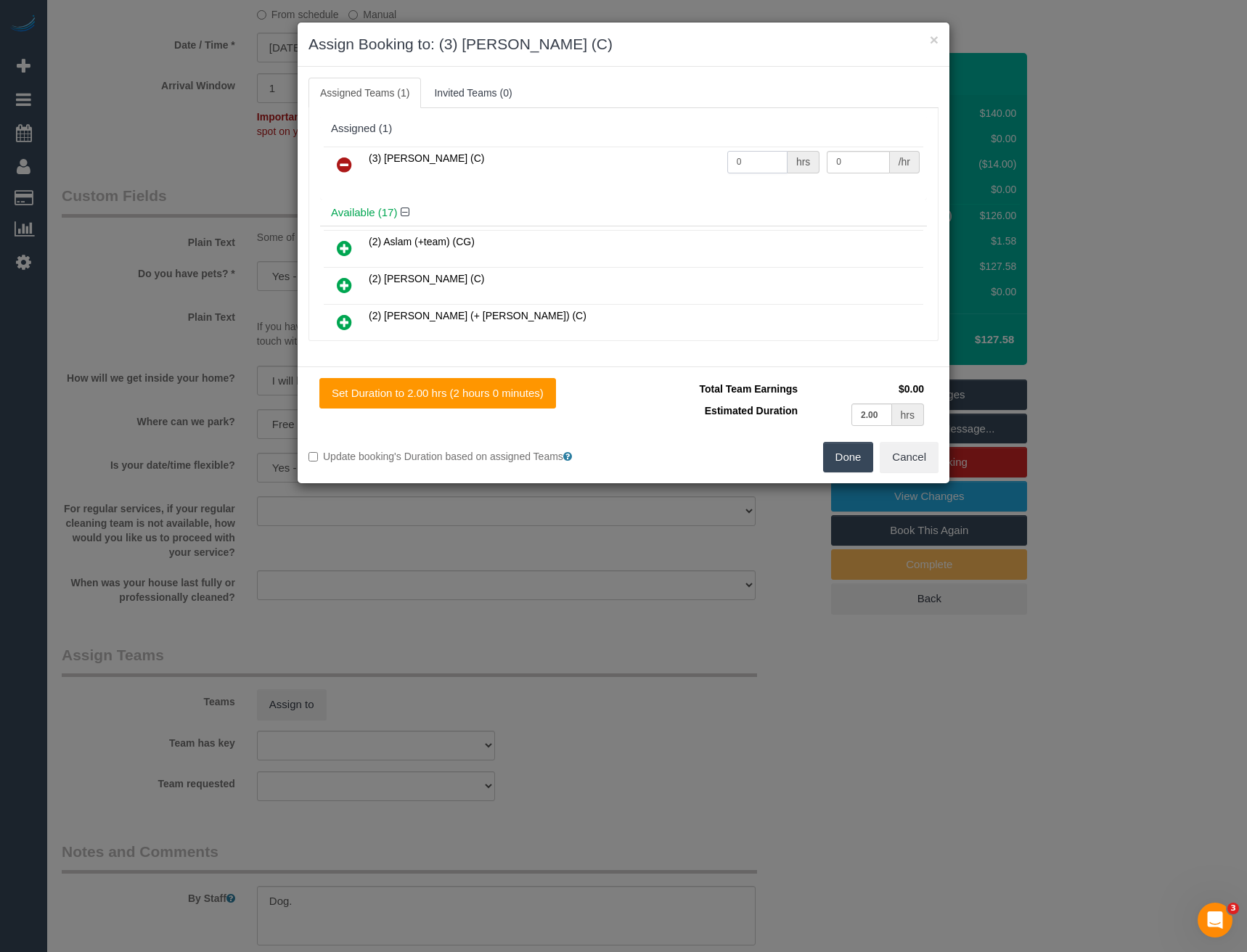
drag, startPoint x: 718, startPoint y: 159, endPoint x: 653, endPoint y: 149, distance: 65.8
click at [657, 149] on tr "(3) [PERSON_NAME] (C) 0 hrs 0 /hr" at bounding box center [623, 165] width 599 height 37
type input "2"
type input "35"
click at [860, 458] on button "Done" at bounding box center [848, 457] width 51 height 31
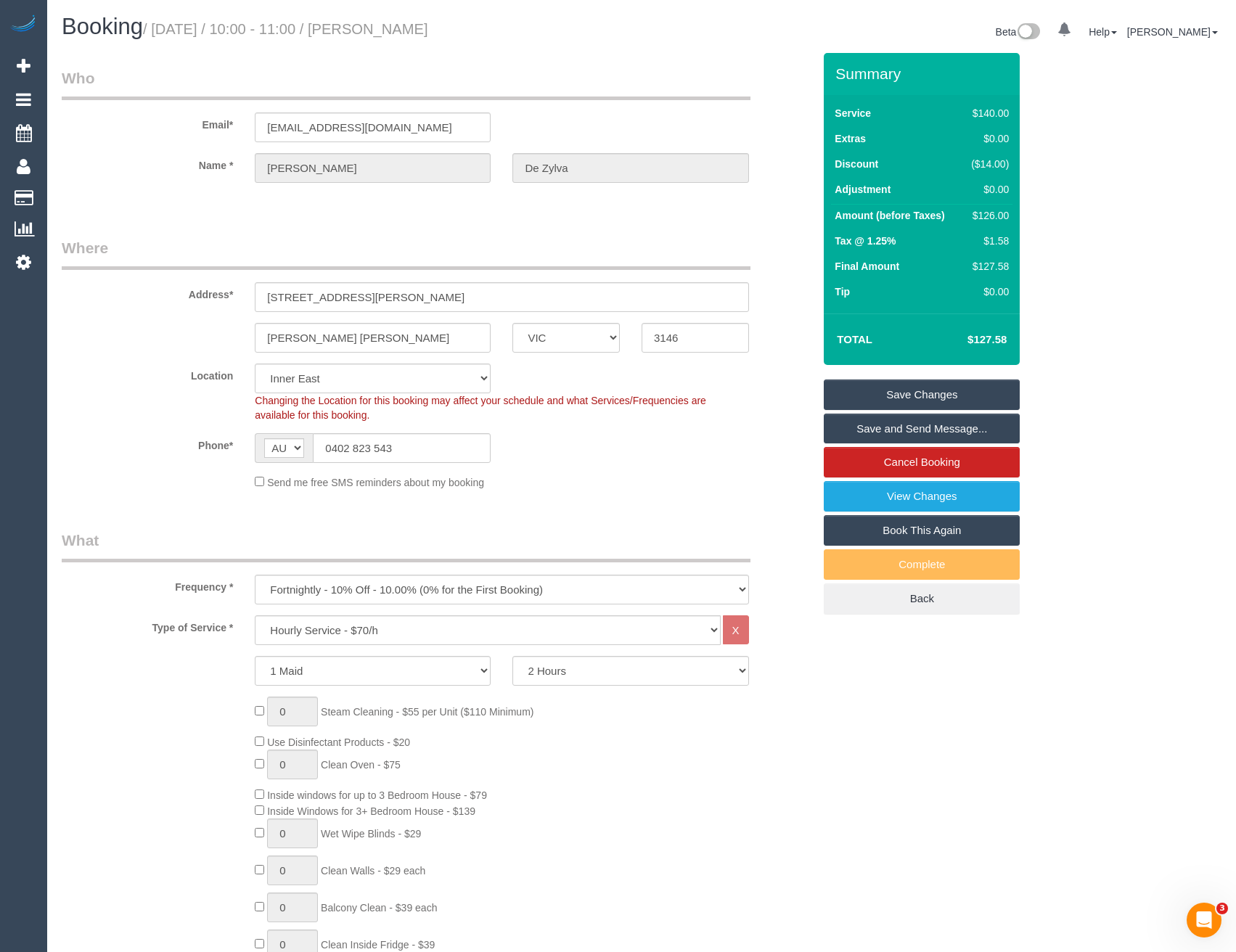
click at [900, 396] on link "Save Changes" at bounding box center [922, 395] width 196 height 31
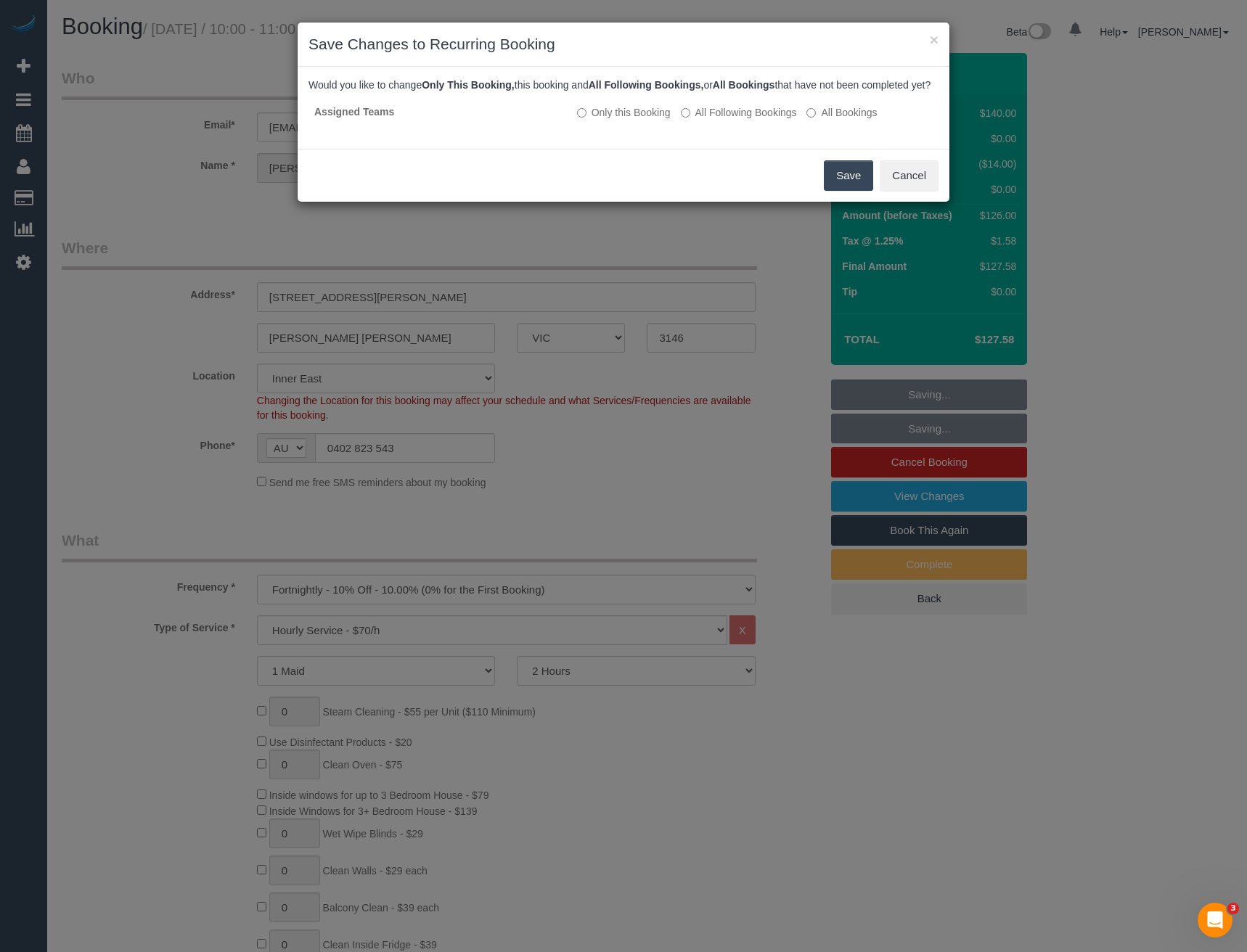
click at [593, 92] on p "Would you like to change Only This Booking, this booking and All Following Book…" at bounding box center [623, 85] width 630 height 14
click at [726, 120] on label "All Following Bookings" at bounding box center [739, 112] width 116 height 14
click at [856, 191] on button "Save" at bounding box center [848, 175] width 50 height 31
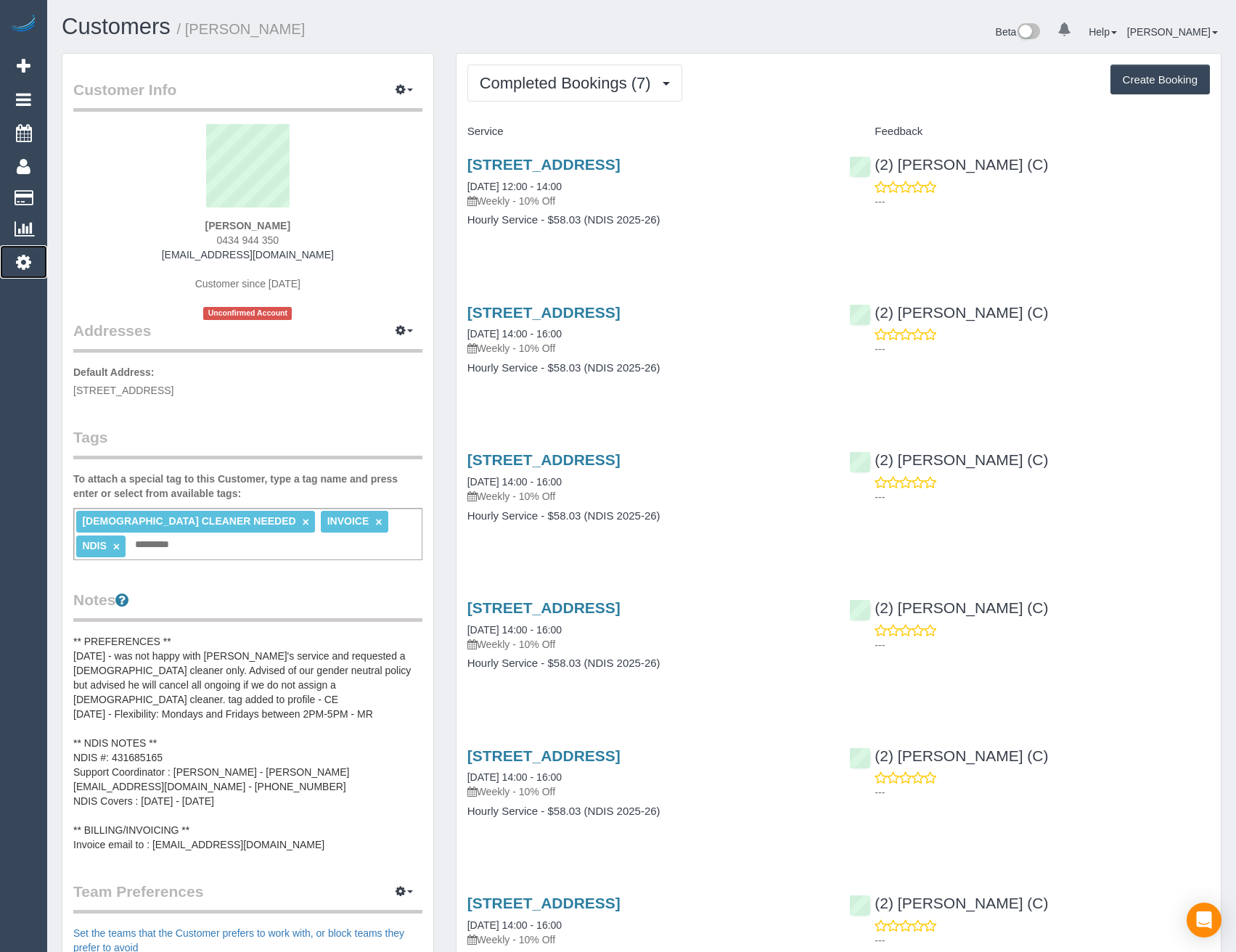
click at [25, 256] on icon at bounding box center [24, 262] width 15 height 18
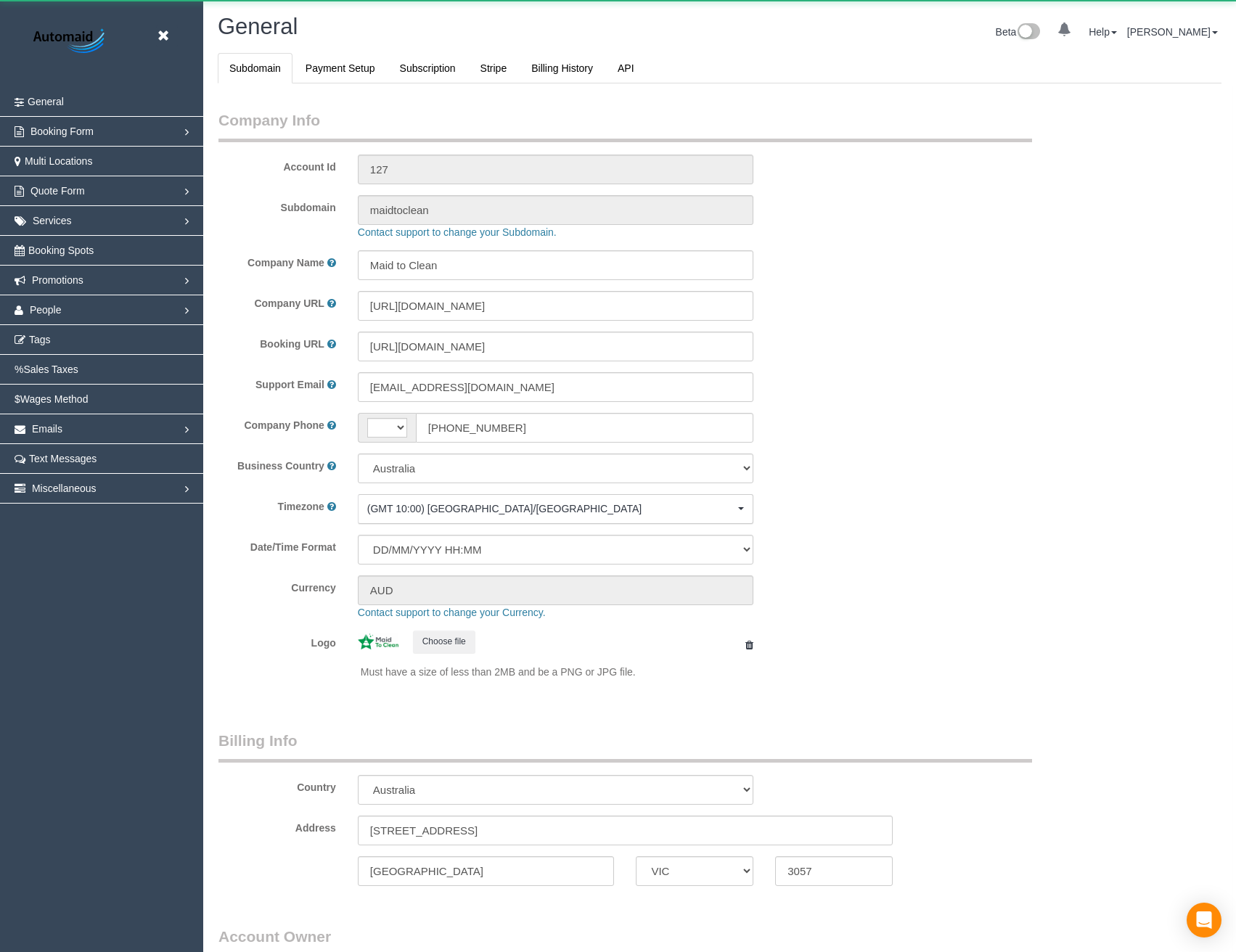
select select "string:AU"
select select "1"
click at [95, 309] on link "People" at bounding box center [101, 310] width 203 height 29
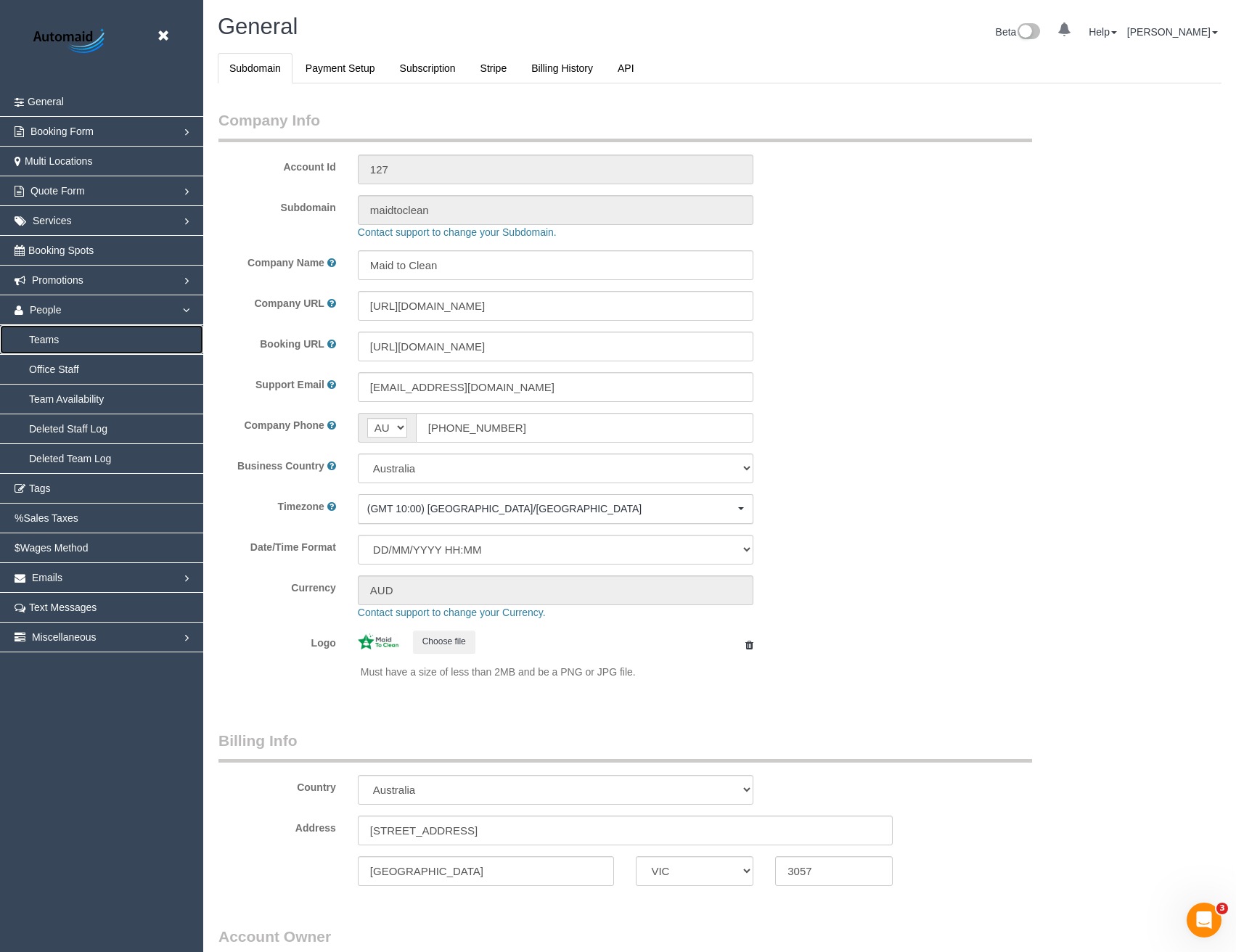
click at [45, 345] on link "Teams" at bounding box center [101, 339] width 203 height 29
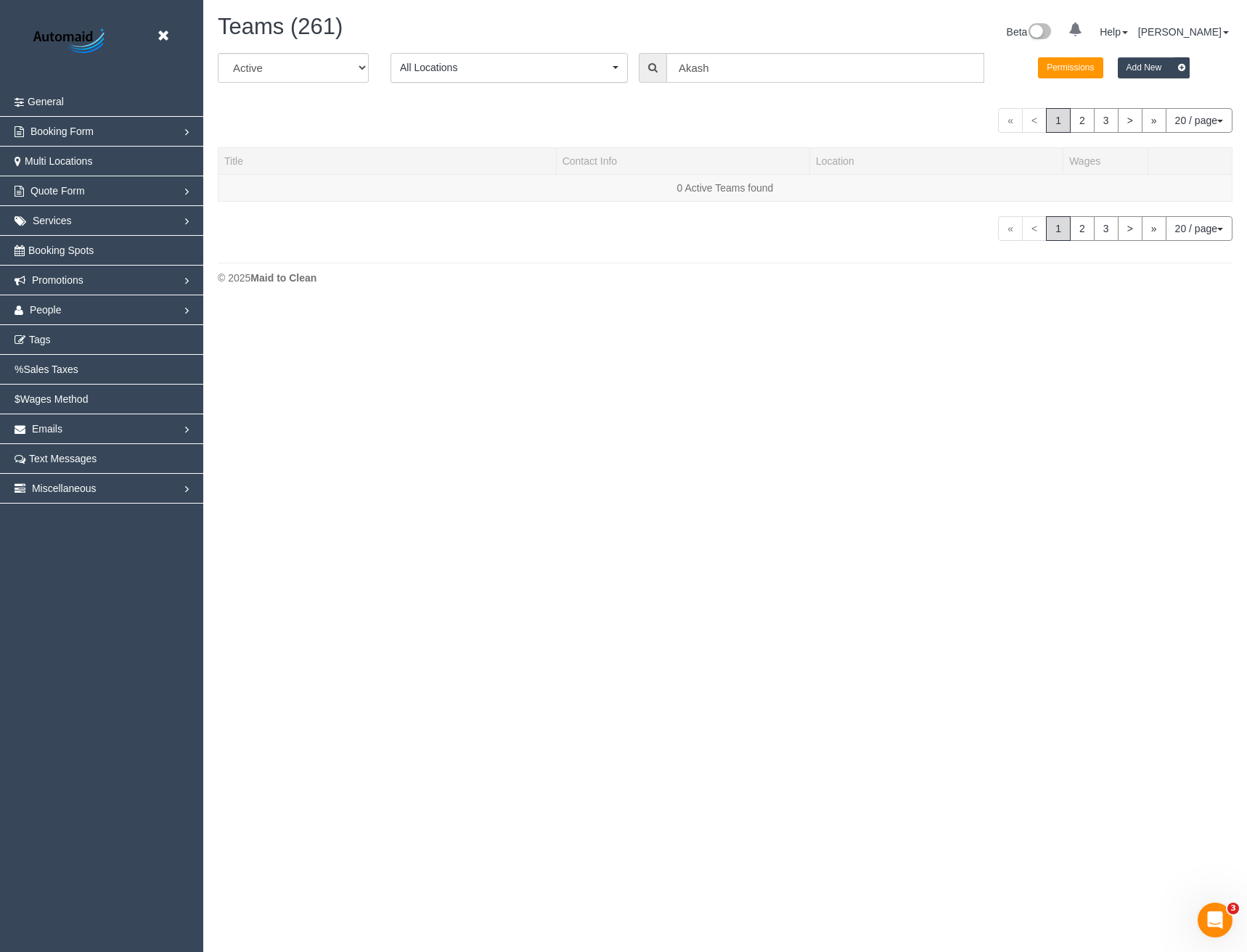
scroll to position [428, 1247]
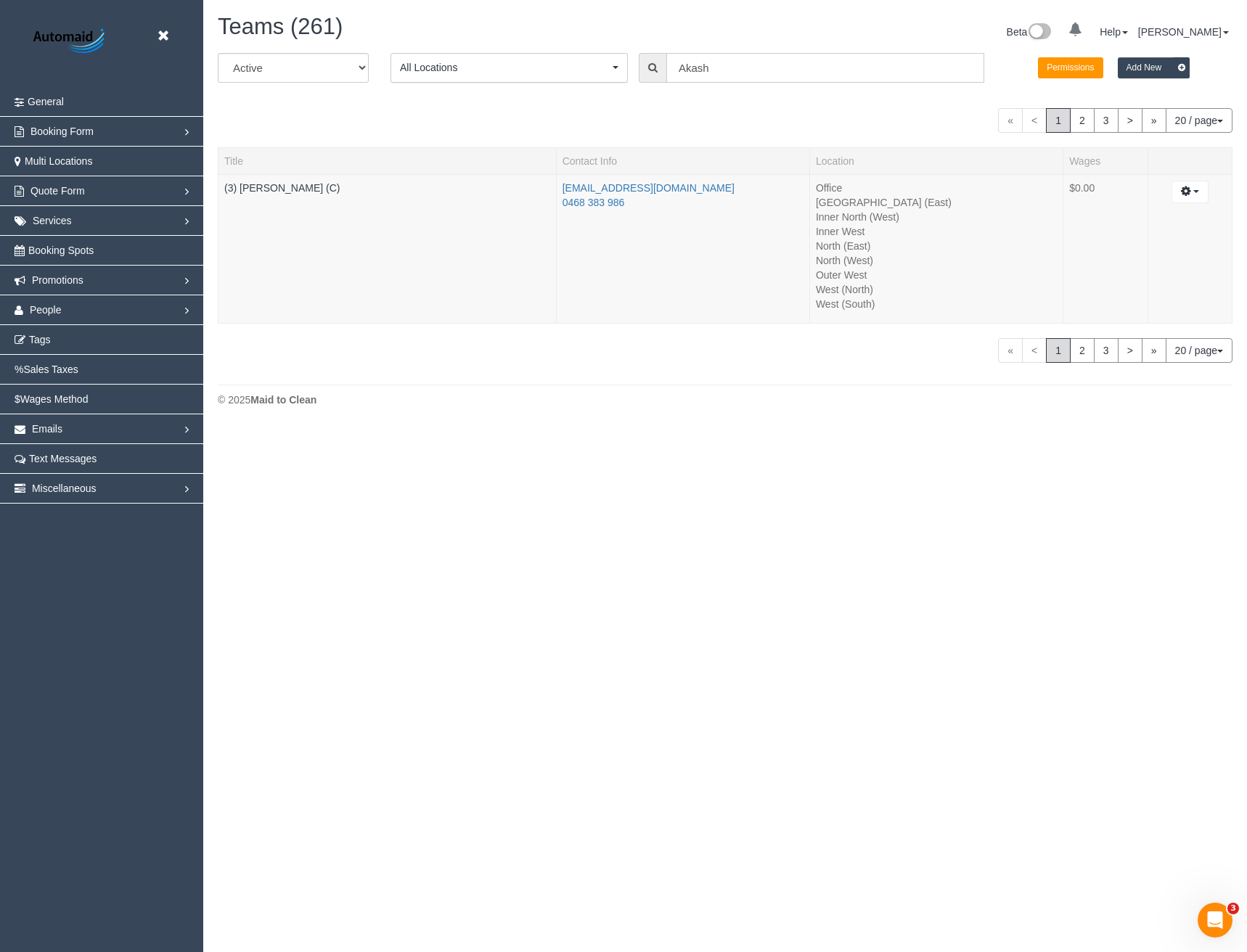
drag, startPoint x: 728, startPoint y: 69, endPoint x: 590, endPoint y: 82, distance: 138.6
click at [591, 82] on div "All Active Archived All Locations All Locations Active Locations Office [defaul…" at bounding box center [725, 72] width 1036 height 40
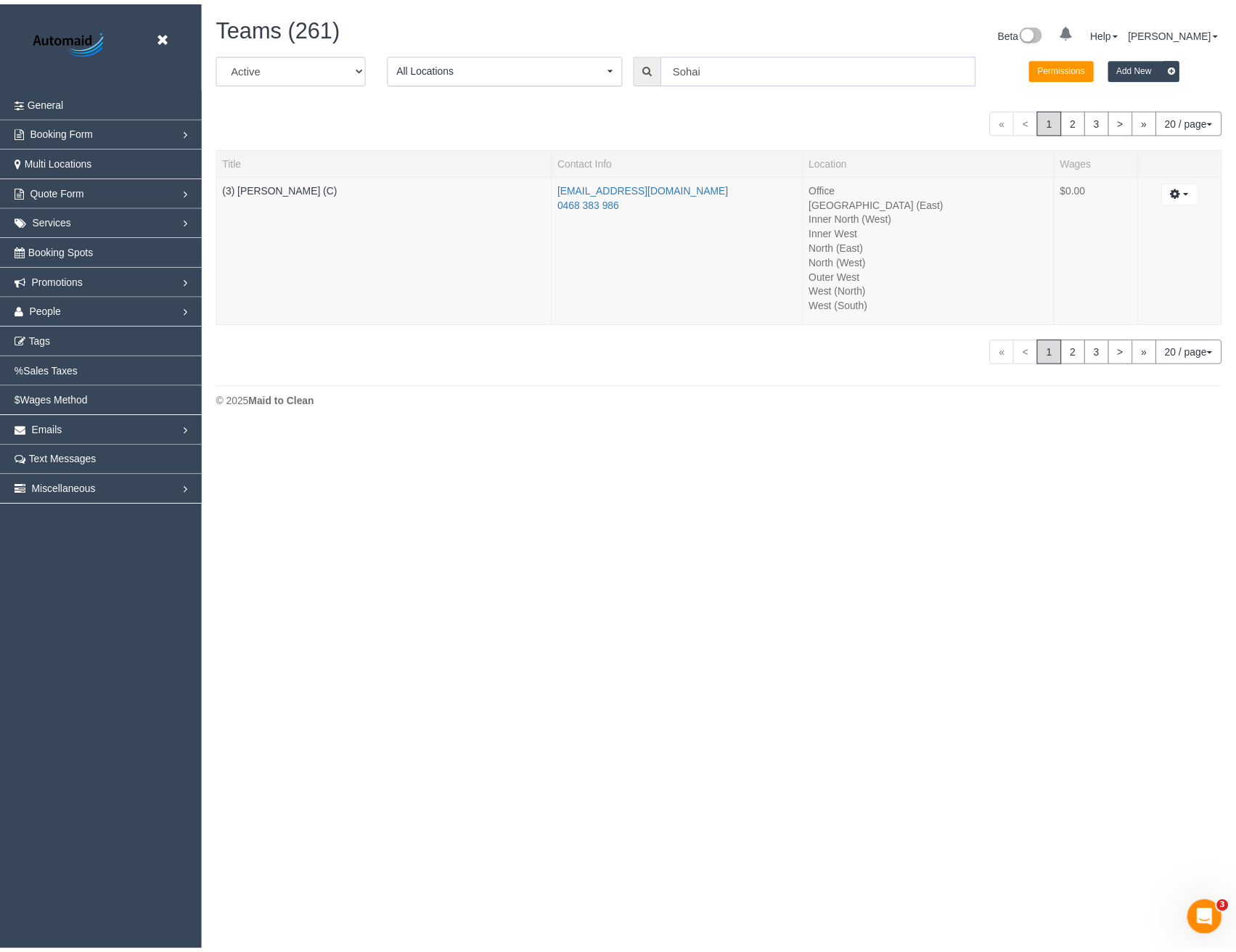
scroll to position [72258, 71351]
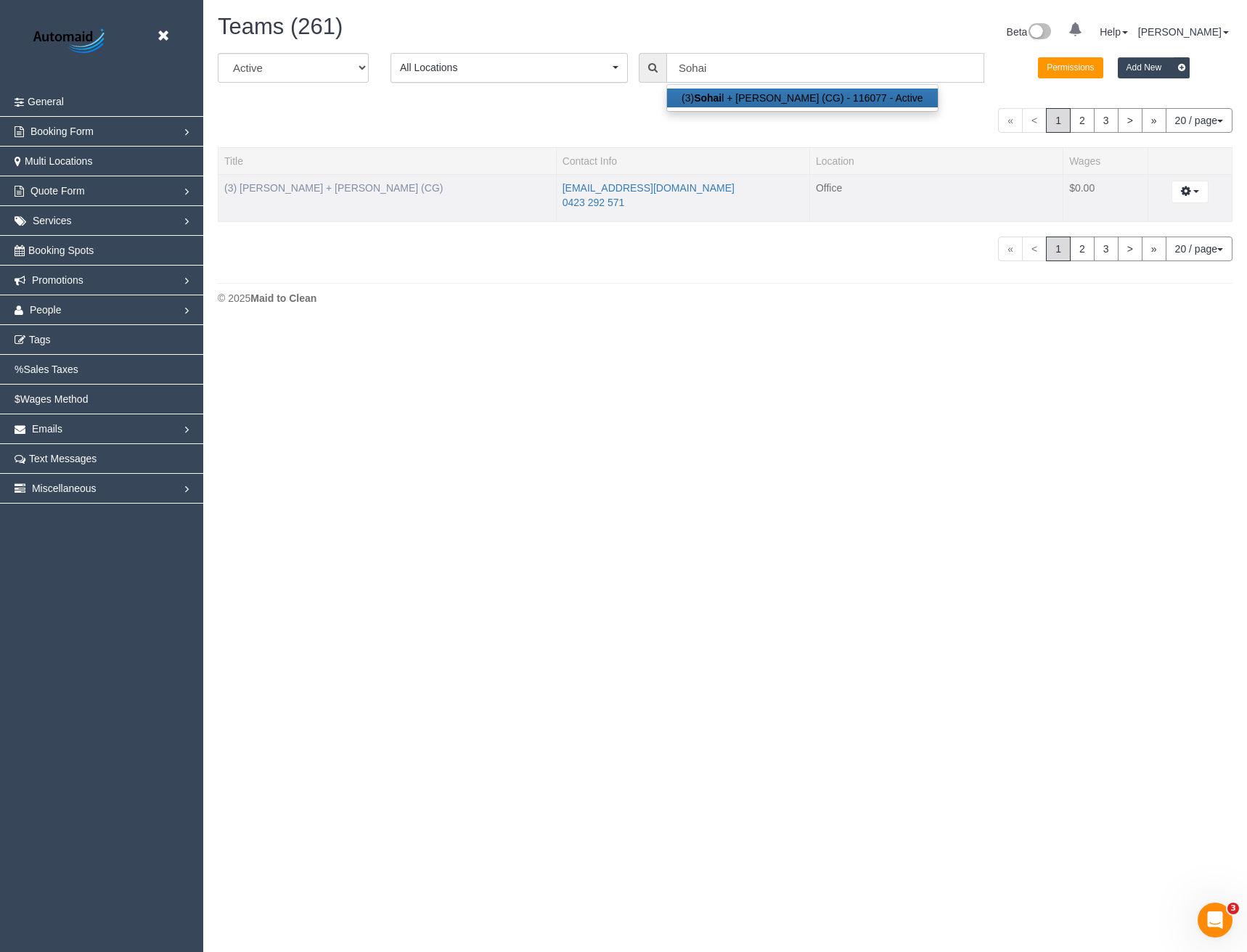
type input "Sohai"
click at [307, 191] on link "(3) [PERSON_NAME] + [PERSON_NAME] (CG)" at bounding box center [333, 188] width 218 height 11
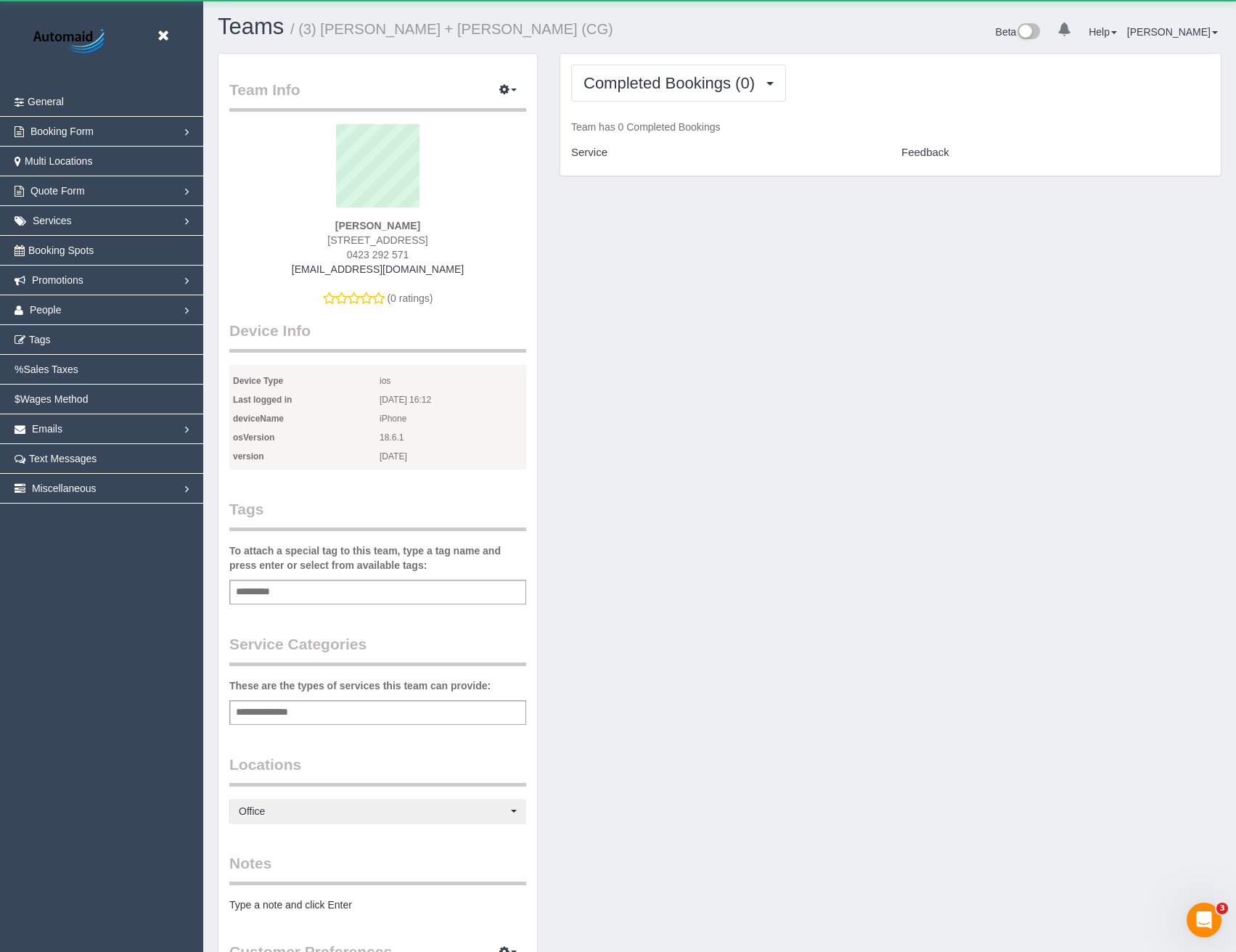
scroll to position [1252, 1236]
click at [69, 310] on link "People" at bounding box center [101, 310] width 203 height 29
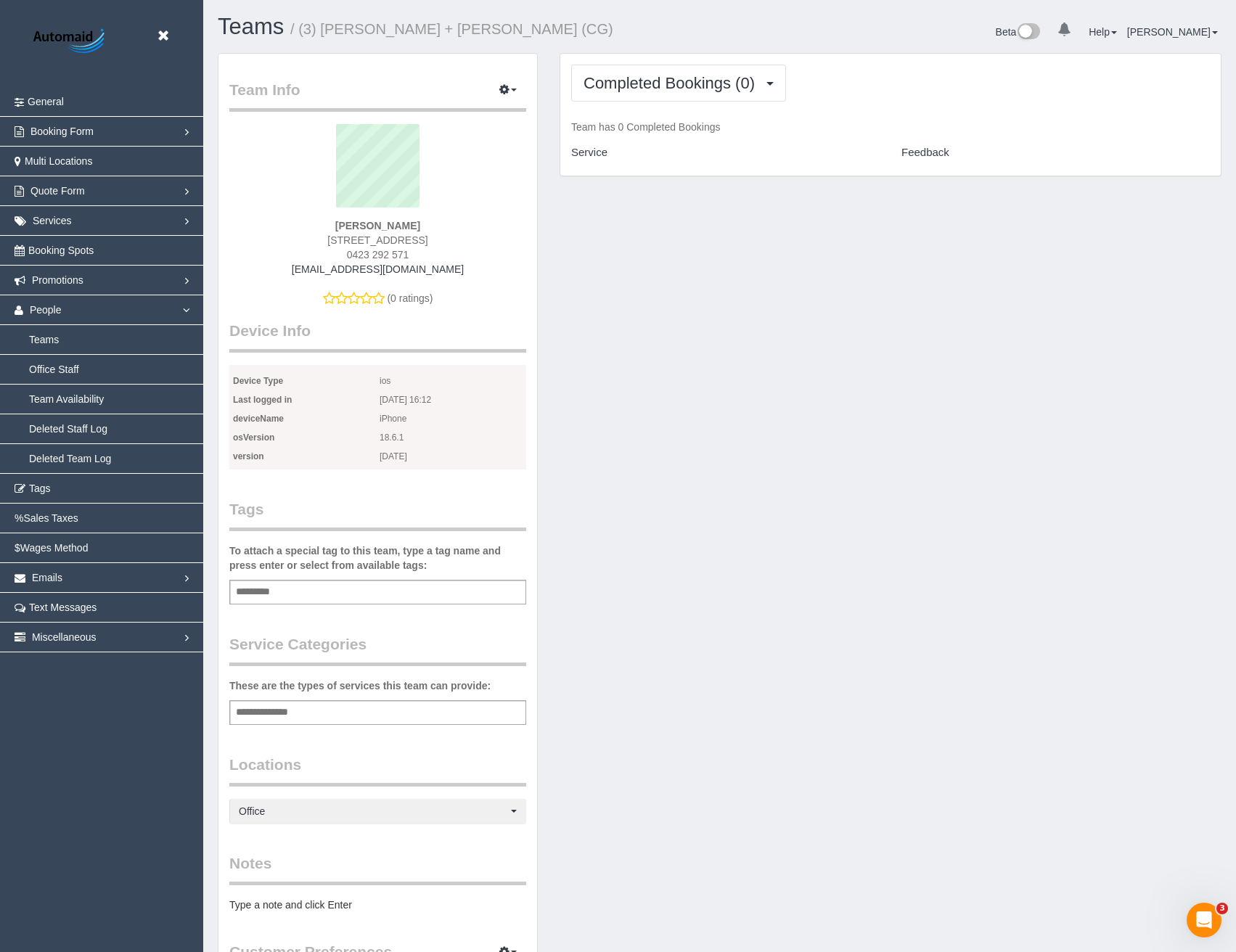
click at [713, 696] on div "Team Info Edit Contact Info Send Message Send Welcome Email Email Preferences V…" at bounding box center [719, 627] width 1026 height 1149
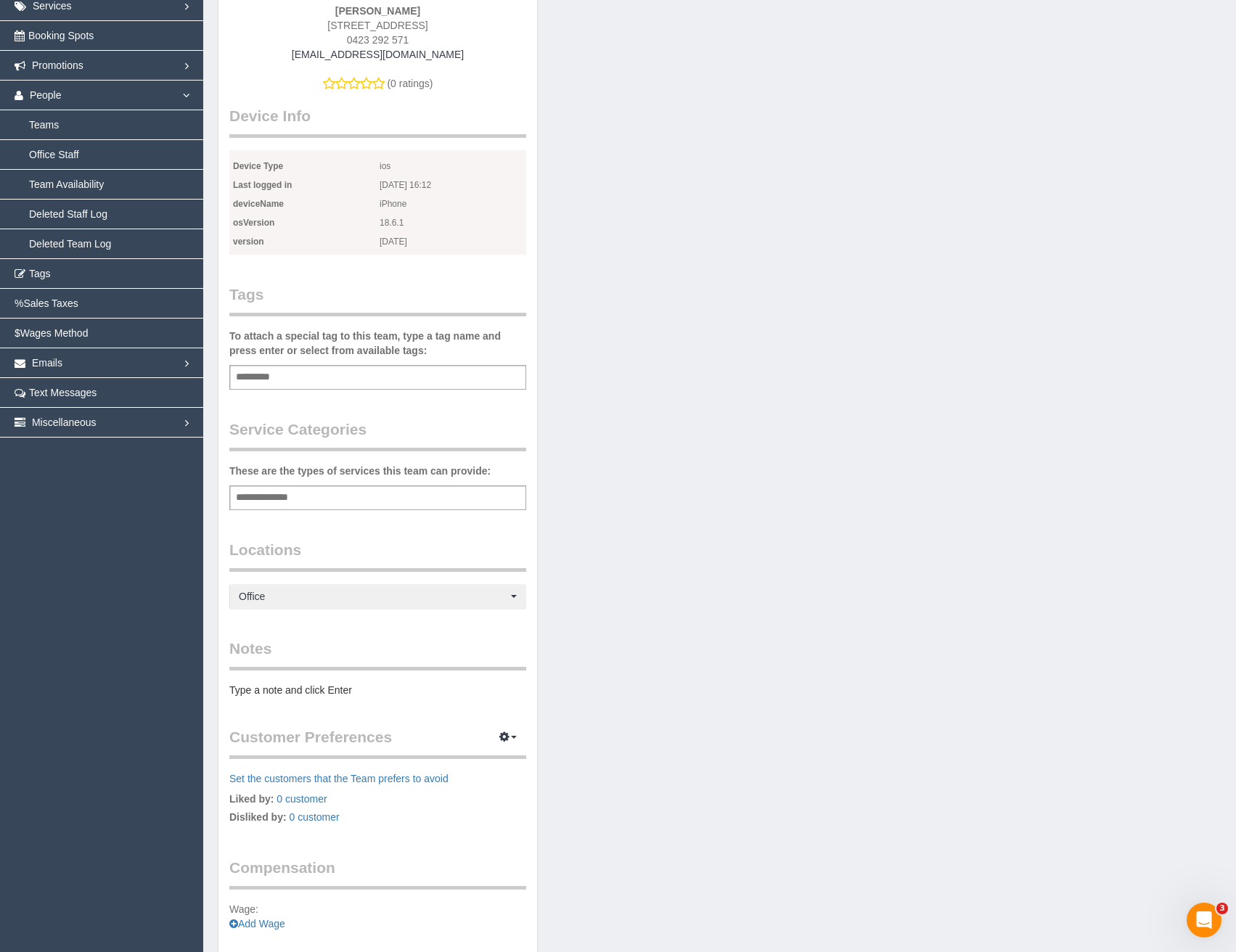
scroll to position [217, 0]
click at [287, 600] on span "Office" at bounding box center [373, 593] width 269 height 14
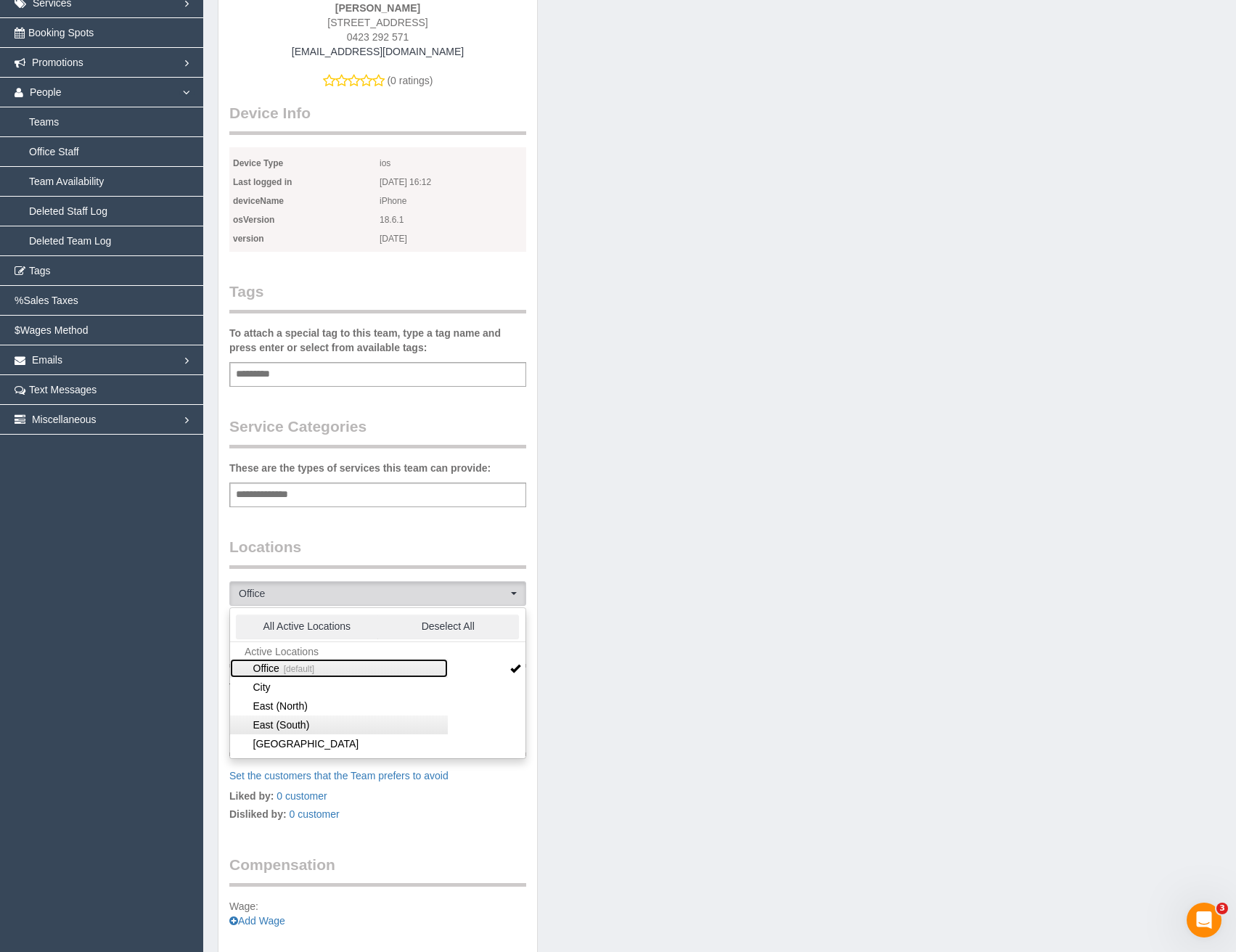
scroll to position [72, 0]
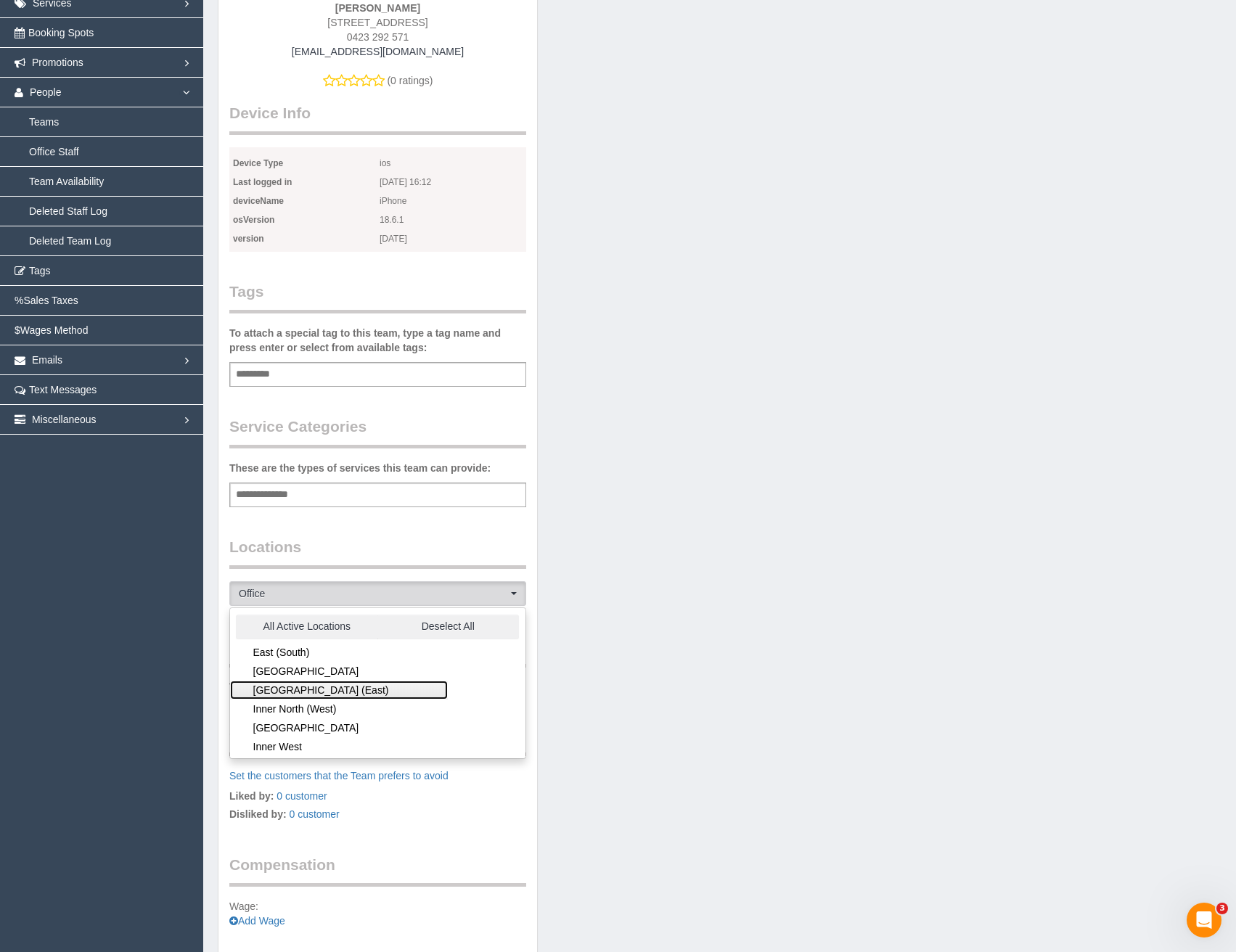
click at [308, 692] on link "[GEOGRAPHIC_DATA] (East)" at bounding box center [339, 690] width 217 height 19
click at [319, 710] on link "Inner North (West)" at bounding box center [339, 709] width 217 height 19
click at [325, 712] on link "Inner North (West)" at bounding box center [339, 709] width 217 height 19
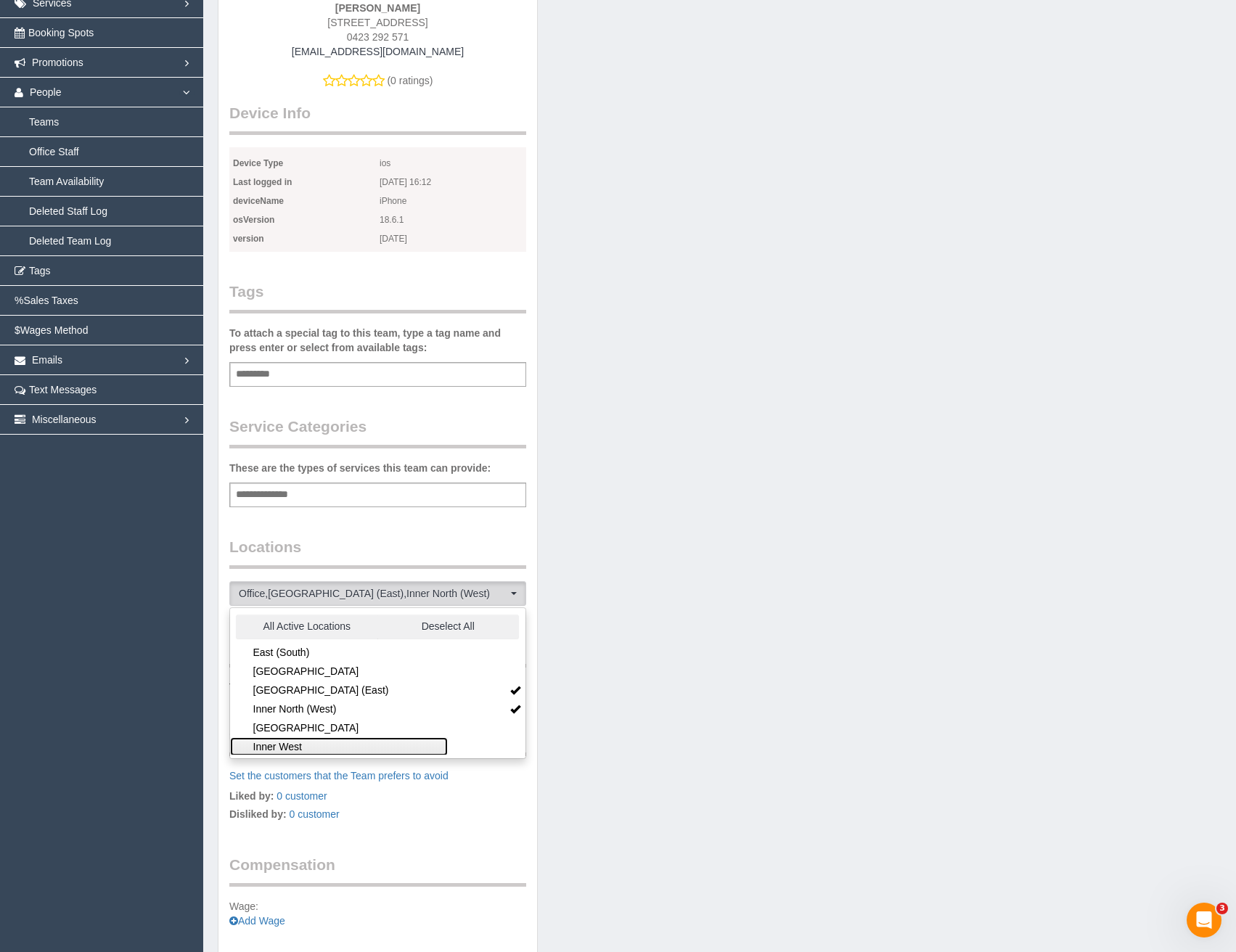
click at [322, 748] on link "Inner West" at bounding box center [339, 747] width 217 height 19
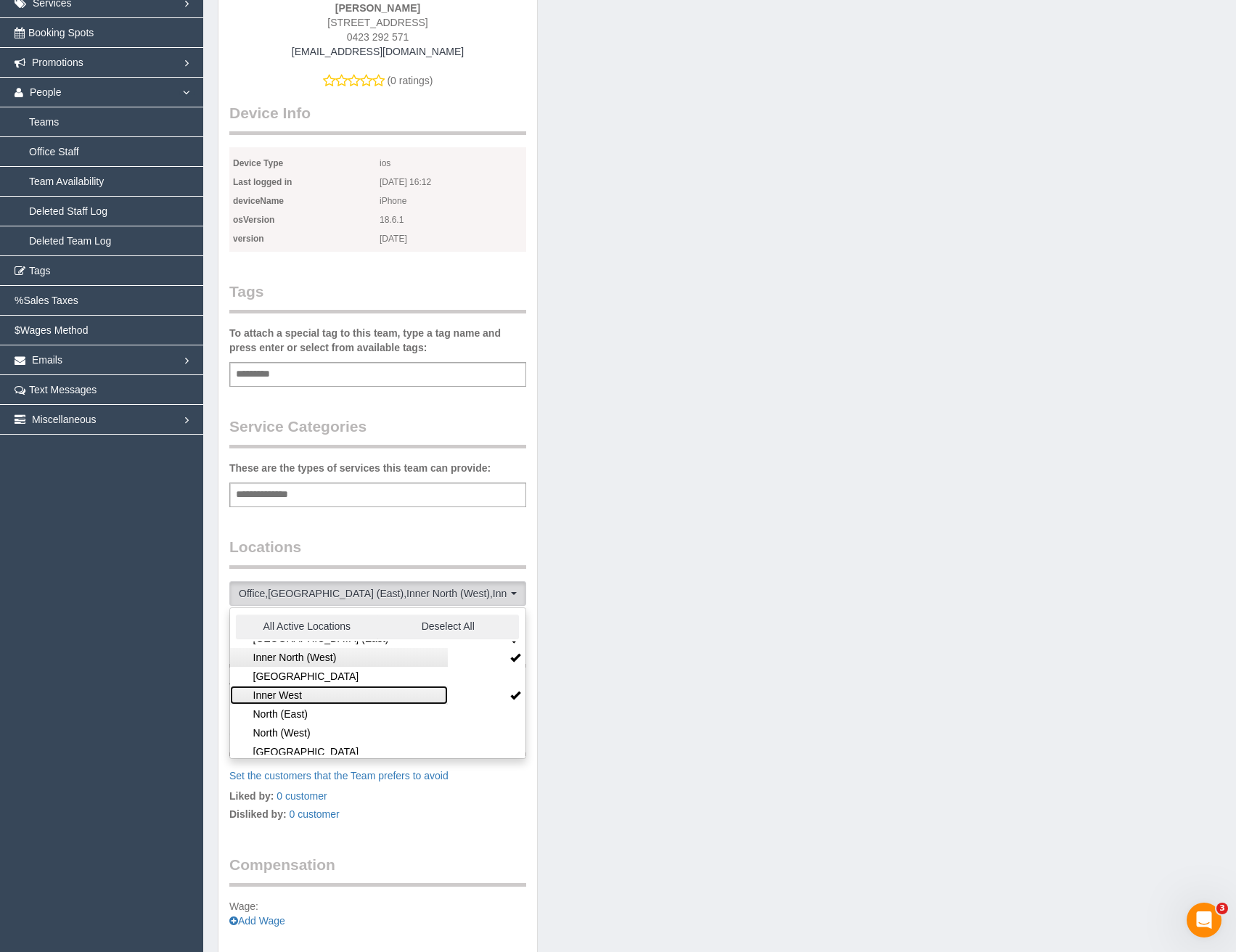
scroll to position [145, 0]
click at [300, 713] on link "North (West)" at bounding box center [339, 712] width 217 height 19
click at [307, 734] on link "Outer West" at bounding box center [339, 734] width 217 height 19
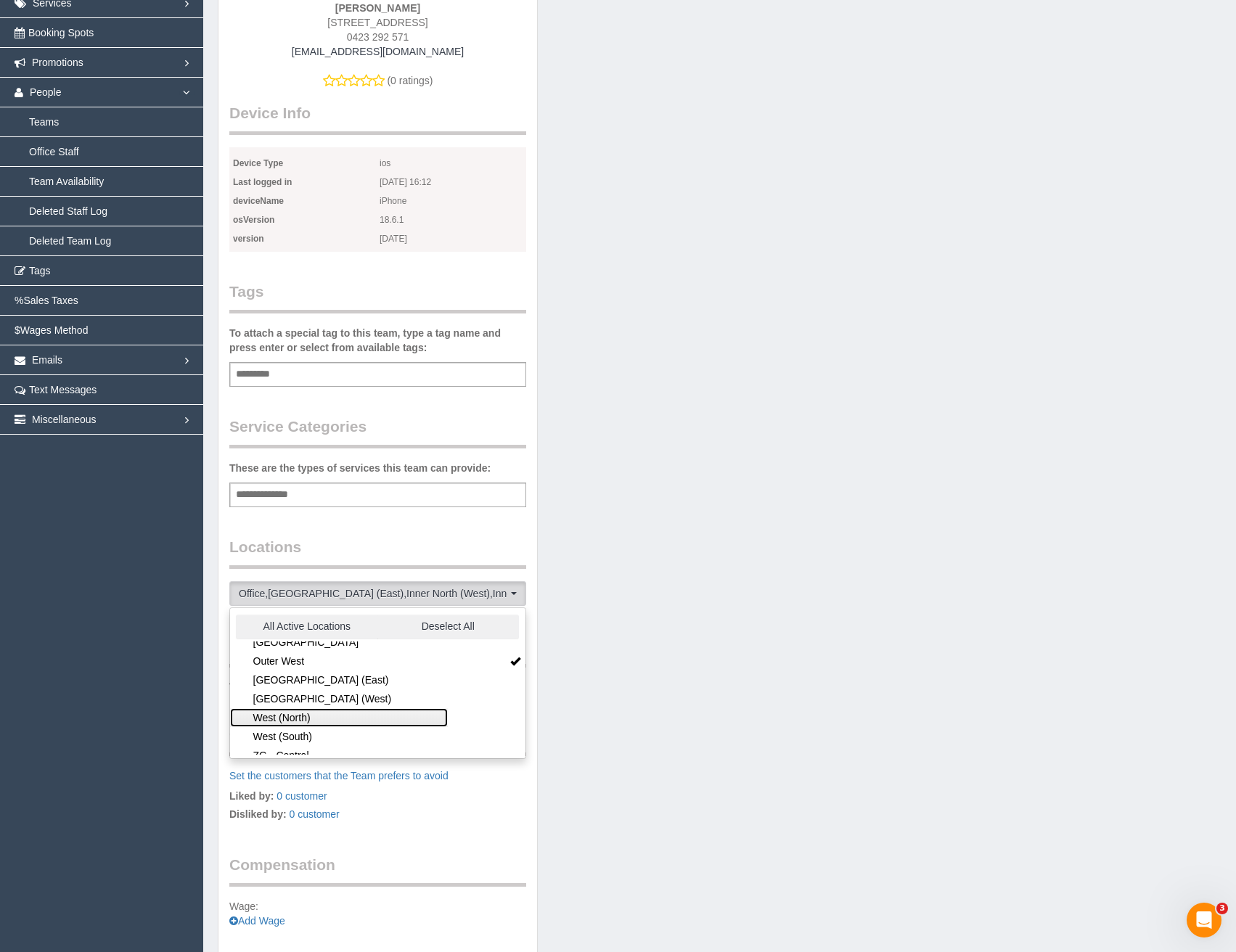
click at [301, 714] on link "West (North)" at bounding box center [339, 718] width 217 height 19
click at [307, 738] on link "West (South)" at bounding box center [339, 736] width 217 height 19
click at [308, 736] on link "West (South)" at bounding box center [339, 736] width 217 height 19
click at [367, 529] on div "Team Info Edit Contact Info Send Message Send Welcome Email Email Preferences V…" at bounding box center [378, 402] width 319 height 1133
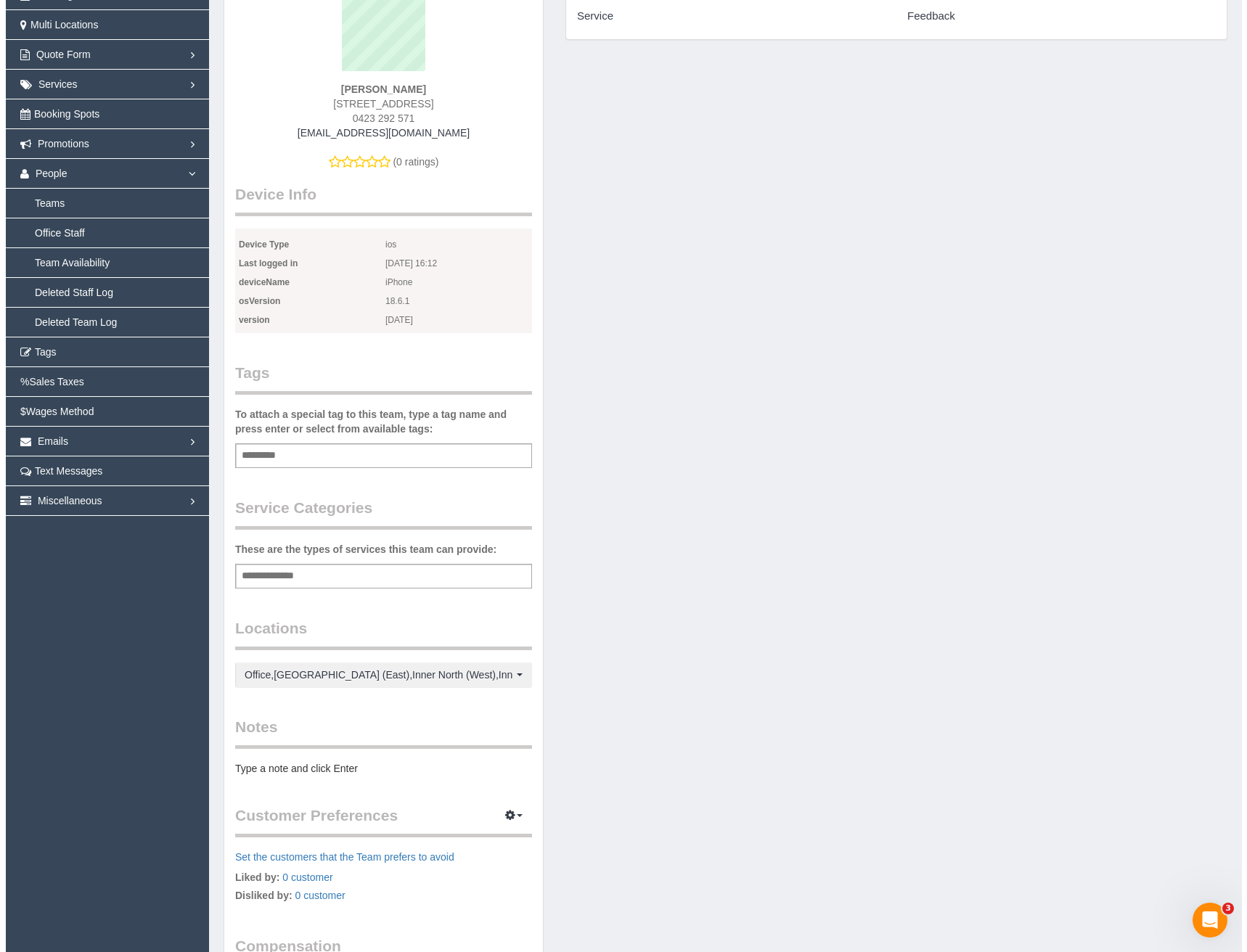
scroll to position [0, 0]
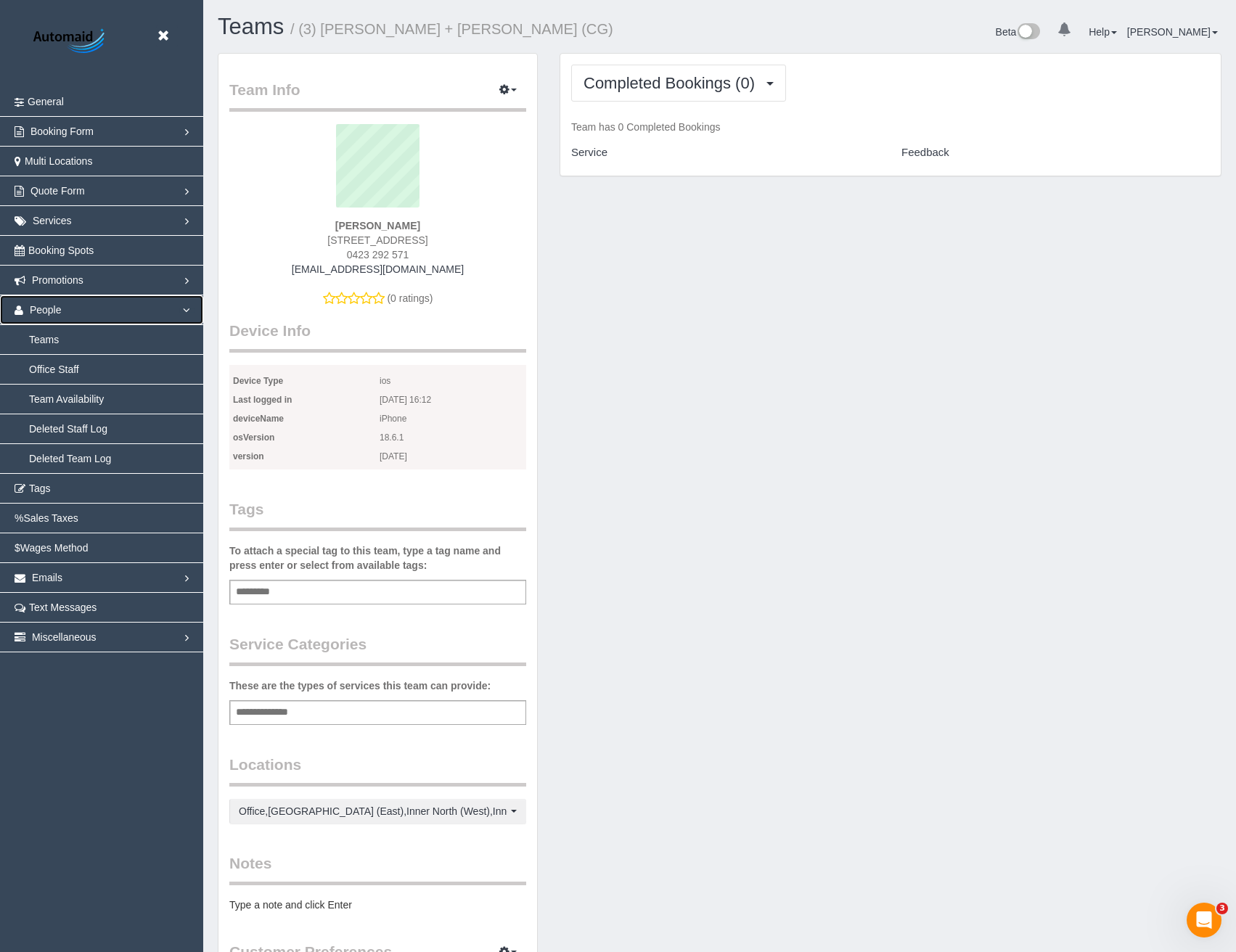
click at [40, 314] on span "People" at bounding box center [46, 310] width 32 height 11
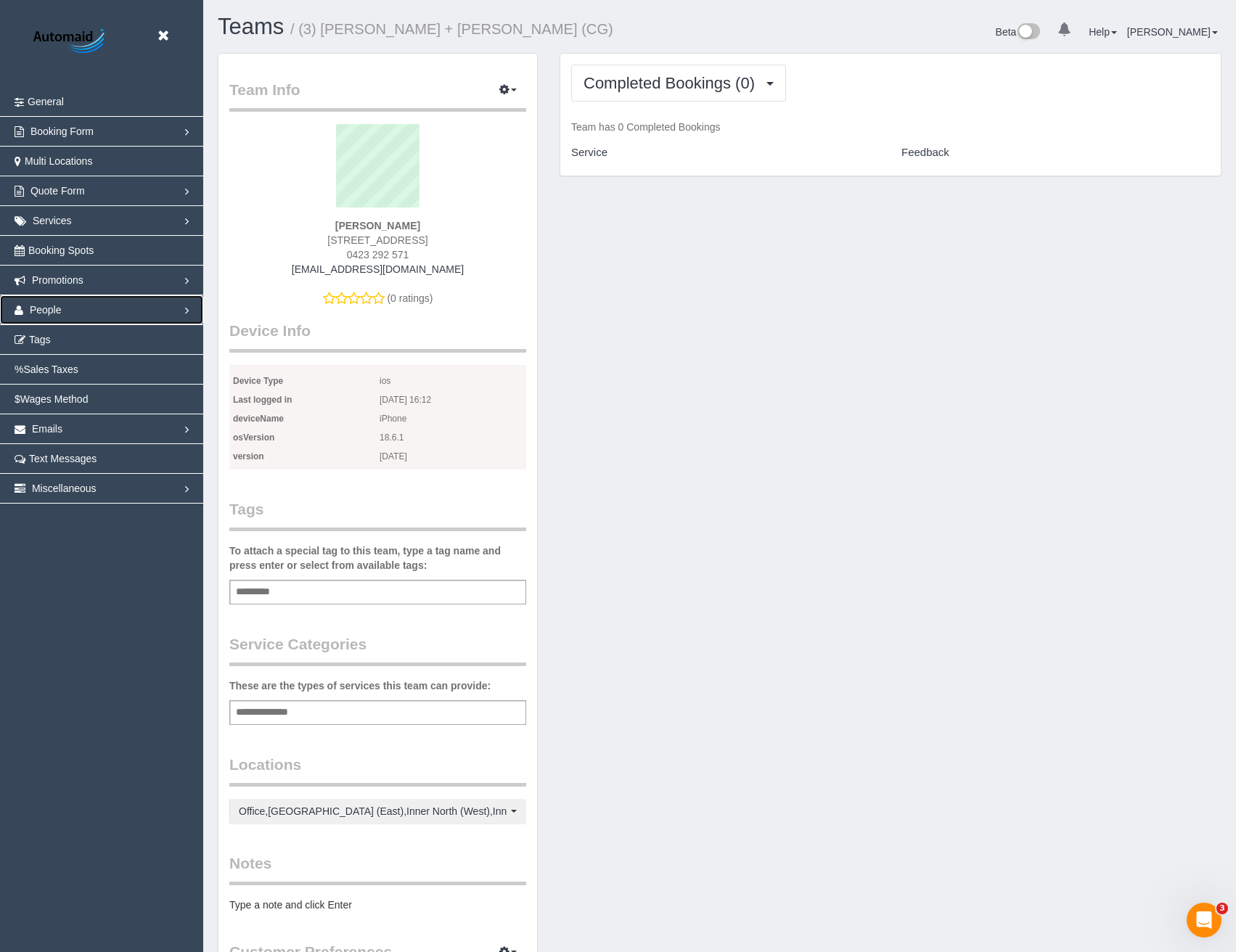
click at [67, 310] on link "People" at bounding box center [101, 310] width 203 height 29
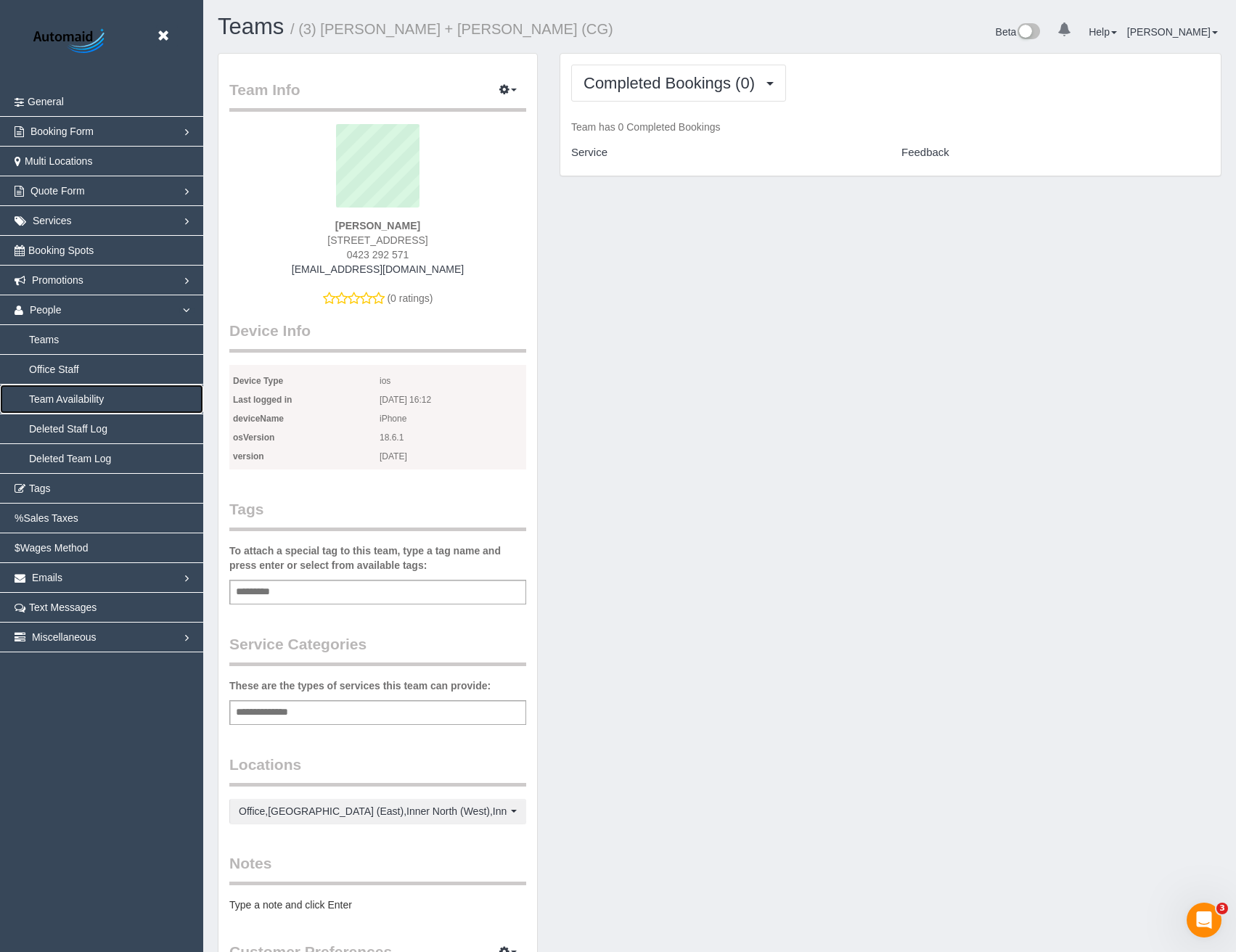
click at [66, 396] on link "Team Availability" at bounding box center [101, 399] width 203 height 29
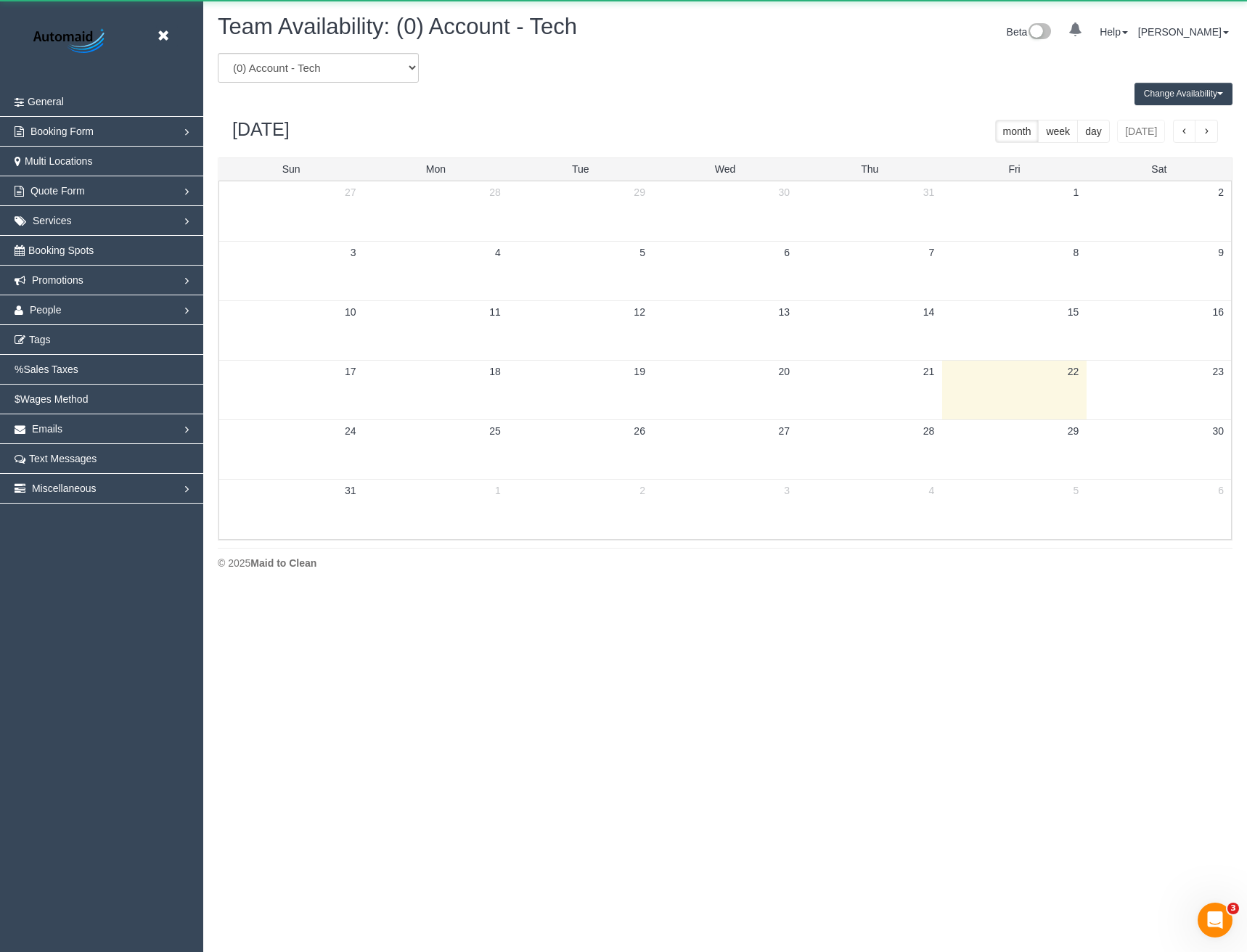
scroll to position [591, 1247]
click at [326, 72] on select "(0) Account - Tech (0) Office (0) Raunak Test Account (1) Debbie Brodjanac (FT)…" at bounding box center [318, 67] width 201 height 30
drag, startPoint x: 339, startPoint y: 68, endPoint x: 340, endPoint y: 76, distance: 8.1
click at [339, 68] on select "(0) Account - Tech (0) Office (0) Raunak Test Account (1) Debbie Brodjanac (FT)…" at bounding box center [318, 67] width 201 height 30
select select "number:116077"
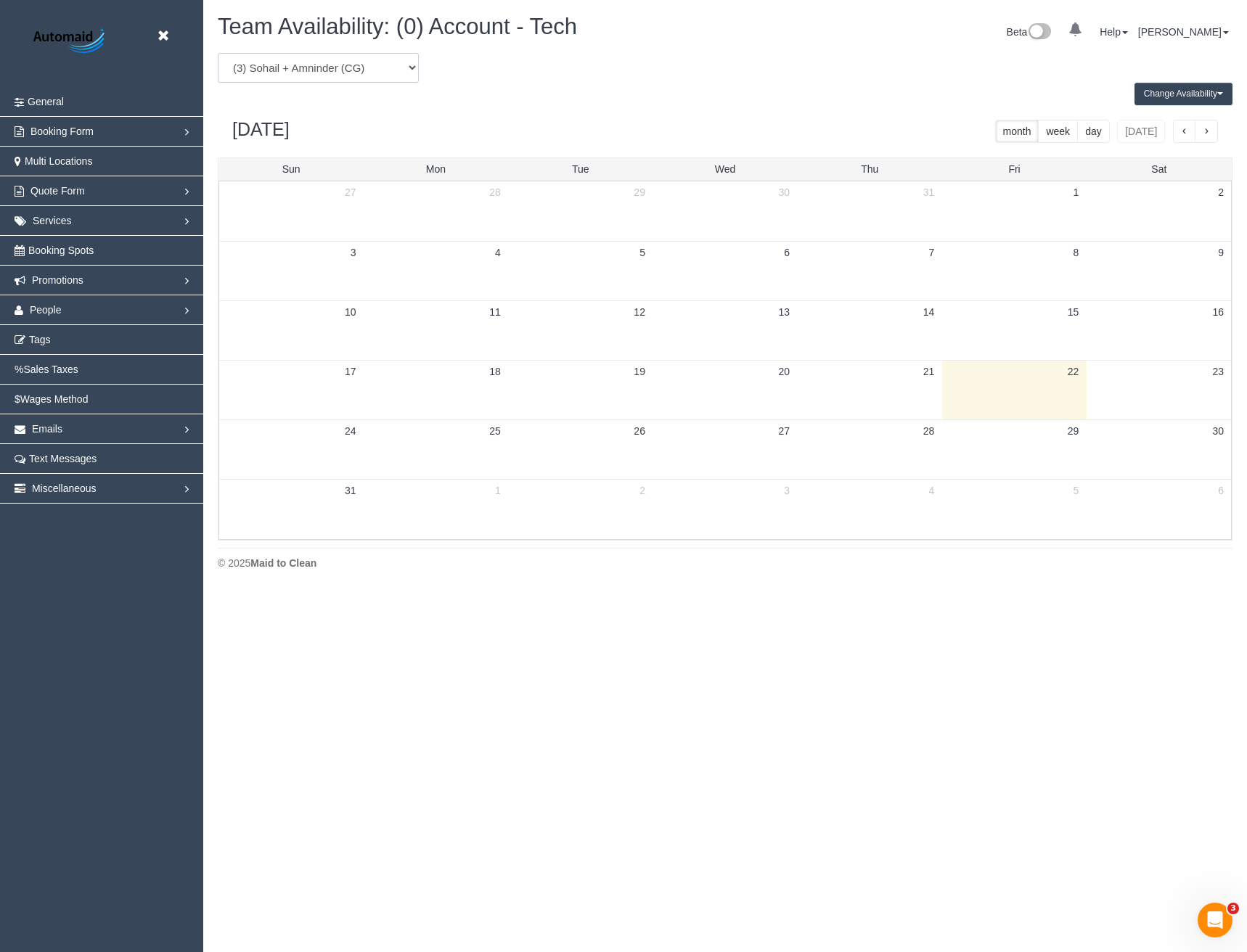
click at [217, 53] on select "(0) Account - Tech (0) Office (0) Raunak Test Account (1) Debbie Brodjanac (FT)…" at bounding box center [318, 67] width 201 height 30
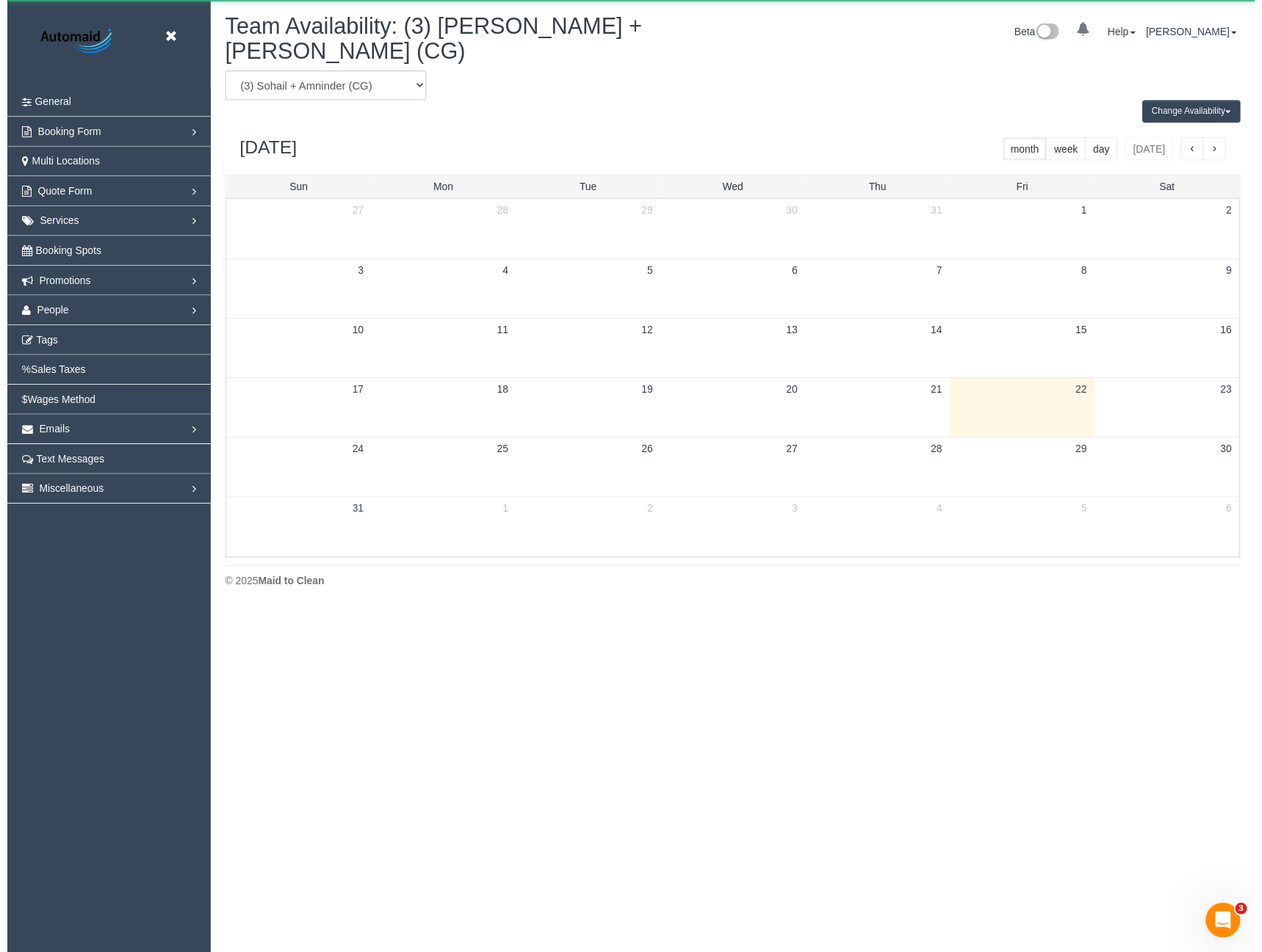
scroll to position [72809, 72183]
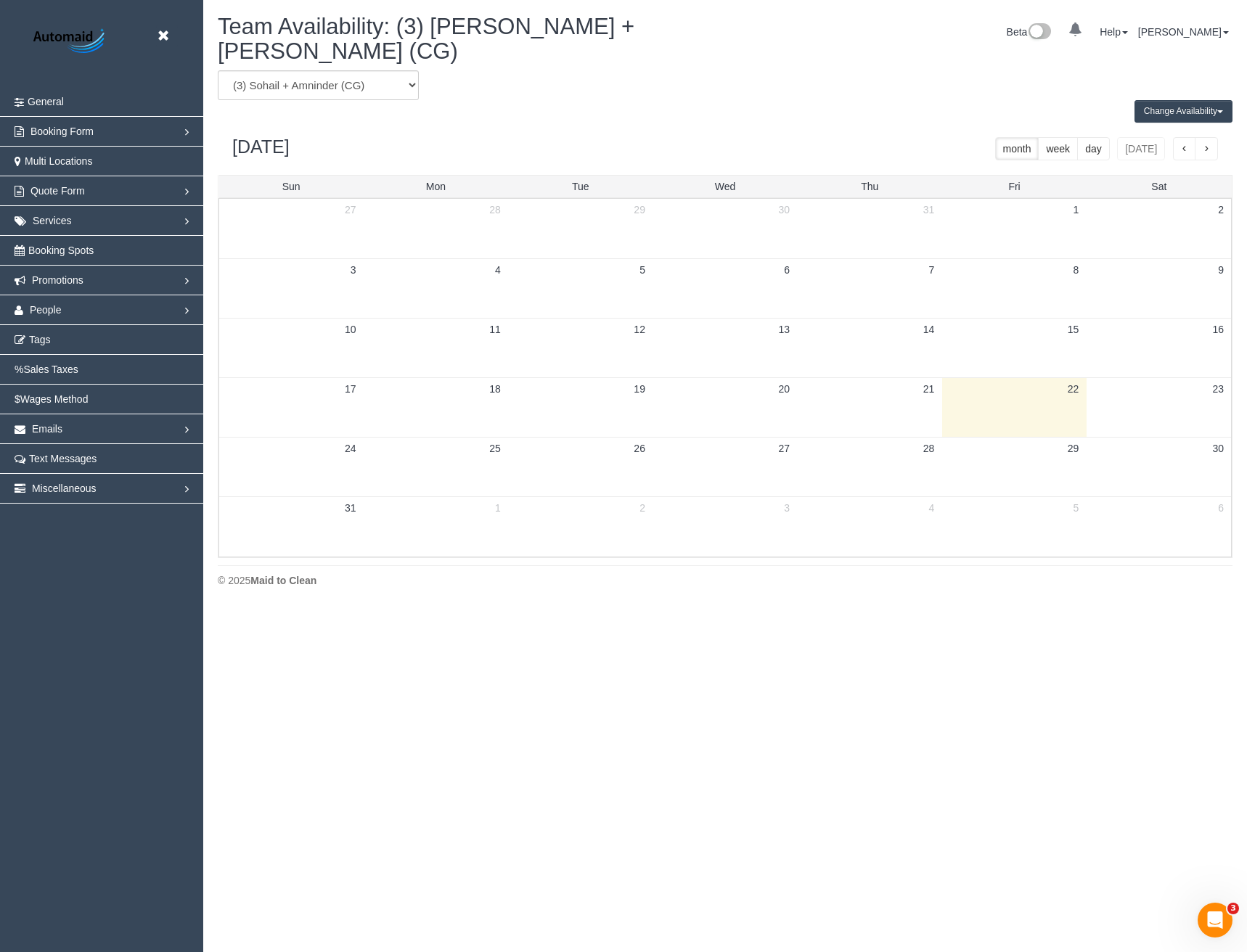
click at [1210, 100] on button "Change Availability" at bounding box center [1183, 111] width 98 height 22
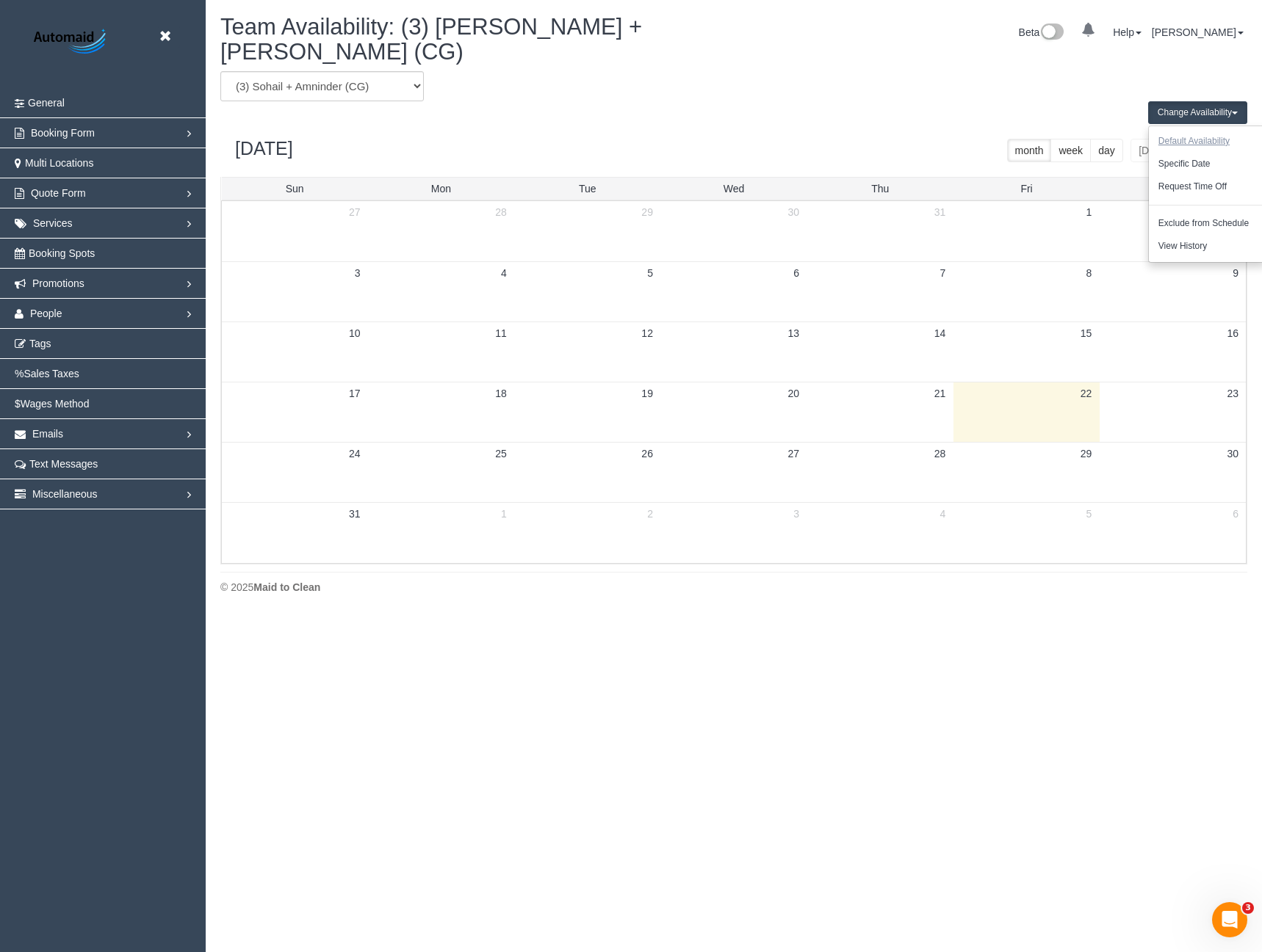
click at [1201, 130] on button "Default Availability" at bounding box center [1193, 140] width 90 height 22
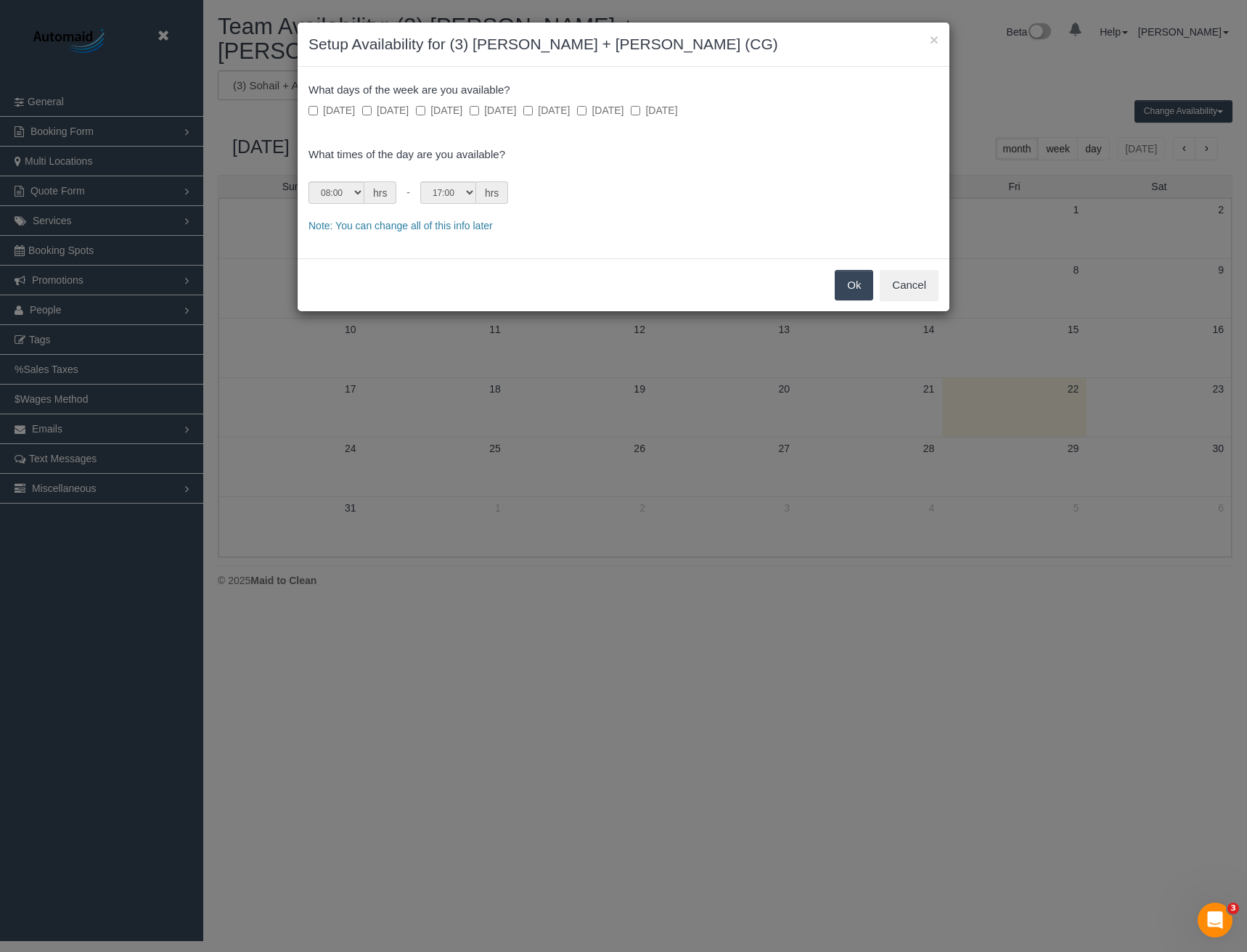
click at [384, 111] on label "Monday" at bounding box center [385, 110] width 47 height 14
click at [439, 110] on label "Tuesday" at bounding box center [439, 110] width 47 height 14
click at [504, 113] on label "Wednesday" at bounding box center [493, 110] width 47 height 14
click at [554, 112] on div "Sunday Monday Tuesday Wednesday Thursday Friday Saturday" at bounding box center [623, 110] width 630 height 15
click at [570, 107] on label "Thursday" at bounding box center [546, 110] width 47 height 14
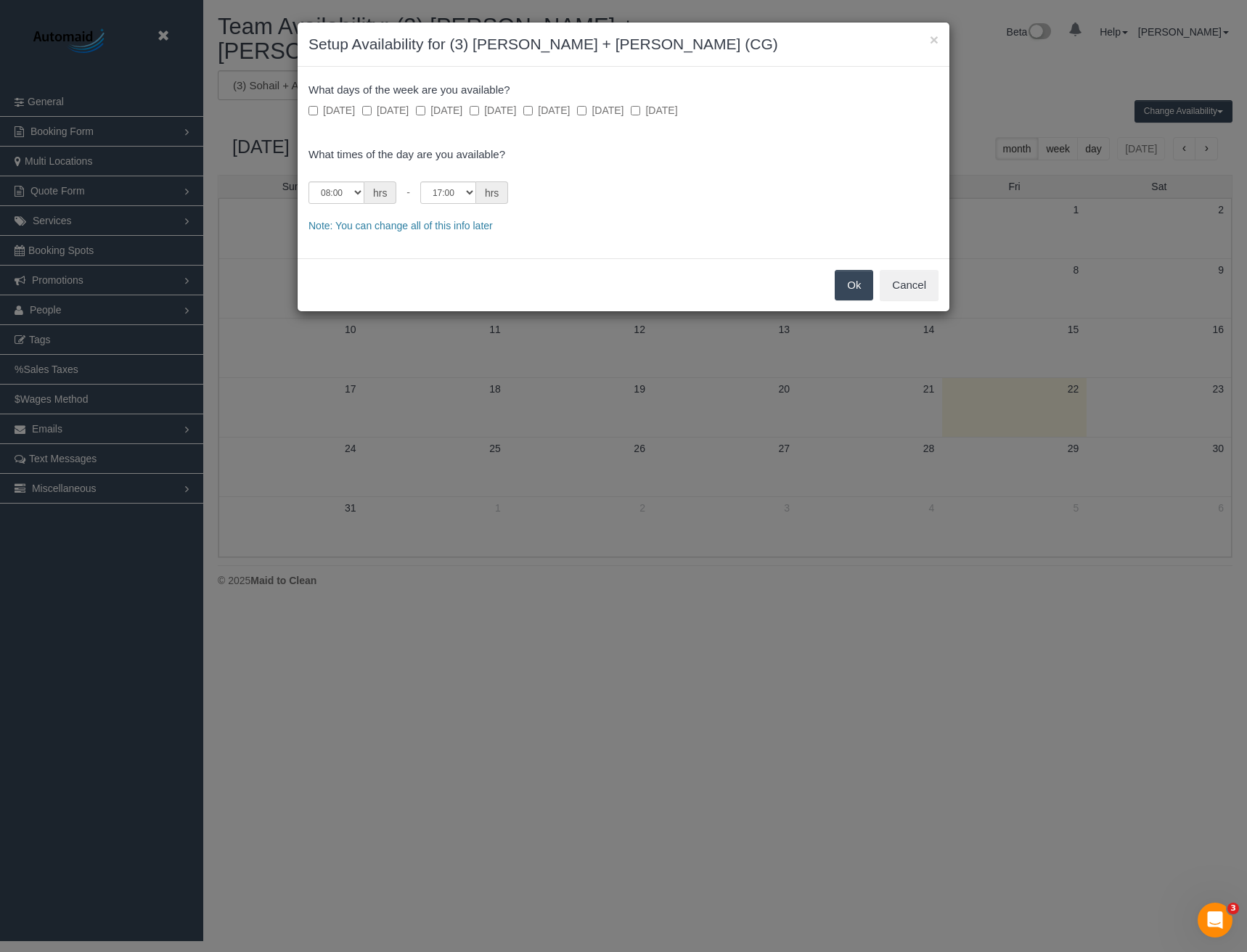
click at [623, 111] on label "Friday" at bounding box center [599, 110] width 47 height 14
click at [348, 198] on select "00:00 00:05 00:10 00:15 00:20 00:25 00:30 00:35 00:40 00:45 00:50 00:55 01:00 0…" at bounding box center [336, 192] width 56 height 22
select select "string:08:30"
click at [308, 182] on select "00:00 00:05 00:10 00:15 00:20 00:25 00:30 00:35 00:40 00:45 00:50 00:55 01:00 0…" at bounding box center [336, 192] width 56 height 22
click at [853, 280] on button "Ok" at bounding box center [853, 285] width 38 height 31
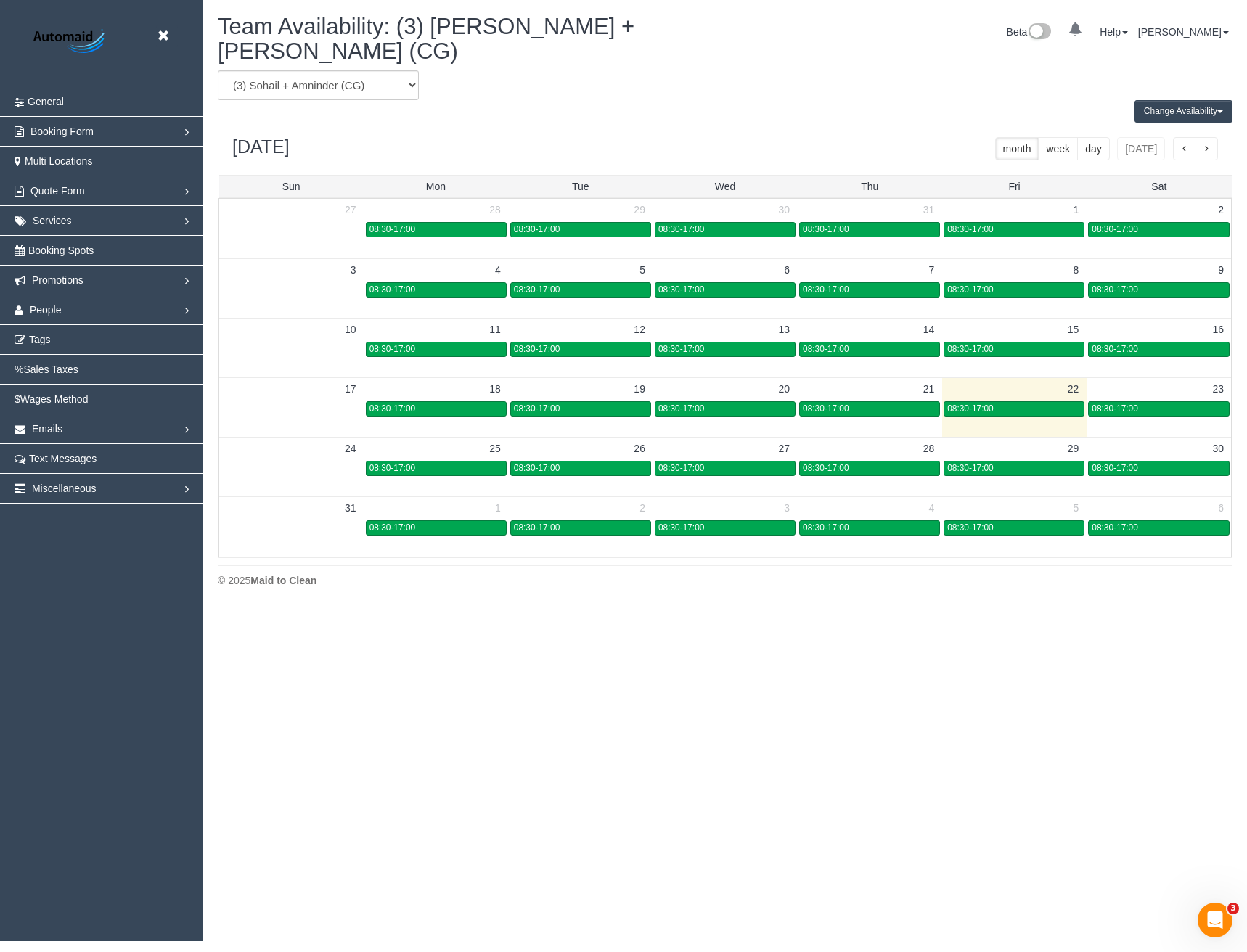
click at [1123, 400] on td "08:30-17:00" at bounding box center [1158, 408] width 144 height 17
click at [1126, 404] on span "08:30-17:00" at bounding box center [1114, 408] width 46 height 10
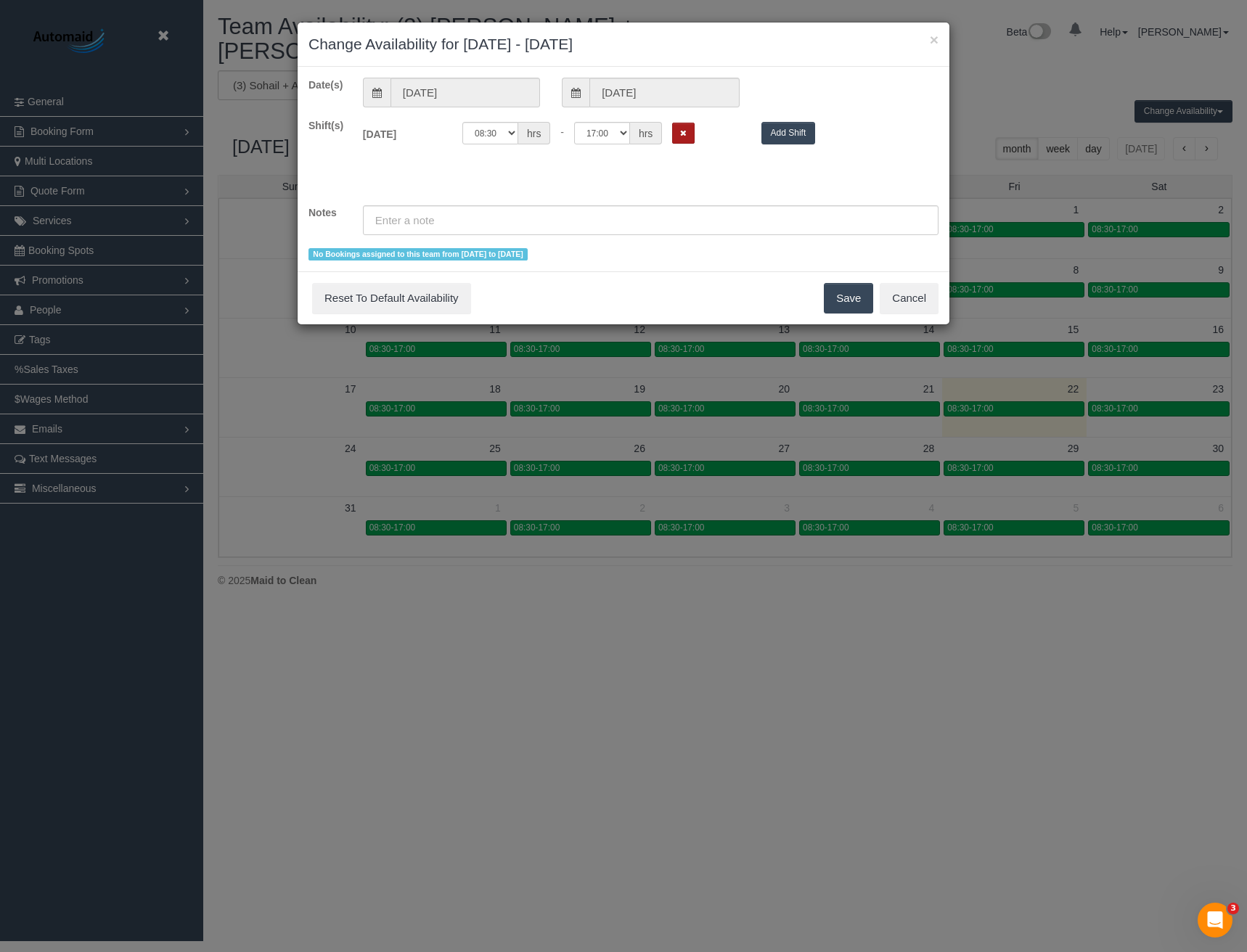
click at [680, 140] on button "Remove Shift" at bounding box center [683, 133] width 22 height 21
click at [842, 301] on button "Save" at bounding box center [848, 298] width 50 height 31
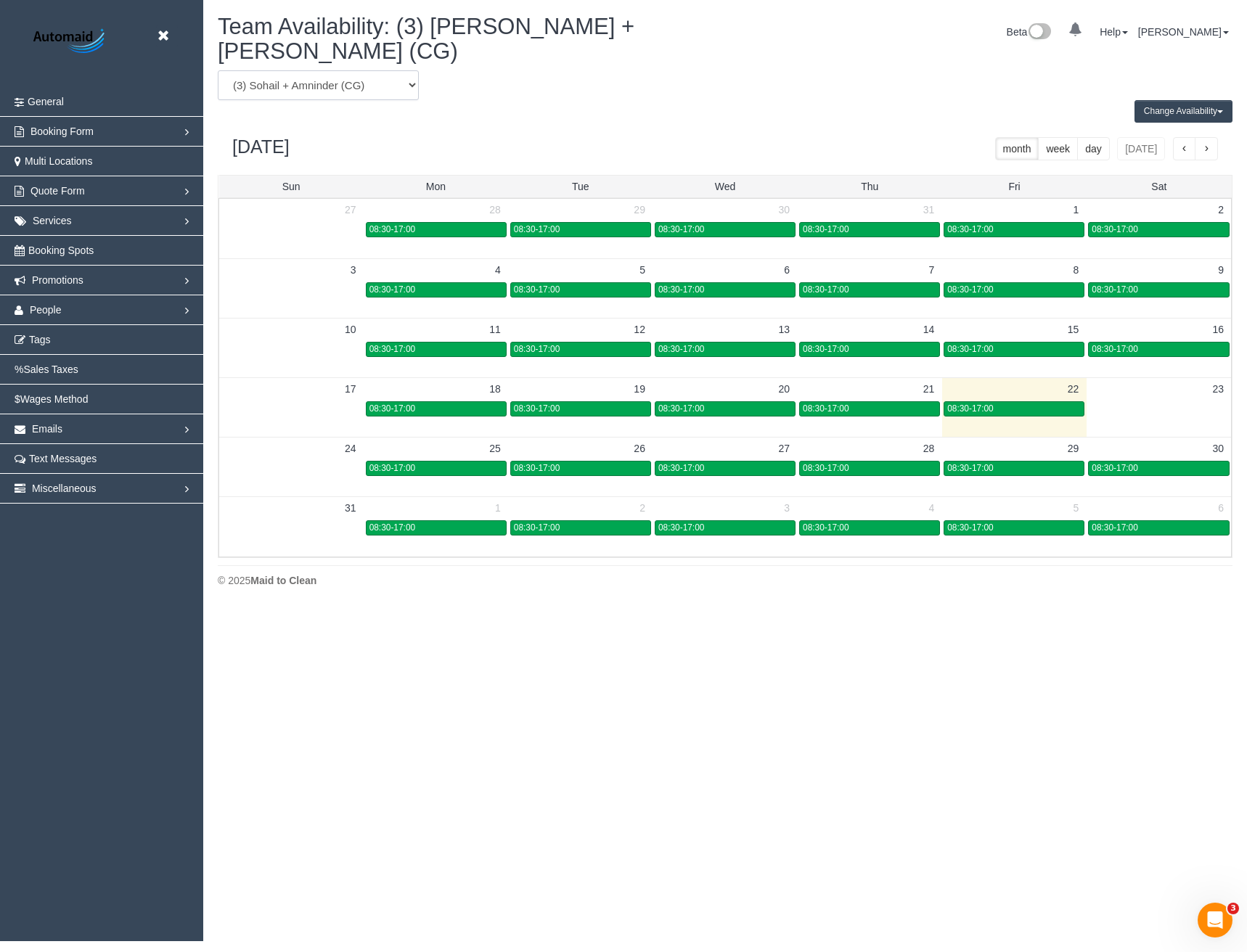
click at [320, 70] on select "(0) Account - Tech (0) Office (0) Raunak Test Account (1) Debbie Brodjanac (FT)…" at bounding box center [318, 85] width 201 height 30
select select "number:87425"
click at [217, 70] on select "(0) Account - Tech (0) Office (0) Raunak Test Account (1) Debbie Brodjanac (FT)…" at bounding box center [318, 85] width 201 height 30
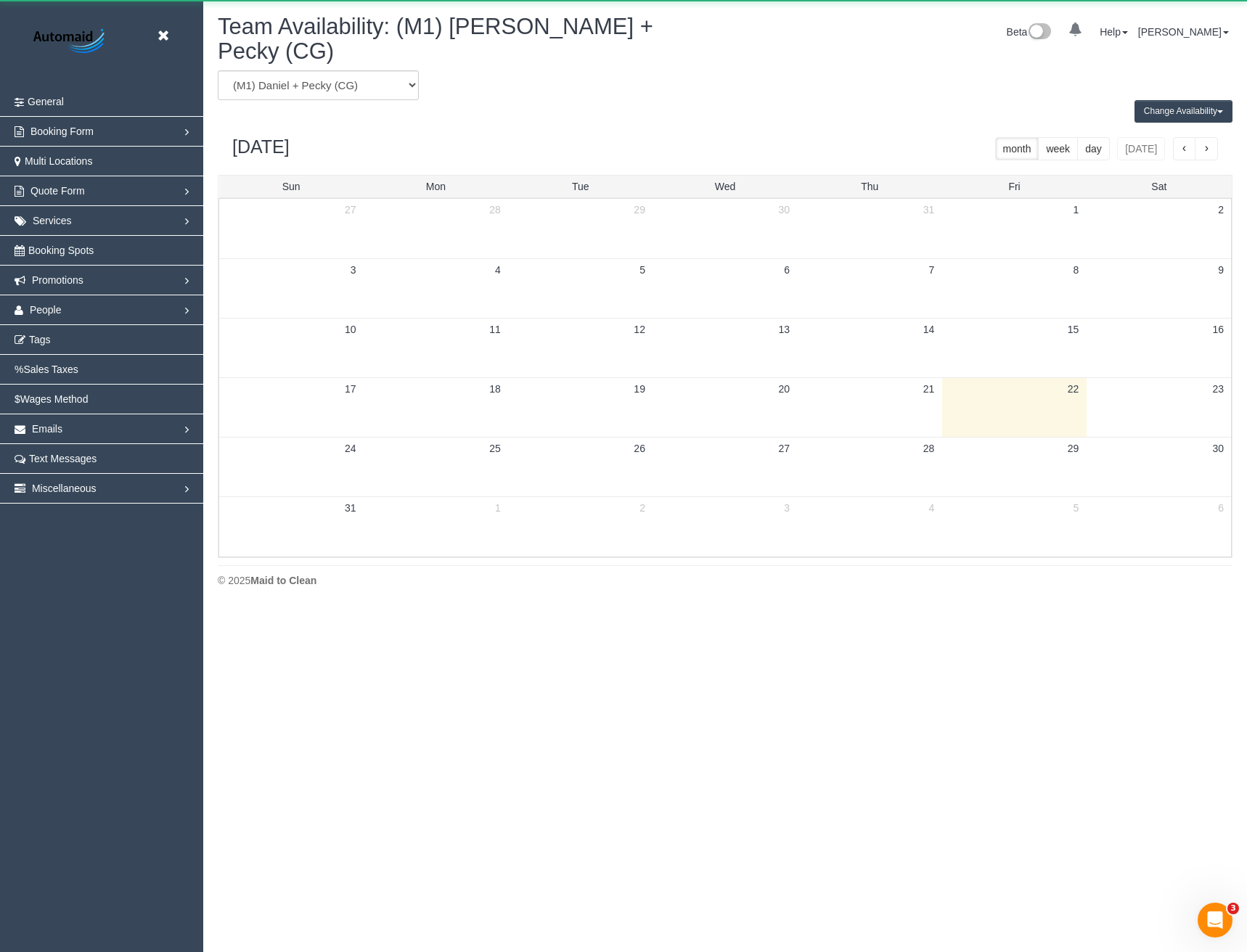
scroll to position [71993, 71325]
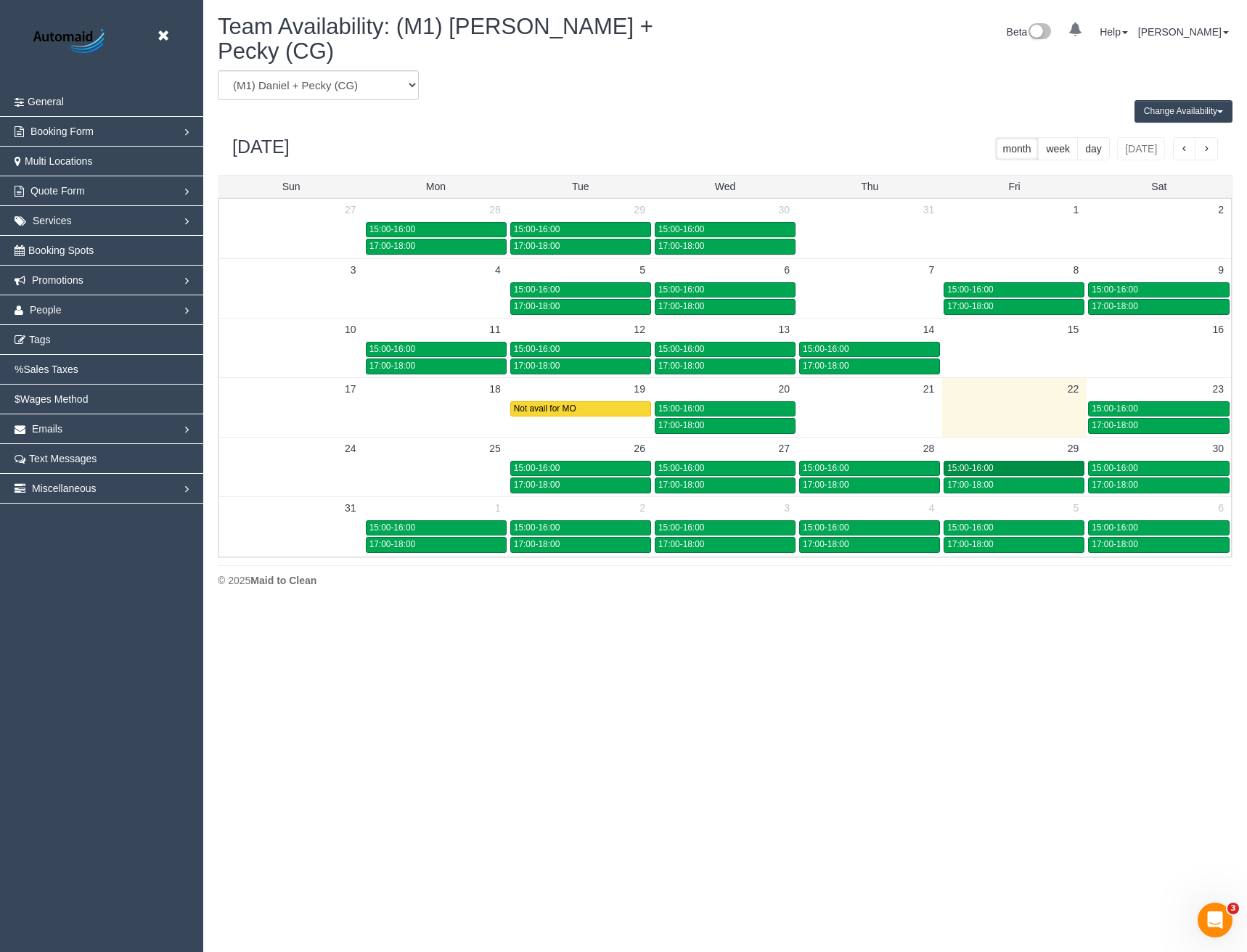
click at [1023, 463] on div "15:00-16:00" at bounding box center [1014, 468] width 133 height 11
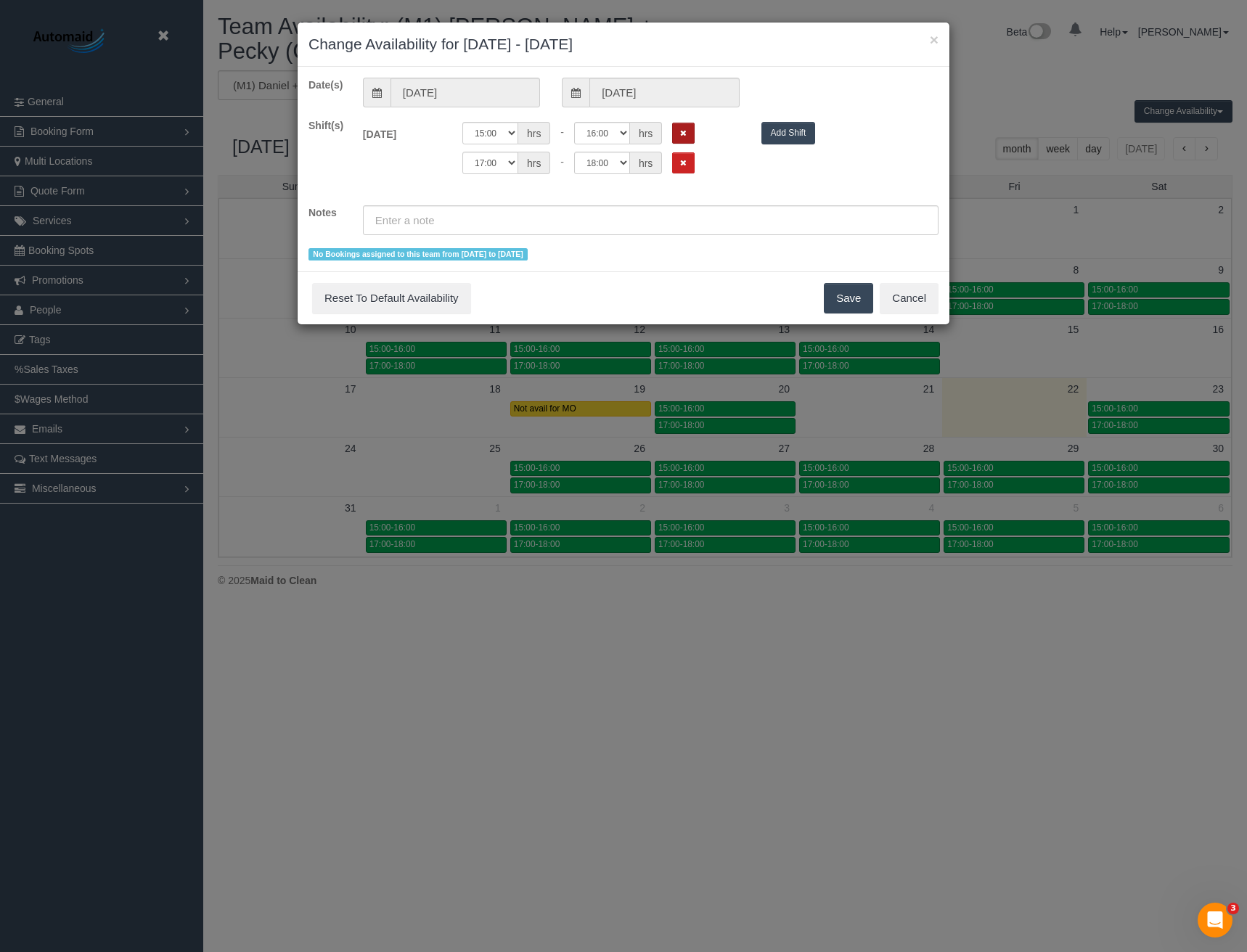
click at [680, 129] on icon "Remove Shift" at bounding box center [683, 133] width 7 height 8
click at [681, 137] on icon "Remove Shift" at bounding box center [683, 133] width 7 height 8
click at [843, 297] on button "Save" at bounding box center [848, 298] width 50 height 31
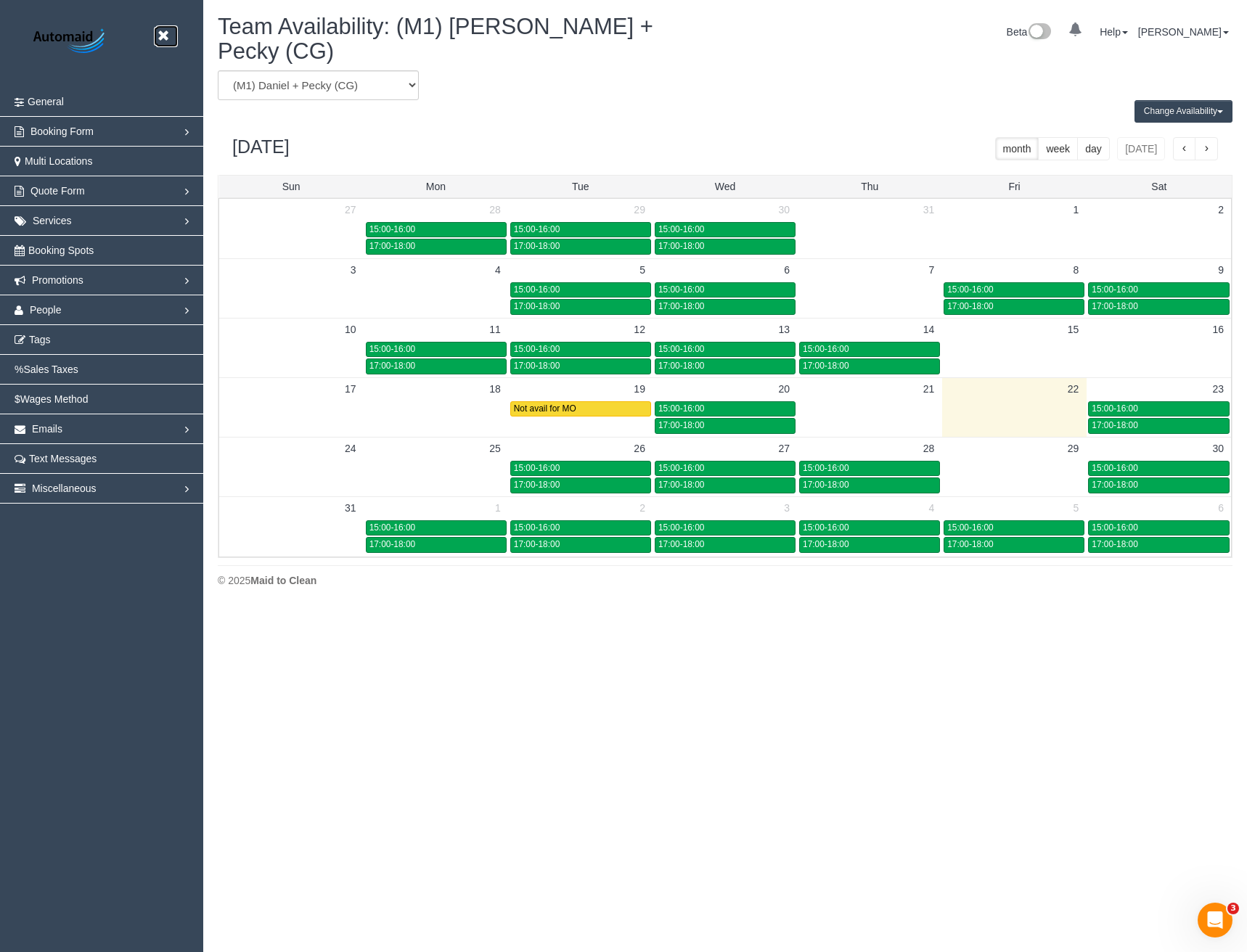
click at [163, 37] on icon at bounding box center [163, 36] width 18 height 18
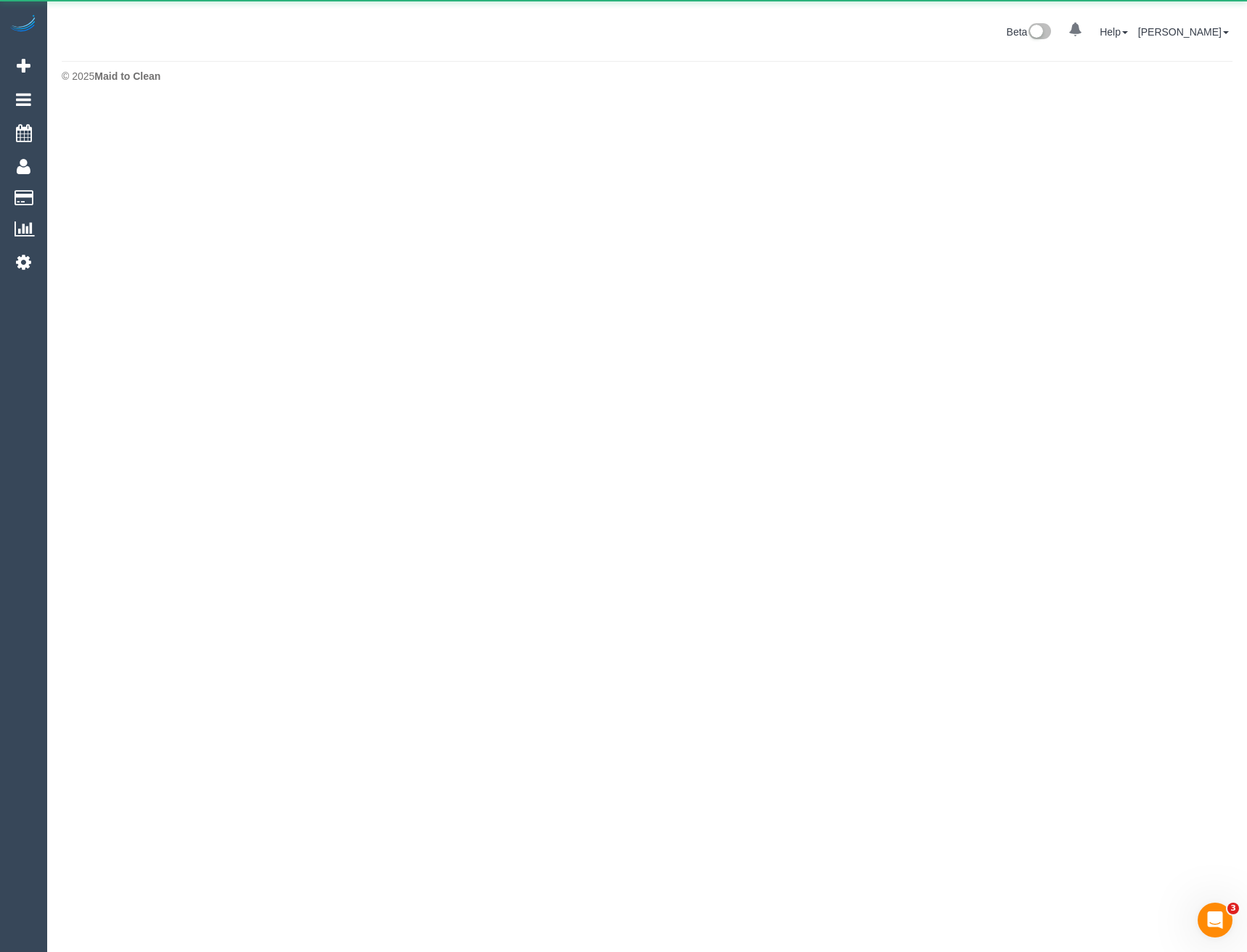
scroll to position [72480, 71325]
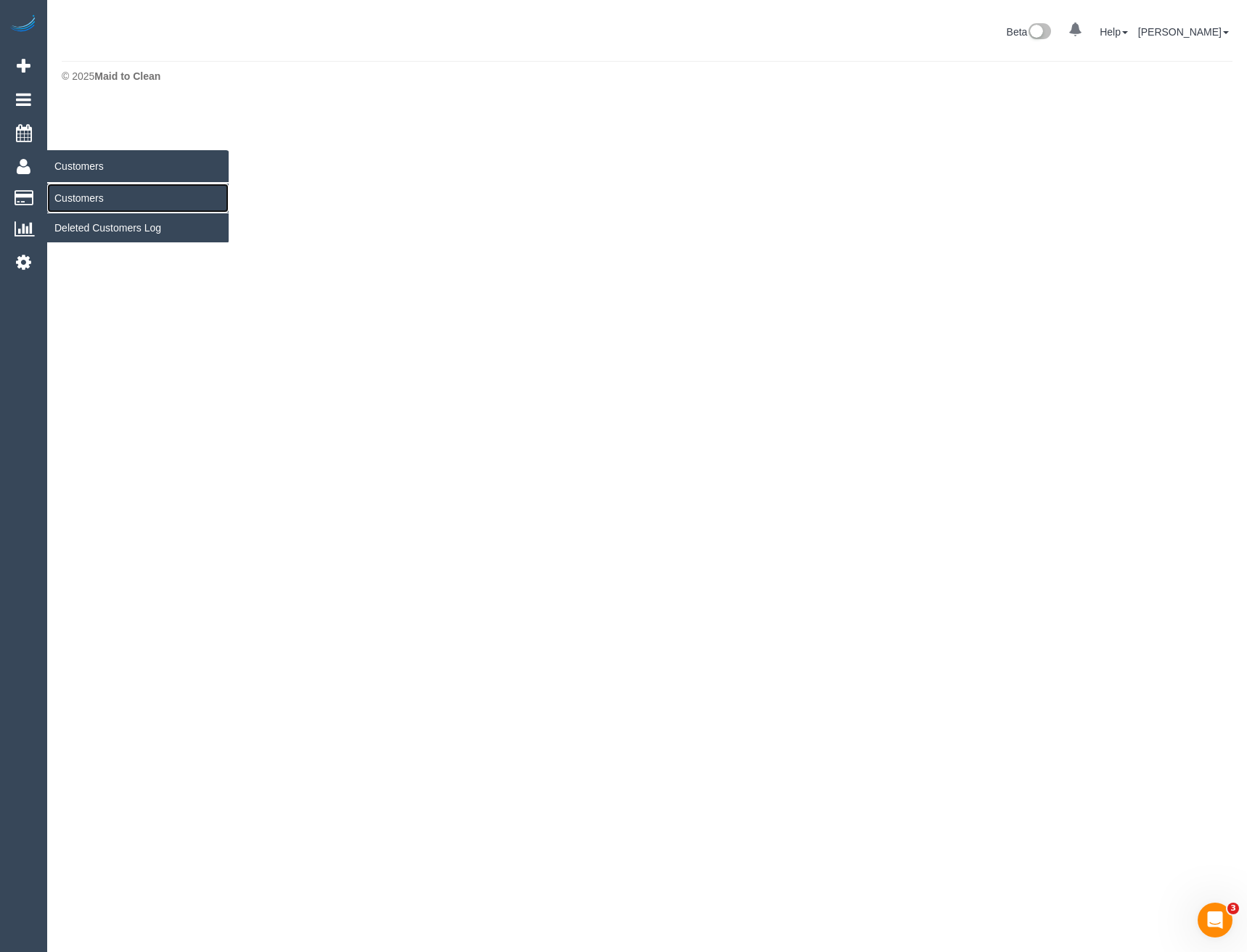
click at [82, 202] on link "Customers" at bounding box center [138, 198] width 182 height 29
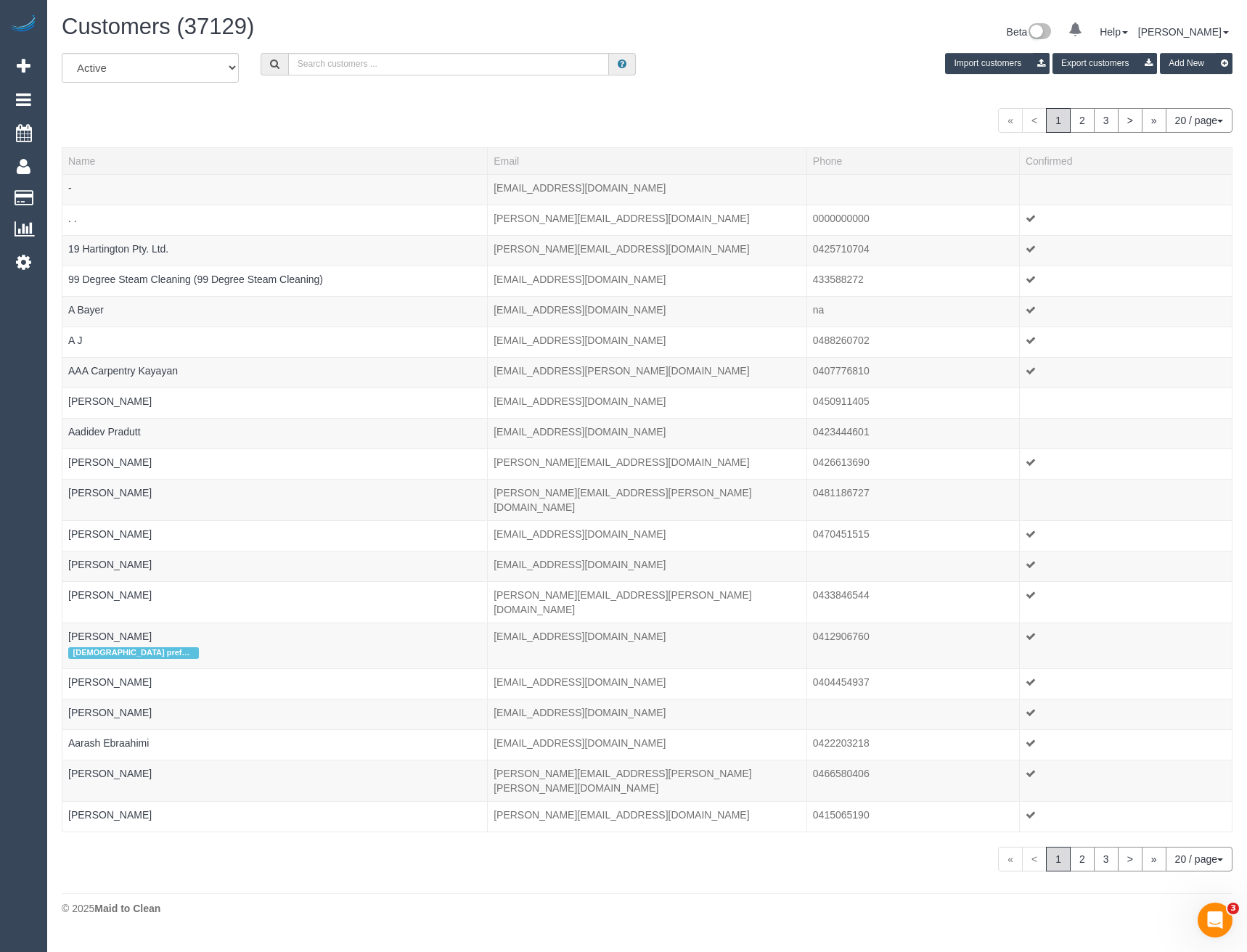
scroll to position [905, 1247]
click at [415, 63] on input "text" at bounding box center [449, 63] width 322 height 22
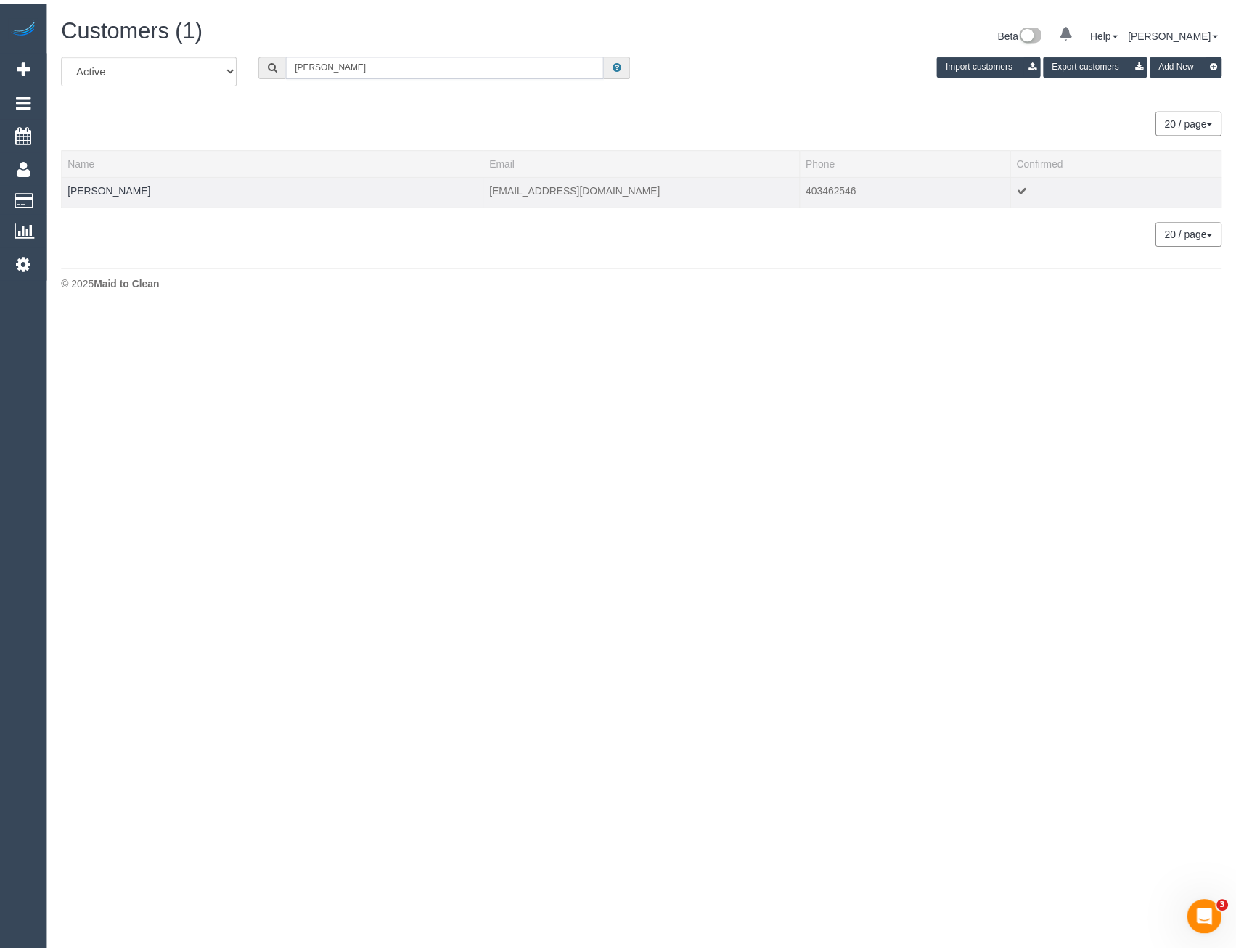
scroll to position [309, 1247]
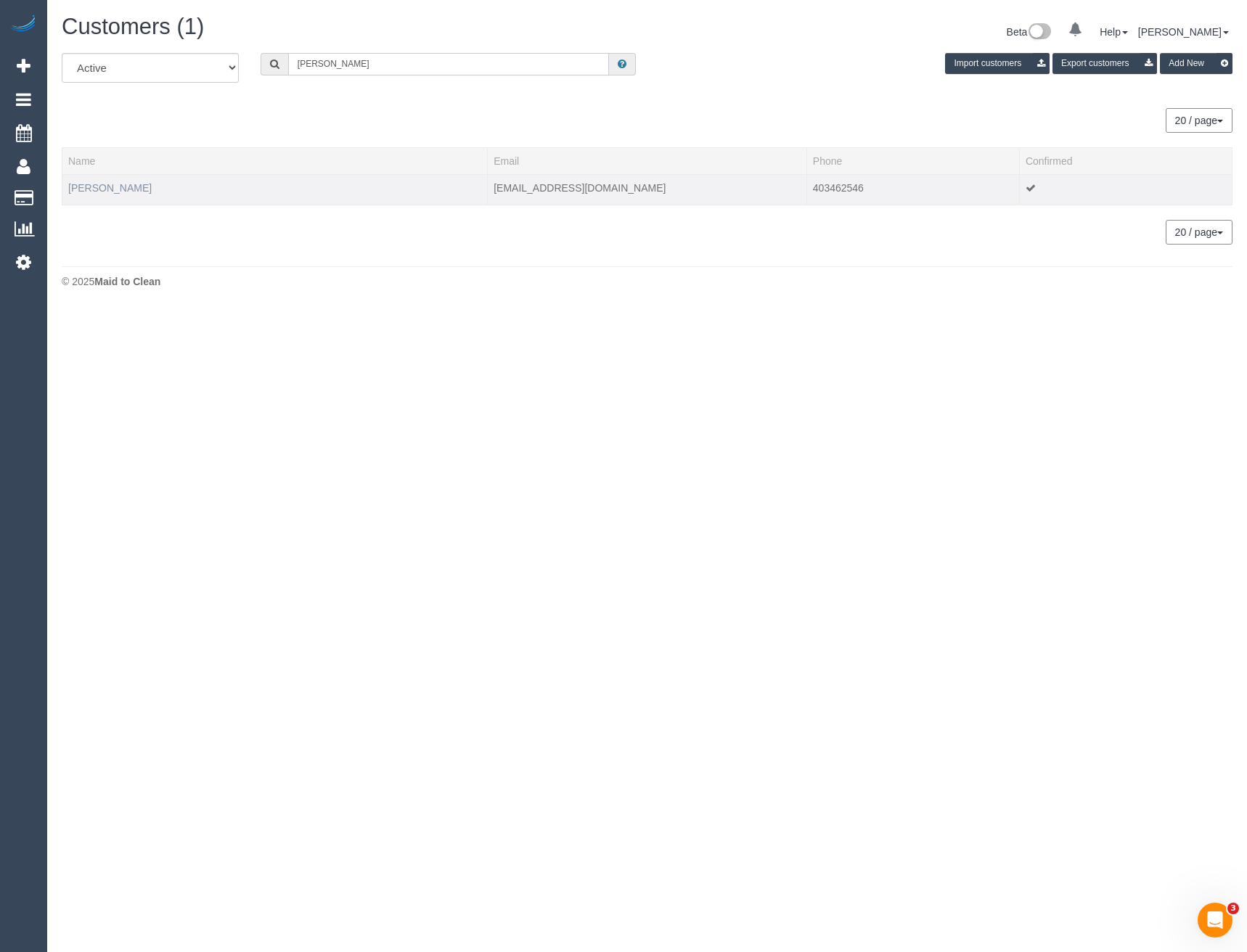
type input "Simone Cri"
click at [108, 186] on link "Simone Crick" at bounding box center [109, 188] width 83 height 11
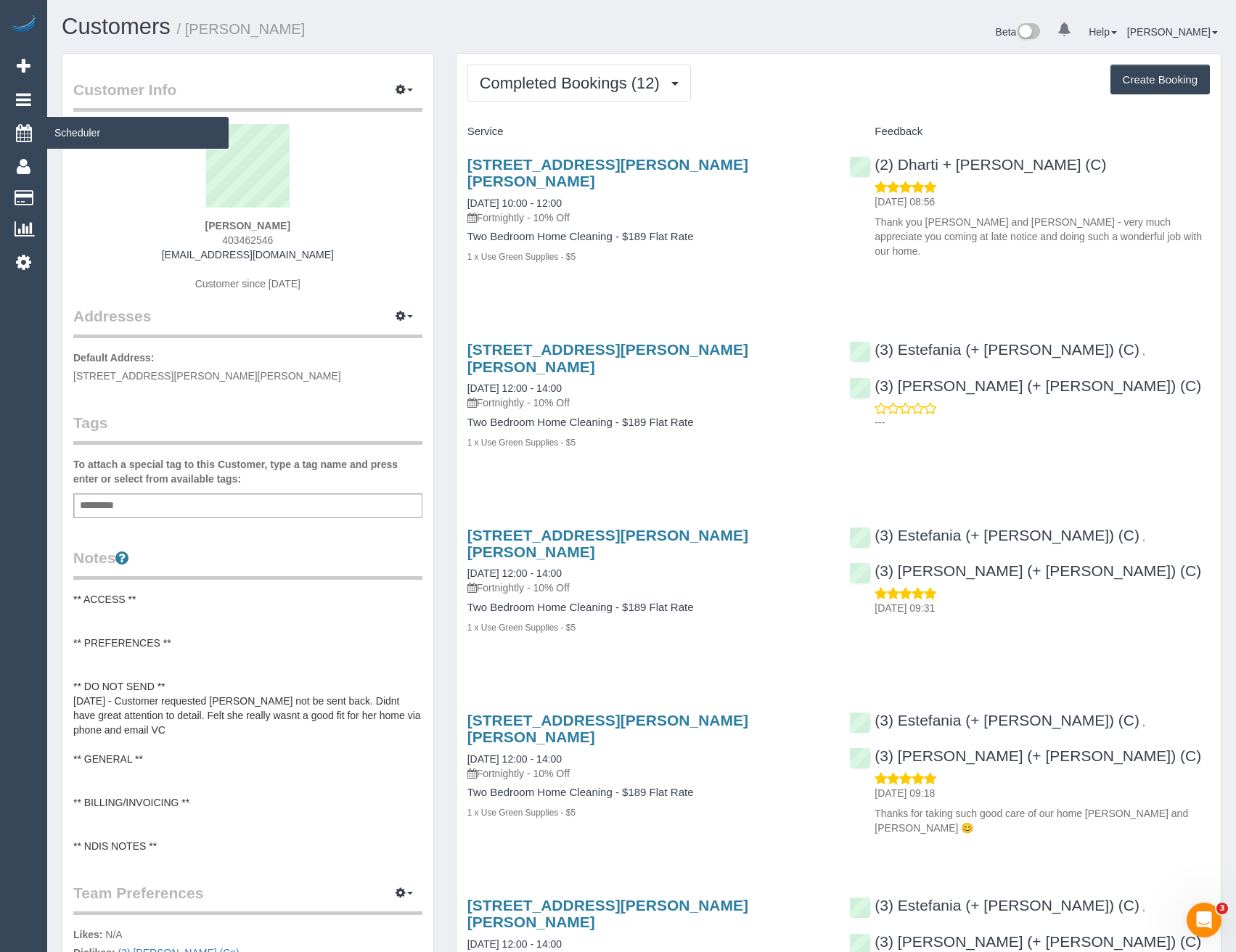
scroll to position [2359, 1236]
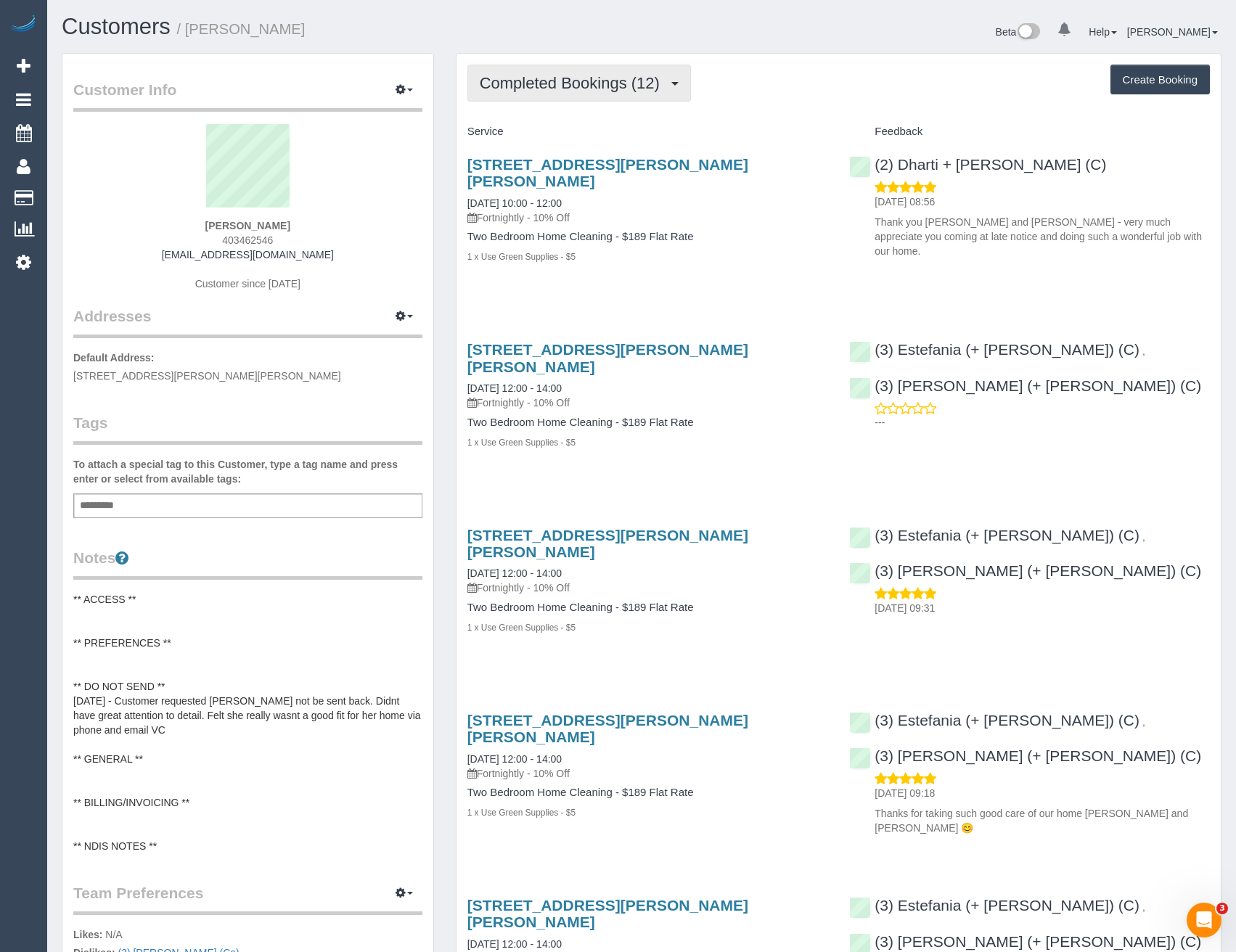
click at [621, 77] on span "Completed Bookings (12)" at bounding box center [573, 83] width 187 height 18
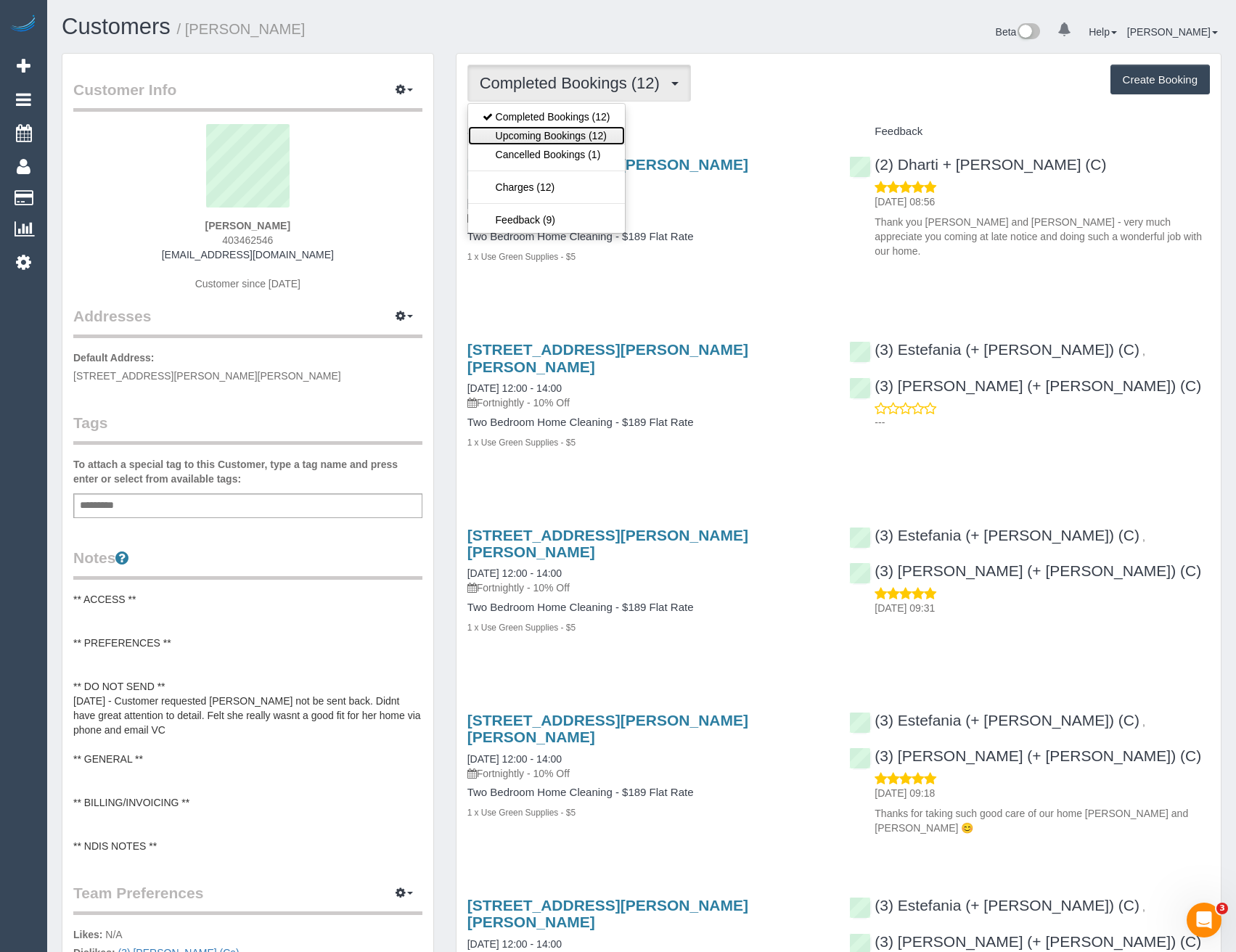
click at [614, 141] on link "Upcoming Bookings (12)" at bounding box center [547, 136] width 157 height 19
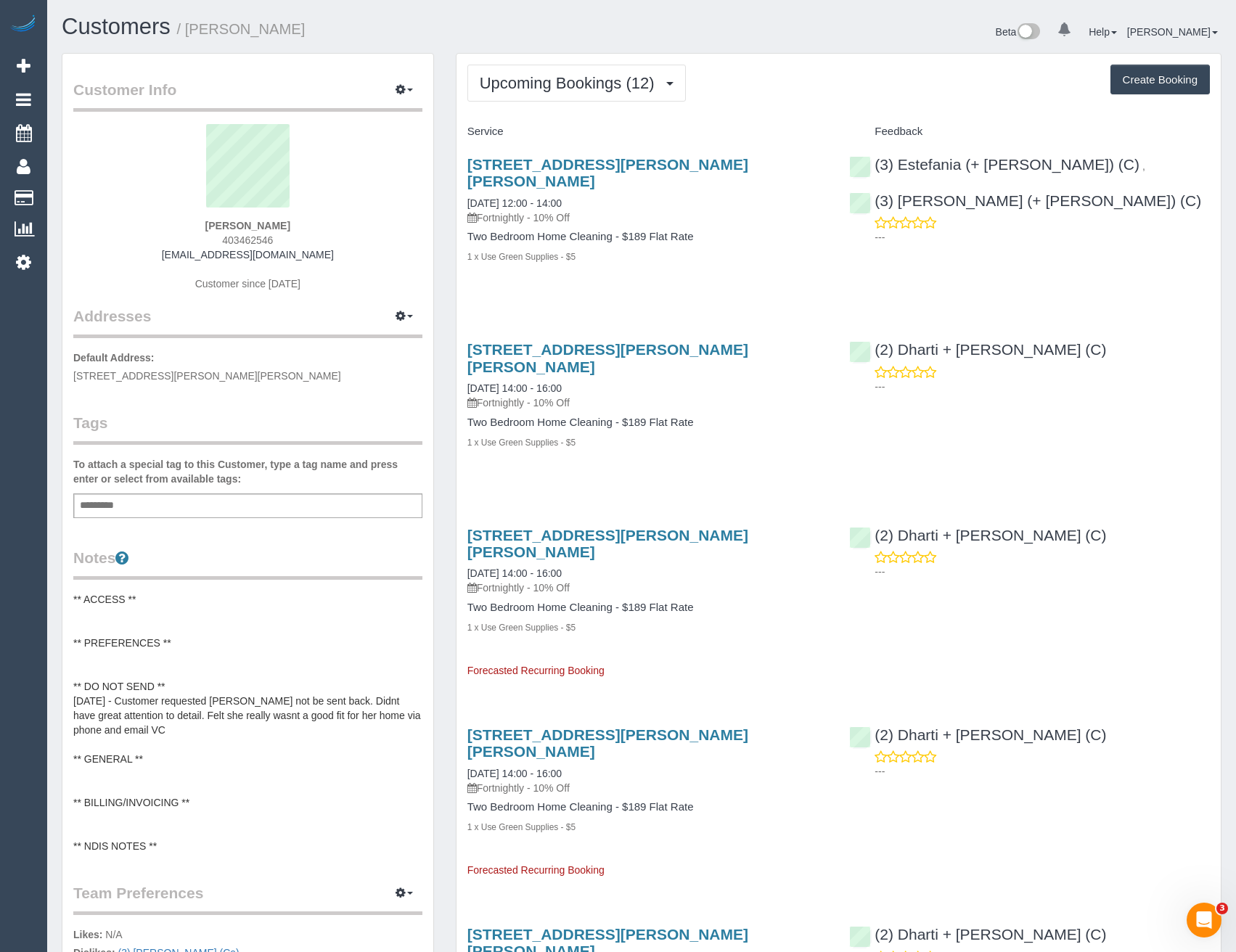
scroll to position [2388, 1236]
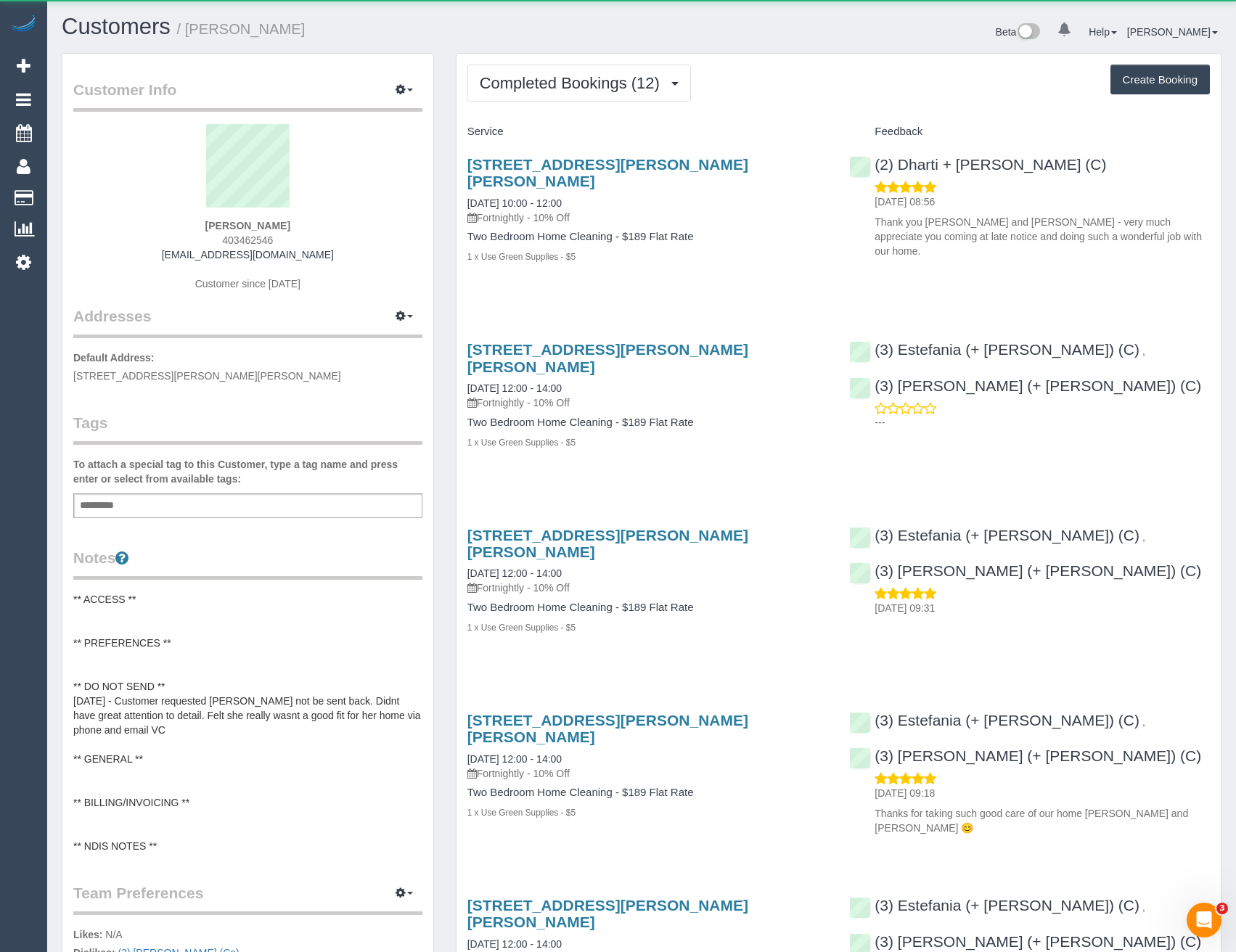
scroll to position [2359, 1236]
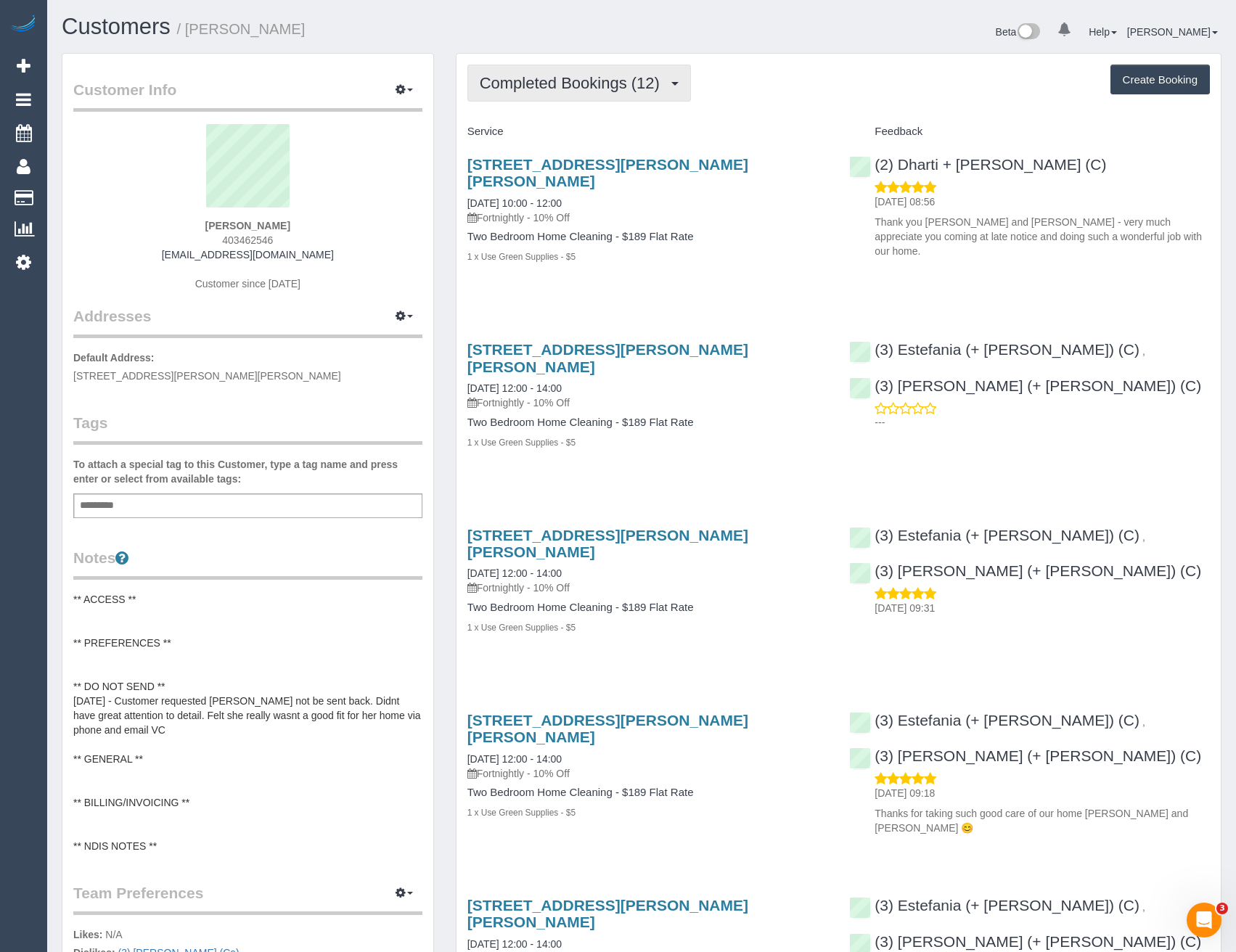
click at [594, 96] on button "Completed Bookings (12)" at bounding box center [579, 83] width 224 height 37
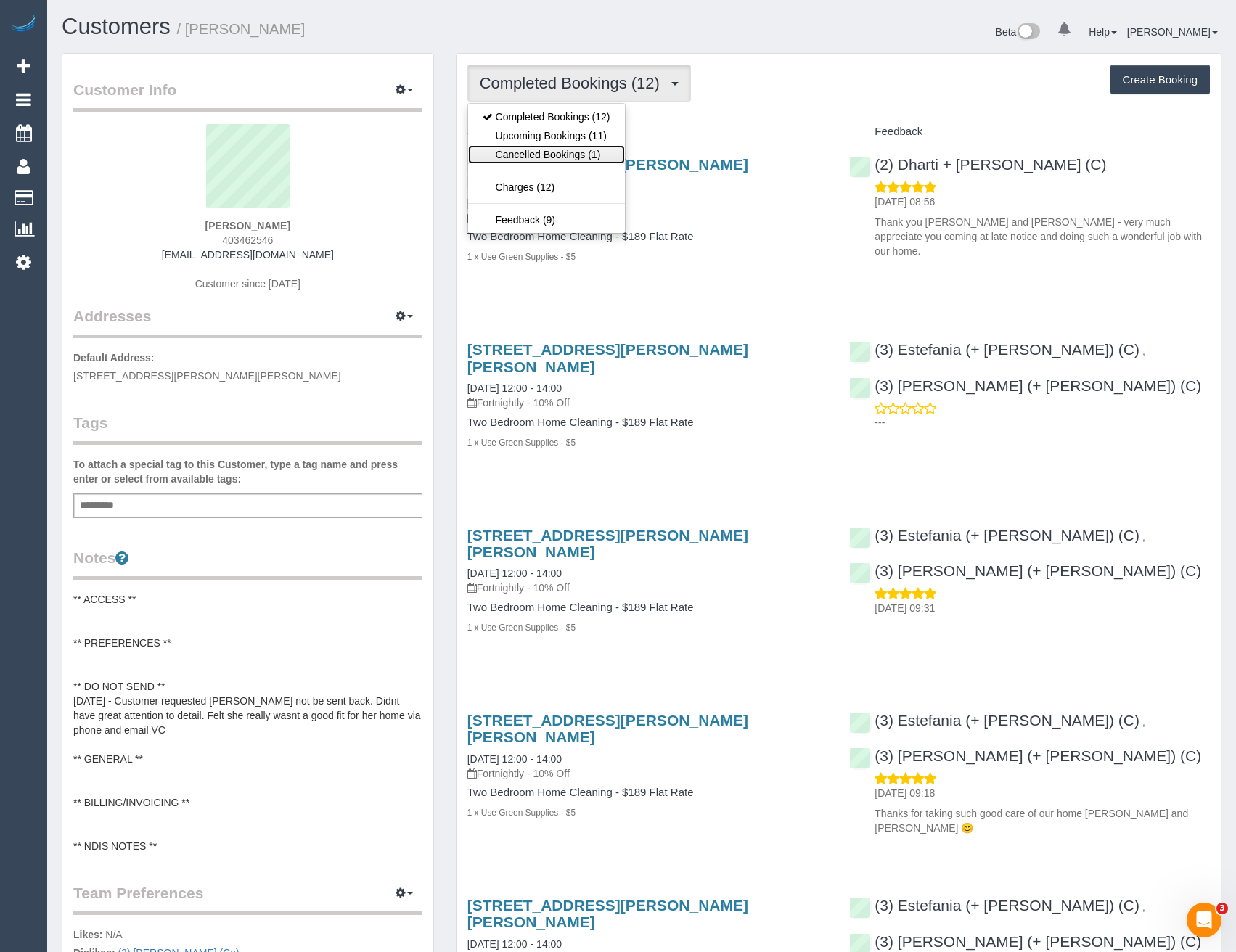
click at [585, 146] on link "Cancelled Bookings (1)" at bounding box center [547, 154] width 157 height 19
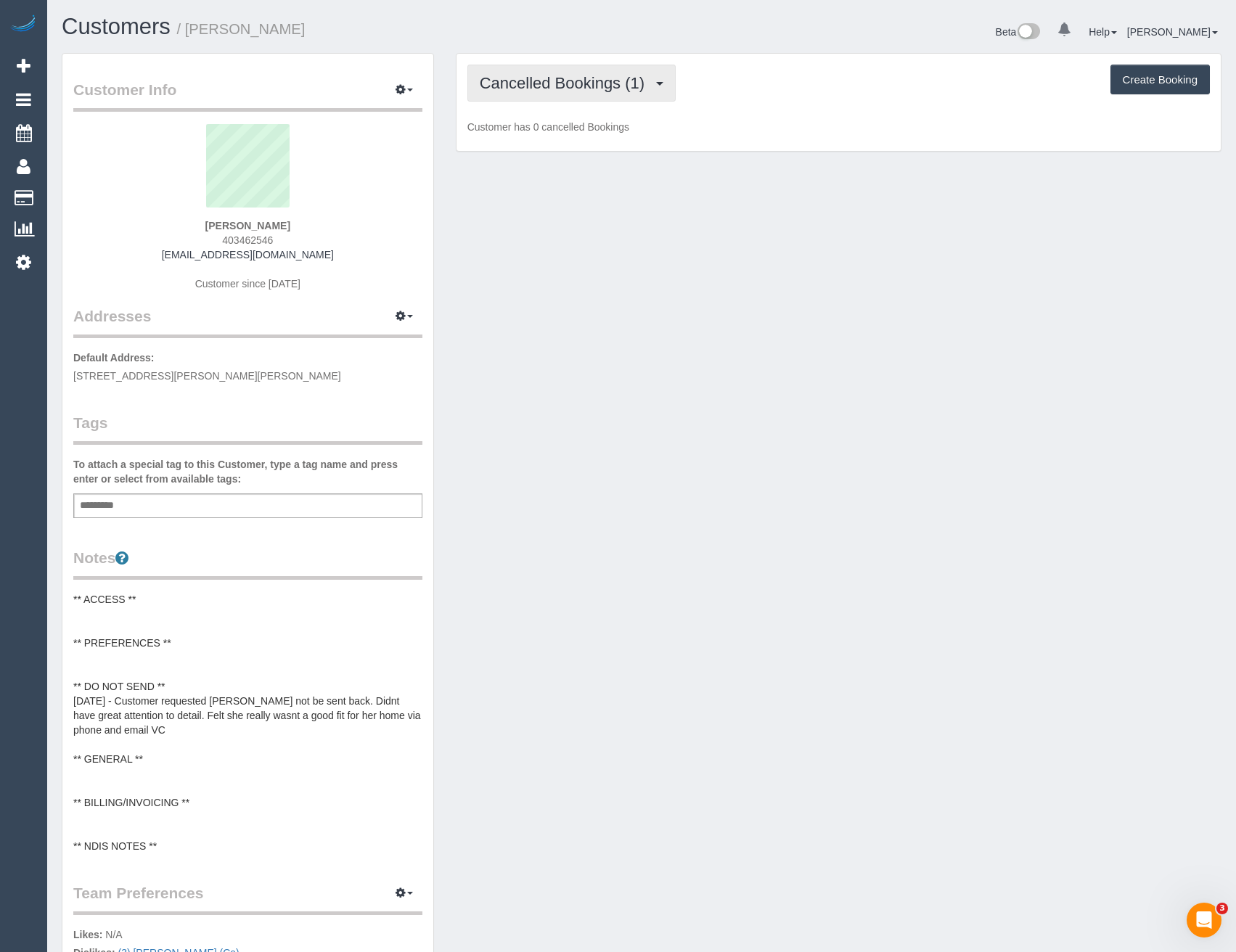
click at [591, 94] on button "Cancelled Bookings (1)" at bounding box center [572, 83] width 209 height 37
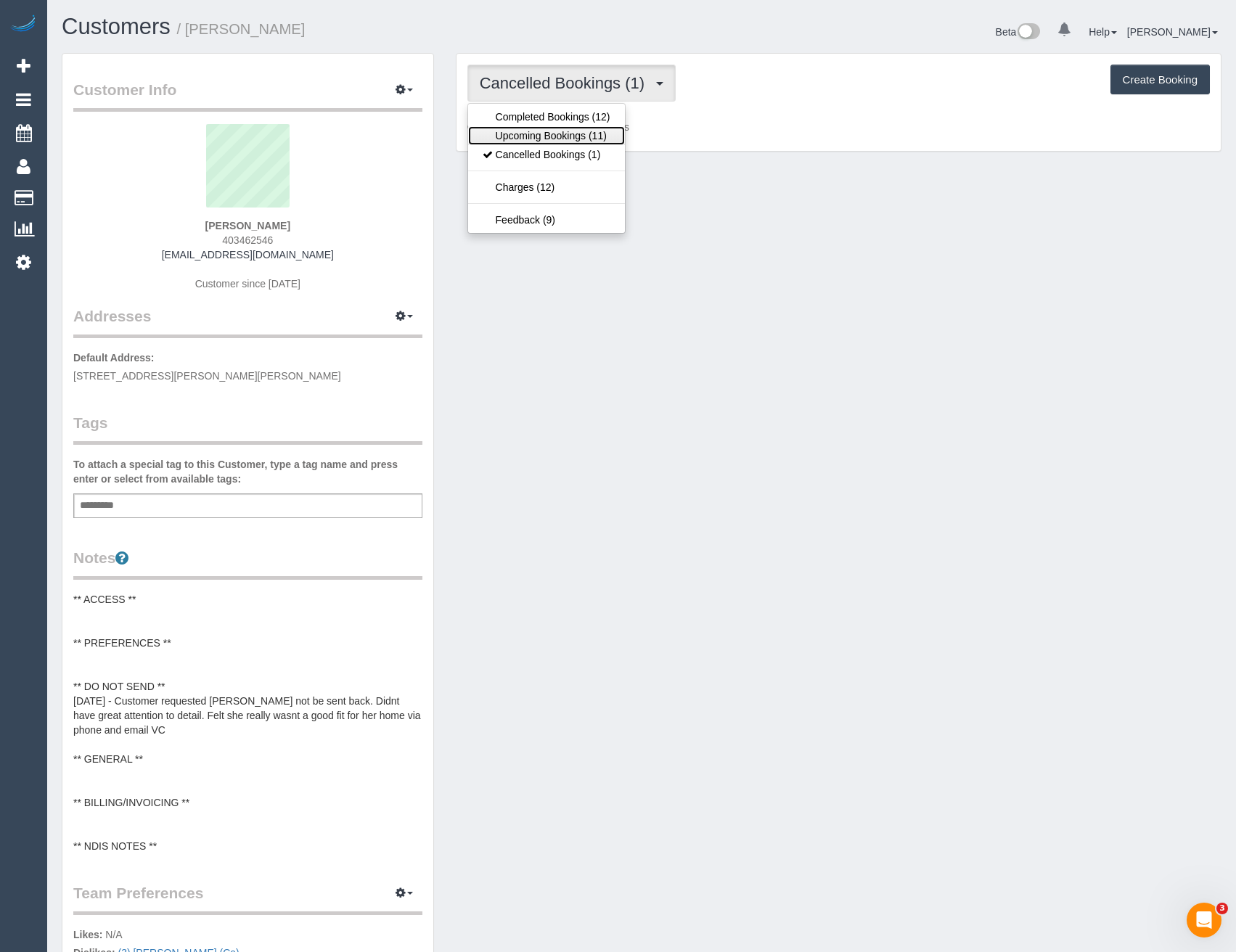
click at [581, 127] on link "Upcoming Bookings (11)" at bounding box center [547, 136] width 157 height 19
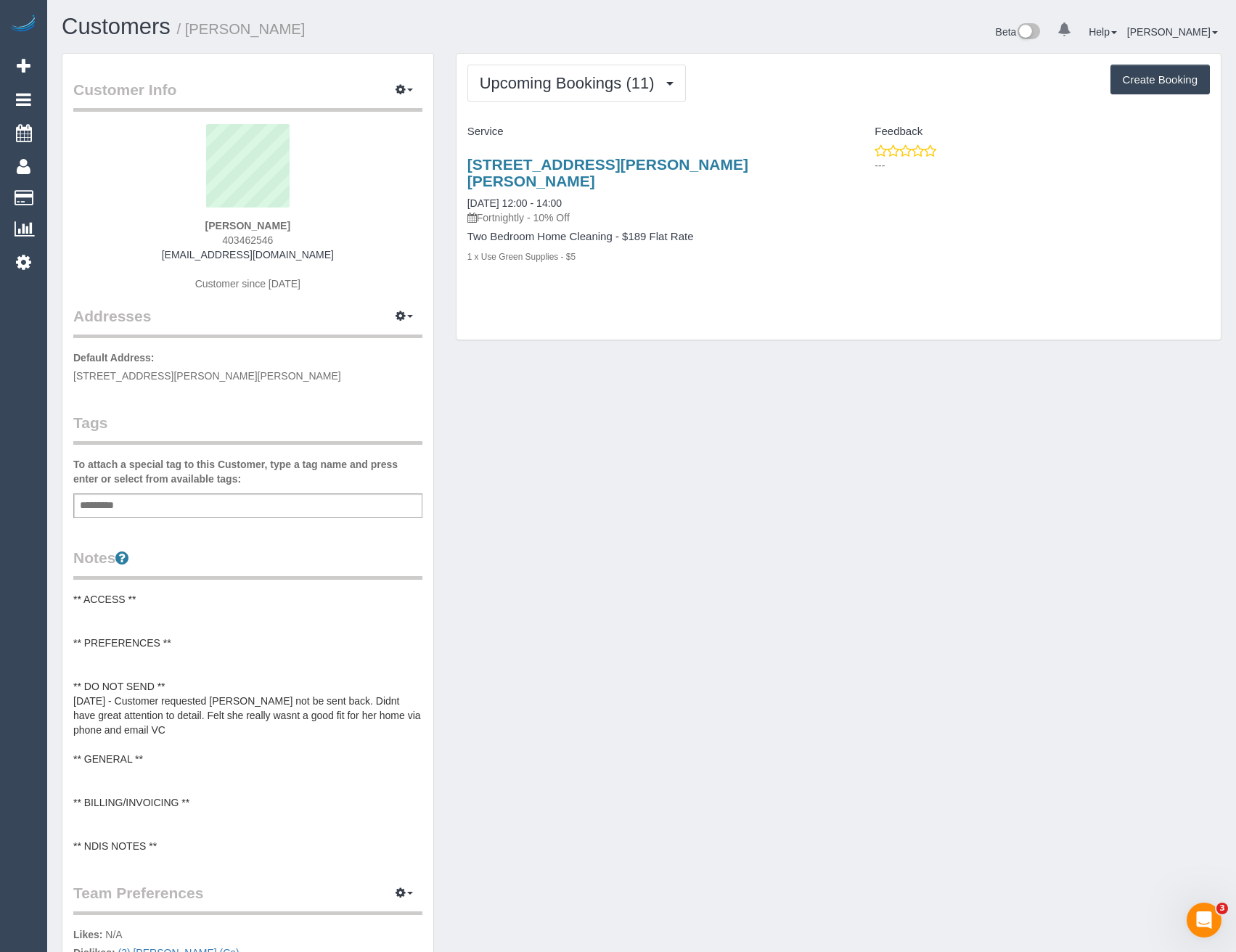
scroll to position [2220, 1236]
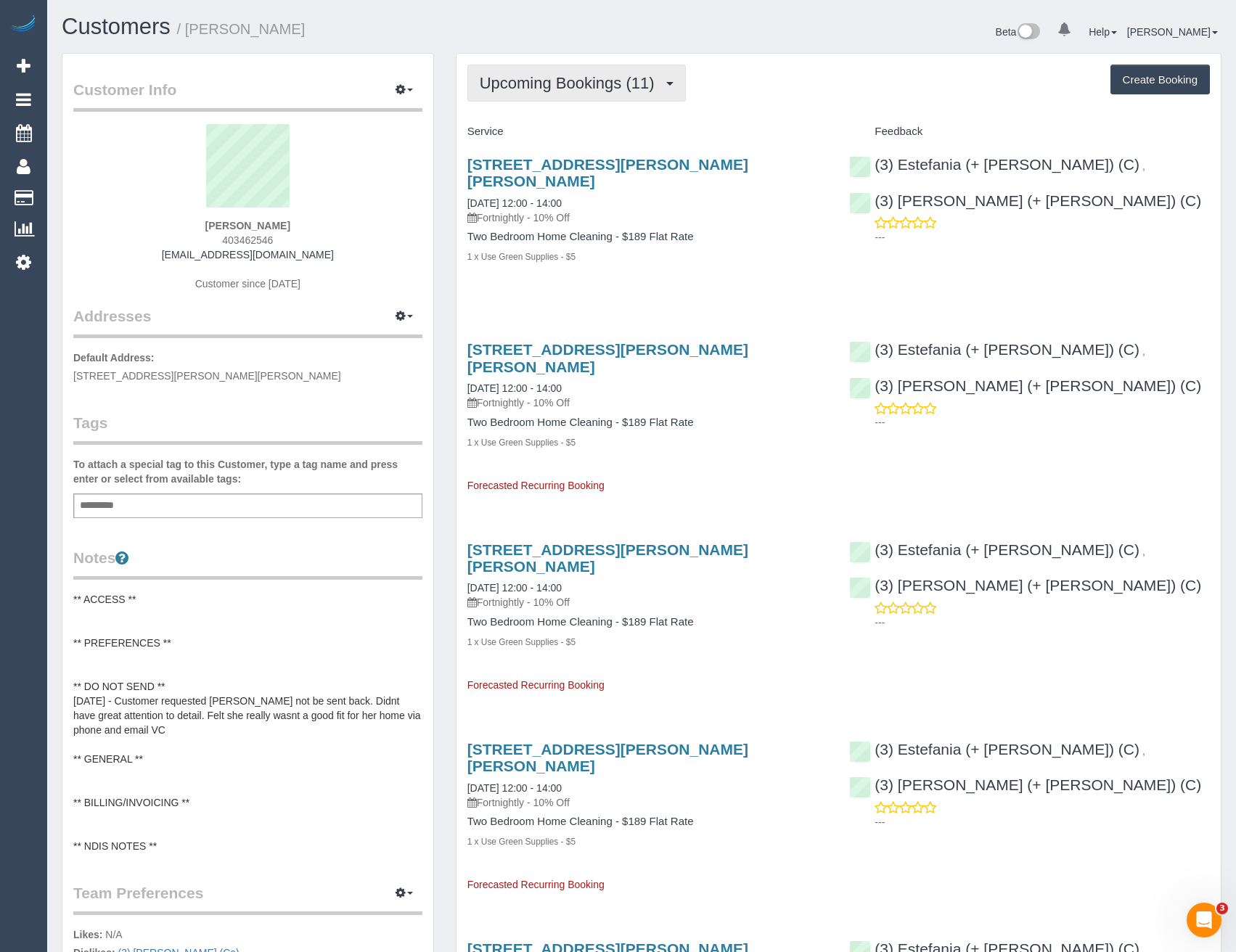
click at [557, 88] on span "Upcoming Bookings (11)" at bounding box center [571, 83] width 182 height 18
click at [591, 99] on button "Upcoming Bookings (11)" at bounding box center [577, 83] width 218 height 37
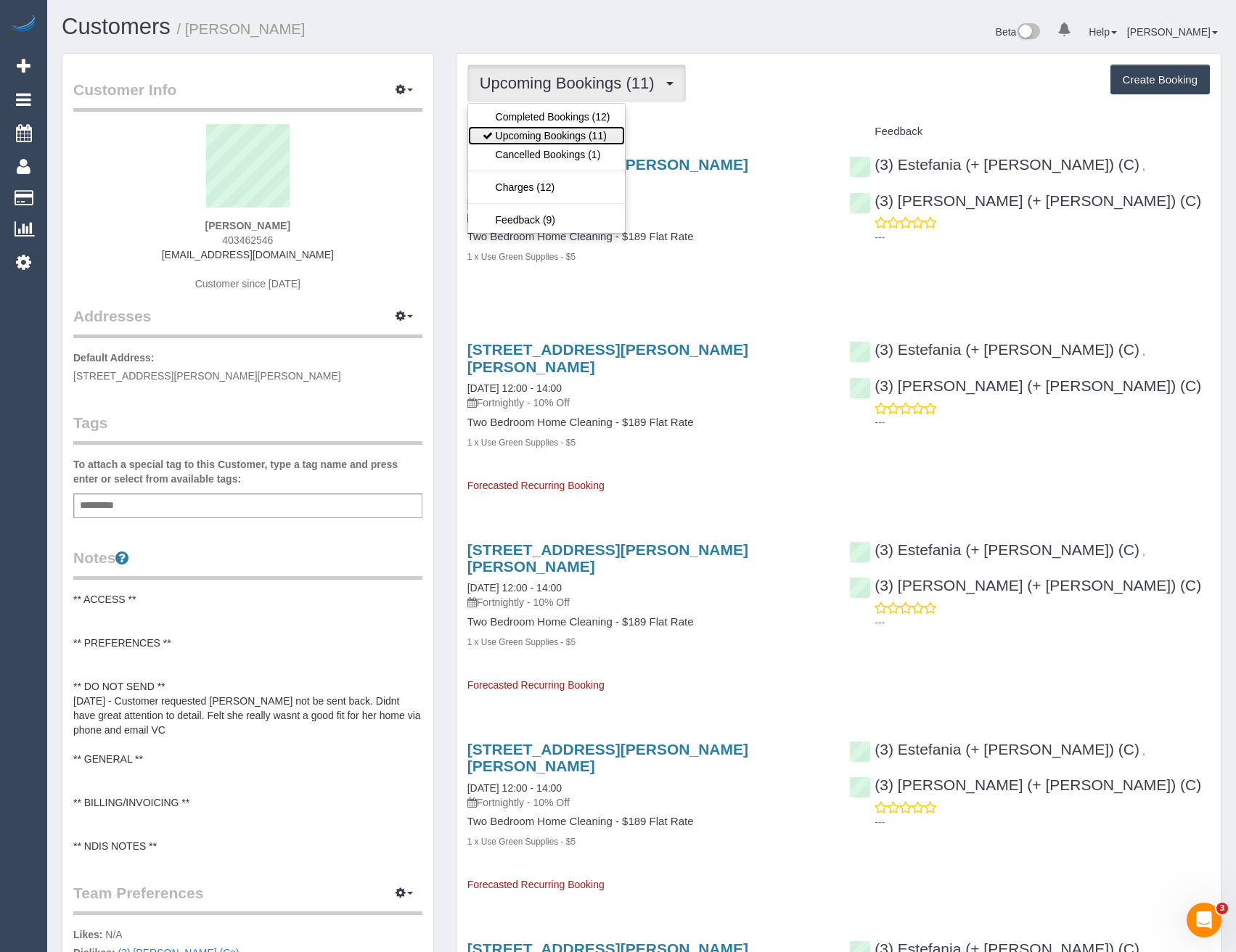
click at [585, 140] on link "Upcoming Bookings (11)" at bounding box center [547, 136] width 157 height 19
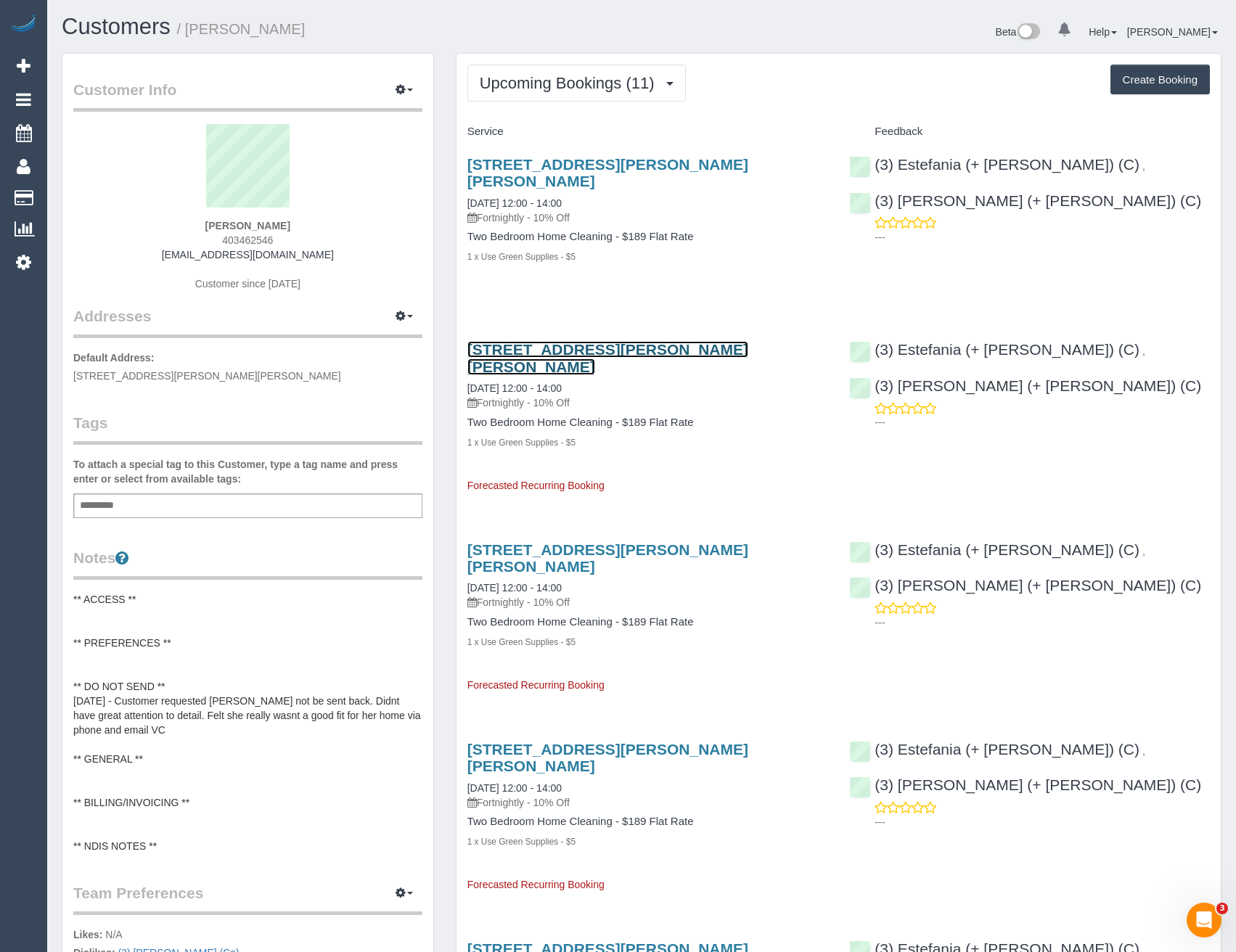
click at [674, 341] on link "4a Groom Street, Clifton Hill, VIC 3068" at bounding box center [608, 358] width 281 height 34
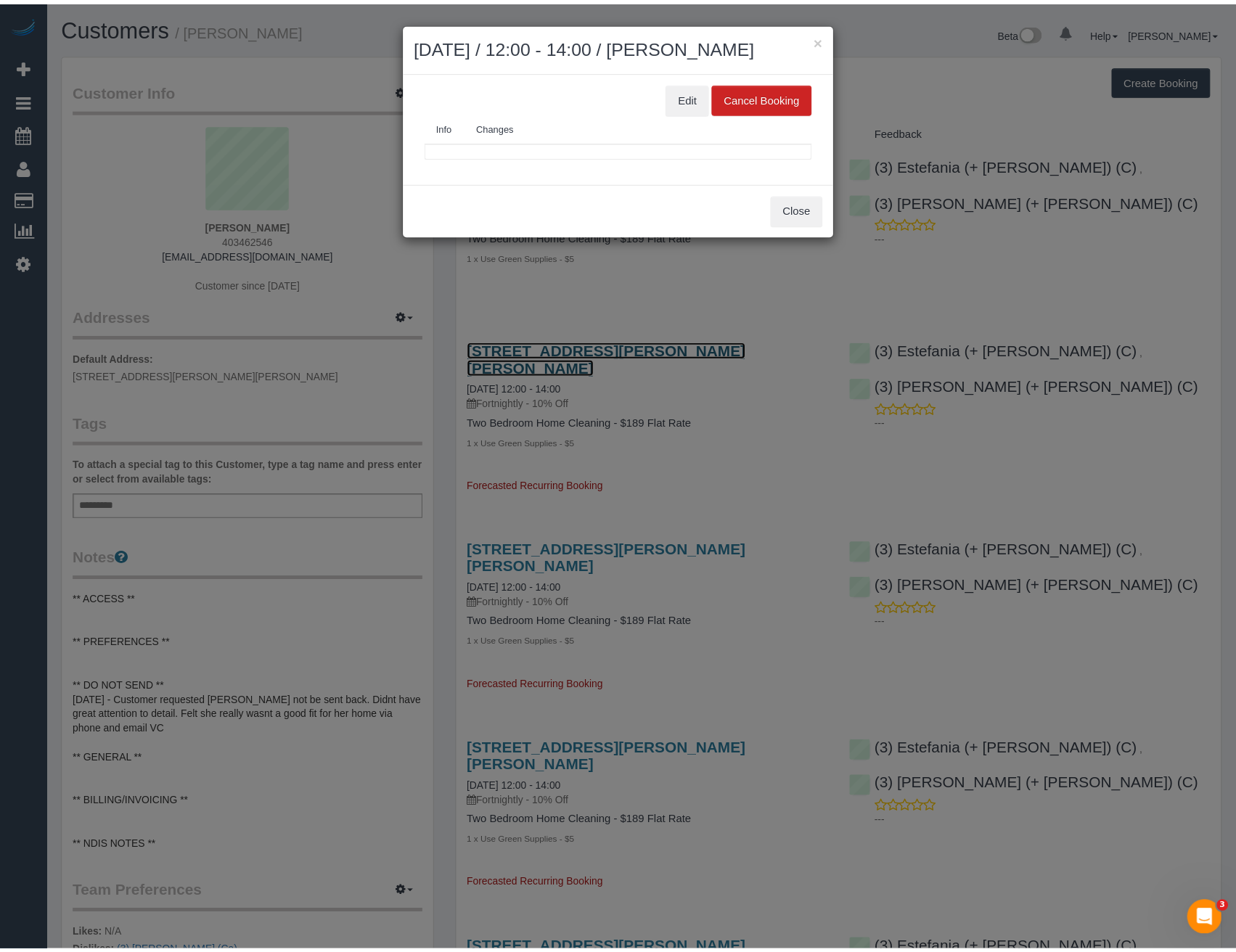
scroll to position [2220, 1247]
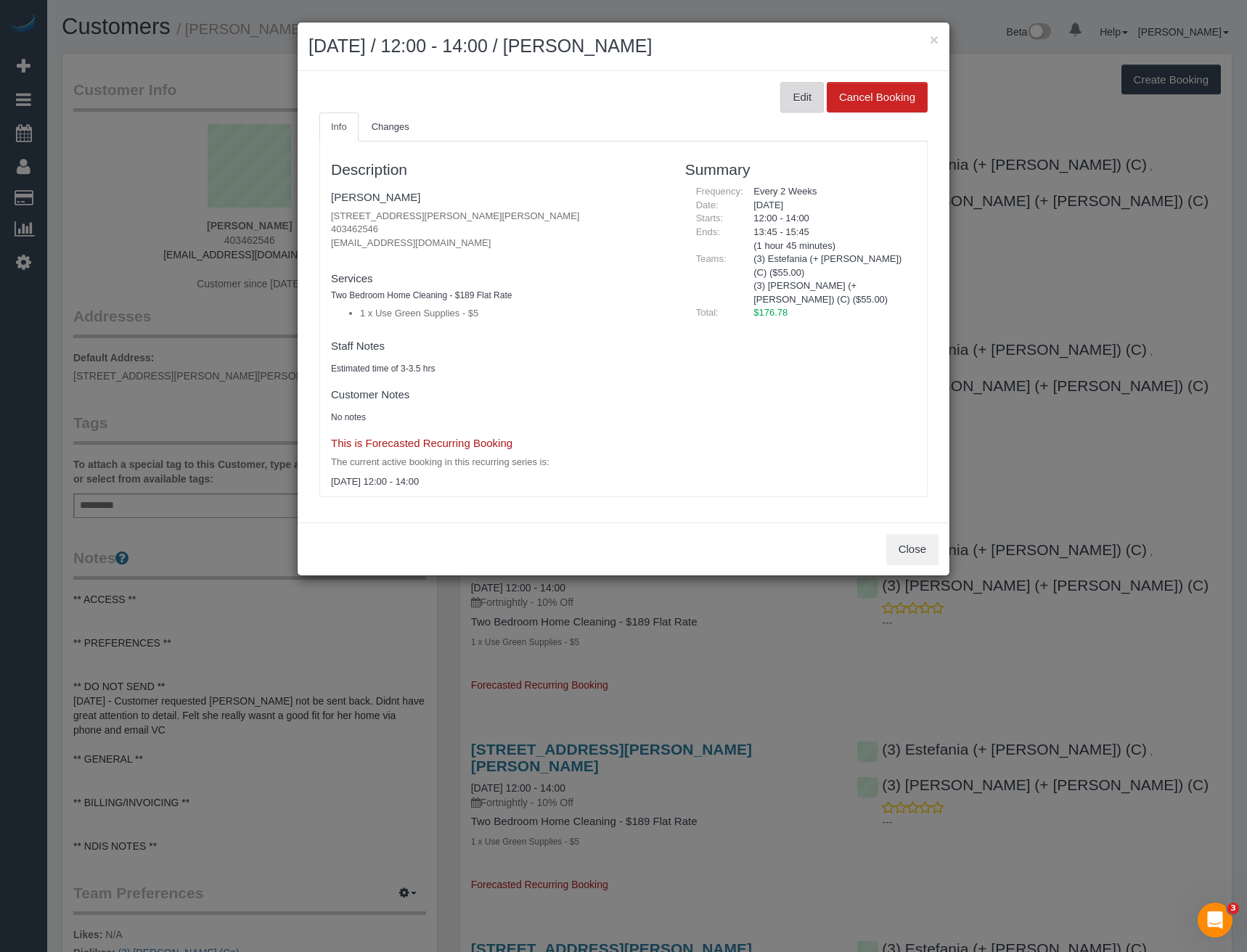
click at [793, 98] on button "Edit" at bounding box center [802, 98] width 43 height 31
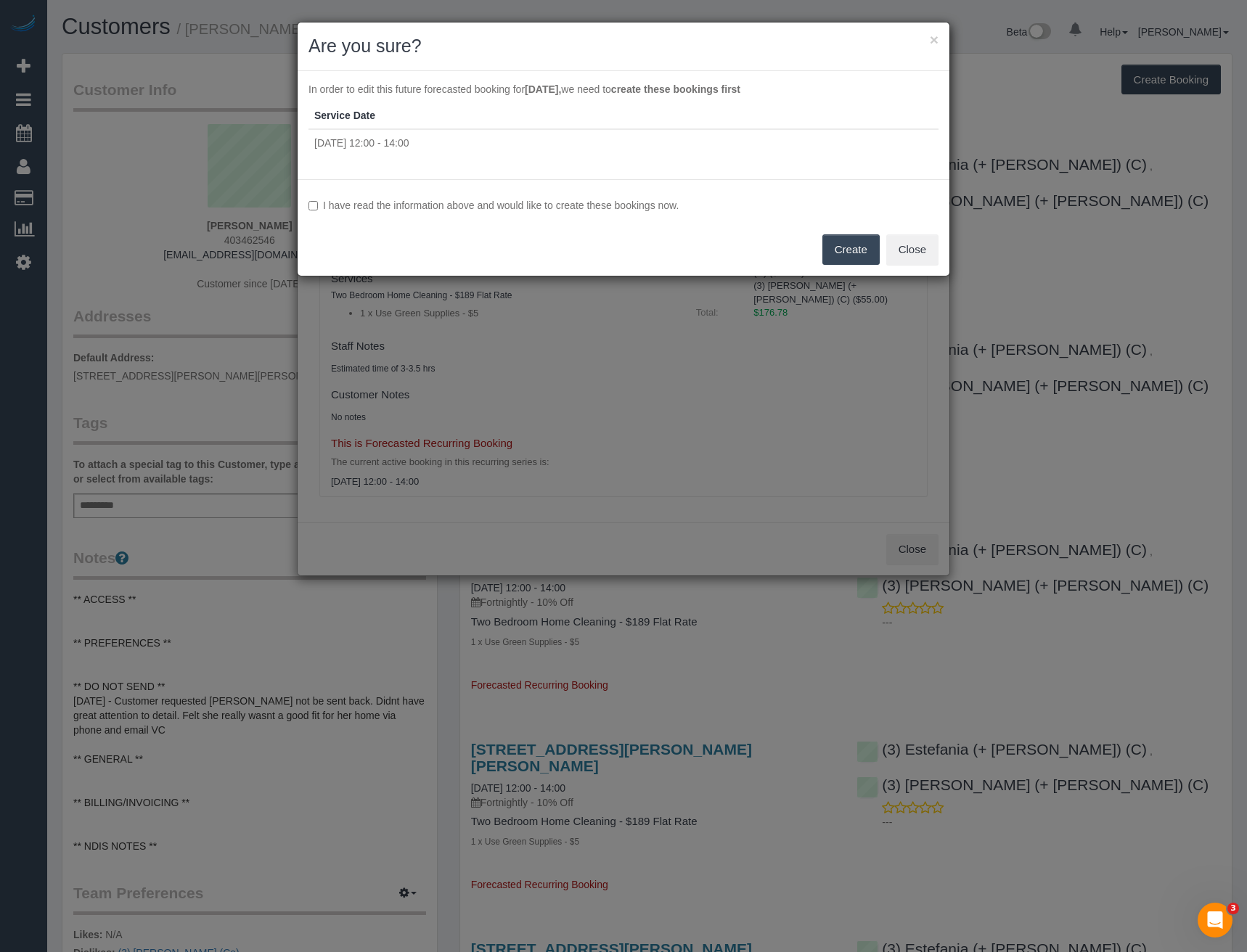
click at [343, 202] on label "I have read the information above and would like to create these bookings now." at bounding box center [623, 205] width 630 height 14
click at [856, 253] on button "Create" at bounding box center [850, 249] width 57 height 31
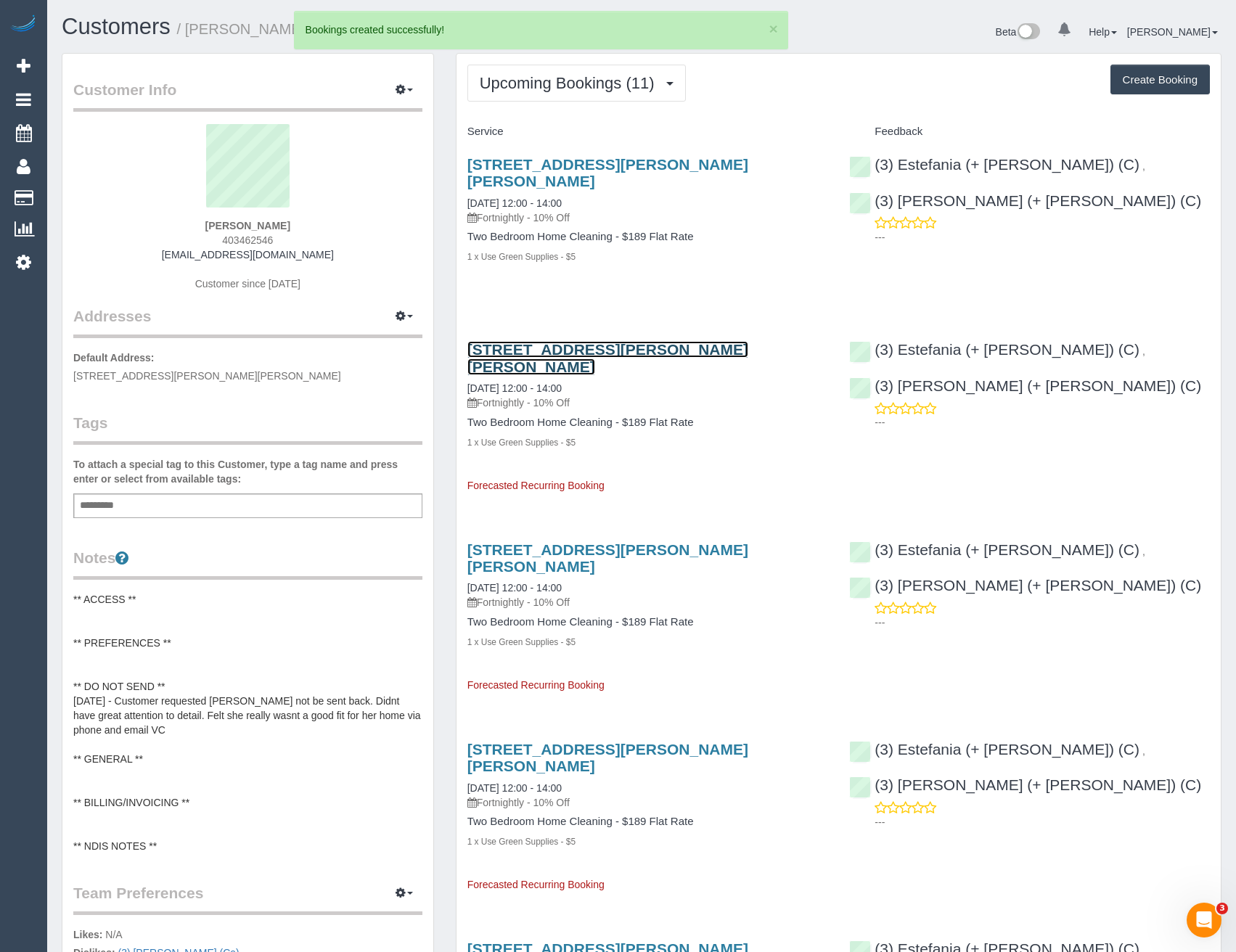
scroll to position [2220, 1236]
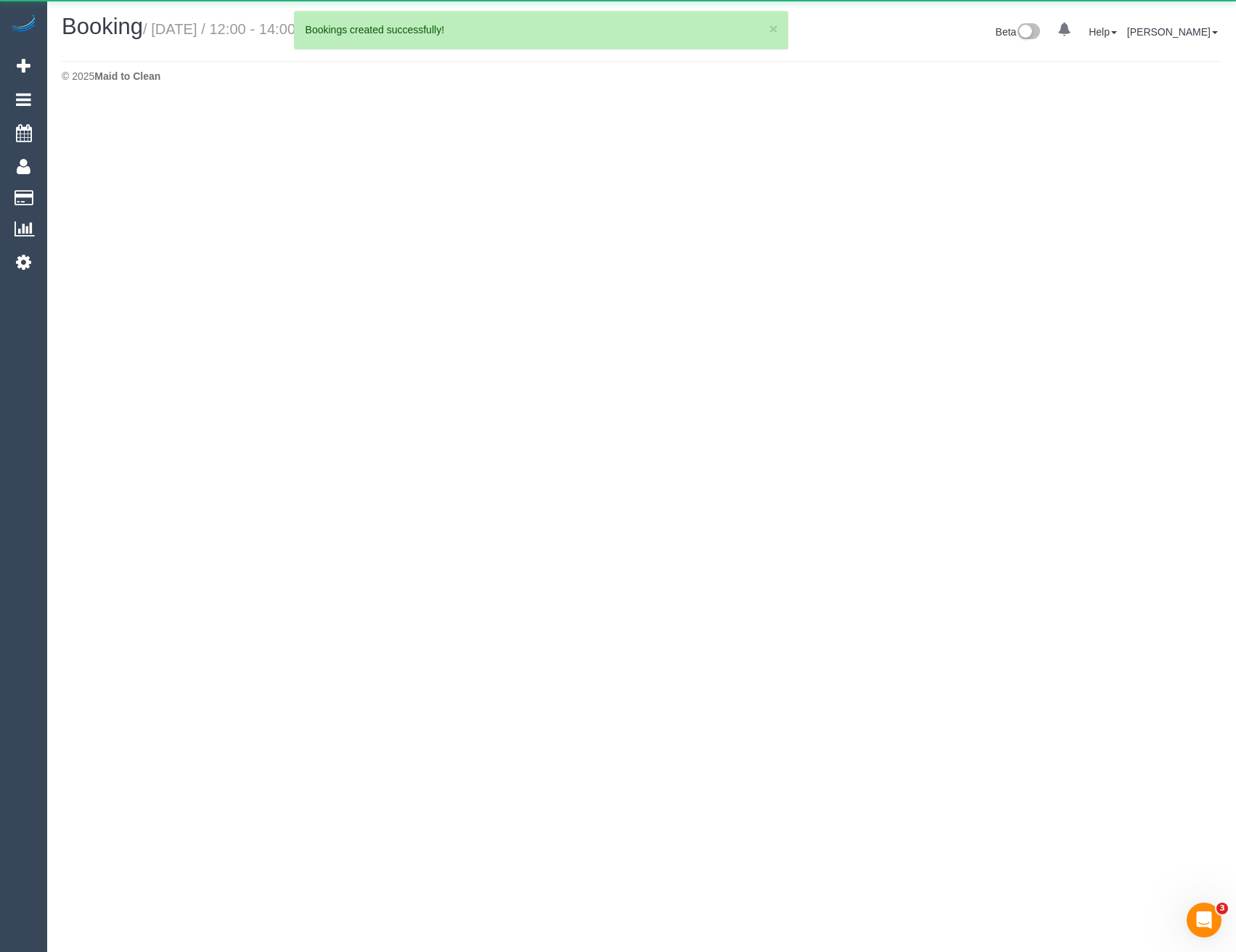
scroll to position [104, 1247]
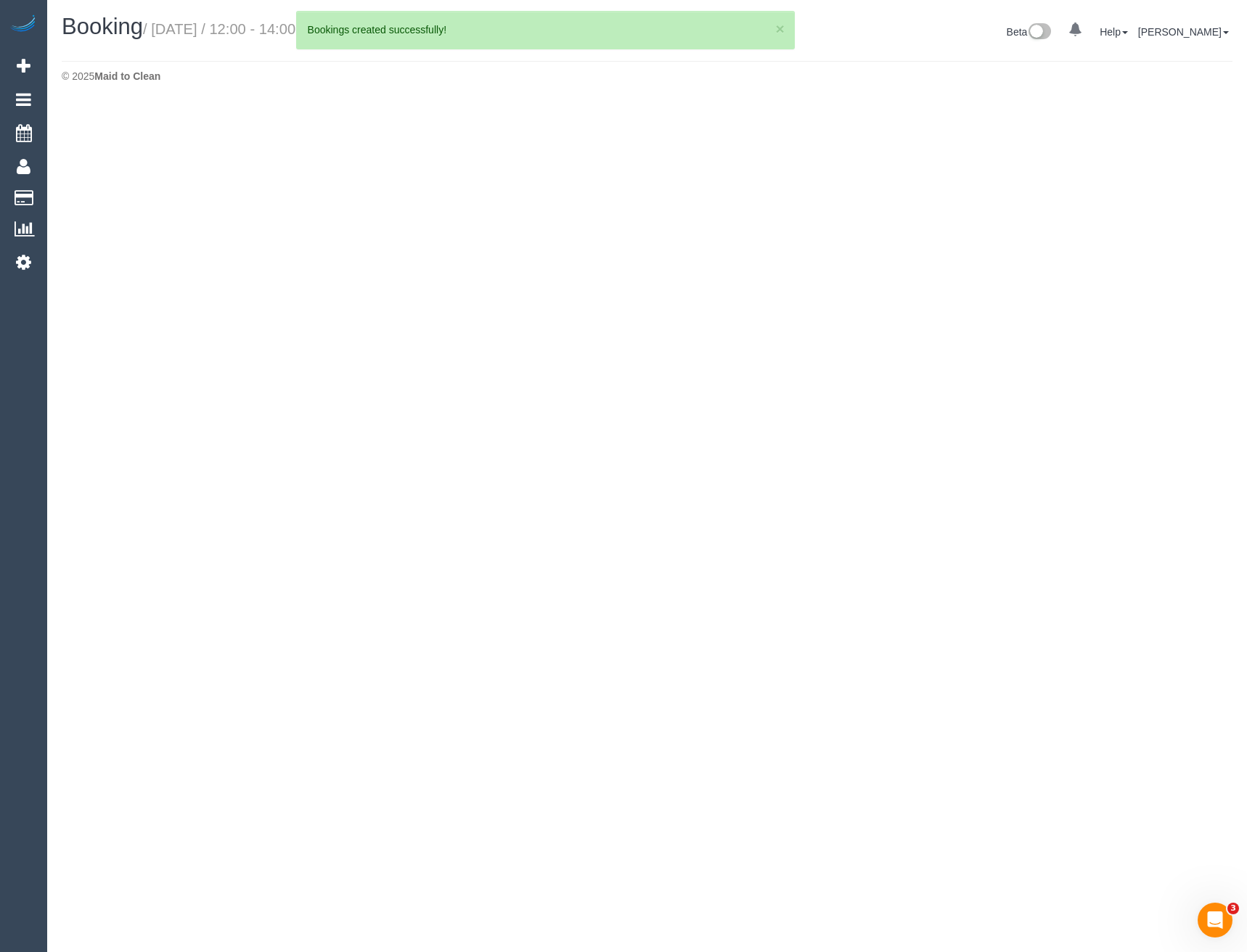
select select "VIC"
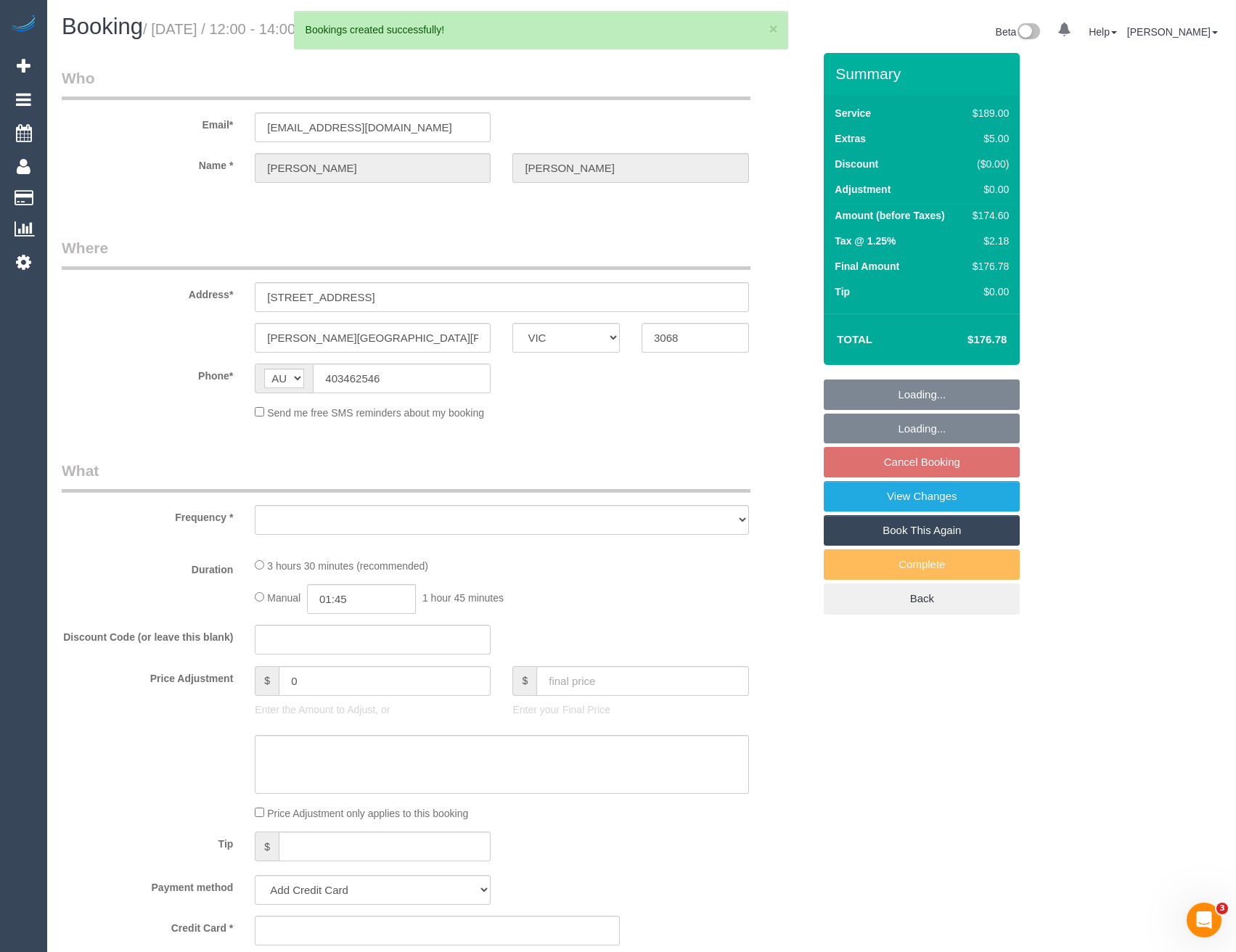
scroll to position [2037, 1236]
select select "object:8241"
select select "number:27"
select select "number:16"
select select "number:19"
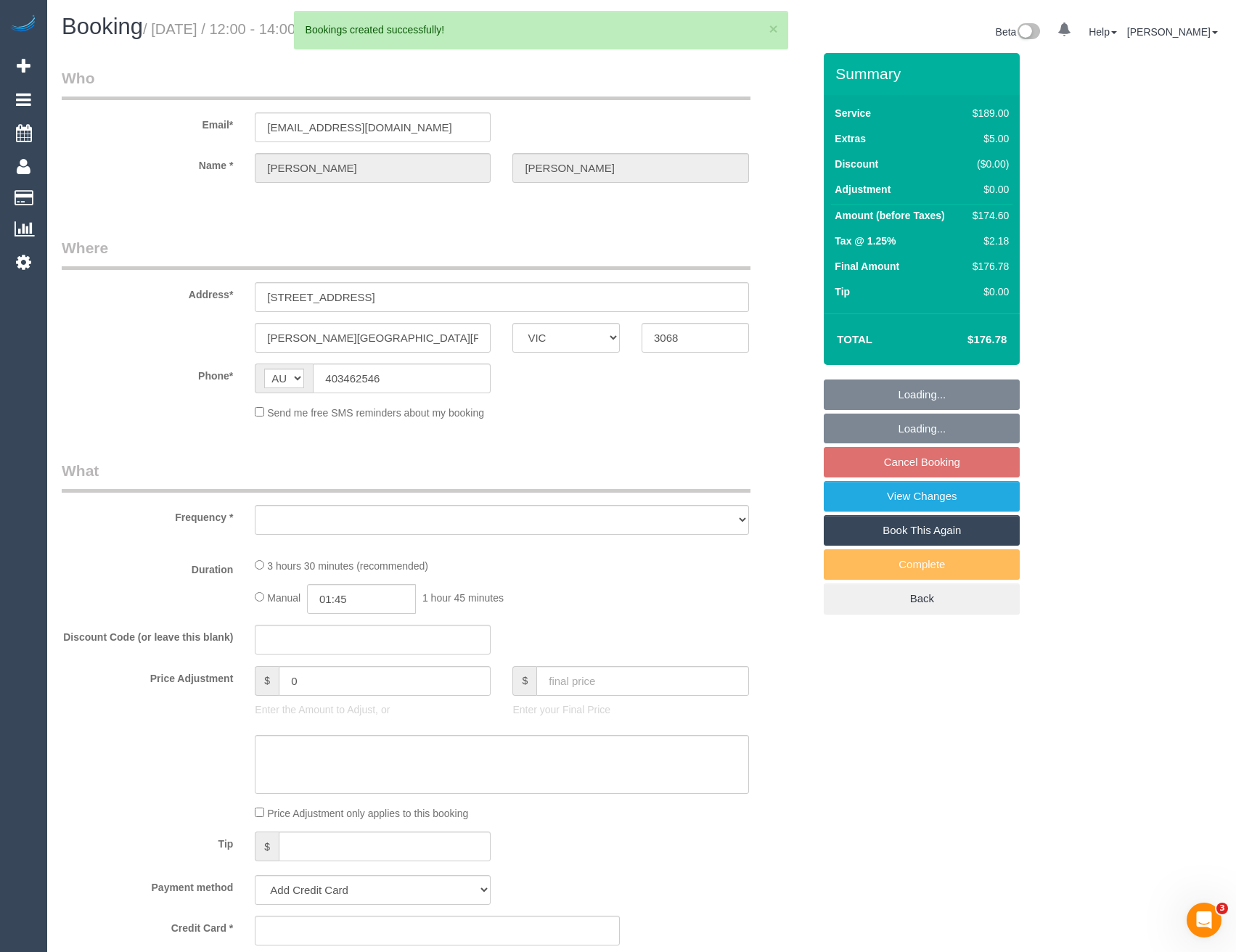
select select "number:24"
select select "number:35"
select select "number:11"
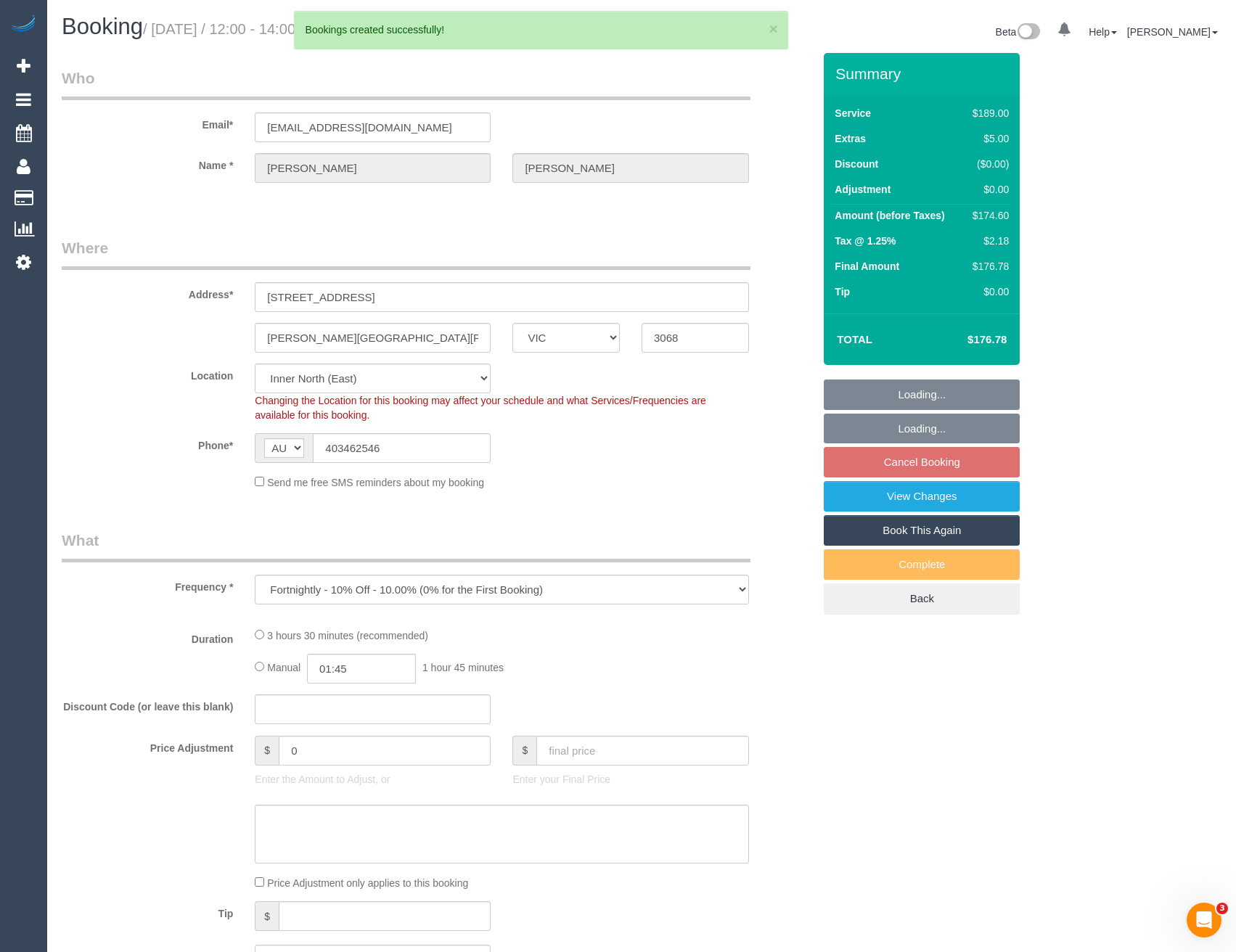
scroll to position [2497, 1236]
select select "object:8490"
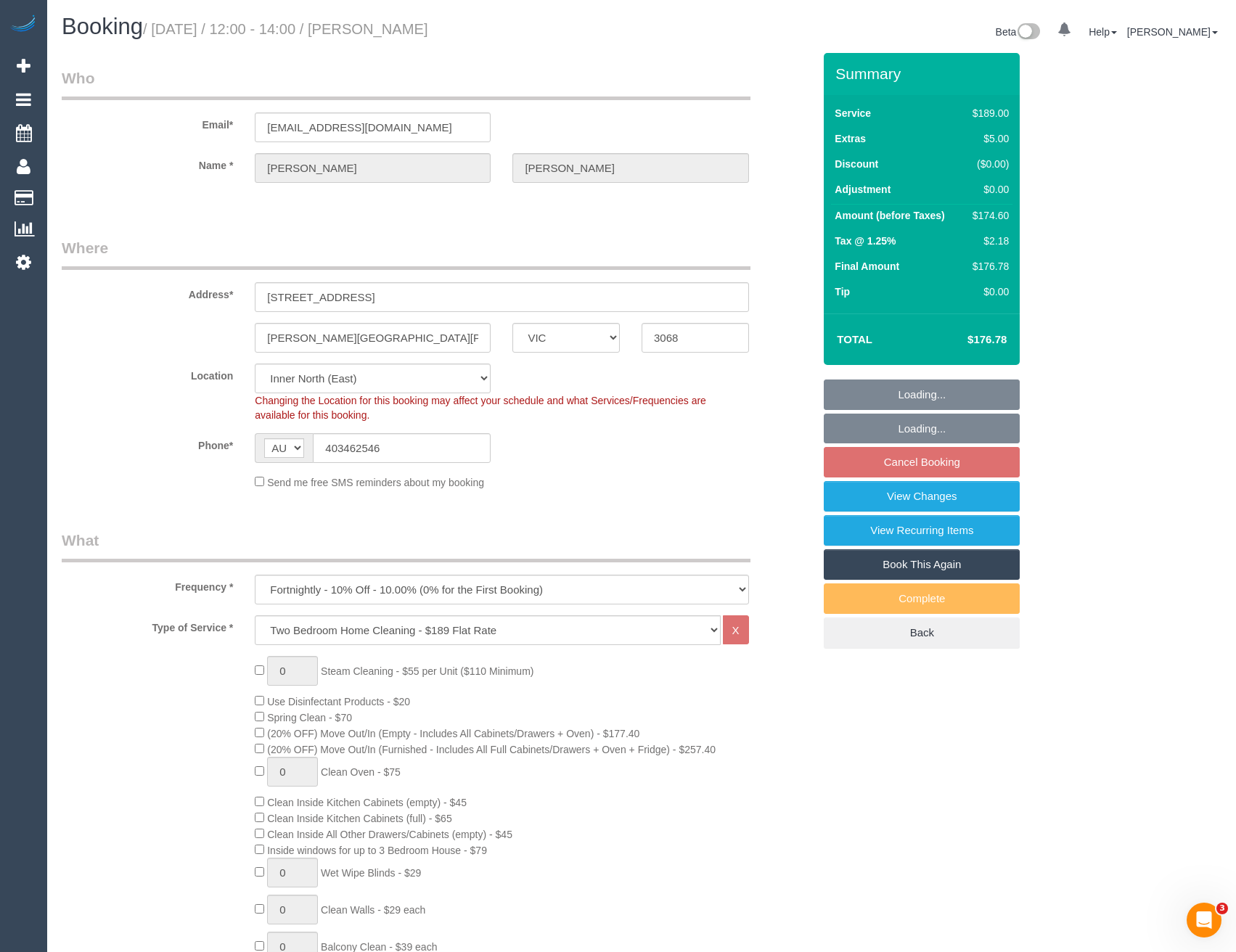
select select "string:stripe-pm_1QsZSU2GScqysDRVoFDGKnqn"
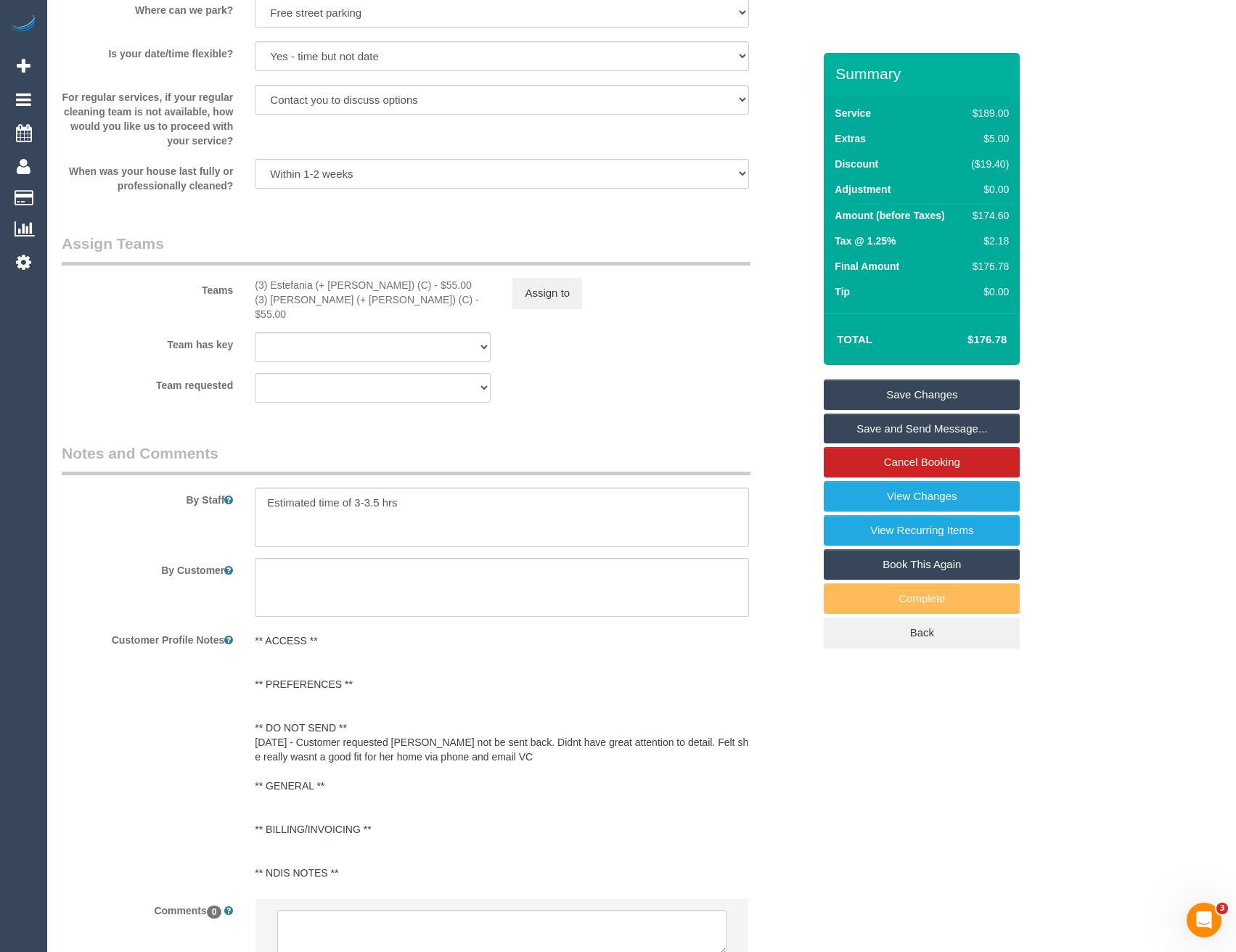
scroll to position [2154, 0]
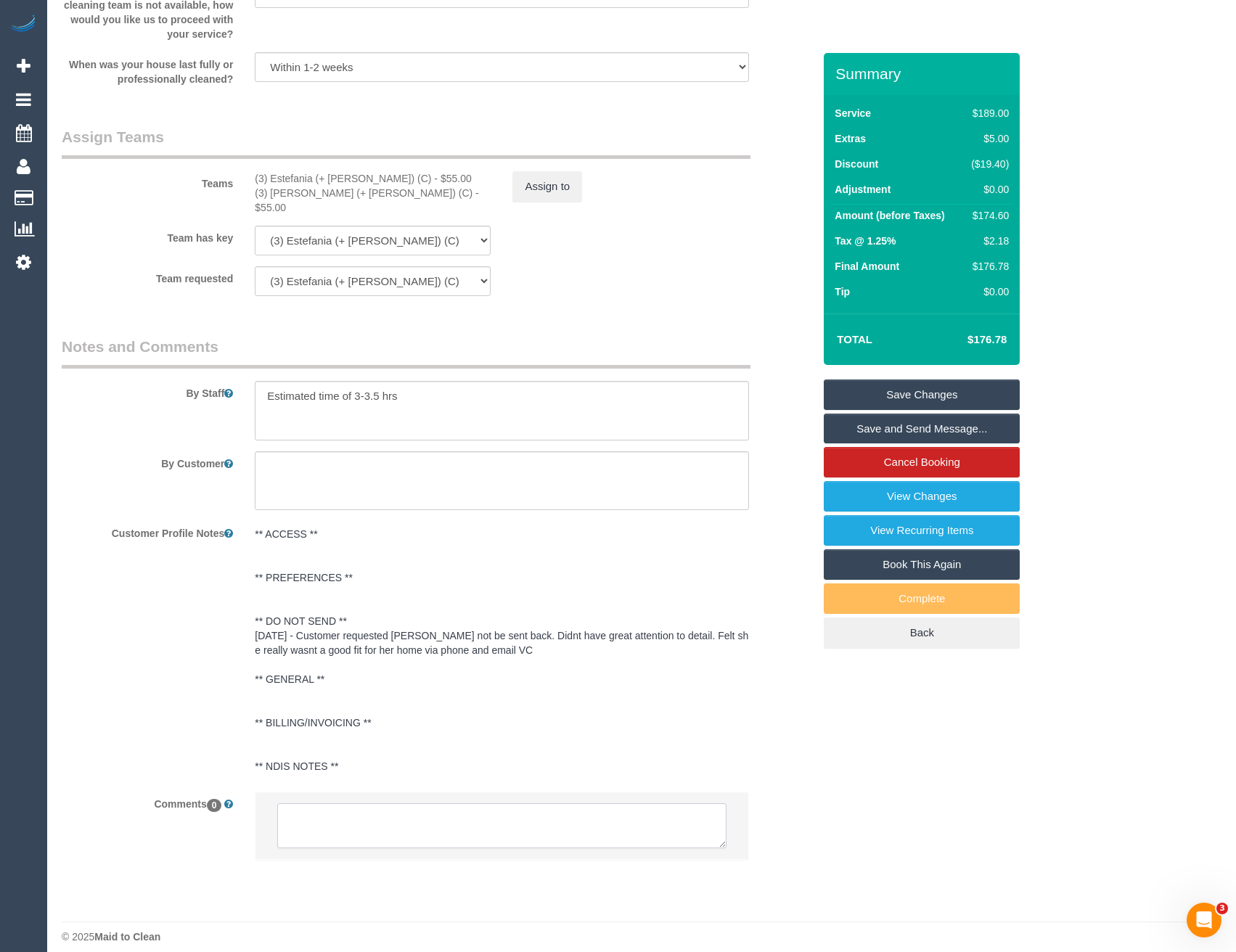
click at [361, 811] on textarea at bounding box center [501, 825] width 449 height 45
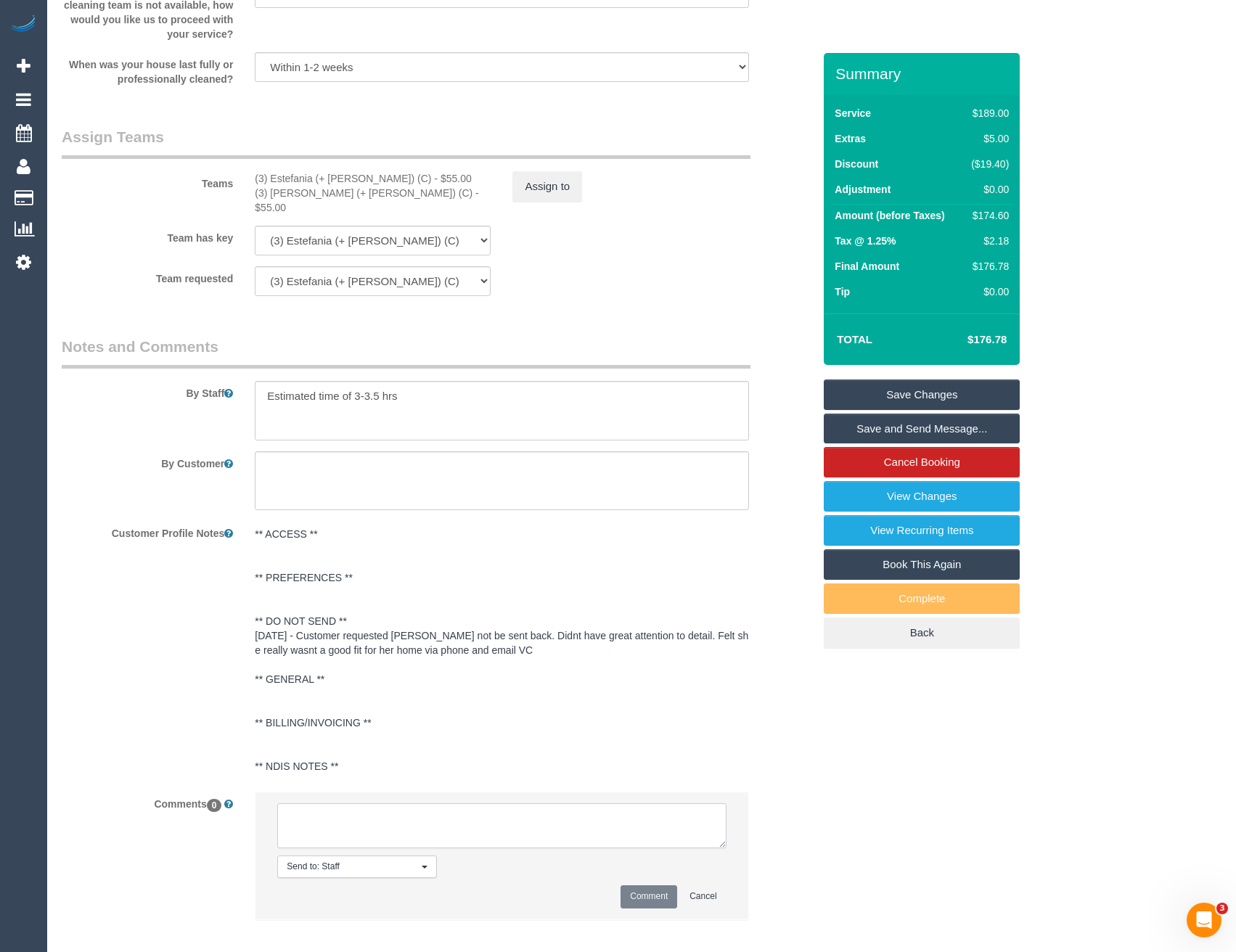
scroll to position [3166, 1236]
type textarea "Conf Dharti + Kishan ongoing as of 9/9 2 - 3 AW Via SMS"
click at [649, 886] on button "Comment" at bounding box center [649, 896] width 56 height 22
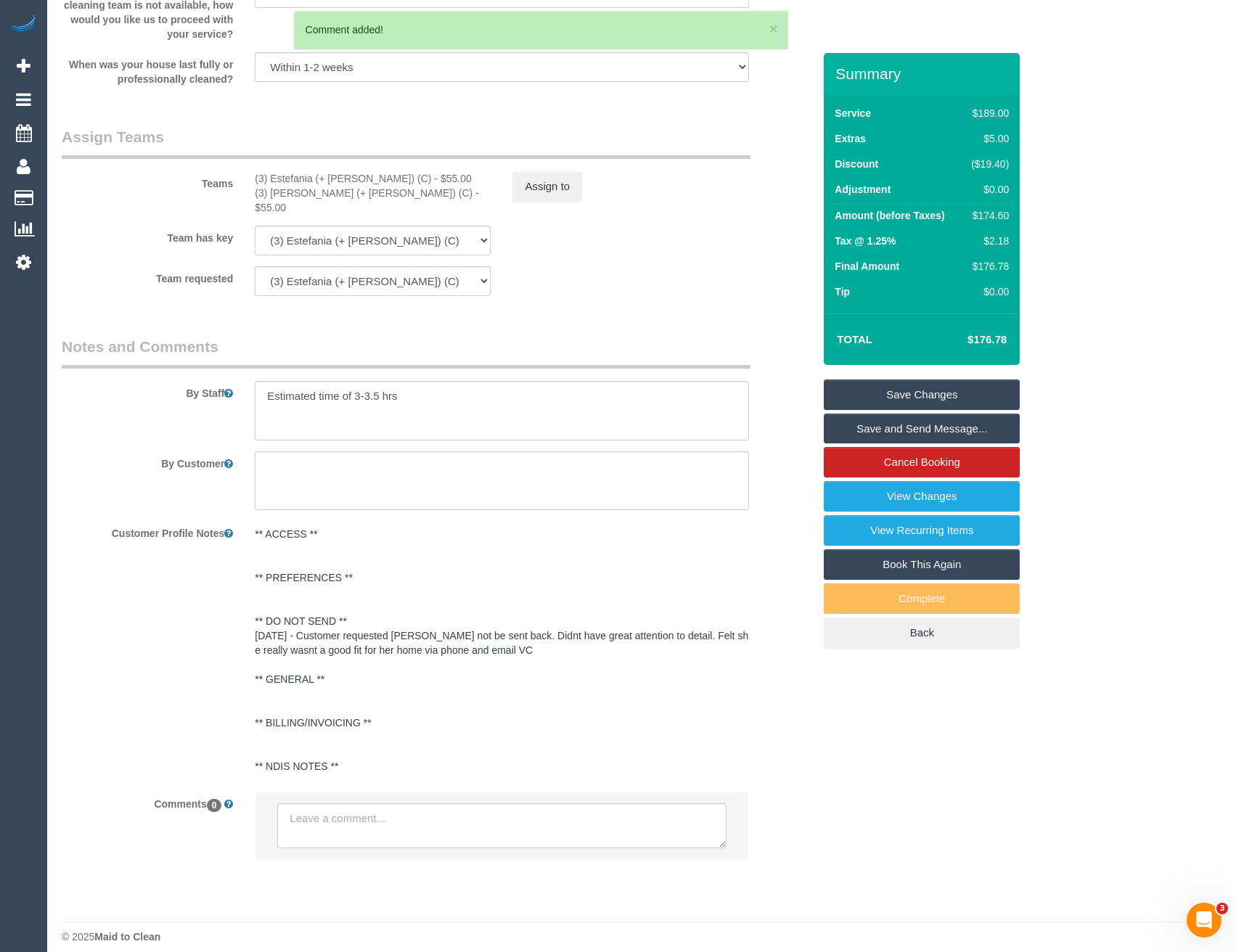
scroll to position [3231, 1236]
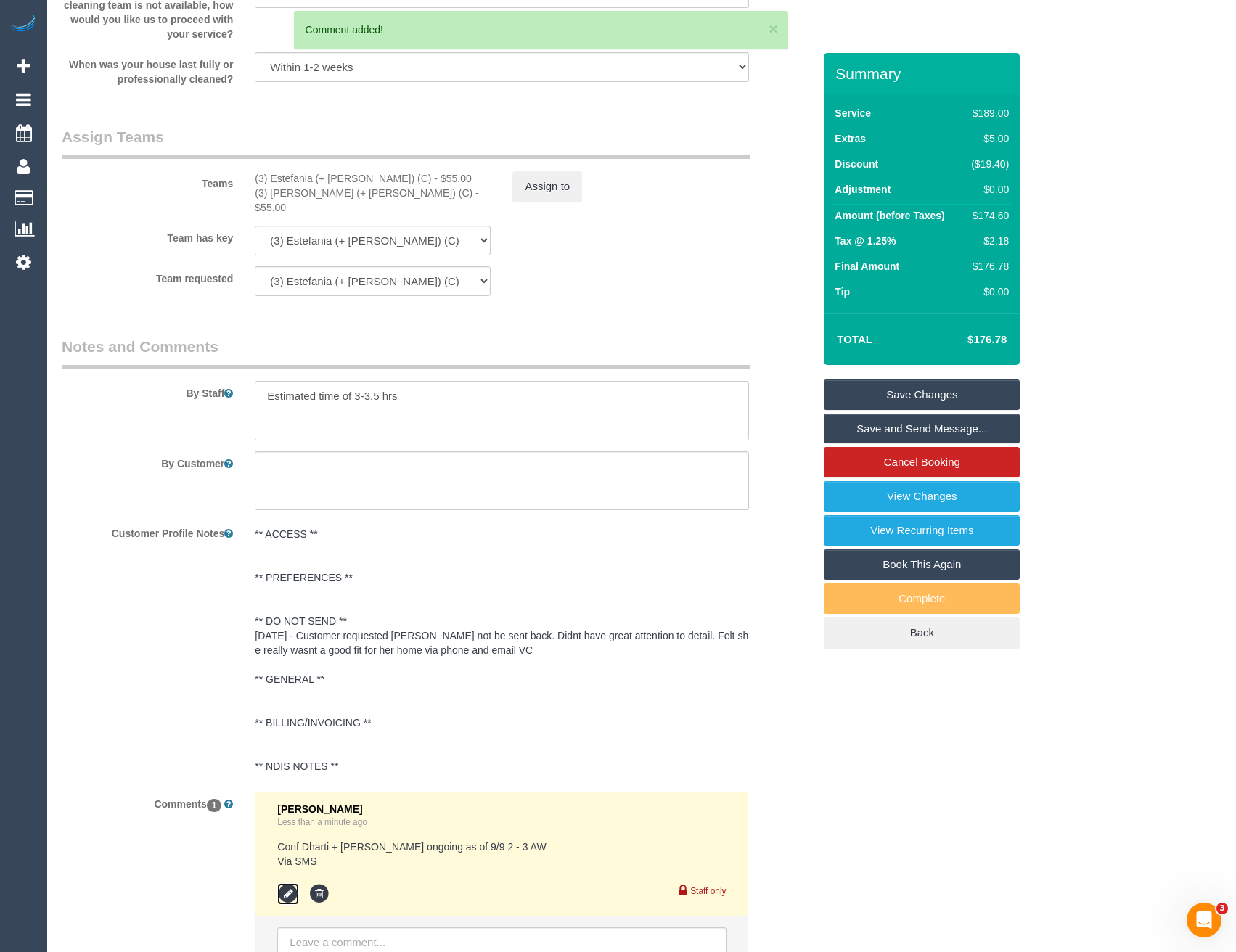
click at [290, 886] on icon at bounding box center [288, 894] width 22 height 22
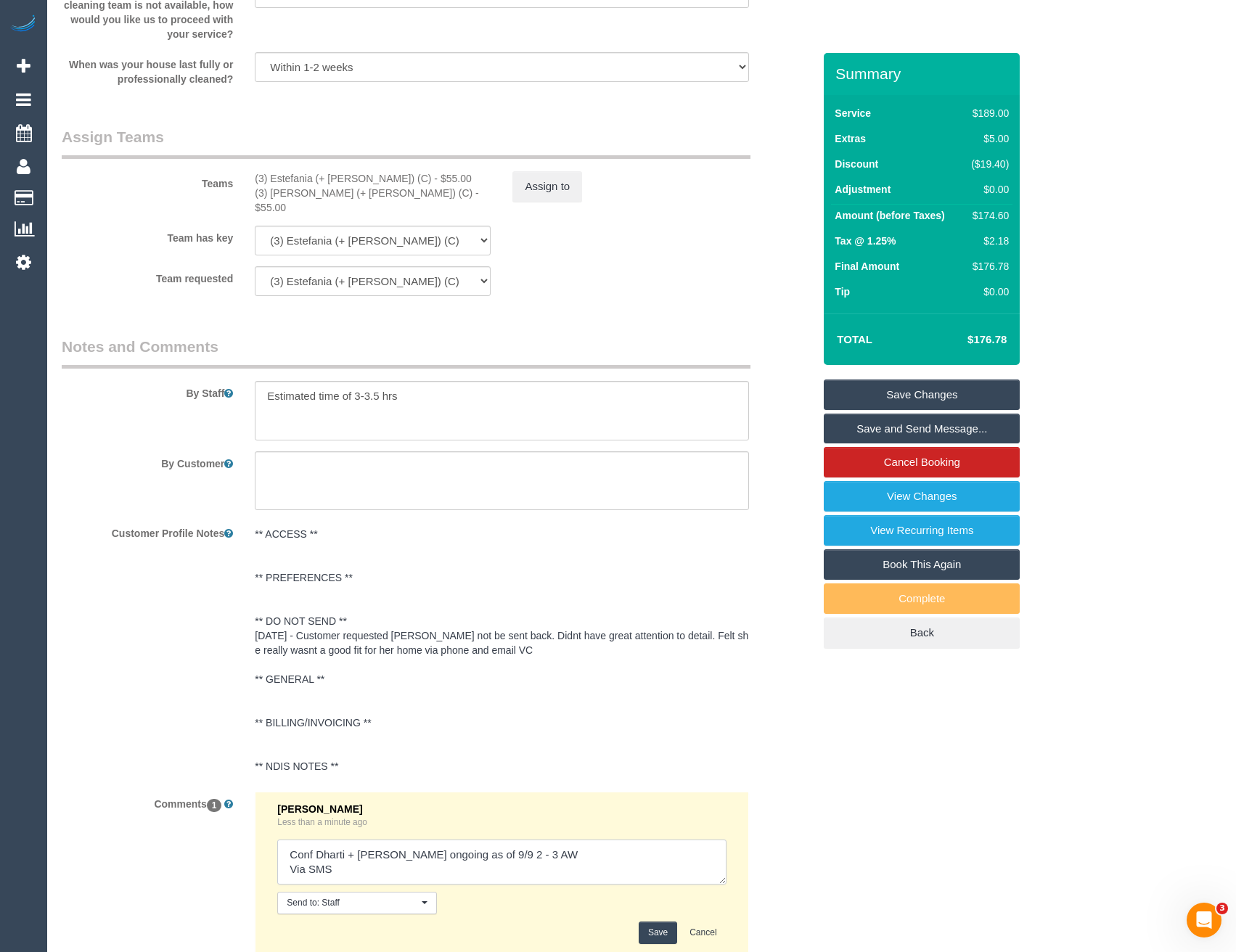
click at [503, 844] on textarea at bounding box center [501, 862] width 449 height 45
type textarea "Conf Dharti + Kishan ongoing as of 9/9 2 - 4 AW Via SMS"
click at [661, 924] on button "Save" at bounding box center [658, 932] width 38 height 22
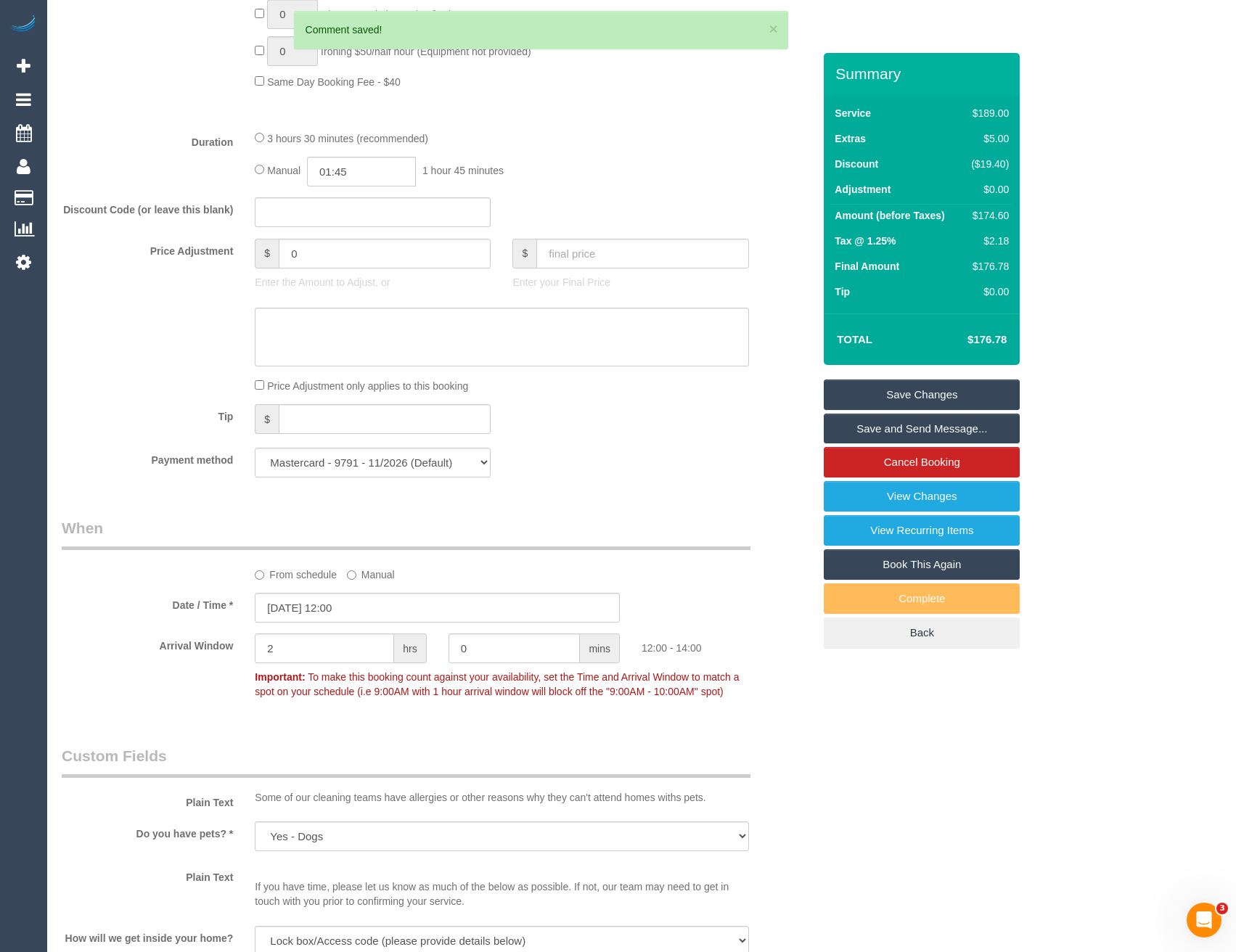
scroll to position [1211, 0]
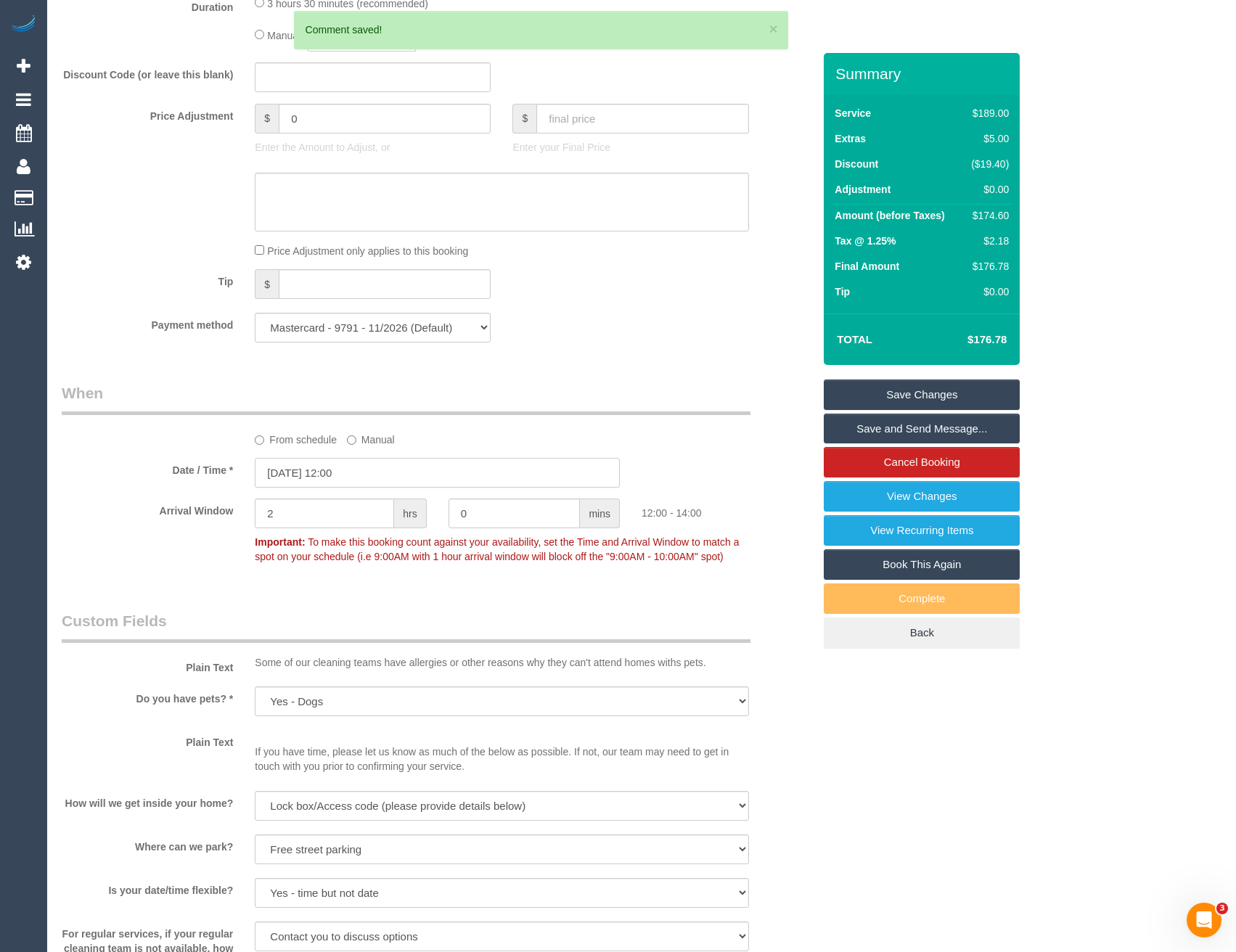
click at [356, 471] on input "12/09/2025 12:00" at bounding box center [437, 472] width 365 height 30
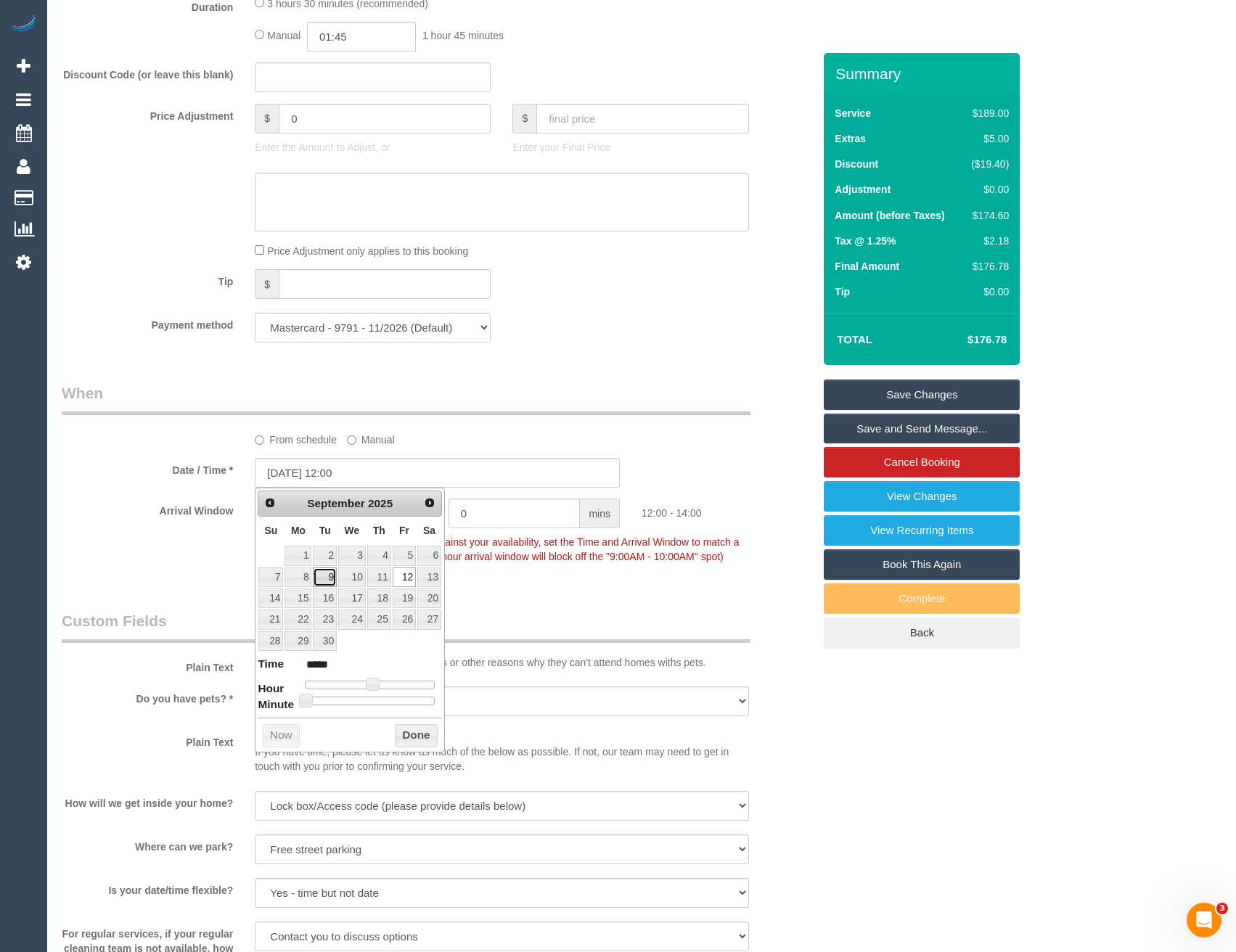
click at [330, 579] on link "9" at bounding box center [324, 577] width 23 height 20
type input "09/09/2025 13:00"
type input "*****"
type input "09/09/2025 14:00"
type input "*****"
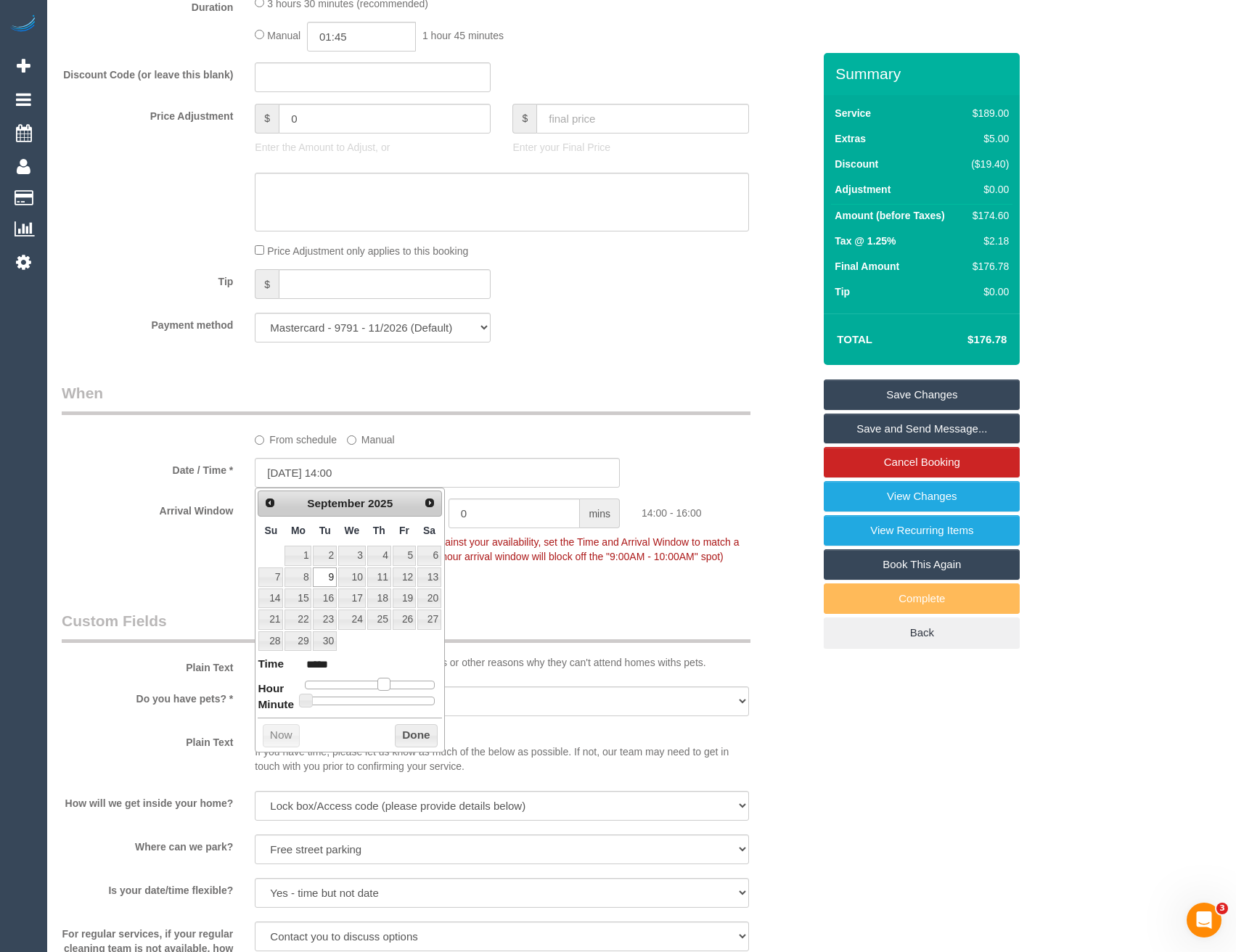
type input "09/09/2025 15:00"
type input "*****"
type input "09/09/2025 14:00"
type input "*****"
drag, startPoint x: 377, startPoint y: 681, endPoint x: 388, endPoint y: 685, distance: 11.7
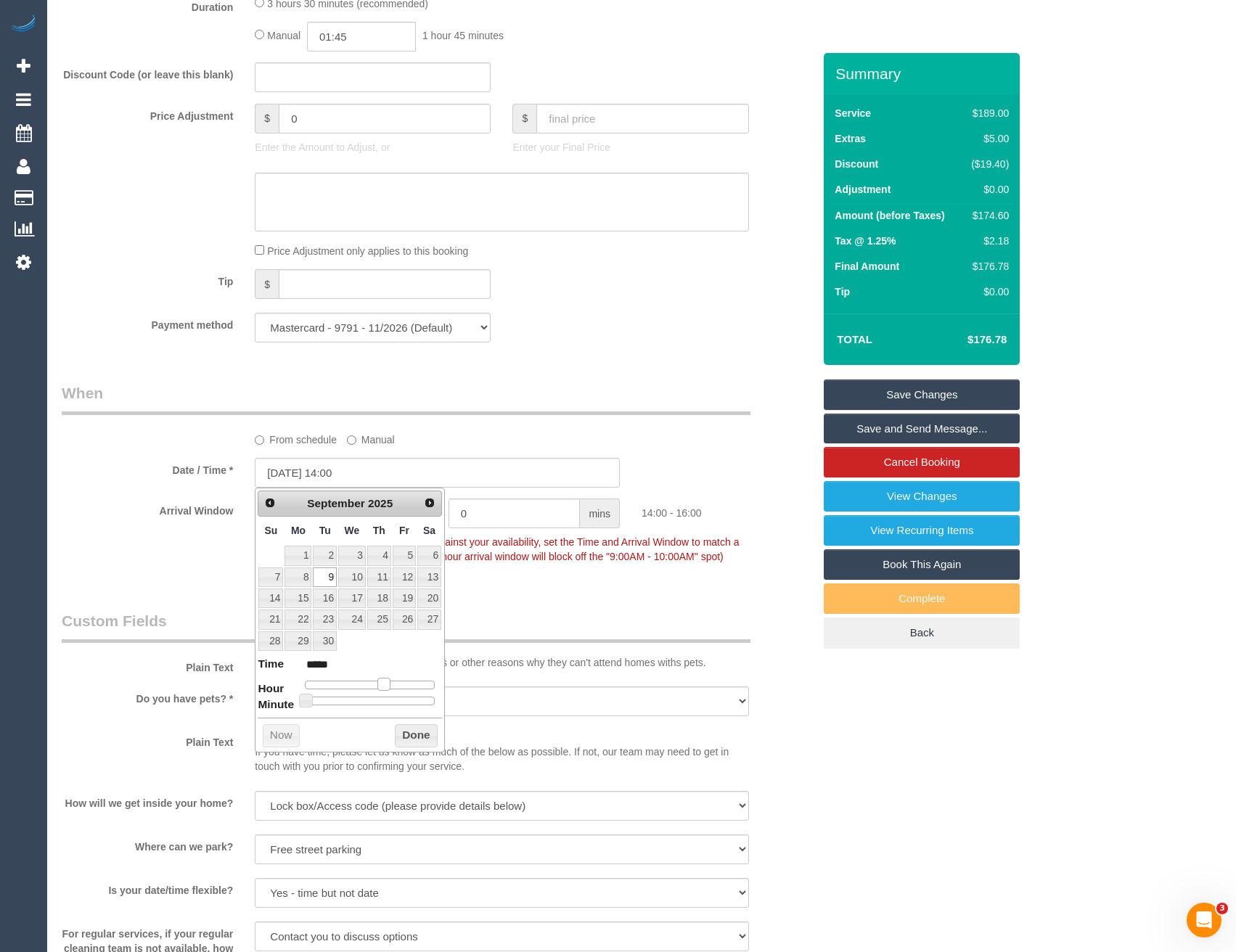
click at [388, 685] on span at bounding box center [384, 684] width 13 height 13
click at [398, 743] on button "Done" at bounding box center [417, 736] width 43 height 23
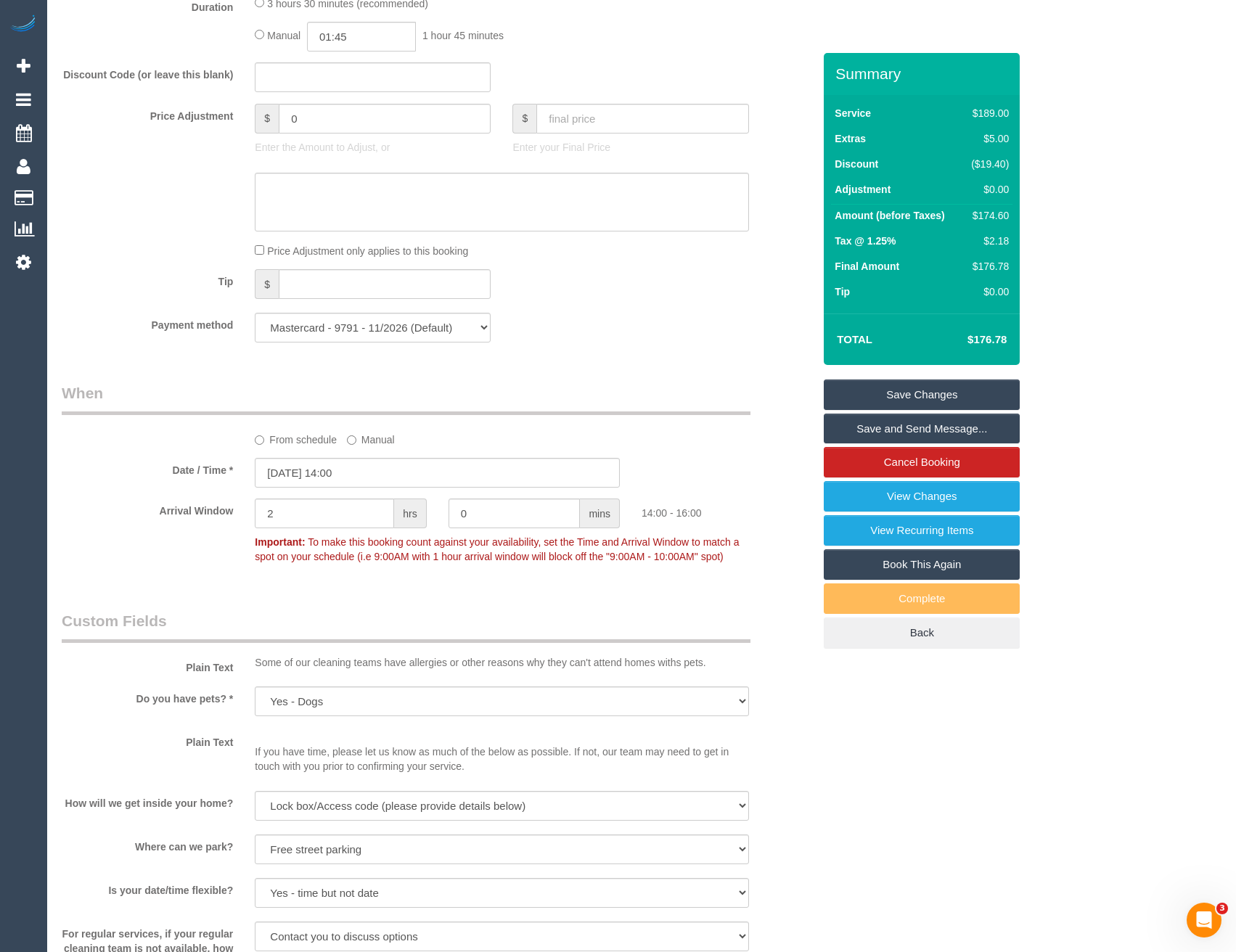
click at [401, 606] on div "Who Email* simonecrick@gmail.com Name * Simone Crick Where Address* 4A Groom St…" at bounding box center [437, 437] width 773 height 3191
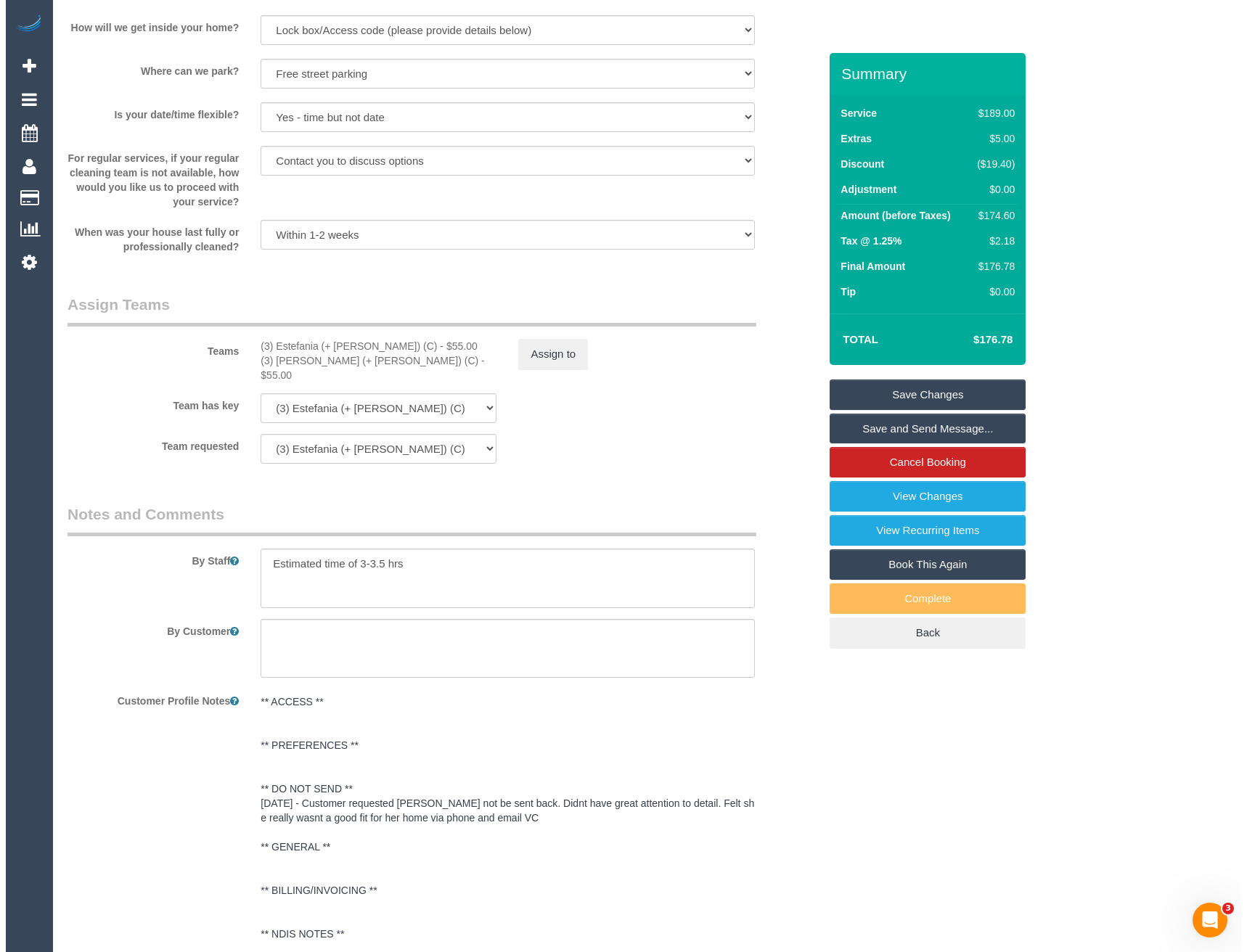
scroll to position [1791, 0]
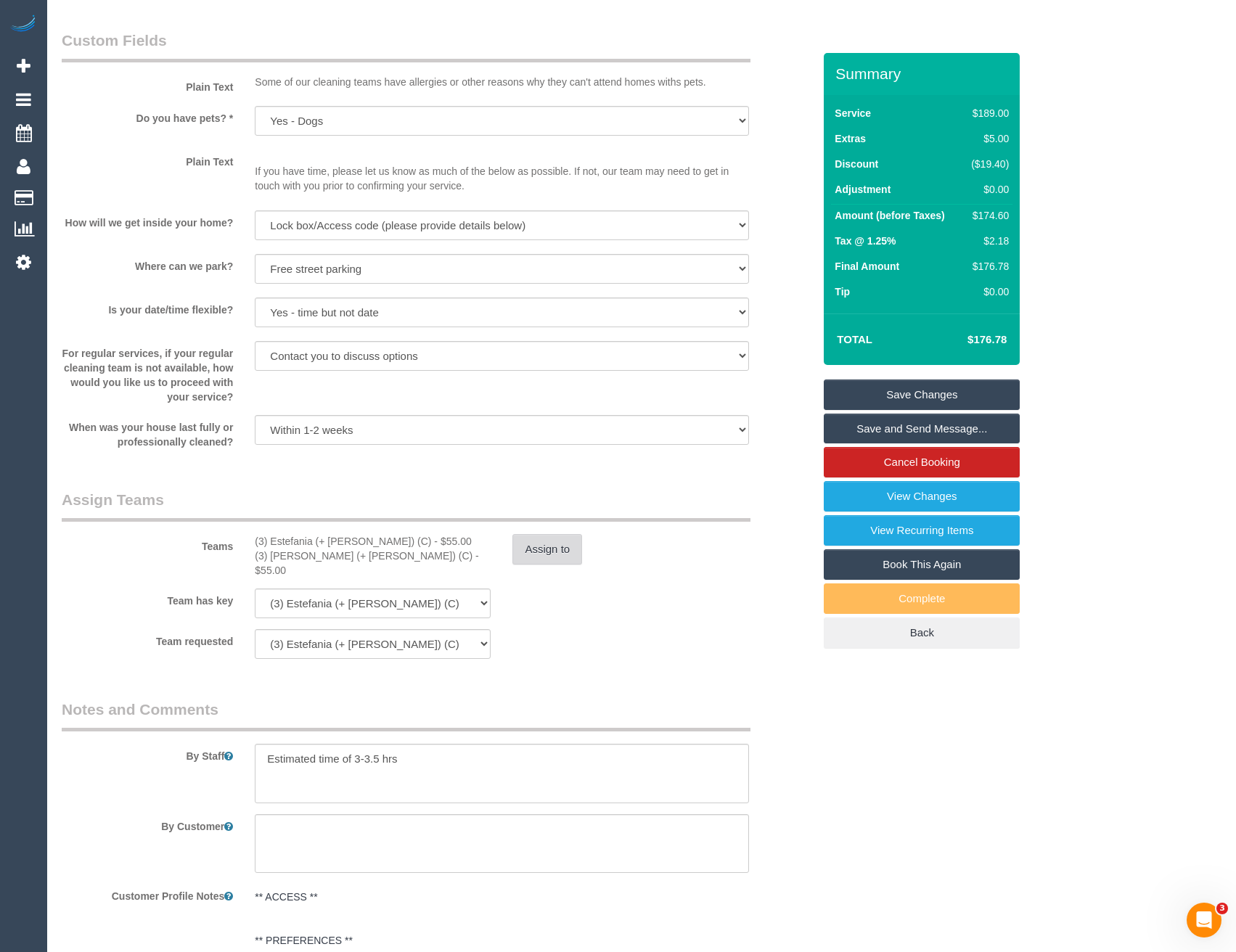
click at [547, 555] on button "Assign to" at bounding box center [547, 549] width 69 height 31
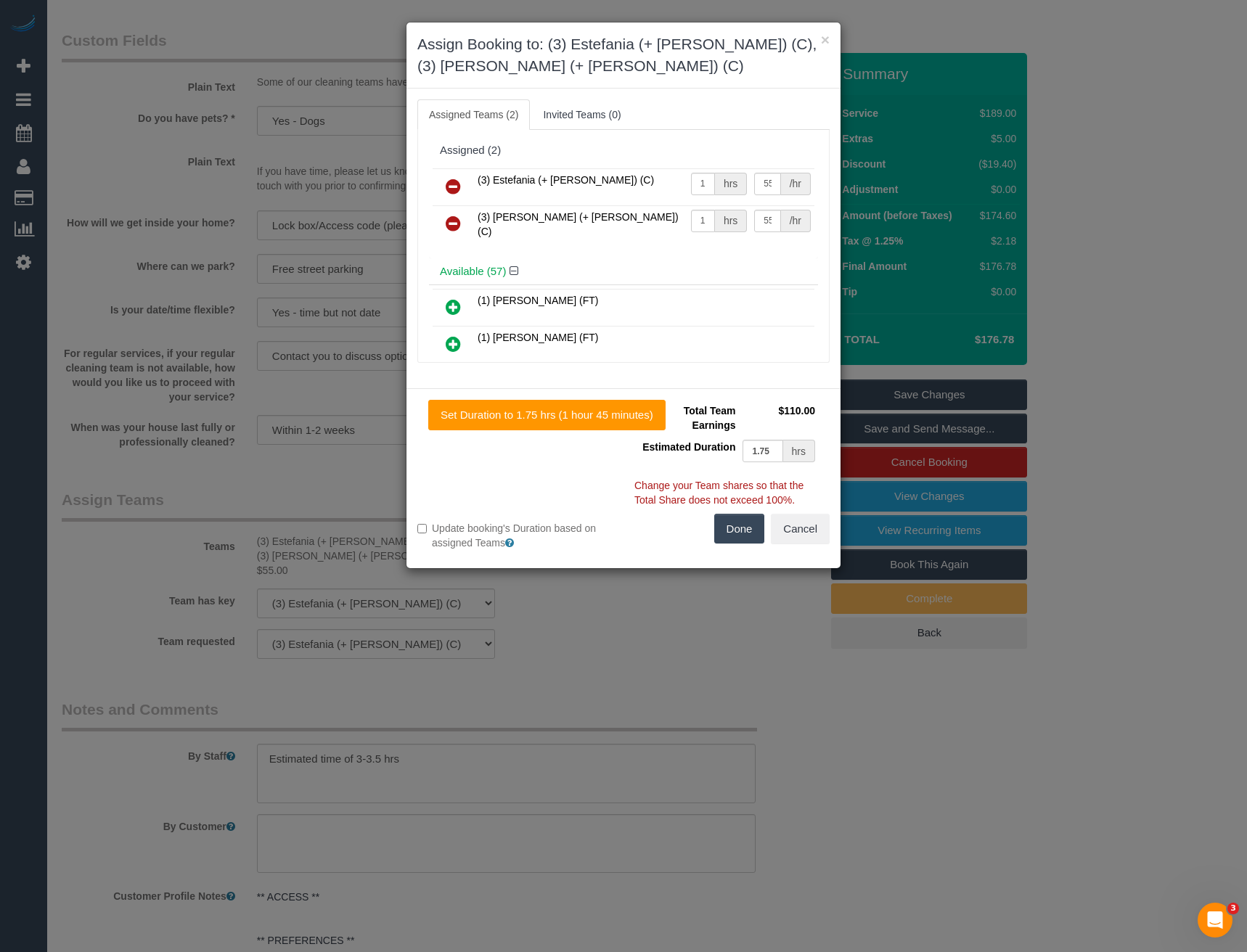
scroll to position [3282, 1247]
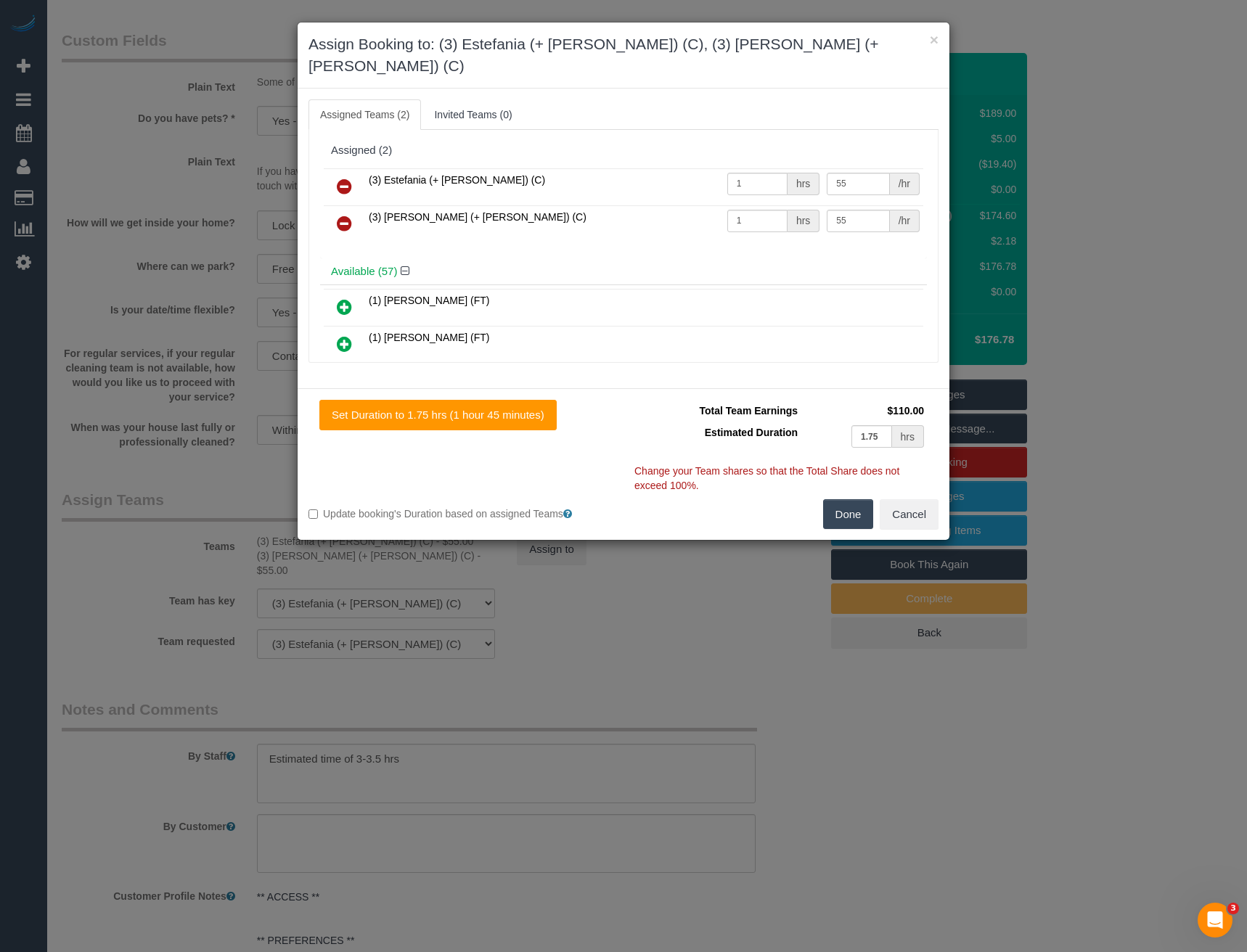
click at [340, 178] on icon at bounding box center [345, 186] width 15 height 18
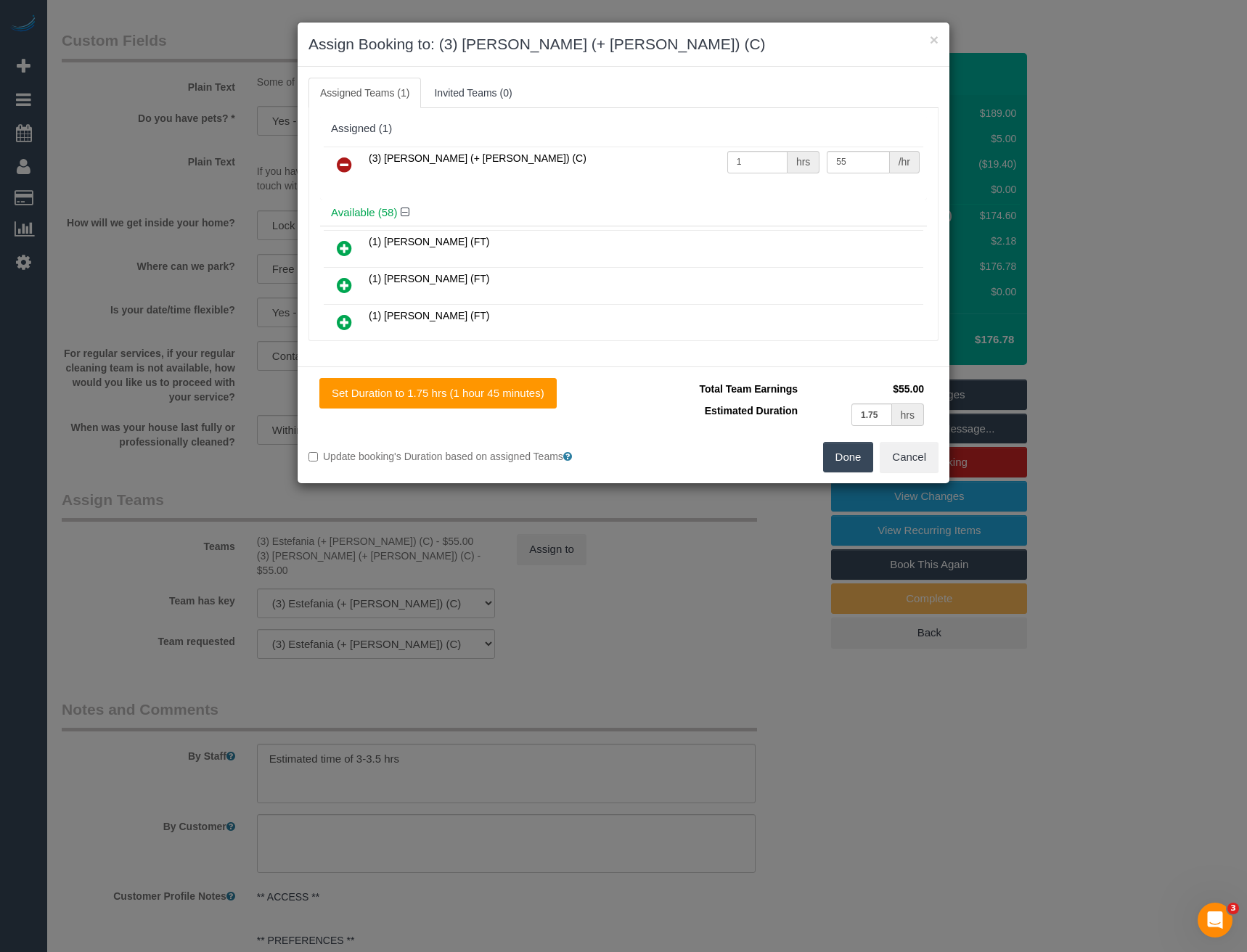
click at [340, 158] on icon at bounding box center [345, 165] width 15 height 18
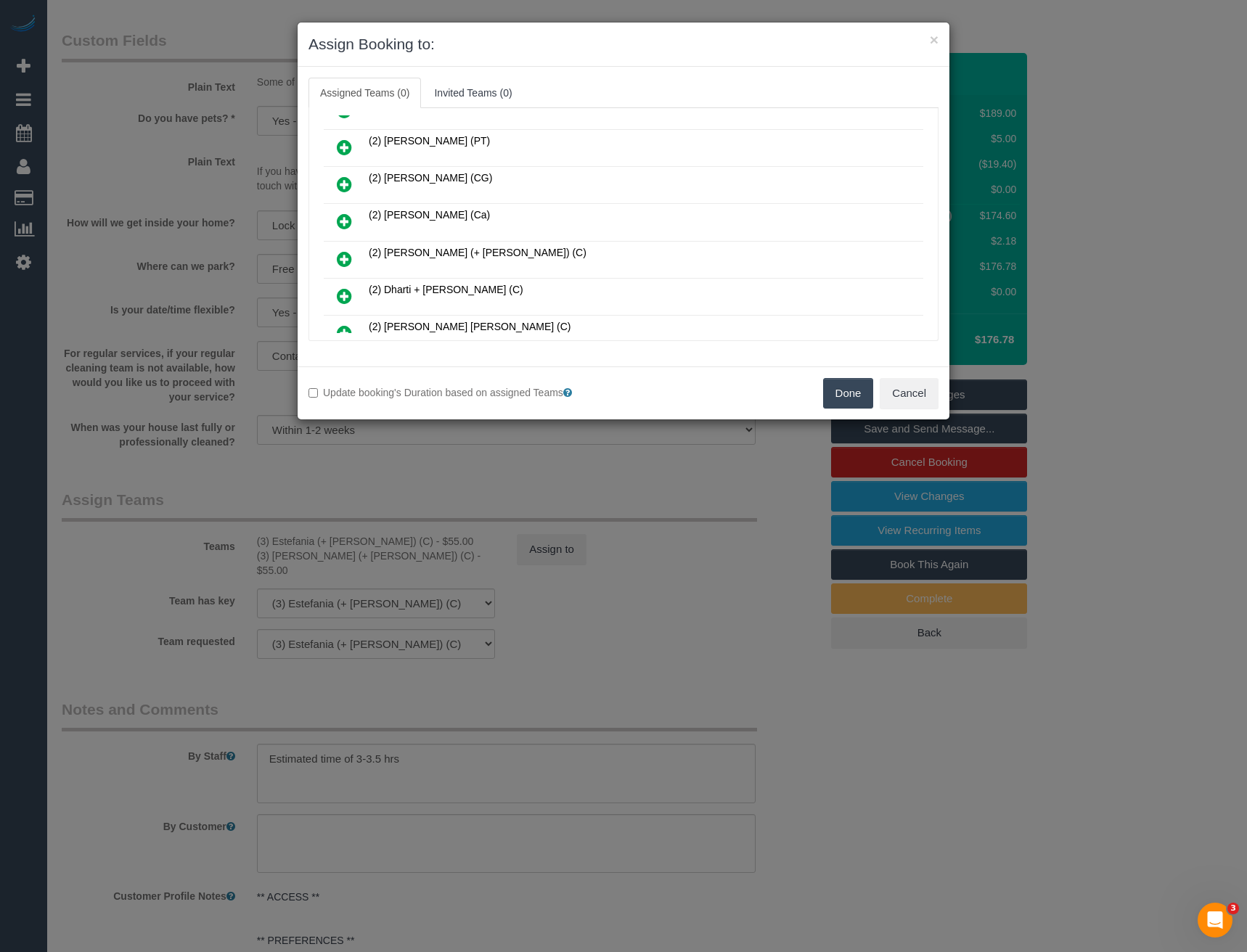
click at [346, 295] on icon at bounding box center [345, 296] width 15 height 18
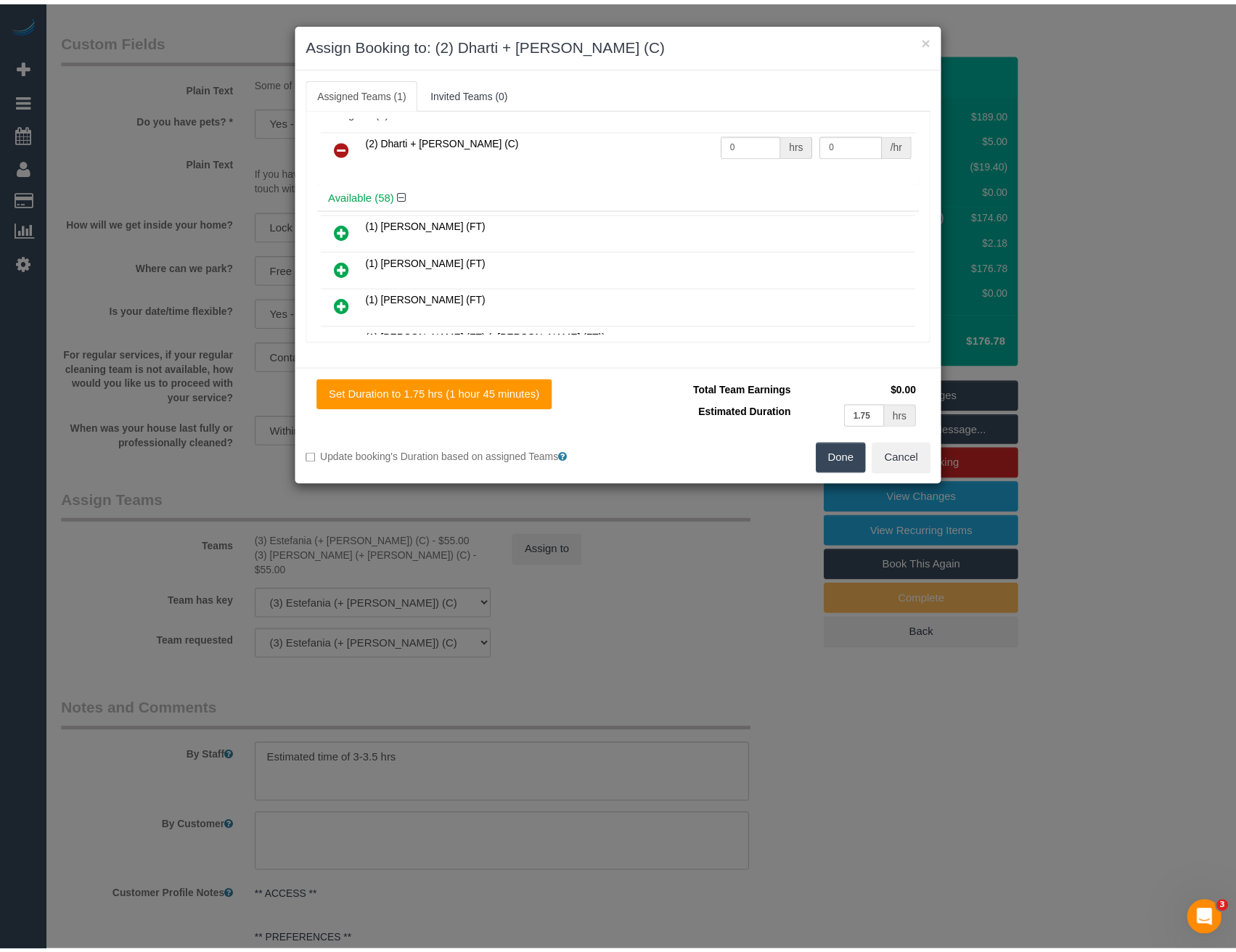
scroll to position [0, 0]
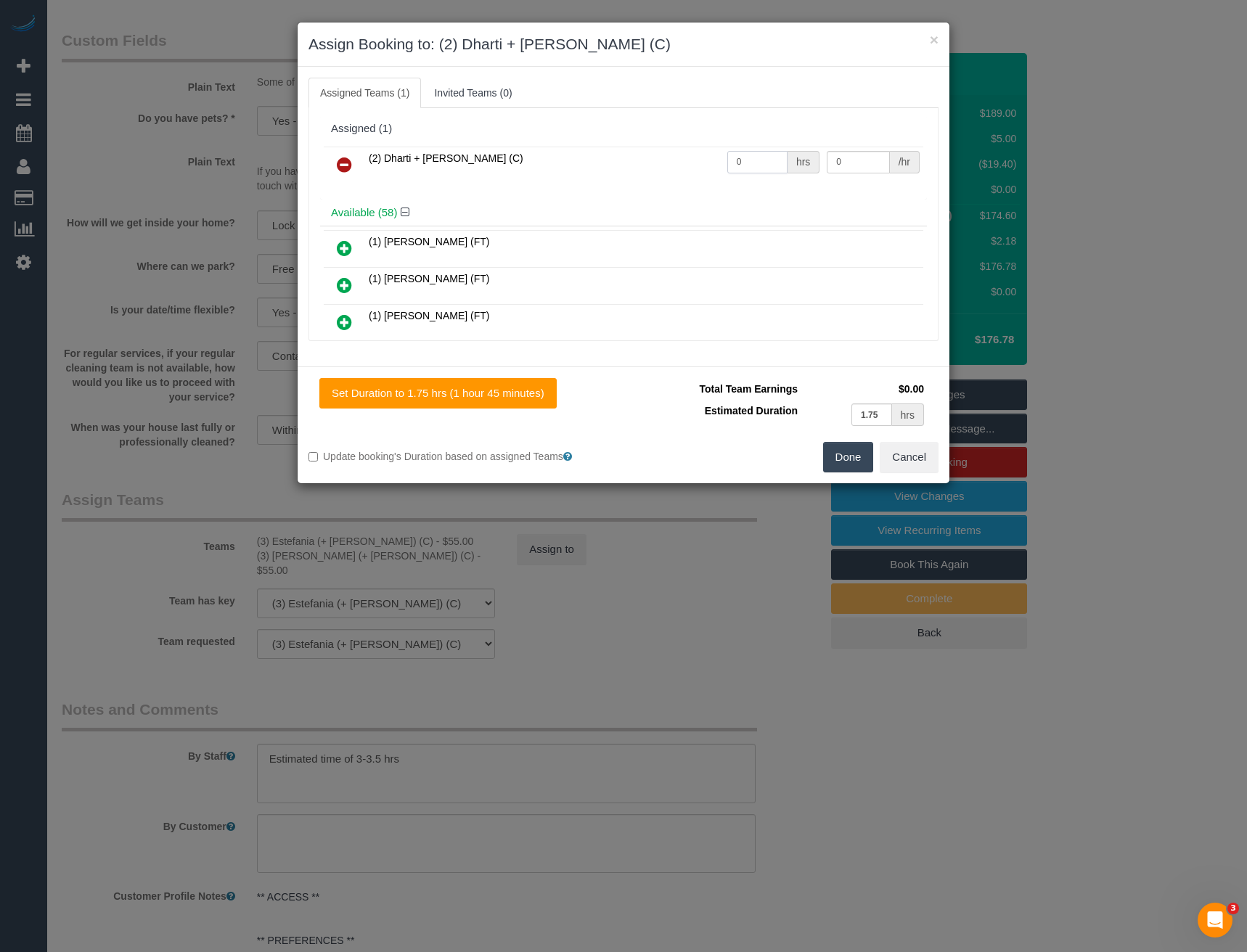
drag, startPoint x: 734, startPoint y: 167, endPoint x: 709, endPoint y: 168, distance: 25.0
click at [709, 168] on tr "(2) Dharti + Kishan (C) 0 hrs 0 /hr" at bounding box center [623, 165] width 599 height 37
type input "1"
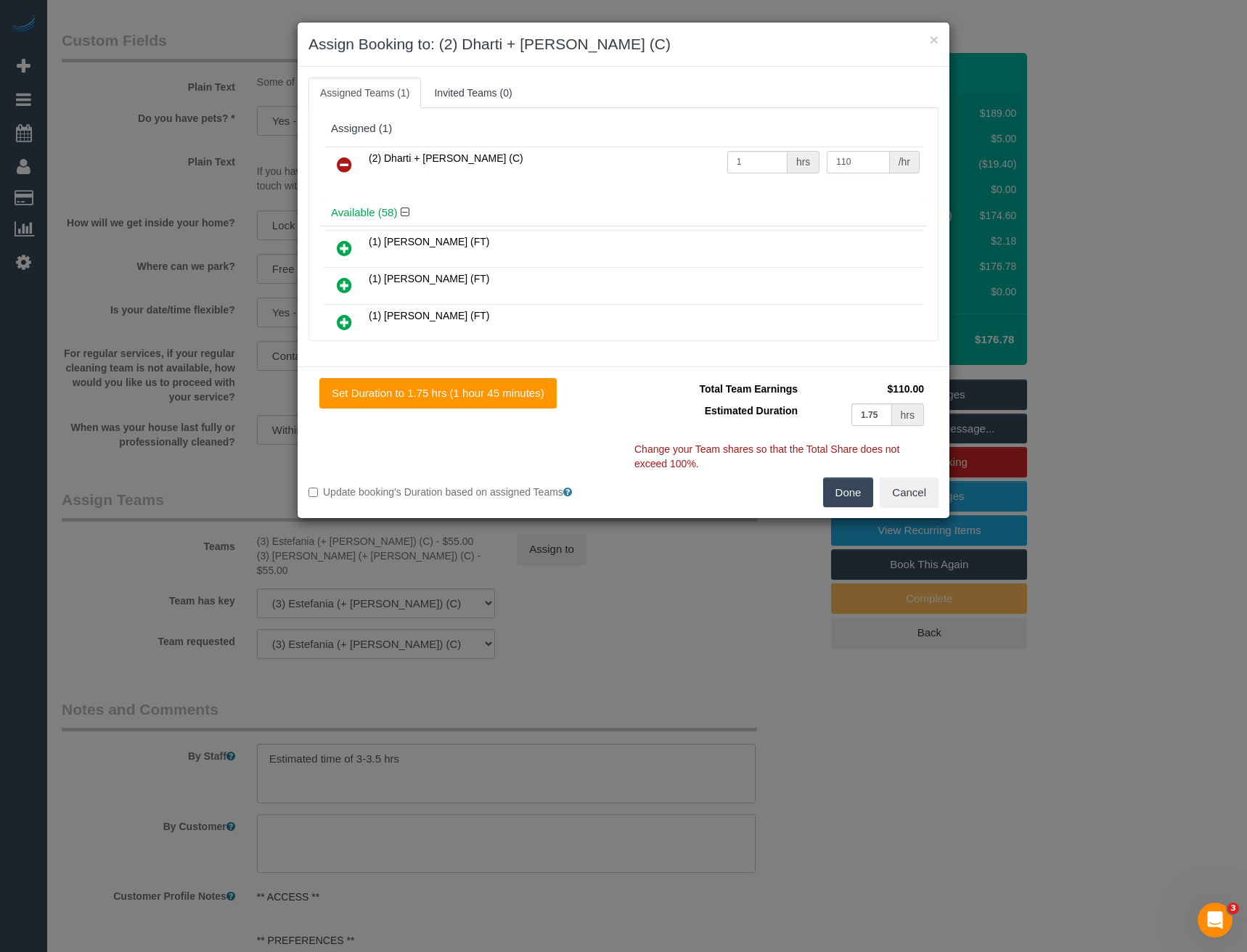
type input "110"
click at [847, 494] on button "Done" at bounding box center [848, 493] width 51 height 31
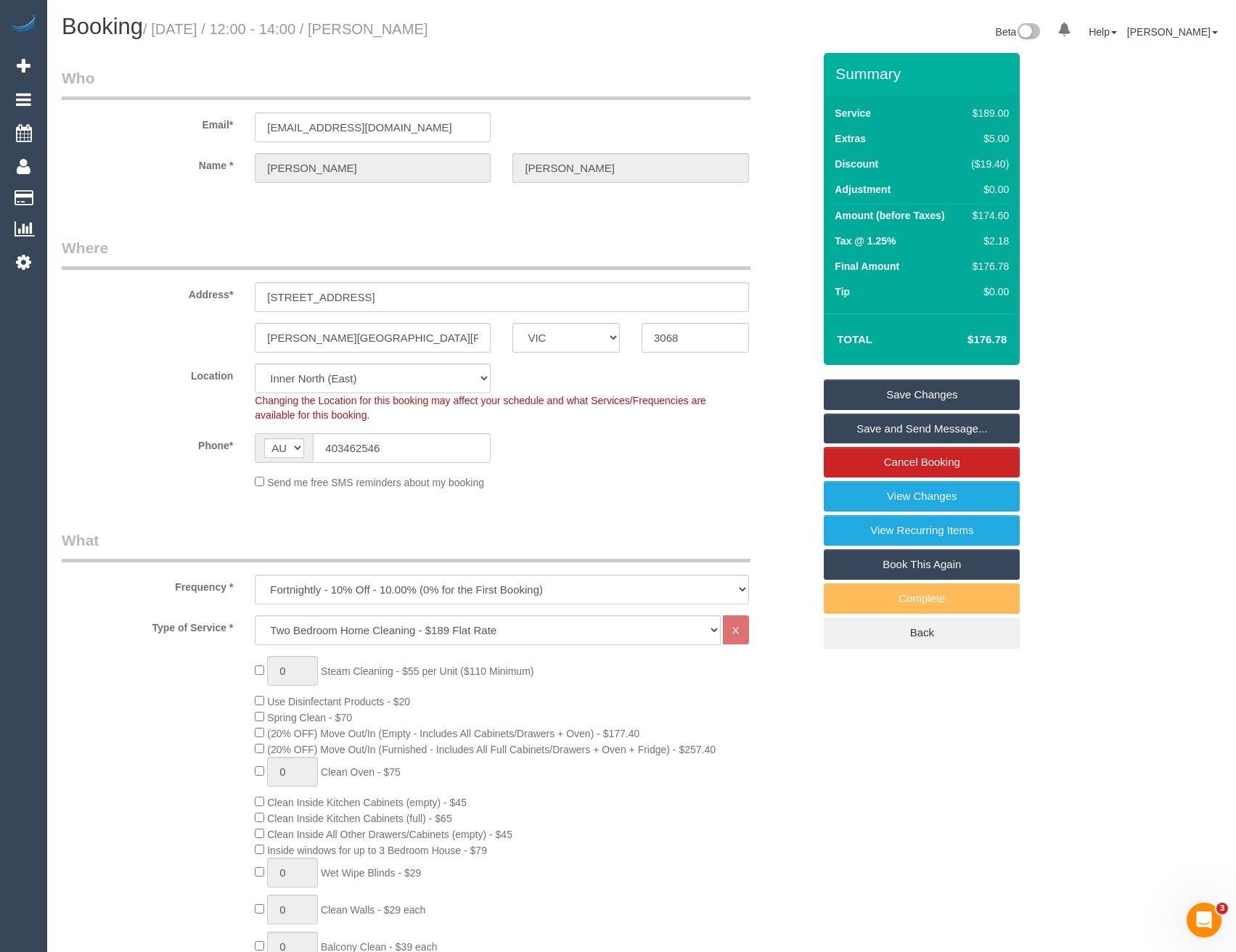
click at [891, 430] on link "Save and Send Message..." at bounding box center [922, 429] width 196 height 31
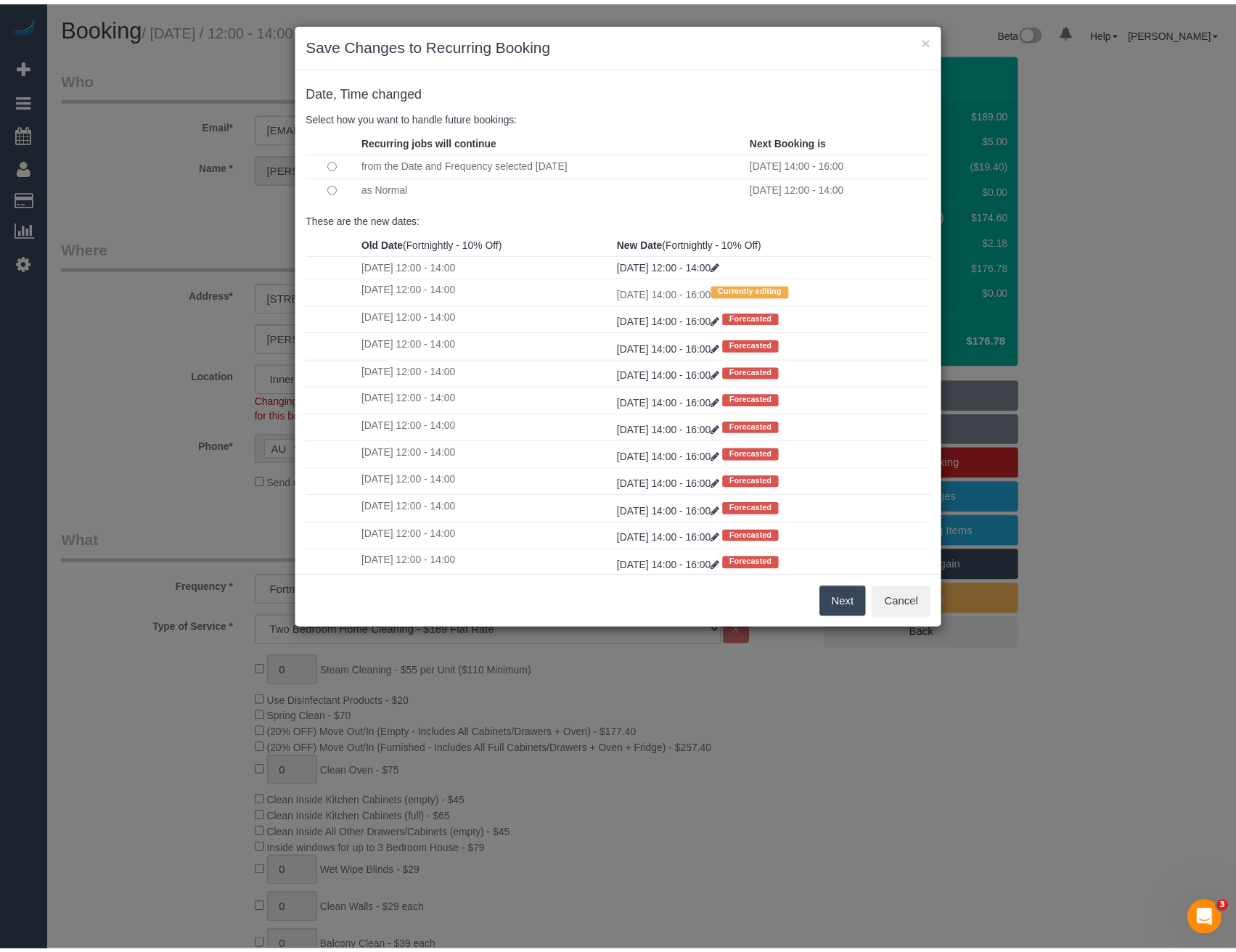
scroll to position [3282, 1247]
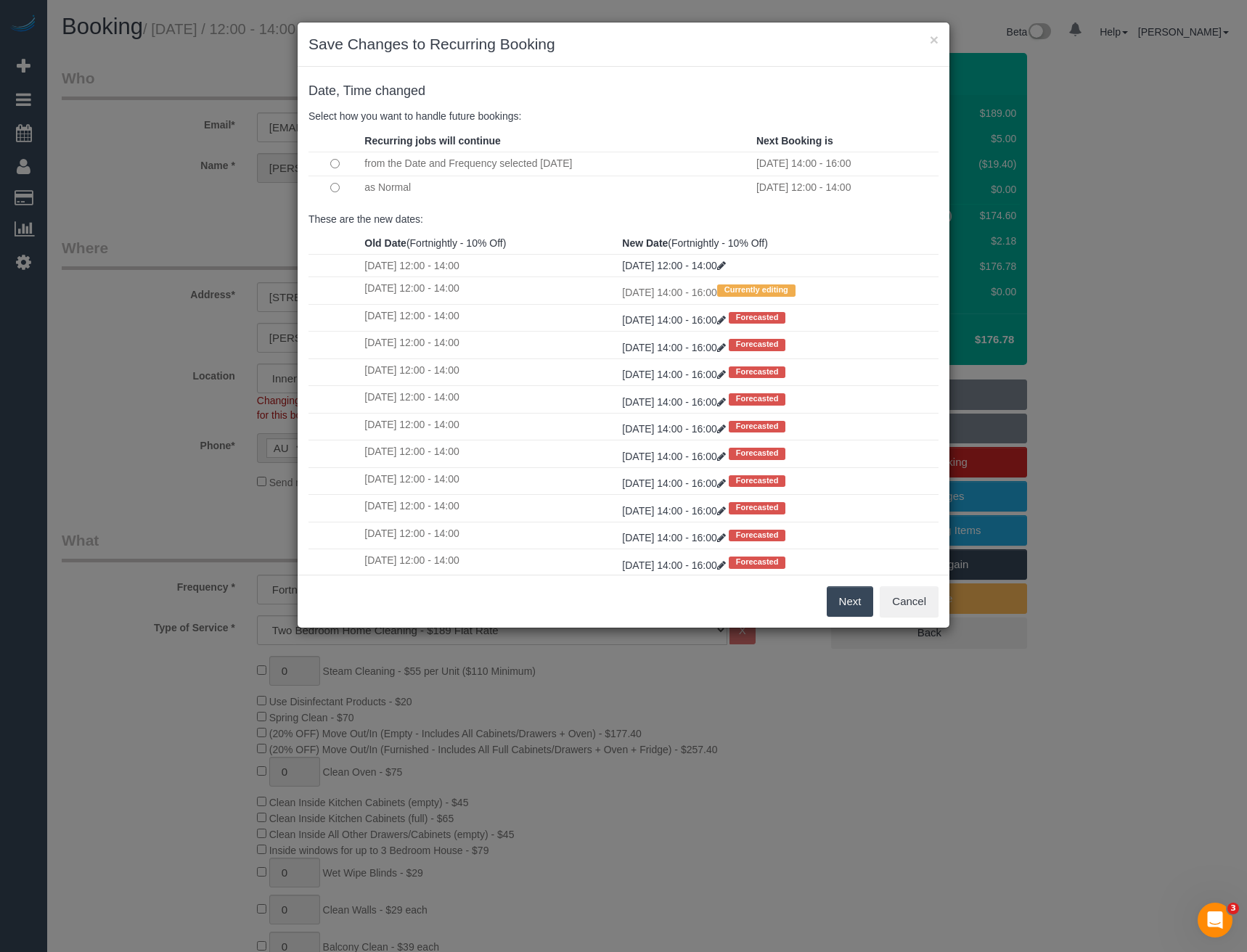
click at [857, 606] on button "Next" at bounding box center [850, 602] width 47 height 31
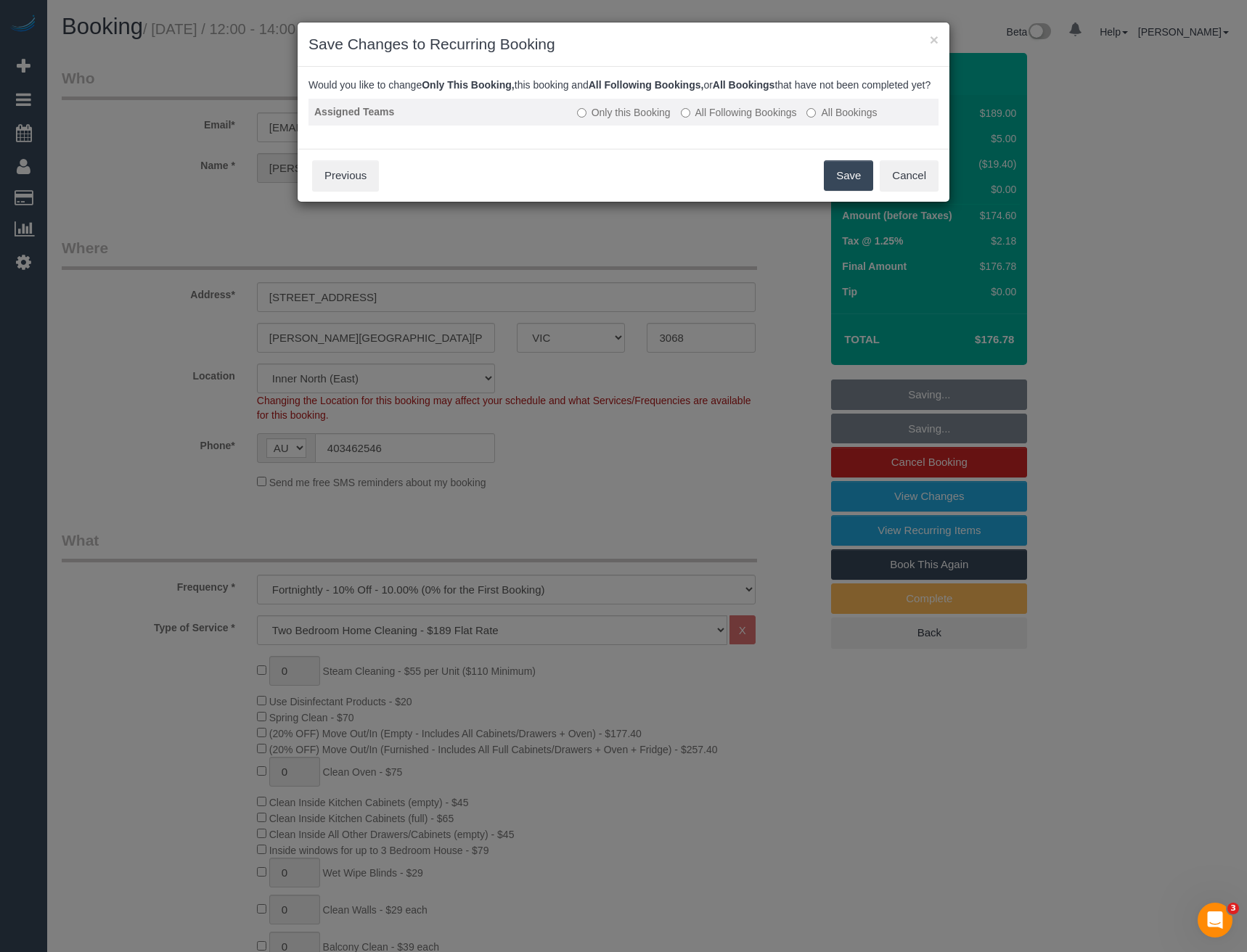
click at [729, 120] on label "All Following Bookings" at bounding box center [739, 112] width 116 height 14
click at [840, 191] on button "Save" at bounding box center [848, 175] width 50 height 31
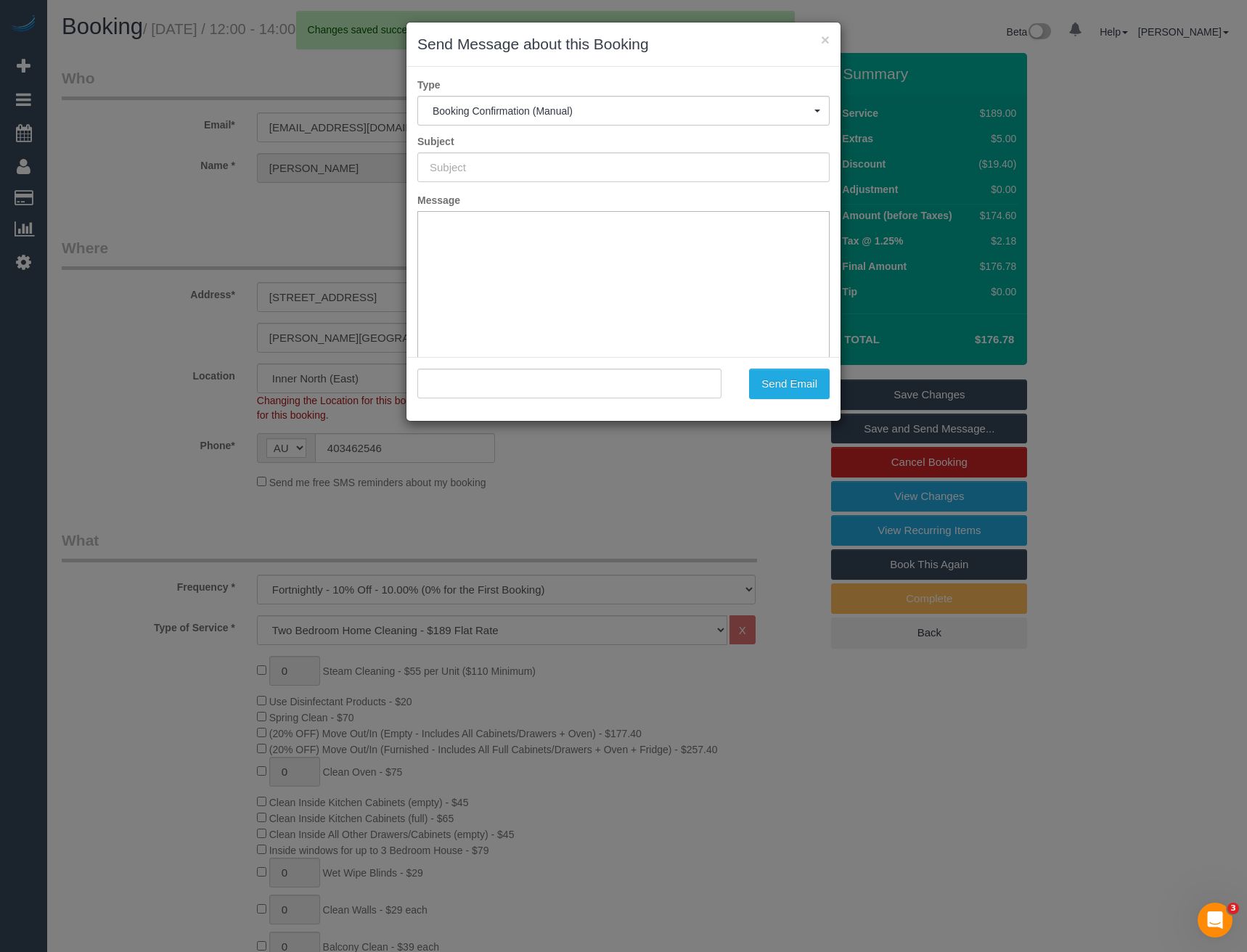
type input "Booking Confirmed"
type input ""Simone Crick" <simonecrick@gmail.com>"
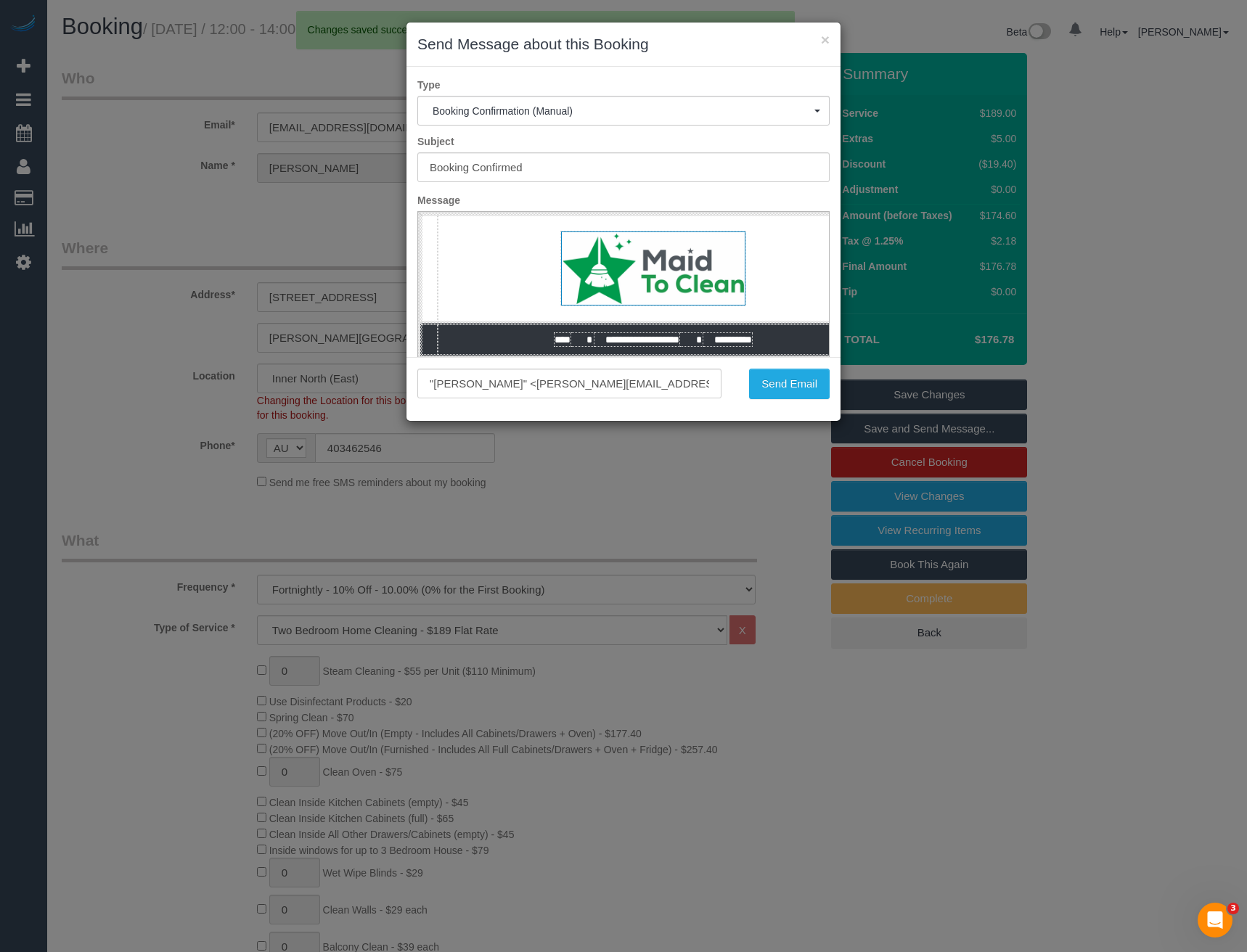
scroll to position [0, 0]
click at [779, 384] on button "Send Email" at bounding box center [789, 384] width 81 height 31
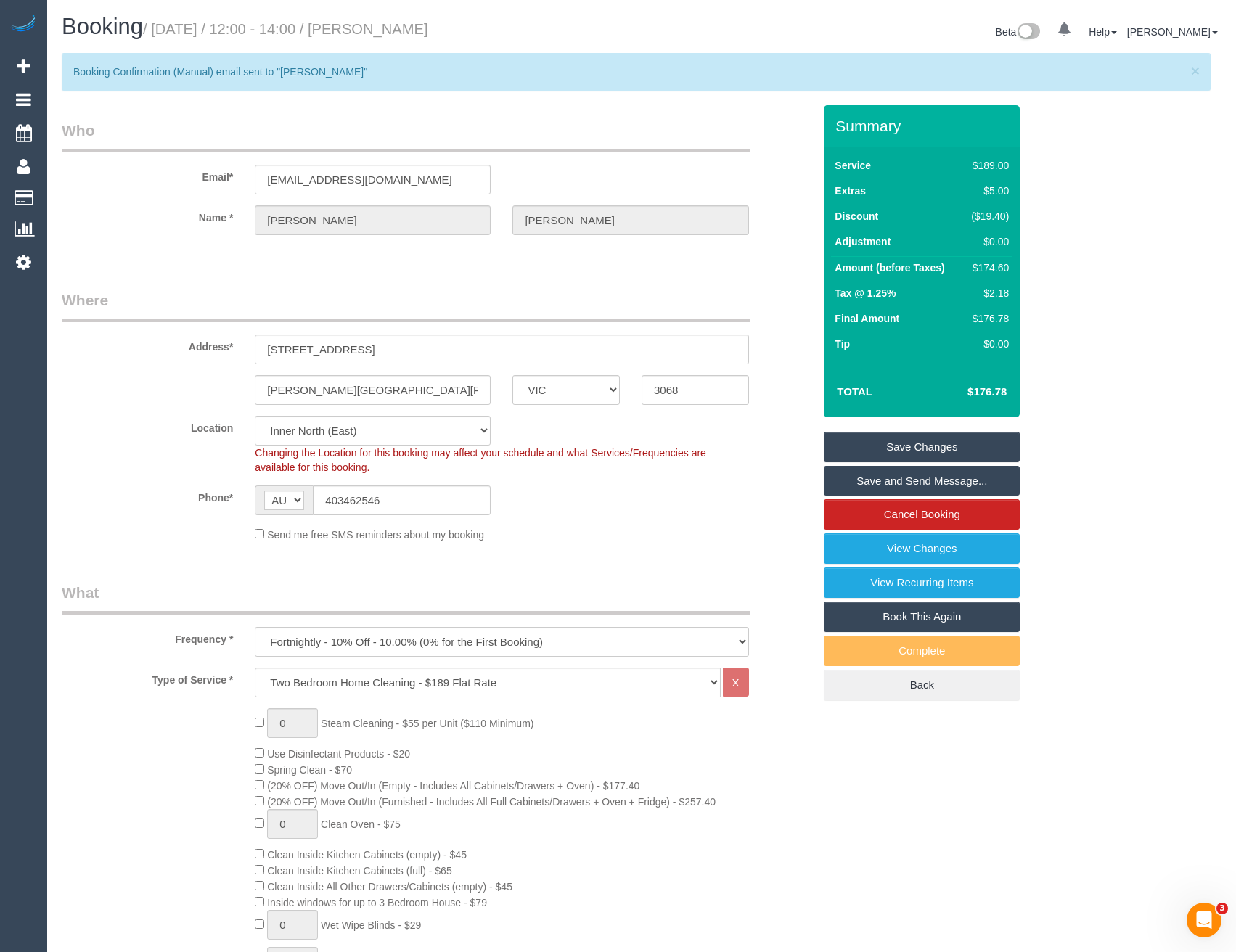
scroll to position [69251, 71361]
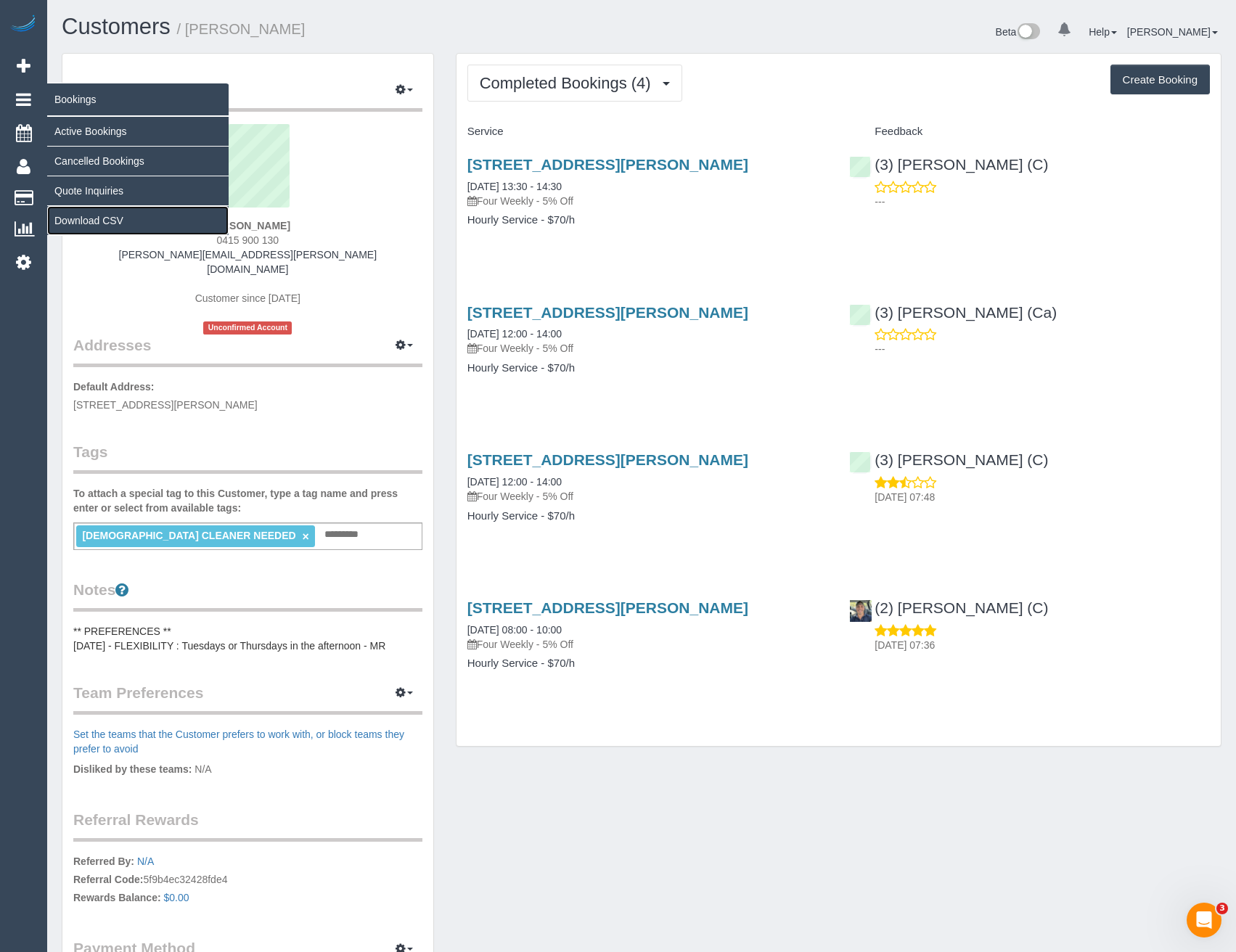
click at [113, 219] on link "Download CSV" at bounding box center [138, 220] width 182 height 29
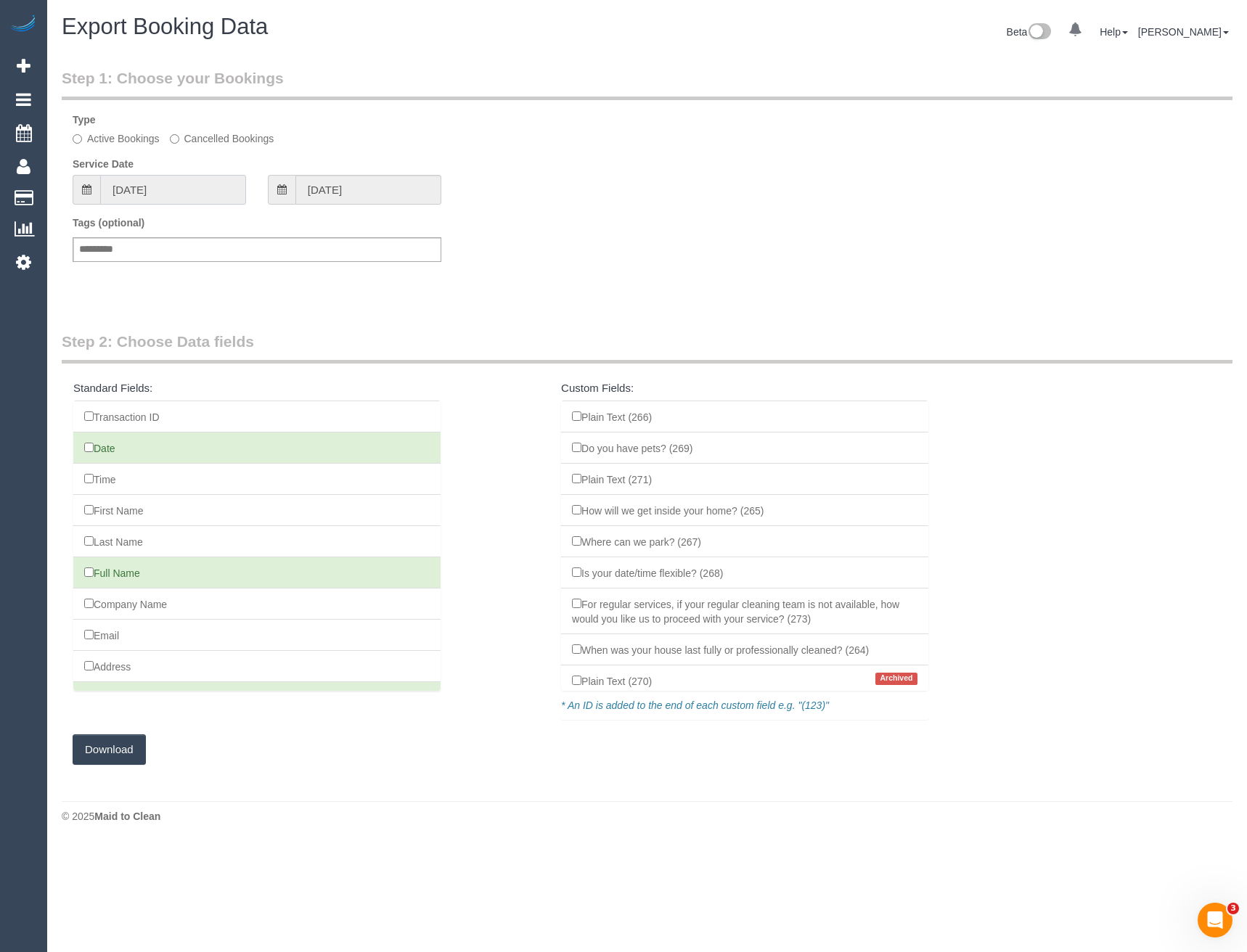
click at [172, 195] on input "[DATE]" at bounding box center [172, 189] width 146 height 30
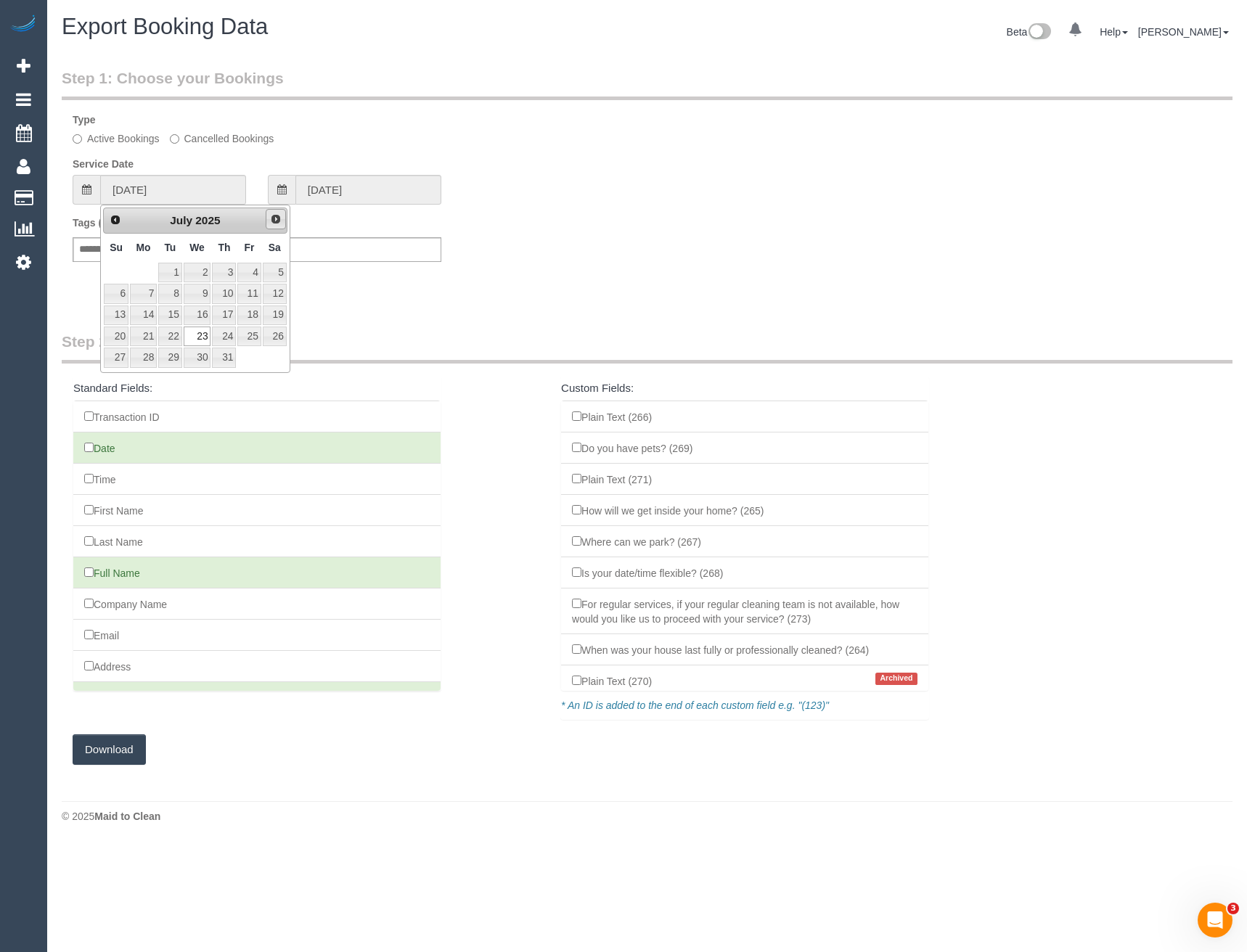
click at [273, 220] on span "Next" at bounding box center [275, 219] width 11 height 11
click at [144, 341] on link "18" at bounding box center [143, 336] width 27 height 20
type input "[DATE]"
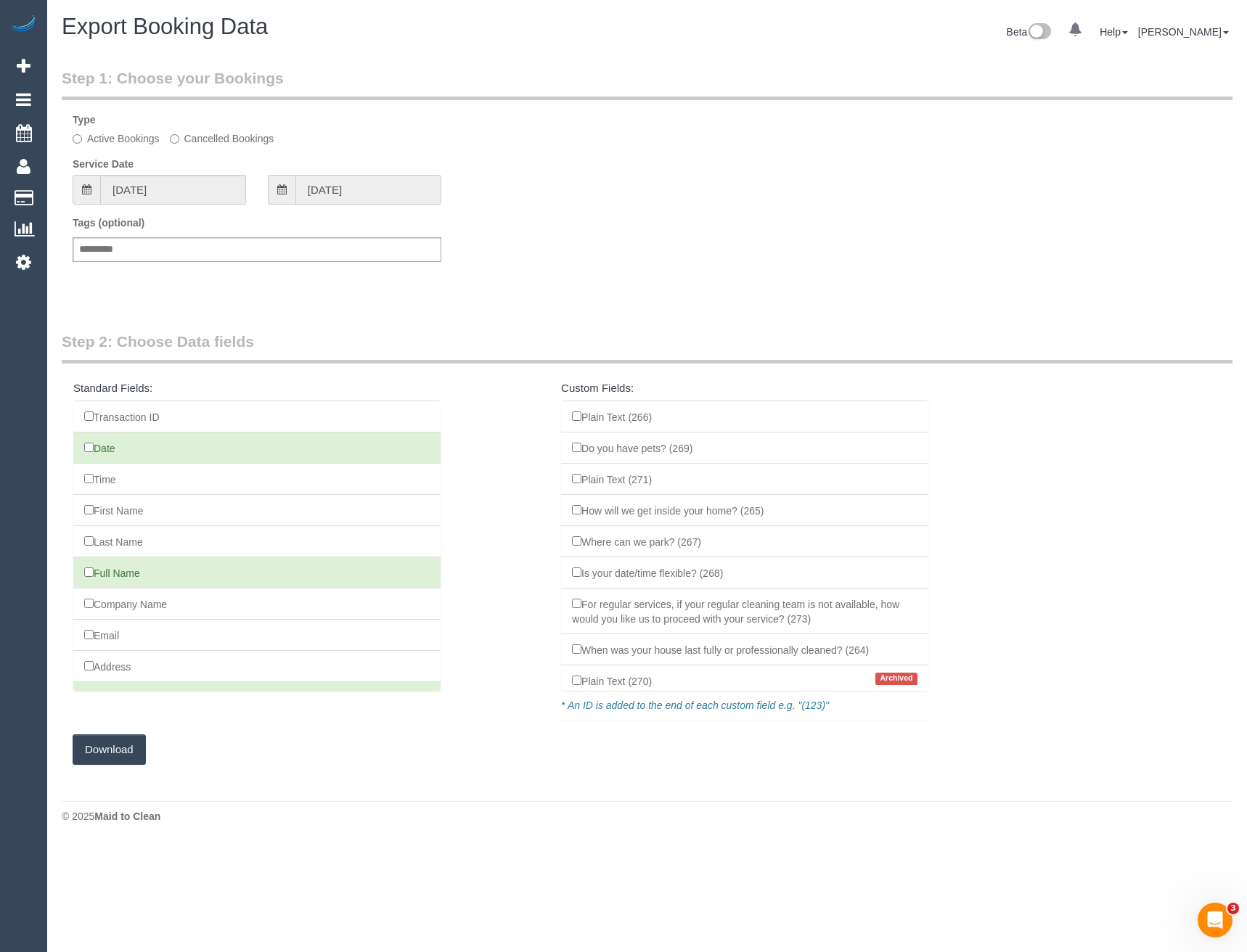
click at [342, 191] on input "[DATE]" at bounding box center [368, 189] width 146 height 30
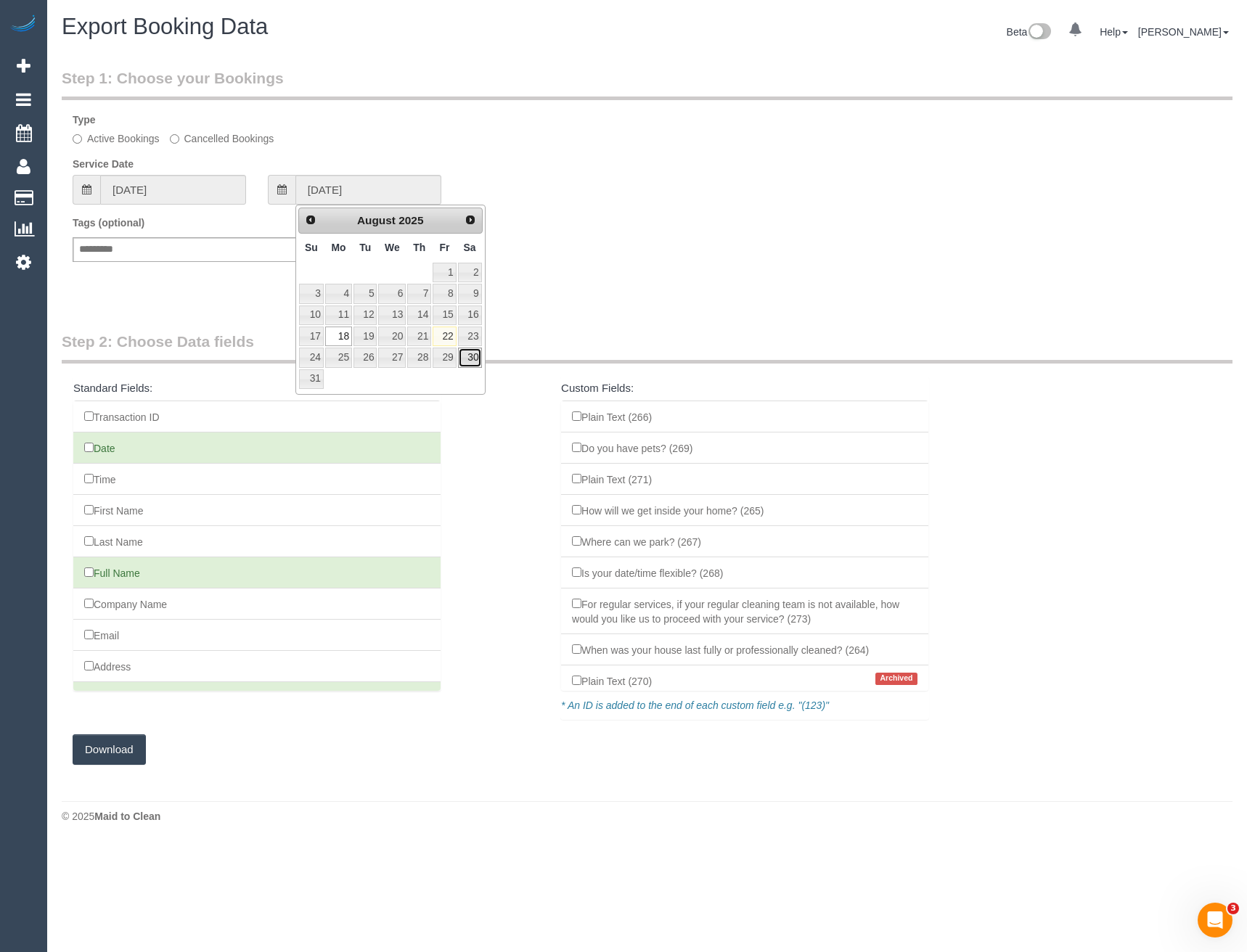
click at [467, 363] on link "30" at bounding box center [469, 358] width 24 height 20
type input "[DATE]"
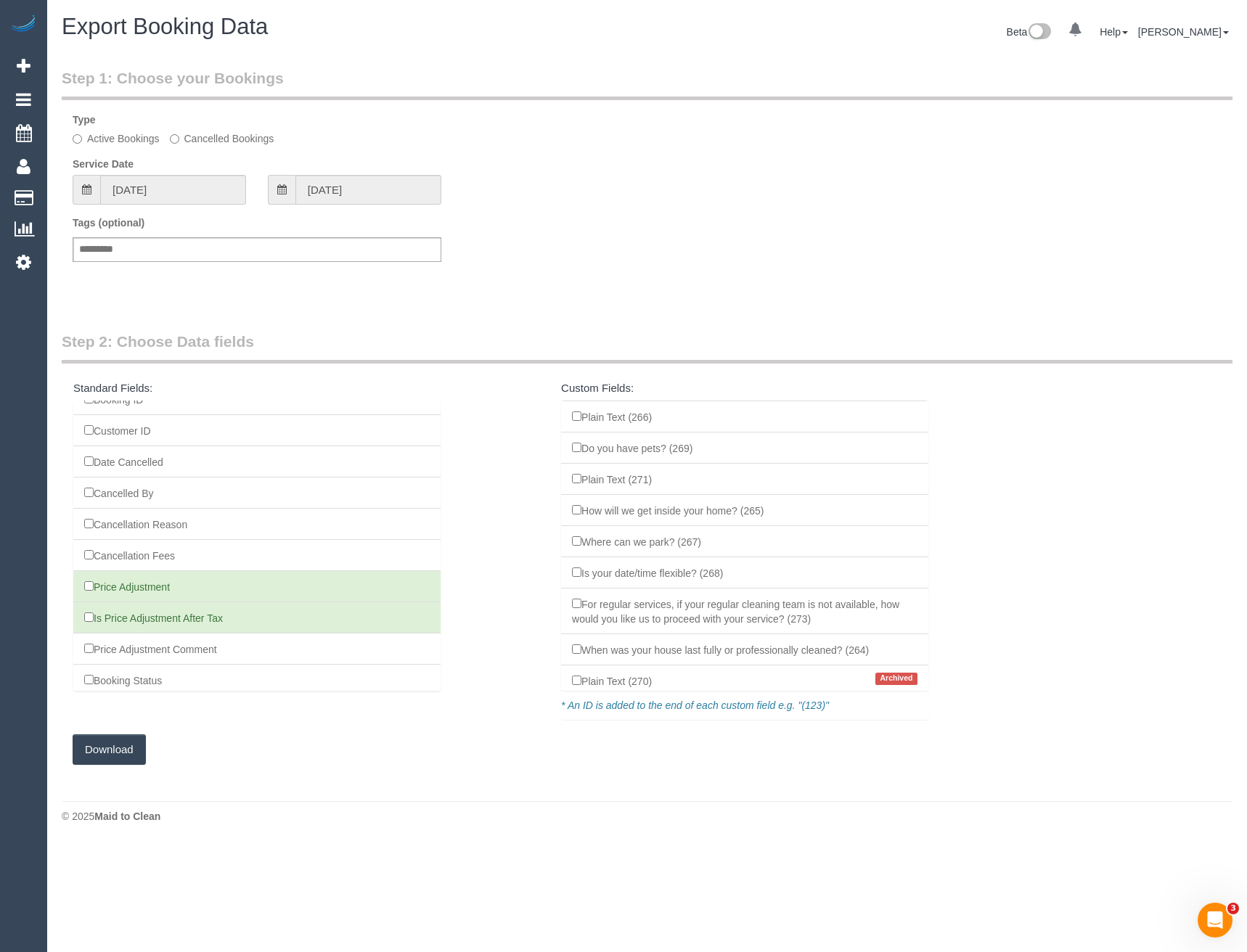
scroll to position [1396, 0]
click at [111, 750] on button "Download" at bounding box center [109, 750] width 73 height 31
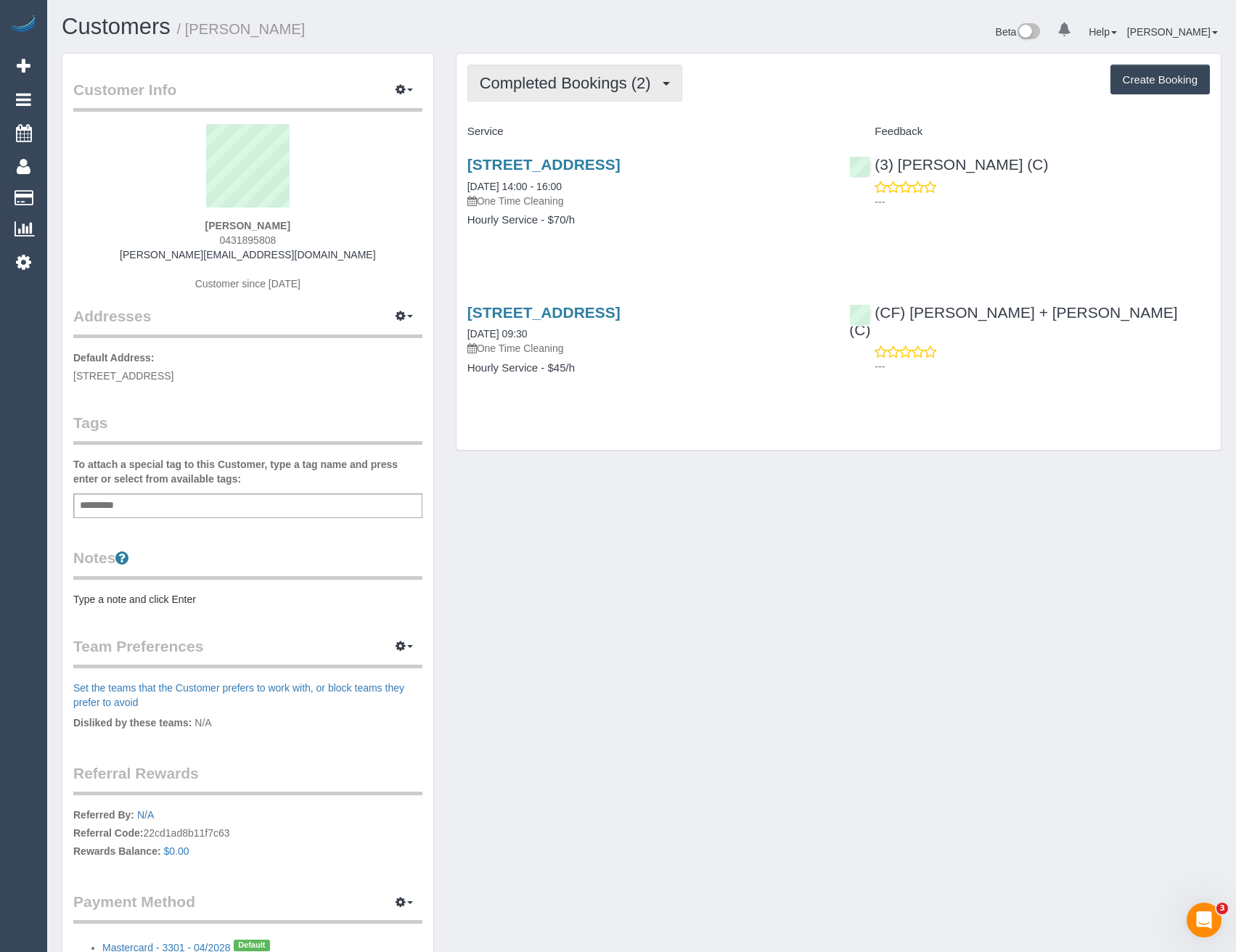
click at [626, 98] on button "Completed Bookings (2)" at bounding box center [575, 83] width 215 height 37
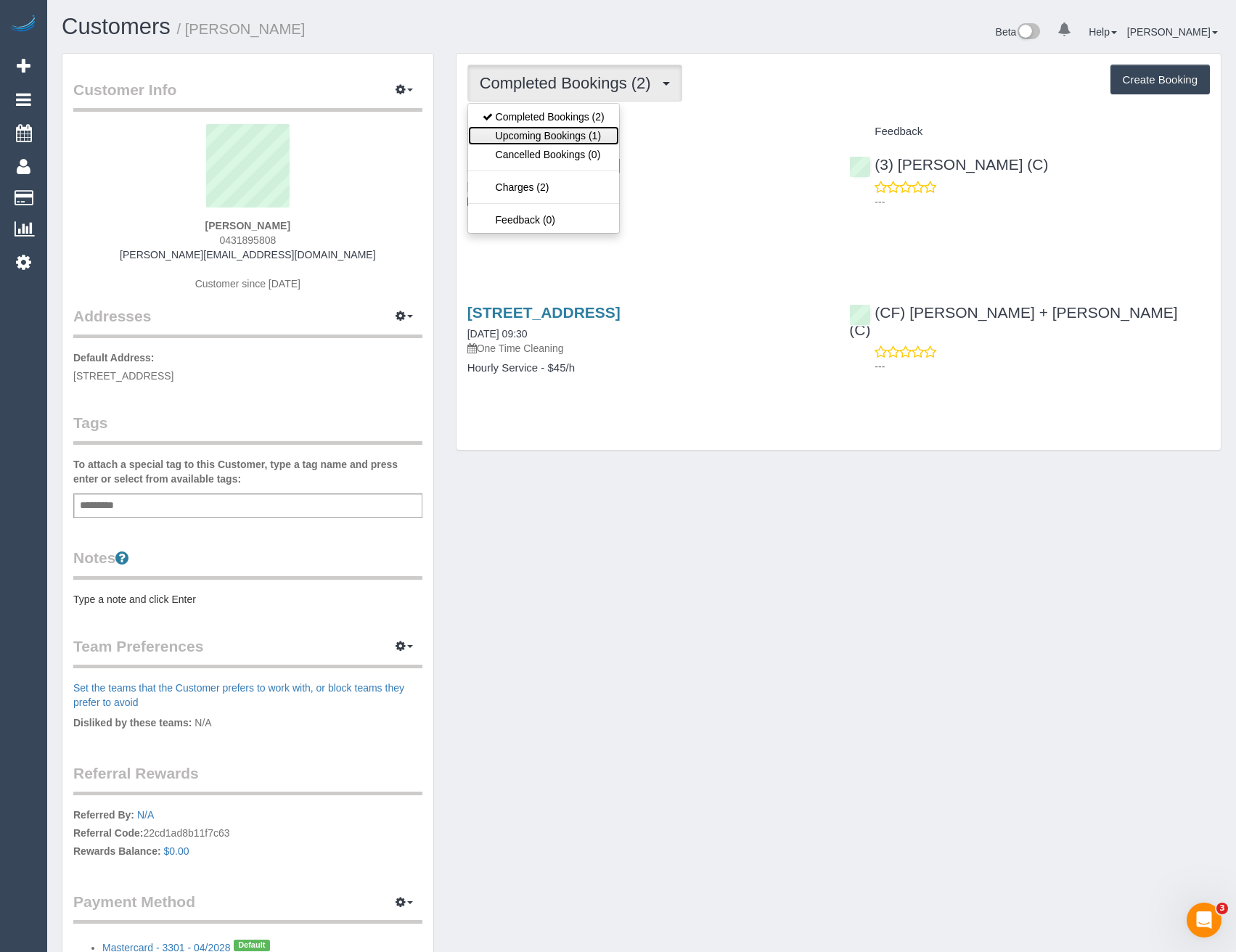
click at [606, 134] on link "Upcoming Bookings (1)" at bounding box center [544, 136] width 151 height 19
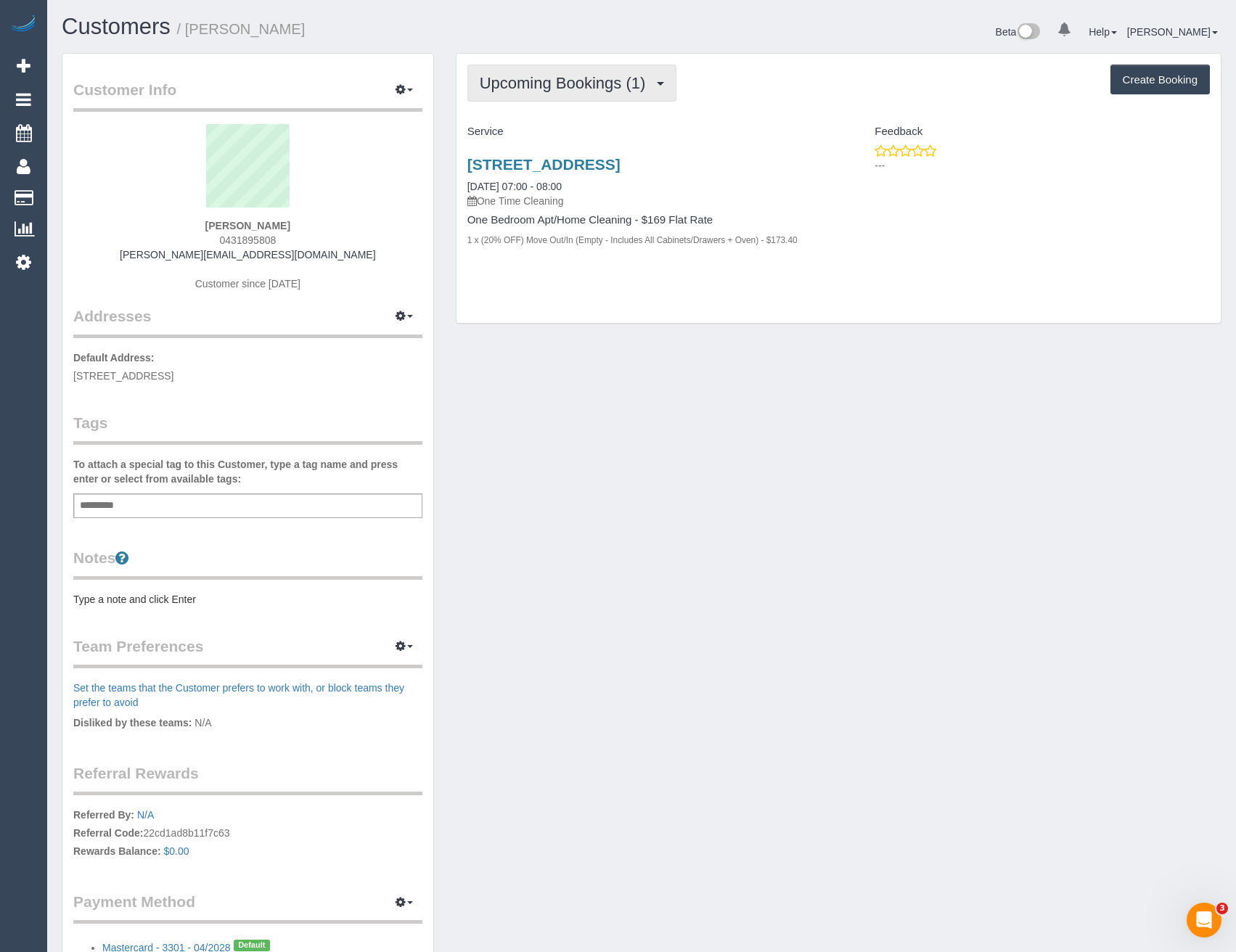
click at [594, 91] on span "Upcoming Bookings (1)" at bounding box center [566, 83] width 173 height 18
click at [781, 506] on div "Customer Info Edit Contact Info Send Message Email Preferences Special Sales Ta…" at bounding box center [642, 546] width 1182 height 987
